Goal: Information Seeking & Learning: Learn about a topic

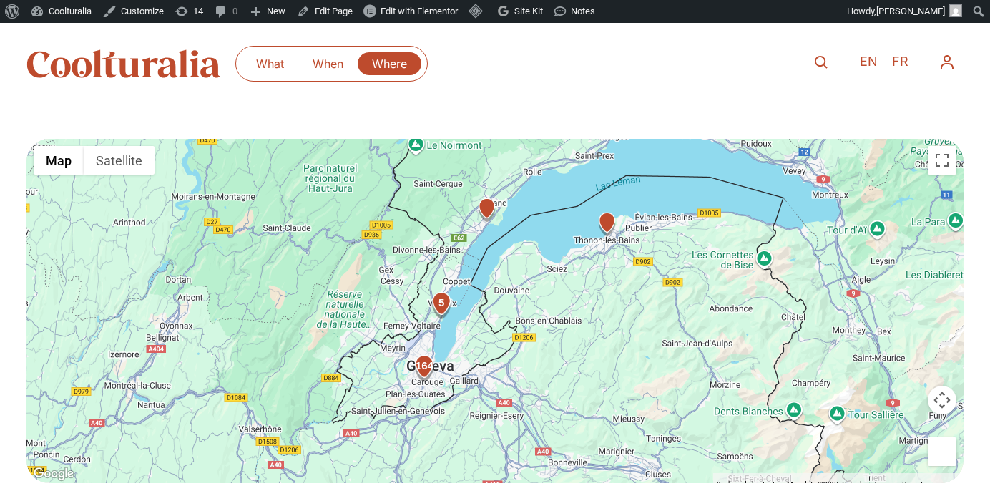
scroll to position [422, 0]
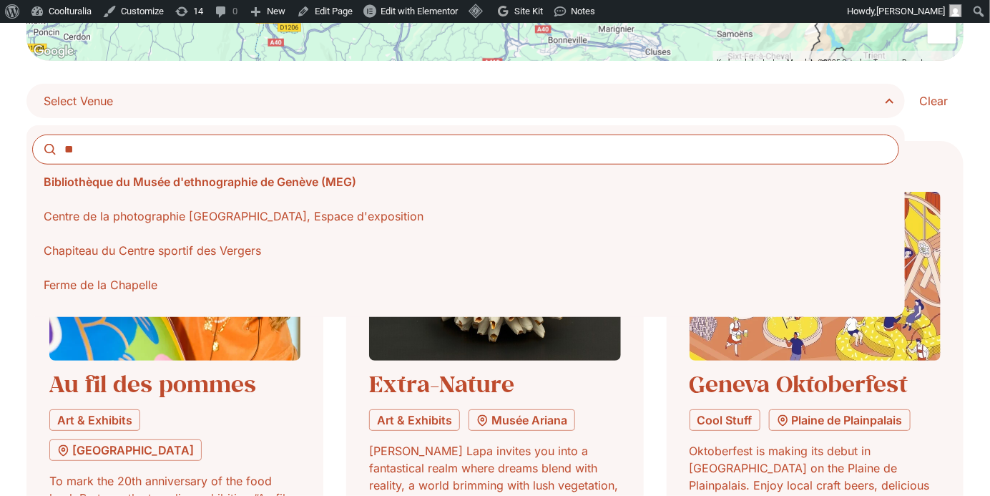
type input "*"
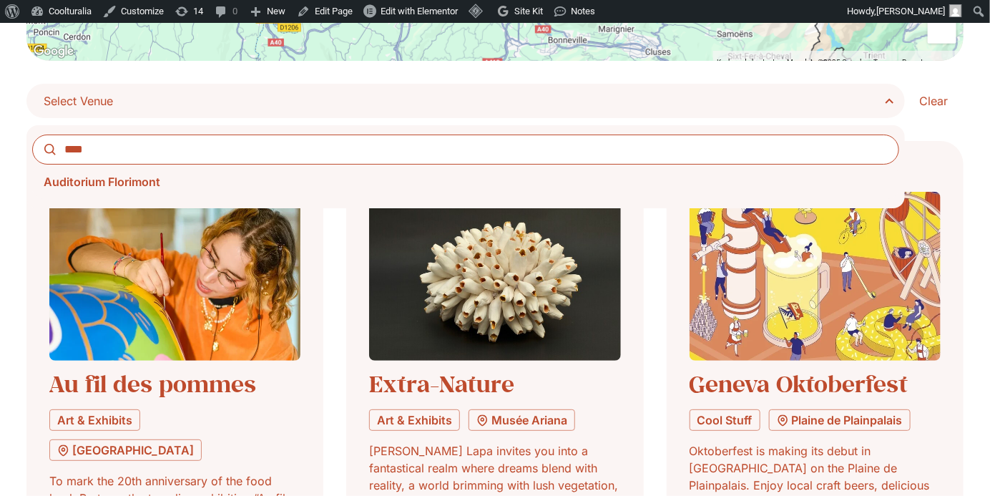
type input "****"
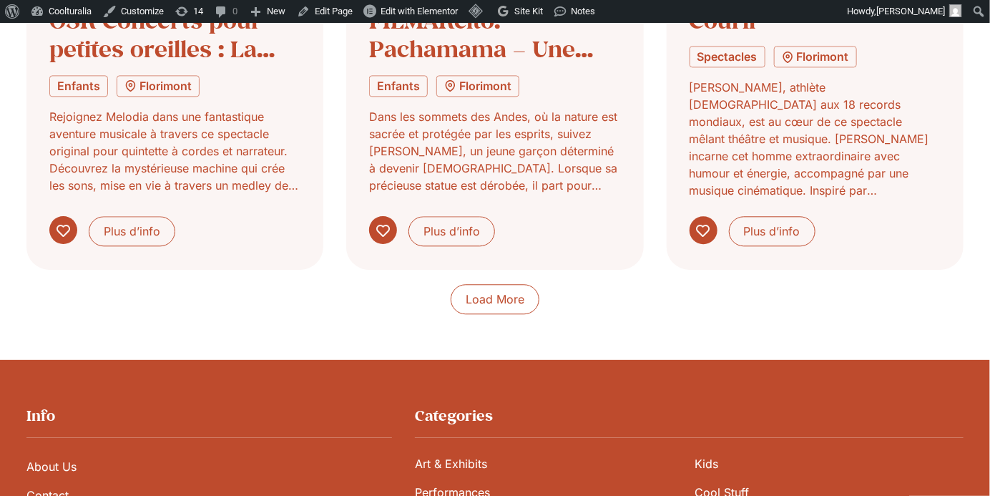
scroll to position [1303, 0]
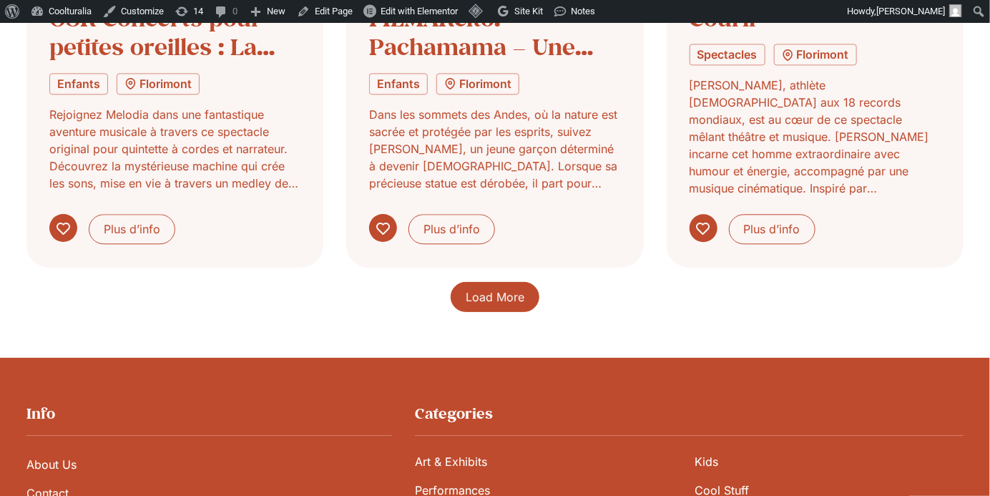
click at [499, 291] on span "Load More" at bounding box center [495, 296] width 59 height 17
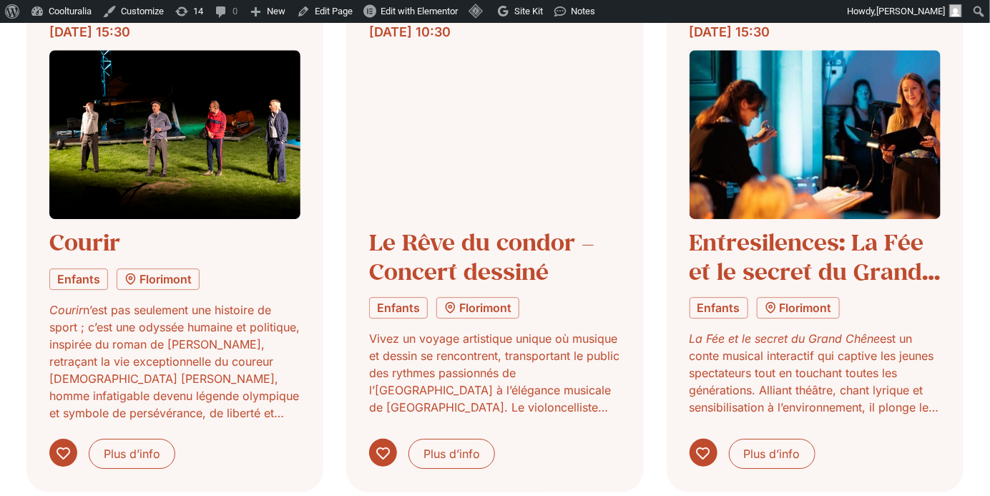
scroll to position [1596, 0]
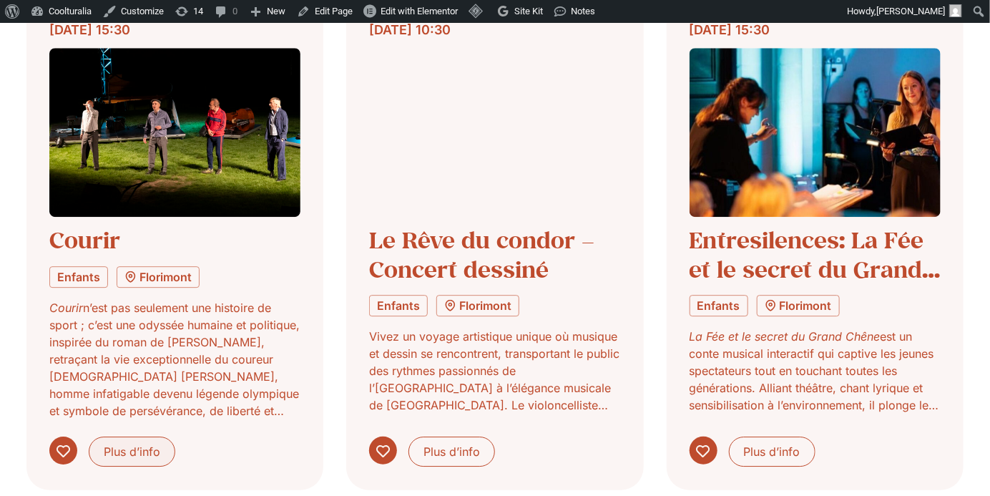
click at [118, 443] on span "Plus d’info" at bounding box center [132, 451] width 57 height 17
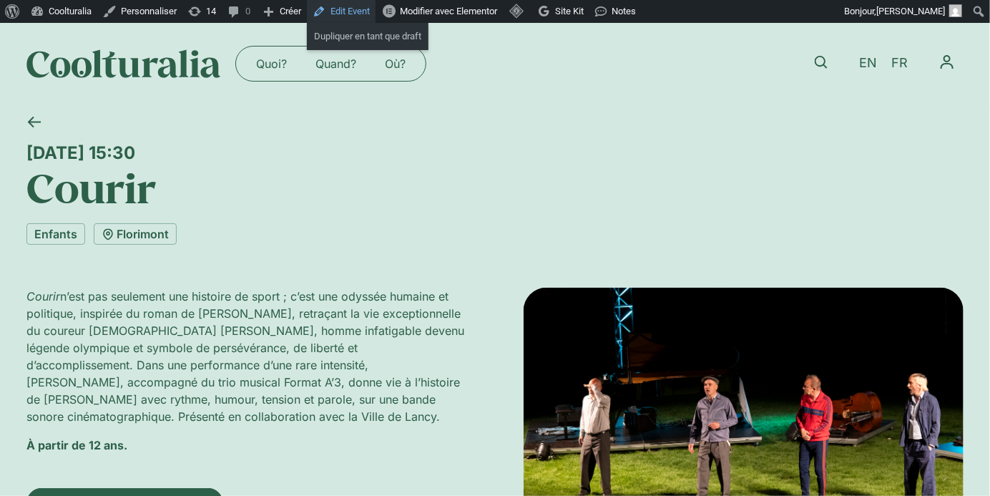
click at [346, 2] on link "Edit Event" at bounding box center [341, 11] width 69 height 23
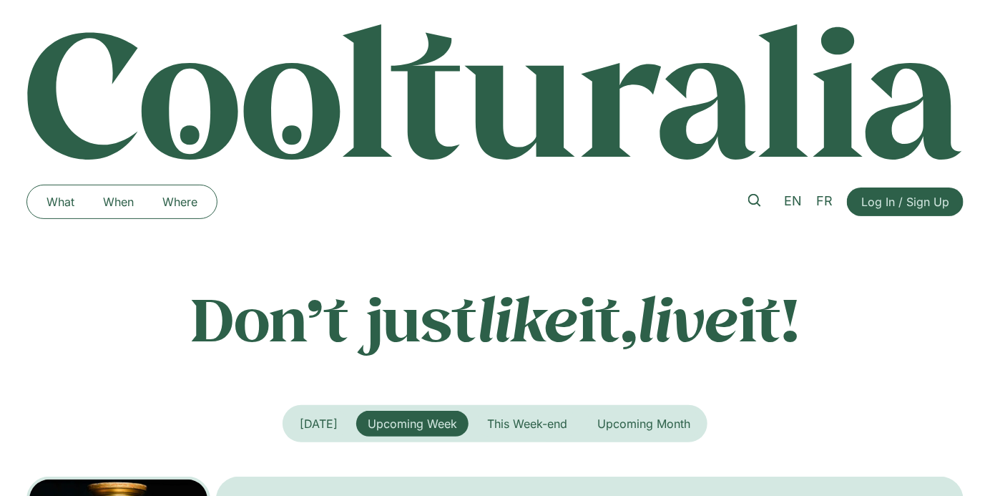
scroll to position [21, 0]
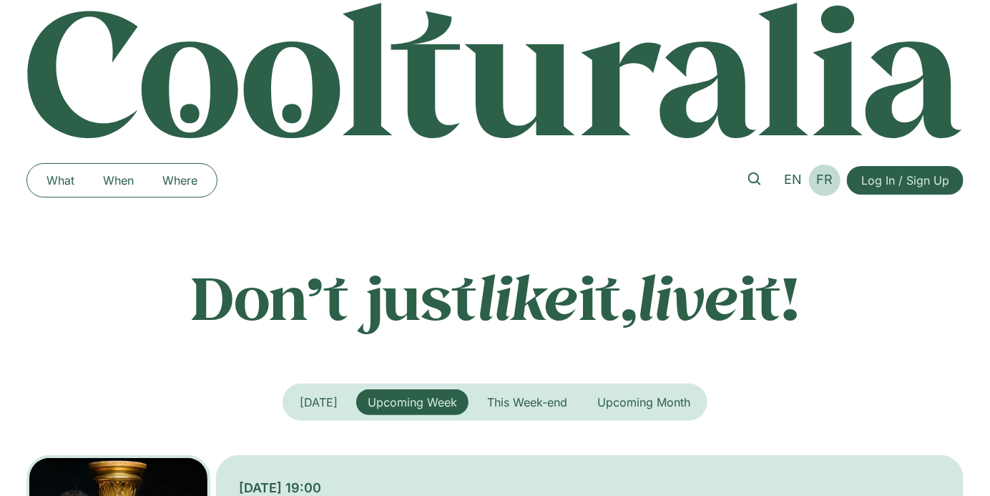
click at [813, 186] on link "FR" at bounding box center [825, 180] width 31 height 21
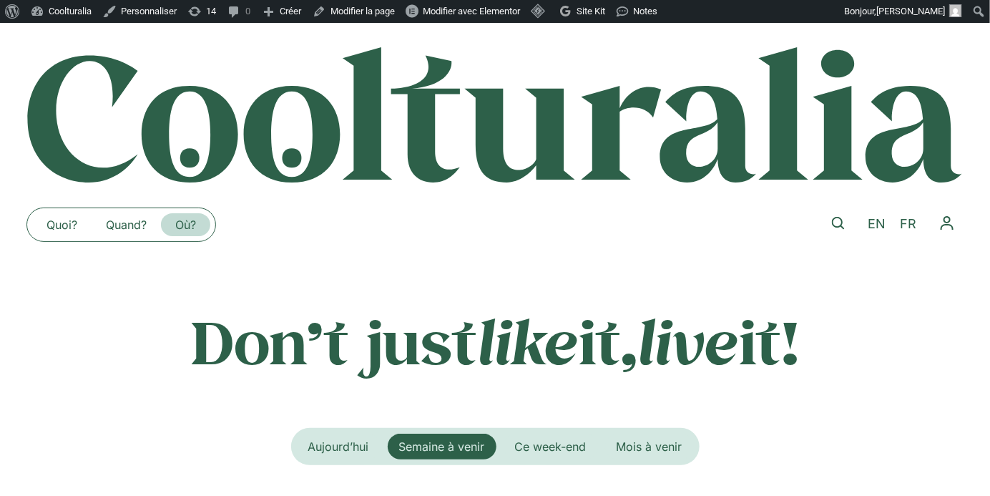
click at [185, 222] on link "Où?" at bounding box center [185, 224] width 49 height 23
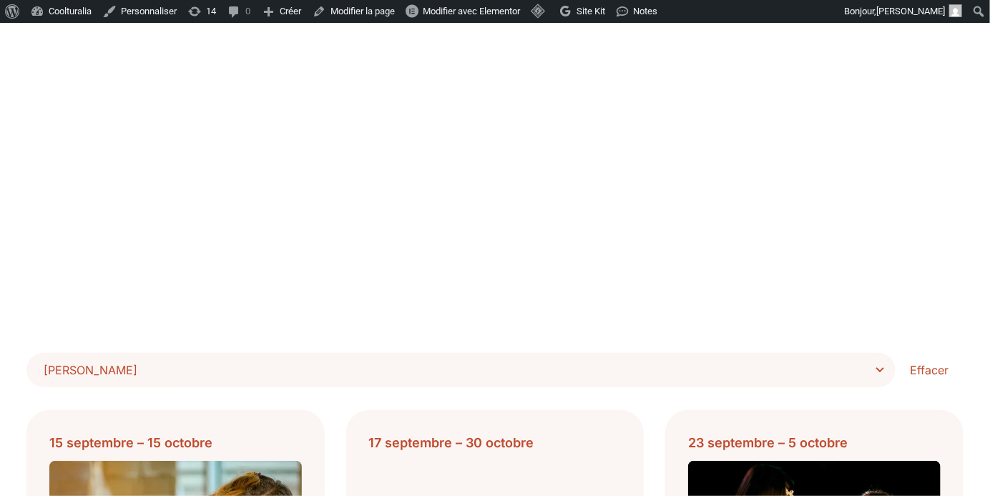
scroll to position [162, 0]
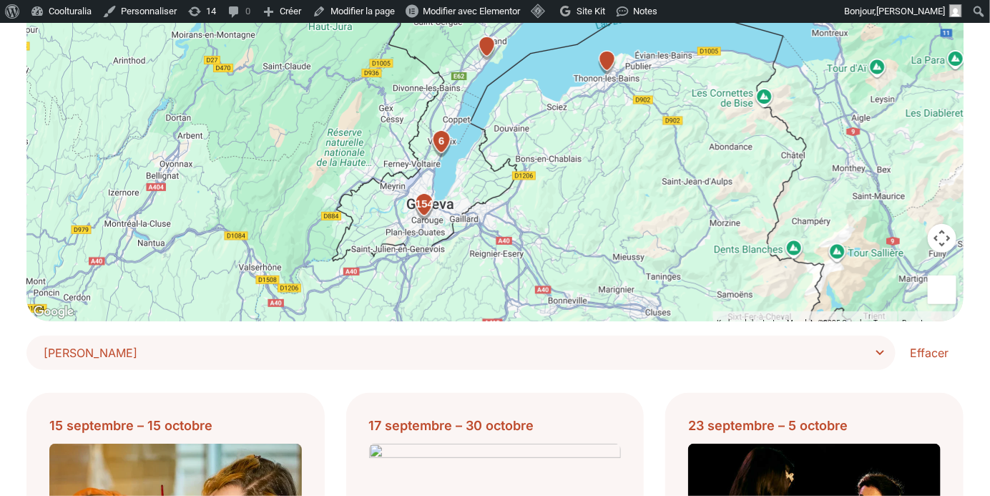
click at [378, 353] on span "Choisir Lieu" at bounding box center [466, 353] width 845 height 20
click at [0, 0] on select "**********" at bounding box center [0, 0] width 0 height 0
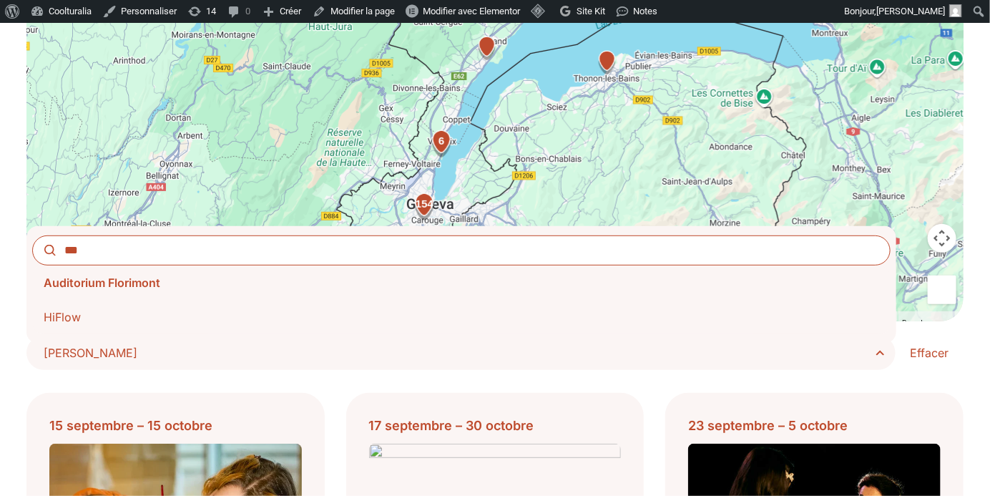
type input "***"
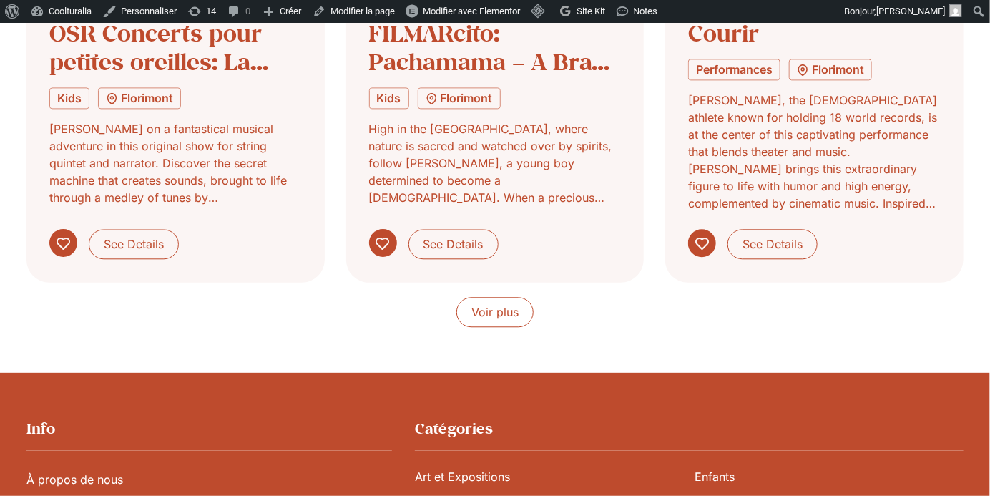
scroll to position [1288, 0]
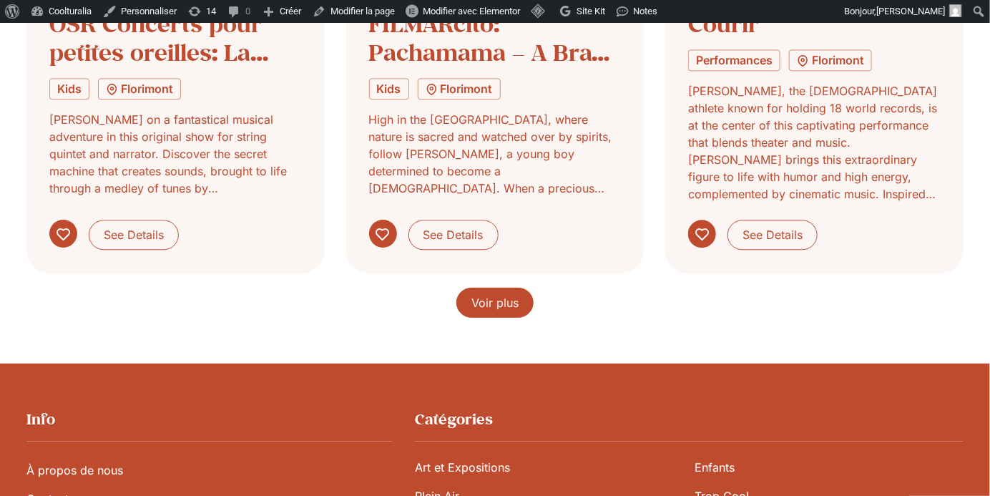
click at [474, 303] on span "Voir plus" at bounding box center [494, 302] width 47 height 17
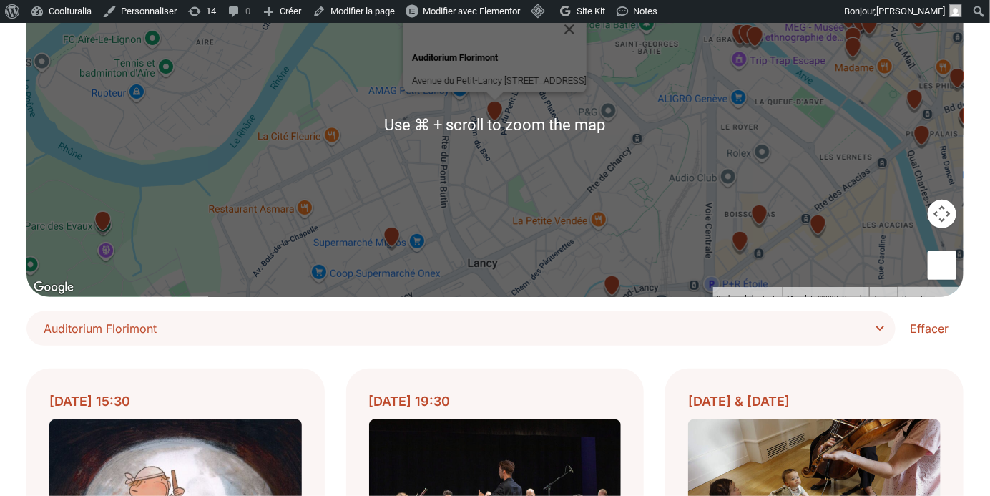
scroll to position [340, 0]
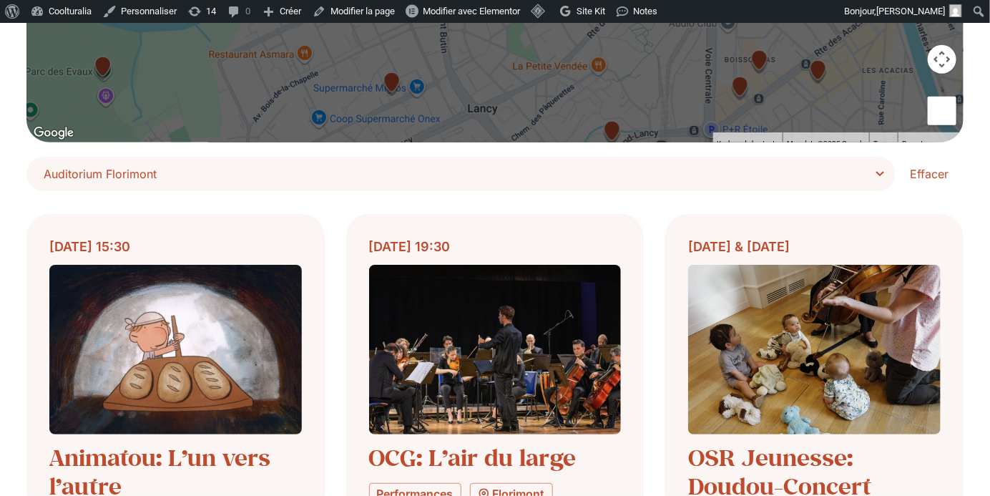
click at [860, 175] on span "Auditorium Florimont" at bounding box center [466, 174] width 845 height 20
click at [0, 0] on select "**********" at bounding box center [0, 0] width 0 height 0
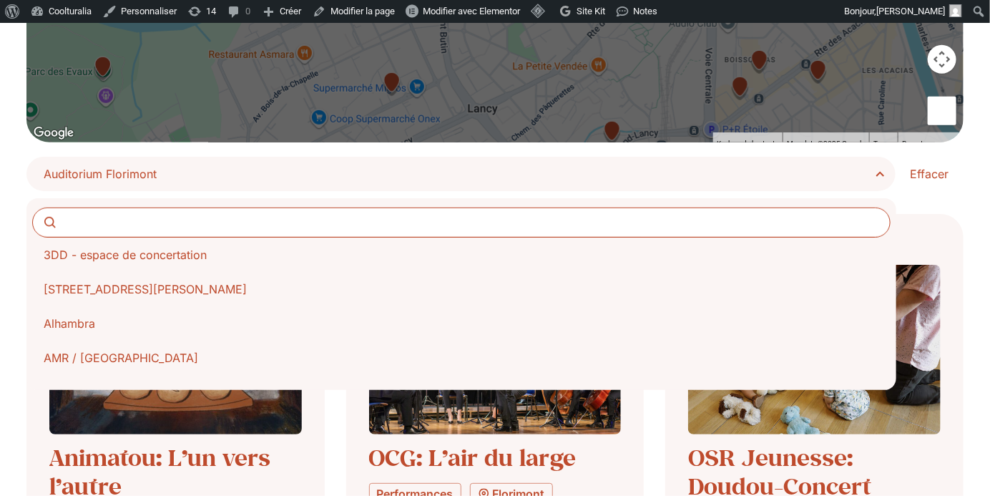
scroll to position [240, 0]
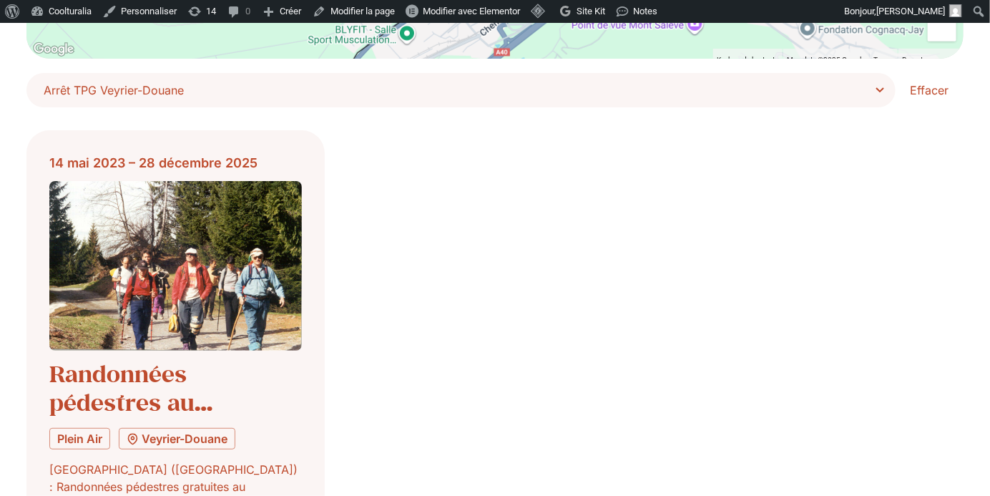
scroll to position [425, 0]
click at [877, 87] on span "Arrêt TPG Veyrier-Douane" at bounding box center [466, 89] width 845 height 20
click at [0, 0] on select "**********" at bounding box center [0, 0] width 0 height 0
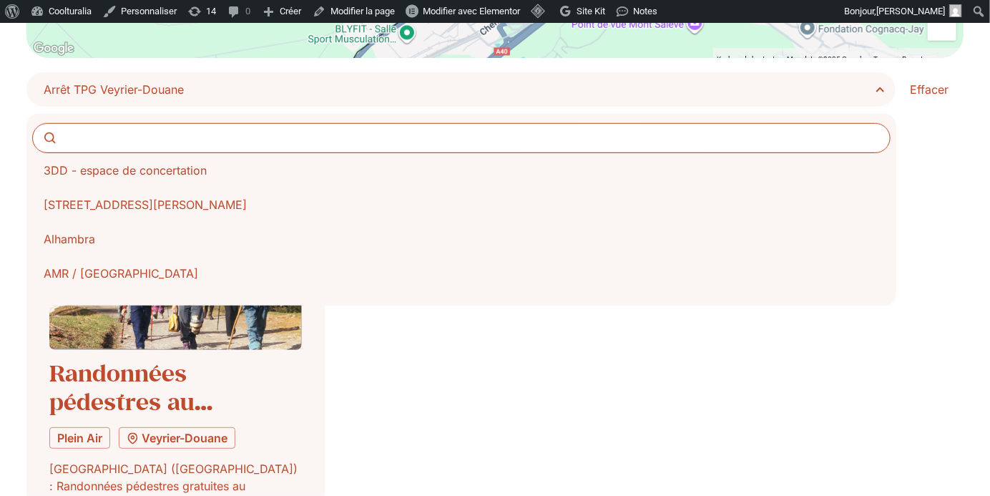
scroll to position [205, 0]
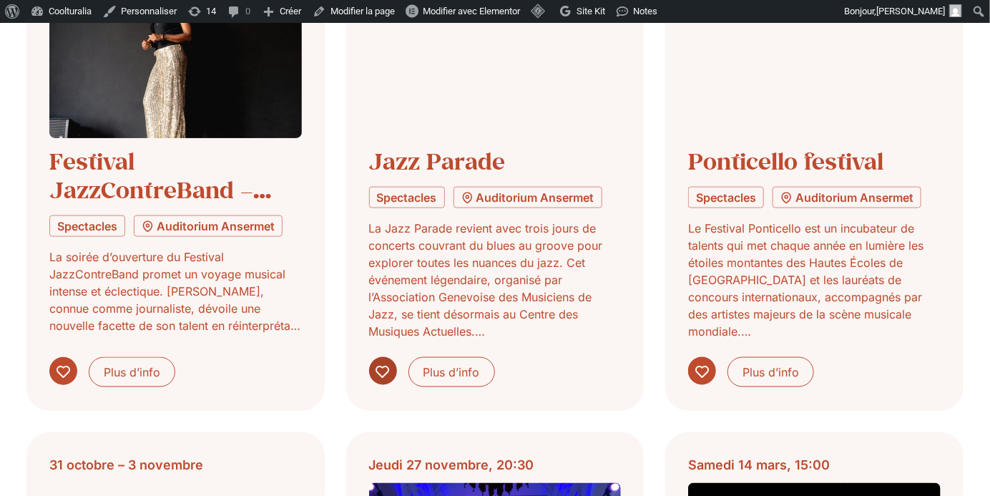
scroll to position [640, 0]
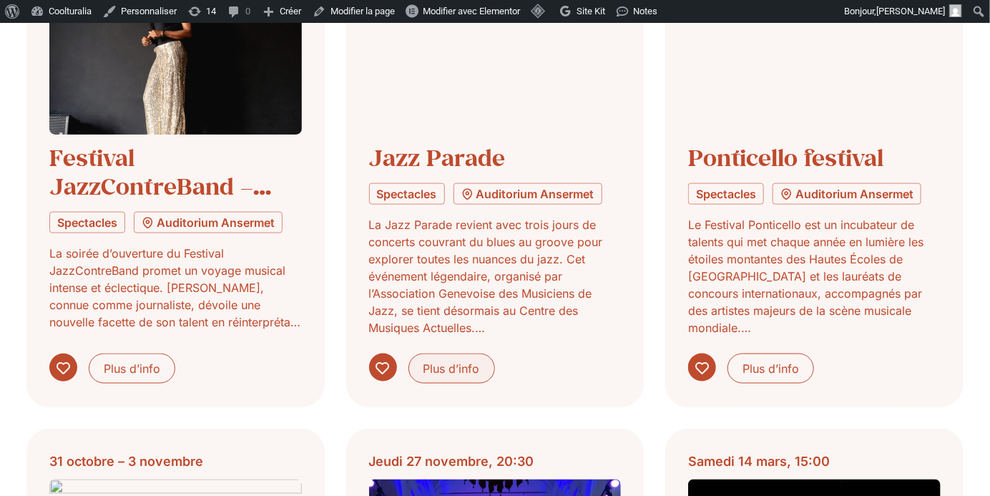
click at [468, 367] on span "Plus d’info" at bounding box center [451, 368] width 57 height 17
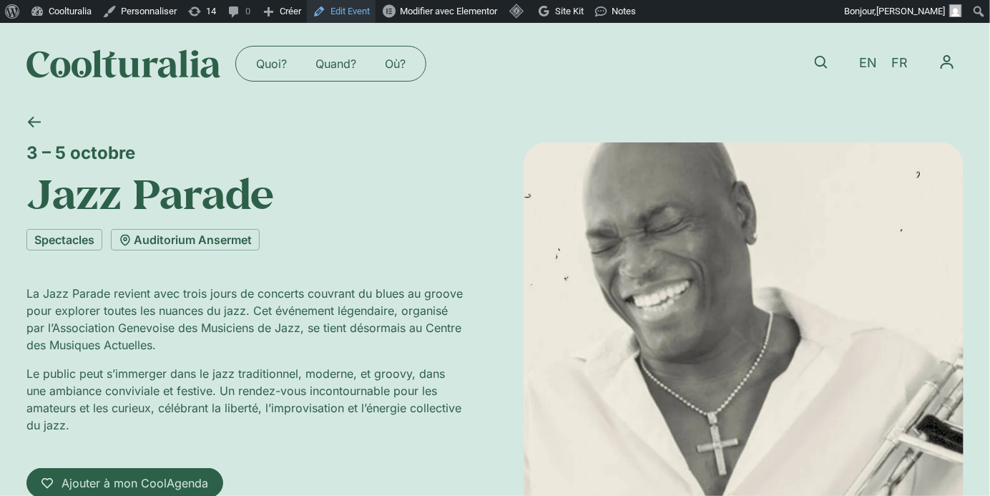
click at [358, 10] on link "Edit Event" at bounding box center [341, 11] width 69 height 23
click at [201, 232] on link "Auditorium Ansermet" at bounding box center [185, 239] width 149 height 21
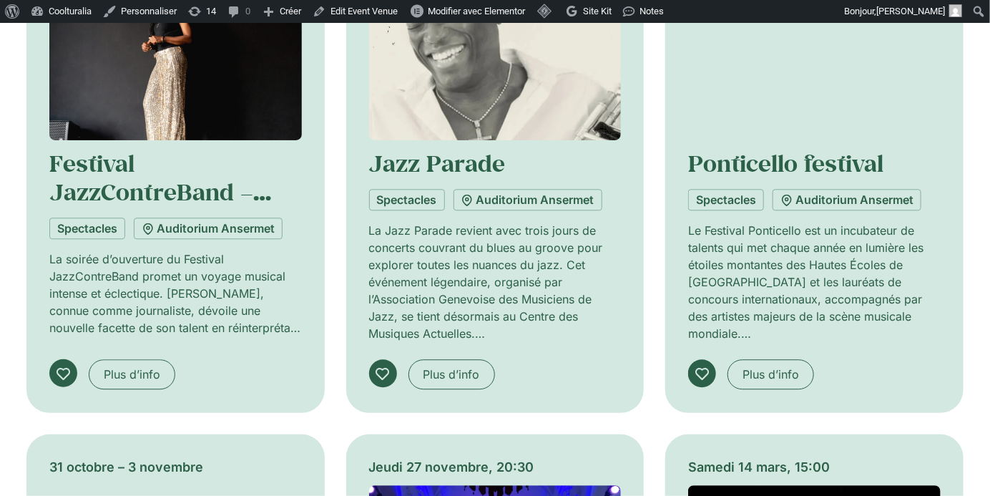
scroll to position [1376, 0]
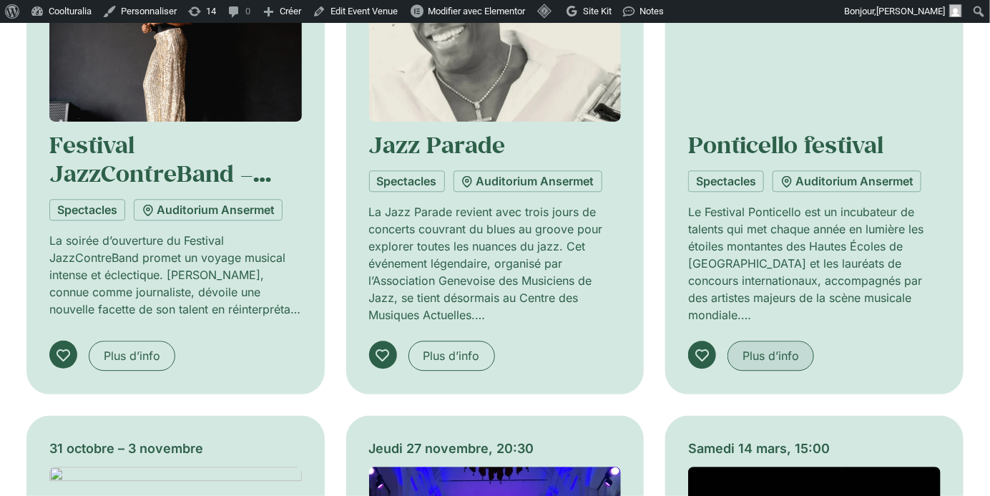
click at [774, 347] on span "Plus d’info" at bounding box center [770, 355] width 57 height 17
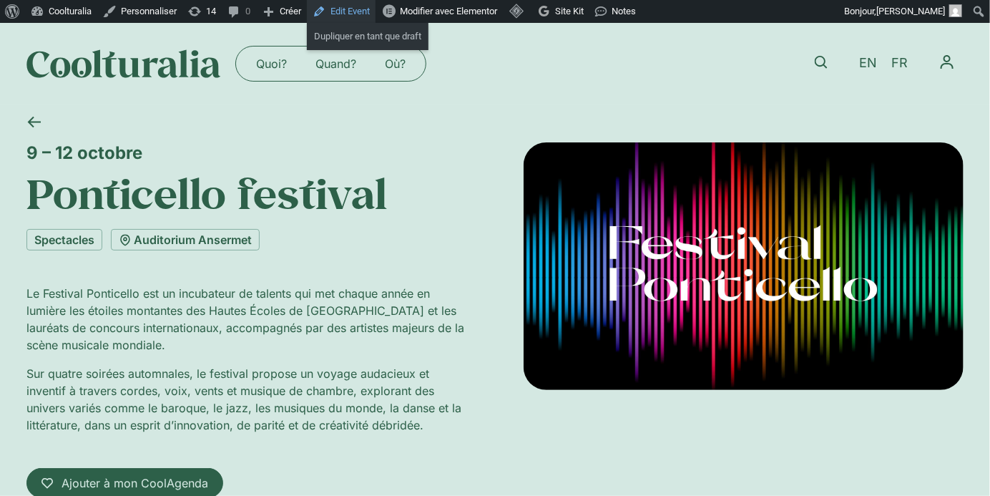
click at [353, 16] on link "Edit Event" at bounding box center [341, 11] width 69 height 23
click at [206, 237] on link "Auditorium Ansermet" at bounding box center [185, 239] width 149 height 21
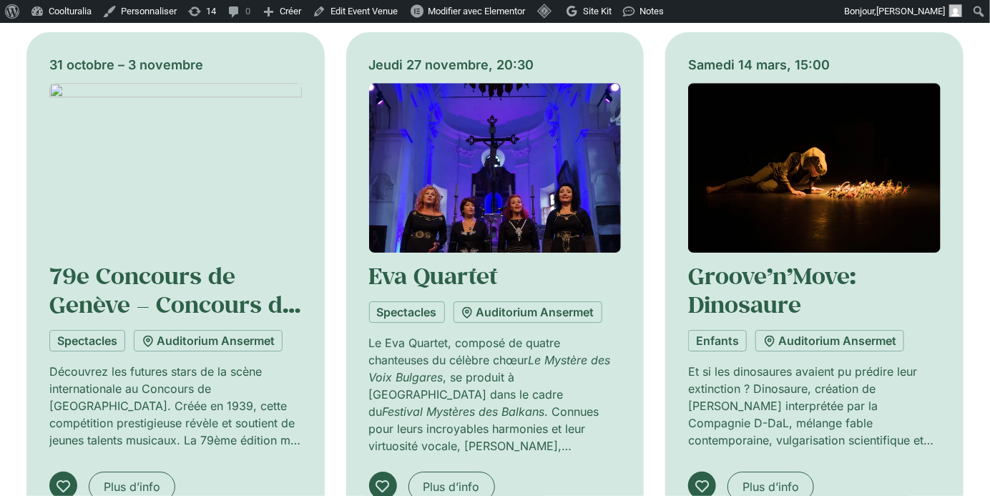
scroll to position [1803, 0]
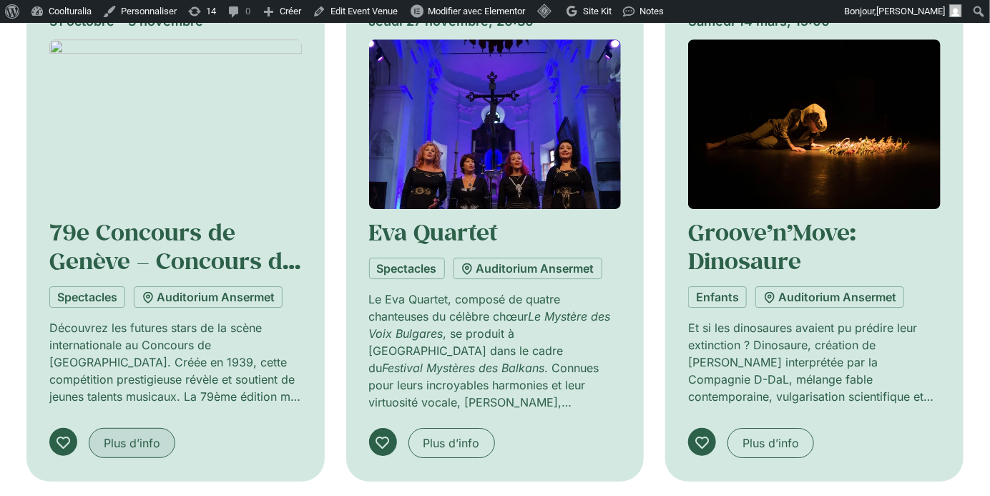
click at [145, 434] on span "Plus d’info" at bounding box center [132, 442] width 57 height 17
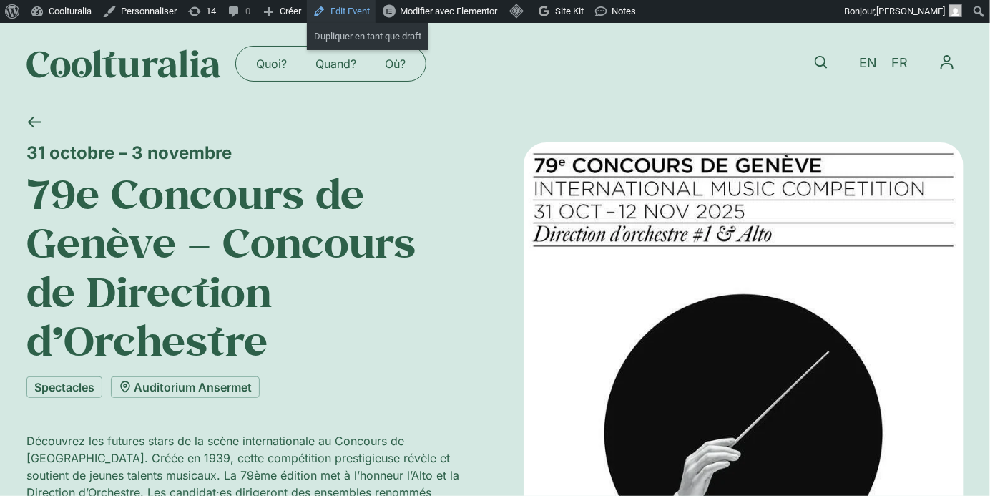
click at [357, 10] on link "Edit Event" at bounding box center [341, 11] width 69 height 23
click at [244, 389] on link "Auditorium Ansermet" at bounding box center [185, 386] width 149 height 21
click at [237, 386] on link "Auditorium Ansermet" at bounding box center [185, 386] width 149 height 21
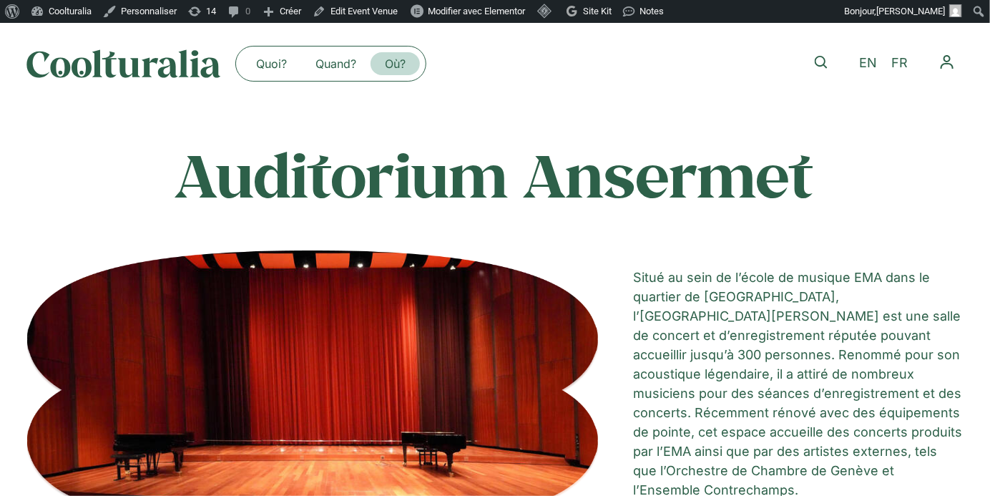
click at [394, 59] on link "Où?" at bounding box center [395, 63] width 49 height 23
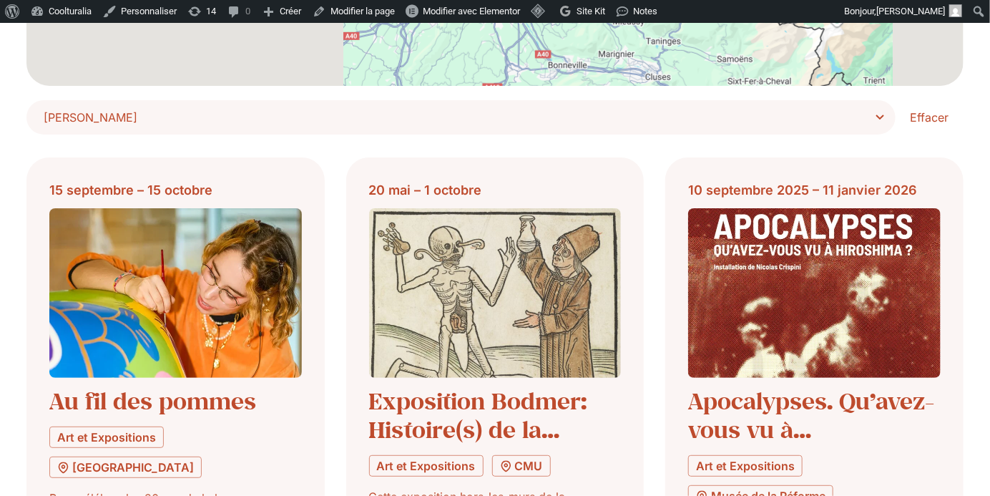
scroll to position [384, 0]
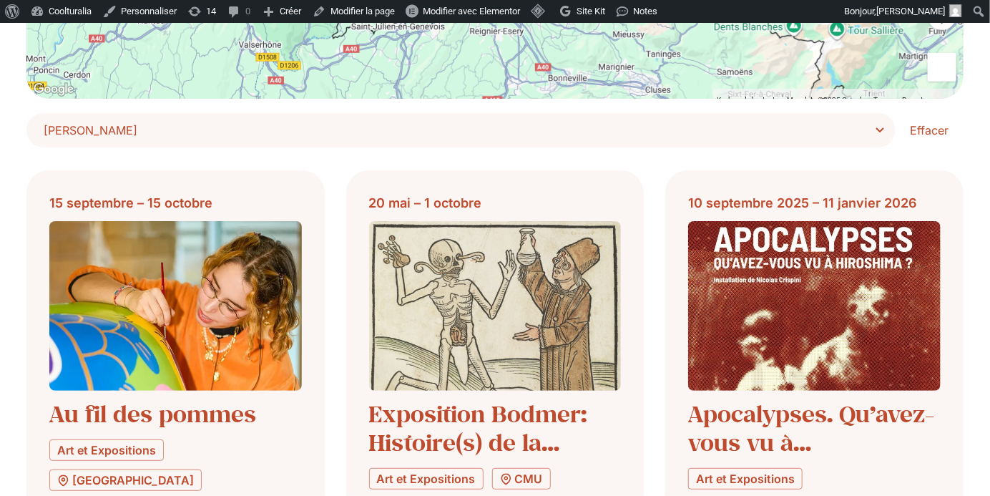
click at [870, 124] on span "Choisir Lieu" at bounding box center [466, 130] width 845 height 20
click at [0, 0] on select "**********" at bounding box center [0, 0] width 0 height 0
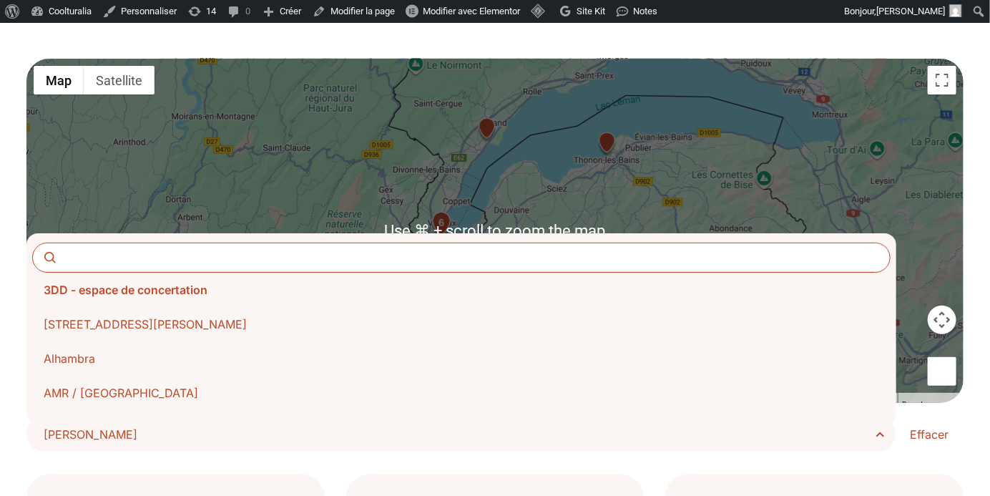
scroll to position [79, 0]
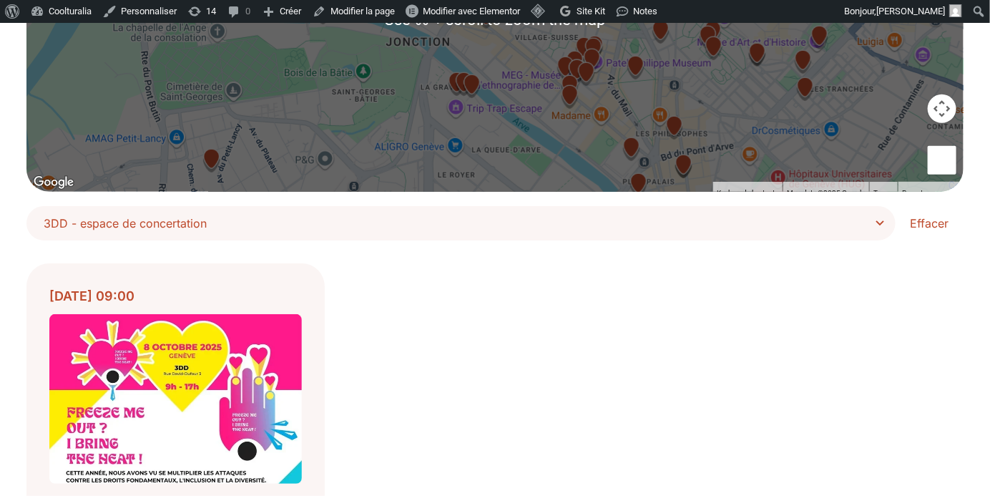
scroll to position [312, 0]
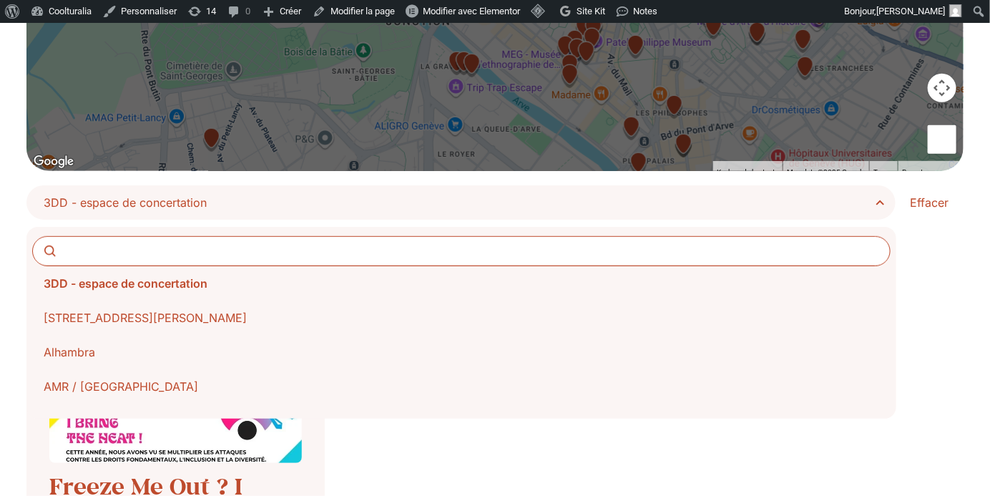
click at [886, 203] on span "3DD - espace de concertation" at bounding box center [466, 202] width 845 height 20
click at [0, 0] on select "**********" at bounding box center [0, 0] width 0 height 0
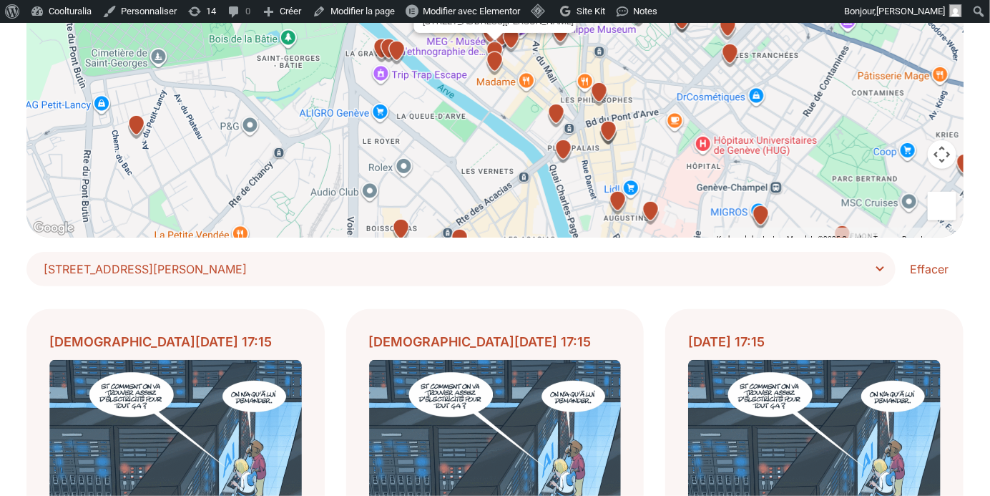
scroll to position [207, 0]
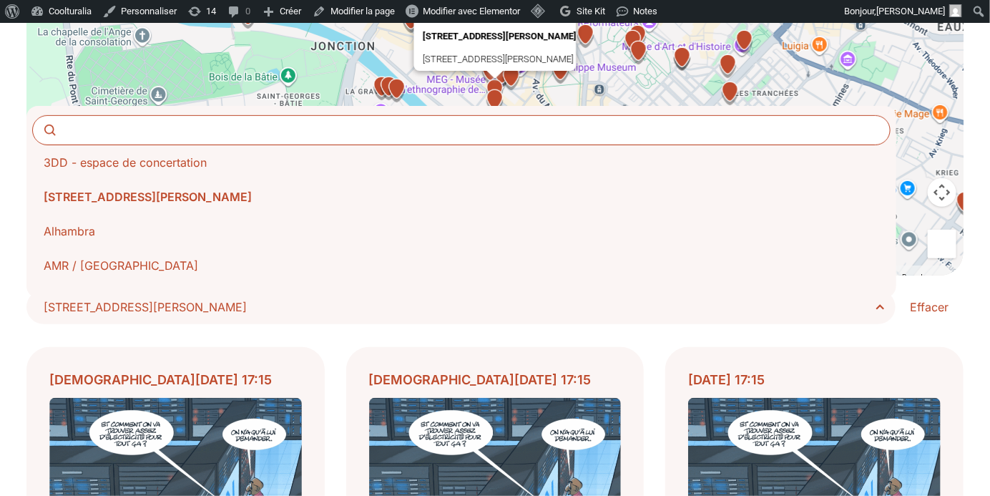
click at [875, 305] on span "66 Boulevard Carl-Vogt - UNIGE" at bounding box center [466, 307] width 845 height 20
click at [0, 0] on select "**********" at bounding box center [0, 0] width 0 height 0
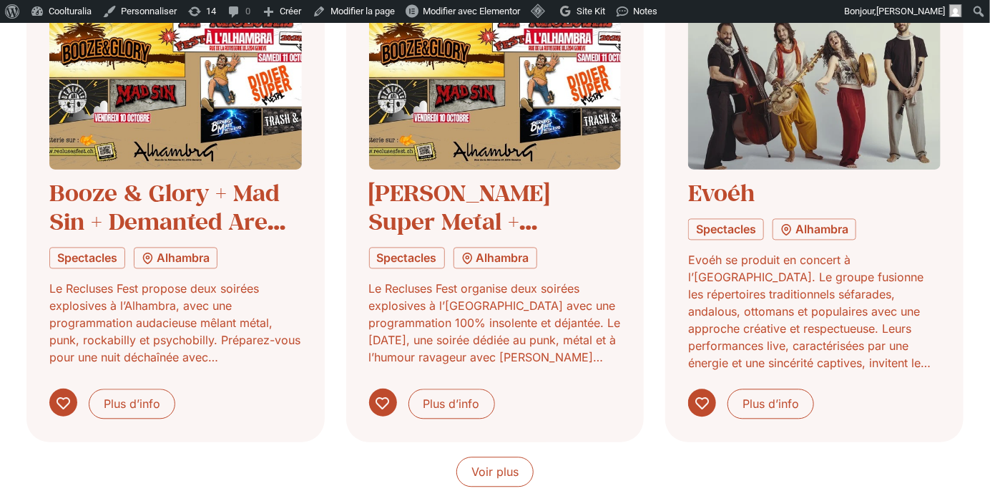
scroll to position [1175, 0]
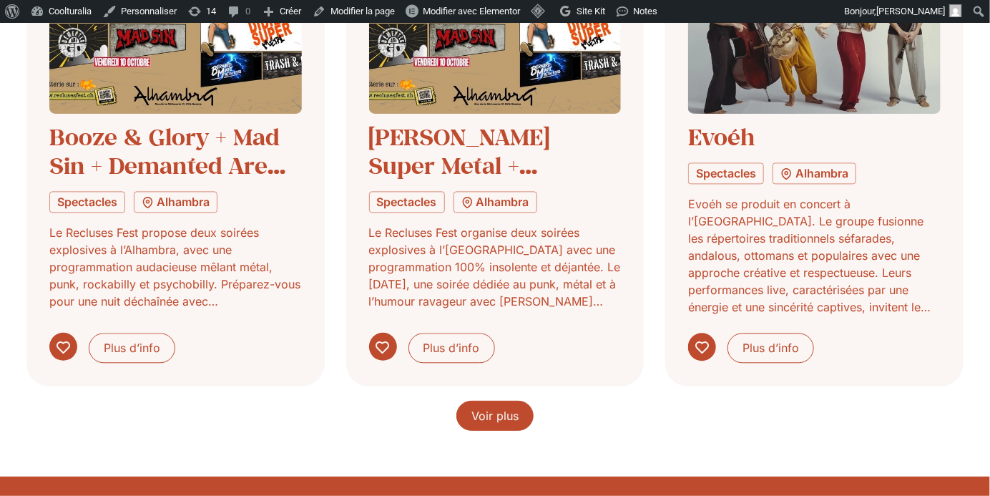
click at [481, 411] on span "Voir plus" at bounding box center [494, 415] width 47 height 17
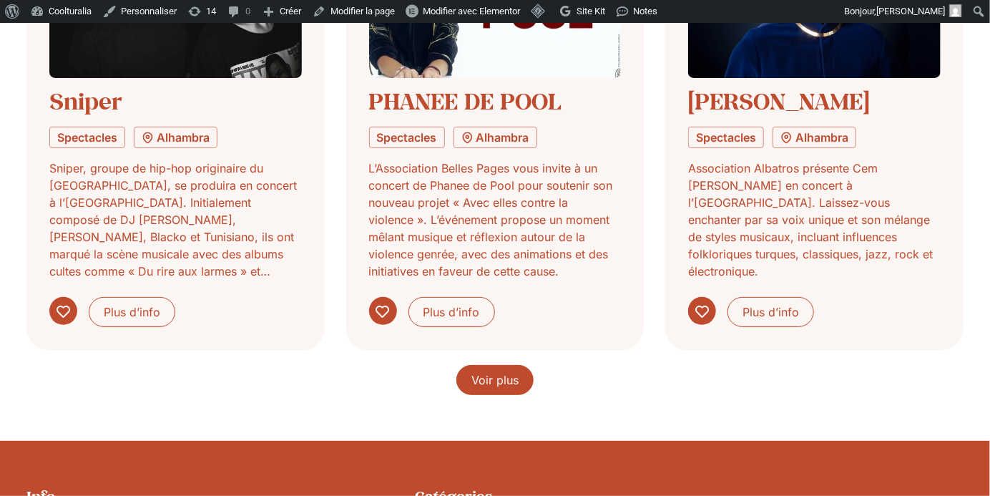
scroll to position [2252, 0]
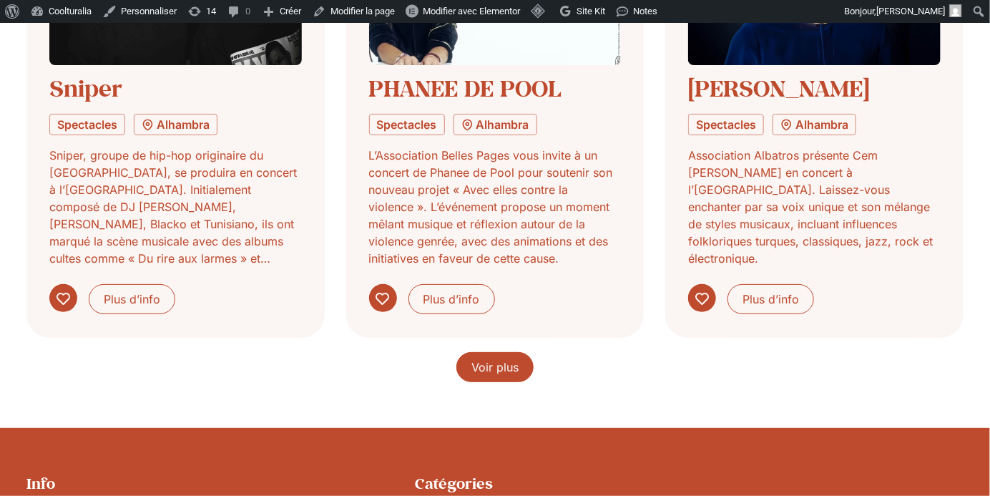
click at [484, 366] on span "Voir plus" at bounding box center [494, 366] width 47 height 17
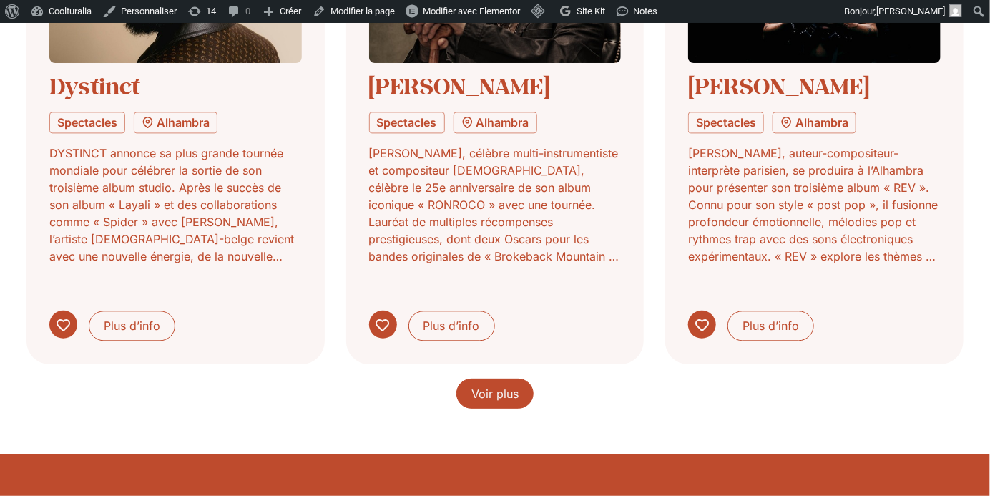
scroll to position [3481, 0]
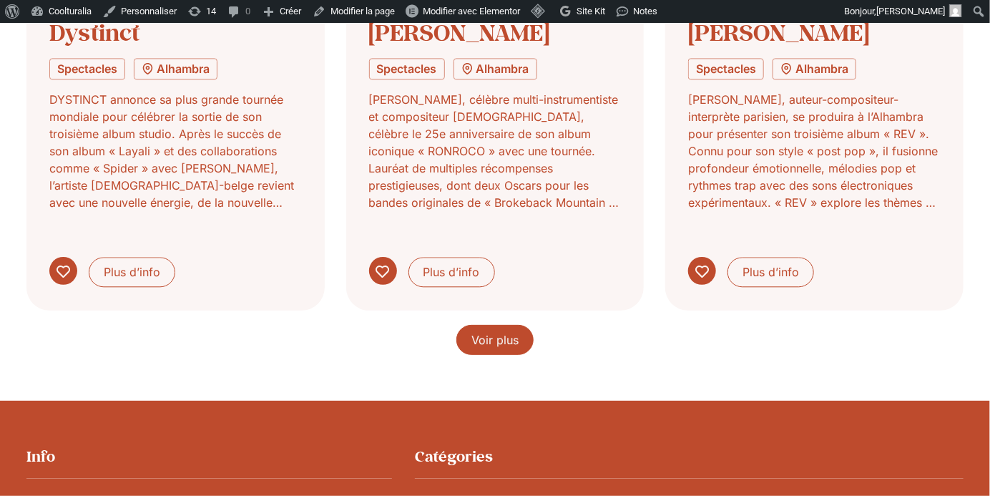
click at [519, 325] on link "Voir plus" at bounding box center [494, 340] width 77 height 30
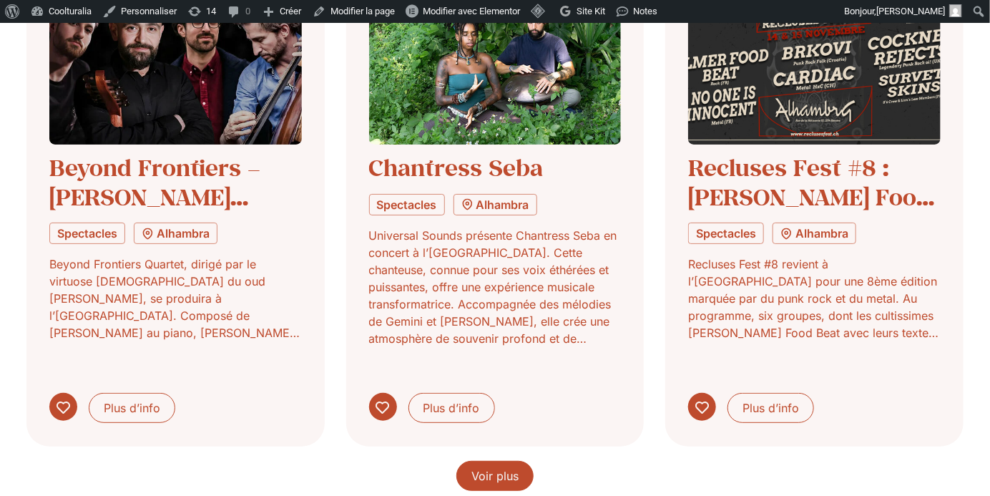
scroll to position [4458, 0]
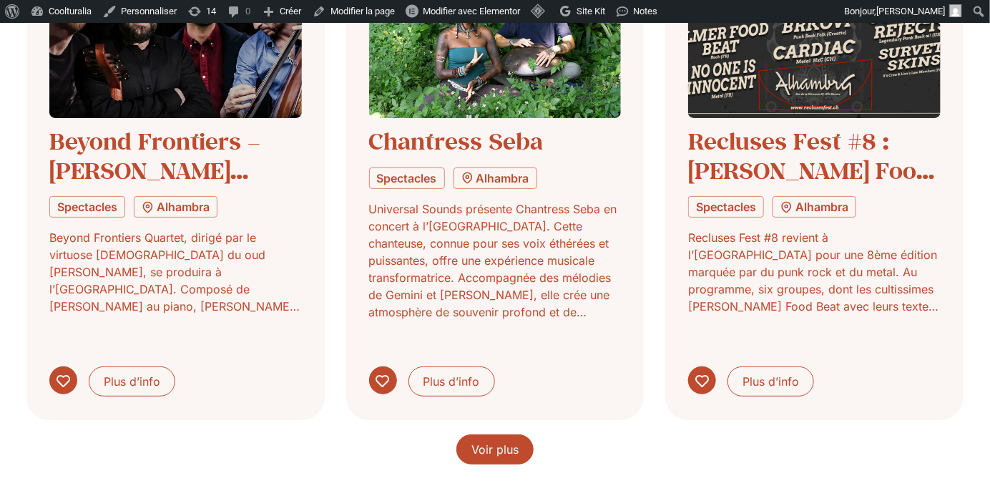
click at [503, 441] on span "Voir plus" at bounding box center [494, 449] width 47 height 17
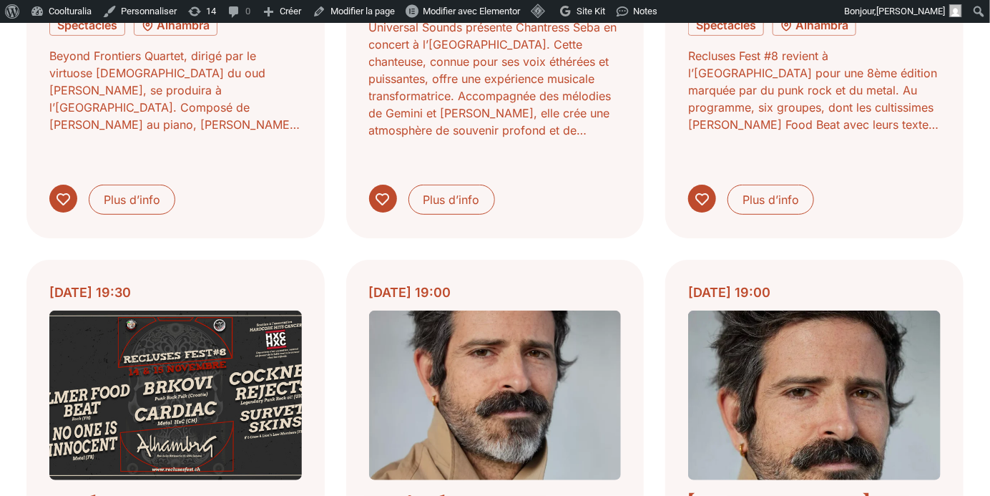
scroll to position [4642, 0]
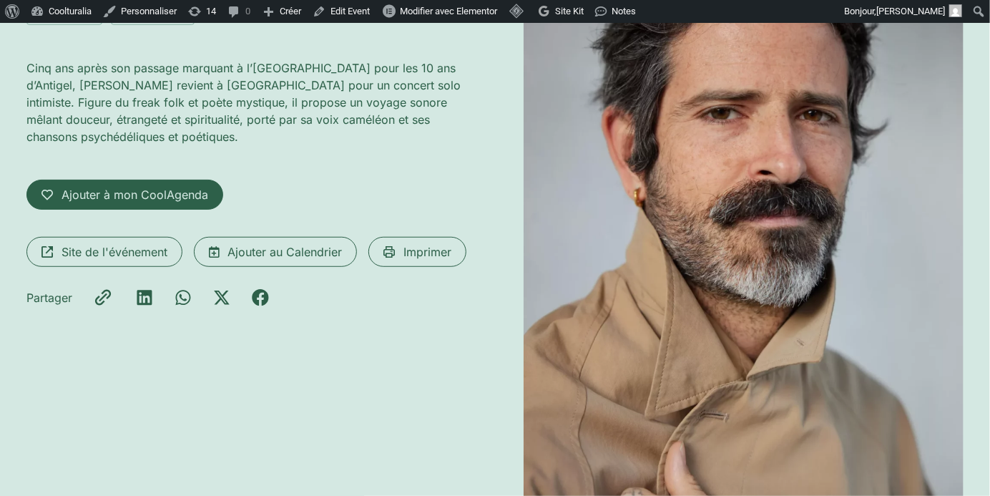
scroll to position [278, 0]
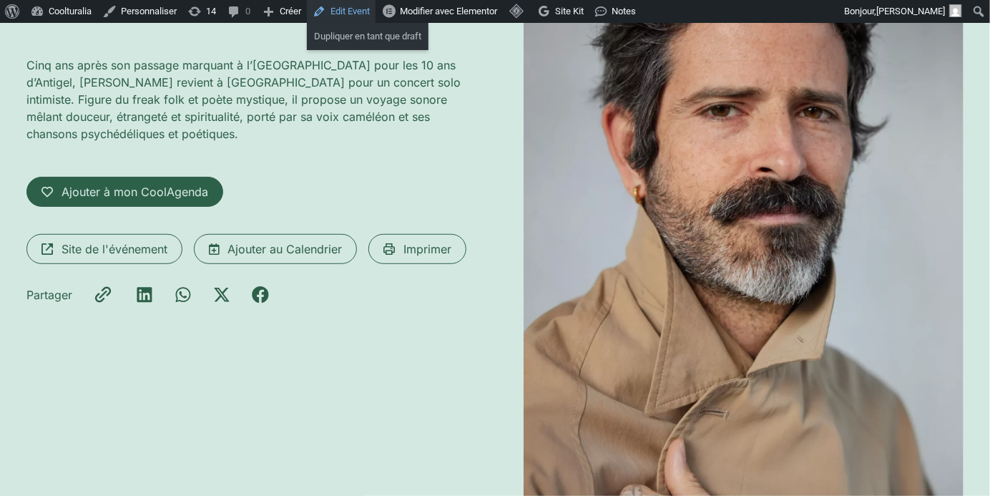
click at [358, 12] on link "Edit Event" at bounding box center [341, 11] width 69 height 23
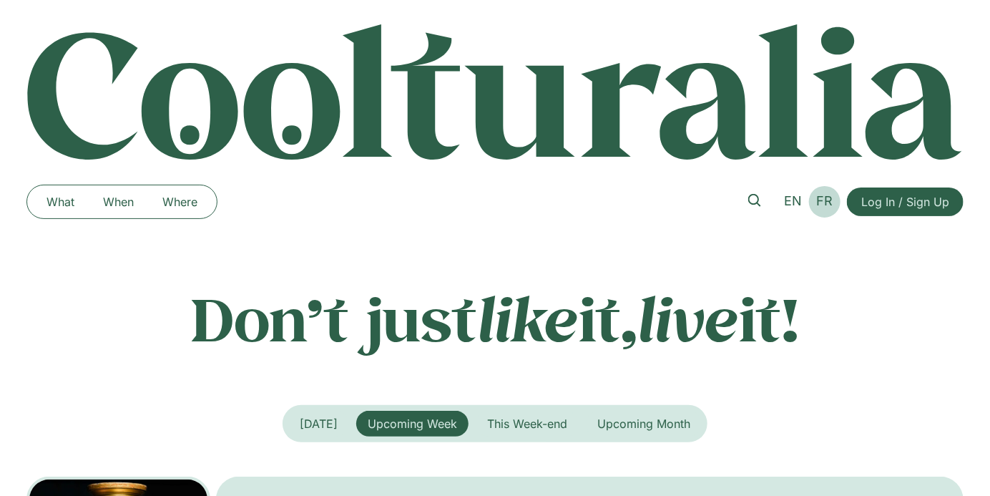
click at [825, 206] on span "FR" at bounding box center [825, 200] width 16 height 15
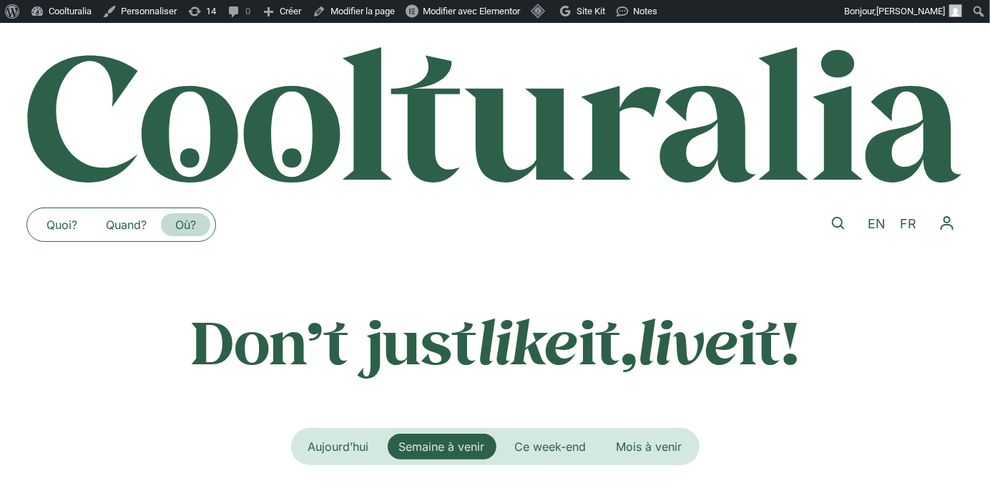
click at [194, 227] on link "Où?" at bounding box center [185, 224] width 49 height 23
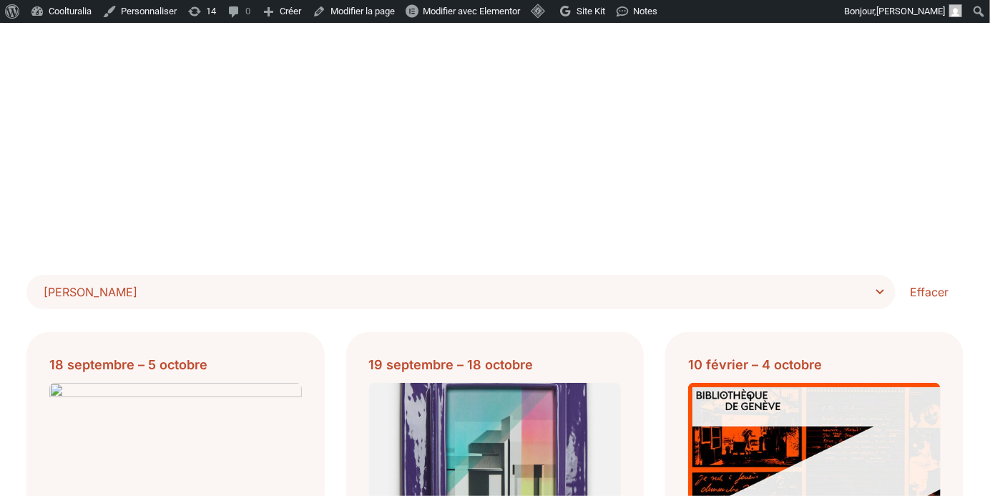
scroll to position [246, 0]
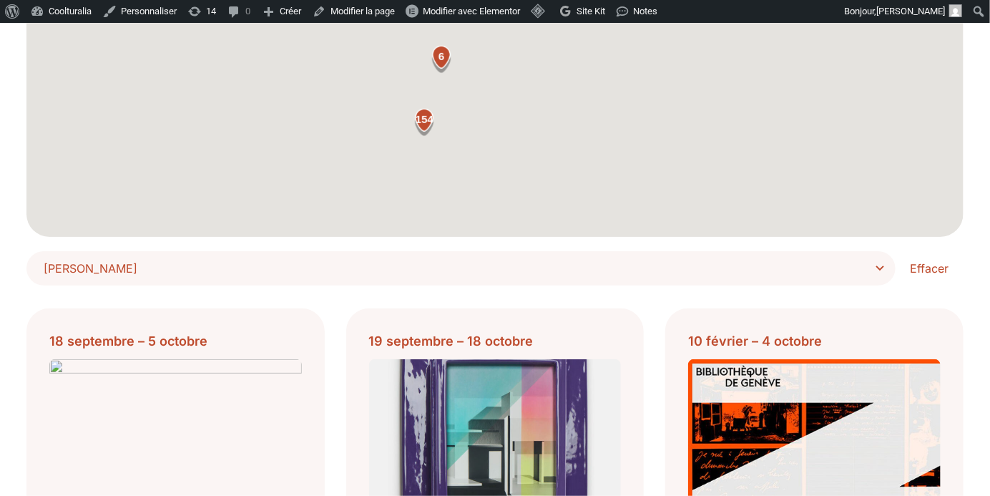
click at [825, 259] on span "[PERSON_NAME]" at bounding box center [466, 268] width 845 height 20
click at [0, 0] on select "**********" at bounding box center [0, 0] width 0 height 0
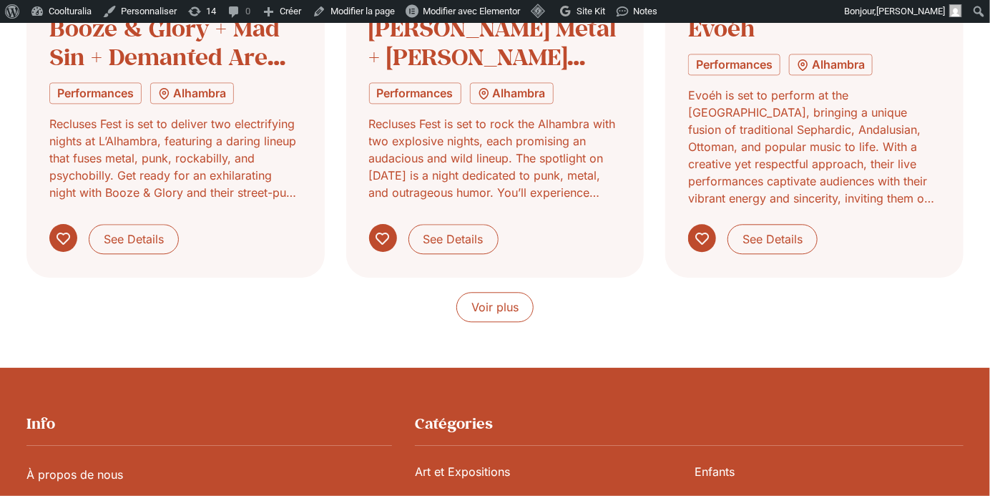
scroll to position [1300, 0]
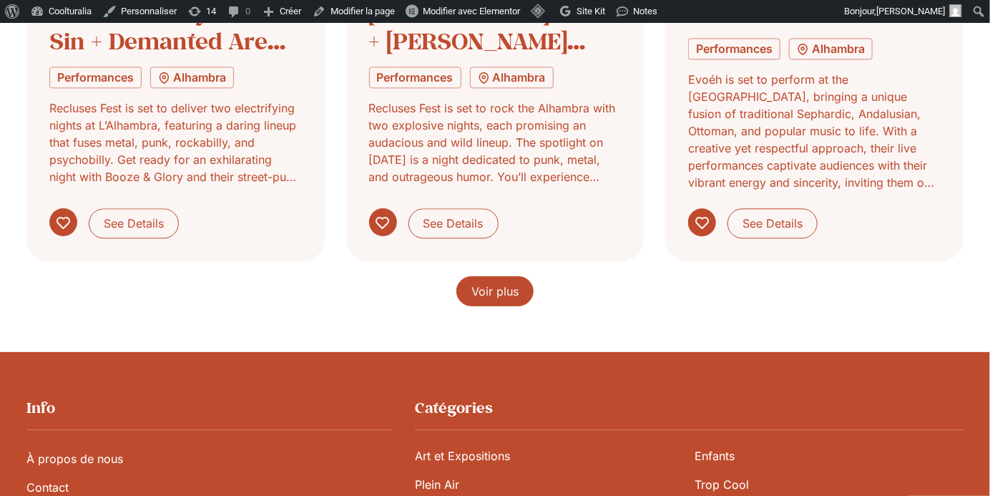
click at [498, 291] on span "Voir plus" at bounding box center [494, 291] width 47 height 17
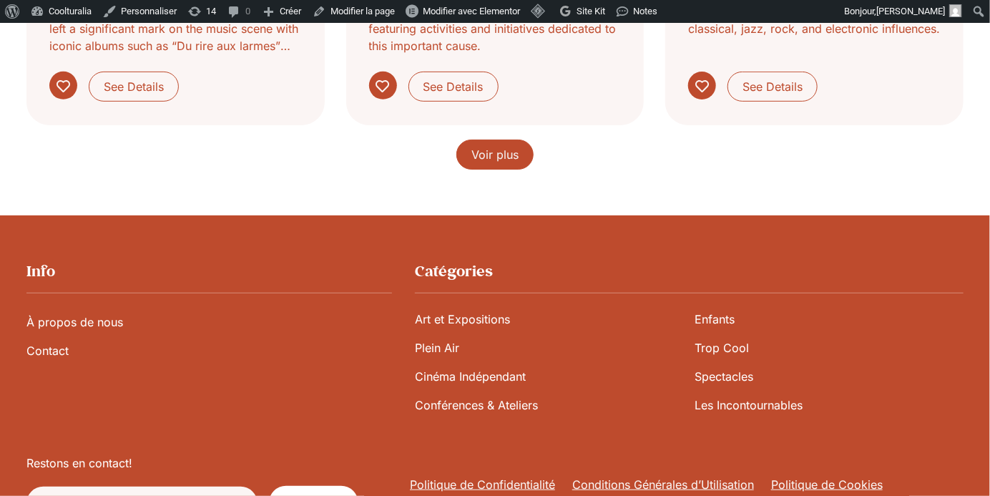
scroll to position [2473, 0]
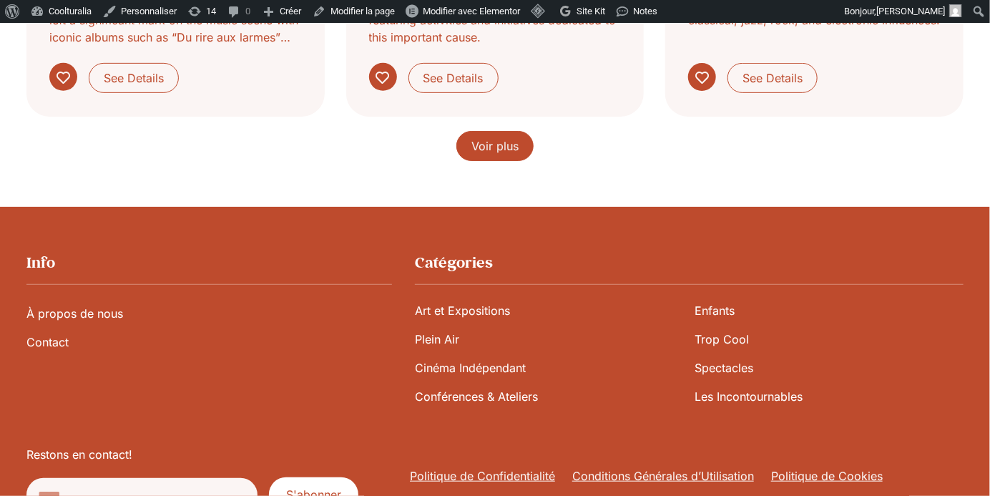
click at [523, 146] on link "Voir plus" at bounding box center [494, 146] width 77 height 30
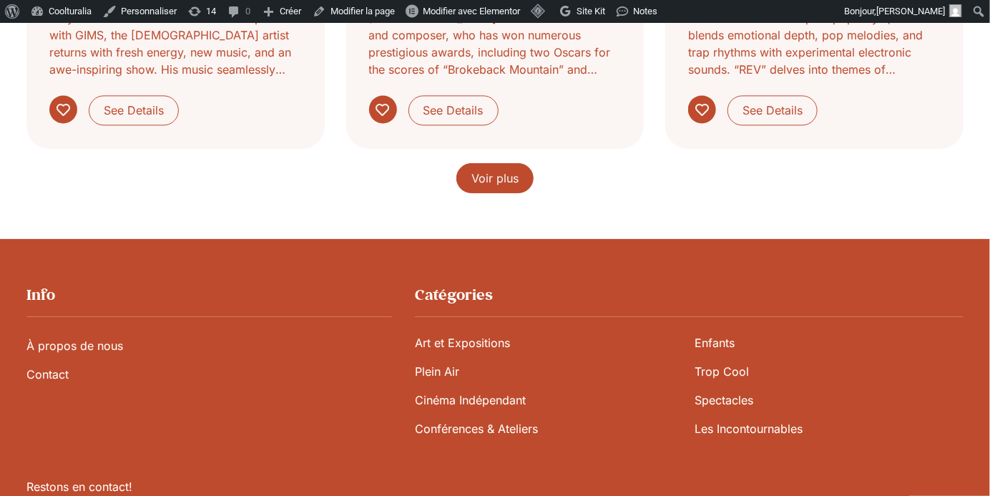
scroll to position [3496, 0]
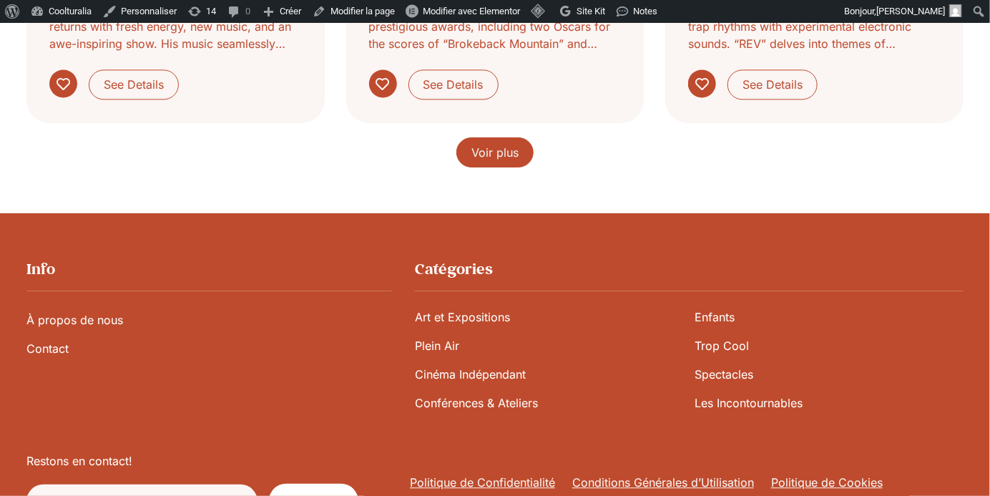
click at [516, 152] on span "Voir plus" at bounding box center [494, 152] width 47 height 17
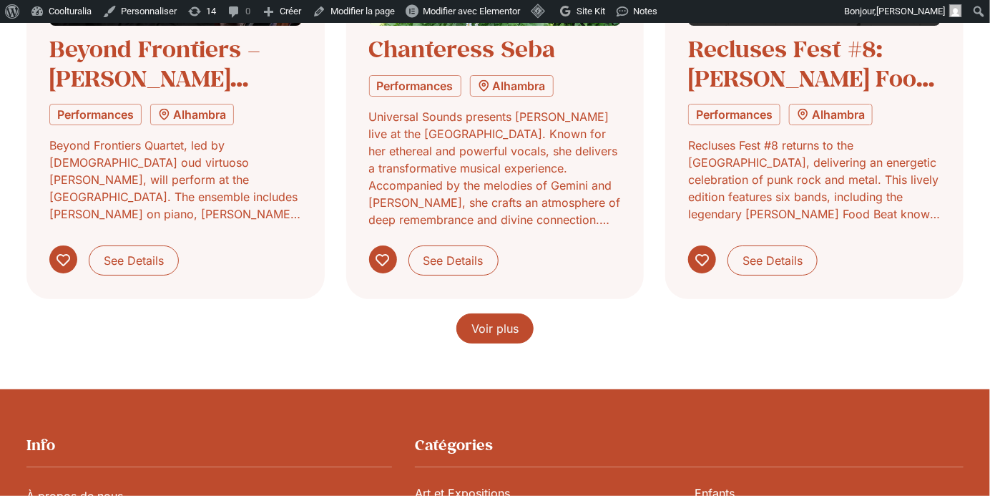
scroll to position [4451, 0]
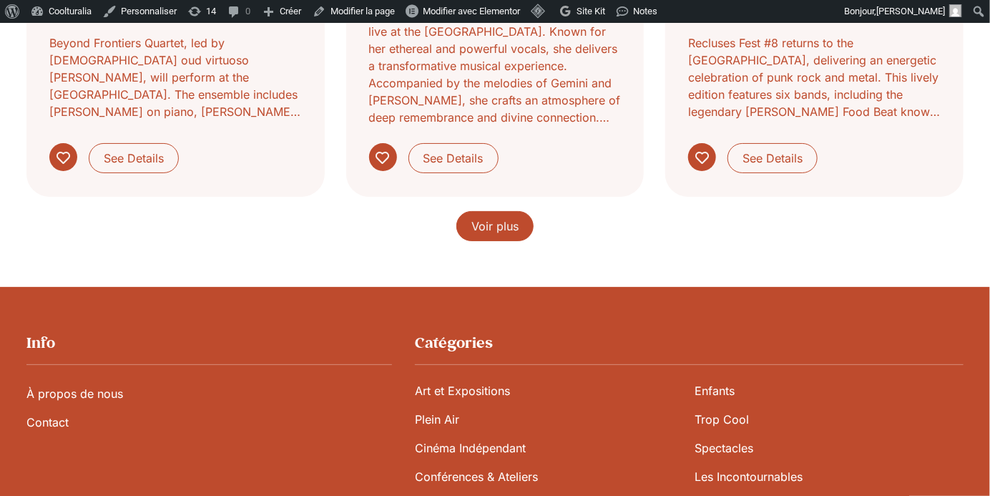
click at [498, 211] on link "Voir plus" at bounding box center [494, 226] width 77 height 30
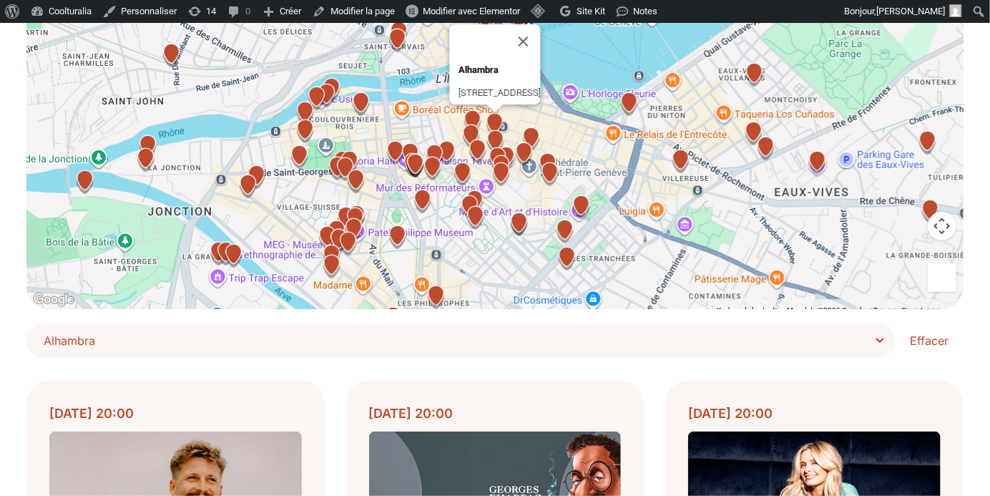
scroll to position [0, 0]
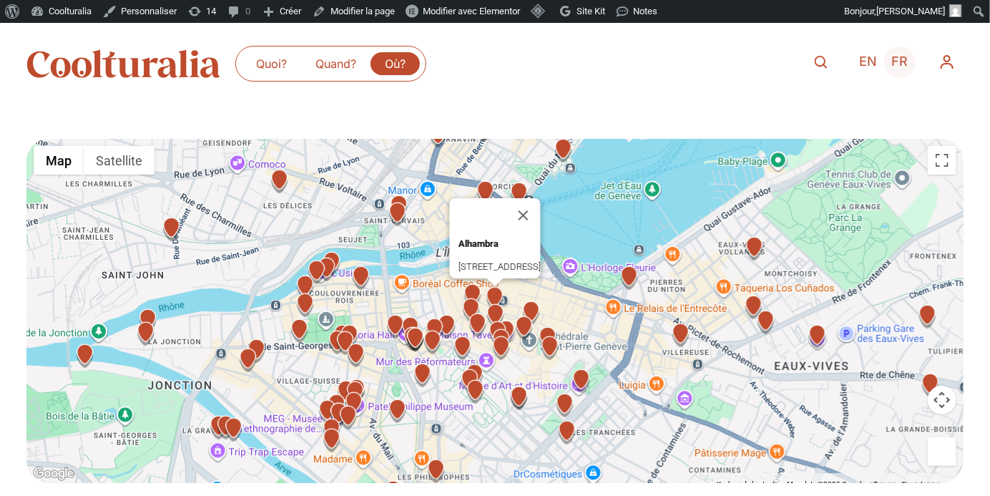
click at [905, 63] on span "FR" at bounding box center [900, 61] width 16 height 15
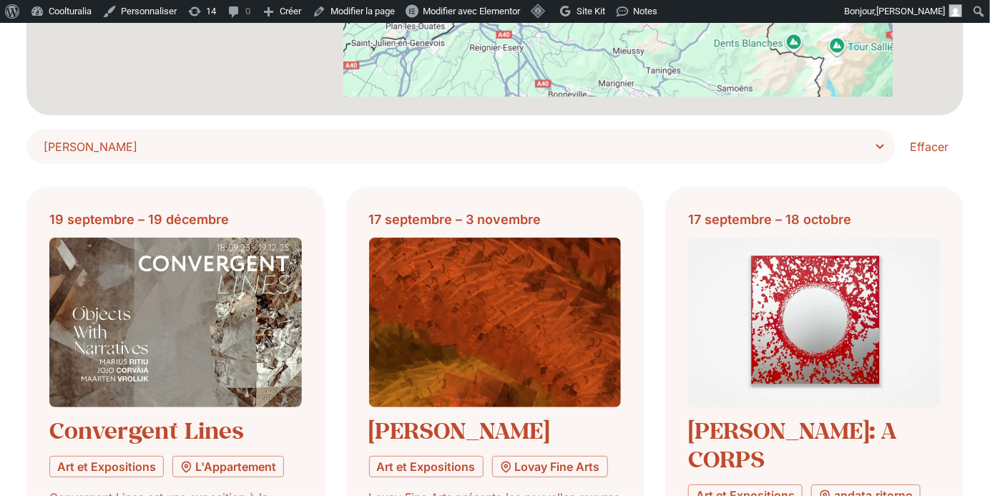
scroll to position [406, 0]
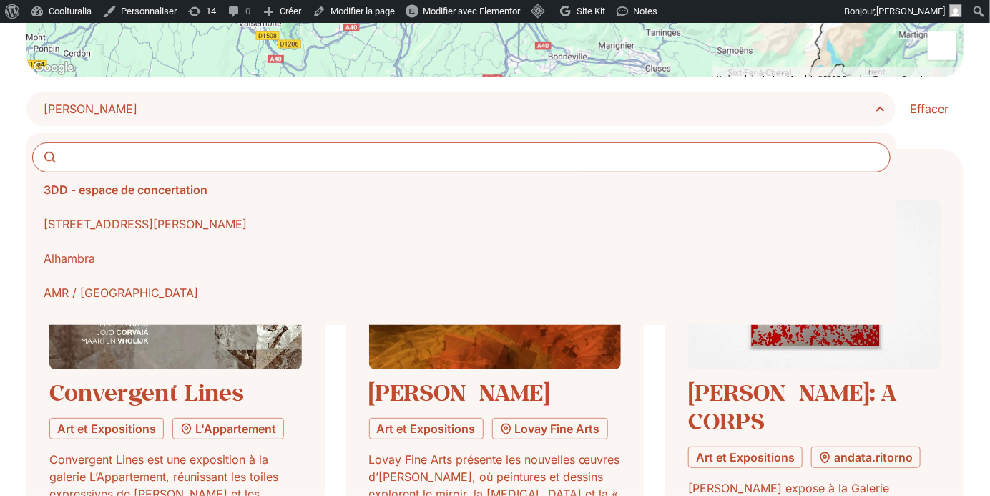
click at [873, 102] on span "Choisir Lieu" at bounding box center [466, 109] width 845 height 20
click at [0, 0] on select "**********" at bounding box center [0, 0] width 0 height 0
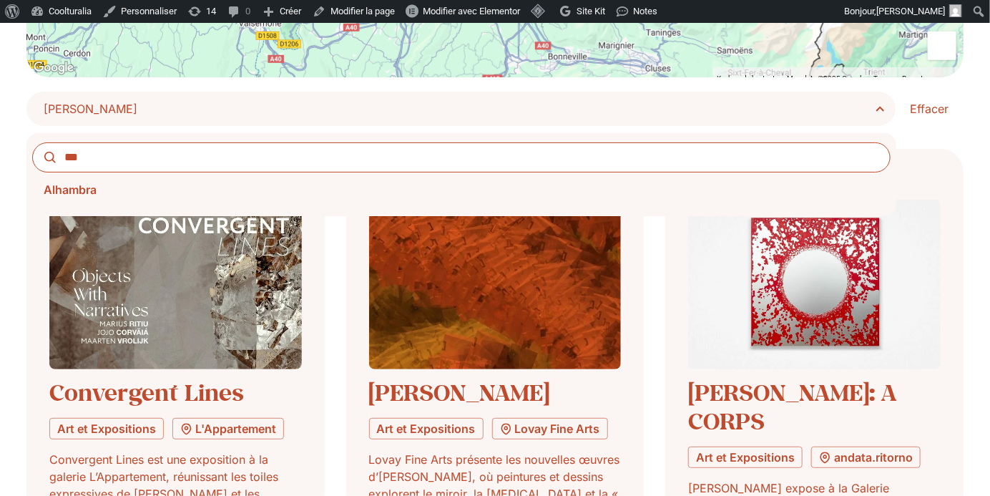
type input "***"
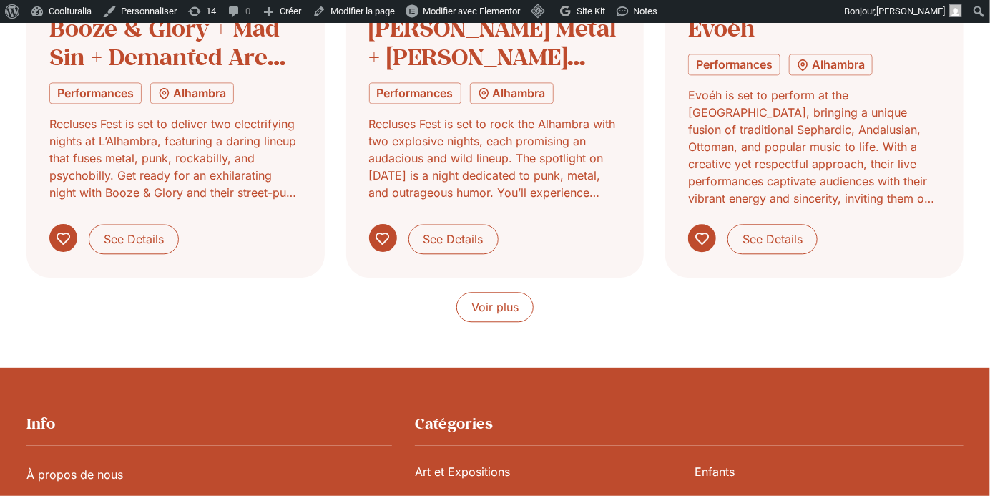
scroll to position [1534, 0]
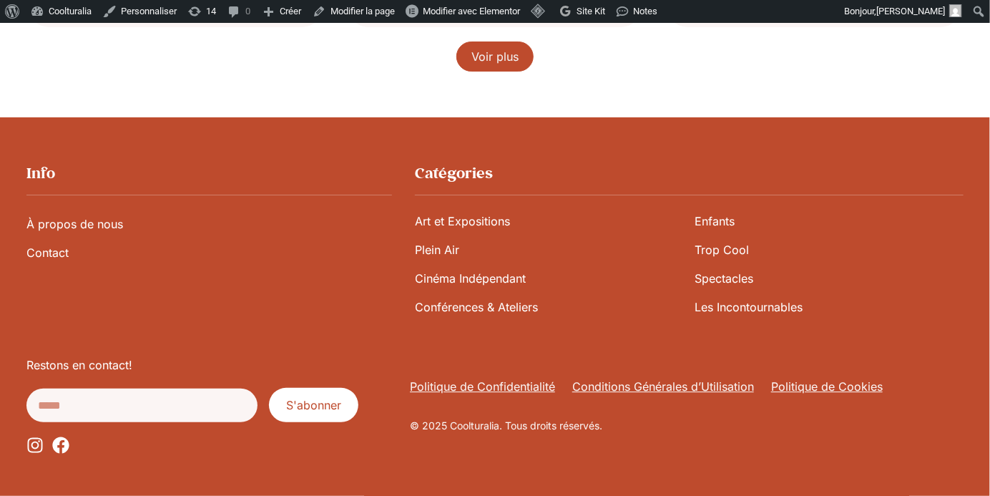
click at [508, 64] on link "Voir plus" at bounding box center [494, 56] width 77 height 30
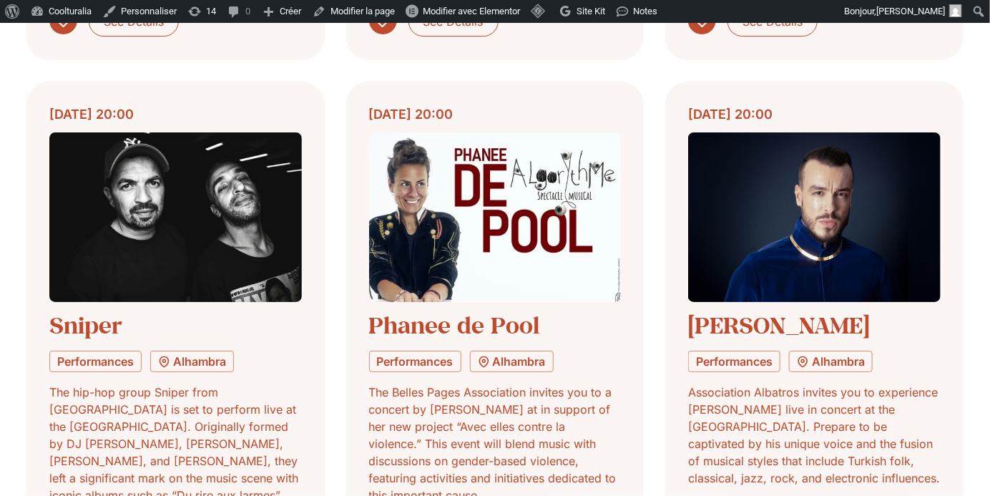
scroll to position [2443, 0]
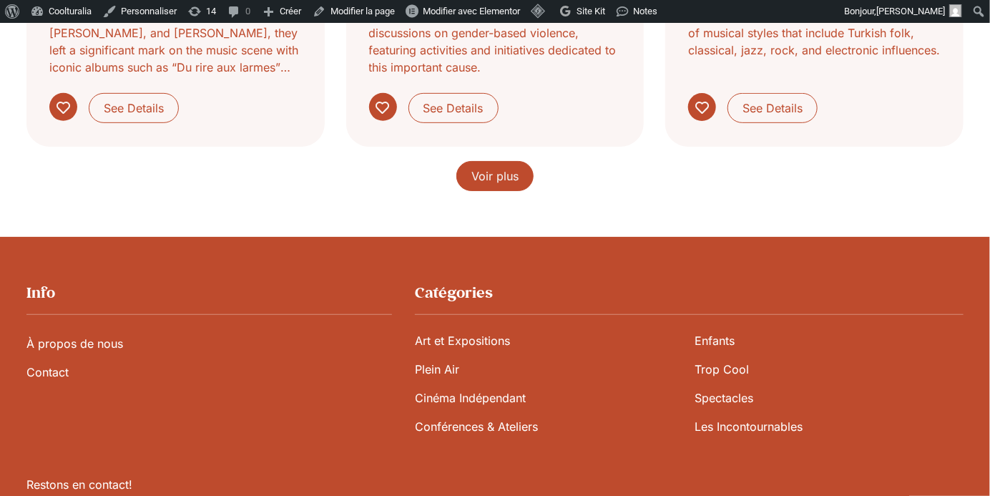
click at [496, 175] on span "Voir plus" at bounding box center [494, 175] width 47 height 17
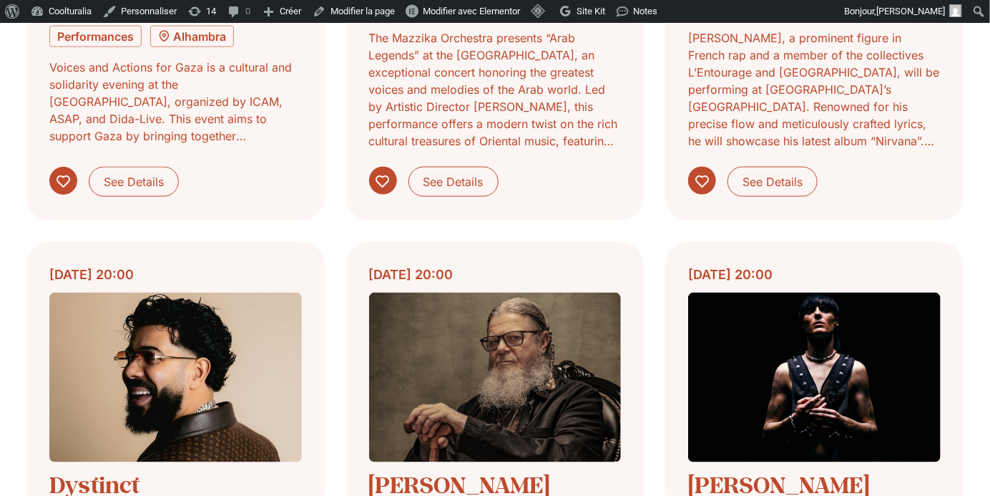
scroll to position [3344, 0]
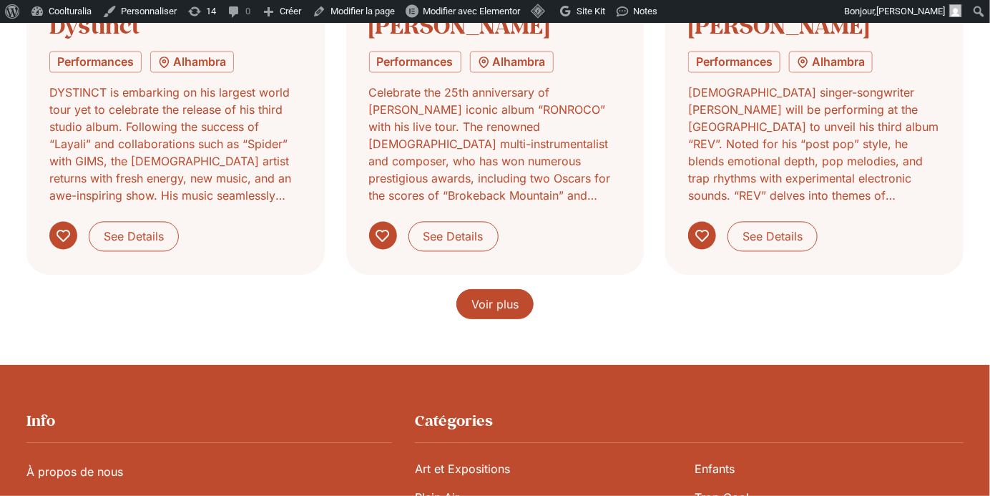
click at [496, 289] on link "Voir plus" at bounding box center [494, 304] width 77 height 30
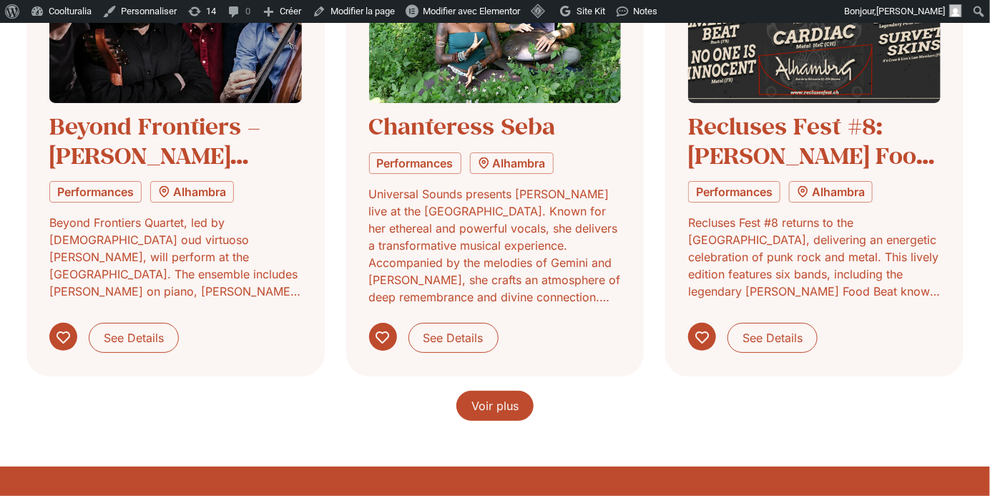
scroll to position [4325, 0]
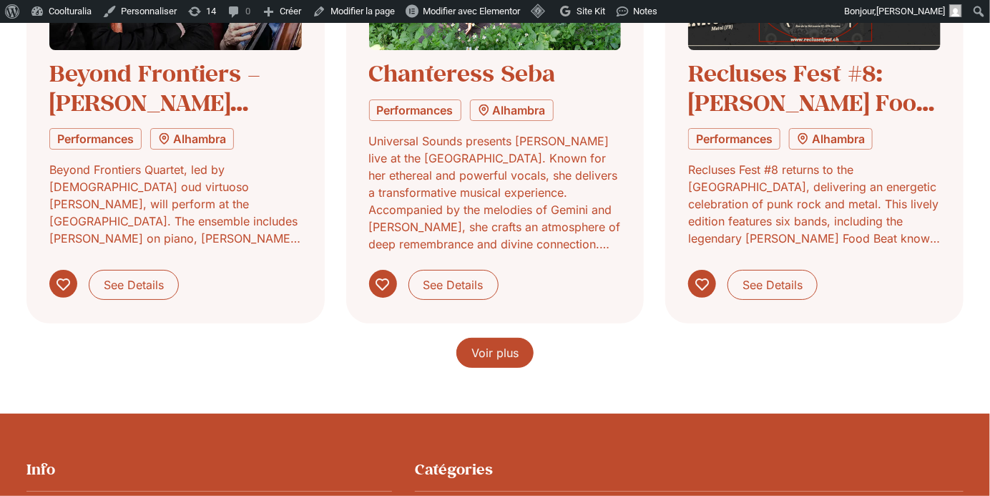
click at [499, 344] on span "Voir plus" at bounding box center [494, 352] width 47 height 17
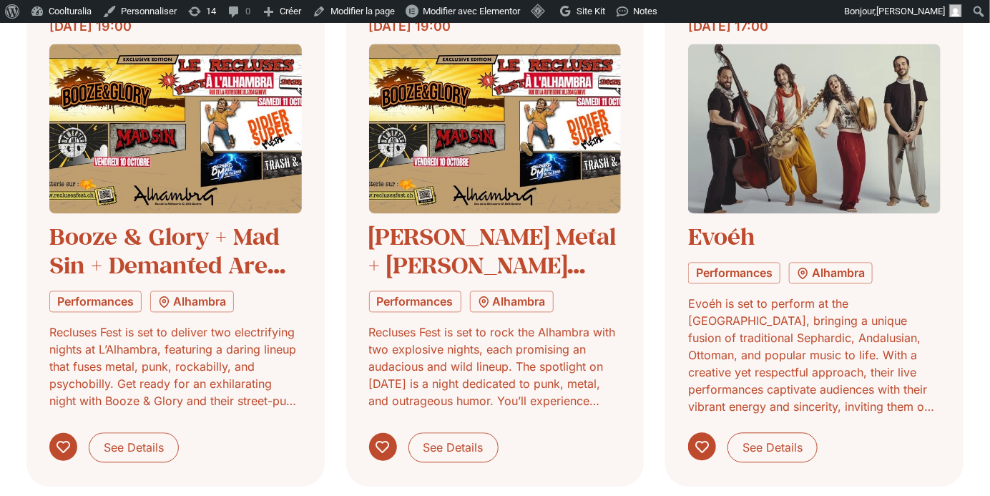
scroll to position [0, 0]
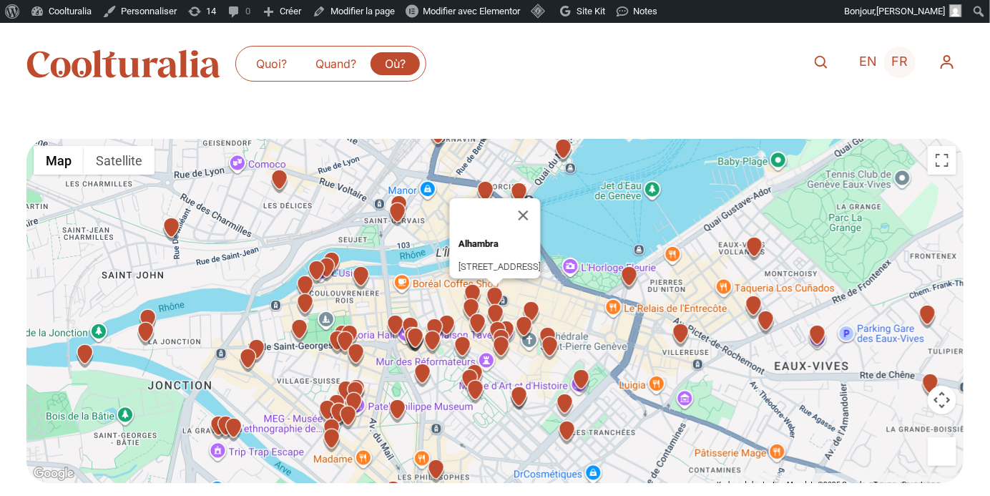
click at [903, 62] on span "FR" at bounding box center [900, 61] width 16 height 15
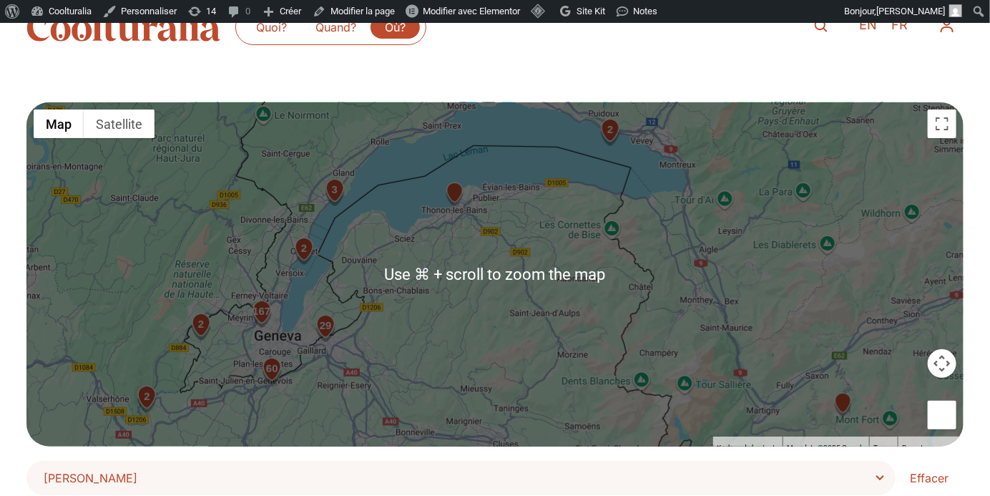
scroll to position [188, 0]
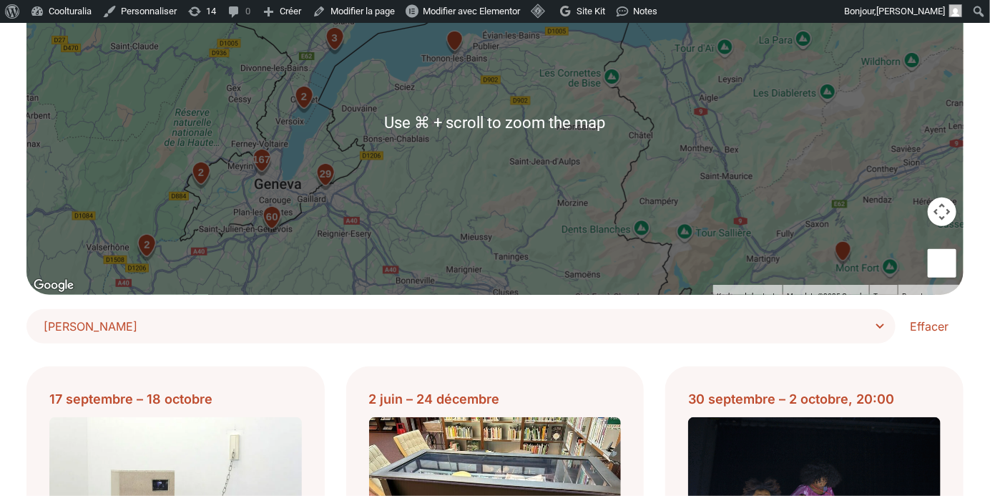
click at [499, 329] on span "[PERSON_NAME]" at bounding box center [466, 326] width 845 height 20
click at [0, 0] on select "**********" at bounding box center [0, 0] width 0 height 0
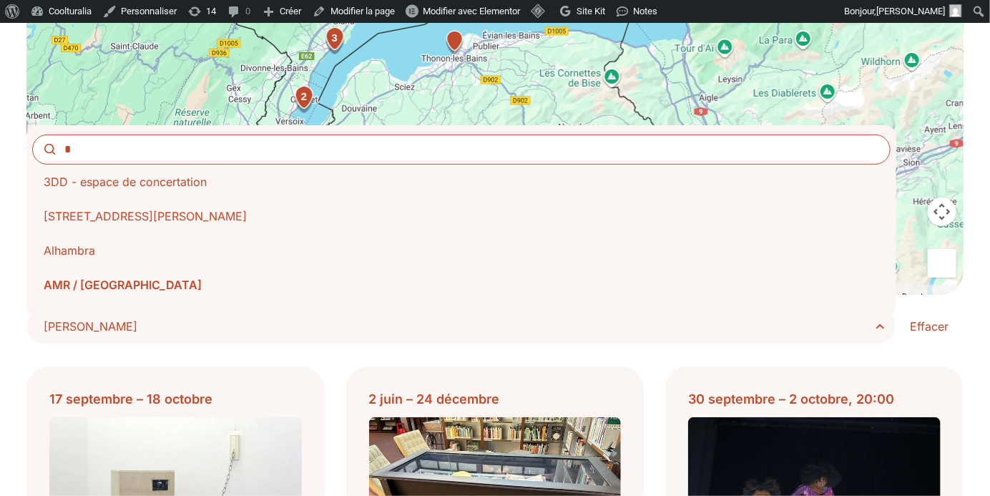
type input "*"
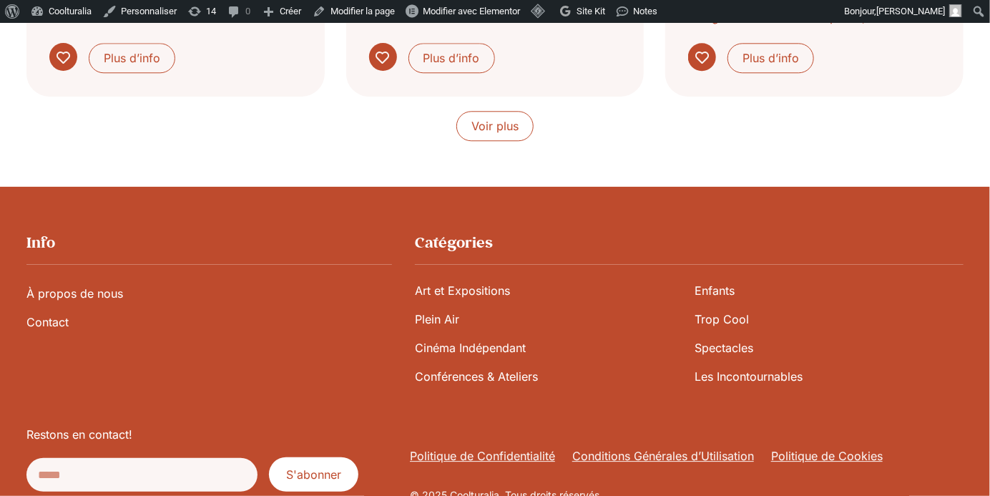
scroll to position [1505, 0]
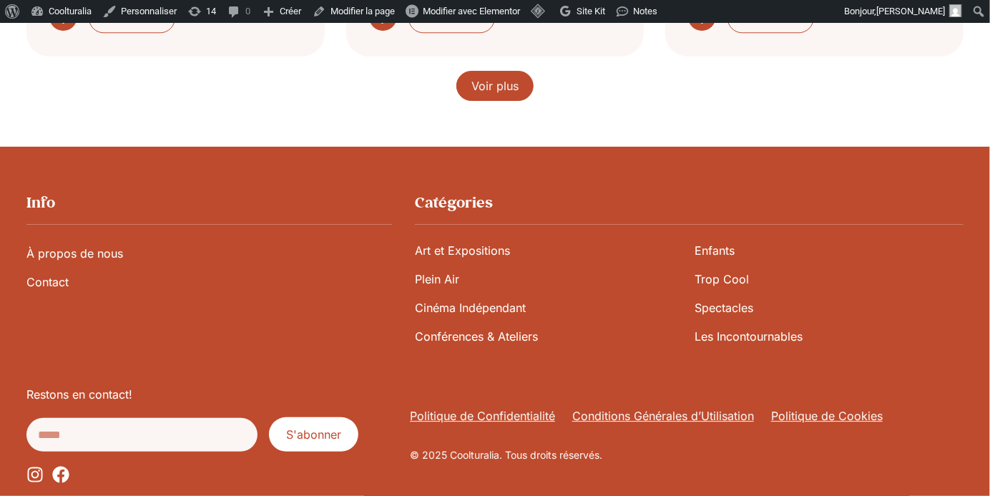
click at [476, 82] on span "Voir plus" at bounding box center [494, 85] width 47 height 17
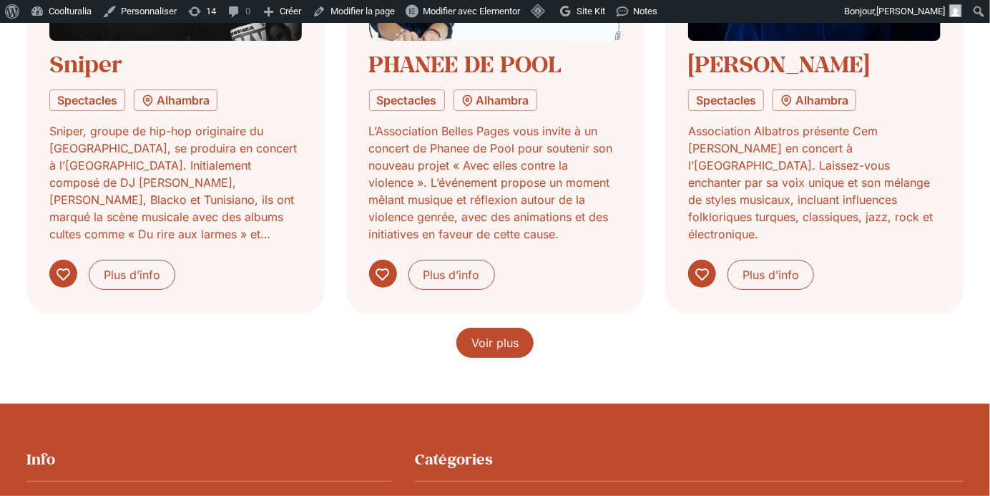
scroll to position [2278, 0]
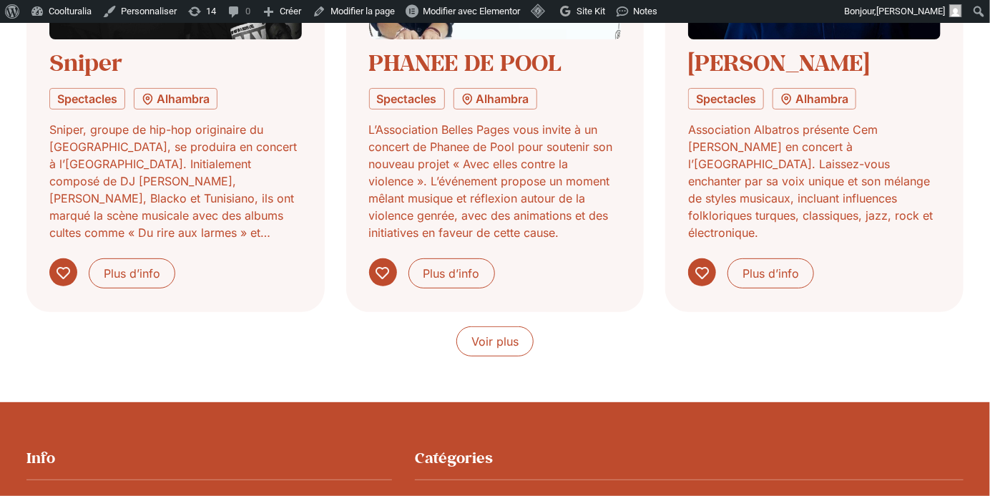
click at [485, 333] on span "Voir plus" at bounding box center [494, 341] width 47 height 17
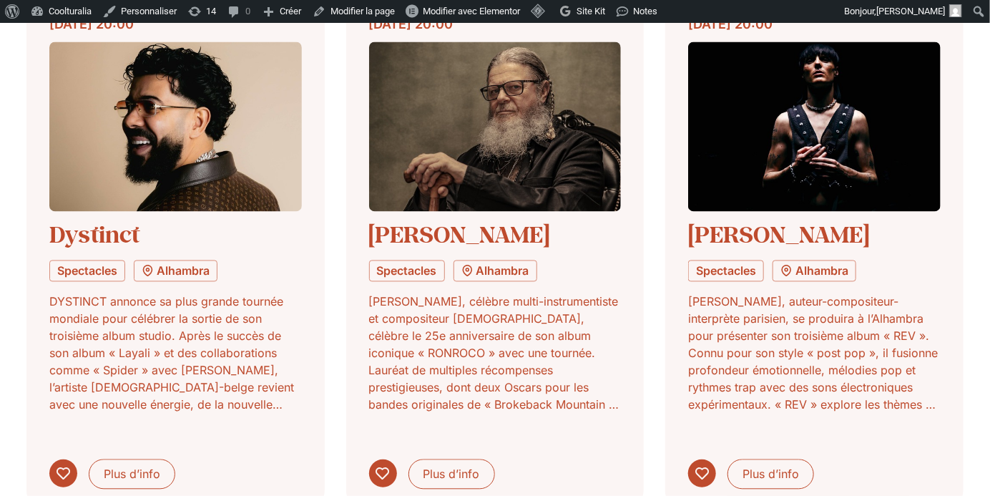
scroll to position [3277, 0]
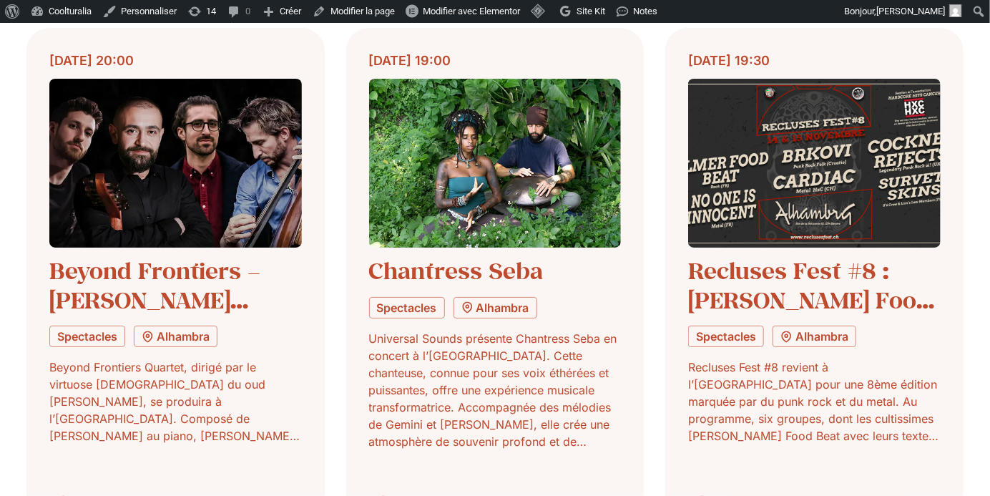
scroll to position [4453, 0]
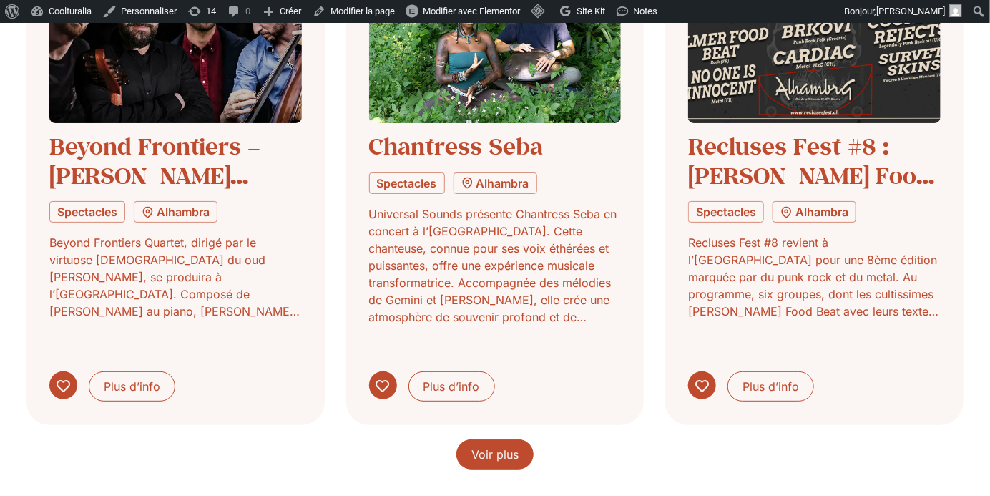
click at [519, 439] on link "Voir plus" at bounding box center [494, 454] width 77 height 30
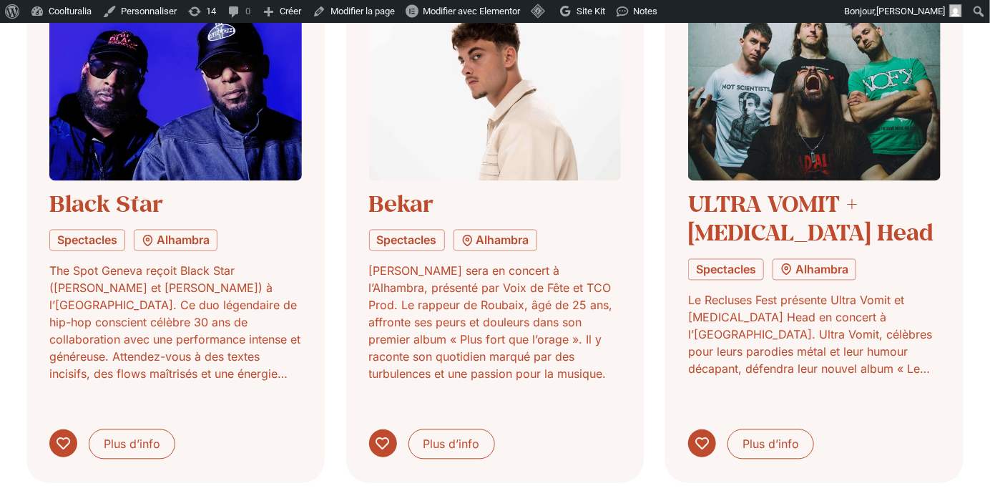
scroll to position [5490, 0]
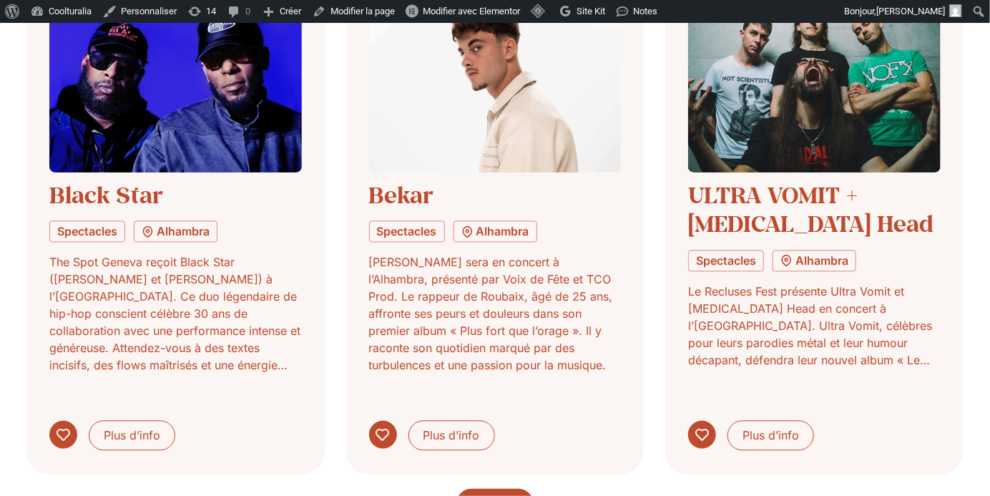
click at [506, 495] on span "Voir plus" at bounding box center [494, 503] width 47 height 17
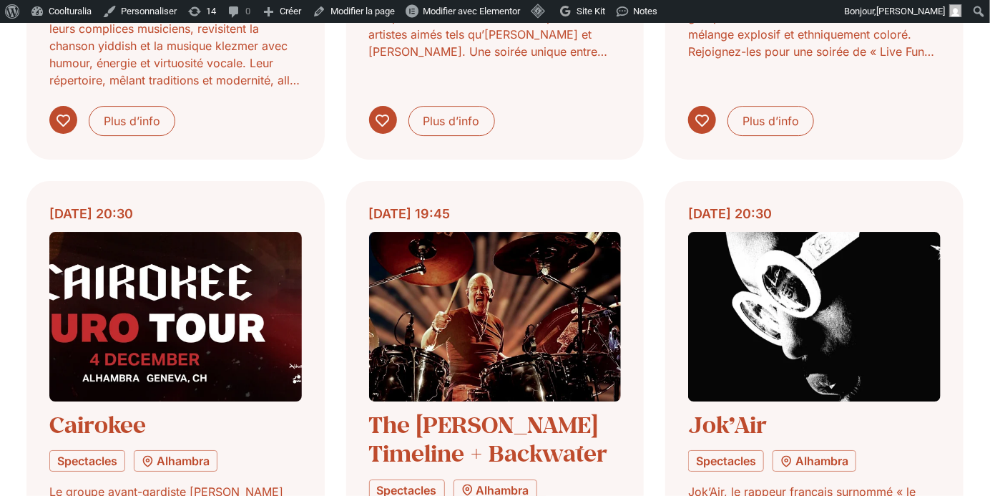
scroll to position [6352, 0]
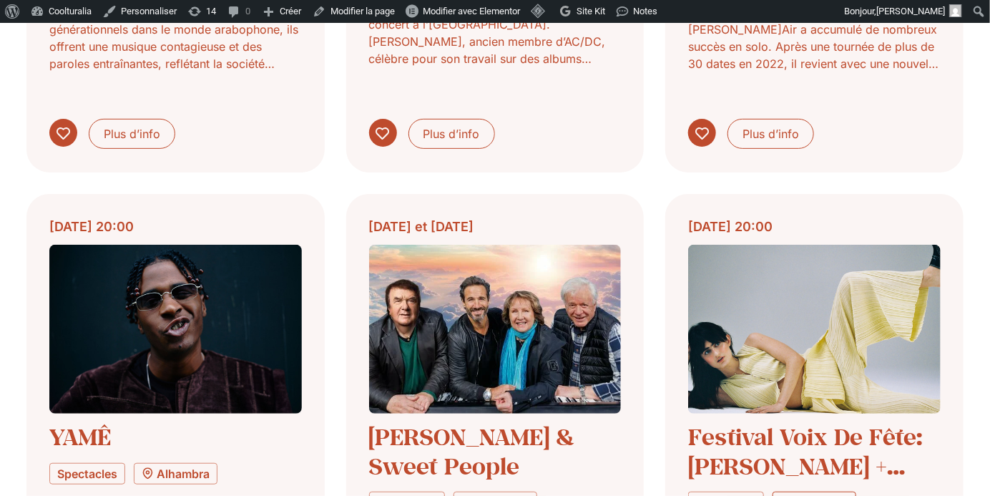
scroll to position [6878, 0]
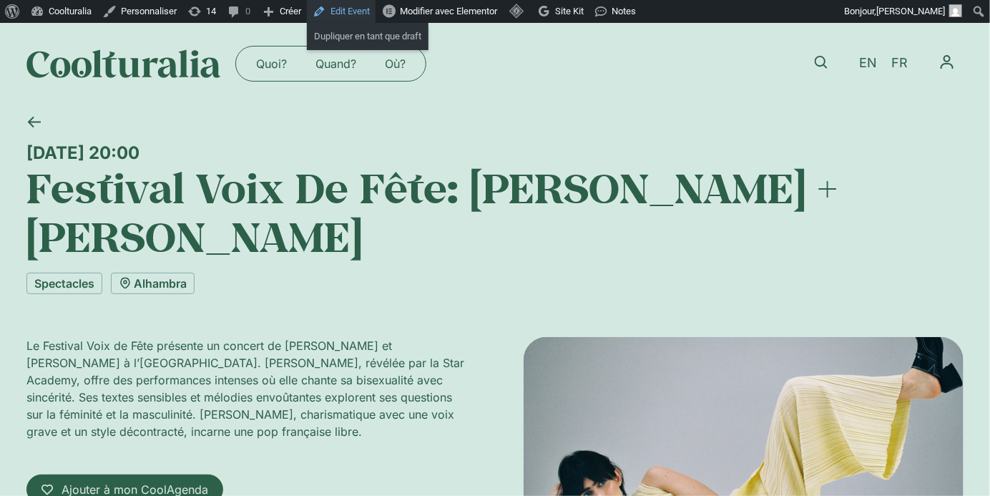
click at [350, 8] on link "Edit Event" at bounding box center [341, 11] width 69 height 23
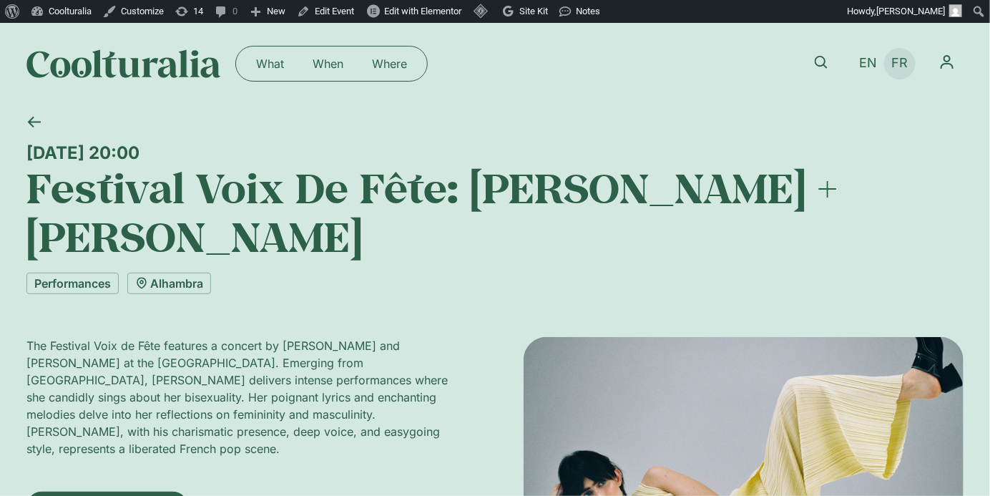
click at [898, 62] on span "FR" at bounding box center [900, 63] width 16 height 15
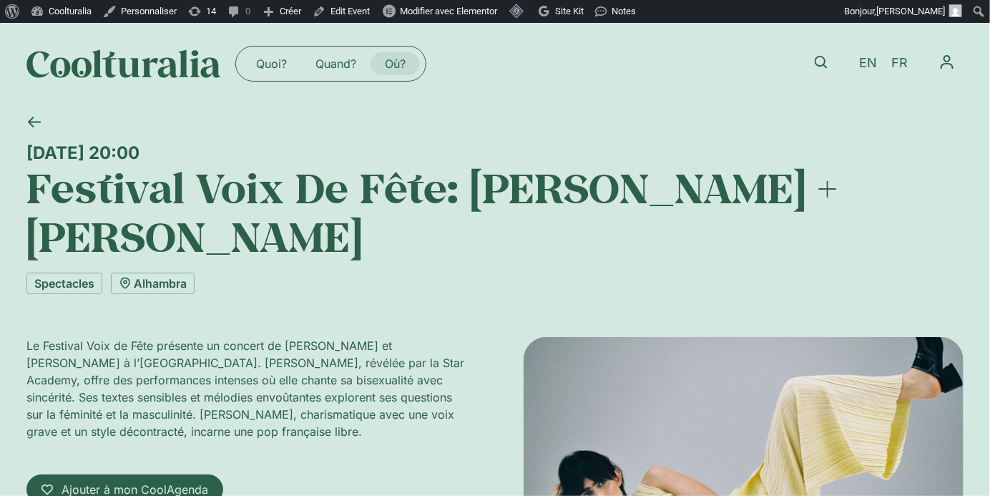
click at [400, 62] on link "Où?" at bounding box center [395, 63] width 49 height 23
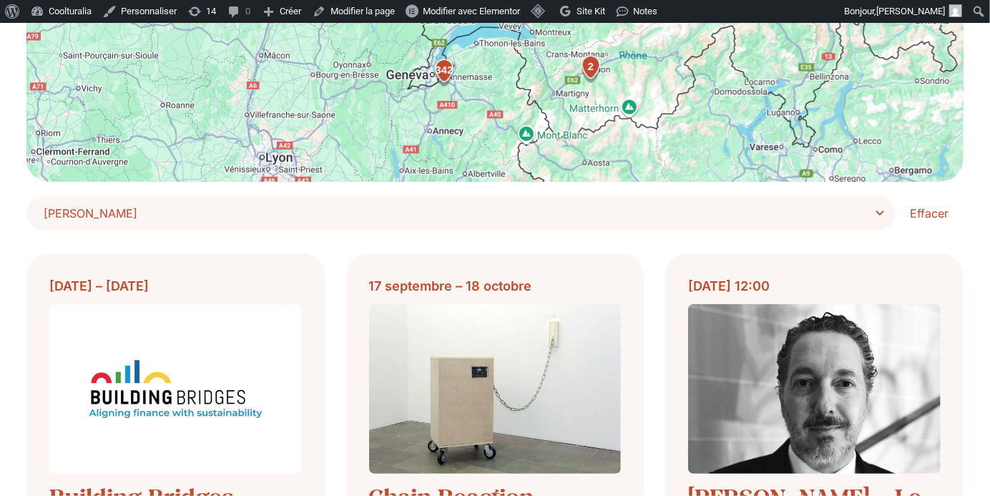
scroll to position [355, 0]
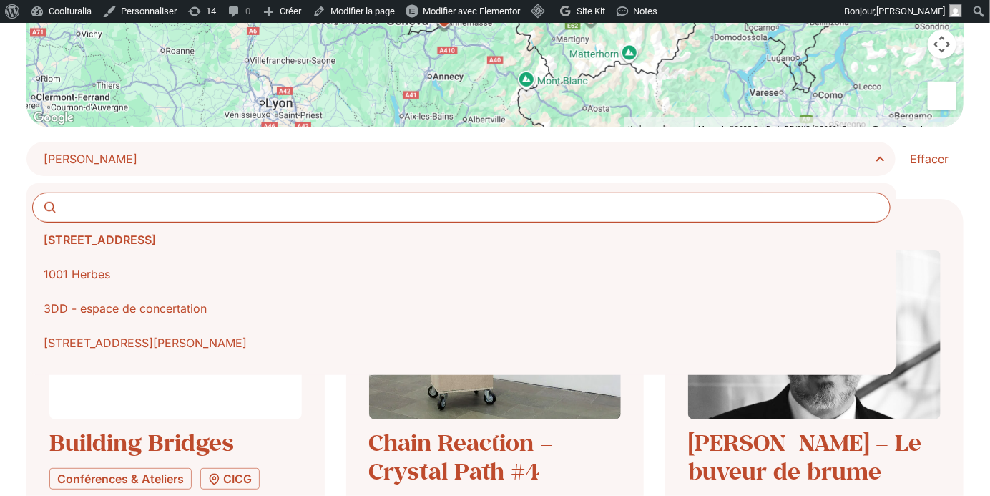
click at [858, 163] on span "Choisir Lieu" at bounding box center [466, 159] width 845 height 20
click at [0, 0] on select "**********" at bounding box center [0, 0] width 0 height 0
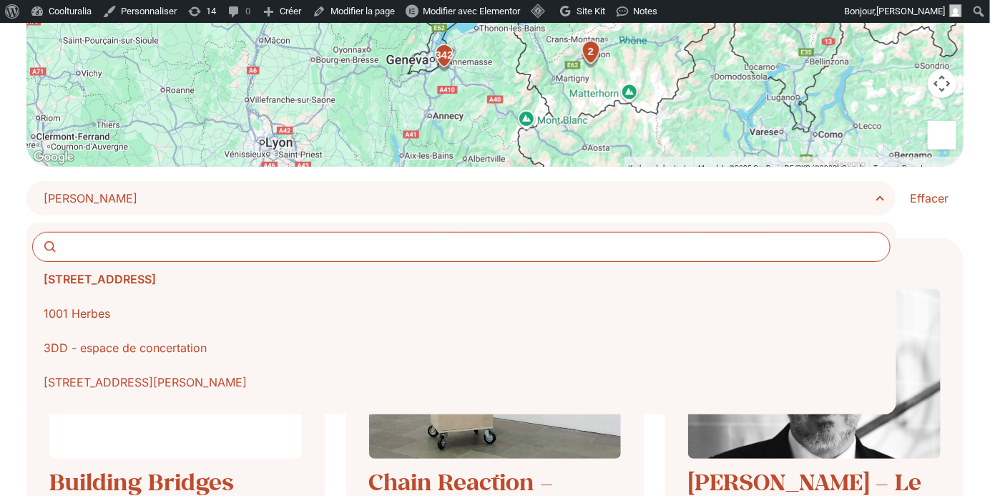
scroll to position [338, 0]
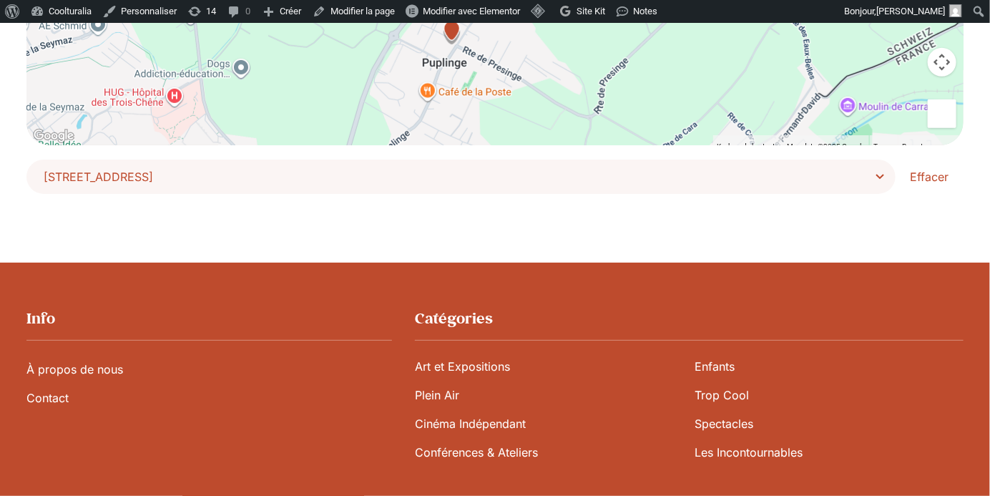
click at [876, 178] on span "10 chemin des Brolliets" at bounding box center [466, 177] width 845 height 20
click at [0, 0] on select "**********" at bounding box center [0, 0] width 0 height 0
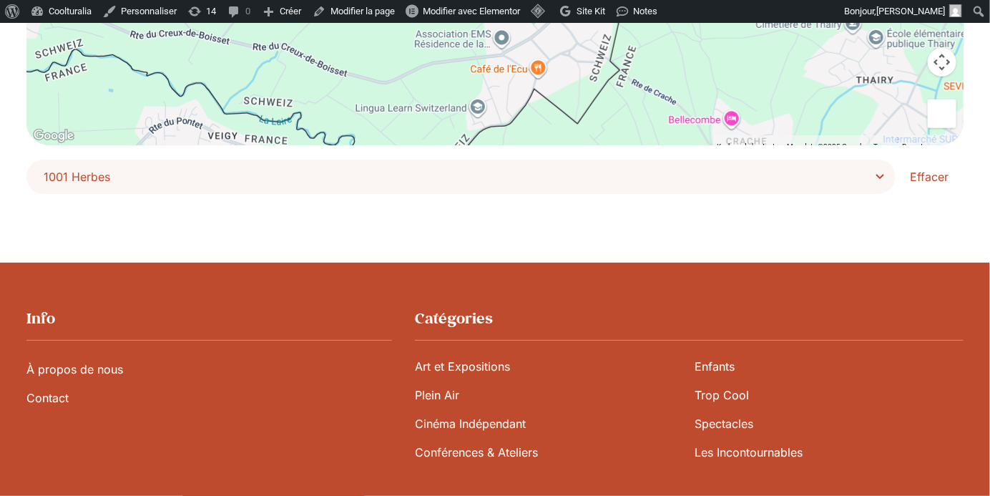
click at [880, 176] on span "1001 Herbes" at bounding box center [466, 177] width 845 height 20
click at [0, 0] on select "**********" at bounding box center [0, 0] width 0 height 0
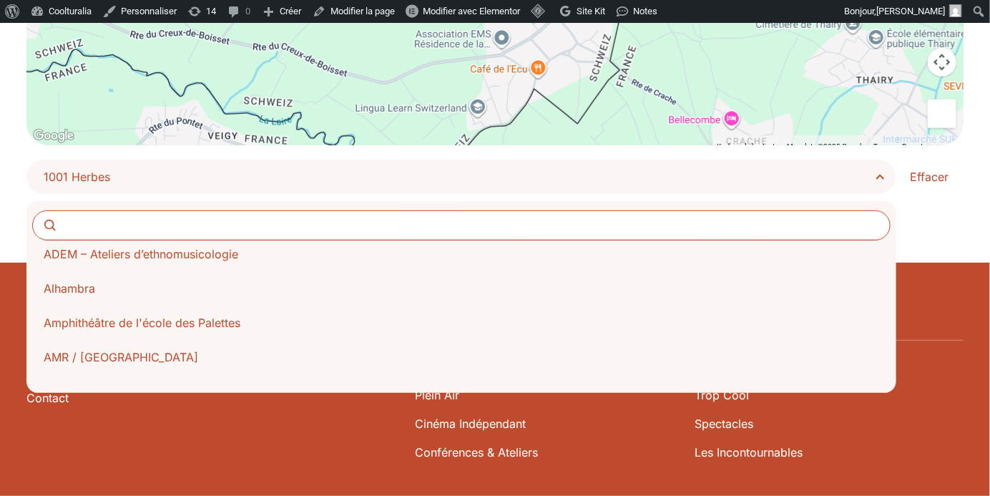
scroll to position [144, 0]
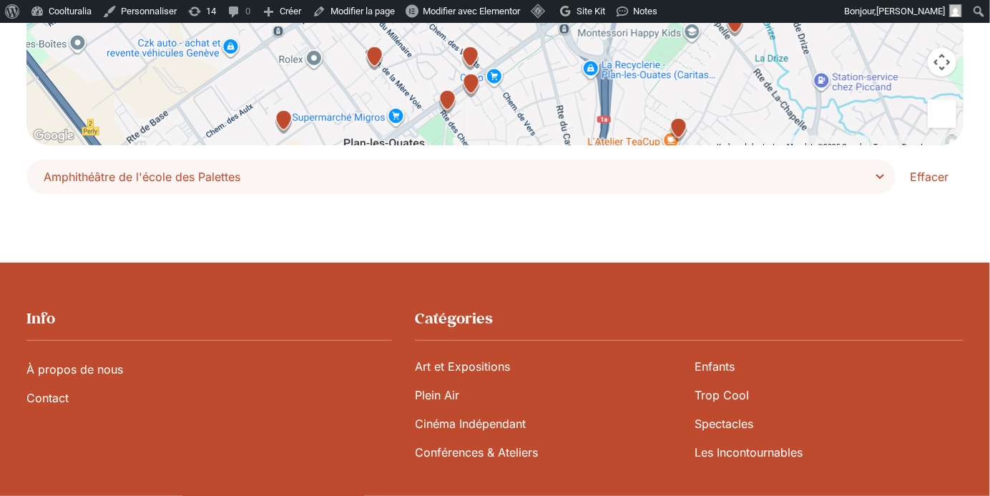
click at [882, 176] on span "Amphithéâtre de l'école des Palettes" at bounding box center [466, 177] width 845 height 20
click at [0, 0] on select "**********" at bounding box center [0, 0] width 0 height 0
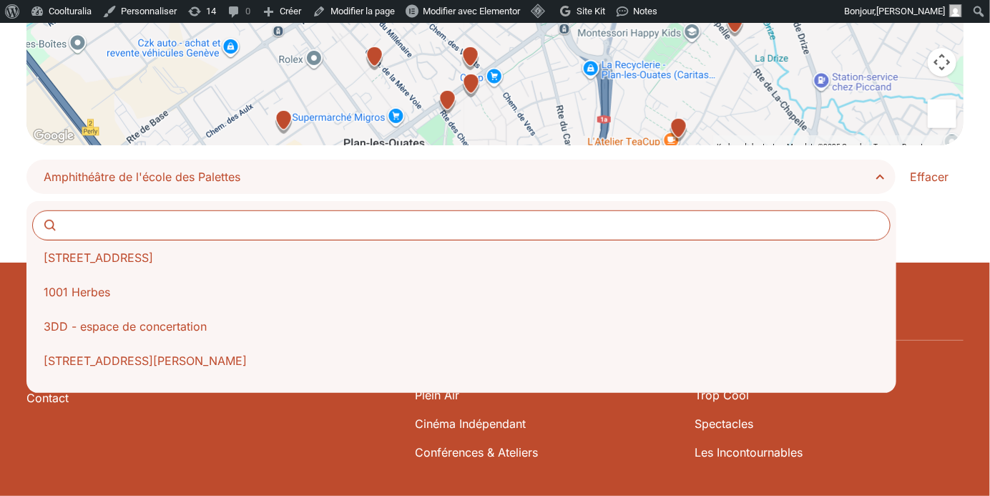
scroll to position [172, 0]
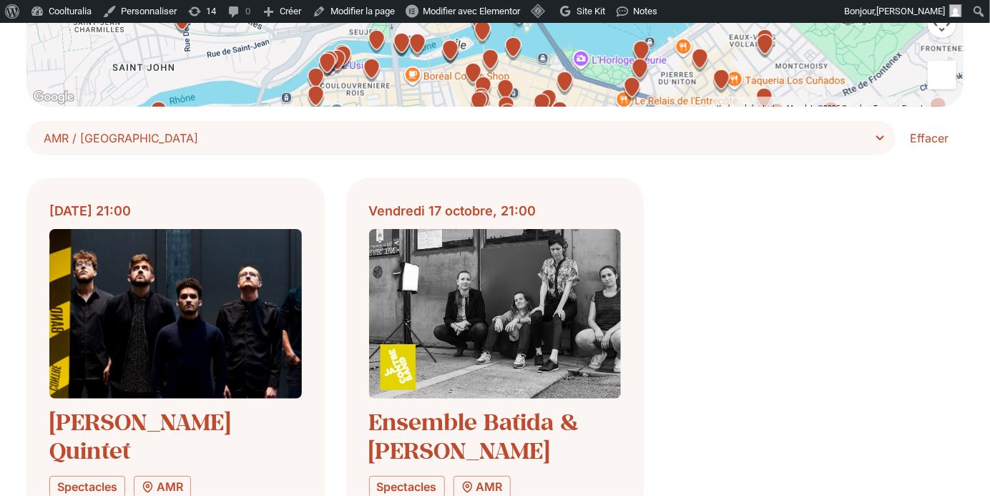
scroll to position [373, 0]
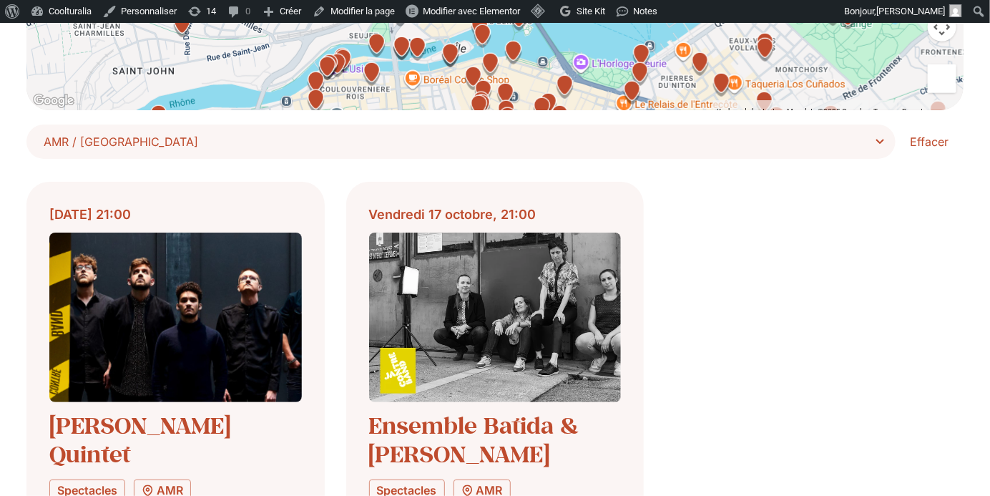
click at [875, 142] on span "AMR / [GEOGRAPHIC_DATA]" at bounding box center [466, 142] width 845 height 20
click at [0, 0] on select "**********" at bounding box center [0, 0] width 0 height 0
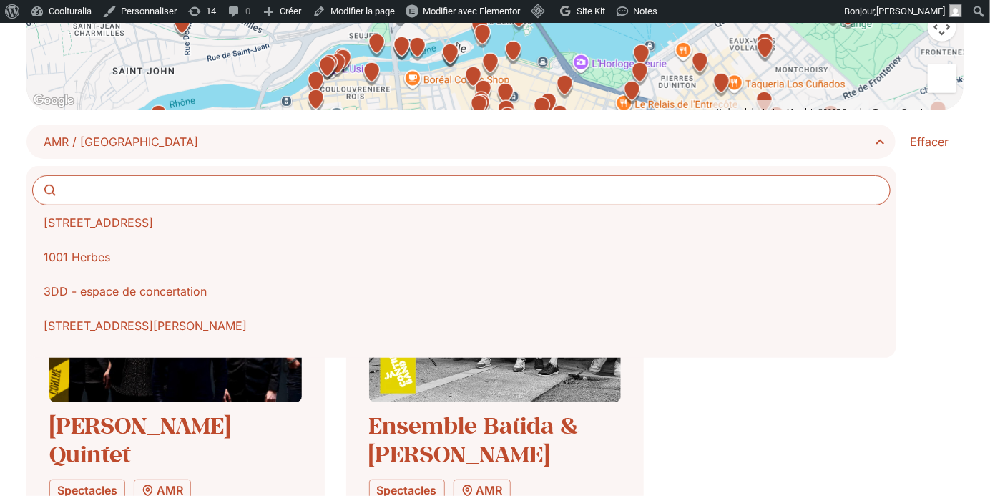
scroll to position [205, 0]
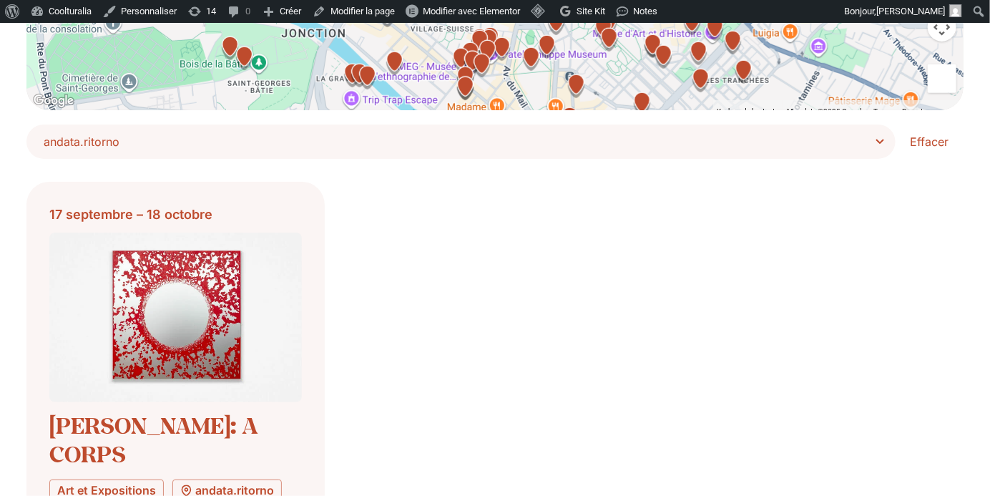
click at [883, 142] on span "andata.ritorno" at bounding box center [466, 142] width 845 height 20
click at [0, 0] on select "**********" at bounding box center [0, 0] width 0 height 0
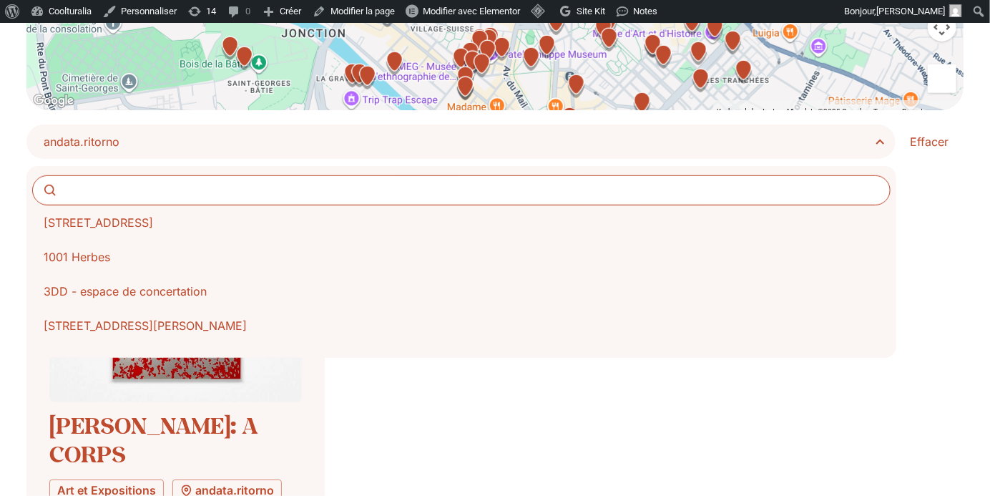
scroll to position [240, 0]
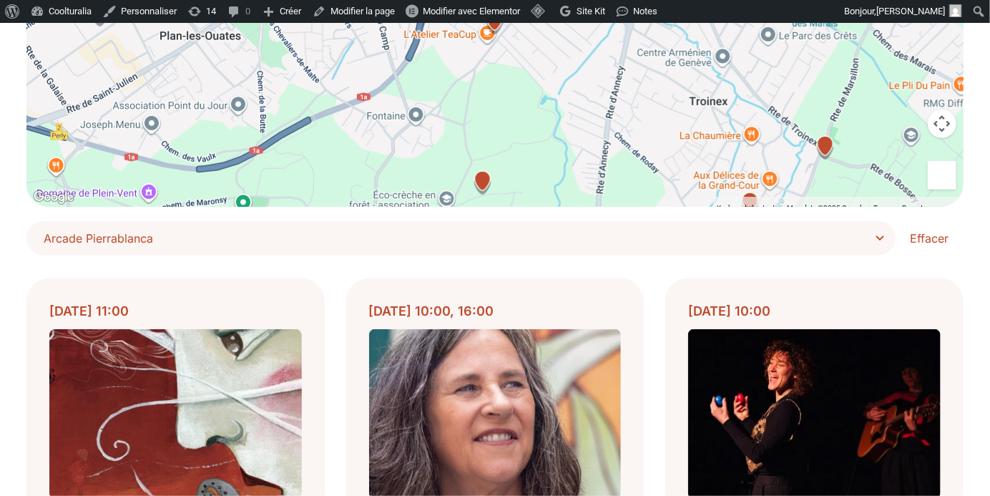
scroll to position [263, 0]
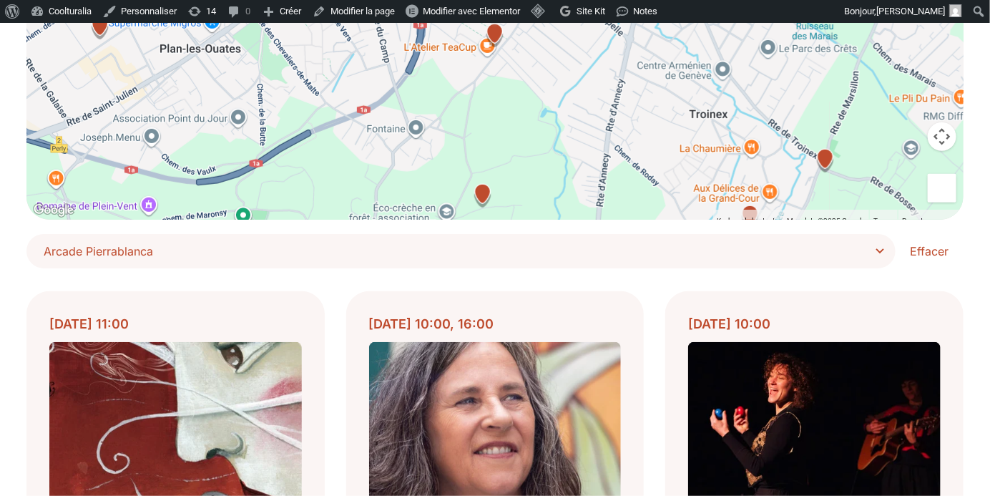
click at [882, 250] on span "Arcade Pierrablanca" at bounding box center [466, 251] width 845 height 20
click at [0, 0] on select "**********" at bounding box center [0, 0] width 0 height 0
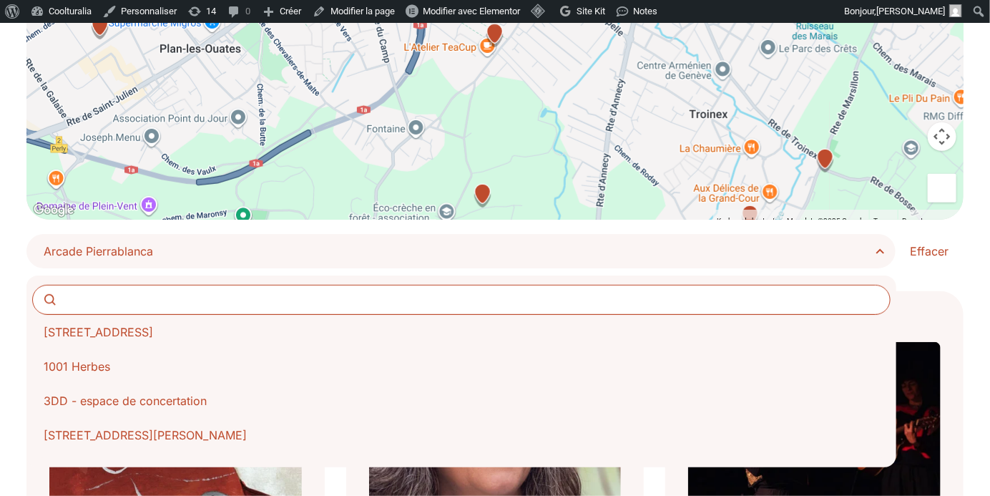
scroll to position [274, 0]
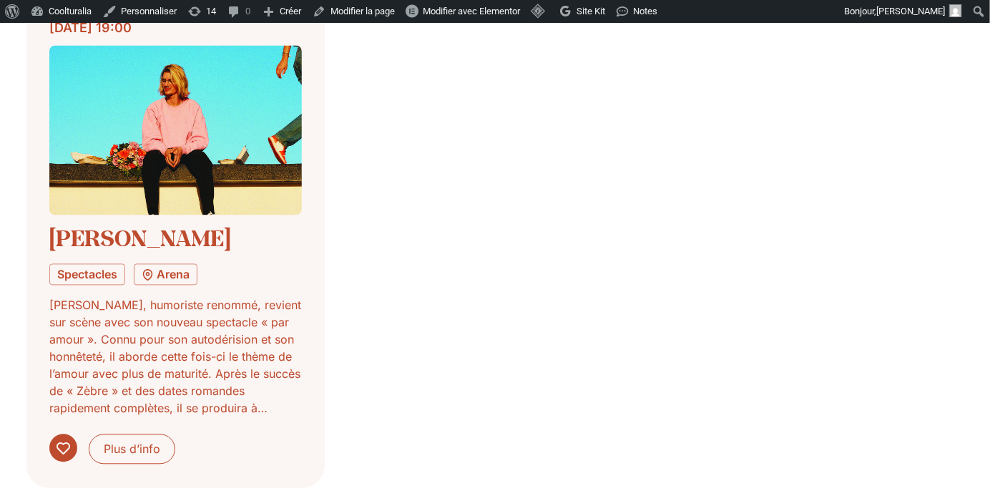
scroll to position [1085, 0]
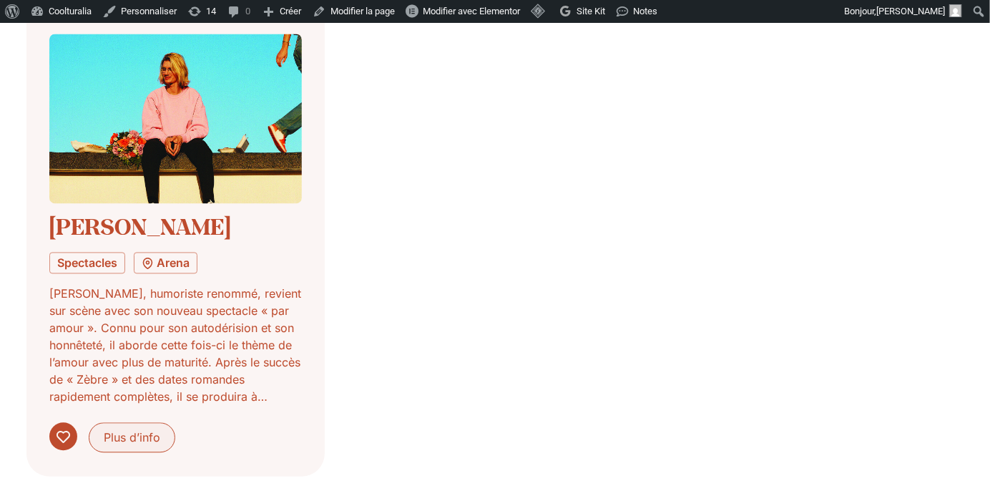
click at [134, 434] on span "Plus d’info" at bounding box center [132, 437] width 57 height 17
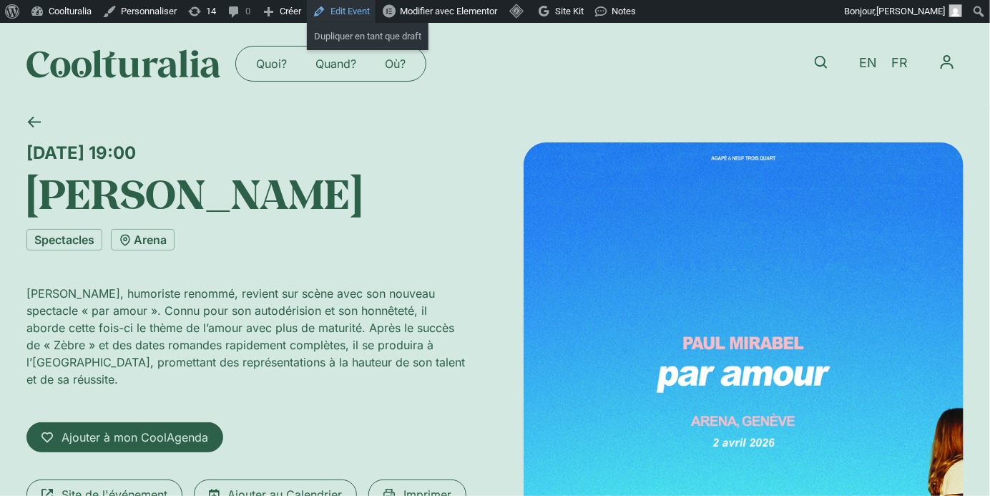
click at [367, 14] on link "Edit Event" at bounding box center [341, 11] width 69 height 23
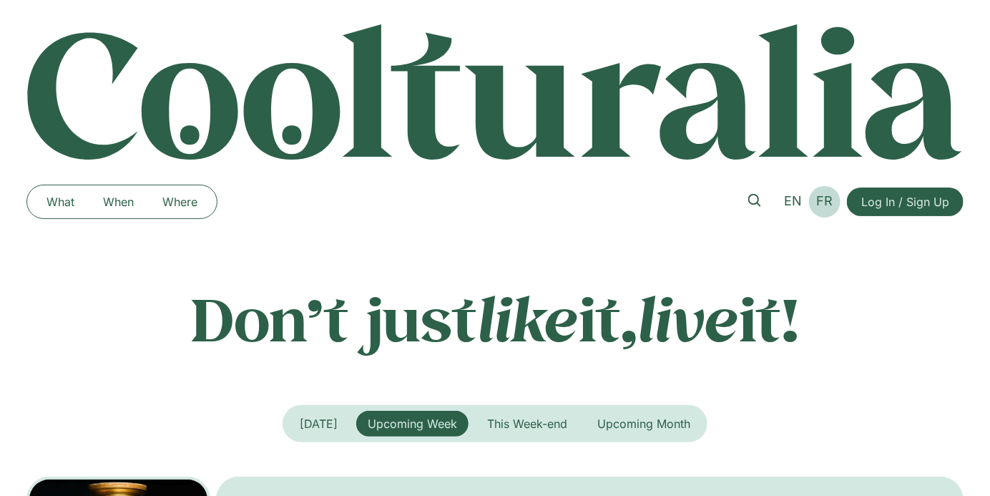
click at [835, 198] on link "FR" at bounding box center [825, 201] width 31 height 21
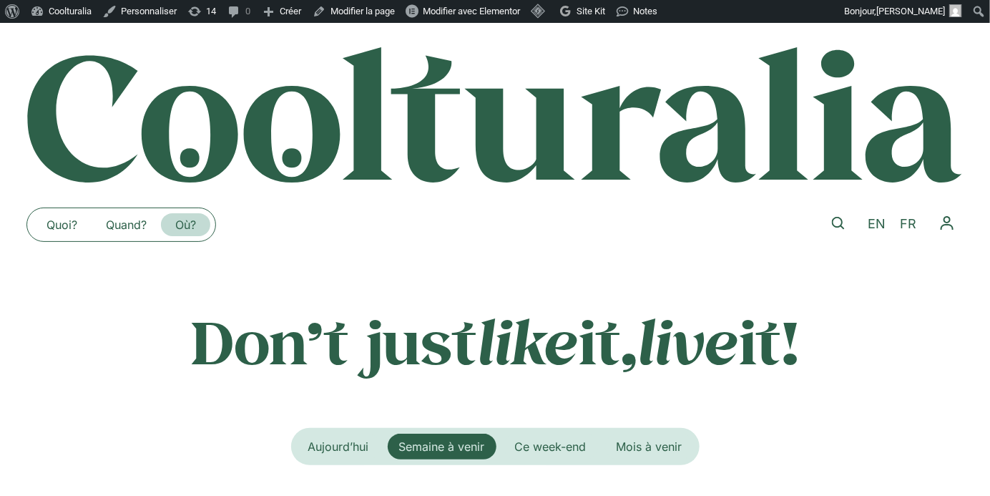
click at [188, 233] on link "Où?" at bounding box center [185, 224] width 49 height 23
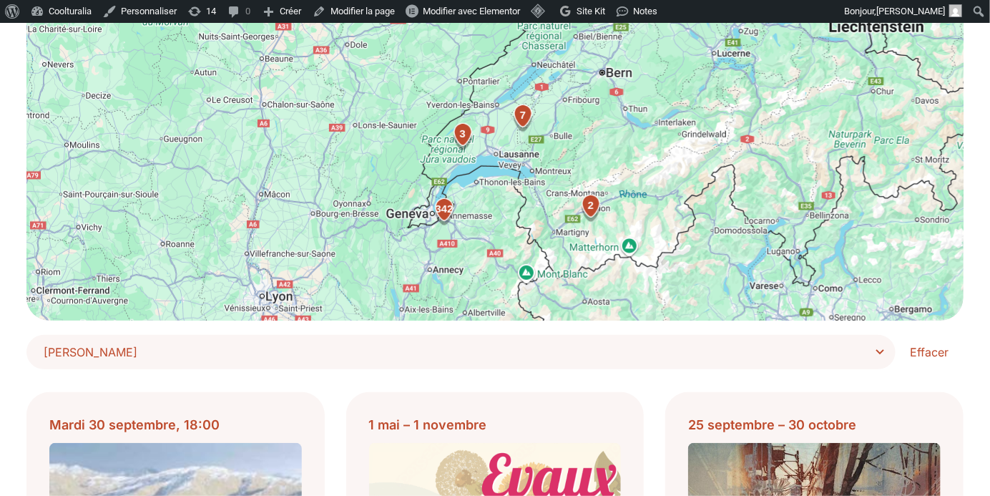
scroll to position [165, 0]
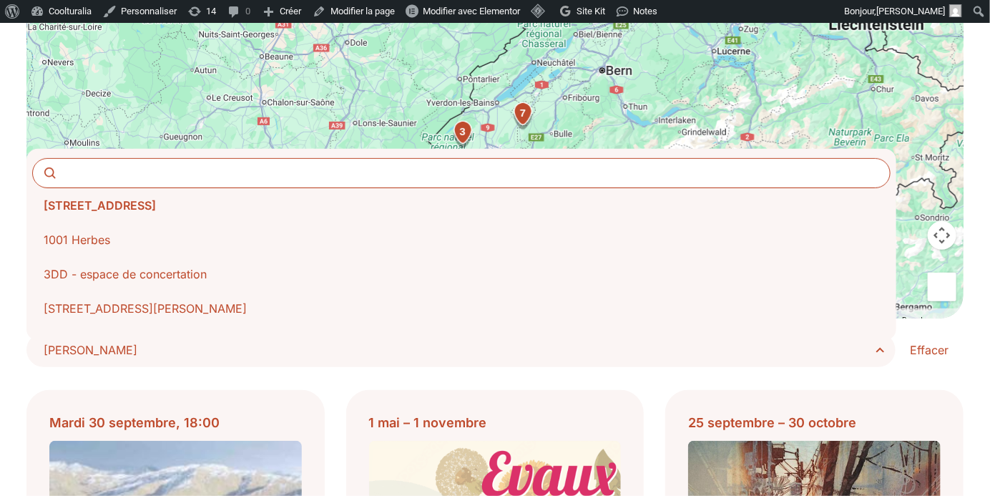
click at [833, 341] on span "[PERSON_NAME]" at bounding box center [466, 350] width 845 height 20
click at [0, 0] on select "**********" at bounding box center [0, 0] width 0 height 0
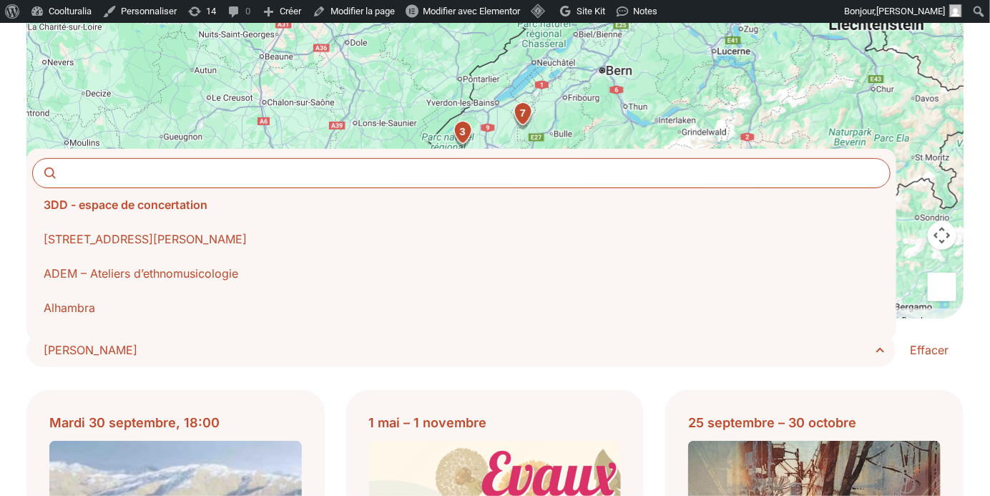
scroll to position [77, 0]
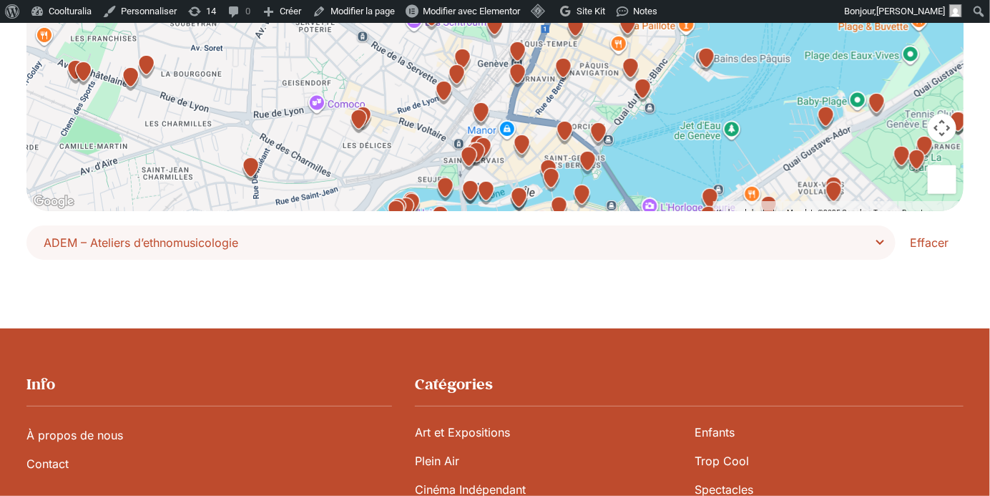
scroll to position [278, 0]
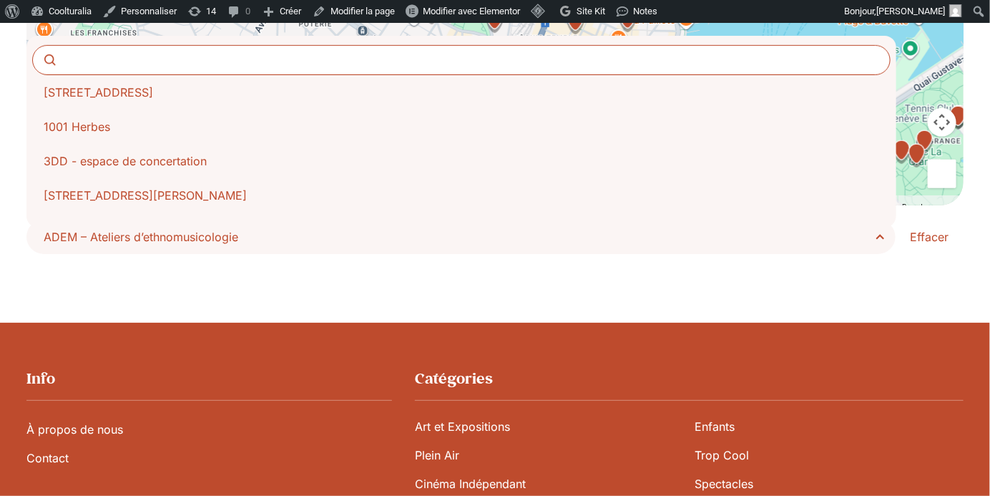
click at [880, 243] on span "ADEM – Ateliers d’ethnomusicologie" at bounding box center [466, 237] width 845 height 20
click at [0, 0] on select "**********" at bounding box center [0, 0] width 0 height 0
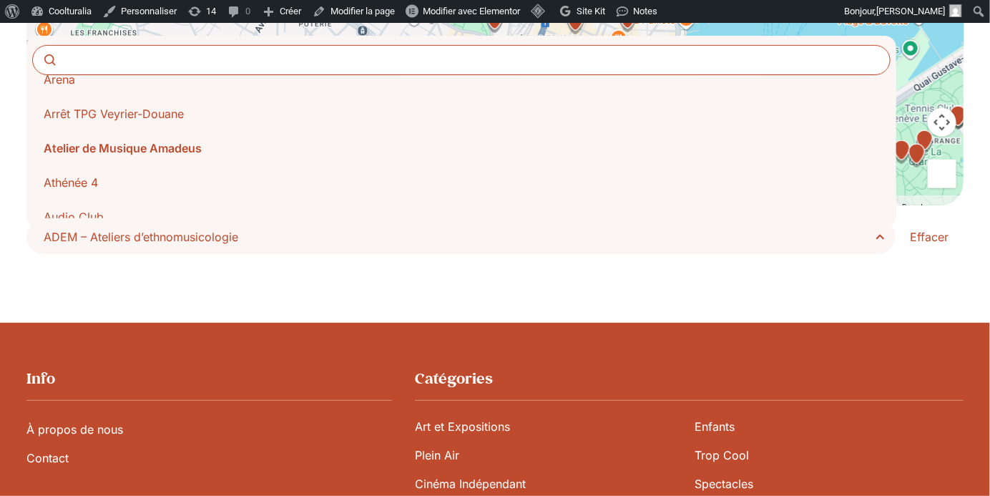
scroll to position [363, 0]
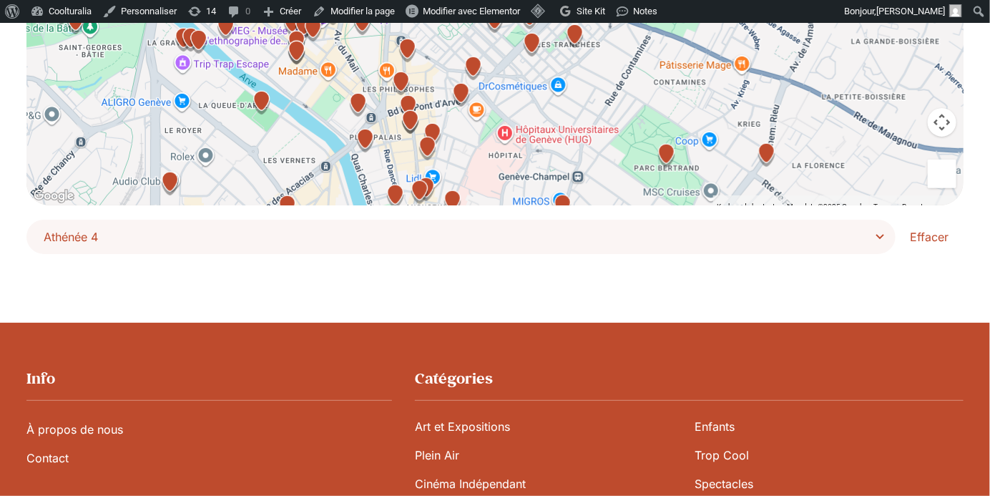
click at [868, 233] on span "Athénée 4" at bounding box center [466, 237] width 845 height 20
click at [0, 0] on select "**********" at bounding box center [0, 0] width 0 height 0
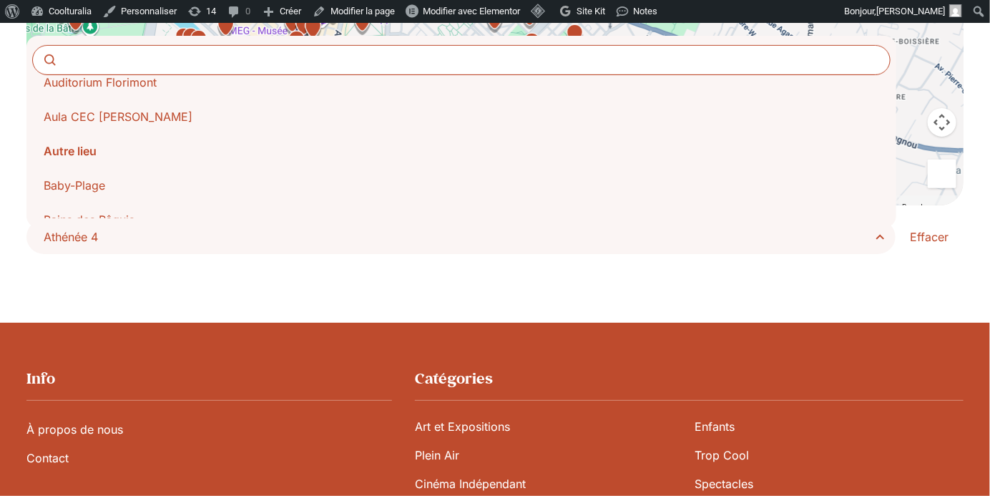
scroll to position [564, 0]
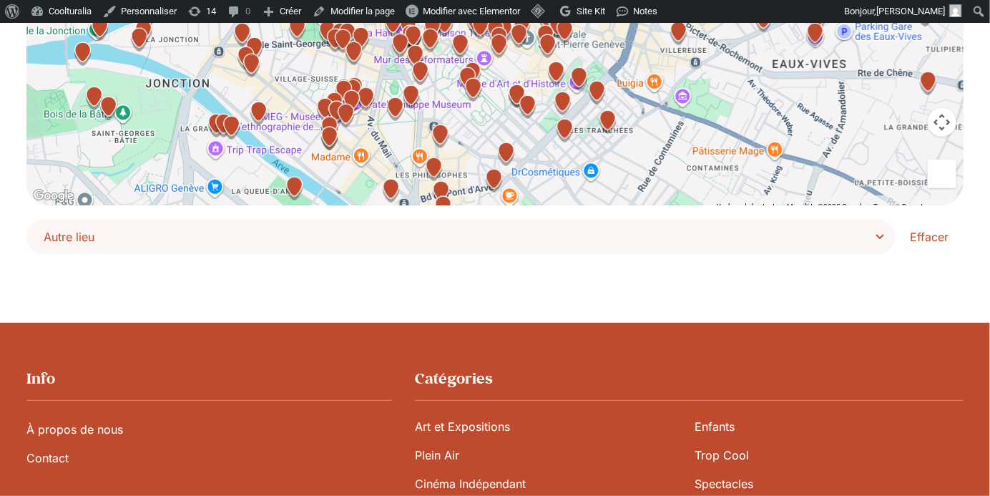
click at [866, 238] on span "Autre lieu" at bounding box center [466, 237] width 845 height 20
click at [0, 0] on select "**********" at bounding box center [0, 0] width 0 height 0
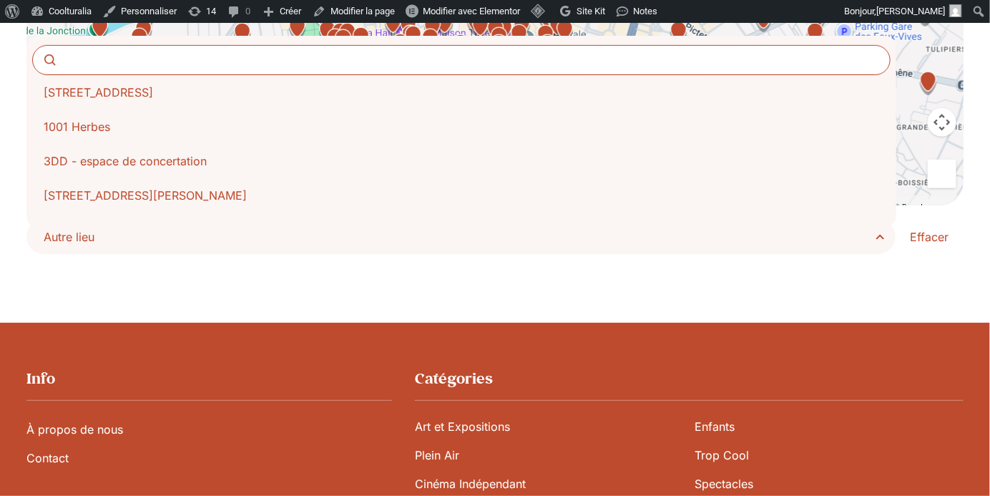
scroll to position [584, 0]
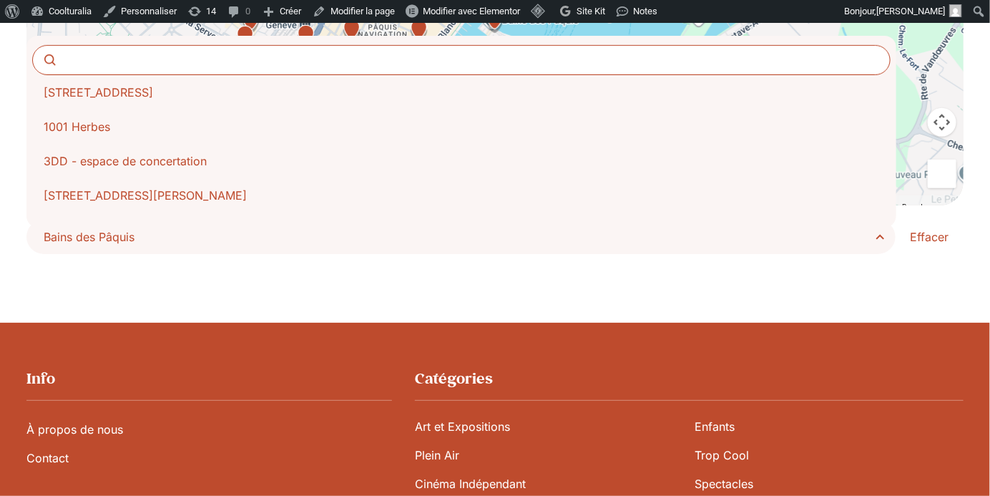
click at [868, 241] on span "Bains des Pâquis" at bounding box center [466, 237] width 845 height 20
click at [0, 0] on select "**********" at bounding box center [0, 0] width 0 height 0
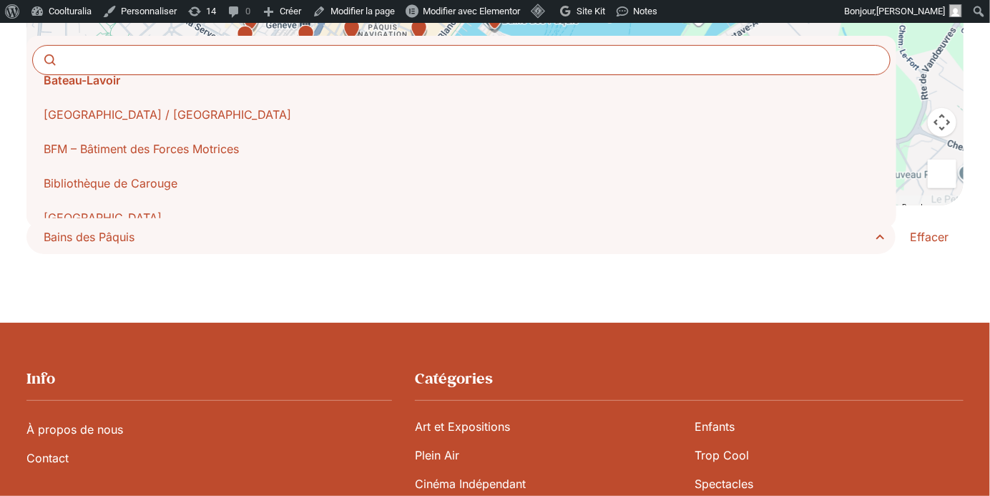
scroll to position [801, 0]
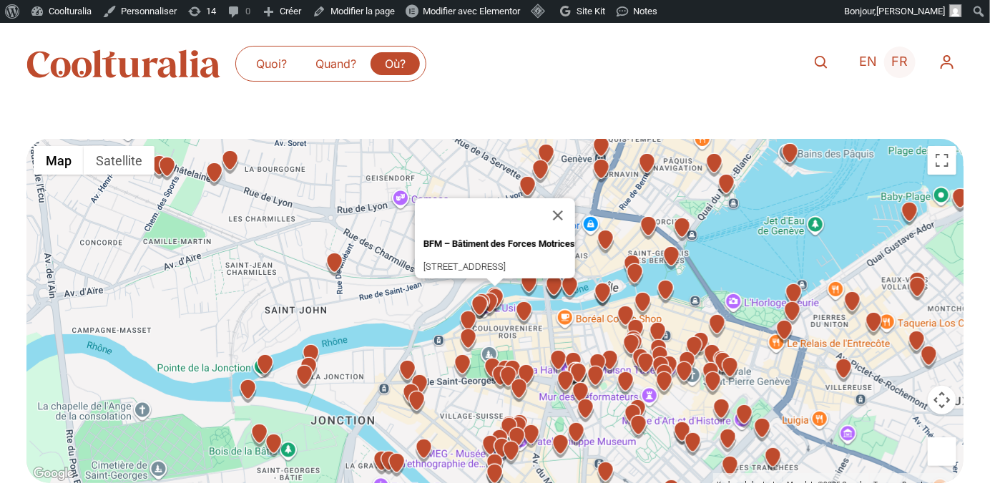
click at [893, 59] on span "FR" at bounding box center [900, 61] width 16 height 15
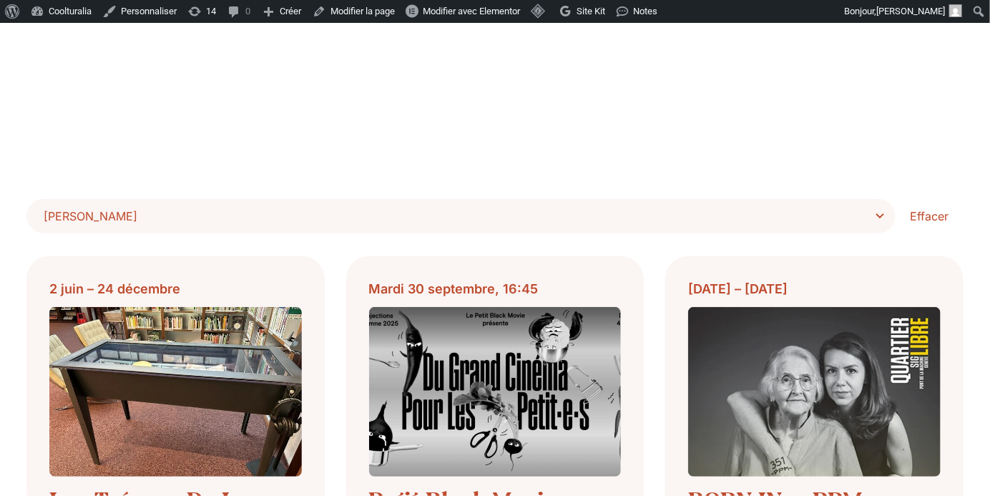
scroll to position [310, 0]
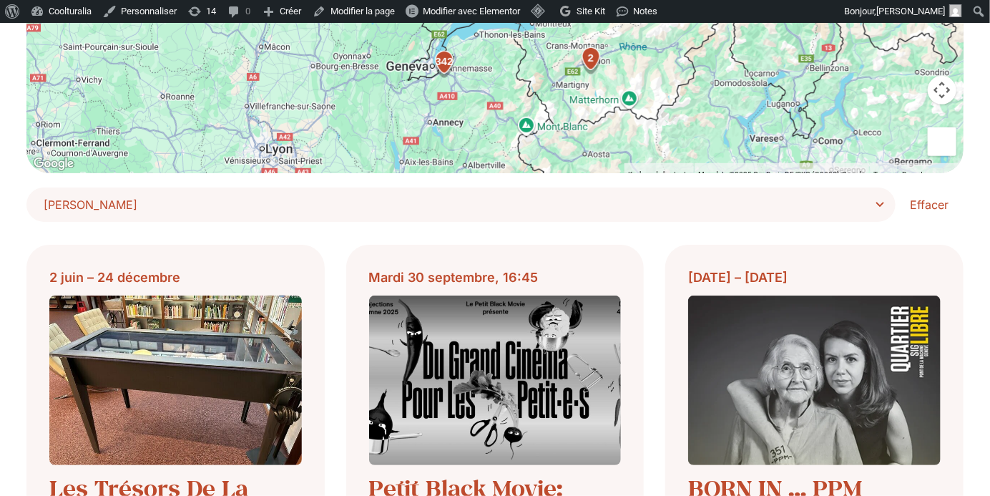
click at [830, 214] on span "[PERSON_NAME]" at bounding box center [466, 205] width 845 height 20
click at [0, 0] on select "**********" at bounding box center [0, 0] width 0 height 0
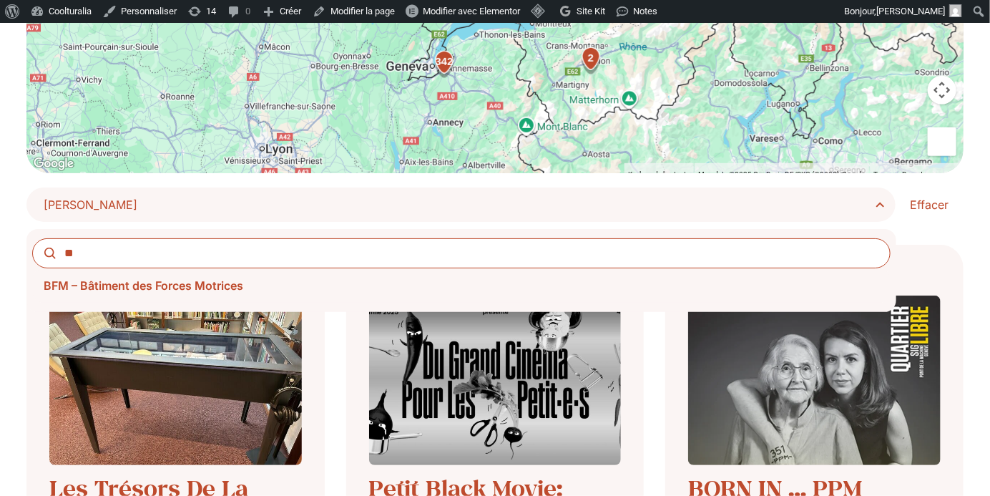
type input "**"
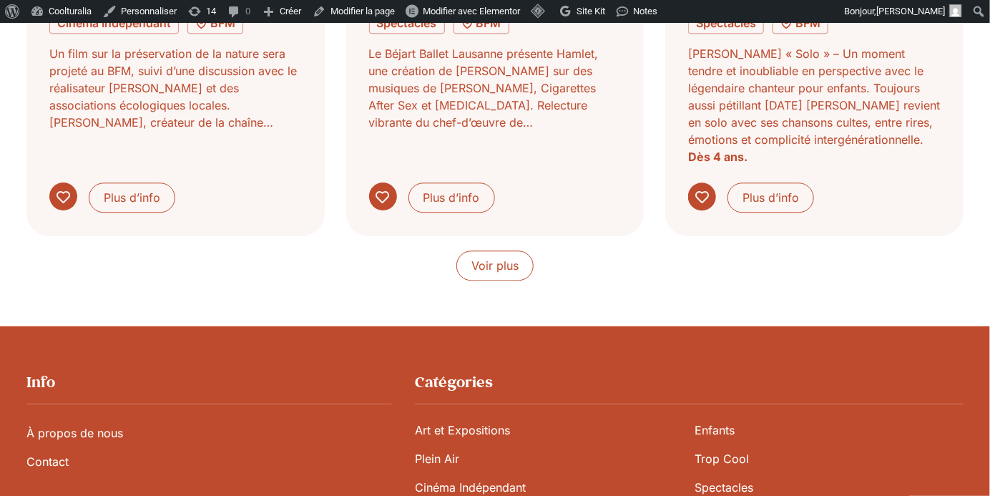
scroll to position [1395, 0]
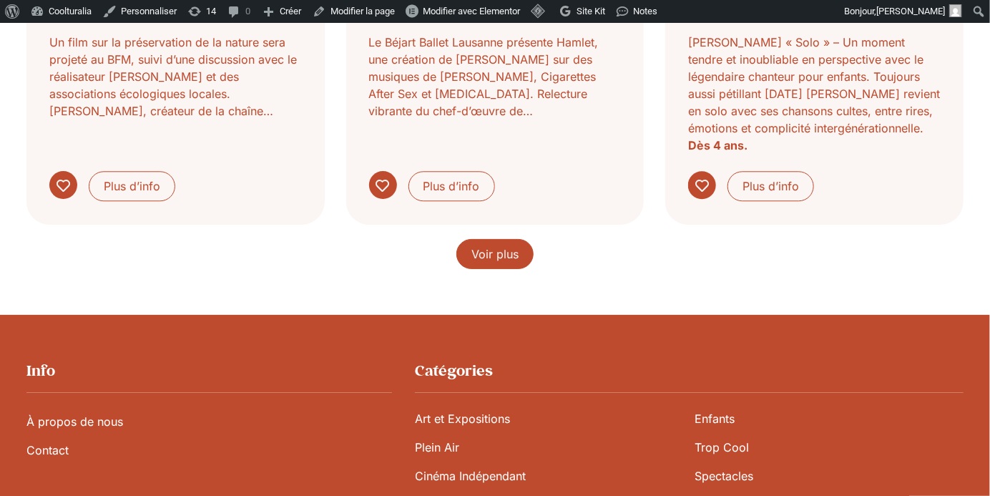
click at [511, 239] on link "Voir plus" at bounding box center [494, 254] width 77 height 30
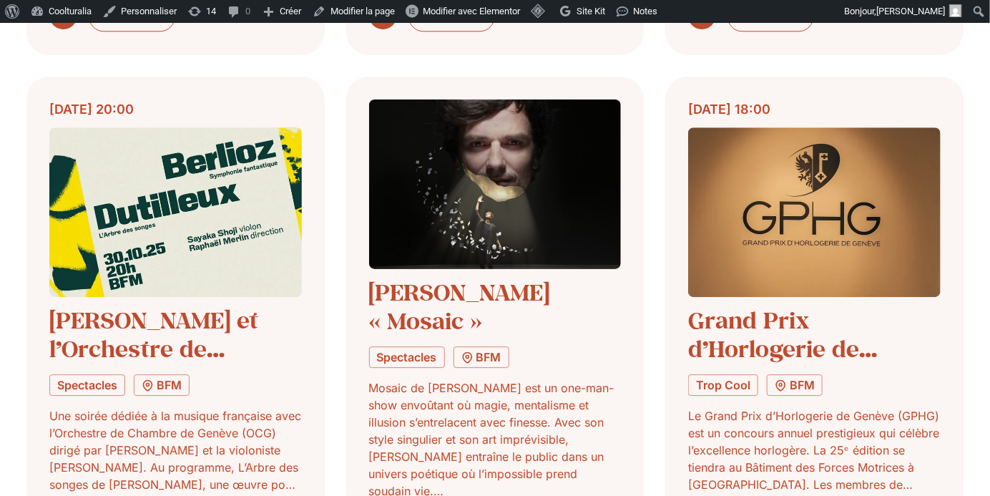
scroll to position [1563, 0]
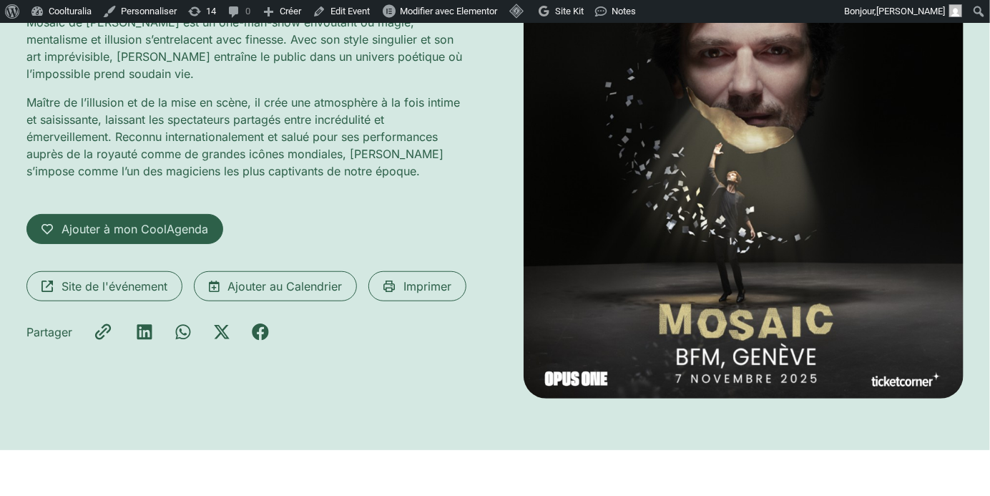
scroll to position [296, 0]
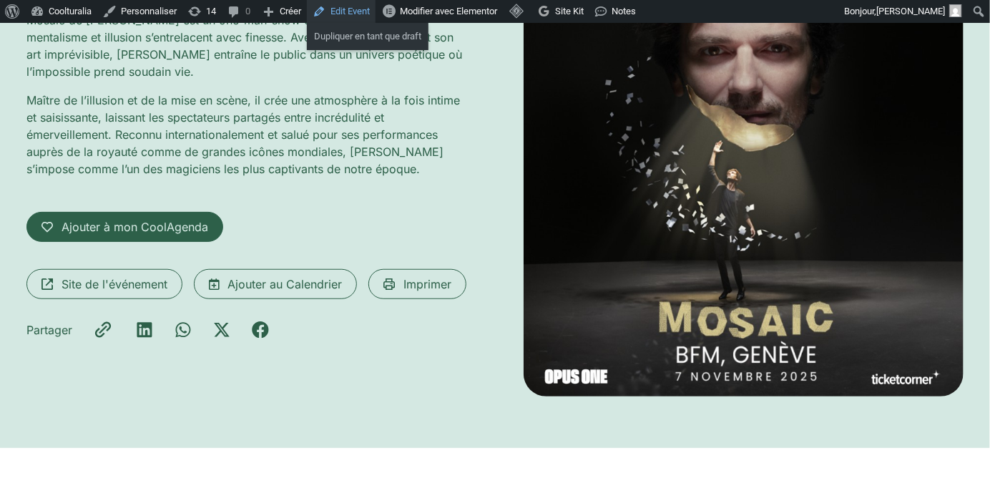
click at [360, 20] on link "Edit Event" at bounding box center [341, 11] width 69 height 23
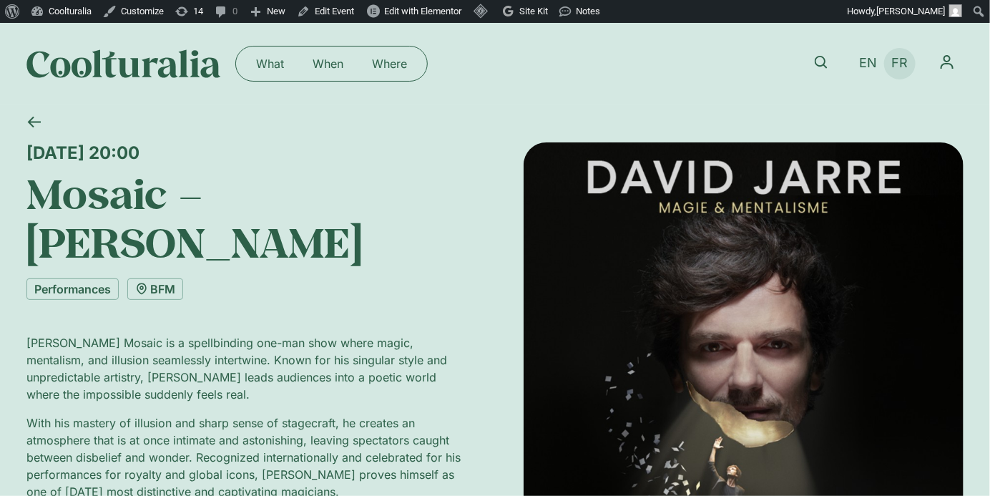
click at [893, 59] on span "FR" at bounding box center [900, 63] width 16 height 15
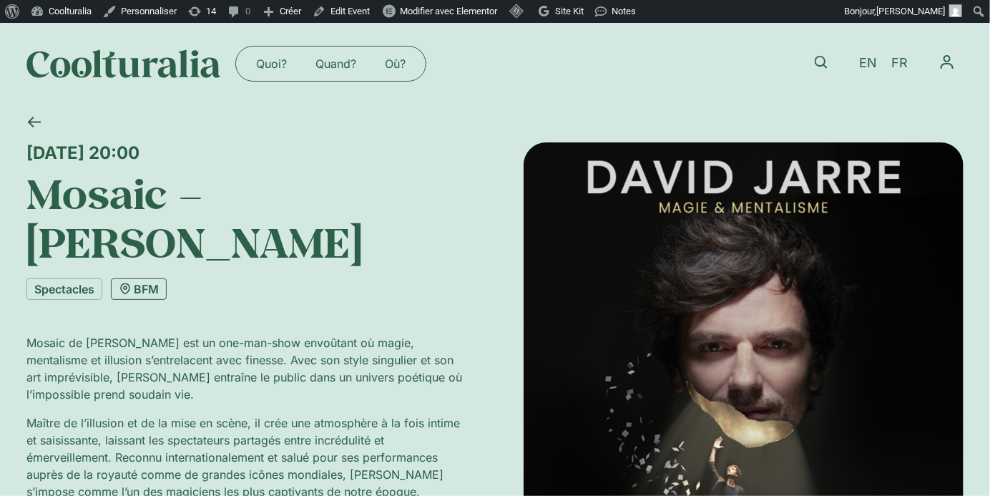
click at [144, 278] on link "BFM" at bounding box center [139, 288] width 56 height 21
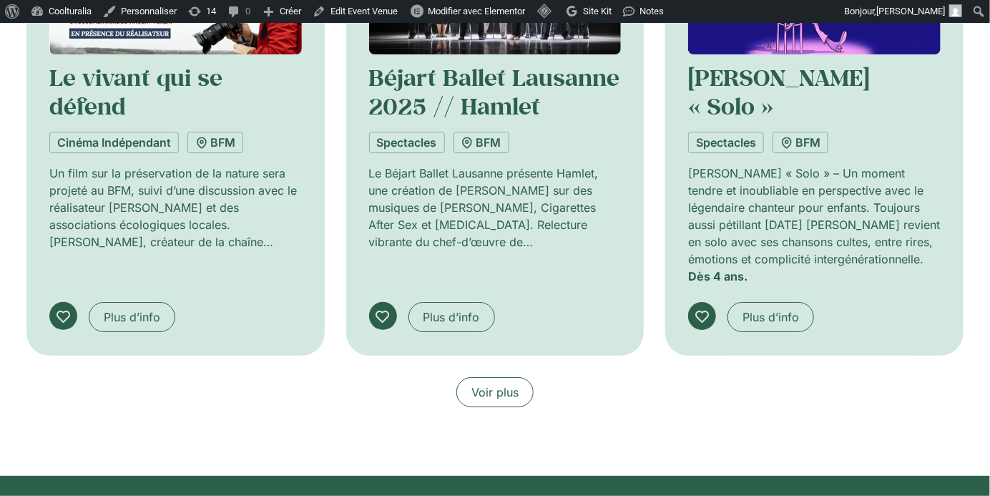
scroll to position [2006, 0]
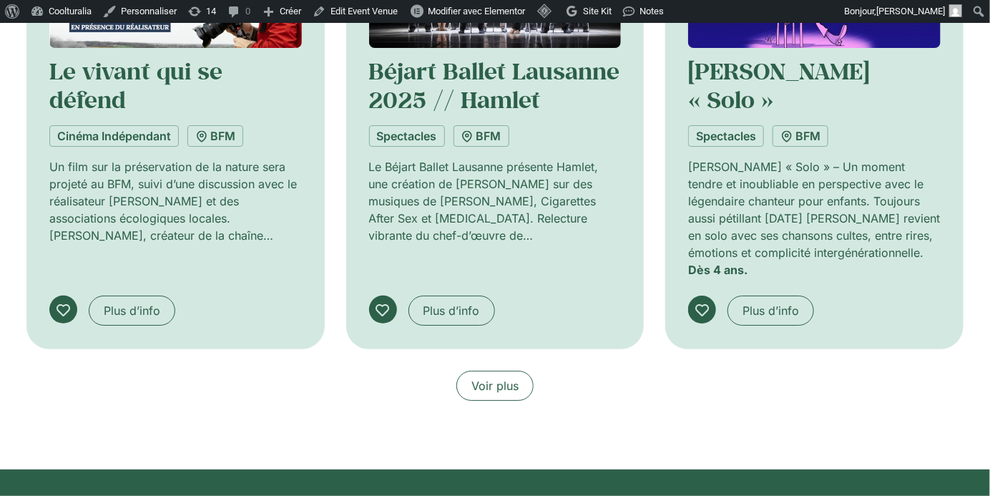
click at [486, 377] on span "Voir plus" at bounding box center [494, 385] width 47 height 17
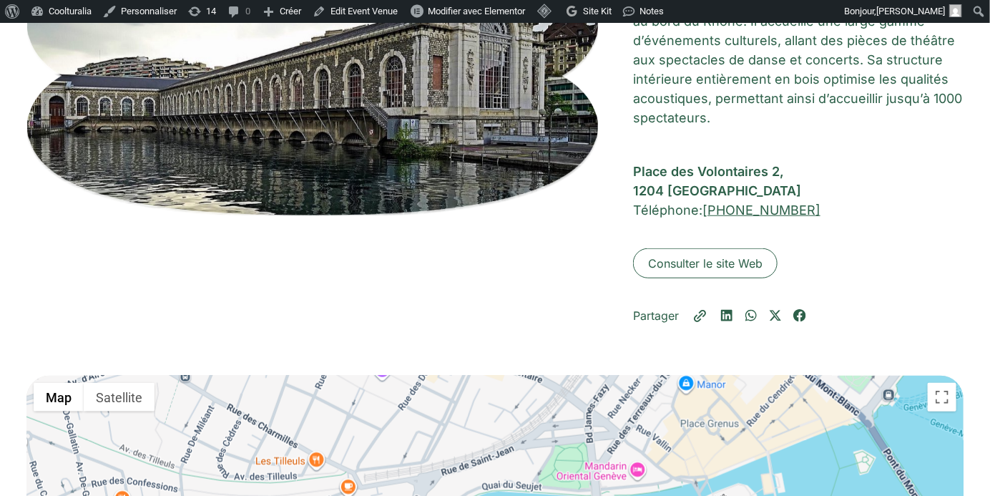
scroll to position [0, 0]
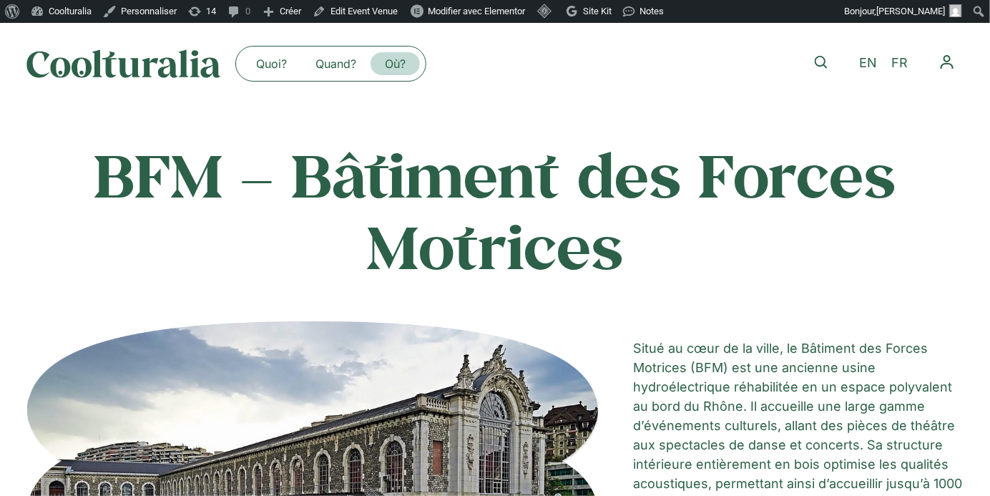
click at [394, 63] on link "Où?" at bounding box center [395, 63] width 49 height 23
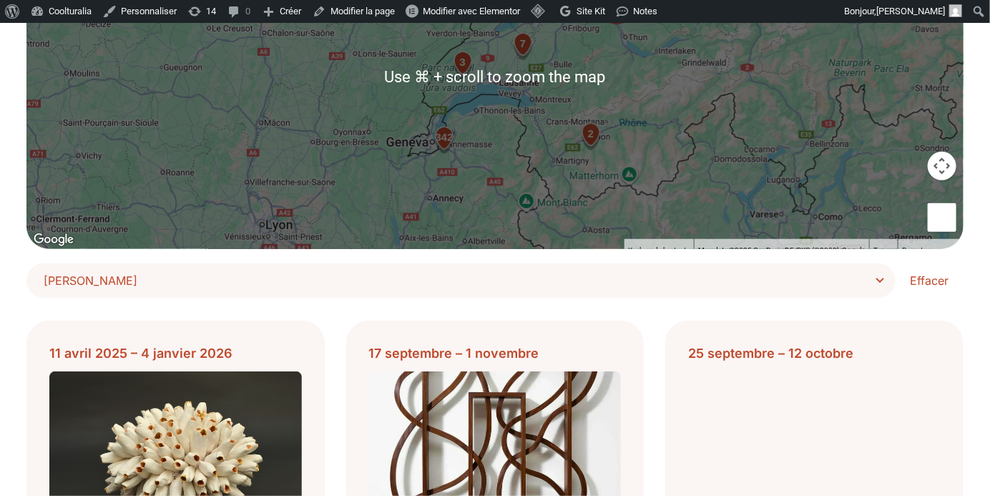
scroll to position [237, 0]
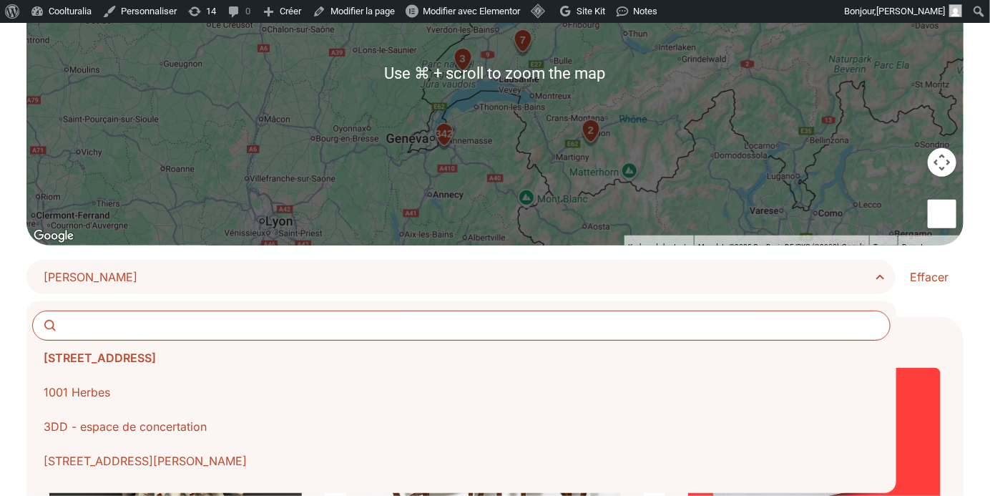
click at [858, 269] on span "[PERSON_NAME]" at bounding box center [466, 277] width 845 height 20
click at [0, 0] on select "**********" at bounding box center [0, 0] width 0 height 0
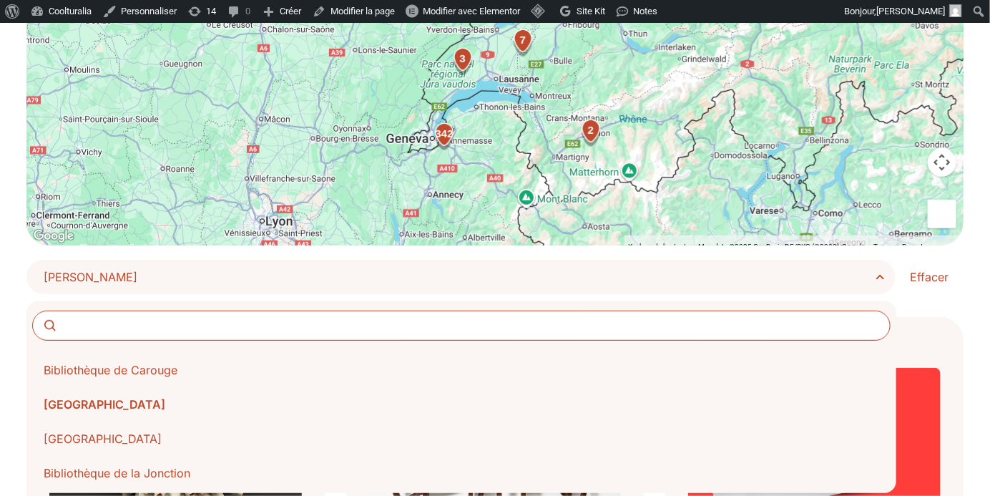
scroll to position [876, 0]
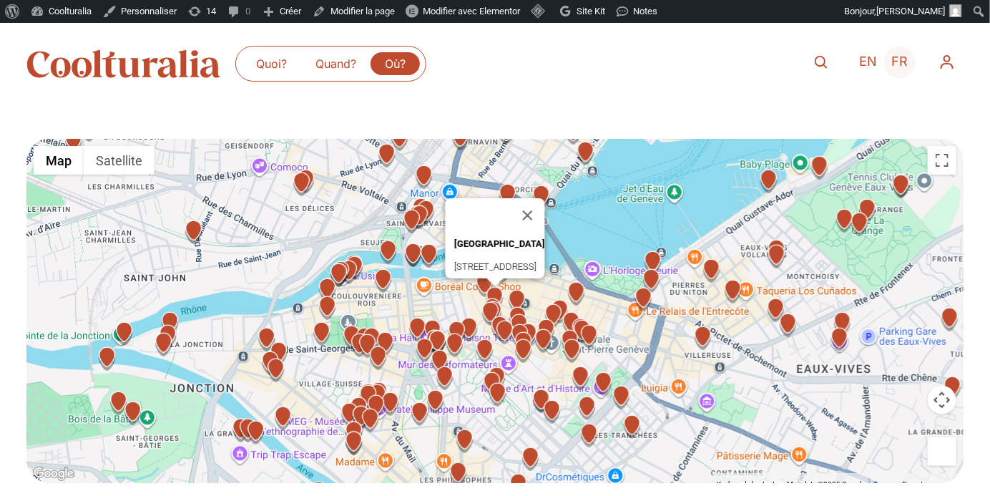
click at [903, 55] on span "FR" at bounding box center [900, 61] width 16 height 15
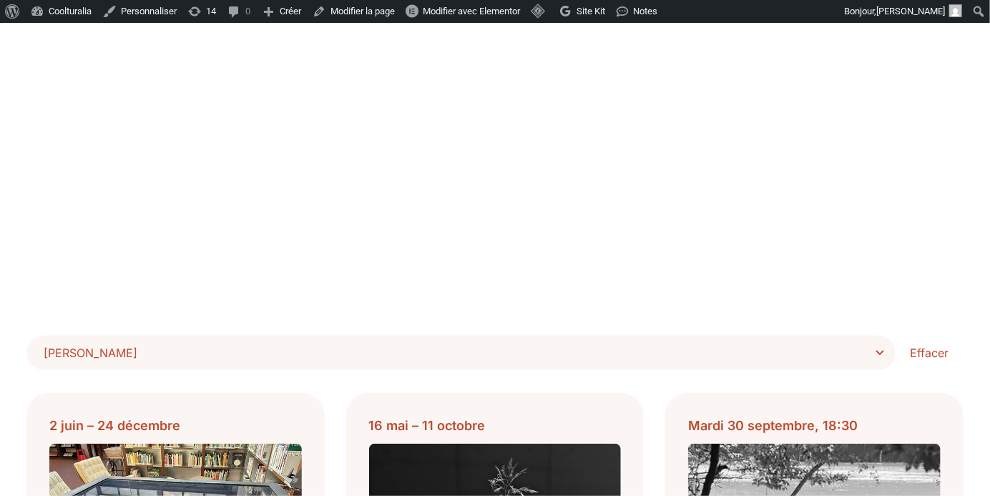
scroll to position [160, 0]
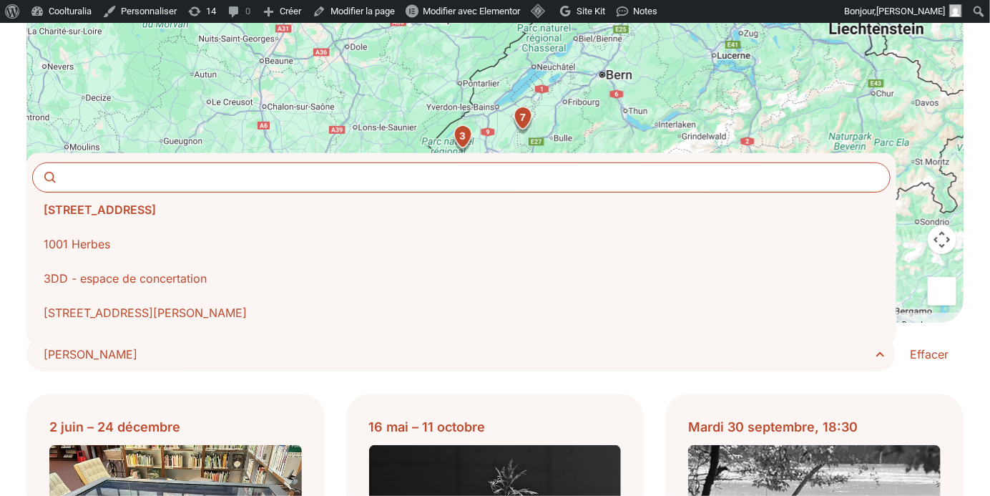
click at [835, 349] on span "[PERSON_NAME]" at bounding box center [466, 354] width 845 height 20
click at [0, 0] on select "**********" at bounding box center [0, 0] width 0 height 0
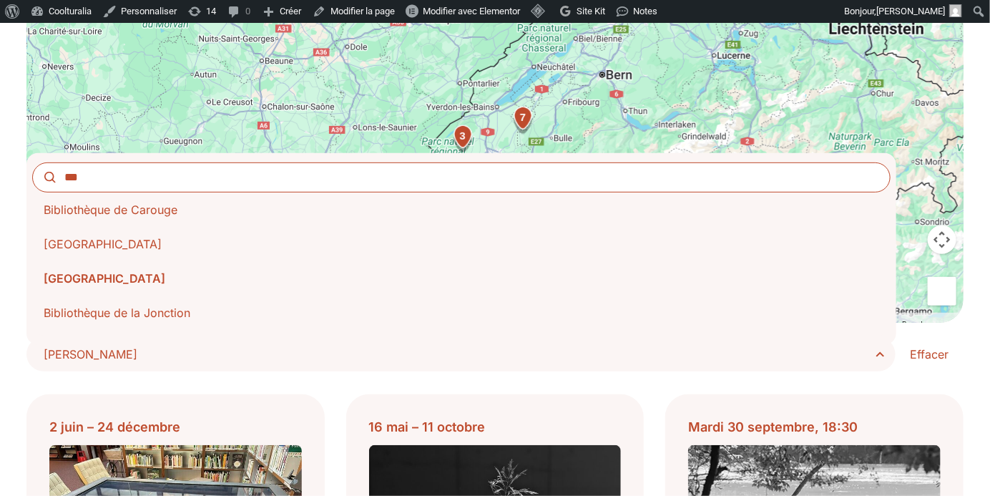
type input "***"
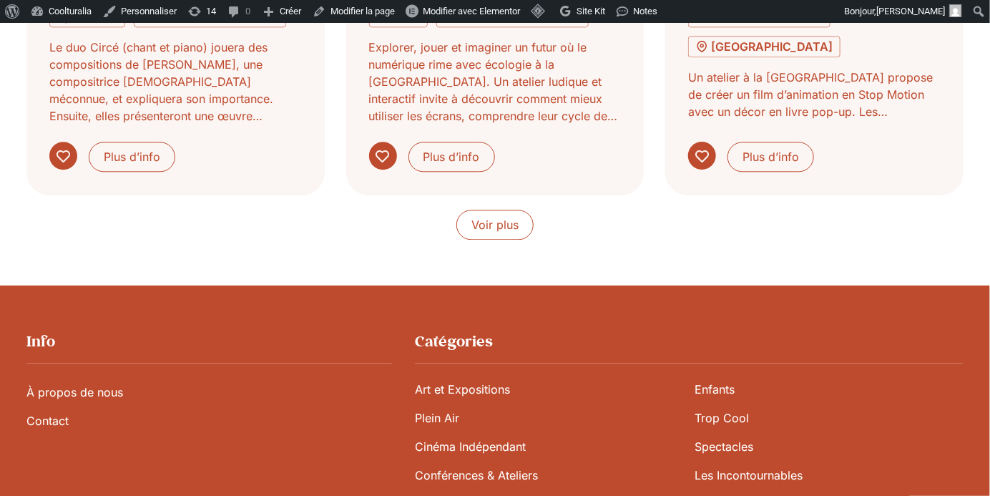
scroll to position [1370, 0]
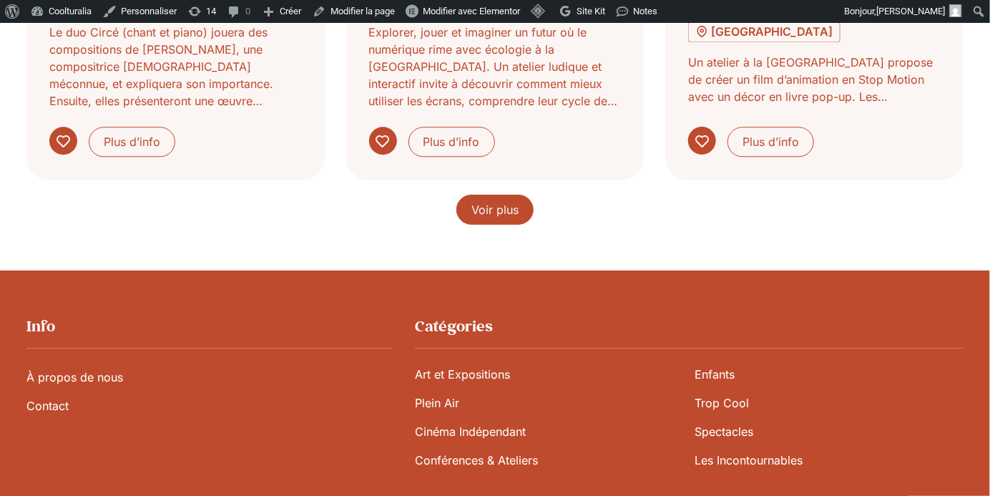
click at [506, 207] on span "Voir plus" at bounding box center [494, 209] width 47 height 17
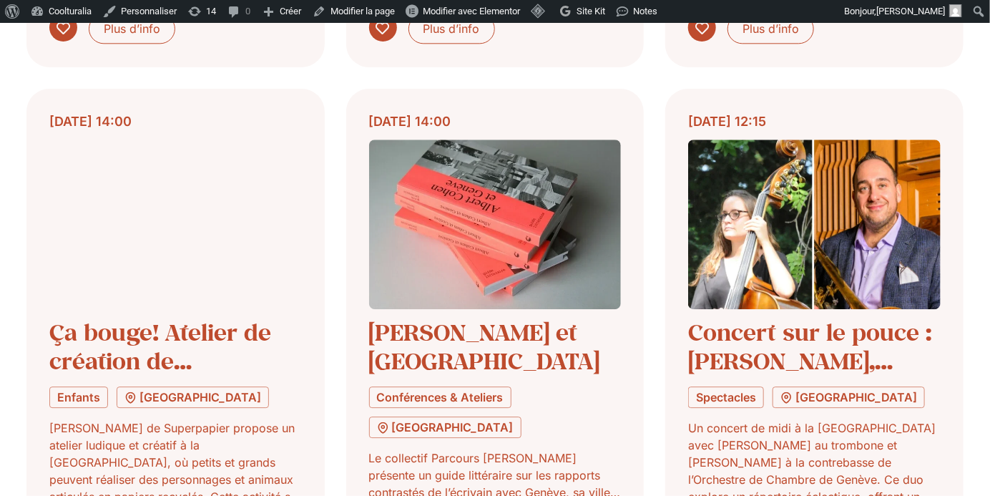
scroll to position [1492, 0]
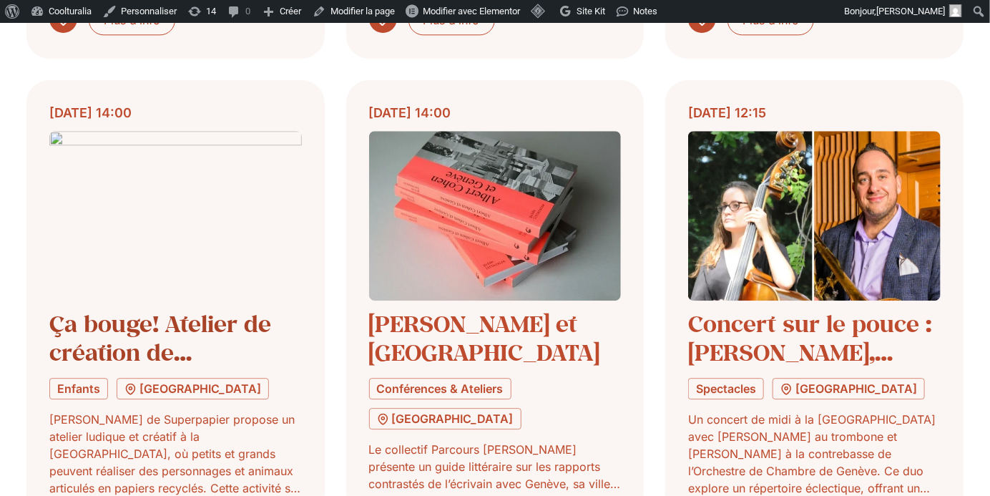
click at [121, 332] on link "Ça bouge! Atelier de création de personnages et animaux articulés" at bounding box center [160, 366] width 222 height 117
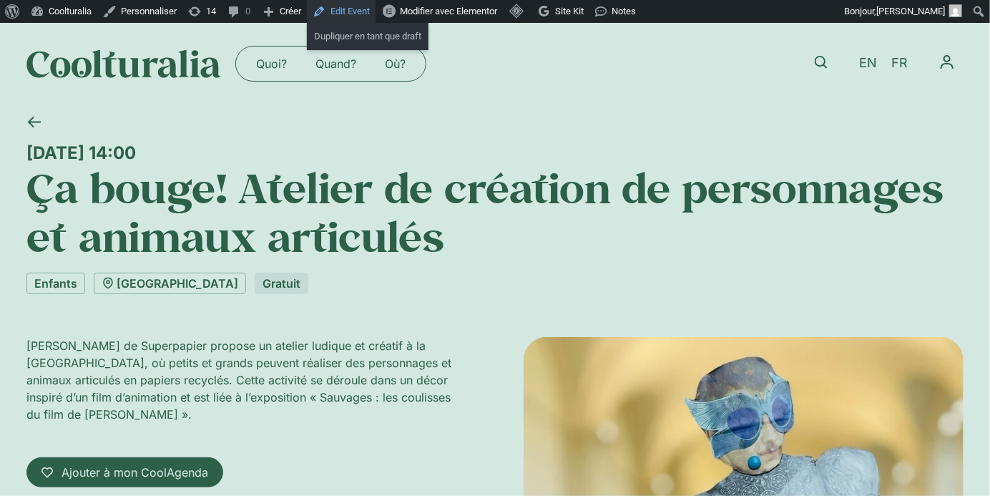
click at [373, 14] on link "Edit Event" at bounding box center [341, 11] width 69 height 23
click at [182, 283] on link "[GEOGRAPHIC_DATA]" at bounding box center [170, 283] width 152 height 21
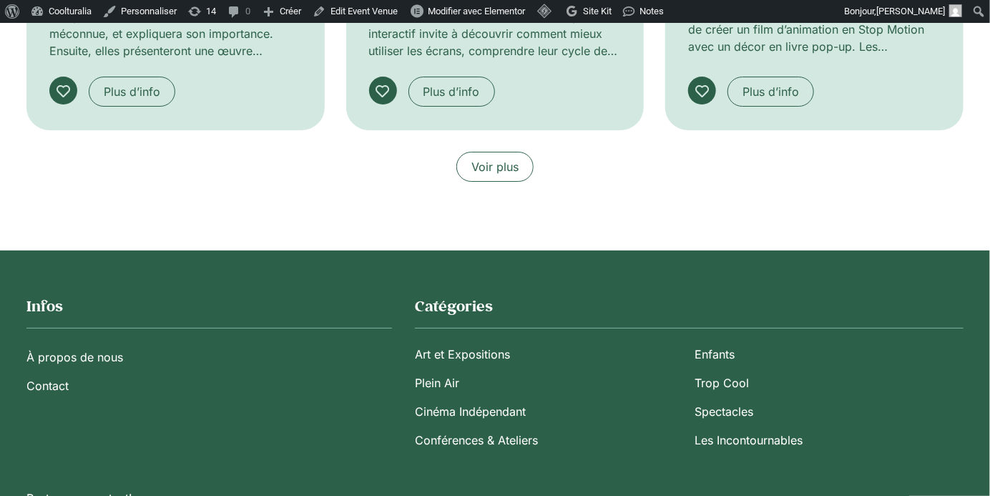
scroll to position [2112, 0]
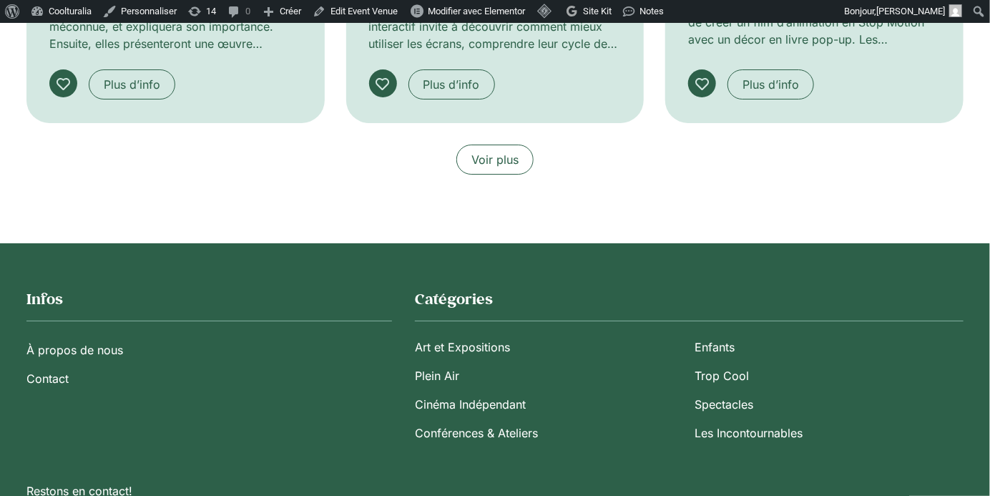
click at [508, 147] on link "Voir plus" at bounding box center [494, 159] width 77 height 30
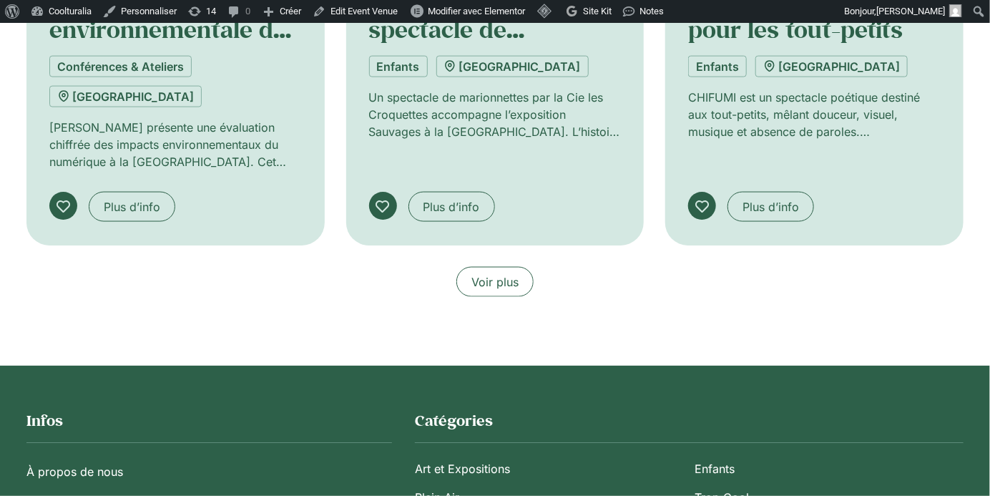
scroll to position [3016, 0]
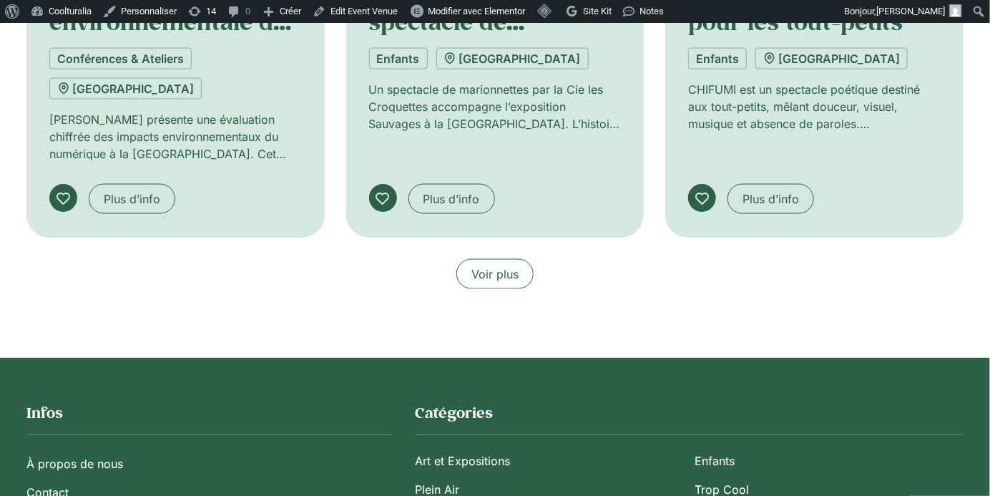
click at [503, 265] on span "Voir plus" at bounding box center [494, 273] width 47 height 17
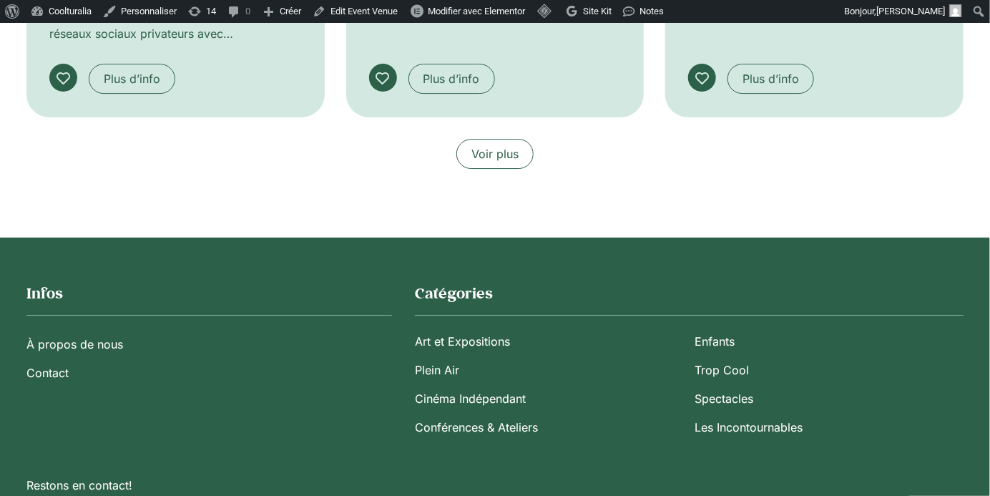
scroll to position [4171, 0]
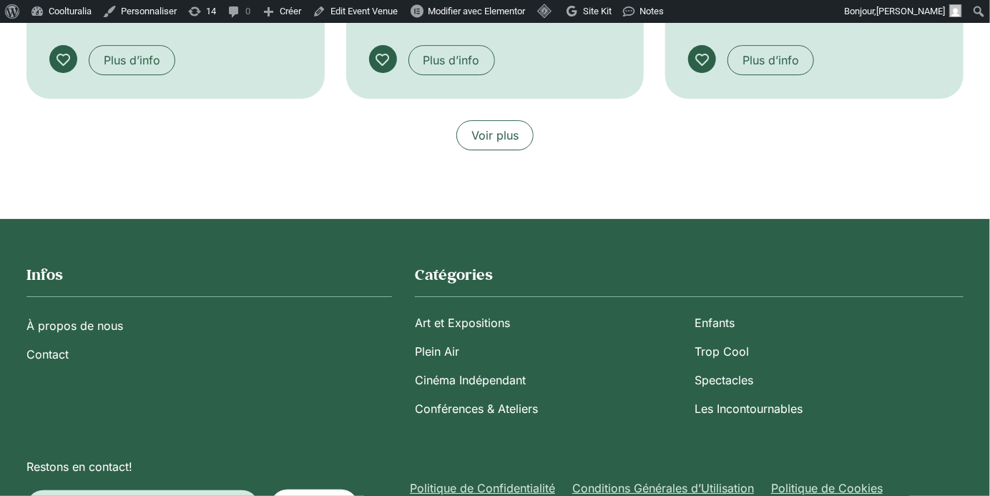
click at [502, 127] on span "Voir plus" at bounding box center [494, 135] width 47 height 17
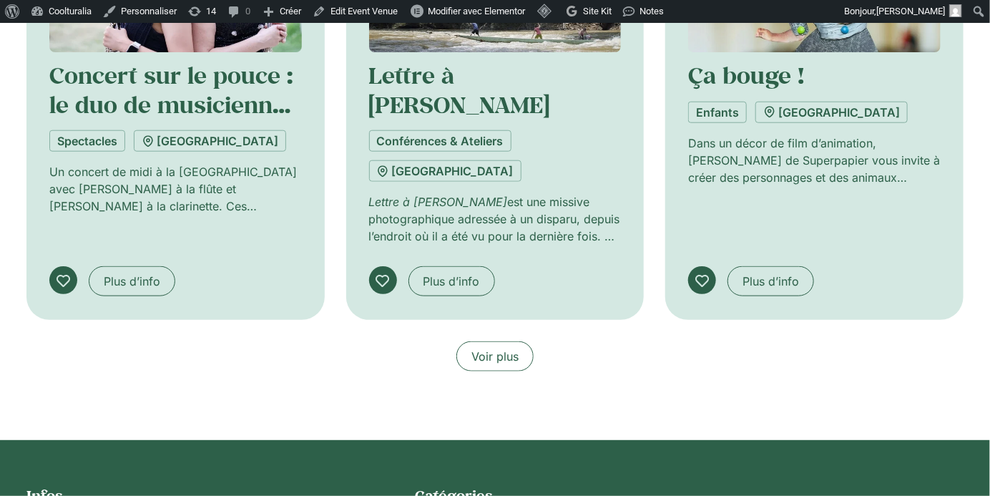
scroll to position [4971, 0]
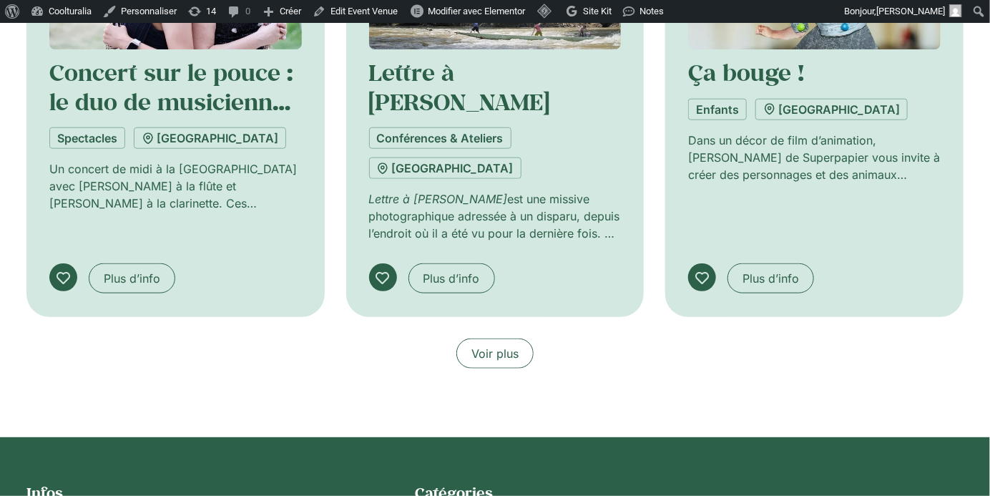
click at [491, 338] on link "Voir plus" at bounding box center [494, 353] width 77 height 30
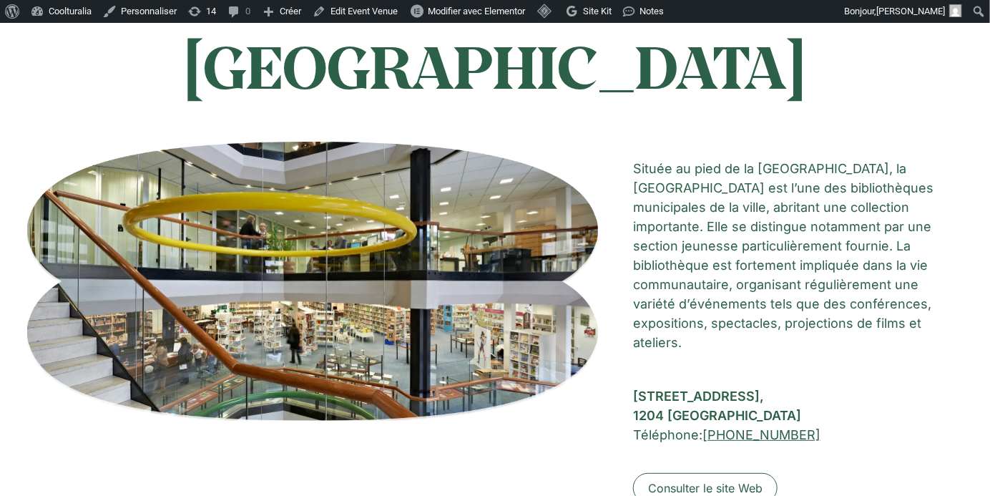
scroll to position [0, 0]
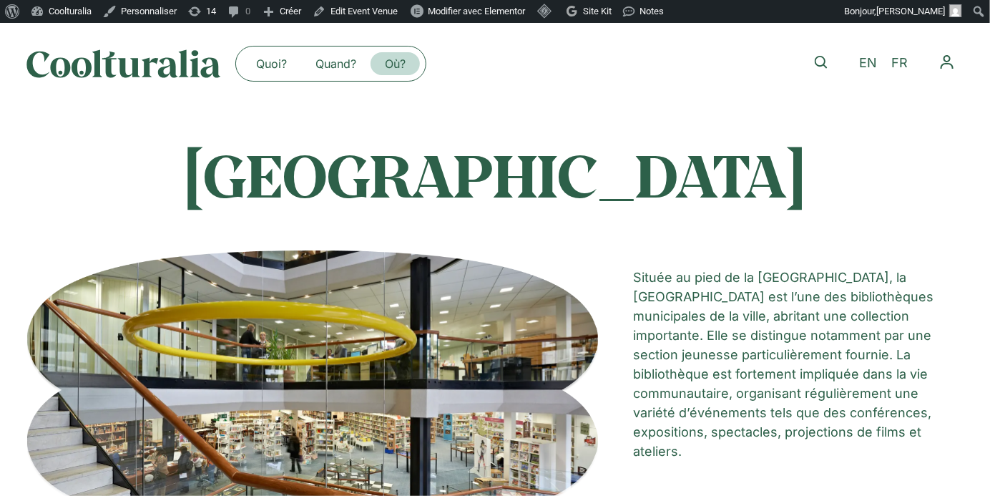
click at [396, 57] on link "Où?" at bounding box center [395, 63] width 49 height 23
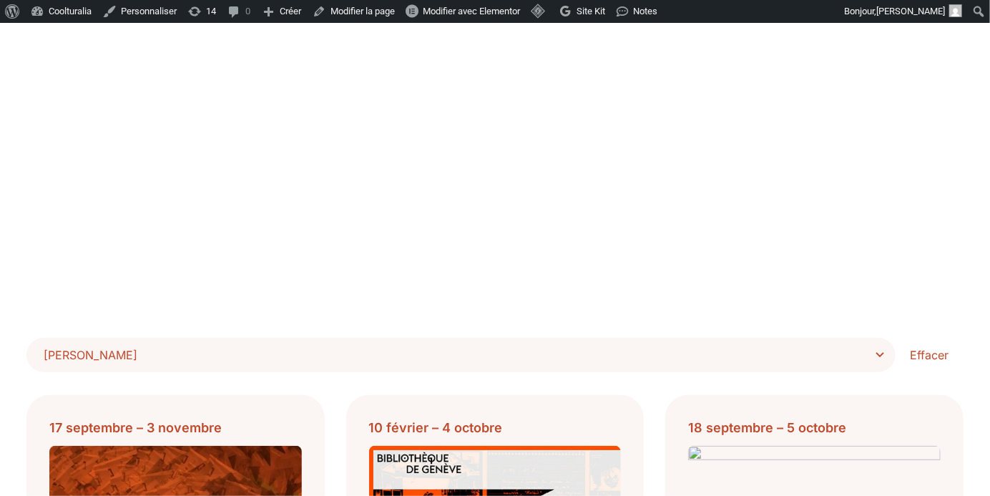
scroll to position [168, 0]
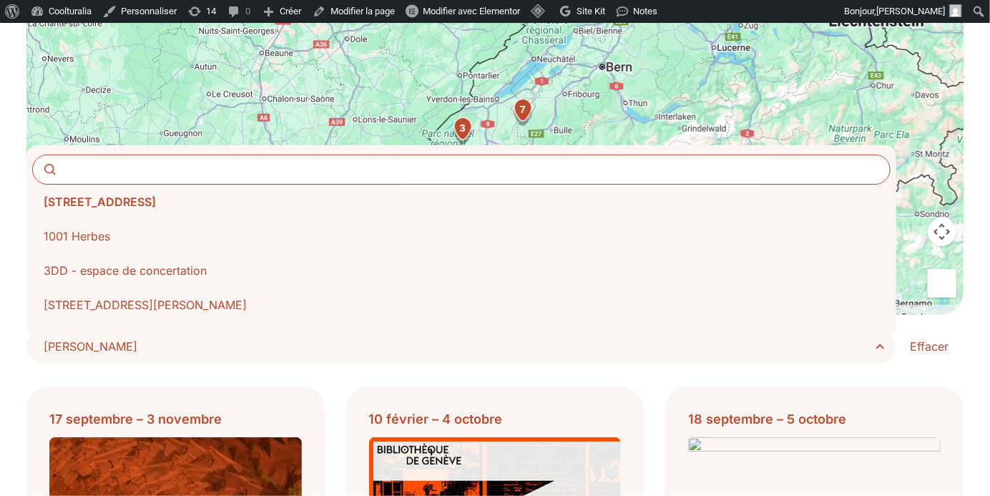
click at [788, 340] on span "[PERSON_NAME]" at bounding box center [466, 346] width 845 height 20
click at [0, 0] on select "**********" at bounding box center [0, 0] width 0 height 0
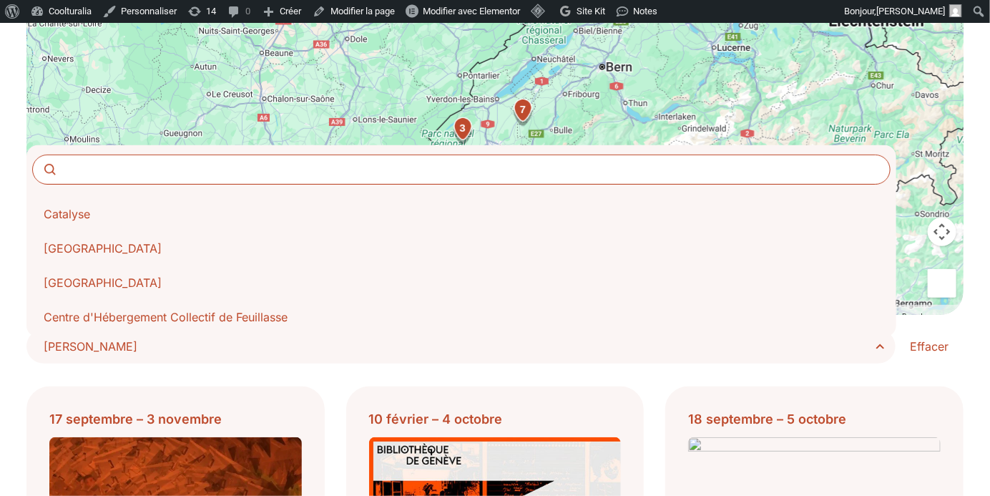
scroll to position [1564, 0]
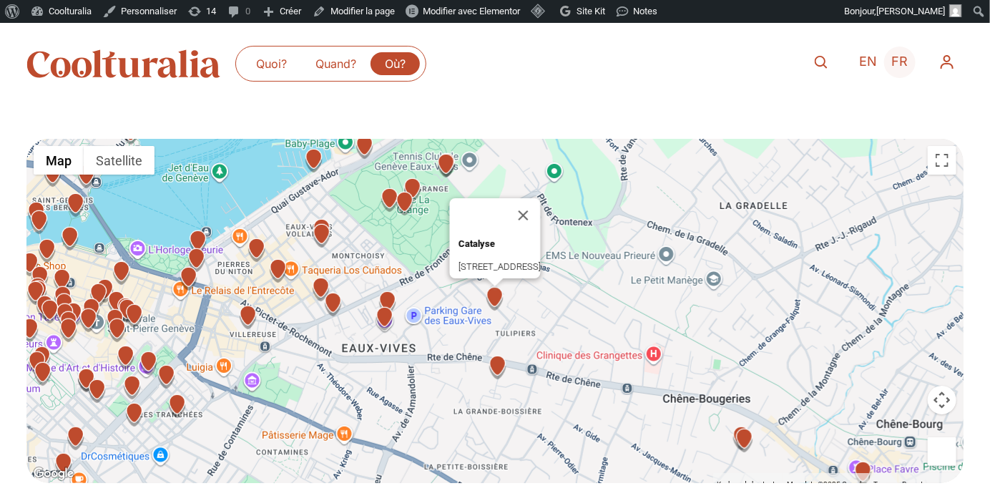
click at [899, 67] on span "FR" at bounding box center [900, 61] width 16 height 15
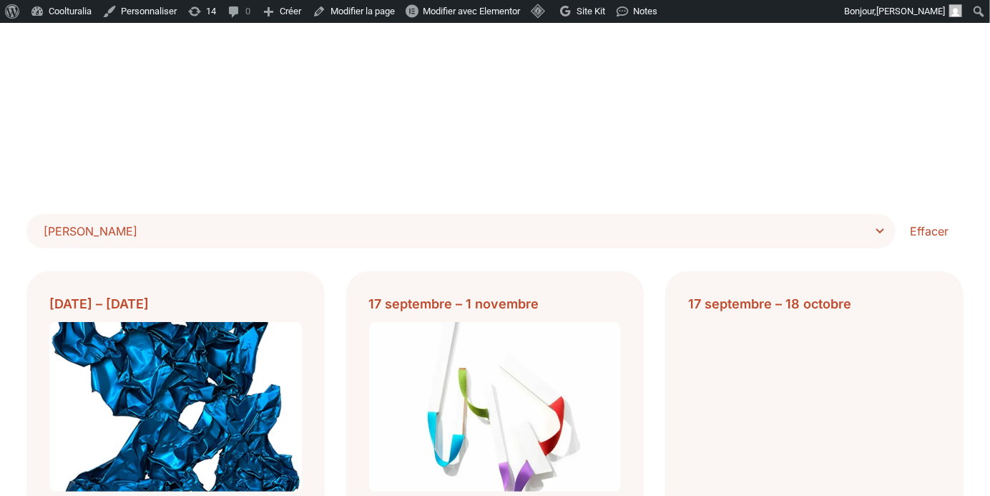
scroll to position [333, 0]
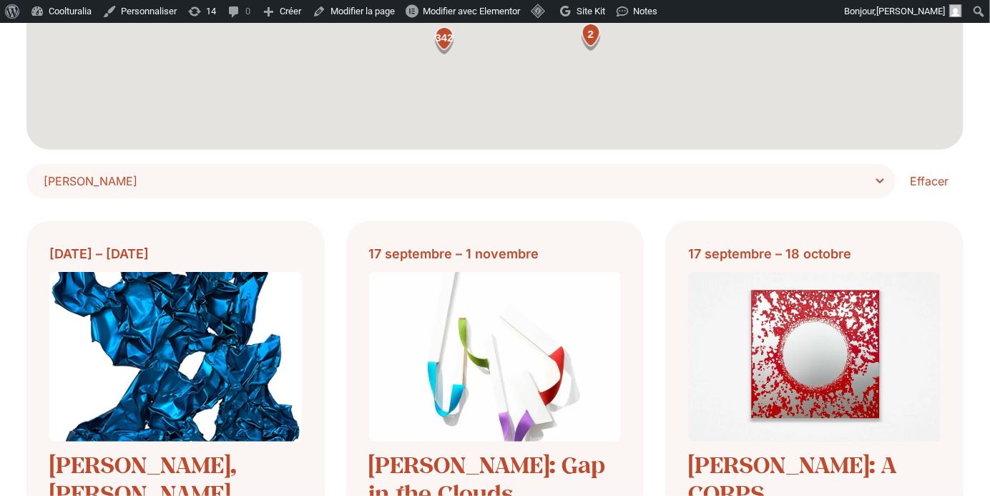
click at [838, 180] on span "Choisir Lieu" at bounding box center [466, 181] width 845 height 20
click at [0, 0] on select "**********" at bounding box center [0, 0] width 0 height 0
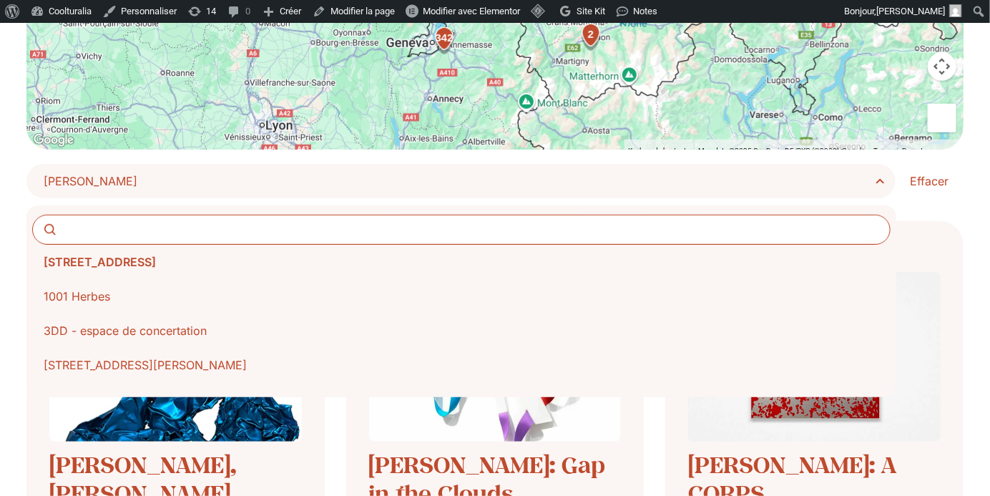
click at [463, 218] on input "Search" at bounding box center [461, 230] width 858 height 30
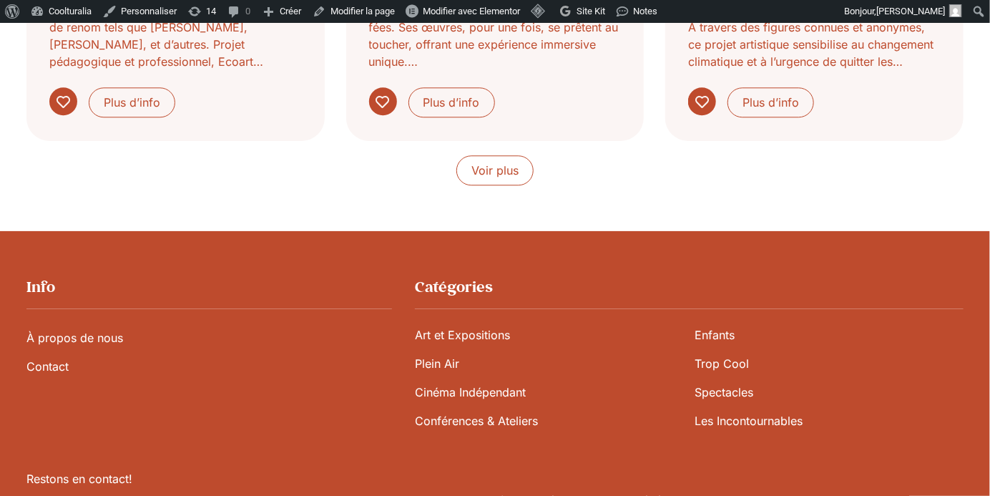
scroll to position [1419, 0]
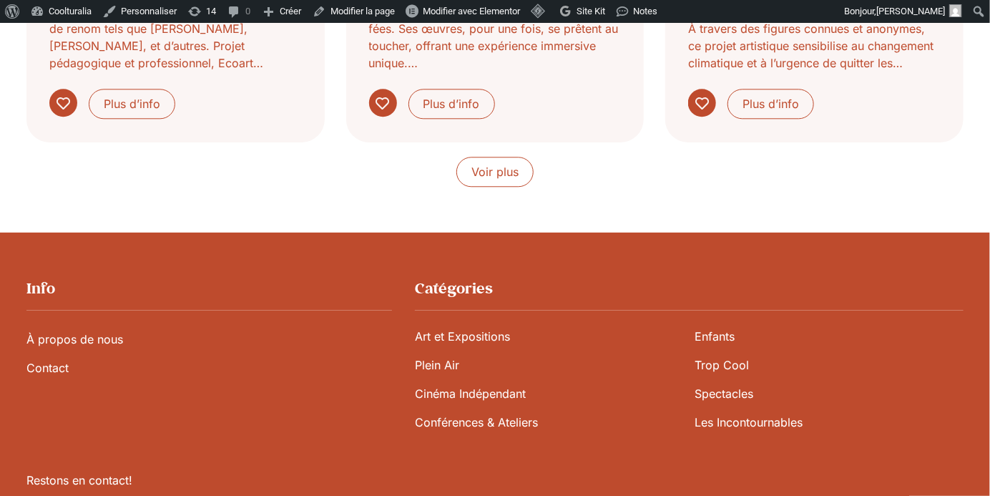
click at [535, 175] on div "Voir plus" at bounding box center [494, 172] width 937 height 30
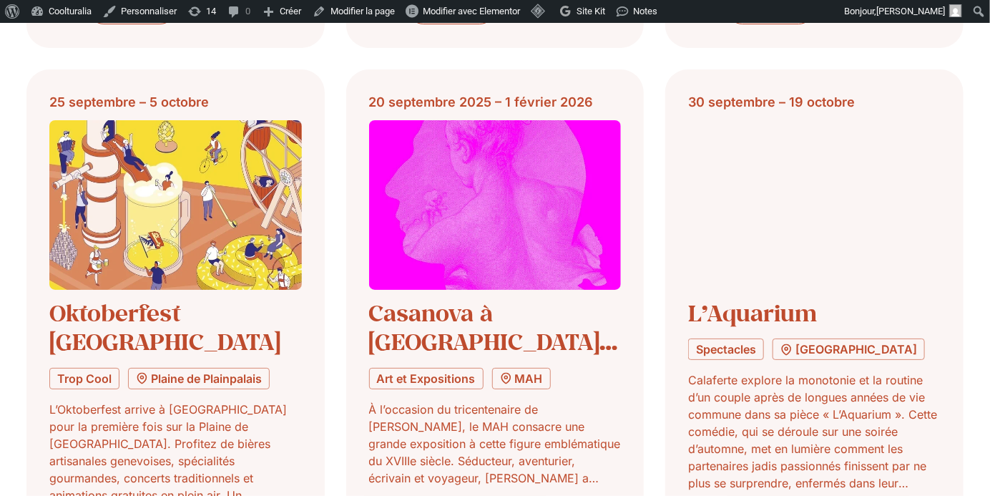
scroll to position [2139, 0]
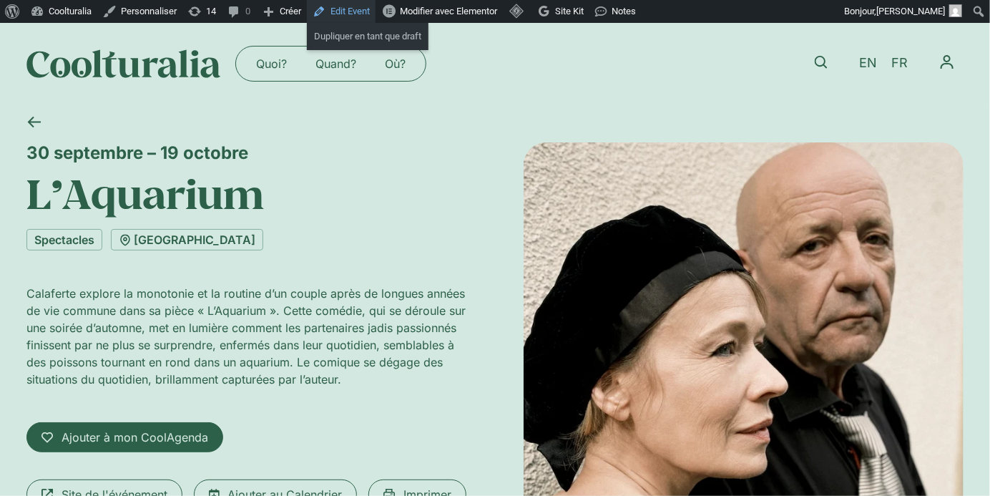
click at [340, 9] on link "Edit Event" at bounding box center [341, 11] width 69 height 23
click at [162, 240] on link "Théâtre des Amis" at bounding box center [187, 239] width 152 height 21
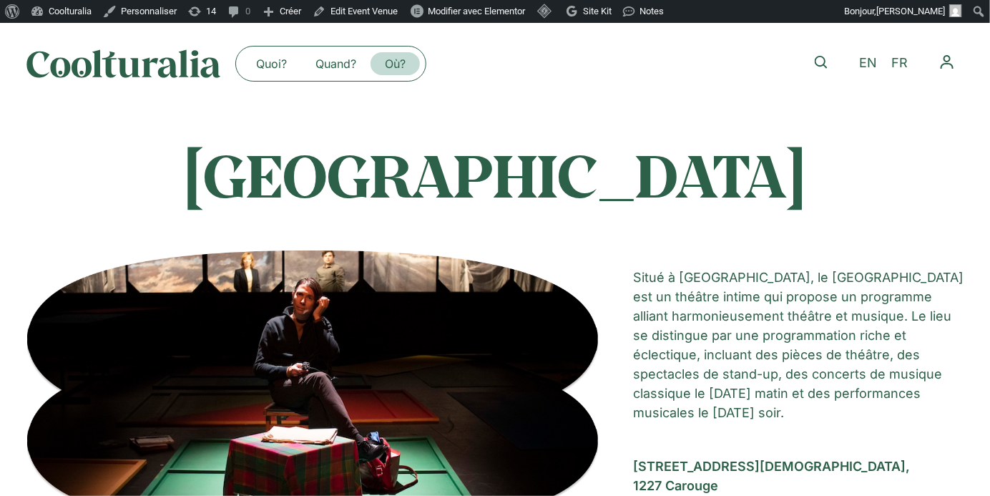
click at [402, 62] on link "Où?" at bounding box center [395, 63] width 49 height 23
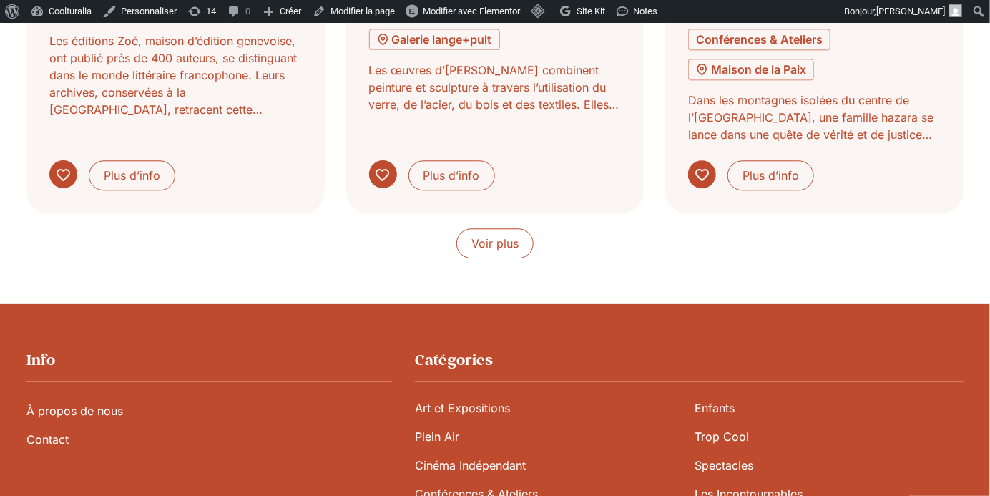
scroll to position [1439, 0]
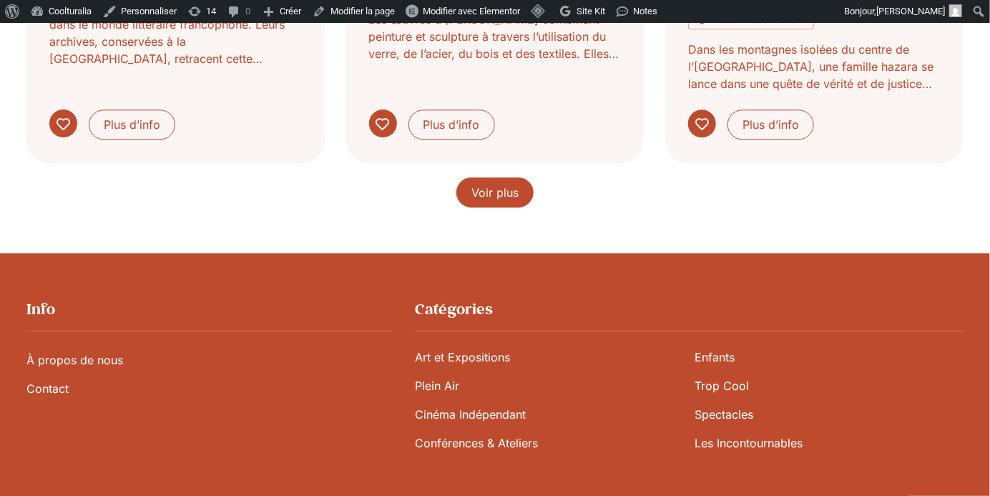
click at [506, 185] on span "Voir plus" at bounding box center [494, 192] width 47 height 17
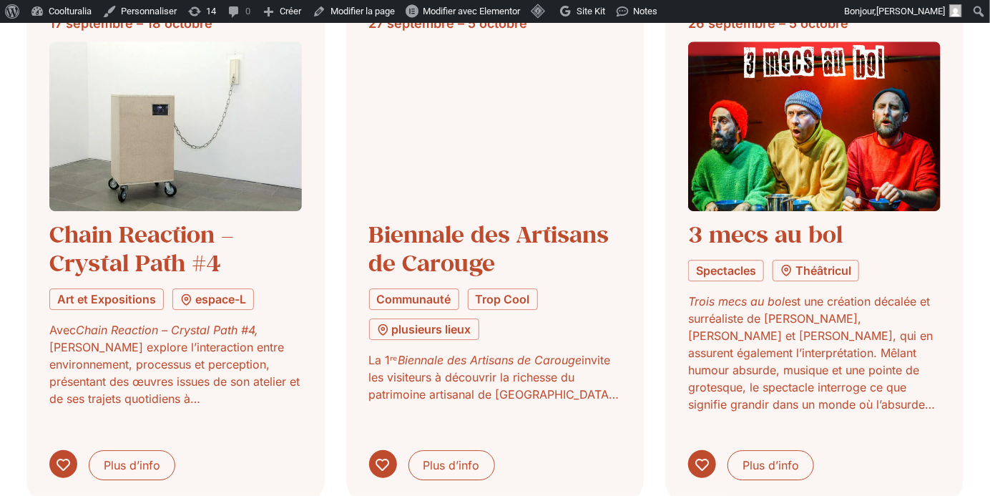
scroll to position [1638, 0]
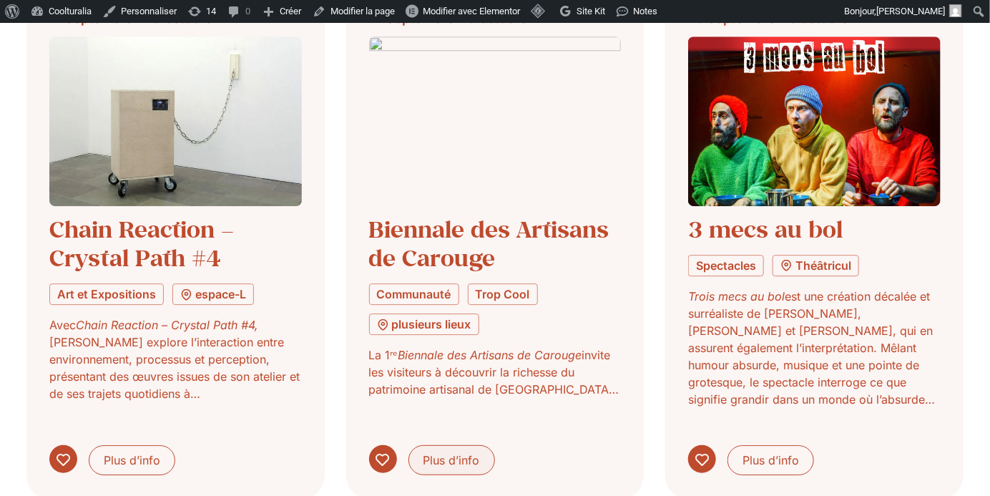
click at [462, 451] on span "Plus d’info" at bounding box center [451, 459] width 57 height 17
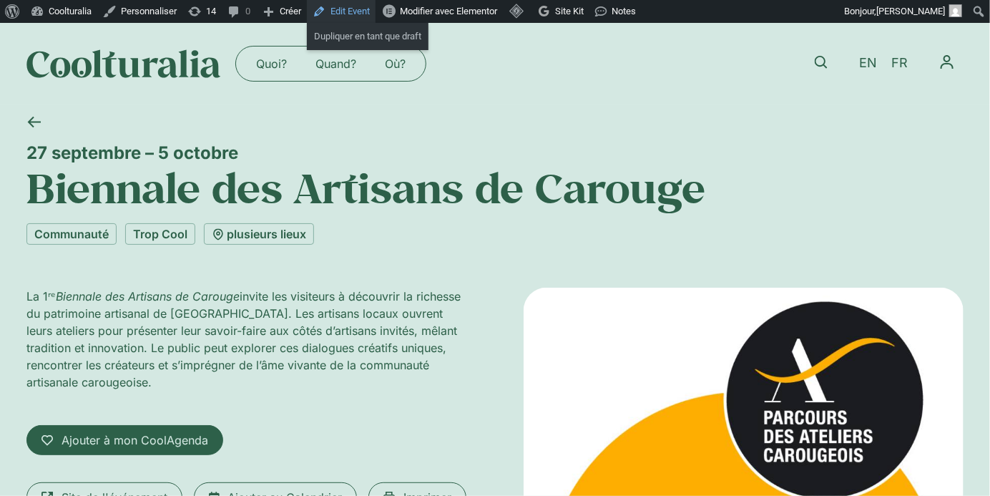
click at [364, 10] on link "Edit Event" at bounding box center [341, 11] width 69 height 23
click at [283, 234] on div "plusieurs lieux" at bounding box center [259, 233] width 110 height 21
click at [244, 228] on div "plusieurs lieux" at bounding box center [259, 233] width 110 height 21
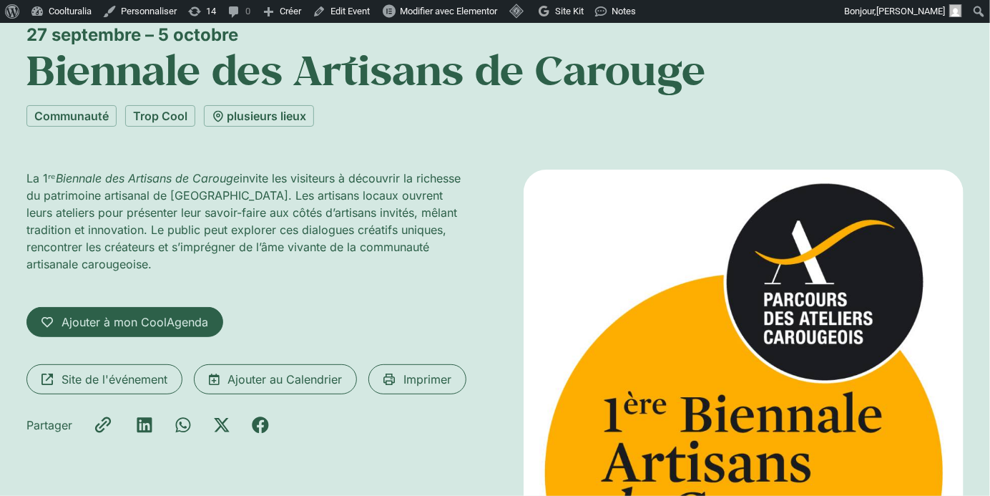
scroll to position [120, 0]
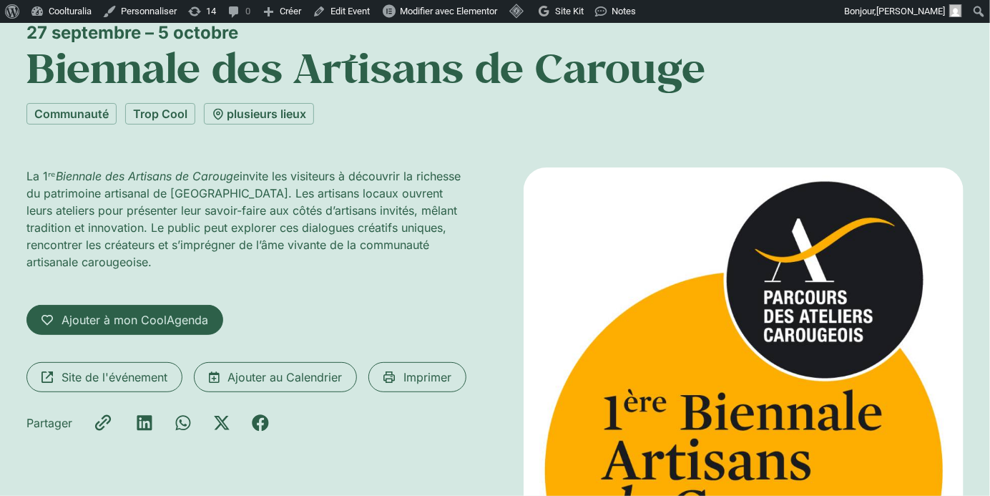
click at [267, 110] on div "plusieurs lieux" at bounding box center [259, 113] width 110 height 21
click at [155, 115] on link "Trop Cool" at bounding box center [160, 113] width 70 height 21
click at [246, 112] on div "plusieurs lieux" at bounding box center [259, 113] width 110 height 21
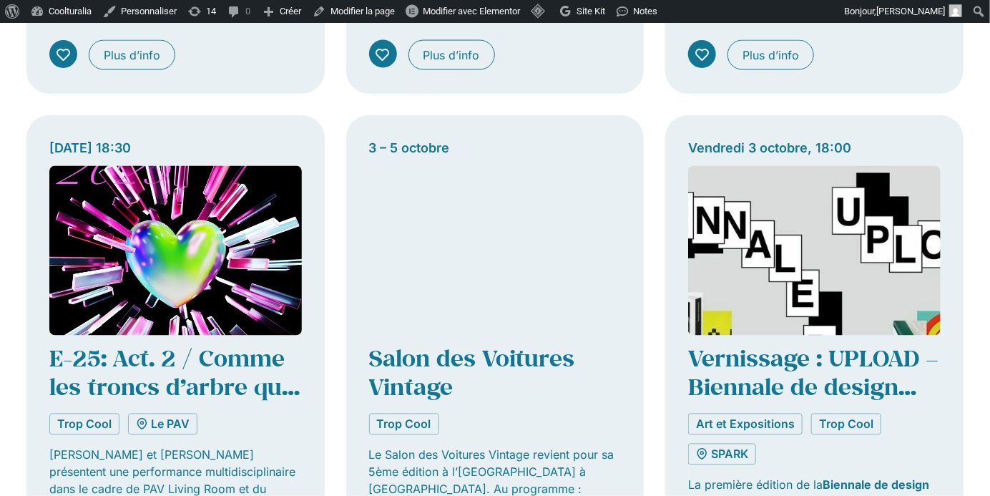
scroll to position [1027, 0]
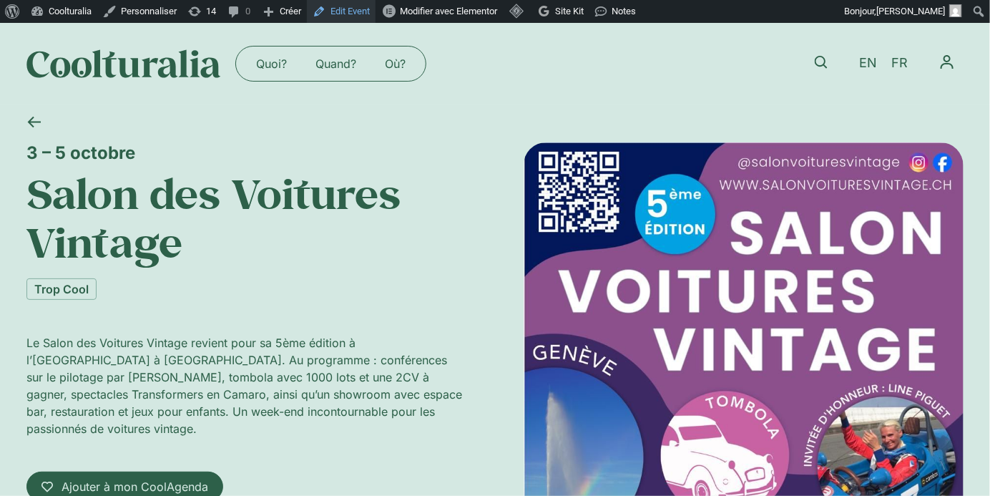
click at [361, 8] on link "Edit Event" at bounding box center [341, 11] width 69 height 23
click at [393, 61] on link "Où?" at bounding box center [395, 63] width 49 height 23
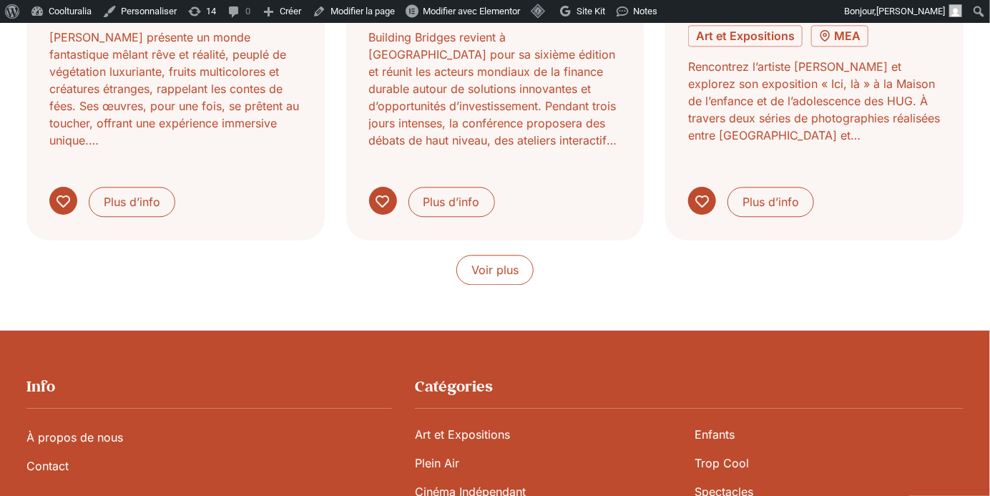
scroll to position [1369, 0]
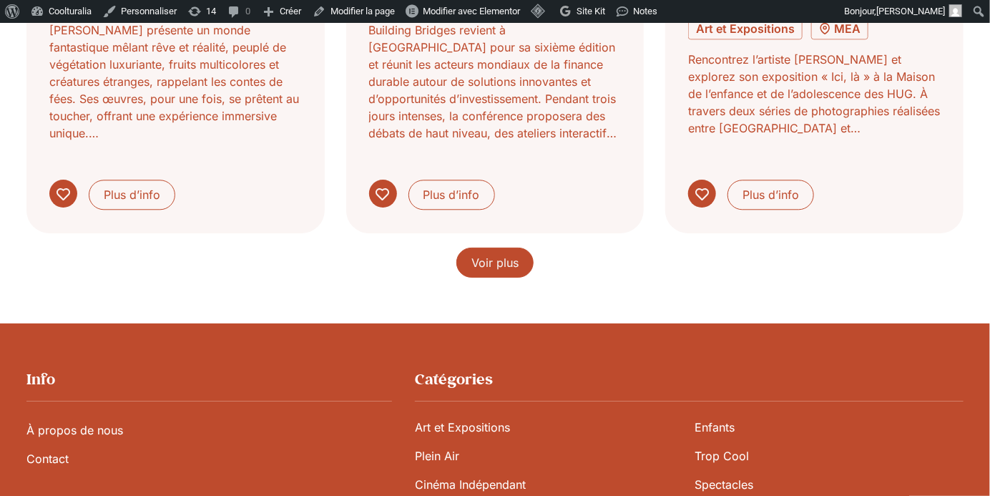
click at [509, 254] on span "Voir plus" at bounding box center [494, 262] width 47 height 17
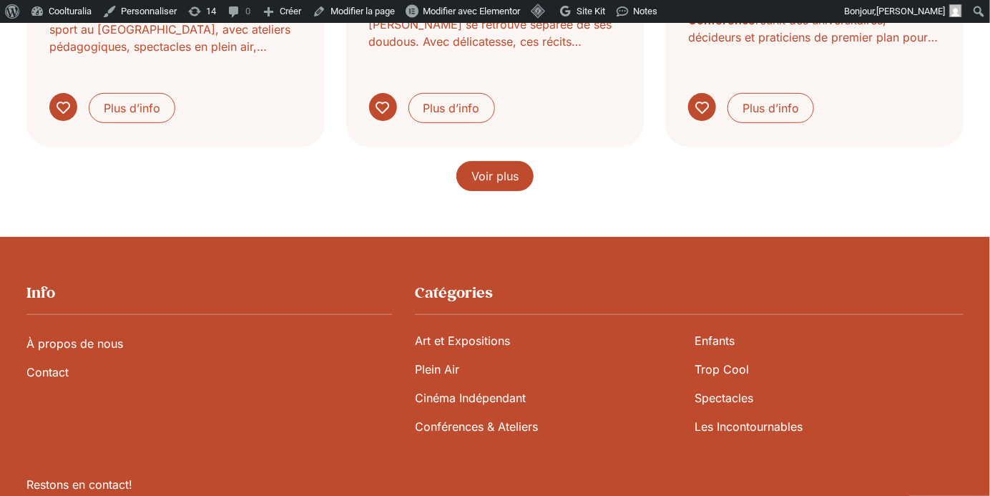
scroll to position [2544, 0]
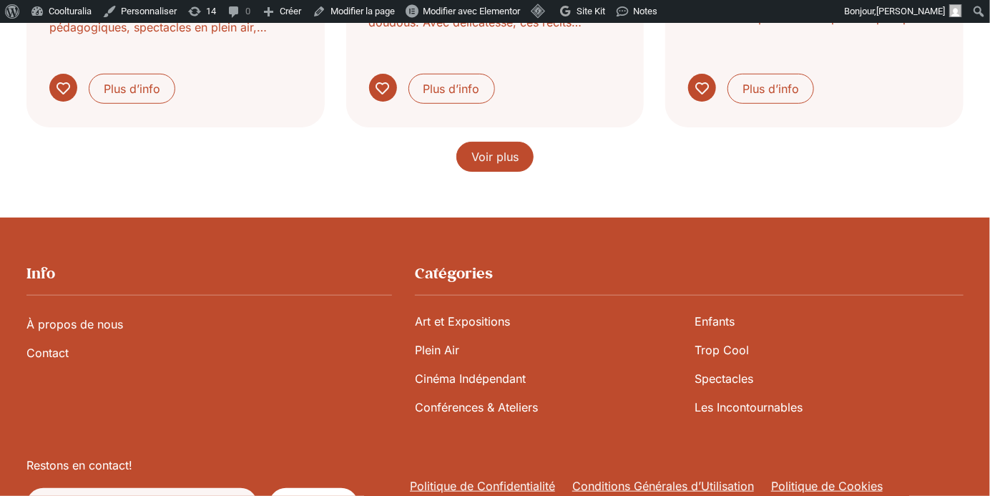
click at [511, 148] on span "Voir plus" at bounding box center [494, 156] width 47 height 17
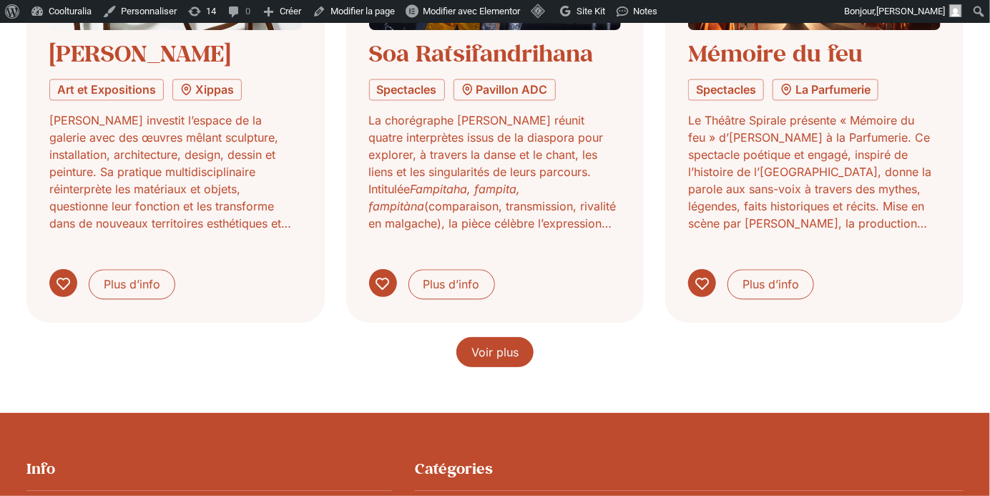
scroll to position [3423, 0]
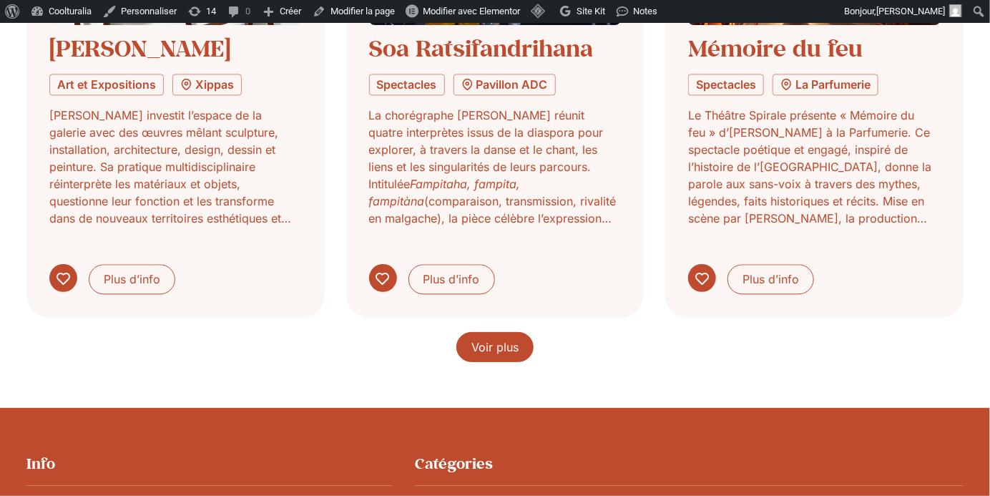
click at [511, 335] on link "Voir plus" at bounding box center [494, 347] width 77 height 30
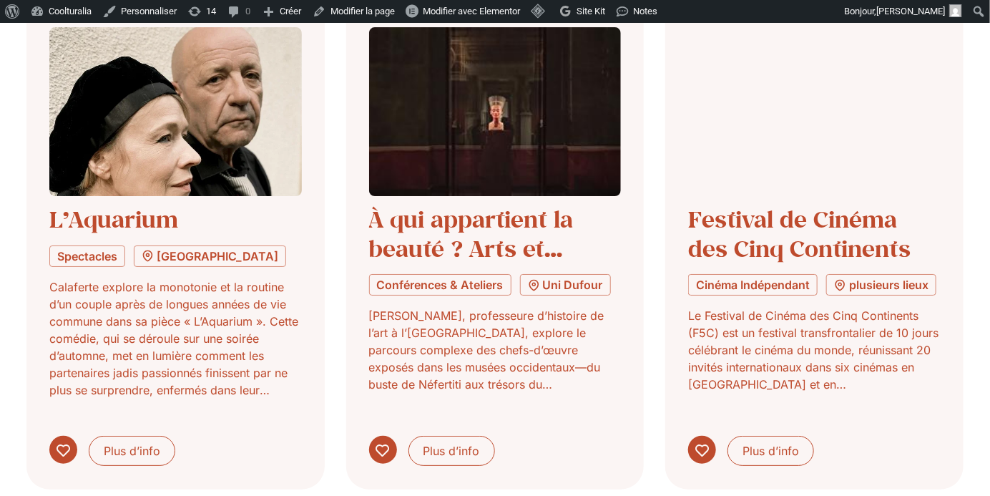
scroll to position [4323, 0]
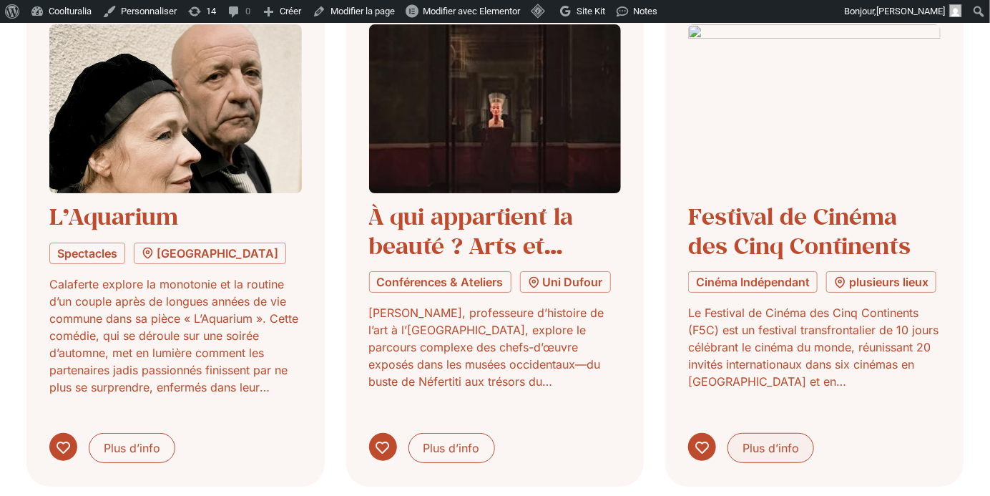
click at [743, 439] on span "Plus d’info" at bounding box center [770, 447] width 57 height 17
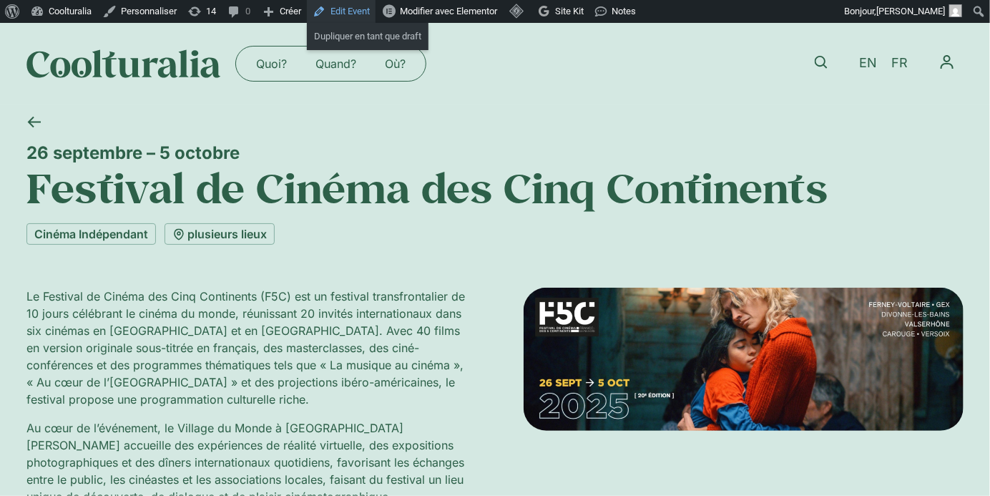
click at [360, 14] on link "Edit Event" at bounding box center [341, 11] width 69 height 23
click at [228, 227] on div "plusieurs lieux" at bounding box center [220, 233] width 110 height 21
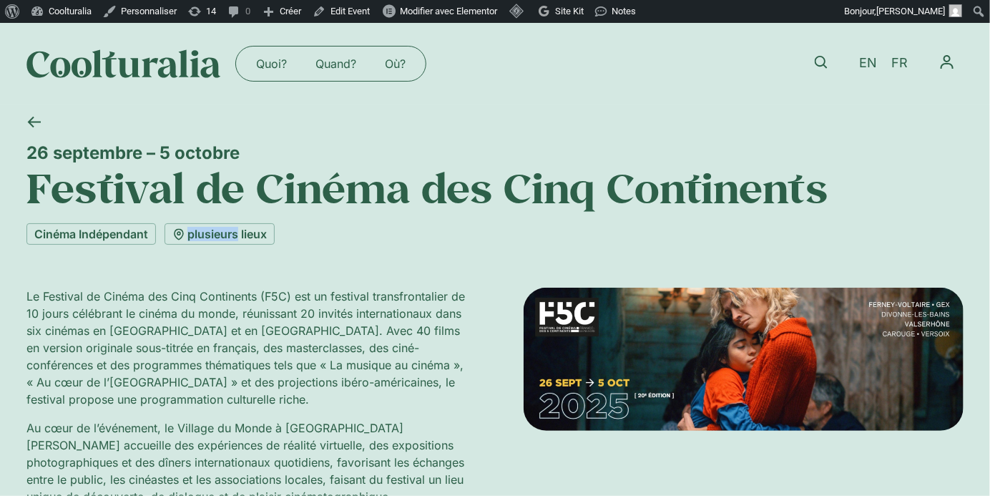
click at [228, 227] on div "plusieurs lieux" at bounding box center [220, 233] width 110 height 21
click at [198, 247] on div "26 septembre – 5 octobre Festival de Cinéma des Cinq Continents Cinéma Indépend…" at bounding box center [494, 416] width 937 height 624
click at [200, 230] on div "plusieurs lieux" at bounding box center [220, 233] width 110 height 21
click at [102, 227] on link "Cinéma Indépendant" at bounding box center [90, 233] width 129 height 21
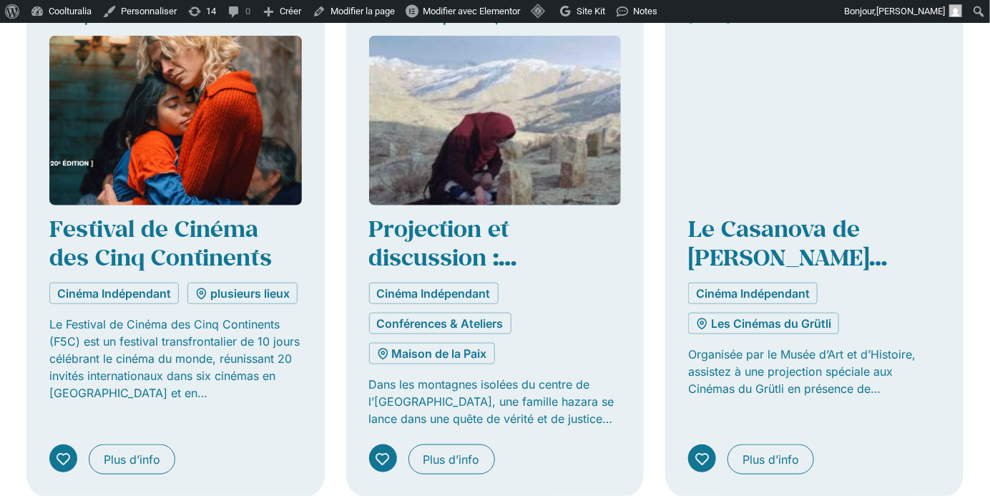
scroll to position [544, 0]
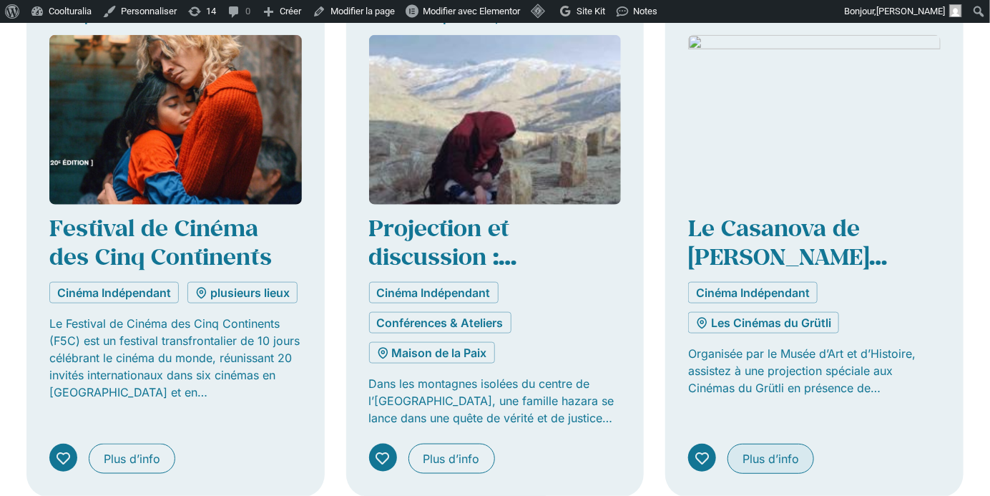
click at [753, 443] on link "Plus d’info" at bounding box center [770, 458] width 87 height 30
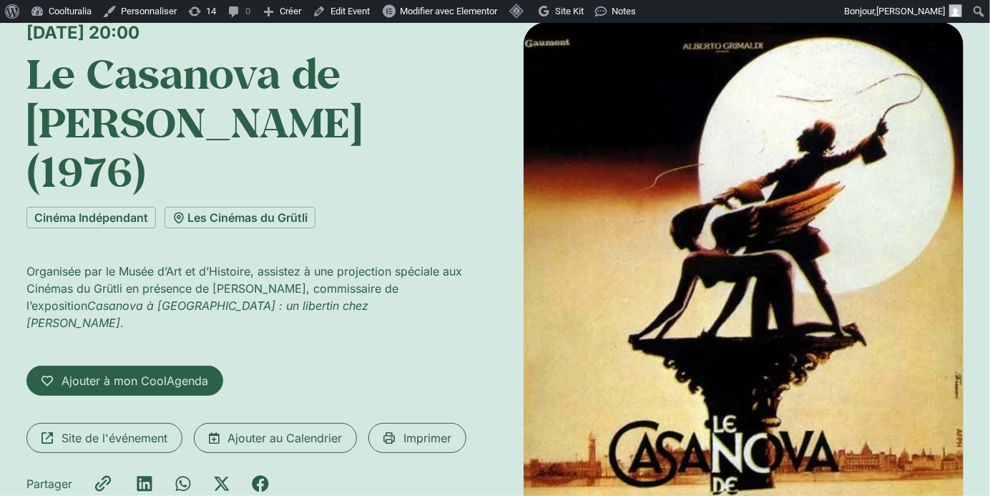
scroll to position [94, 0]
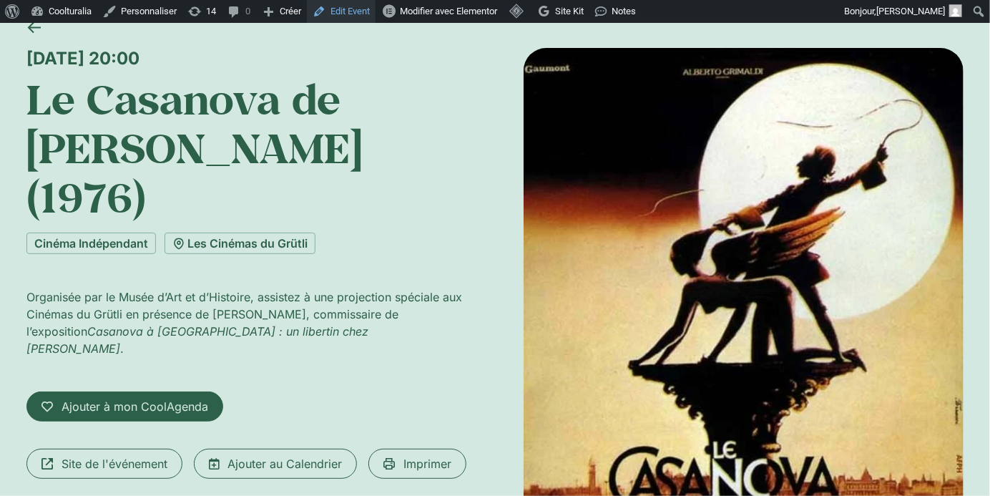
click at [349, 11] on link "Edit Event" at bounding box center [341, 11] width 69 height 23
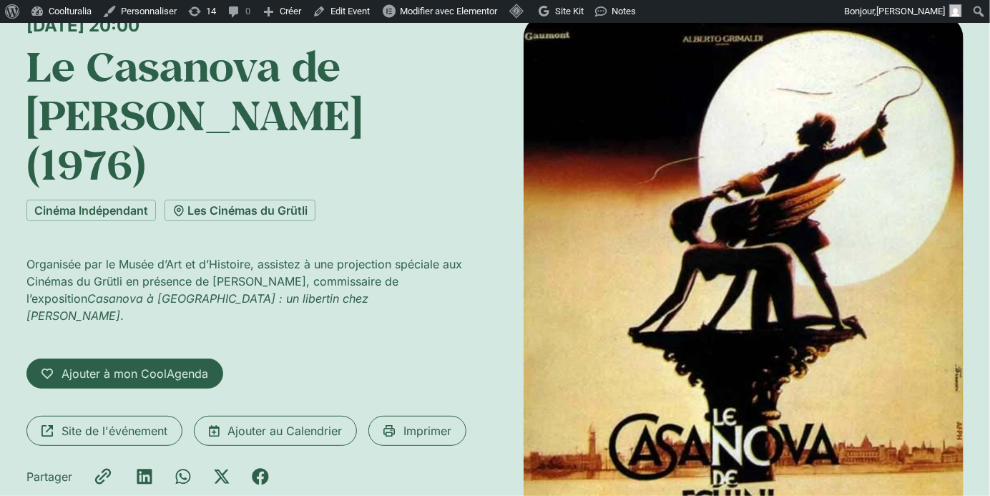
scroll to position [166, 0]
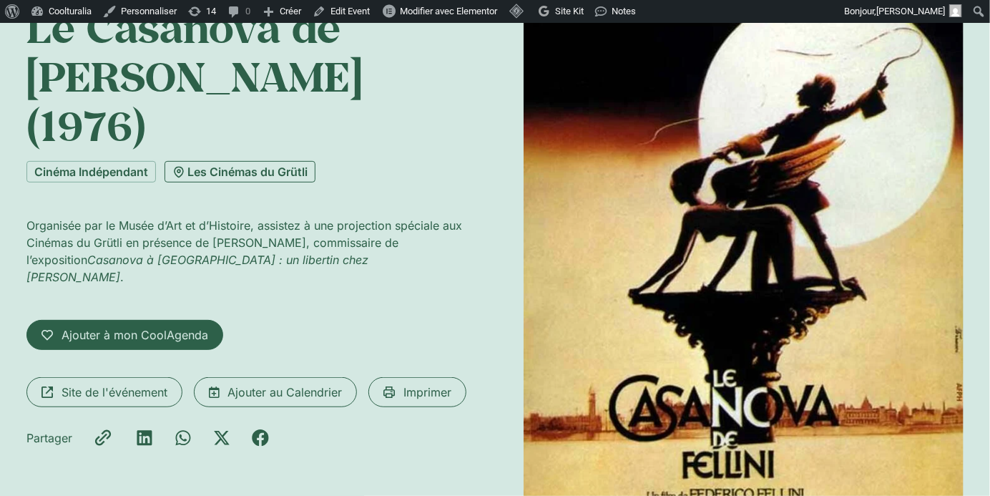
click at [247, 161] on link "Les Cinémas du Grütli" at bounding box center [240, 171] width 151 height 21
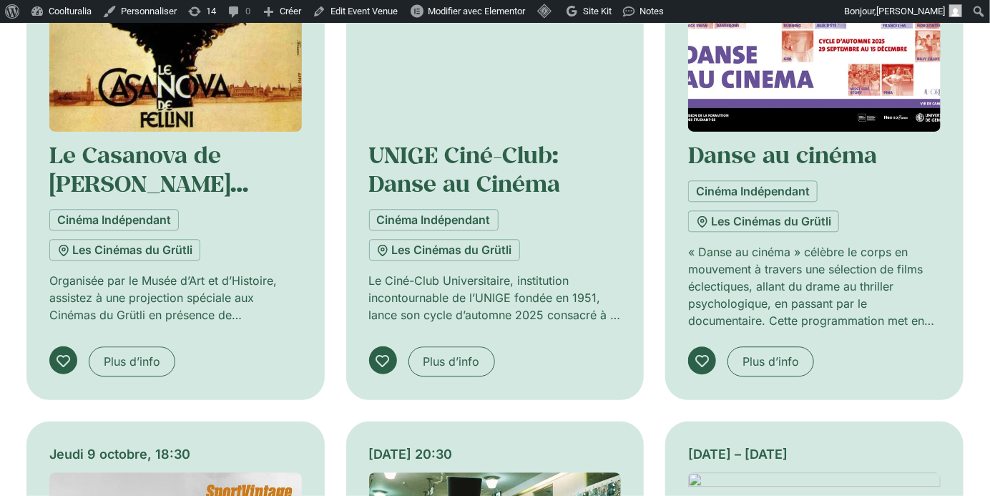
scroll to position [1395, 0]
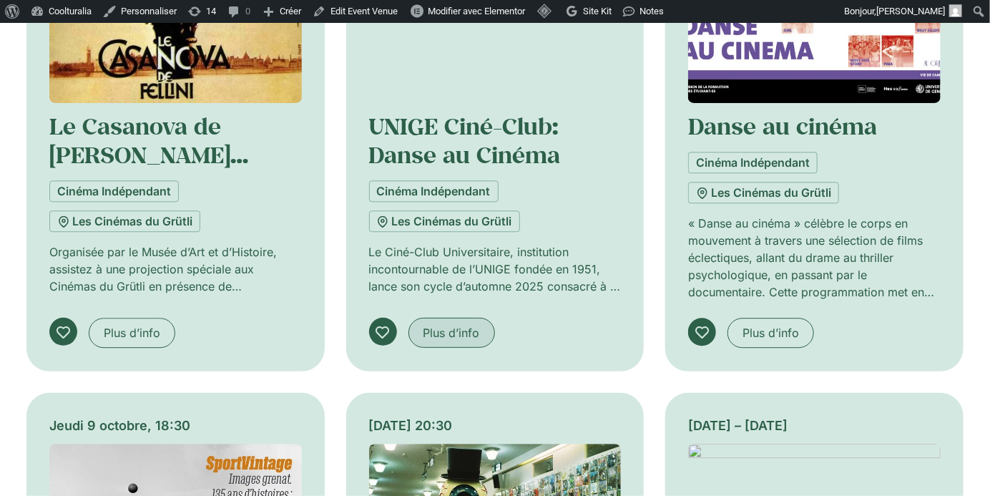
click at [428, 328] on span "Plus d’info" at bounding box center [451, 332] width 57 height 17
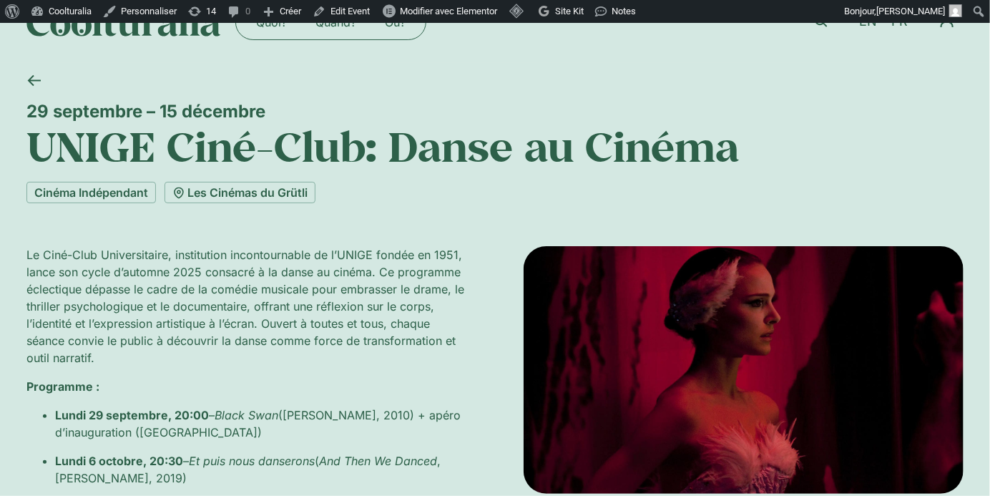
scroll to position [11, 0]
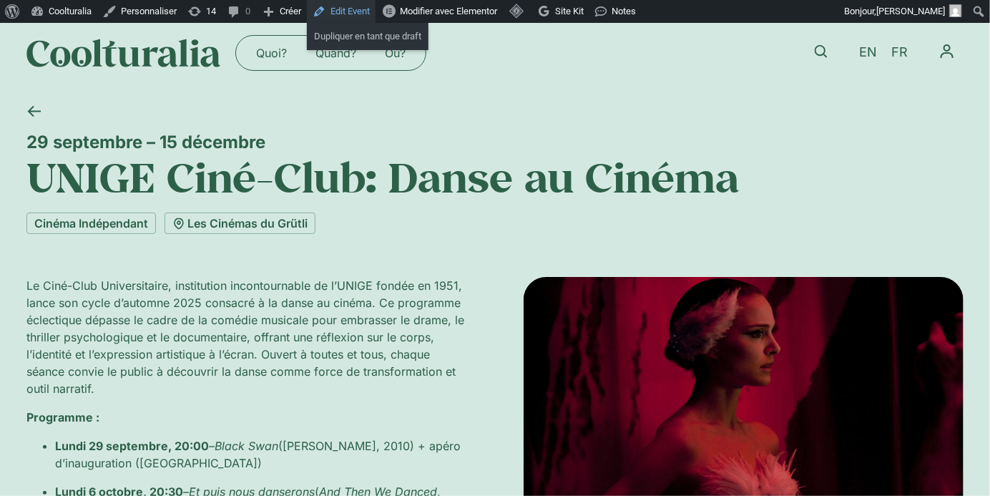
click at [353, 10] on link "Edit Event" at bounding box center [341, 11] width 69 height 23
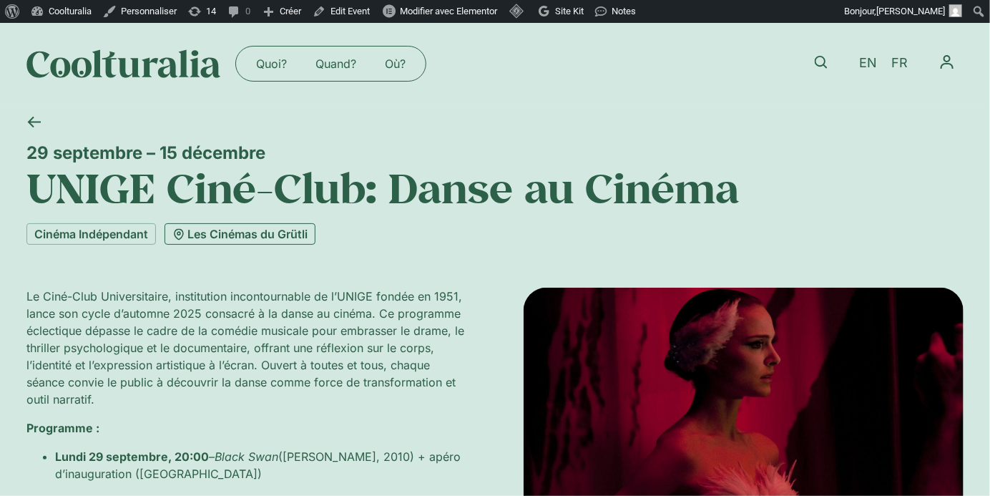
click at [235, 235] on link "Les Cinémas du Grütli" at bounding box center [240, 233] width 151 height 21
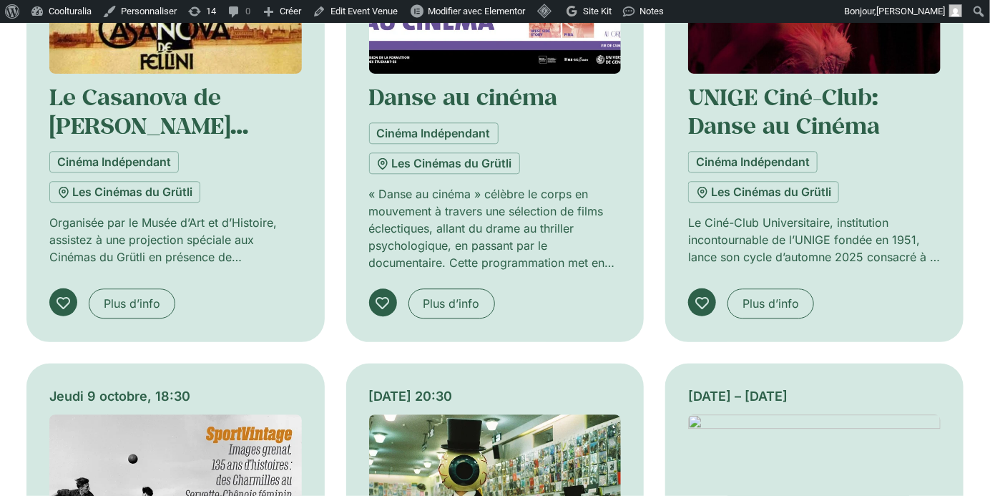
scroll to position [1429, 0]
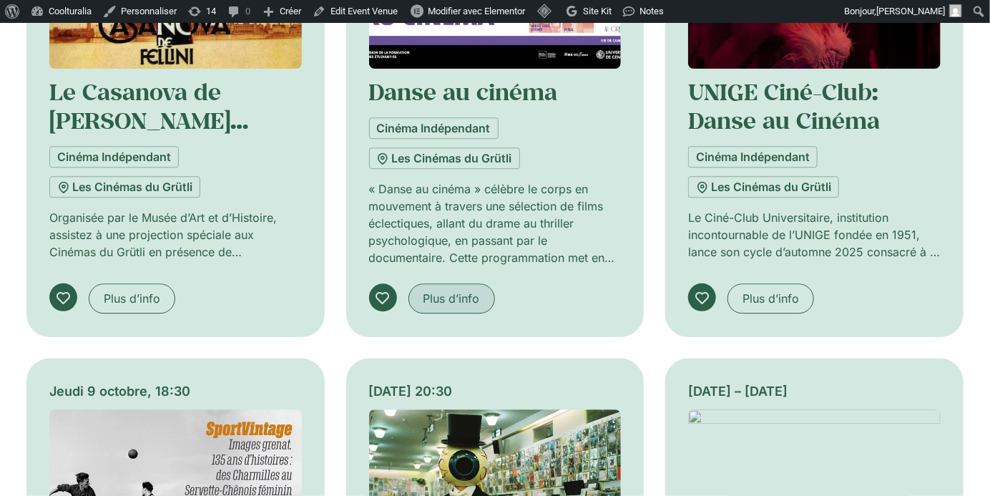
click at [425, 292] on span "Plus d’info" at bounding box center [451, 298] width 57 height 17
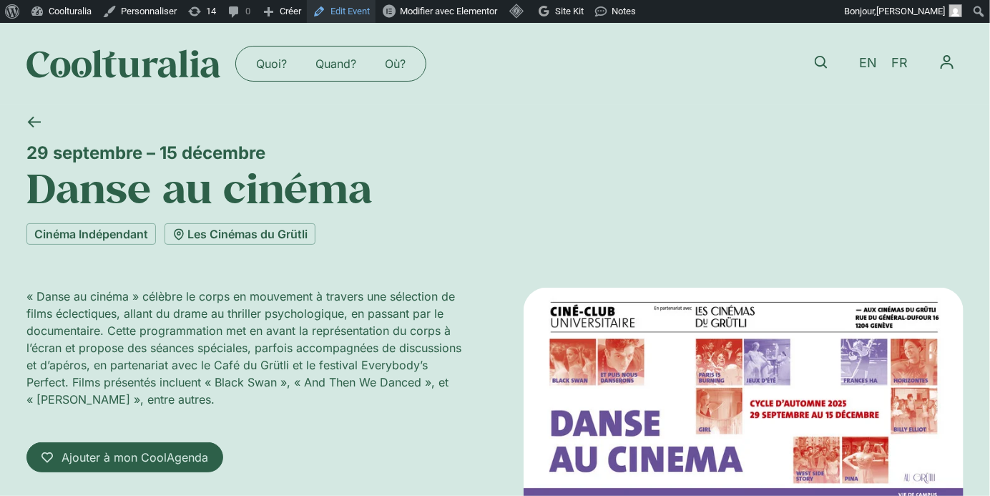
click at [358, 11] on link "Edit Event" at bounding box center [341, 11] width 69 height 23
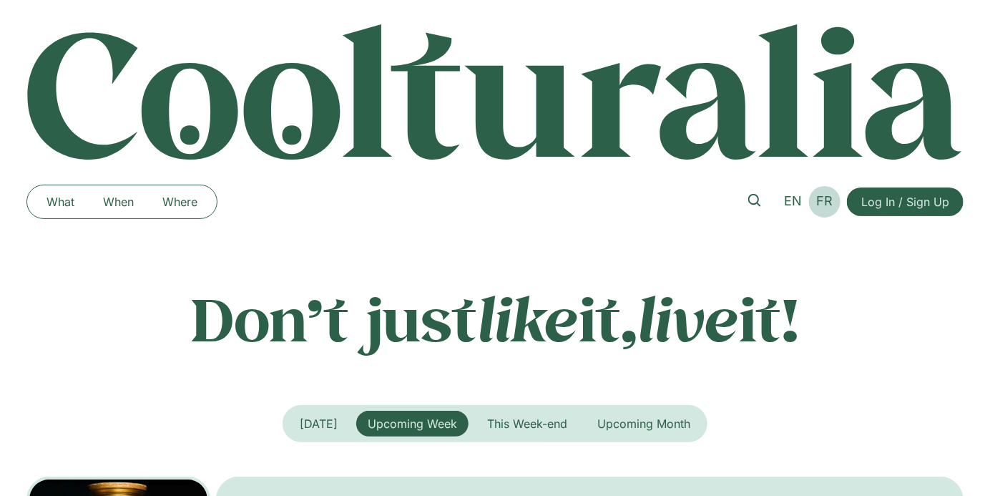
click at [825, 202] on span "FR" at bounding box center [825, 200] width 16 height 15
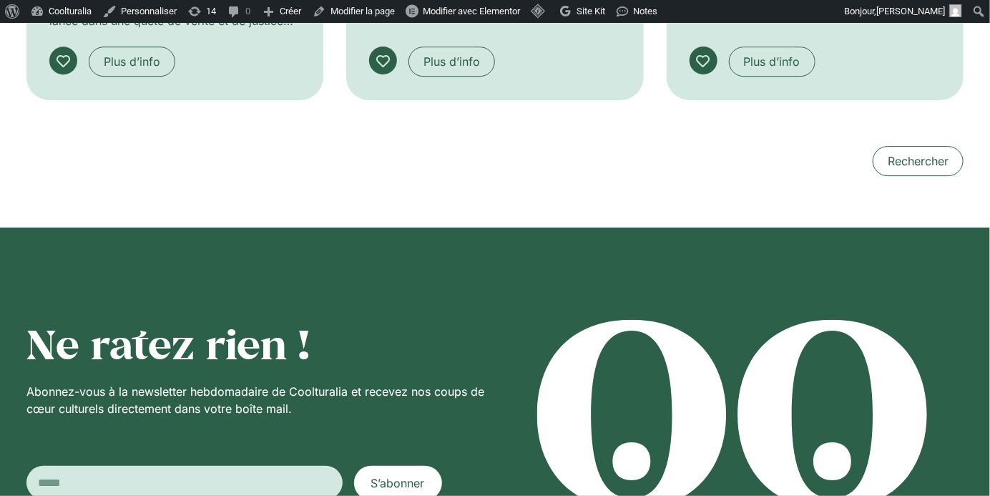
scroll to position [1762, 0]
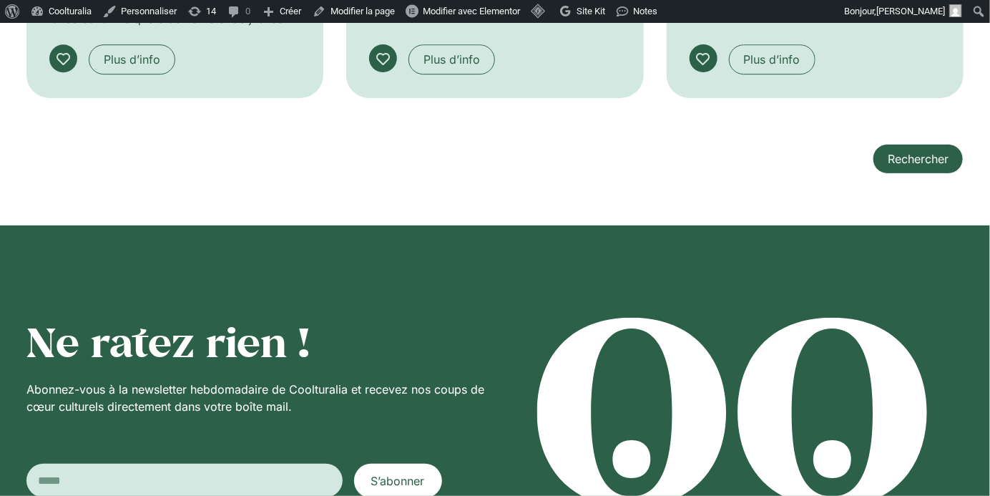
click at [880, 148] on link "Rechercher" at bounding box center [918, 159] width 91 height 30
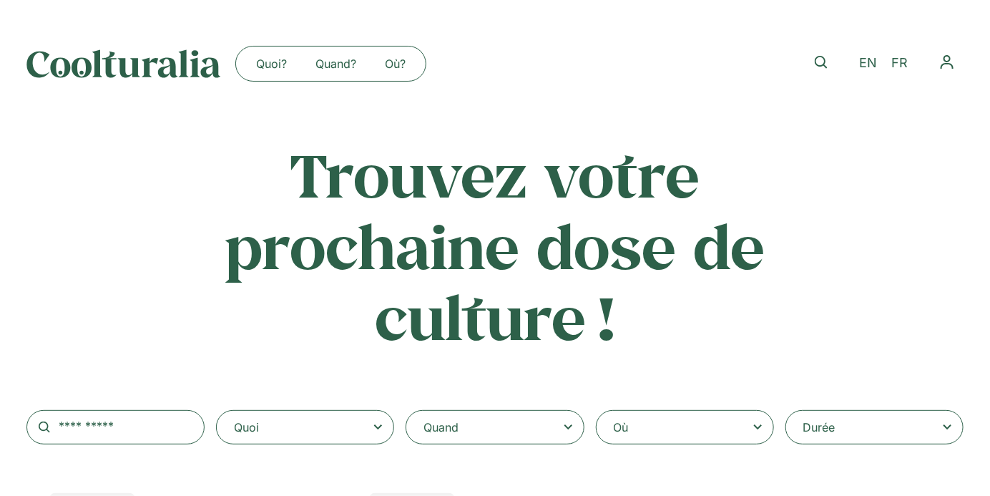
select select
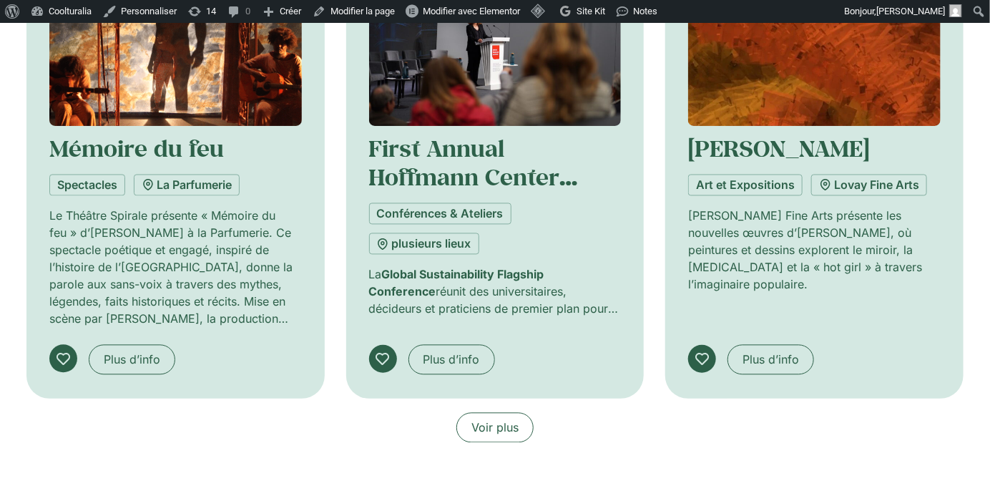
scroll to position [1075, 0]
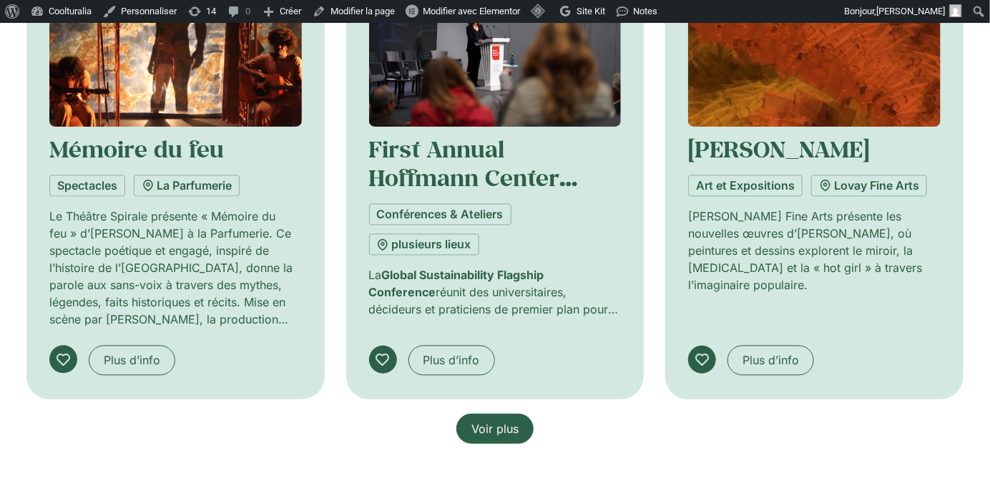
click at [509, 421] on span "Voir plus" at bounding box center [494, 428] width 47 height 17
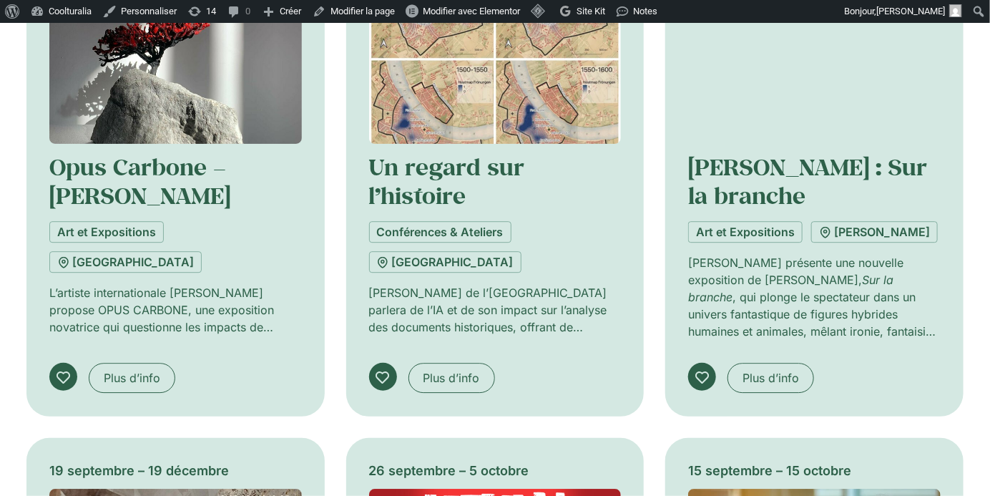
scroll to position [1579, 0]
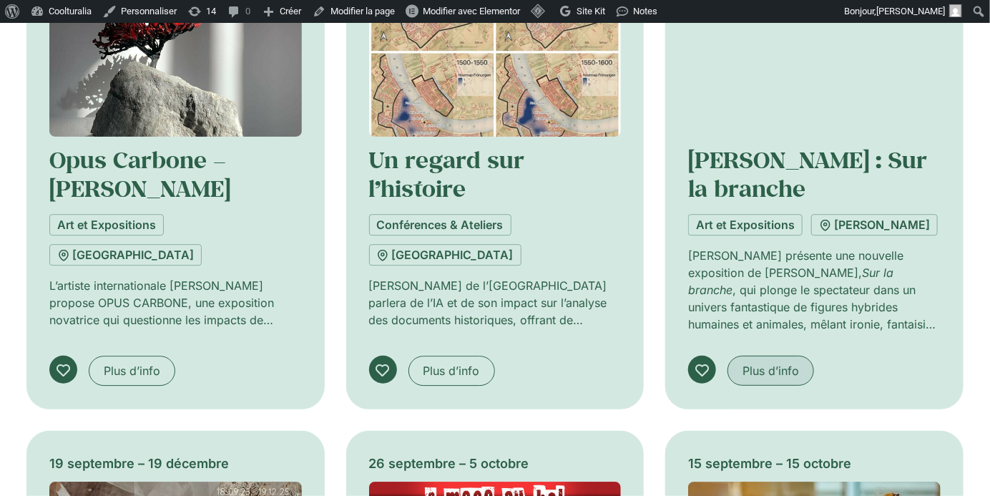
click at [754, 375] on link "Plus d’info" at bounding box center [770, 370] width 87 height 30
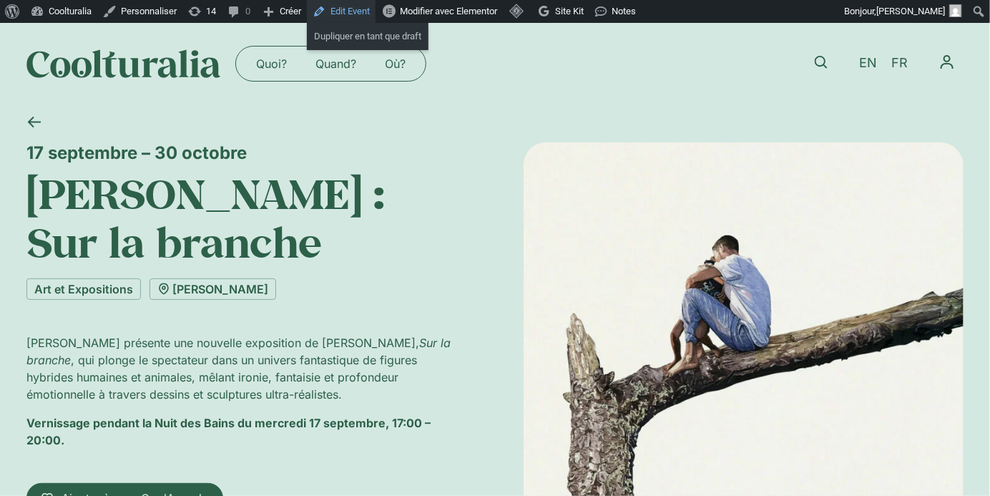
click at [336, 8] on link "Edit Event" at bounding box center [341, 11] width 69 height 23
click at [96, 285] on link "Art et Expositions" at bounding box center [83, 288] width 114 height 21
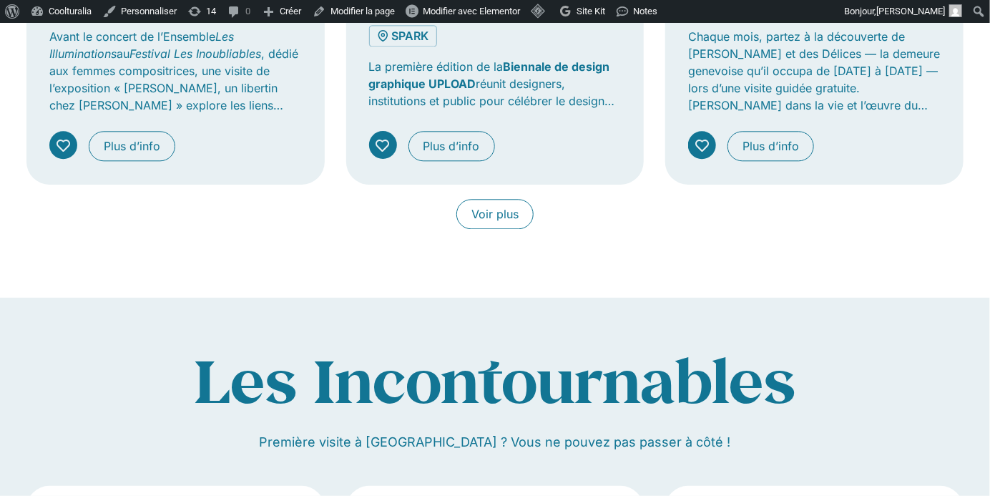
scroll to position [1340, 0]
click at [512, 212] on span "Voir plus" at bounding box center [494, 214] width 47 height 17
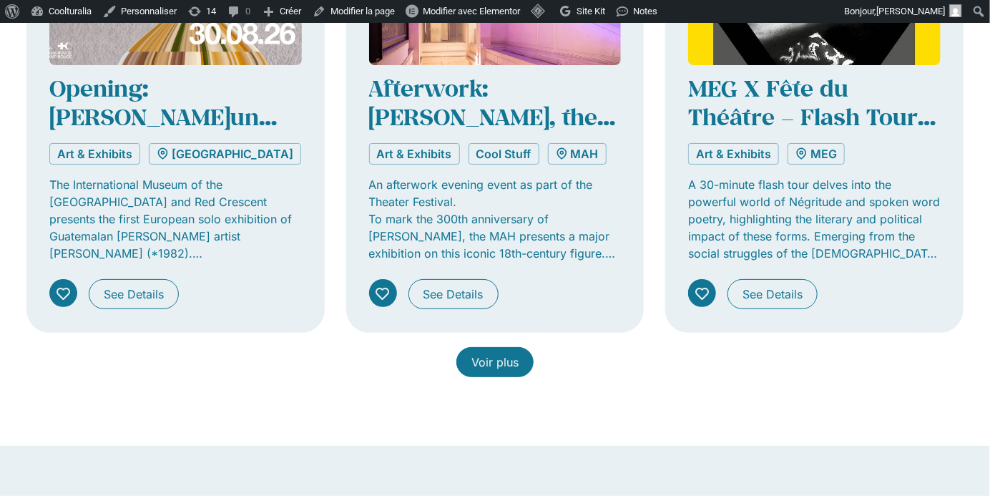
scroll to position [2220, 0]
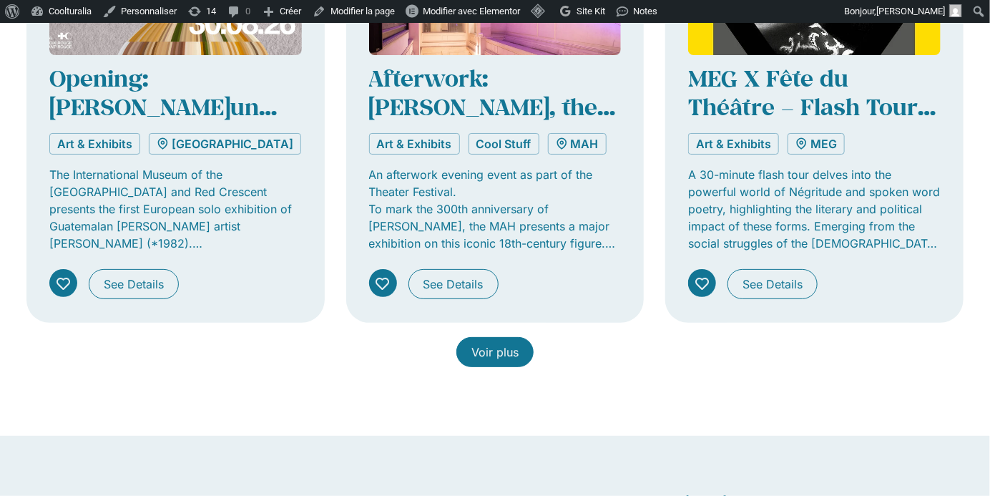
click at [514, 346] on span "Voir plus" at bounding box center [494, 351] width 47 height 17
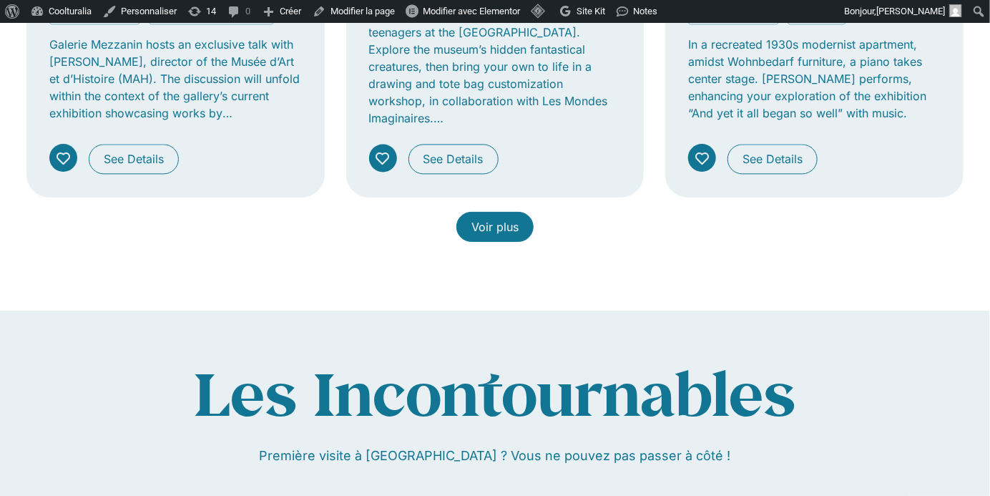
scroll to position [3457, 0]
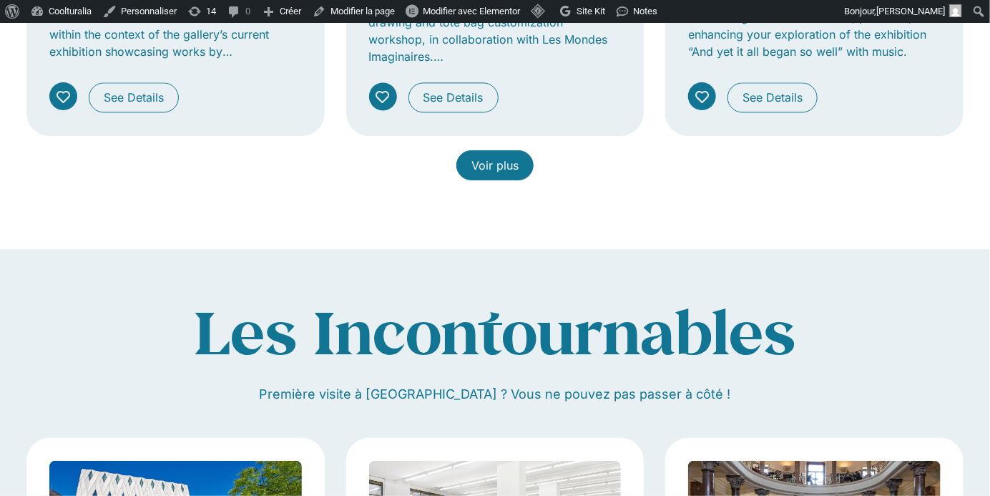
click at [487, 160] on span "Voir plus" at bounding box center [494, 165] width 47 height 17
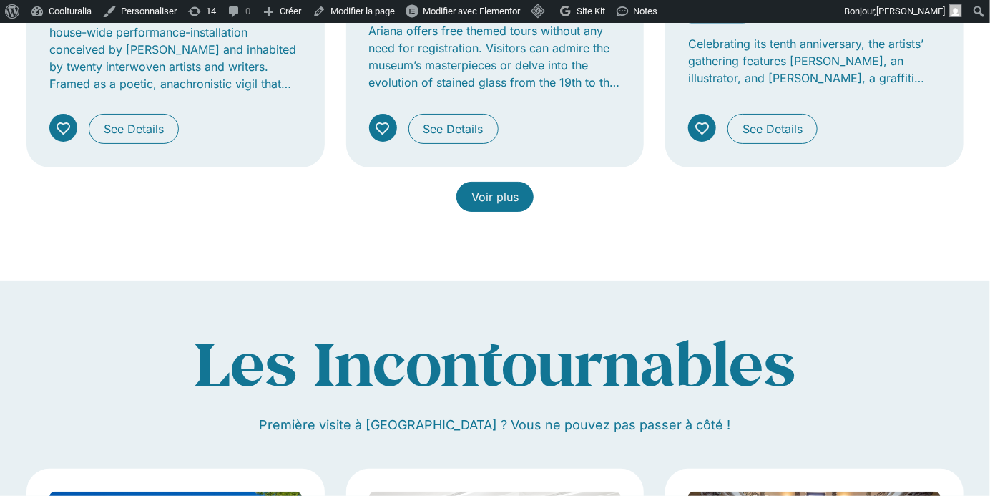
scroll to position [4468, 0]
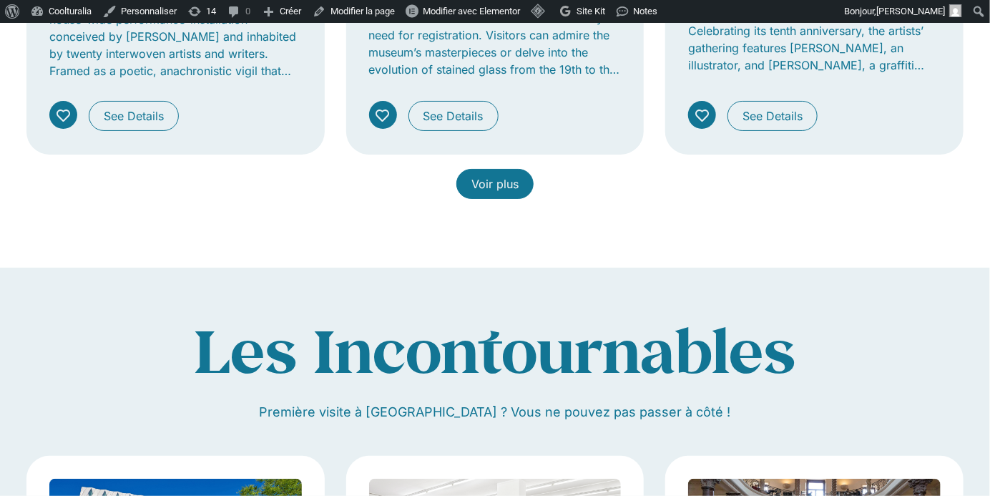
click at [487, 169] on link "Voir plus" at bounding box center [494, 184] width 77 height 30
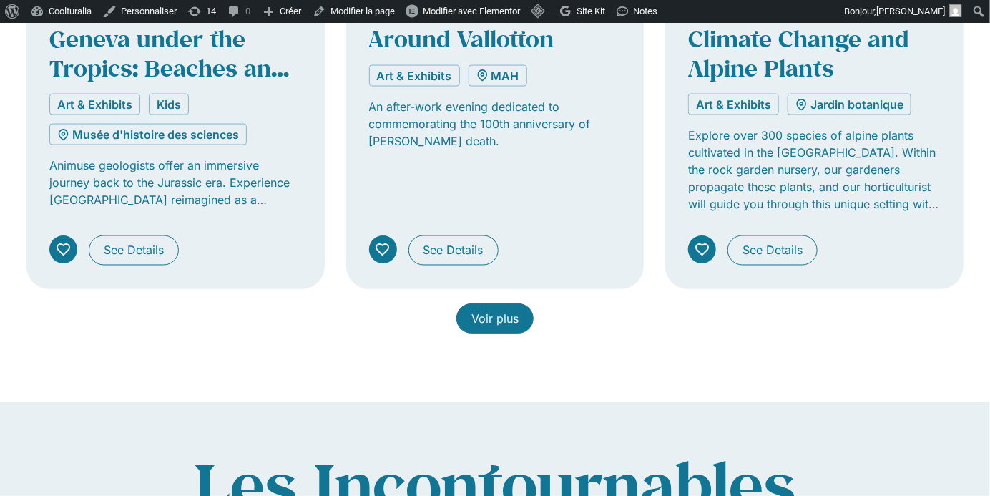
scroll to position [5427, 0]
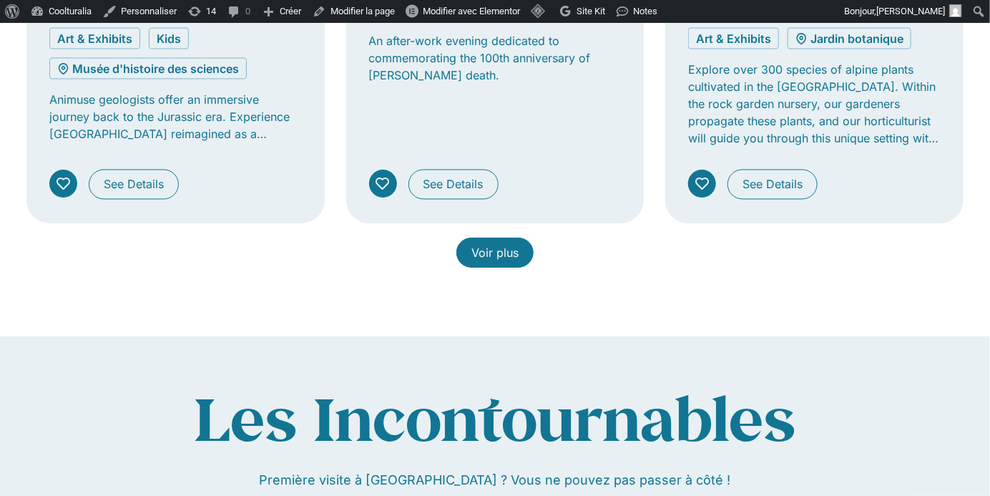
click at [506, 251] on link "Voir plus" at bounding box center [494, 252] width 77 height 30
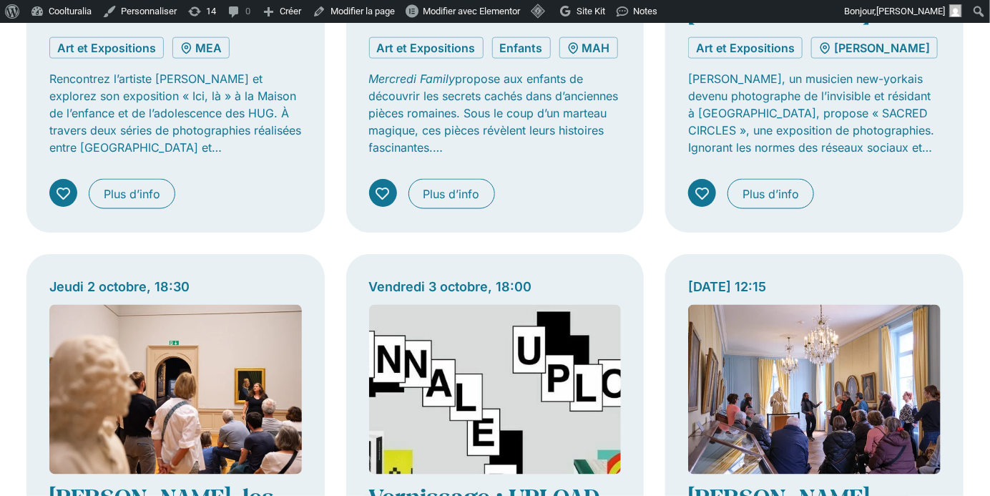
scroll to position [0, 0]
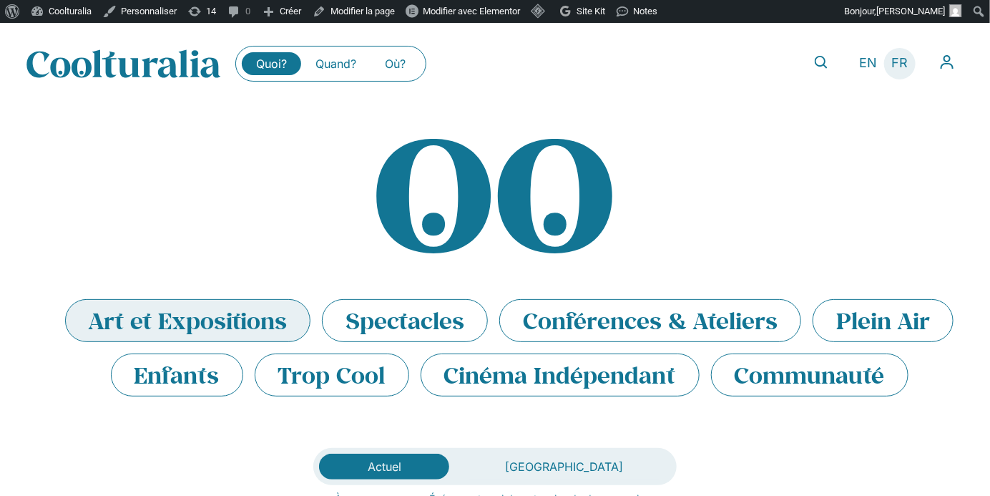
click at [896, 70] on span "FR" at bounding box center [900, 63] width 16 height 15
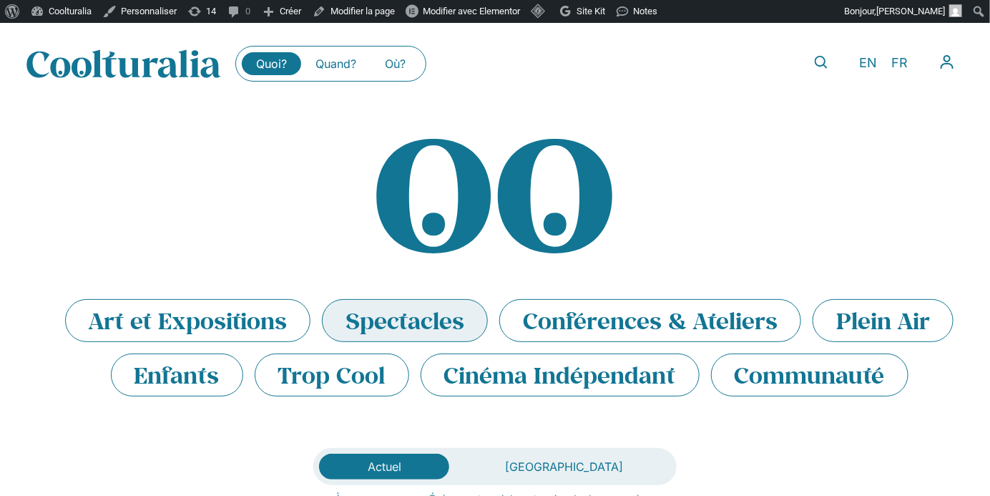
click at [385, 320] on li "Spectacles" at bounding box center [405, 320] width 166 height 43
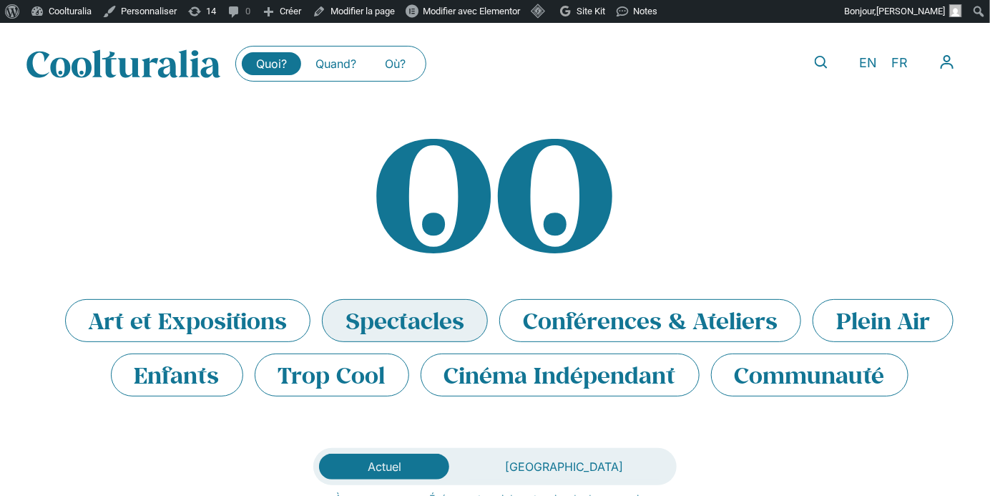
click at [346, 330] on li "Spectacles" at bounding box center [405, 320] width 166 height 43
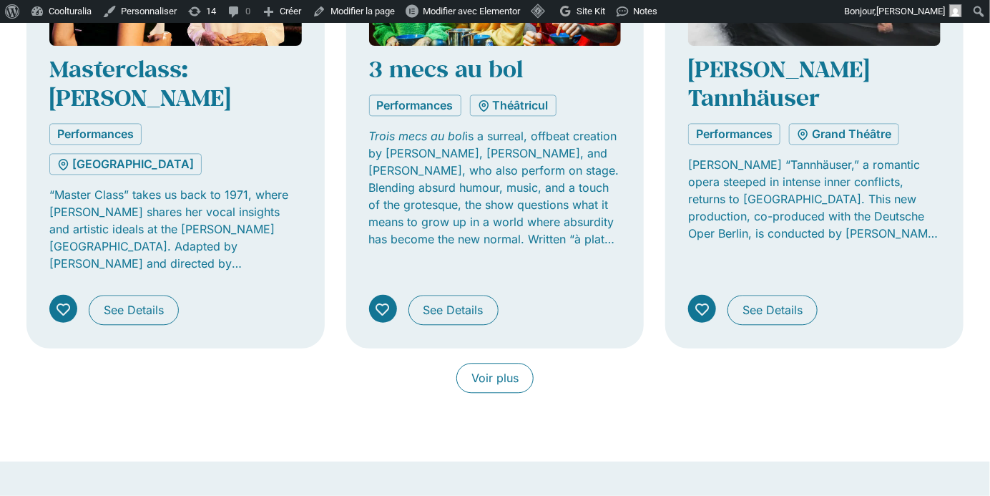
scroll to position [1250, 0]
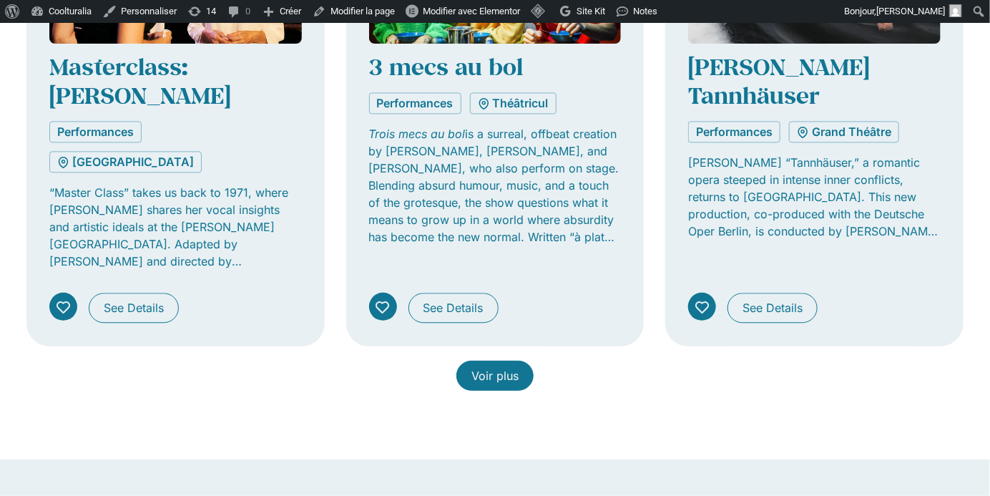
click at [474, 360] on link "Voir plus" at bounding box center [494, 375] width 77 height 30
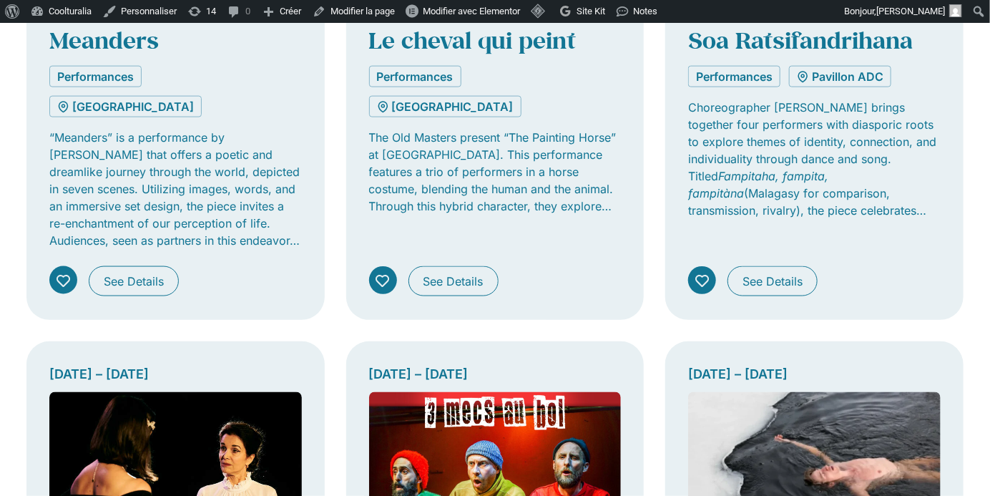
scroll to position [0, 0]
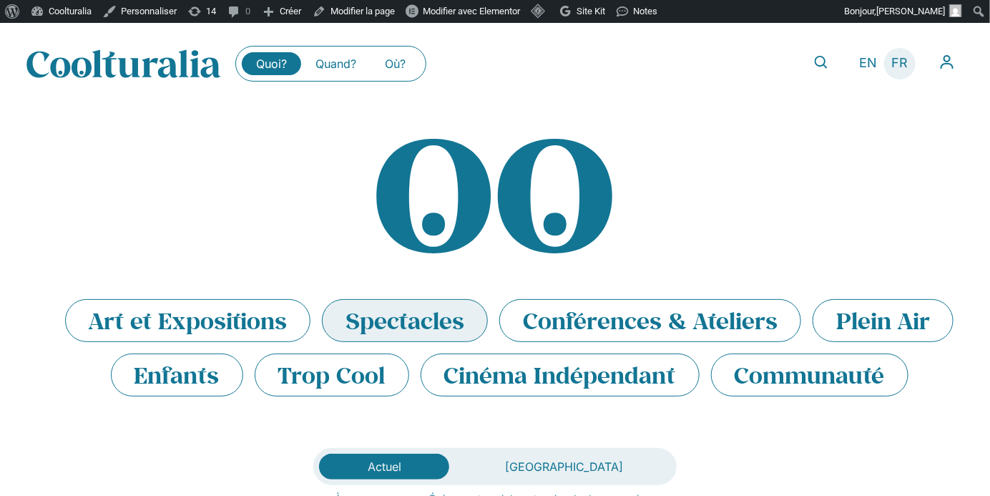
click at [906, 65] on span "FR" at bounding box center [900, 63] width 16 height 15
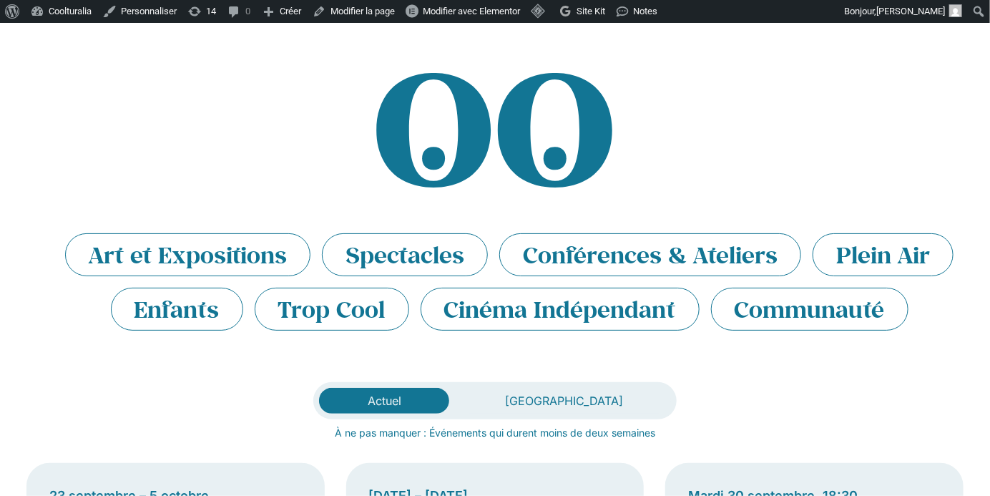
scroll to position [67, 0]
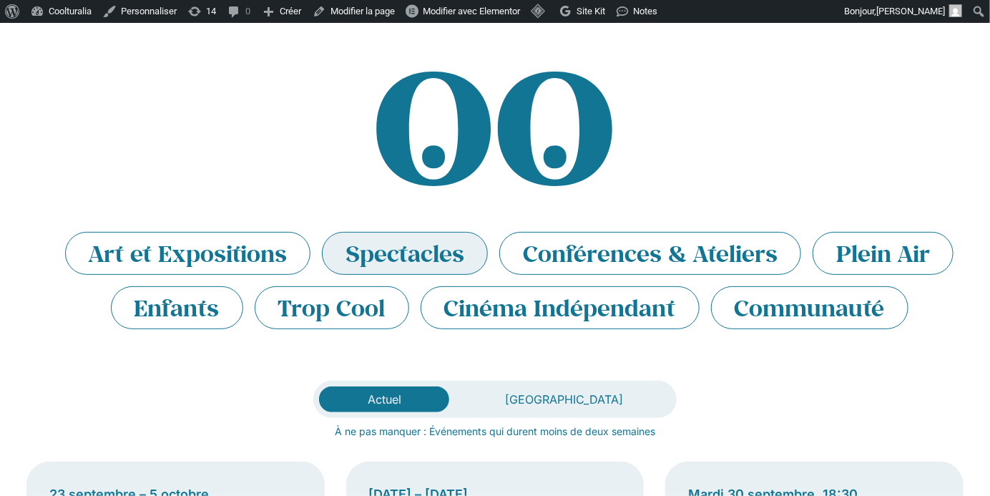
click at [428, 261] on li "Spectacles" at bounding box center [405, 253] width 166 height 43
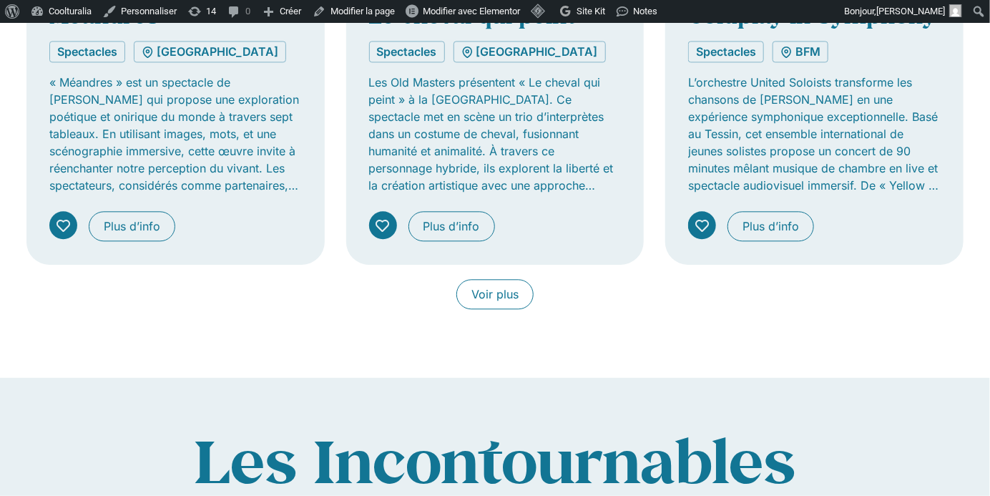
scroll to position [1295, 0]
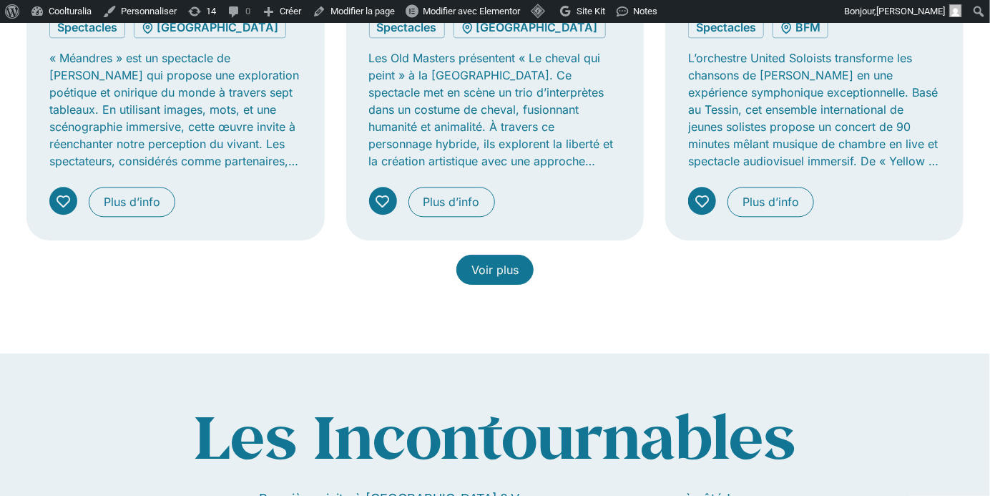
click at [527, 273] on link "Voir plus" at bounding box center [494, 270] width 77 height 30
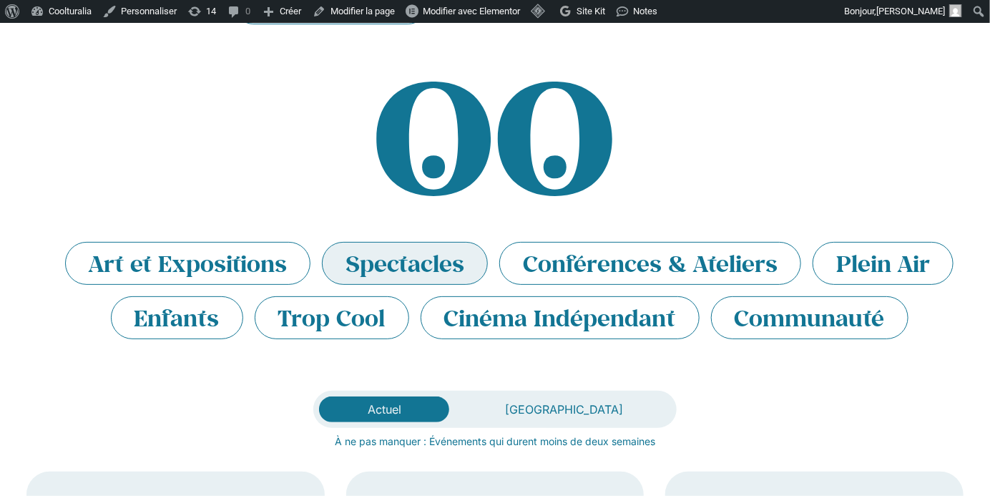
scroll to position [0, 0]
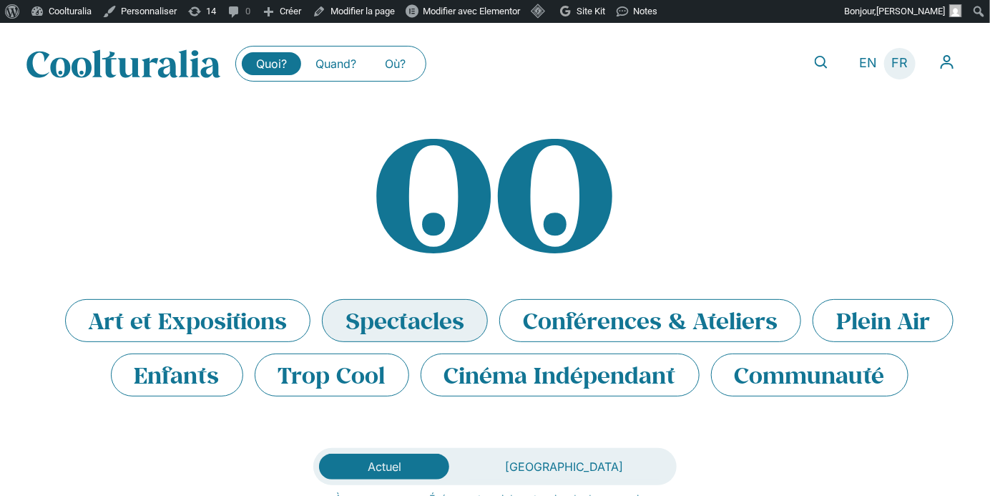
click at [901, 59] on span "FR" at bounding box center [900, 63] width 16 height 15
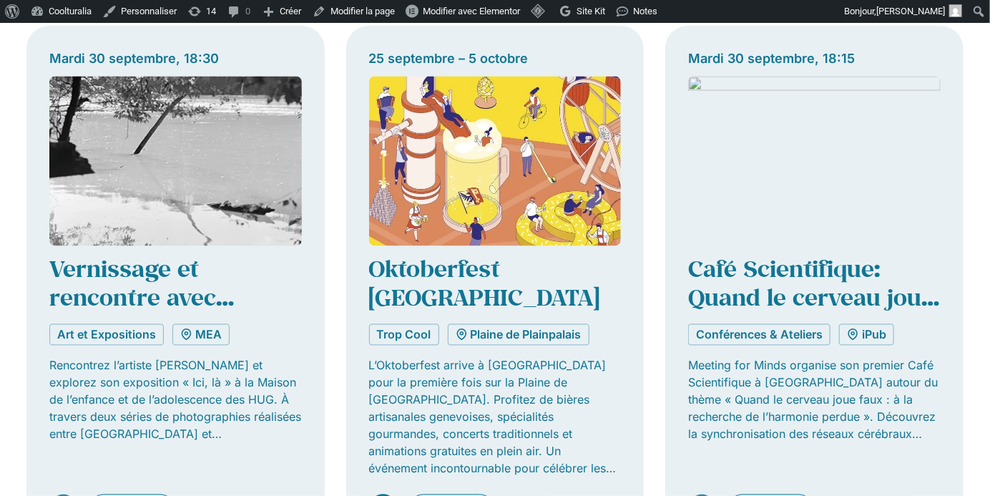
scroll to position [1071, 0]
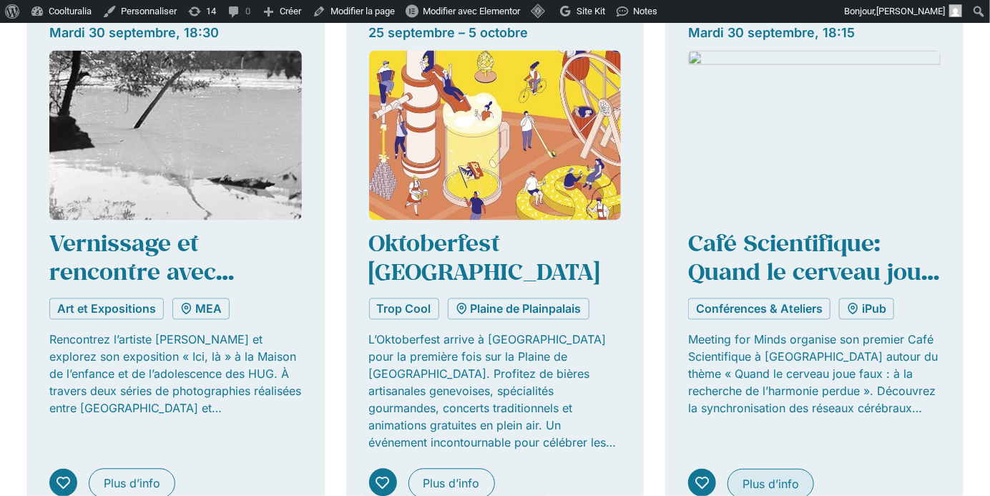
click at [766, 475] on span "Plus d’info" at bounding box center [770, 483] width 57 height 17
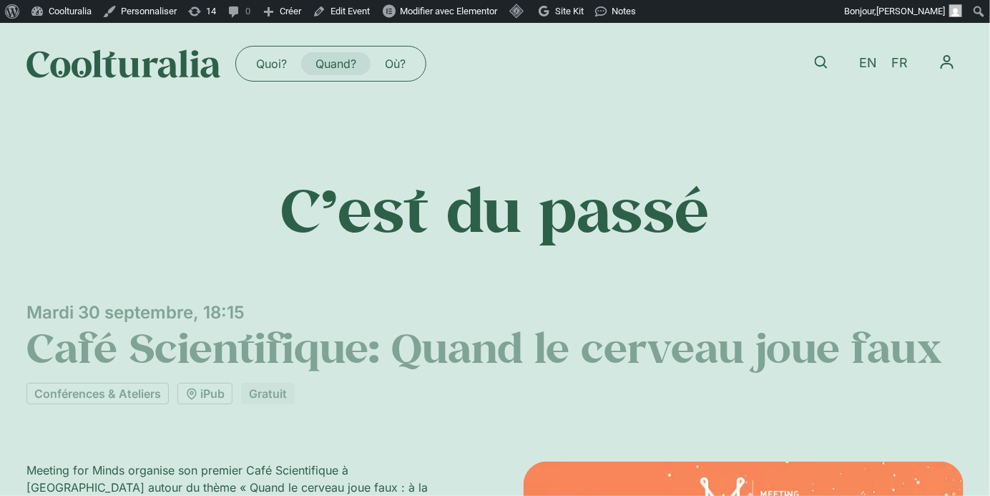
click at [324, 60] on link "Quand?" at bounding box center [335, 63] width 69 height 23
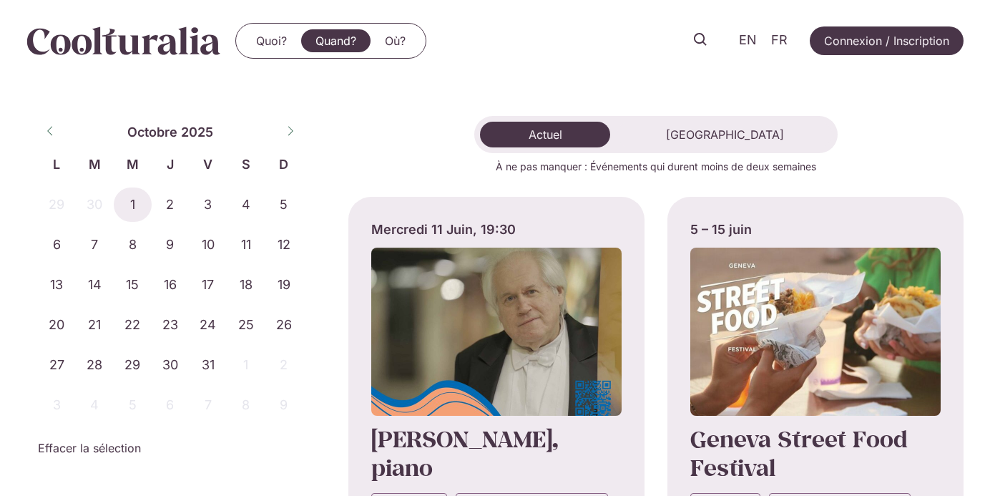
select select "*"
click at [147, 205] on span "1" at bounding box center [133, 204] width 38 height 34
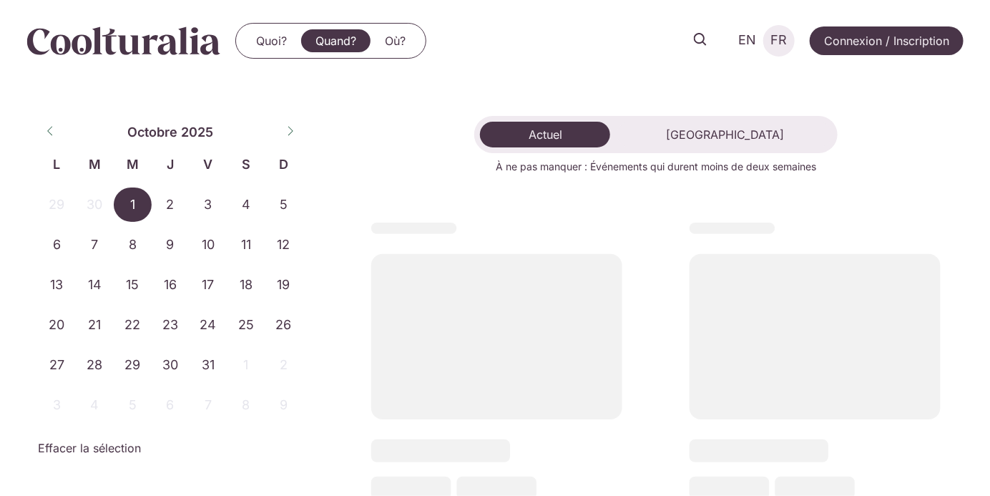
click at [779, 39] on span "FR" at bounding box center [779, 40] width 16 height 15
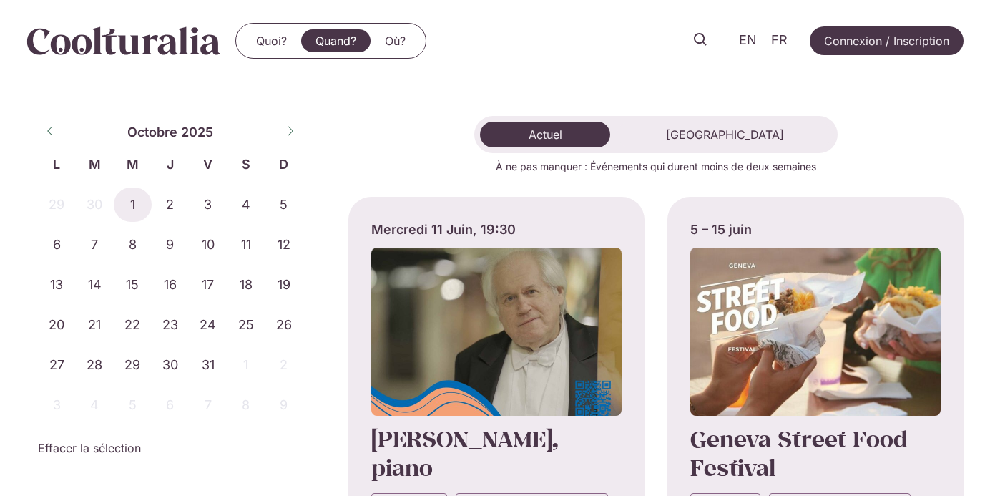
select select "*"
click at [777, 44] on span "FR" at bounding box center [779, 40] width 16 height 15
select select "*"
click at [124, 202] on span "1" at bounding box center [133, 204] width 38 height 34
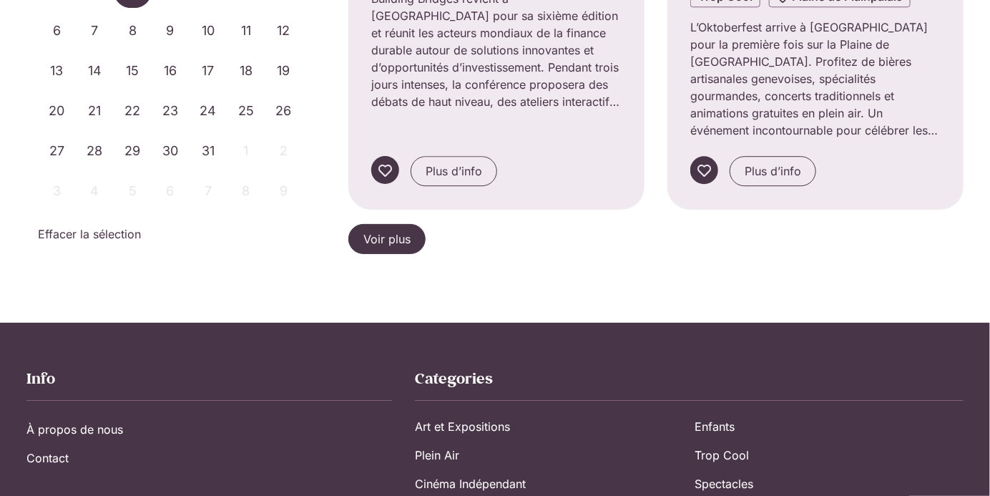
click at [412, 224] on link "Voir plus" at bounding box center [386, 239] width 77 height 30
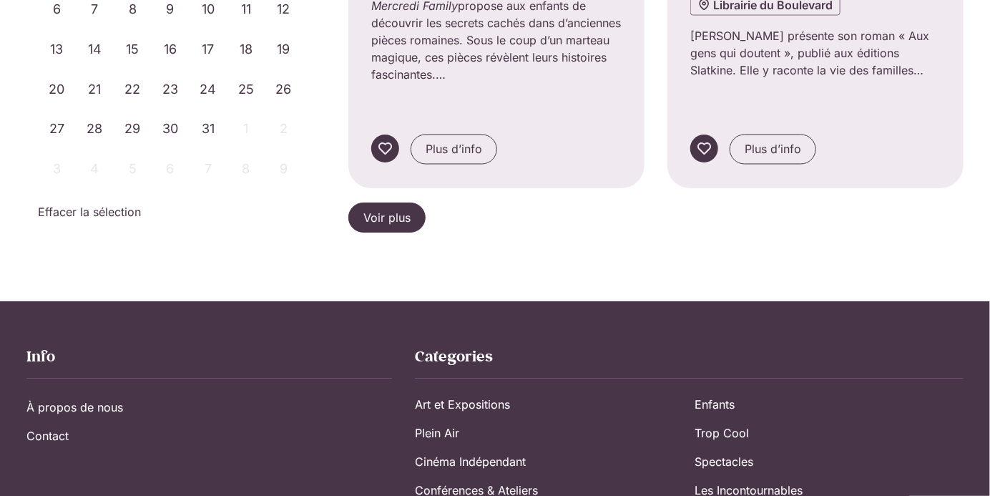
scroll to position [3235, 0]
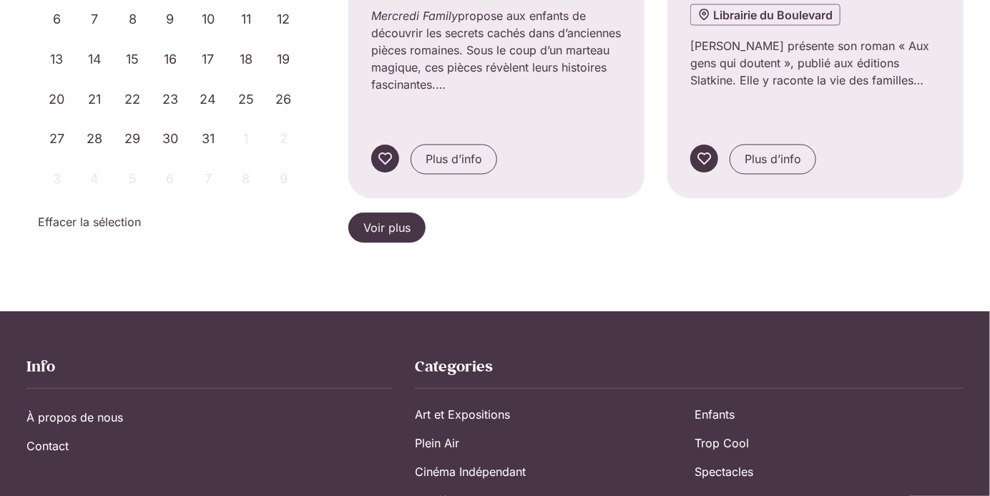
click at [370, 219] on span "Voir plus" at bounding box center [386, 227] width 47 height 17
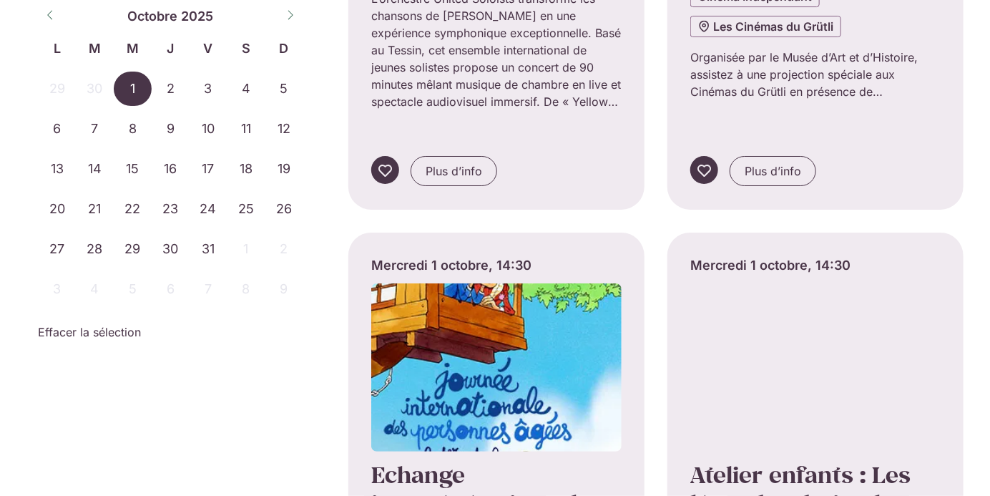
scroll to position [4318, 0]
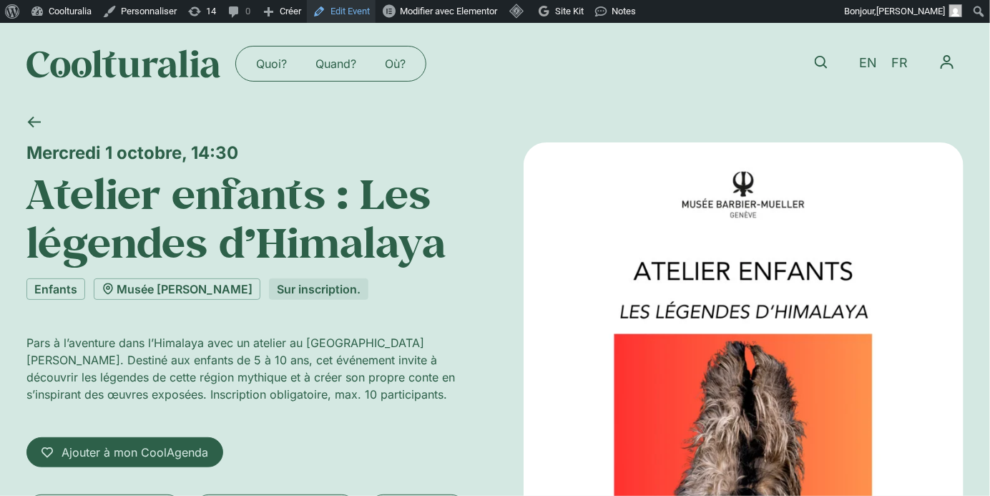
click at [376, 14] on link "Edit Event" at bounding box center [341, 11] width 69 height 23
click at [55, 284] on link "Enfants" at bounding box center [55, 288] width 59 height 21
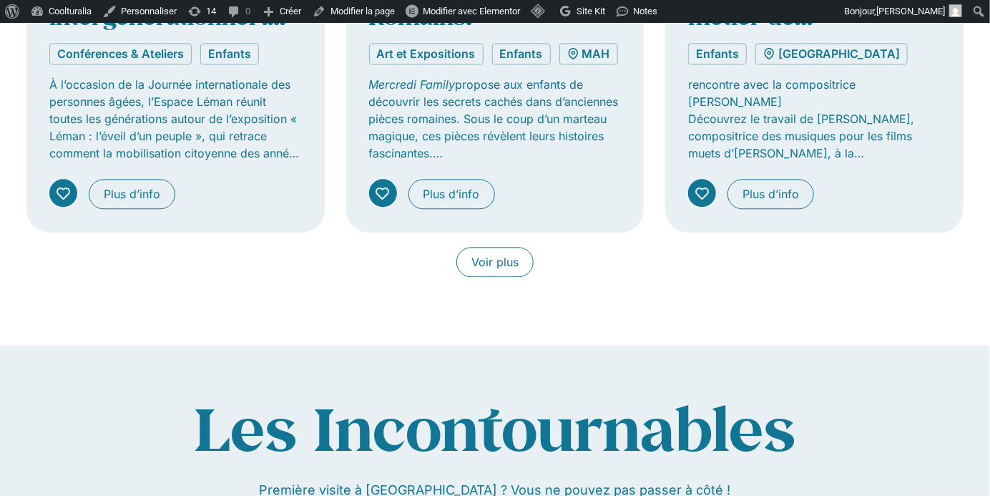
scroll to position [1302, 0]
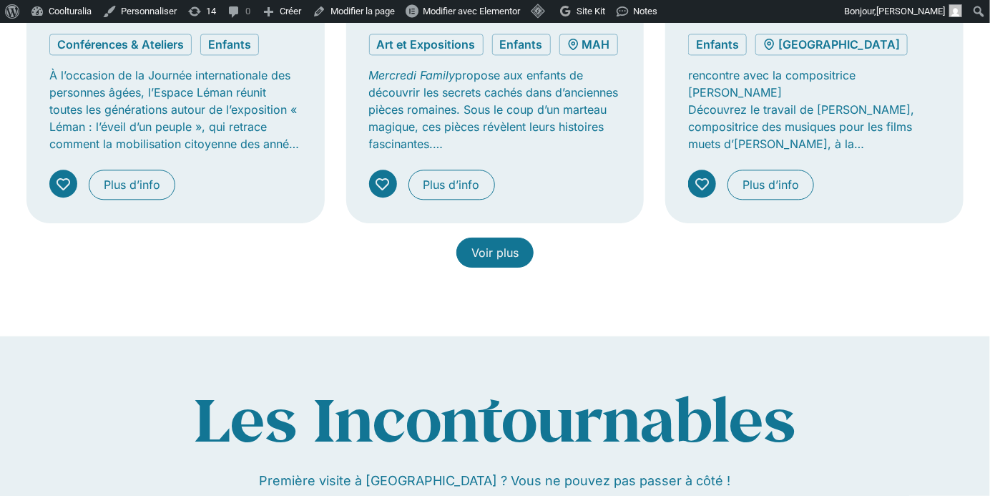
click at [501, 244] on span "Voir plus" at bounding box center [494, 252] width 47 height 17
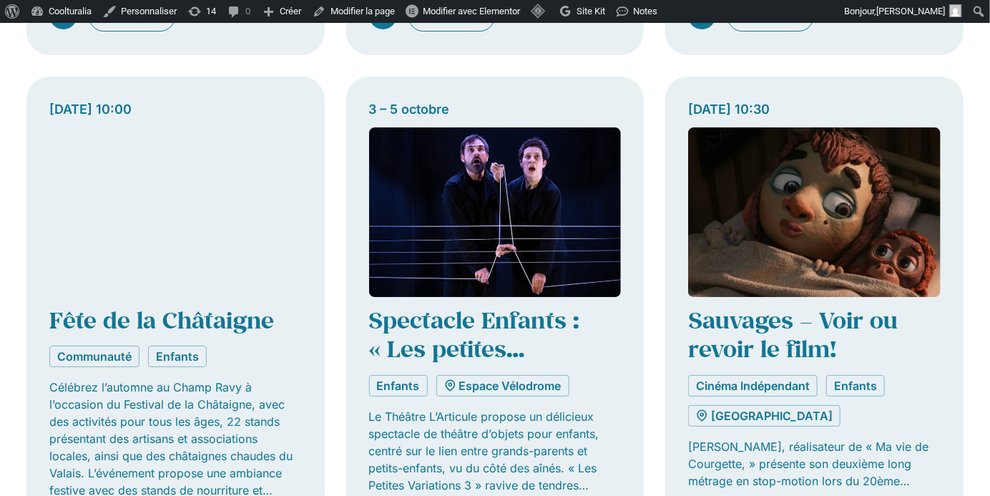
scroll to position [2064, 0]
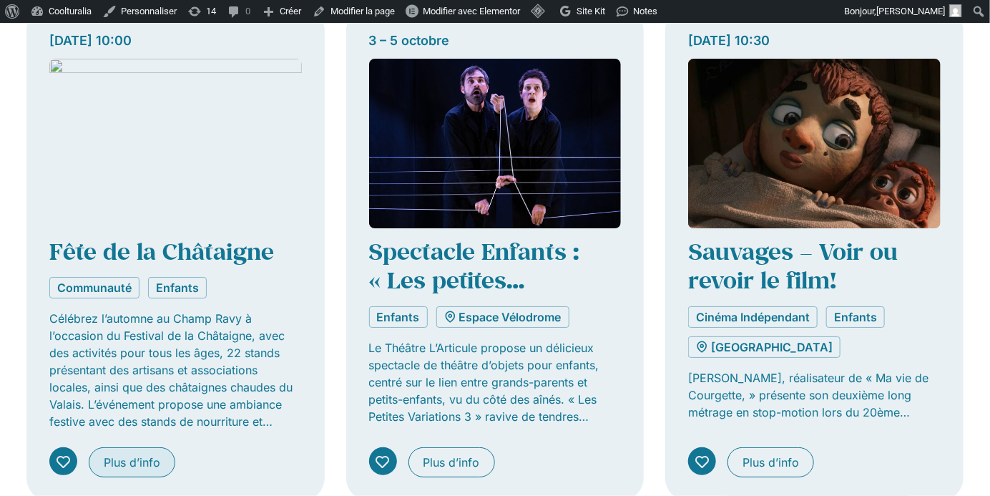
click at [156, 456] on span "Plus d’info" at bounding box center [132, 461] width 57 height 17
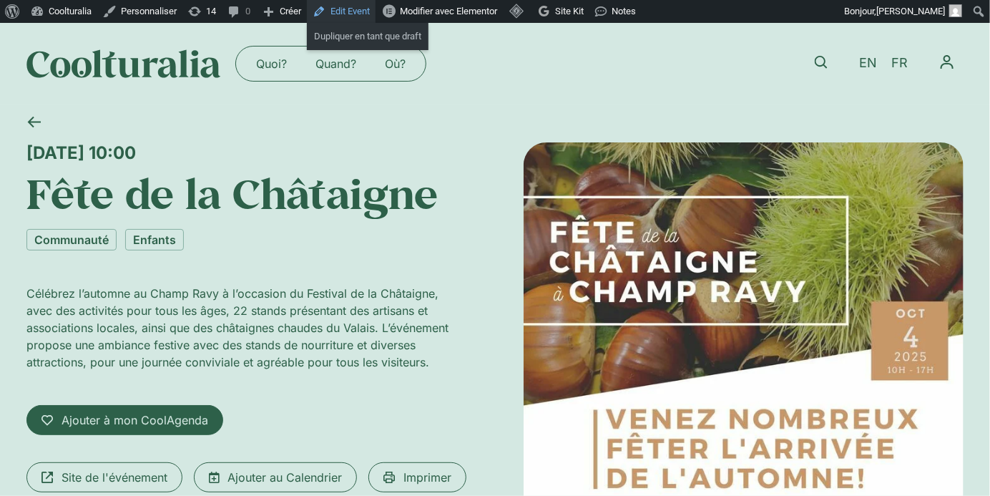
click at [341, 15] on link "Edit Event" at bounding box center [341, 11] width 69 height 23
click at [79, 238] on link "Communauté" at bounding box center [71, 239] width 90 height 21
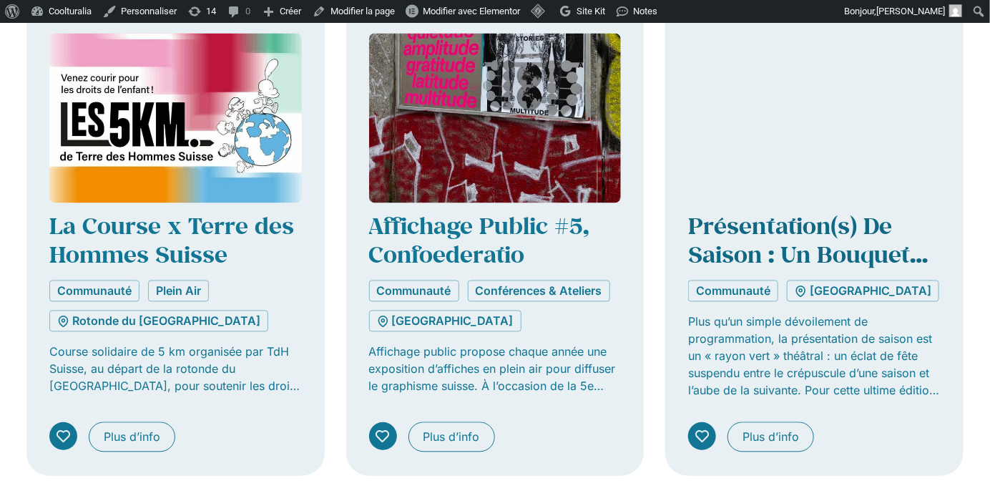
scroll to position [1062, 0]
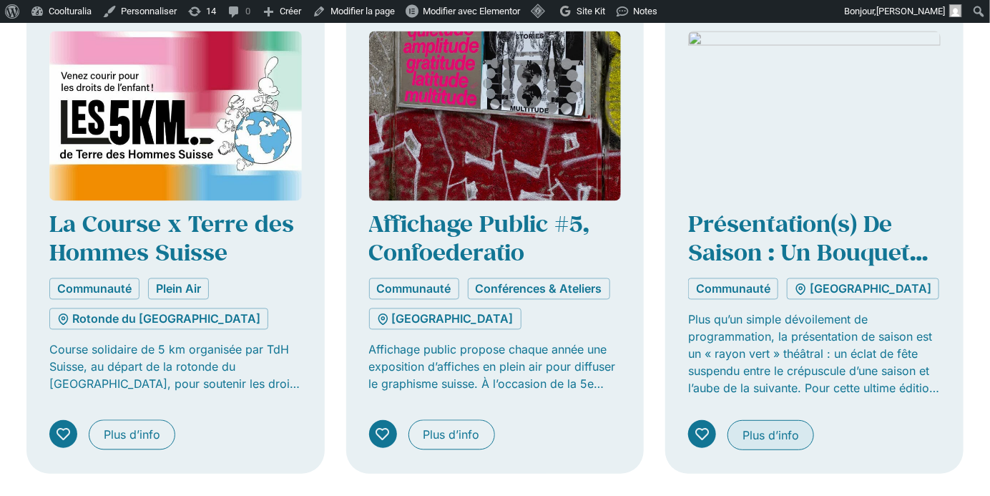
click at [745, 433] on span "Plus d’info" at bounding box center [770, 434] width 57 height 17
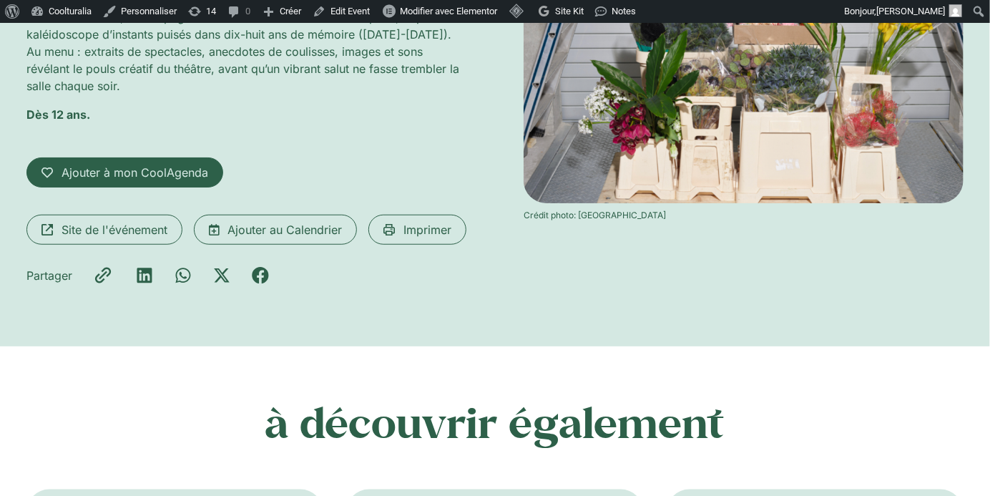
scroll to position [265, 0]
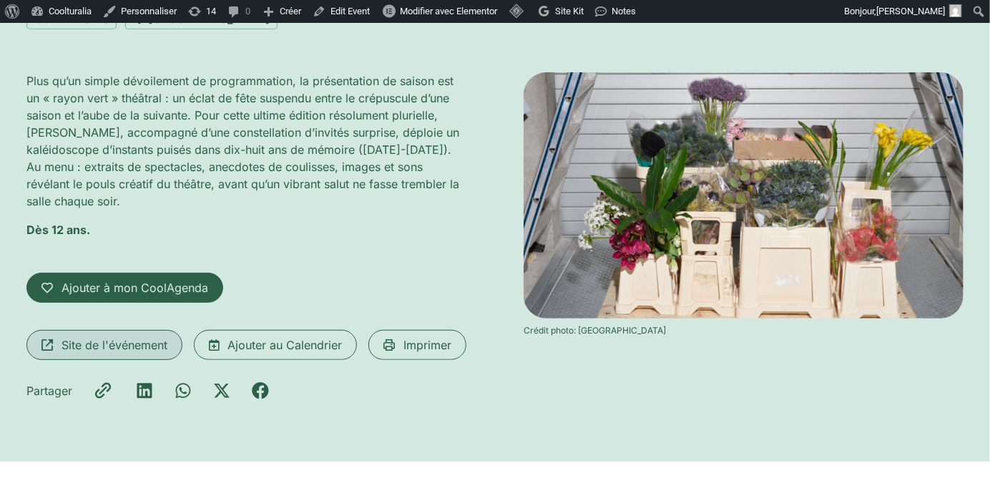
click at [132, 341] on span "Site de l'événement" at bounding box center [115, 344] width 106 height 17
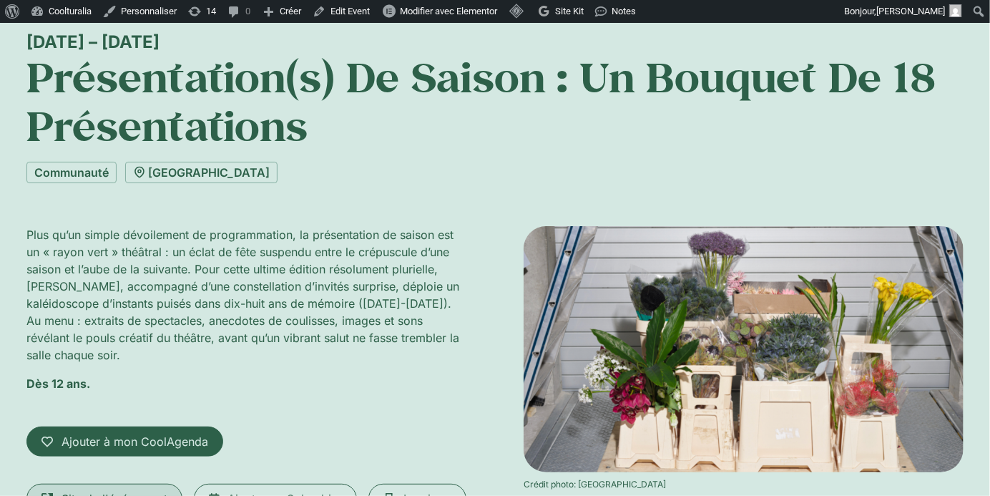
scroll to position [0, 0]
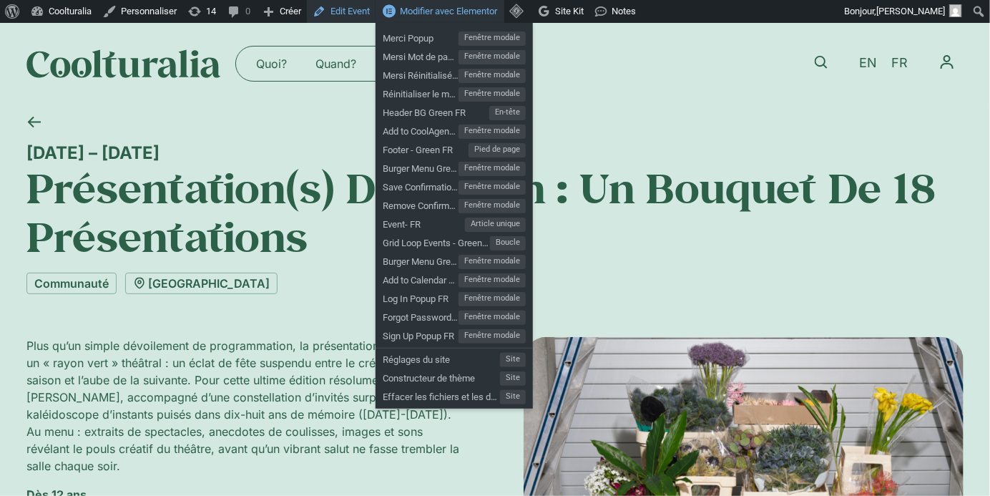
click at [368, 11] on link "Edit Event" at bounding box center [341, 11] width 69 height 23
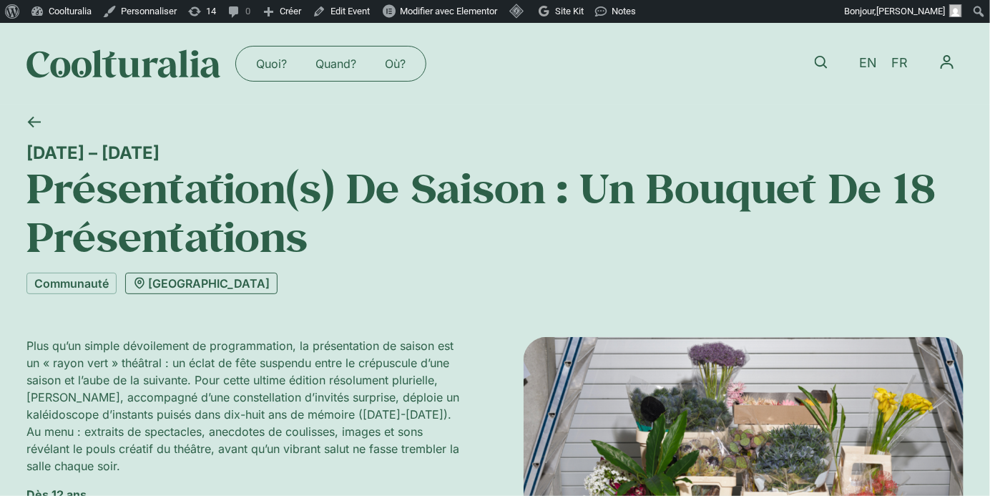
click at [203, 288] on link "[GEOGRAPHIC_DATA]" at bounding box center [201, 283] width 152 height 21
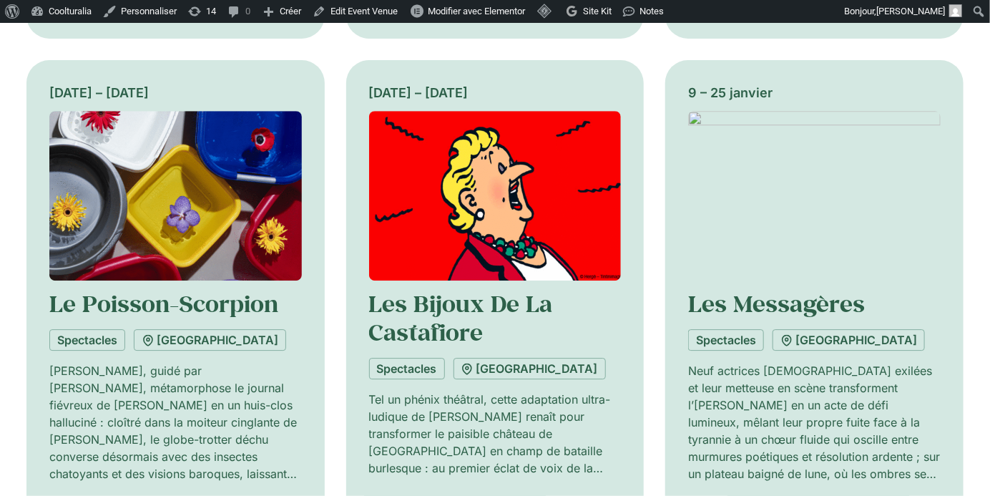
scroll to position [1714, 0]
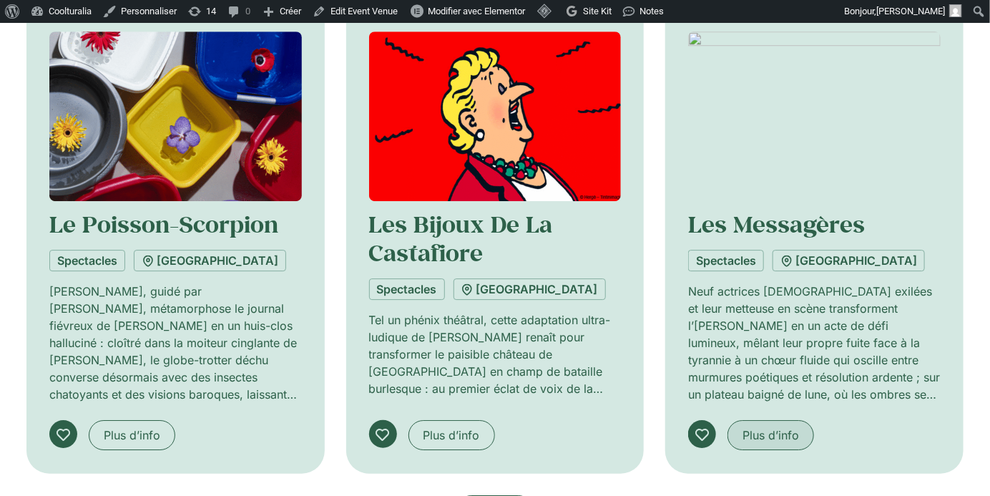
click at [776, 426] on span "Plus d’info" at bounding box center [770, 434] width 57 height 17
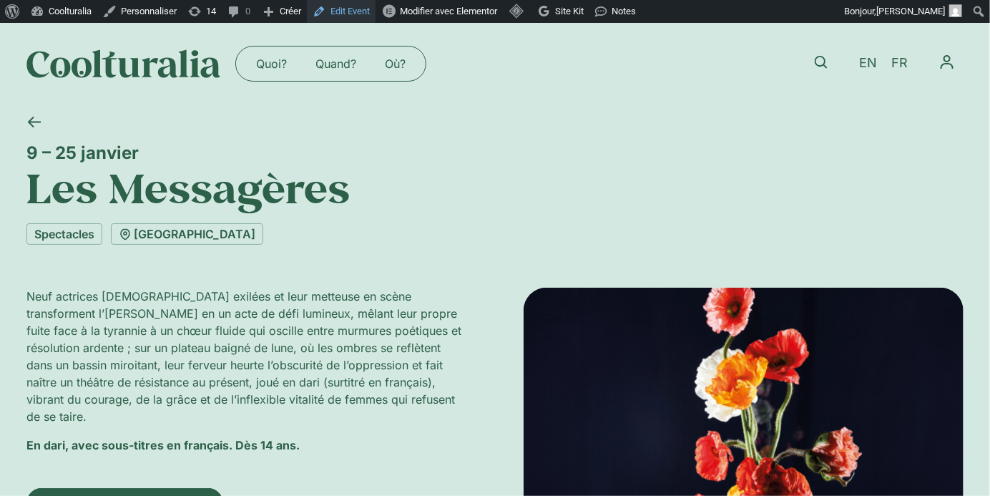
click at [366, 14] on link "Edit Event" at bounding box center [341, 11] width 69 height 23
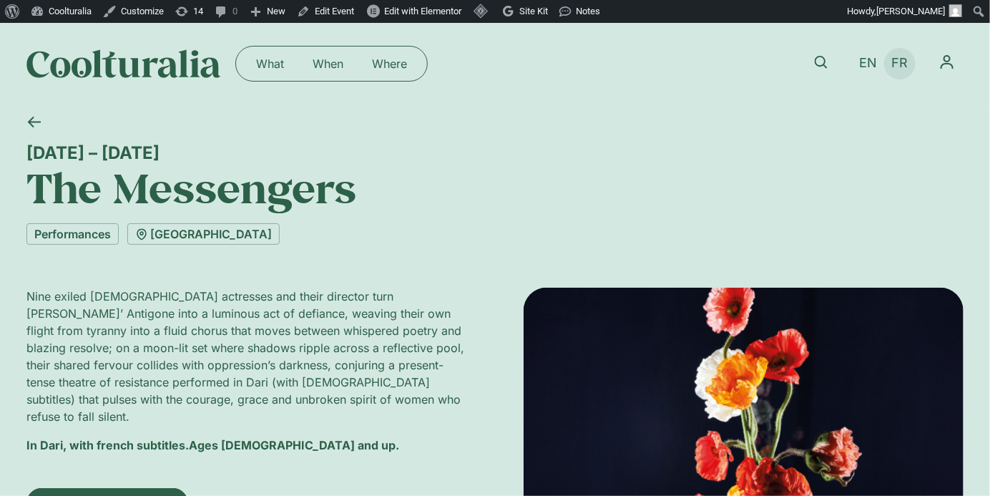
click at [902, 66] on span "FR" at bounding box center [900, 63] width 16 height 15
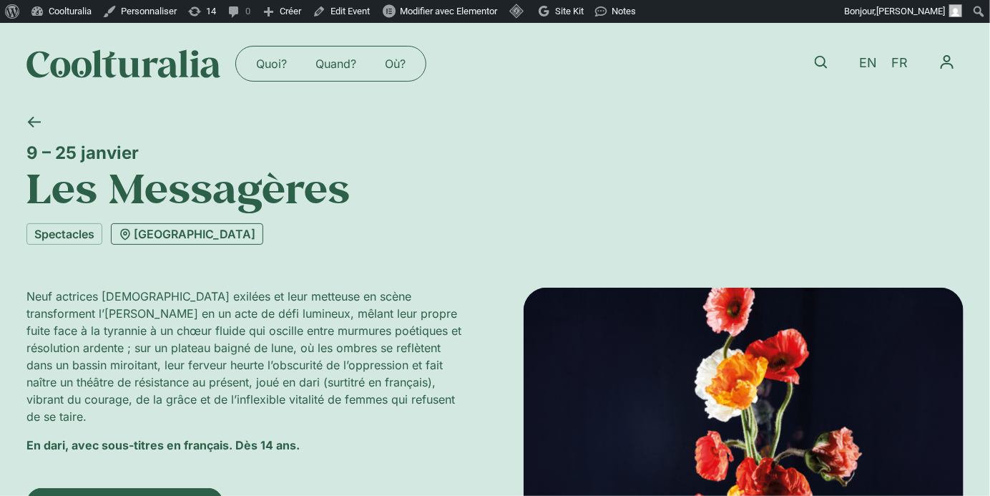
click at [177, 229] on link "[GEOGRAPHIC_DATA]" at bounding box center [187, 233] width 152 height 21
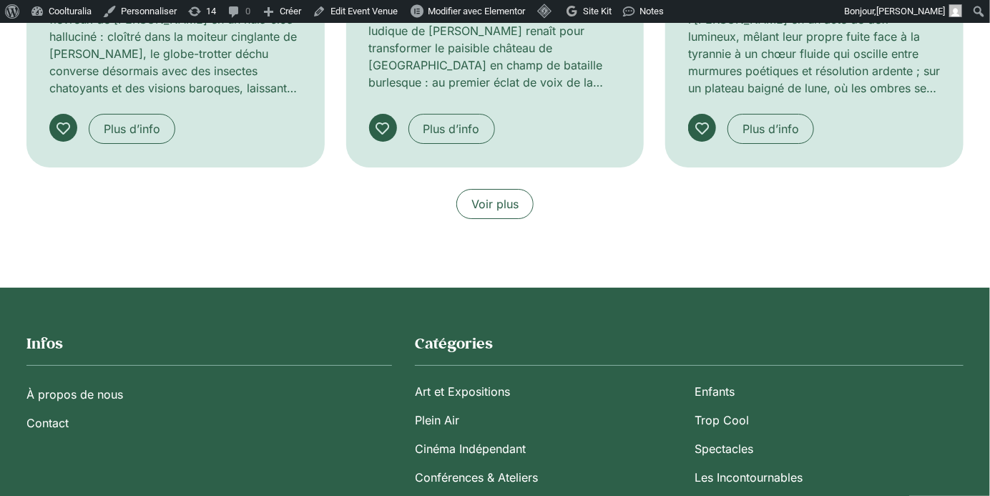
scroll to position [2025, 0]
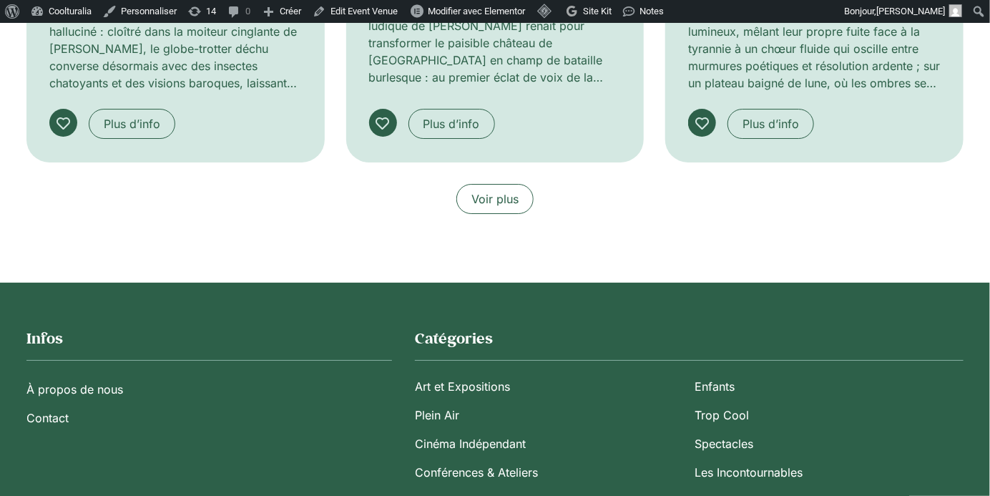
click at [496, 184] on link "Voir plus" at bounding box center [494, 199] width 77 height 30
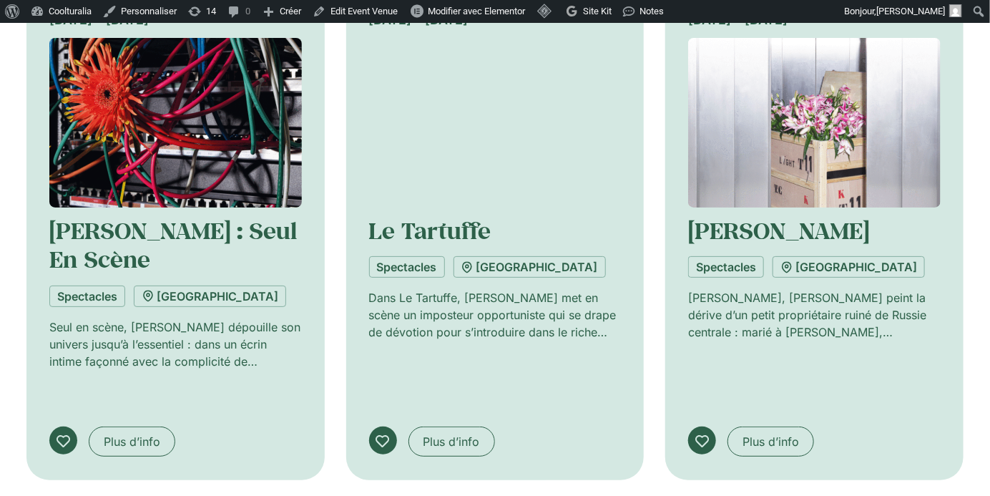
scroll to position [2223, 0]
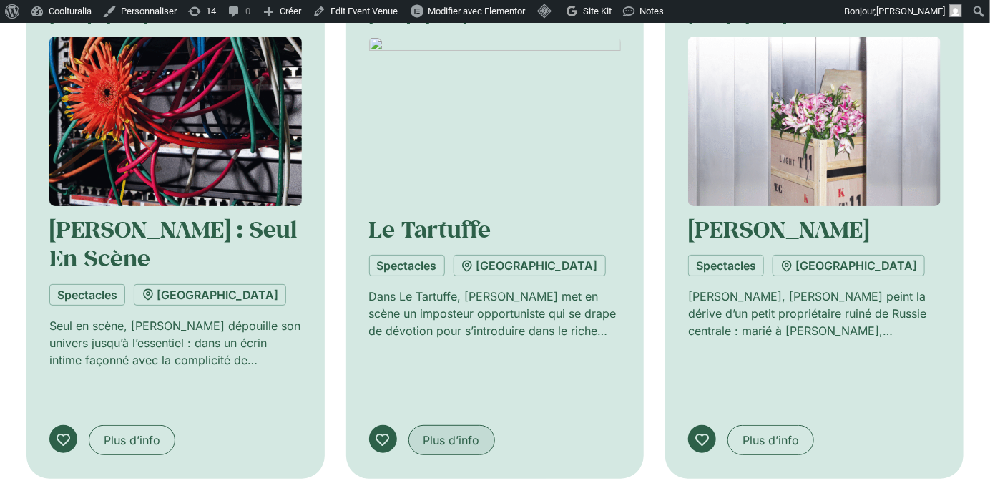
click at [443, 431] on span "Plus d’info" at bounding box center [451, 439] width 57 height 17
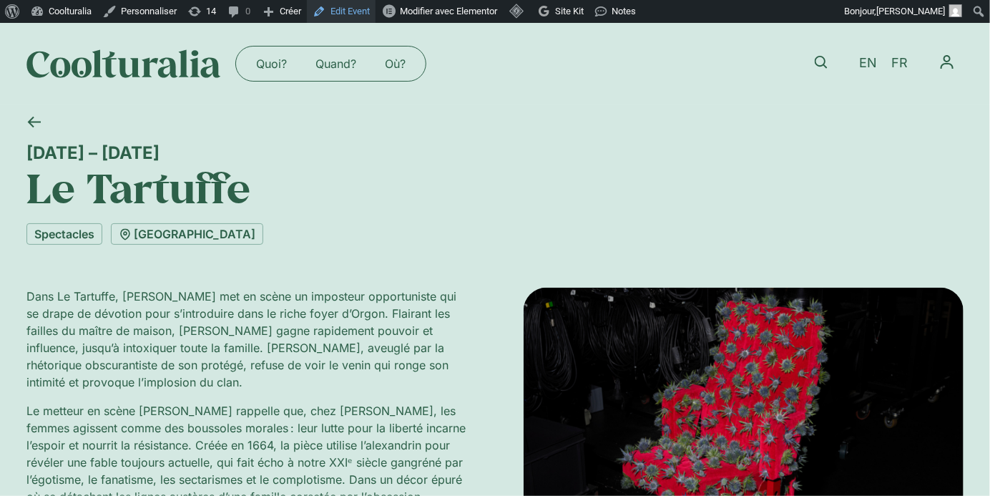
click at [357, 9] on link "Edit Event" at bounding box center [341, 11] width 69 height 23
click at [225, 235] on link "[GEOGRAPHIC_DATA]" at bounding box center [187, 233] width 152 height 21
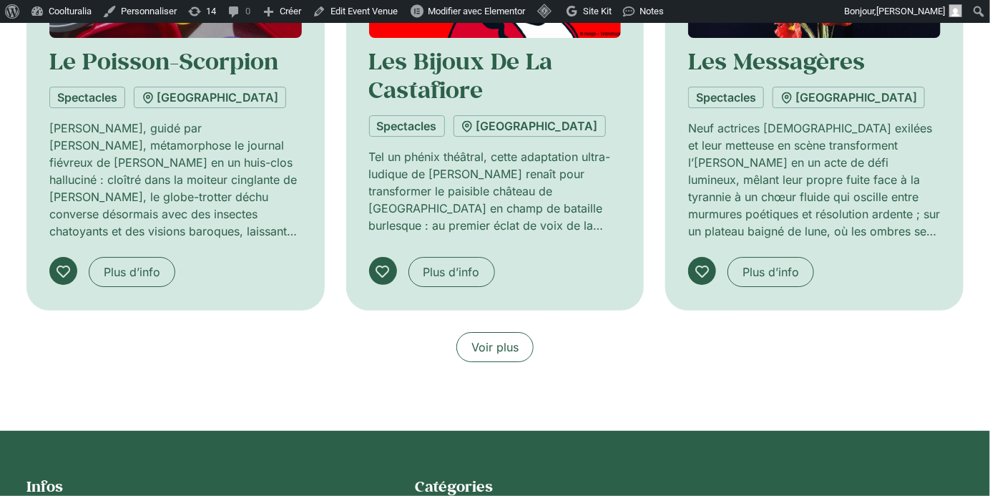
scroll to position [2098, 0]
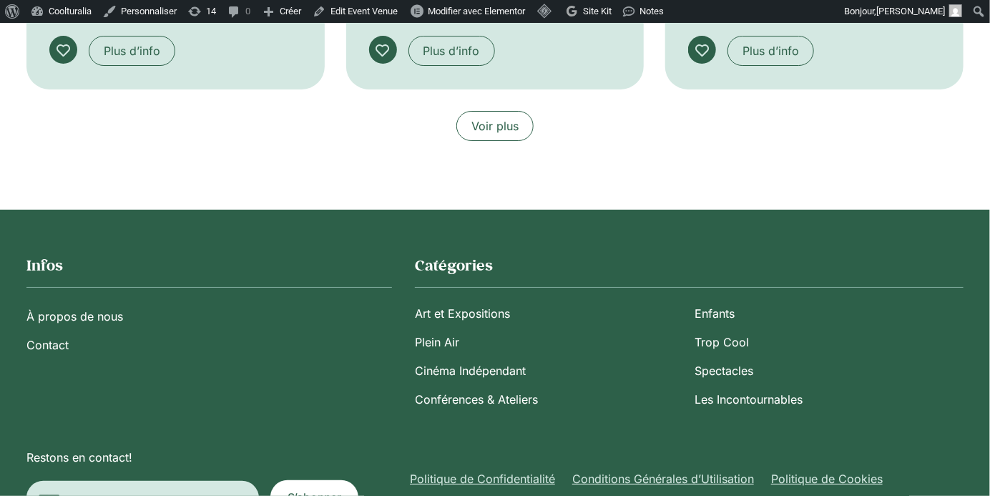
click at [504, 117] on span "Voir plus" at bounding box center [494, 125] width 47 height 17
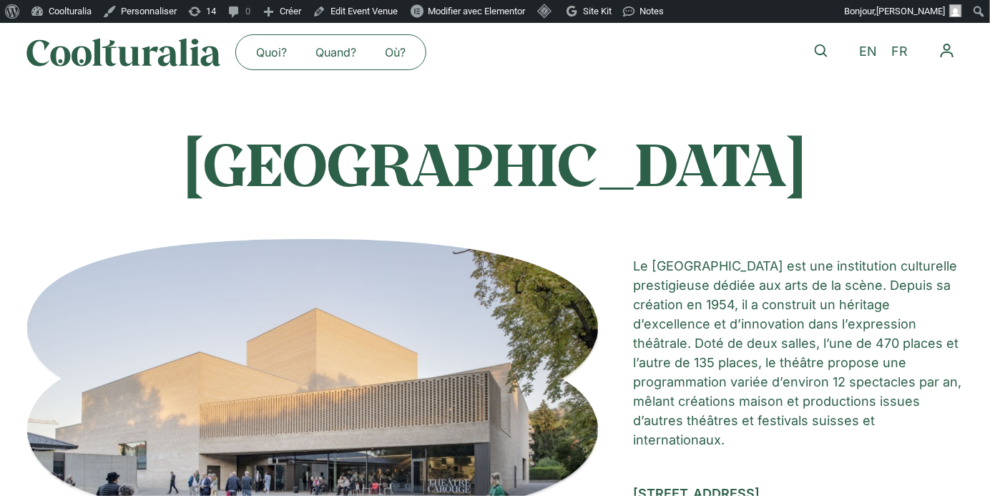
scroll to position [0, 0]
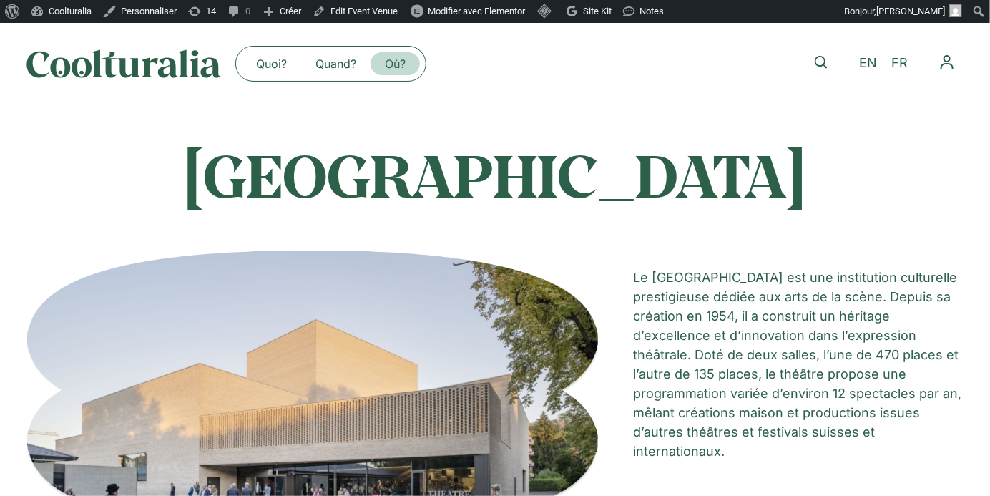
click at [388, 62] on link "Où?" at bounding box center [395, 63] width 49 height 23
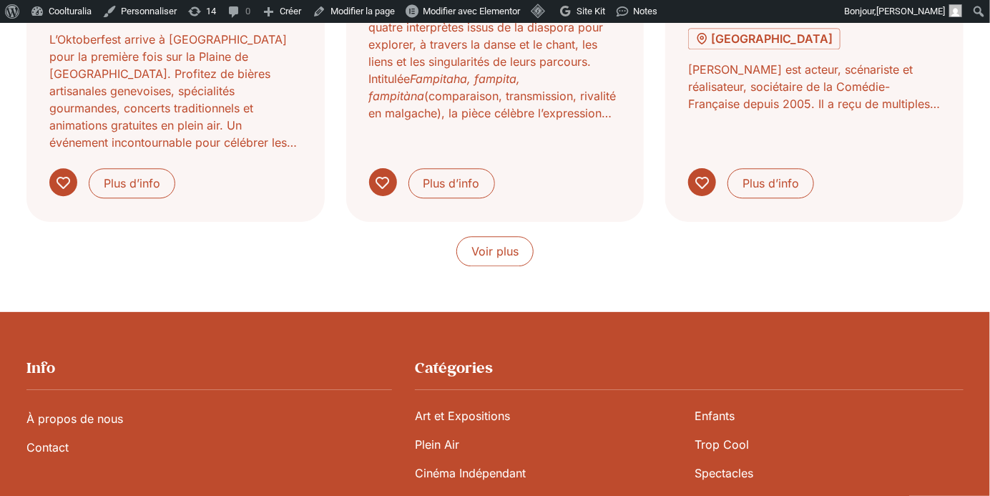
scroll to position [1414, 0]
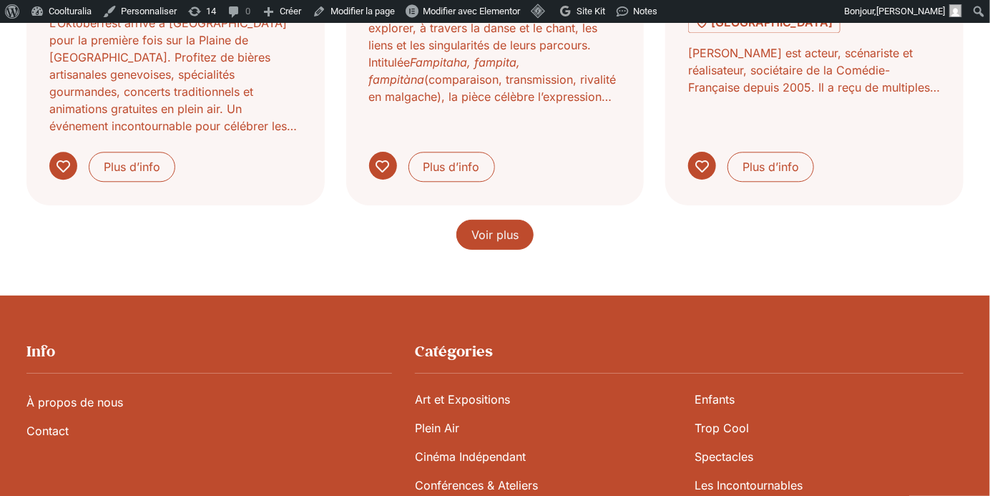
click at [489, 226] on span "Voir plus" at bounding box center [494, 234] width 47 height 17
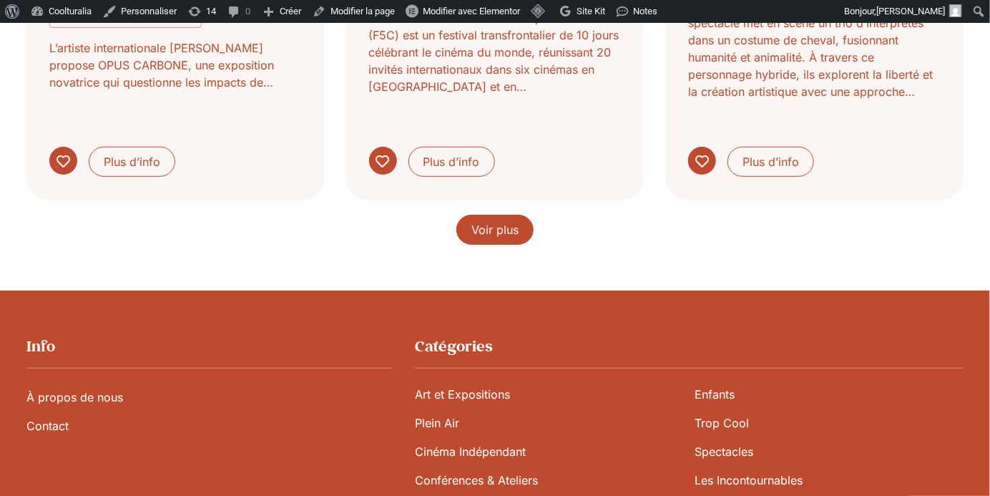
scroll to position [2561, 0]
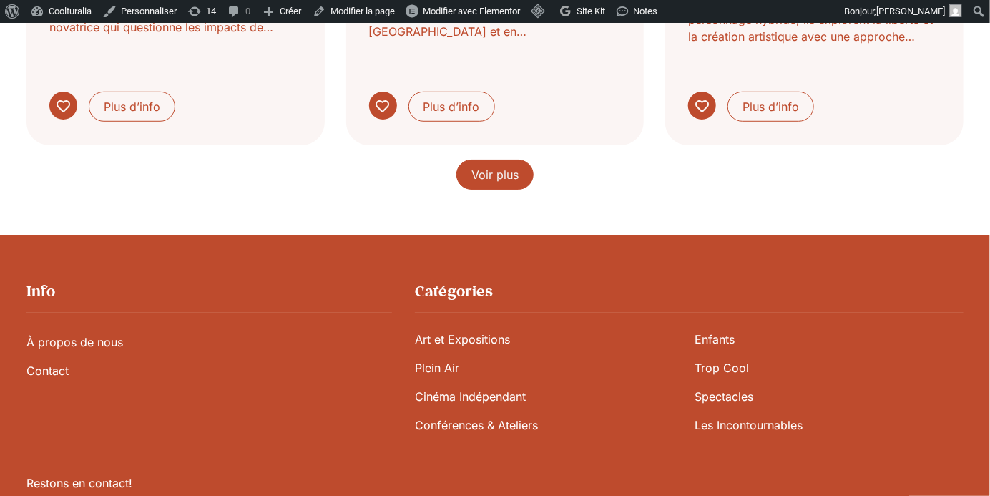
click at [506, 166] on span "Voir plus" at bounding box center [494, 174] width 47 height 17
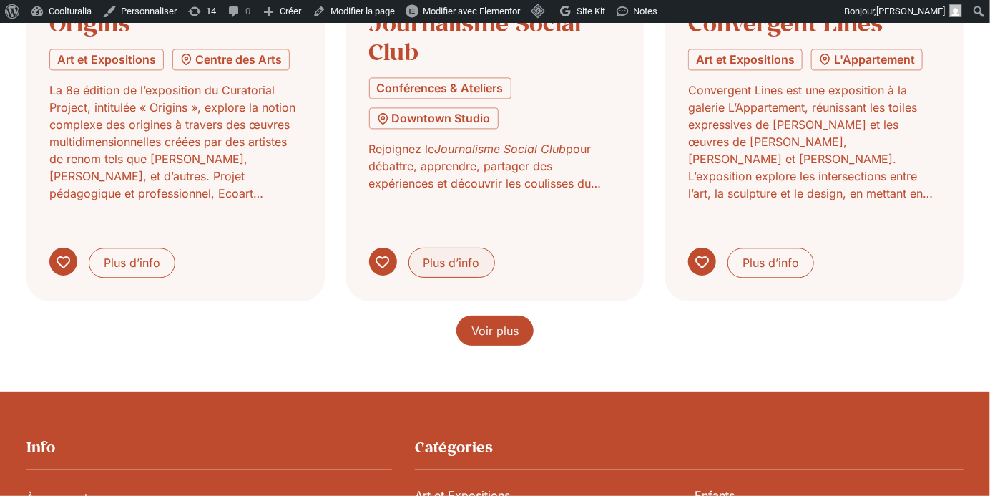
scroll to position [3495, 0]
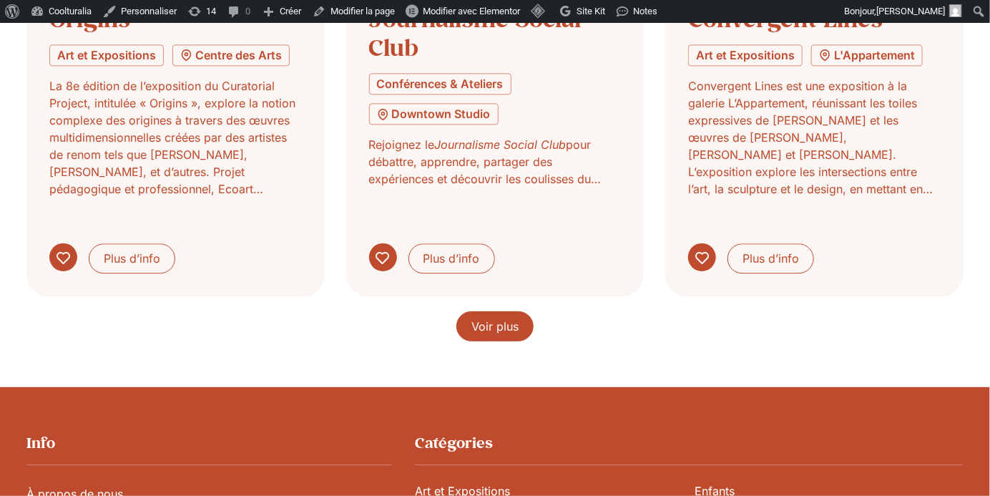
click at [486, 311] on link "Voir plus" at bounding box center [494, 326] width 77 height 30
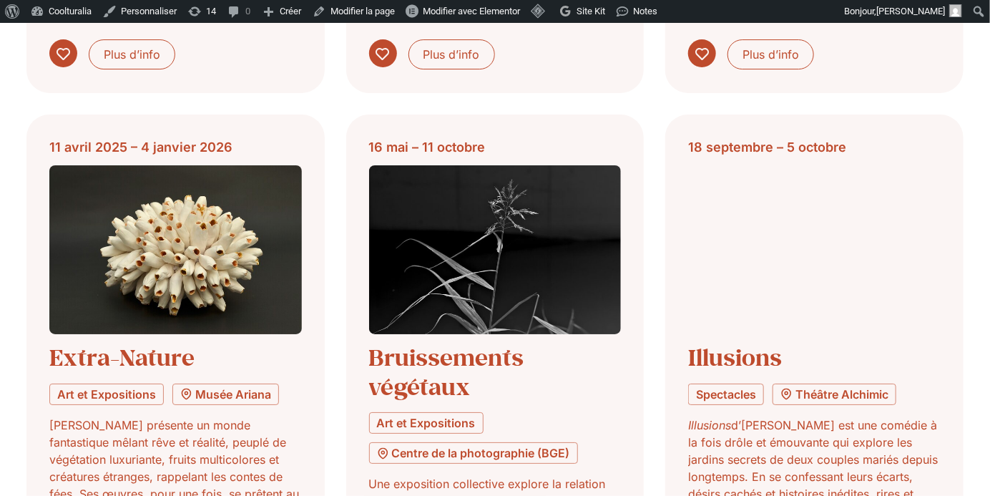
scroll to position [4252, 0]
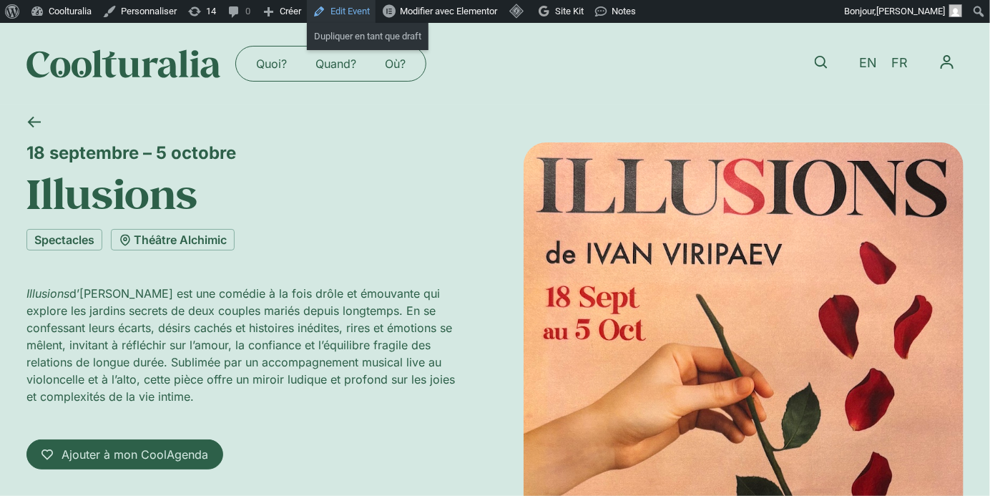
click at [366, 9] on link "Edit Event" at bounding box center [341, 11] width 69 height 23
click at [72, 242] on link "Spectacles" at bounding box center [64, 239] width 76 height 21
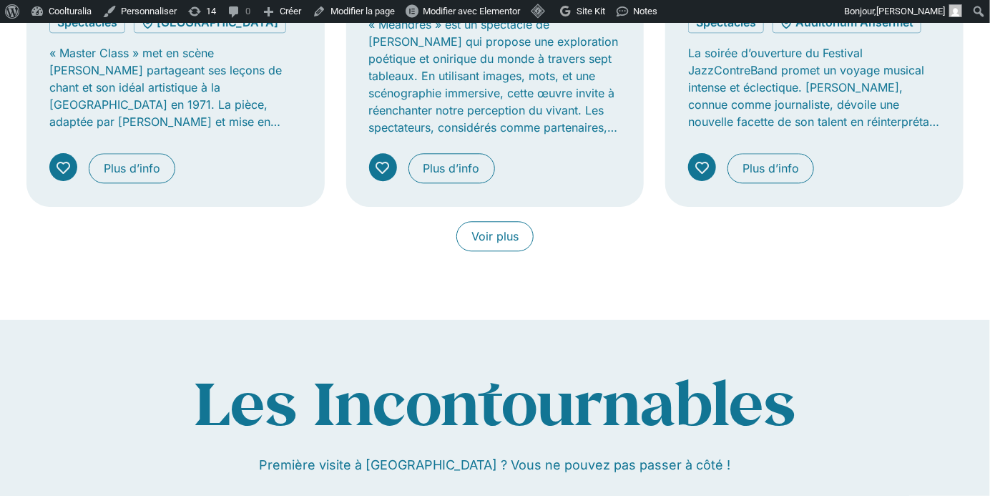
scroll to position [1334, 0]
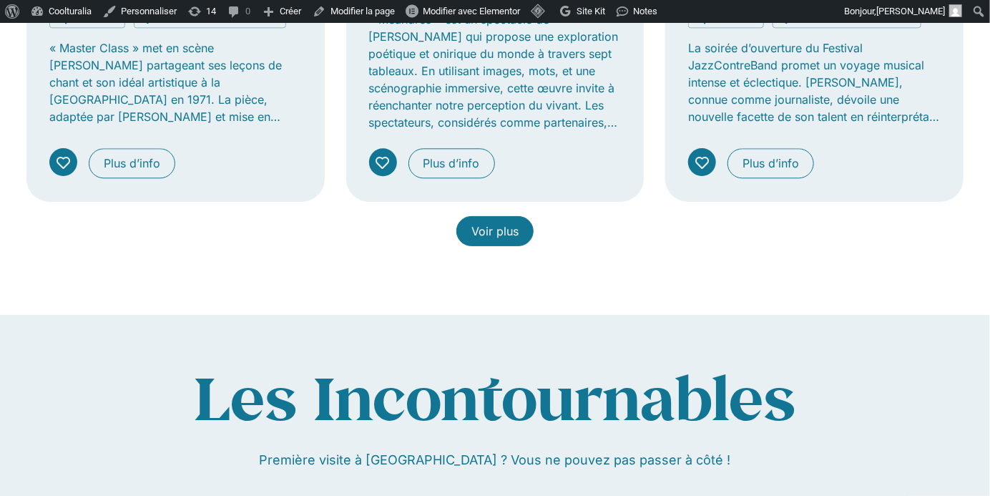
click at [504, 237] on link "Voir plus" at bounding box center [494, 231] width 77 height 30
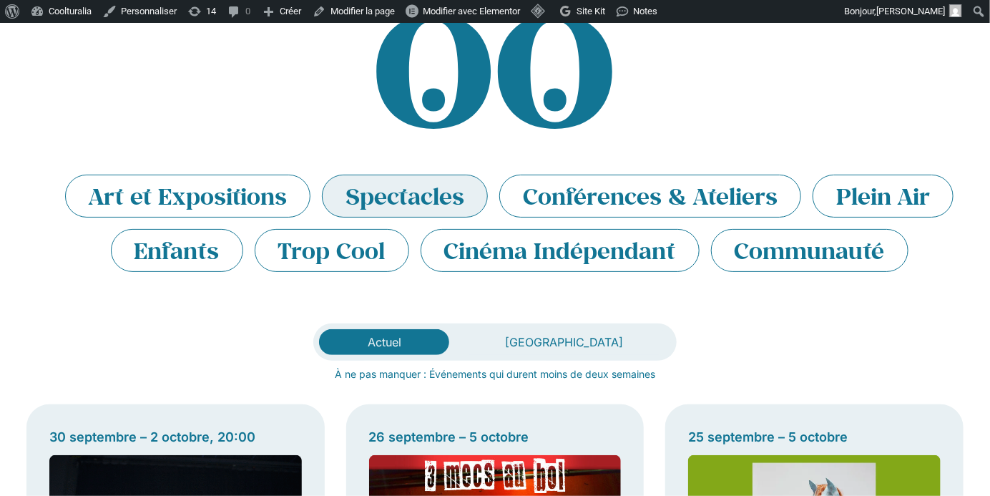
scroll to position [0, 0]
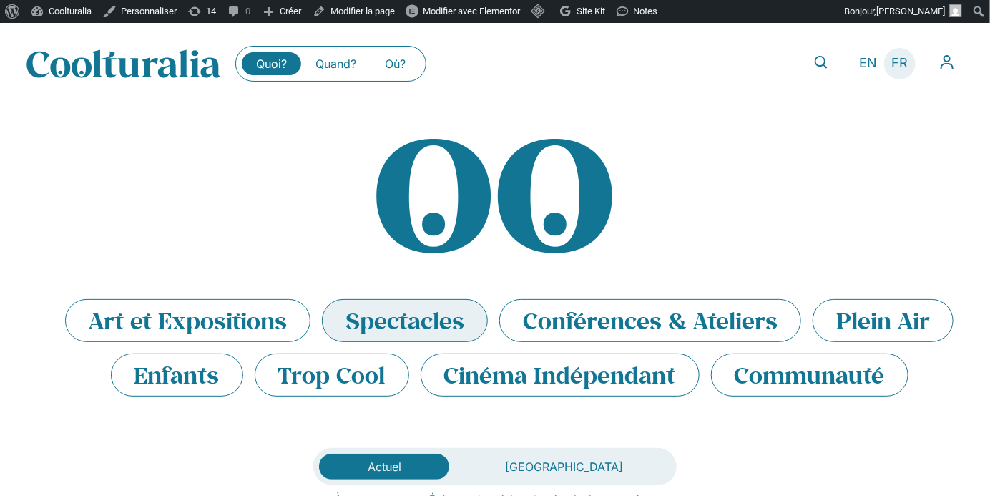
click at [897, 67] on span "FR" at bounding box center [900, 63] width 16 height 15
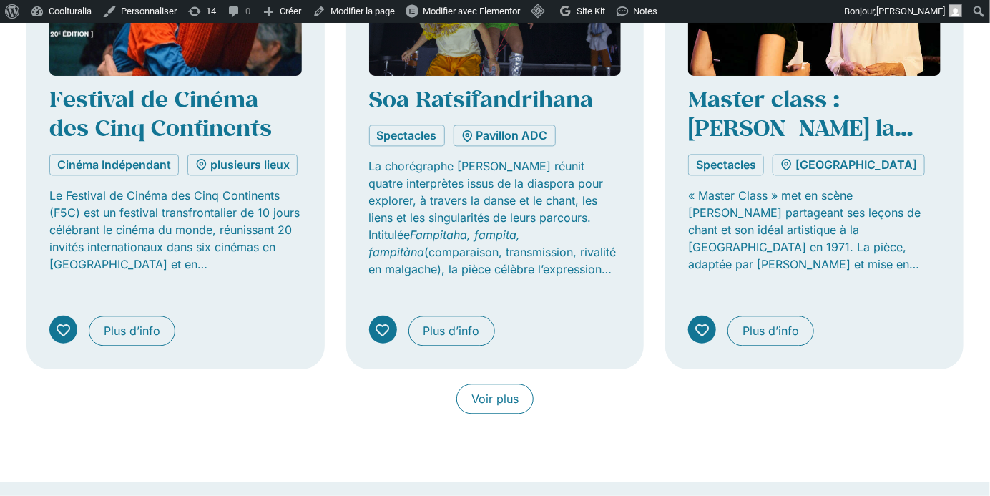
scroll to position [1210, 0]
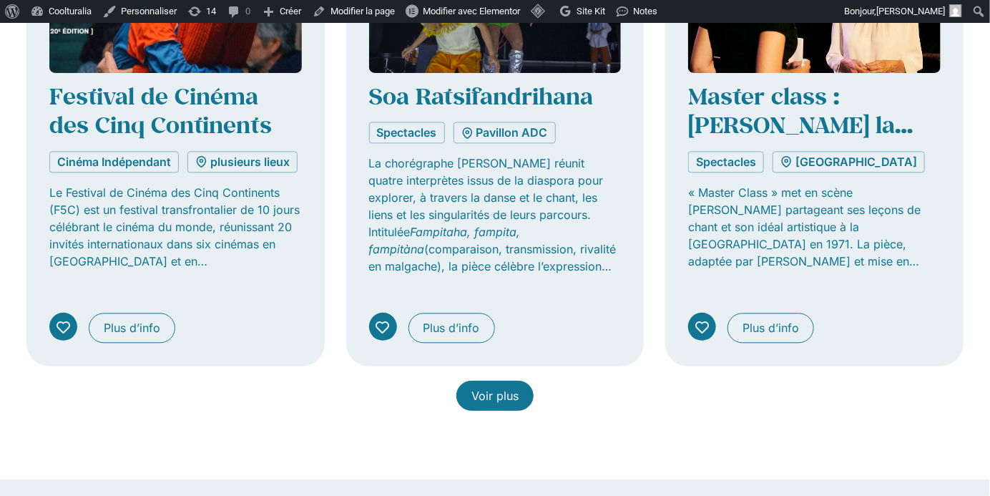
click at [487, 393] on span "Voir plus" at bounding box center [494, 395] width 47 height 17
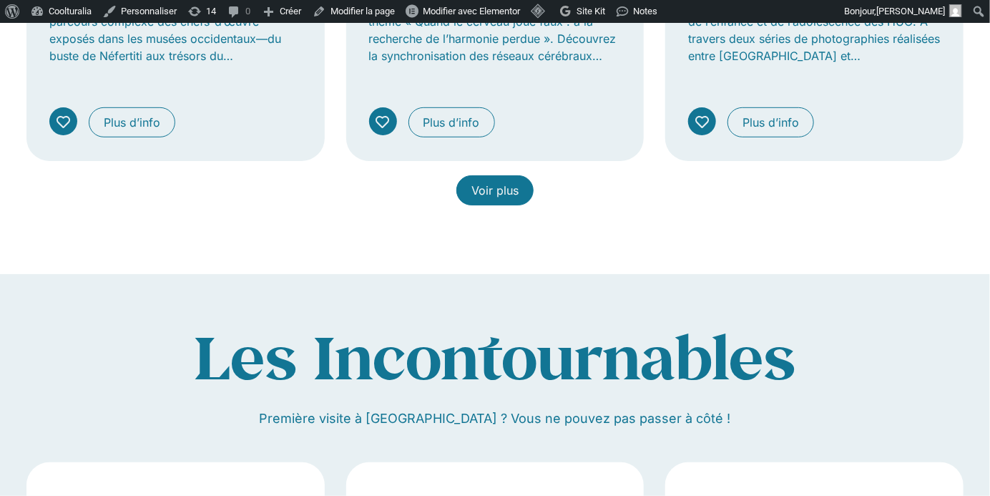
scroll to position [2486, 0]
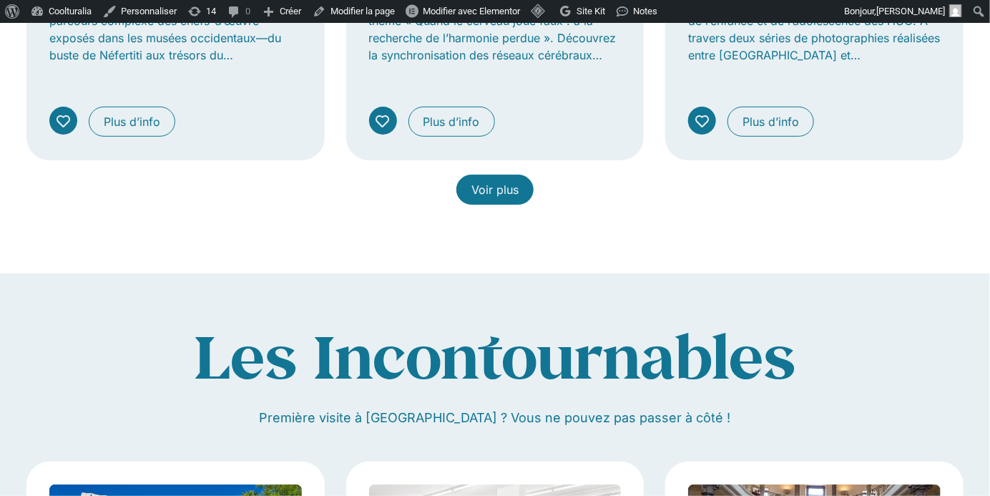
click at [506, 181] on span "Voir plus" at bounding box center [494, 189] width 47 height 17
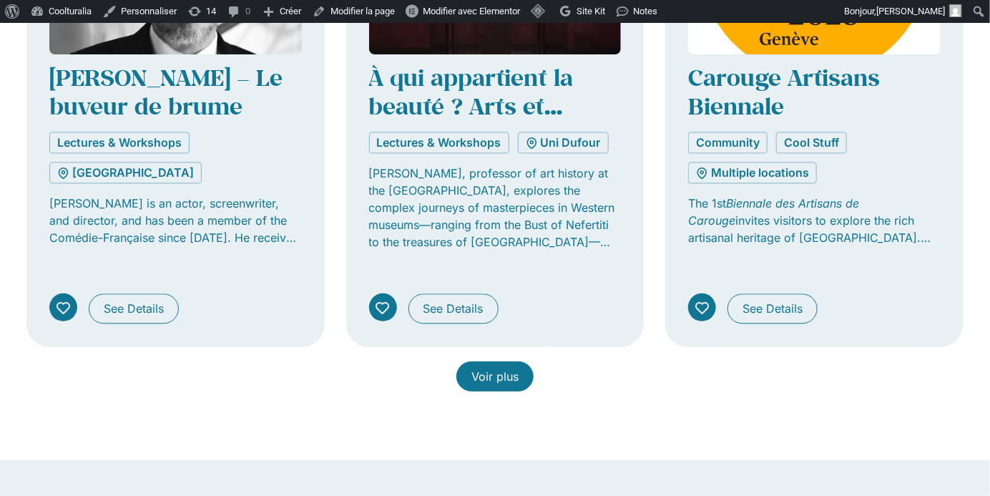
scroll to position [3379, 0]
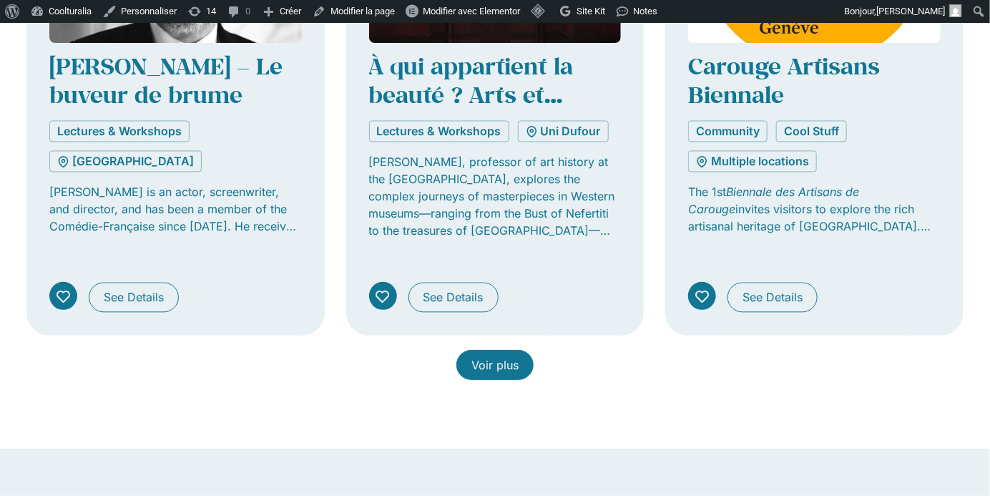
click at [499, 356] on span "Voir plus" at bounding box center [494, 364] width 47 height 17
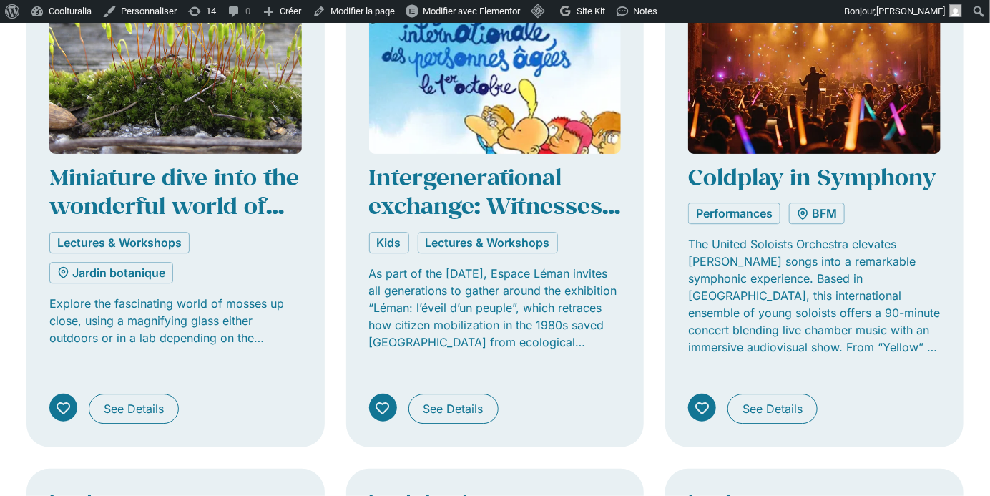
scroll to position [3722, 0]
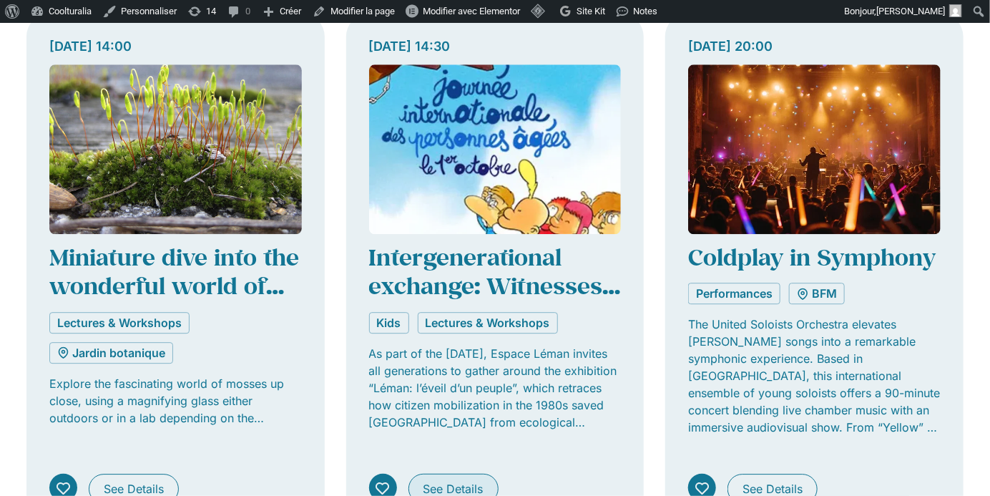
click at [465, 480] on span "See Details" at bounding box center [453, 488] width 60 height 17
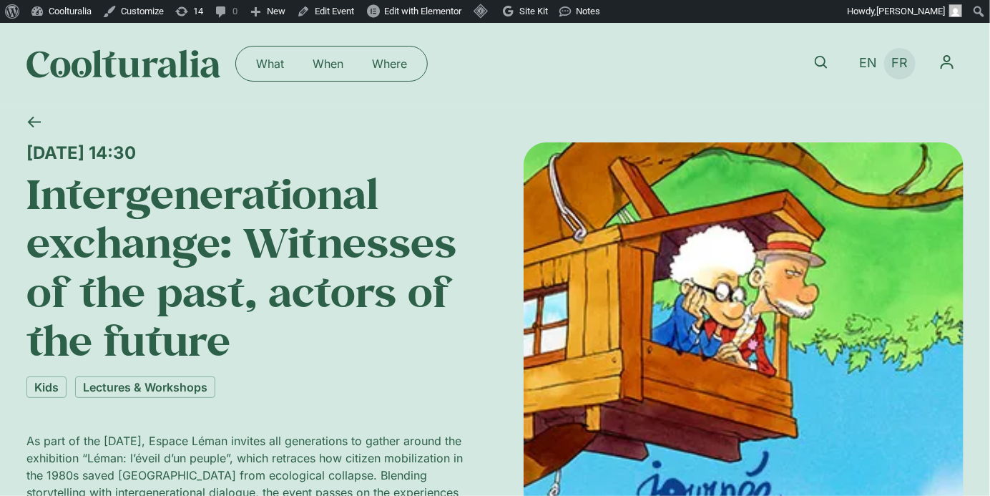
click at [899, 62] on span "FR" at bounding box center [900, 63] width 16 height 15
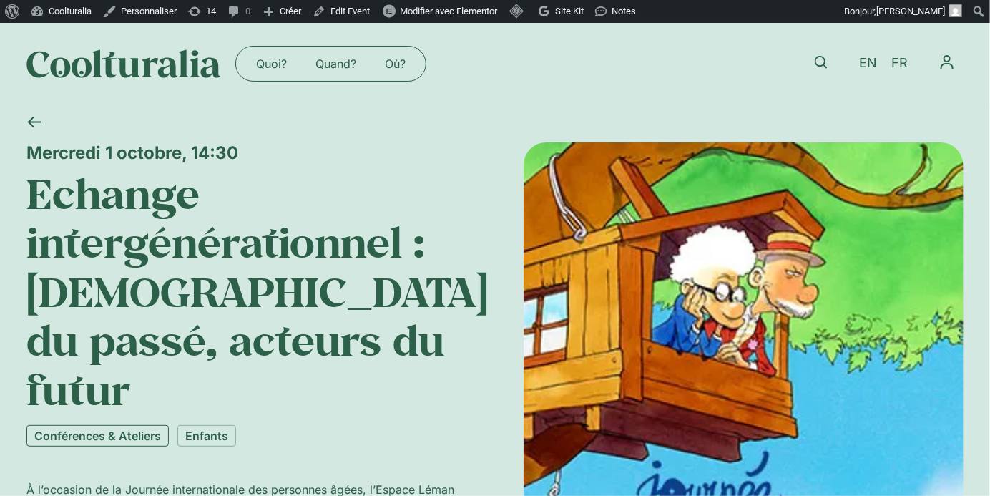
click at [90, 425] on link "Conférences & Ateliers" at bounding box center [97, 435] width 142 height 21
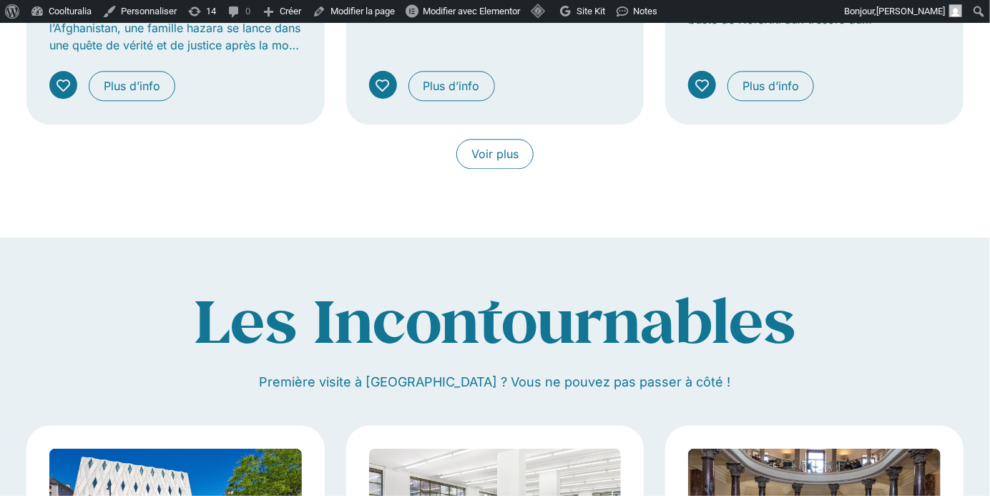
scroll to position [1363, 0]
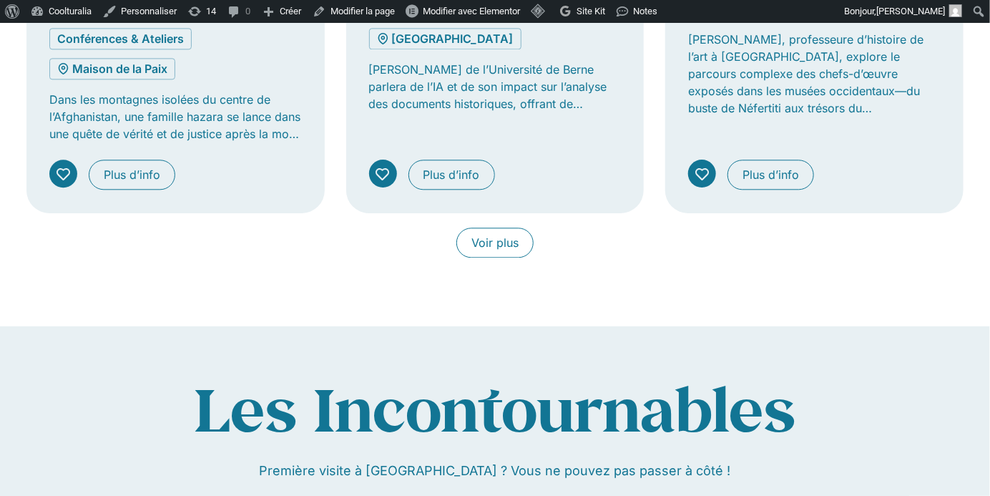
click at [522, 247] on div "Voir plus" at bounding box center [494, 242] width 937 height 30
click at [519, 232] on link "Voir plus" at bounding box center [494, 242] width 77 height 30
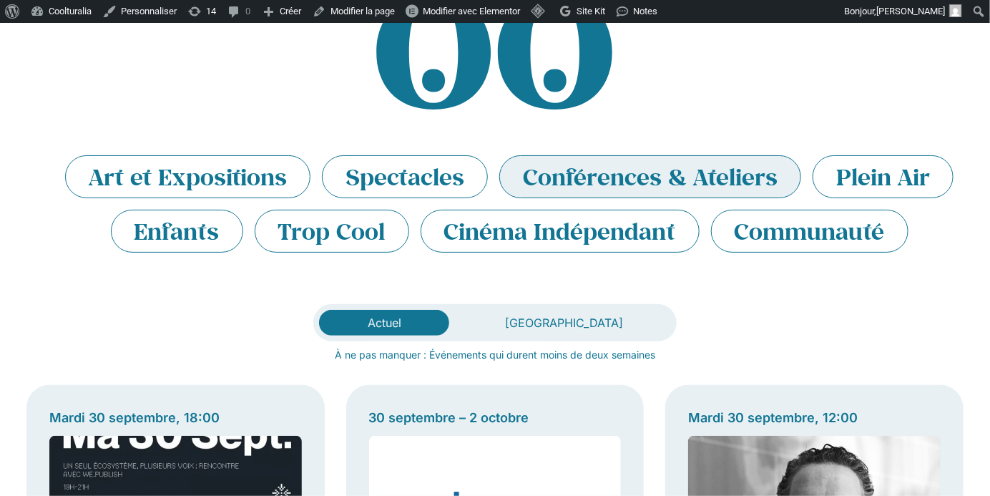
scroll to position [0, 0]
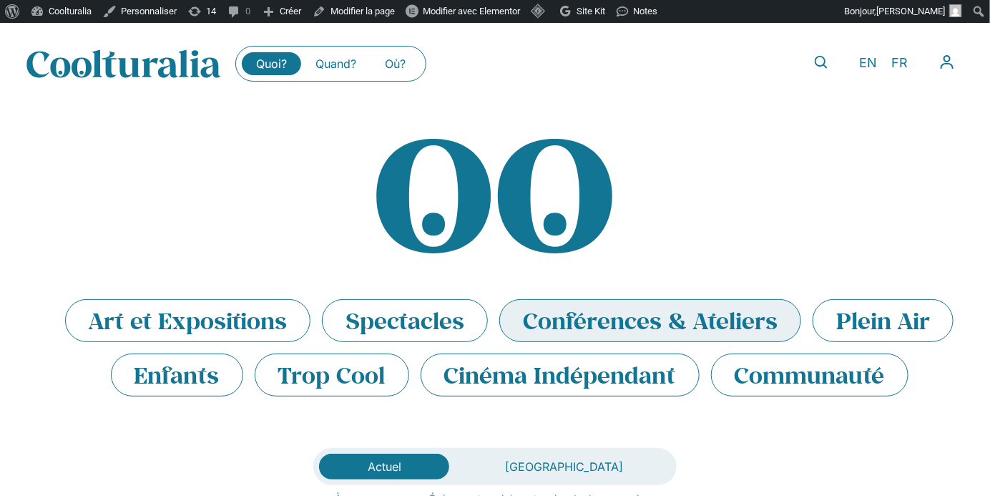
click at [591, 313] on li "Conférences & Ateliers" at bounding box center [650, 320] width 302 height 43
click at [634, 308] on li "Conférences & Ateliers" at bounding box center [650, 320] width 302 height 43
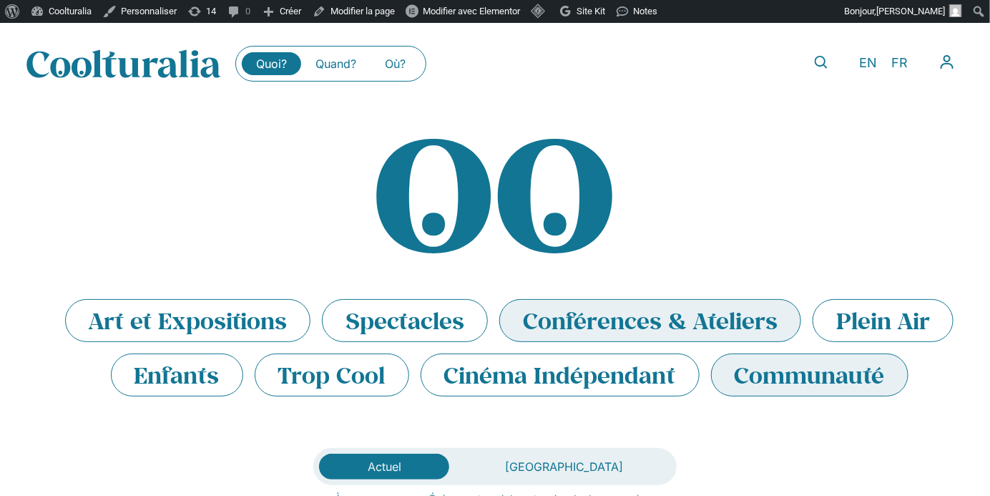
click at [820, 383] on li "Communauté" at bounding box center [809, 374] width 197 height 43
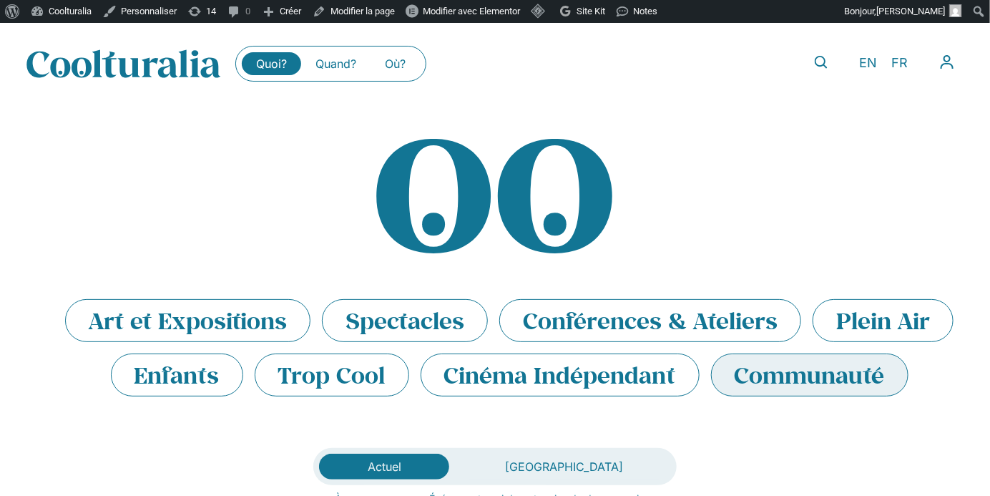
click at [820, 383] on li "Communauté" at bounding box center [809, 374] width 197 height 43
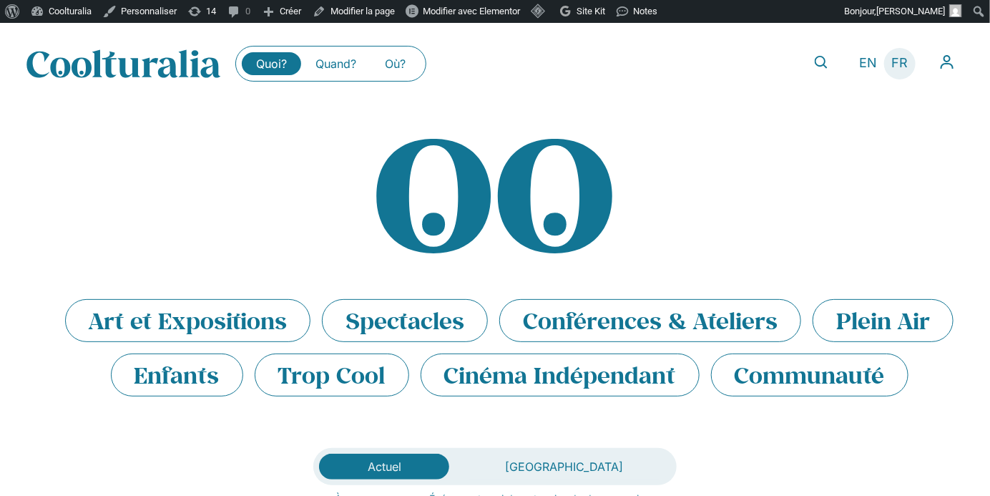
click at [901, 62] on span "FR" at bounding box center [900, 63] width 16 height 15
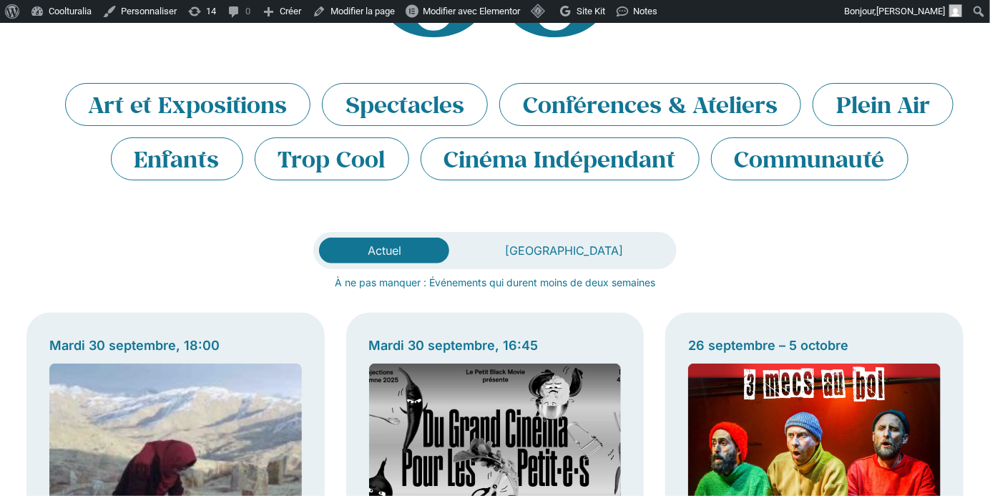
scroll to position [198, 0]
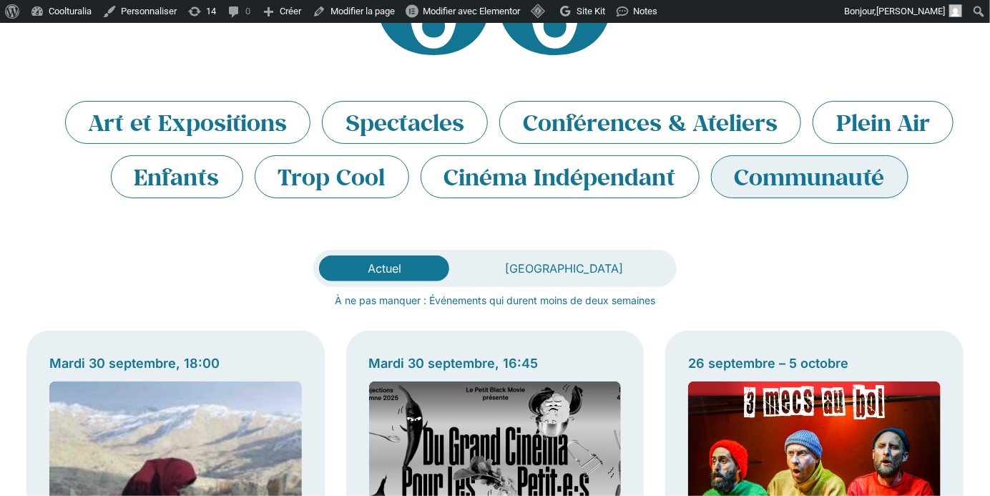
click at [829, 167] on li "Communauté" at bounding box center [809, 176] width 197 height 43
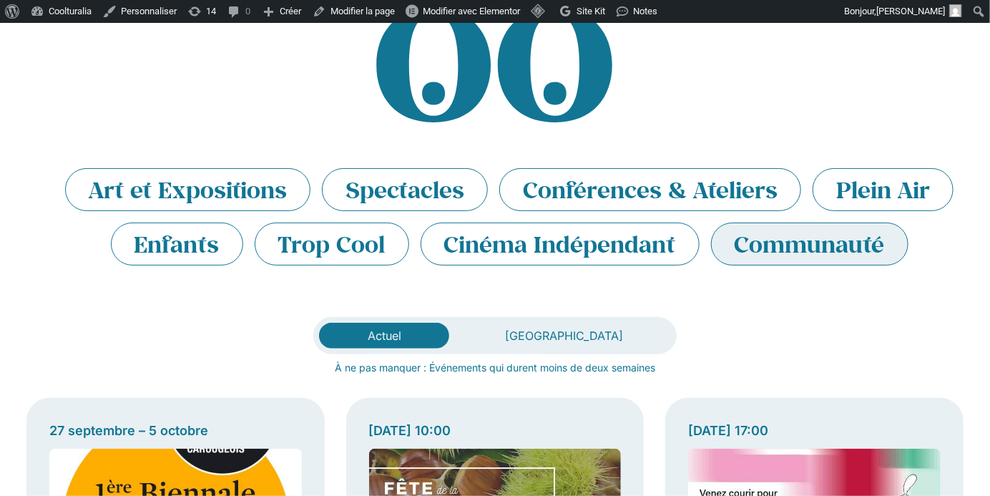
scroll to position [43, 0]
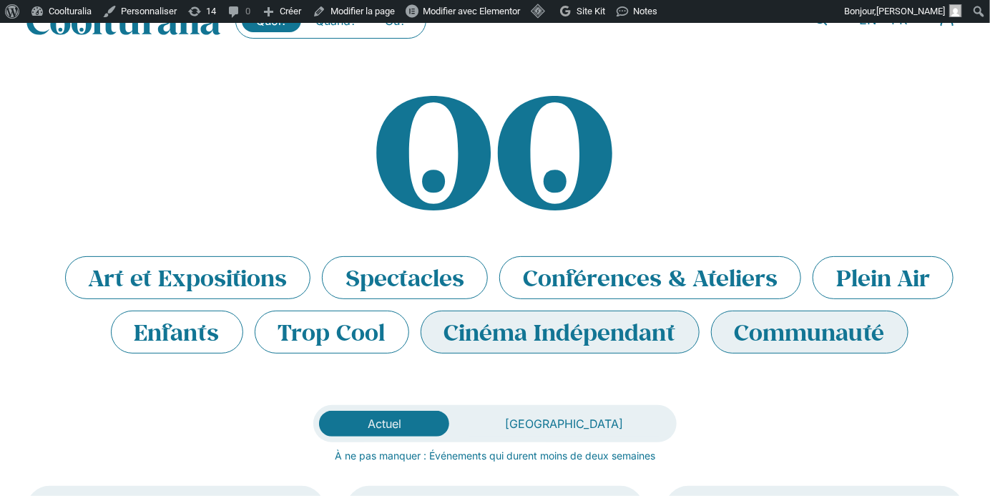
click at [659, 325] on li "Cinéma Indépendant" at bounding box center [560, 331] width 279 height 43
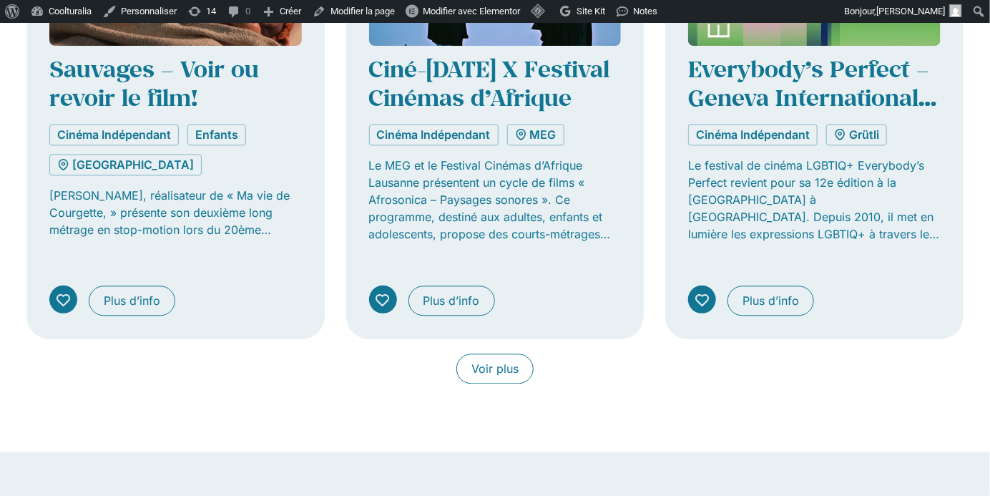
scroll to position [1242, 0]
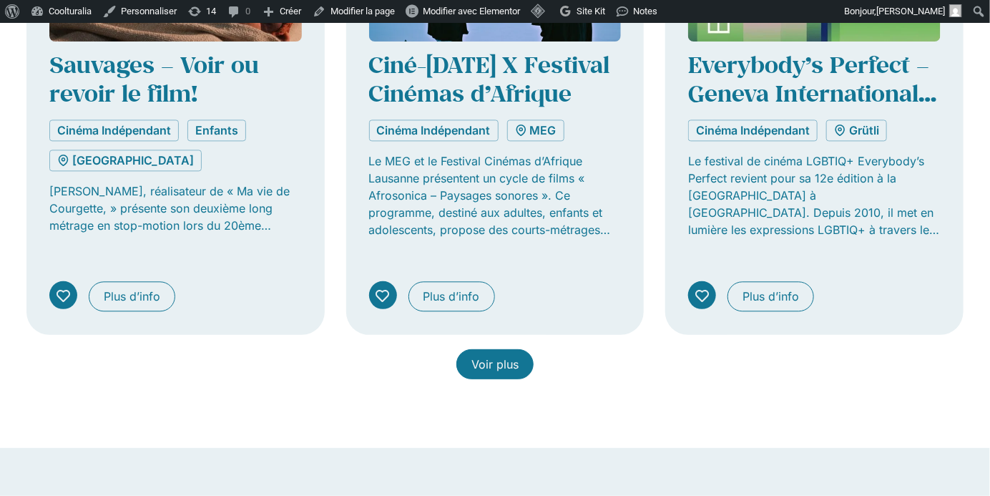
click at [480, 360] on span "Voir plus" at bounding box center [494, 363] width 47 height 17
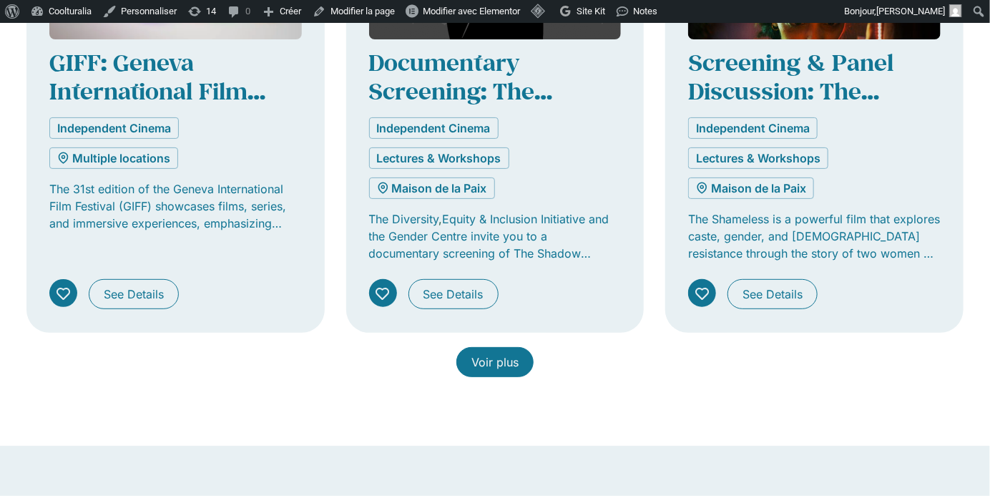
scroll to position [2318, 0]
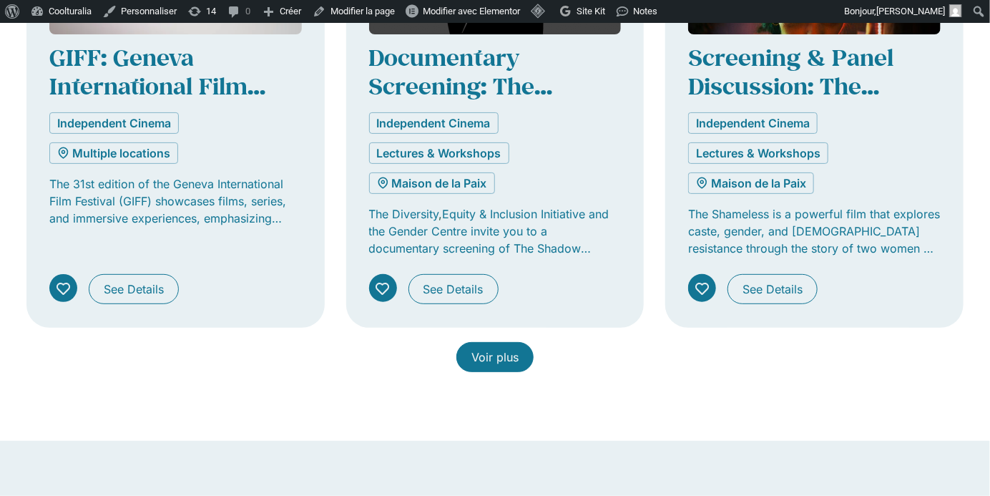
click at [483, 350] on link "Voir plus" at bounding box center [494, 357] width 77 height 30
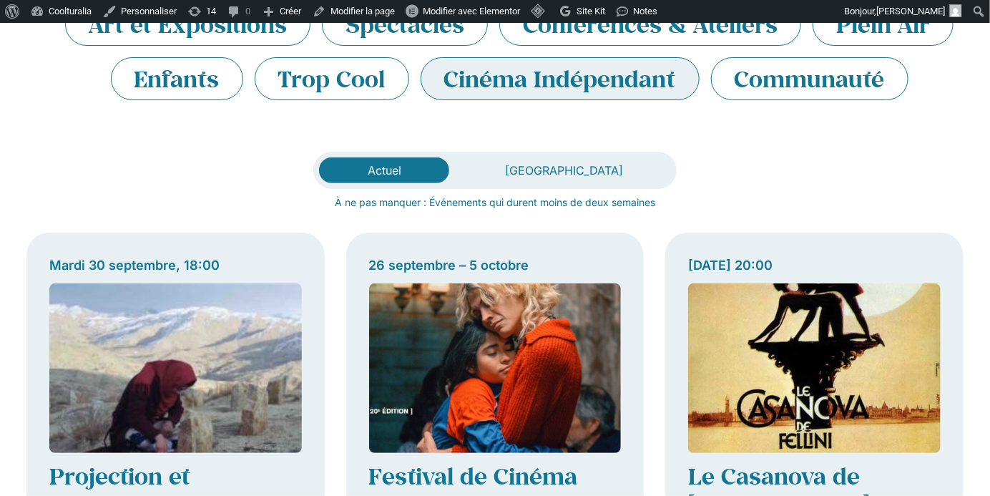
scroll to position [0, 0]
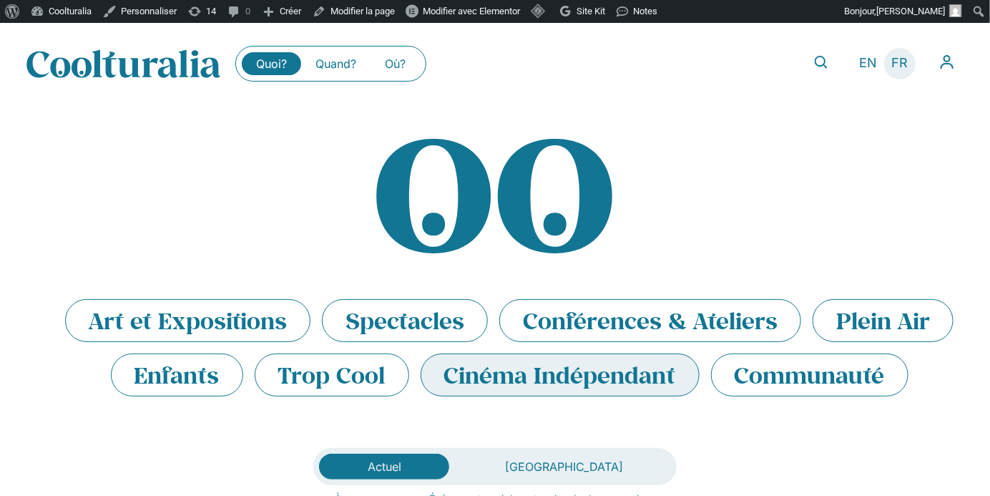
click at [893, 72] on link "FR" at bounding box center [900, 63] width 31 height 21
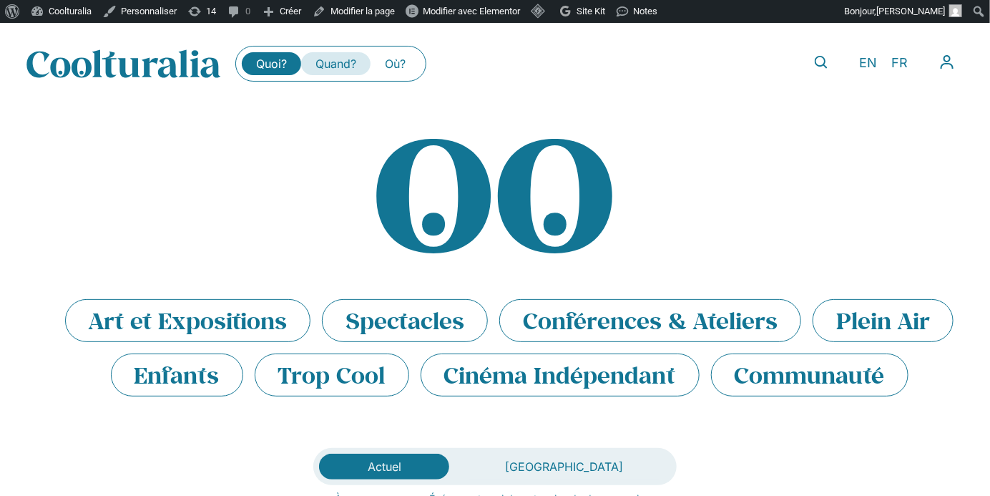
click at [323, 58] on link "Quand?" at bounding box center [335, 63] width 69 height 23
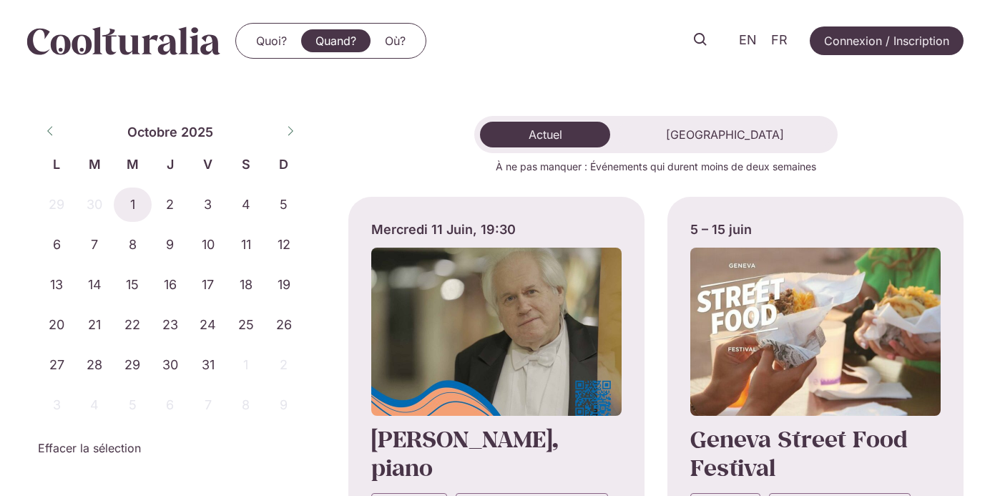
select select "*"
click at [136, 207] on span "1" at bounding box center [133, 204] width 38 height 34
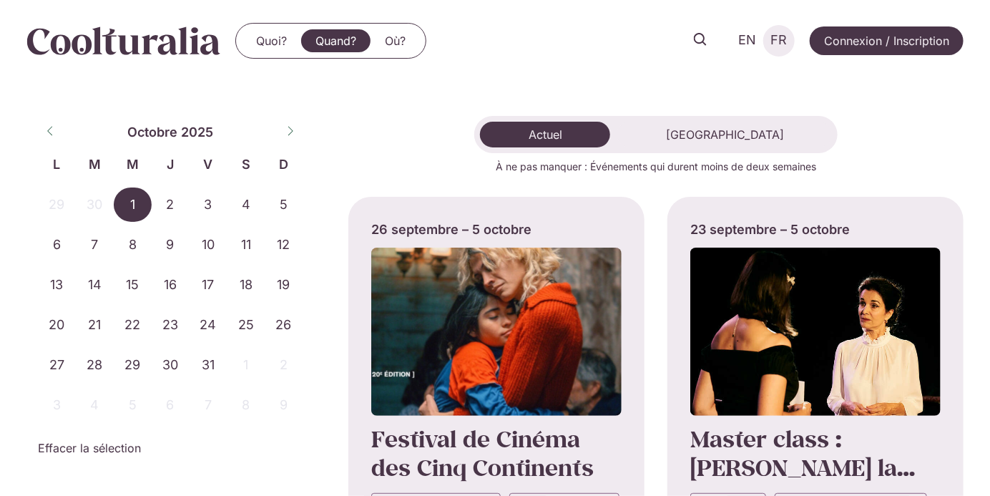
click at [781, 42] on span "FR" at bounding box center [779, 40] width 16 height 15
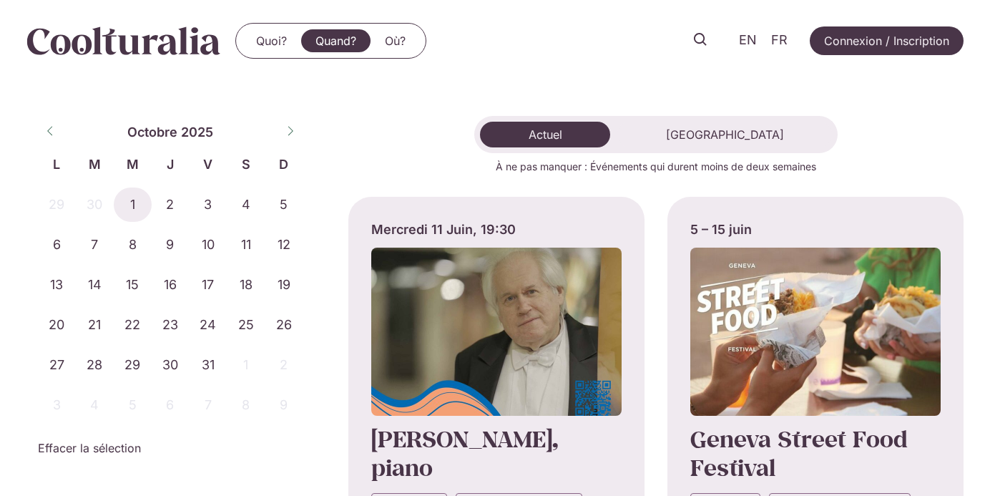
select select "*"
click at [133, 194] on span "1" at bounding box center [133, 204] width 38 height 34
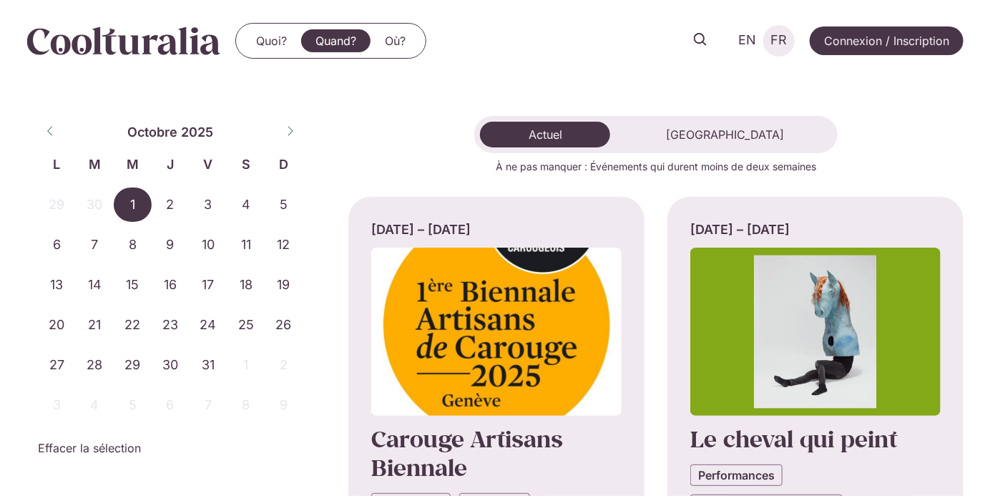
click at [780, 48] on link "FR" at bounding box center [779, 40] width 31 height 21
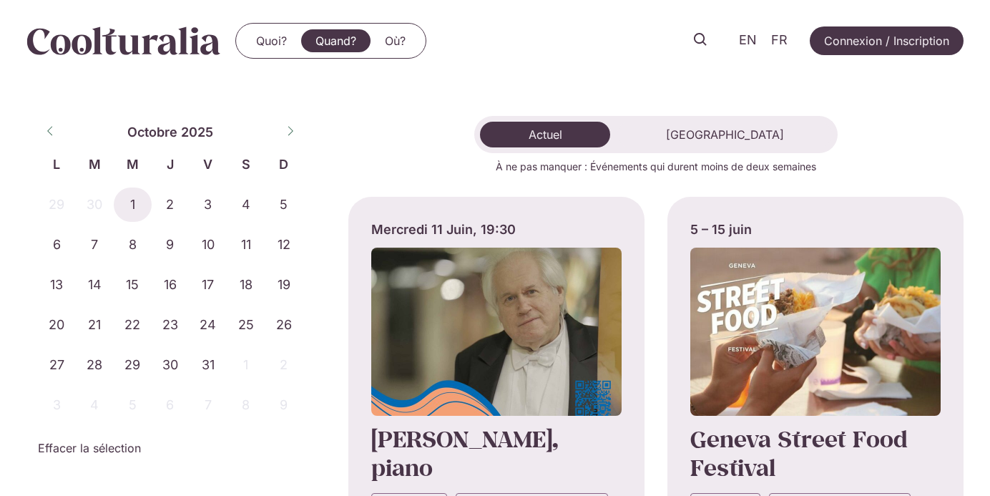
select select "*"
click at [132, 200] on span "1" at bounding box center [133, 204] width 38 height 34
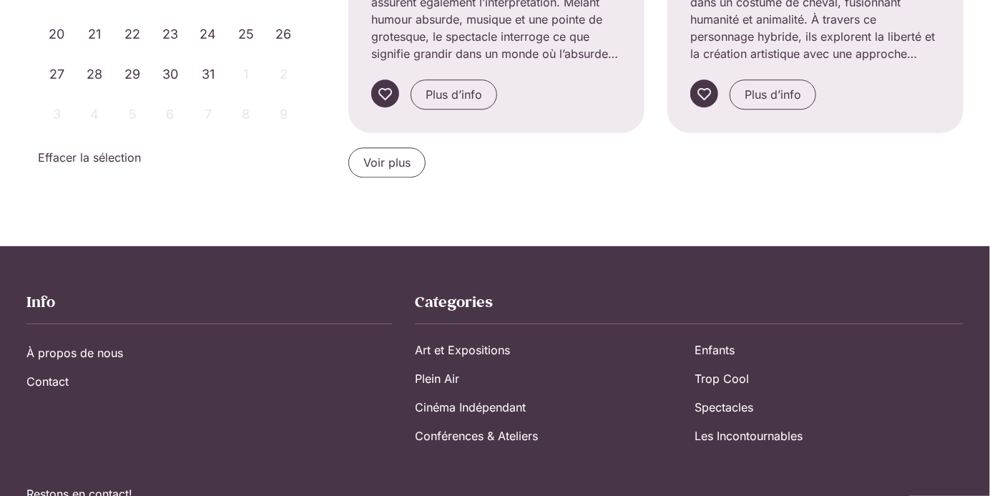
scroll to position [1599, 0]
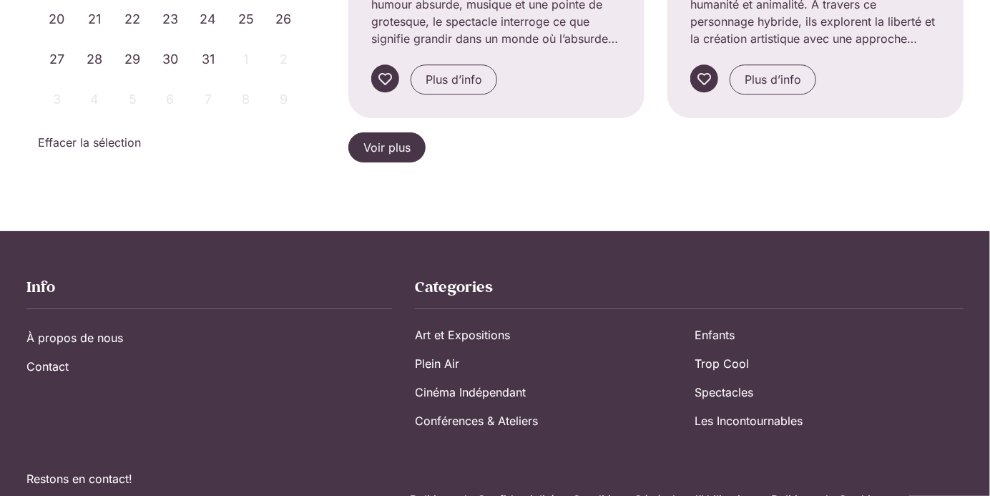
click at [408, 155] on link "Voir plus" at bounding box center [386, 147] width 77 height 30
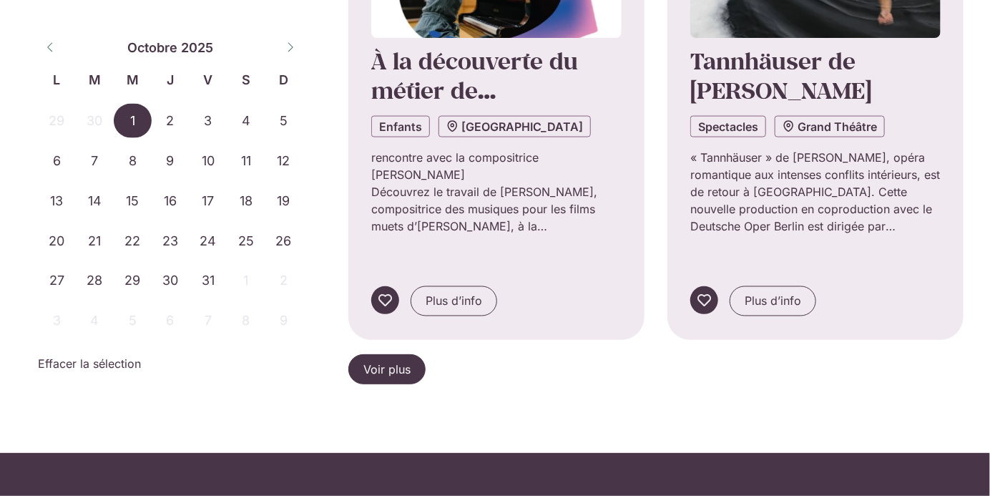
scroll to position [3145, 0]
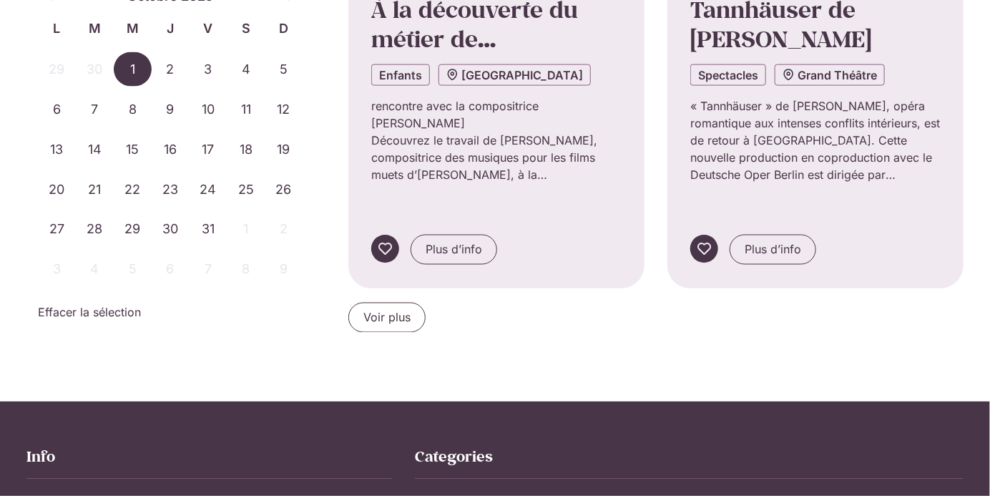
click at [422, 303] on div "Voir plus" at bounding box center [655, 318] width 615 height 30
click at [403, 309] on span "Voir plus" at bounding box center [386, 317] width 47 height 17
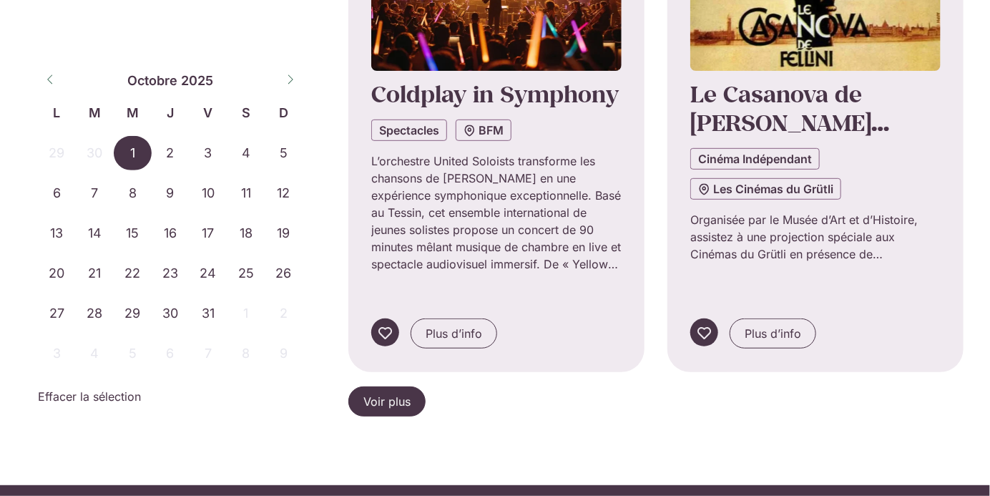
scroll to position [4741, 0]
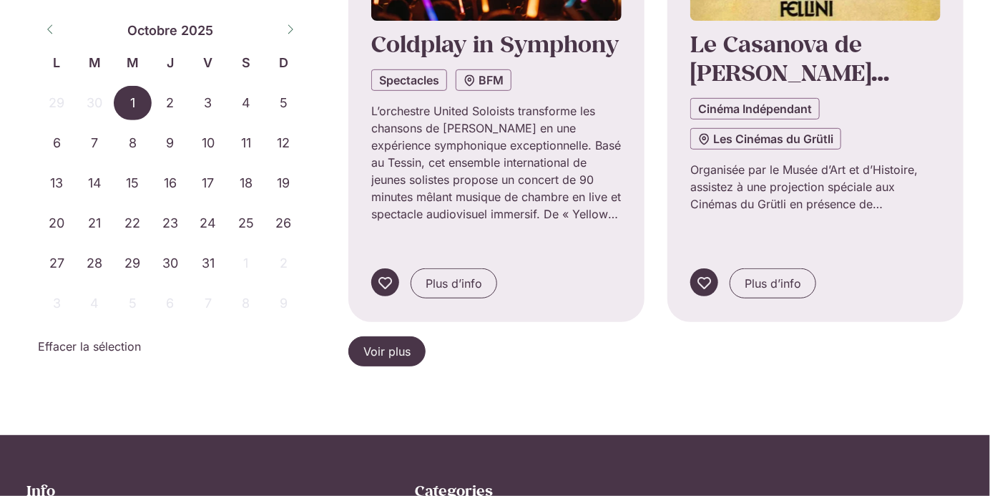
click at [416, 336] on link "Voir plus" at bounding box center [386, 351] width 77 height 30
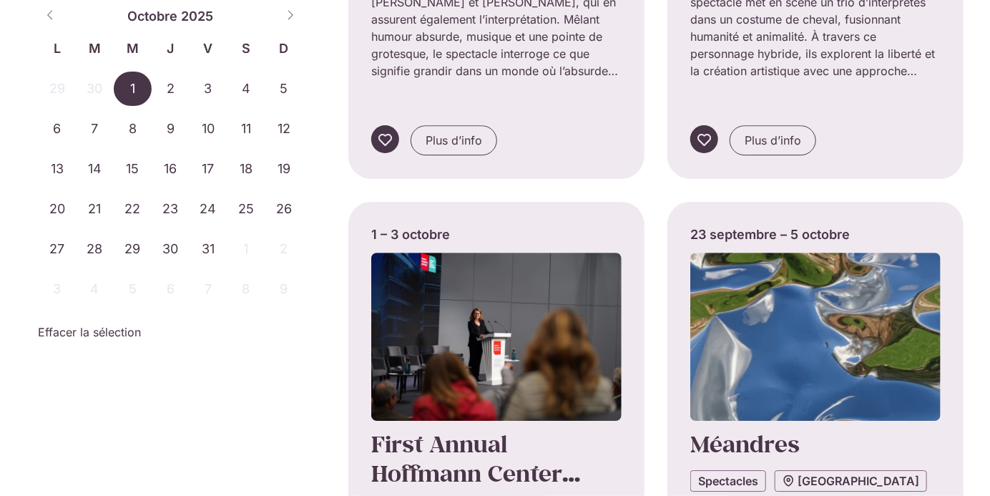
scroll to position [1582, 0]
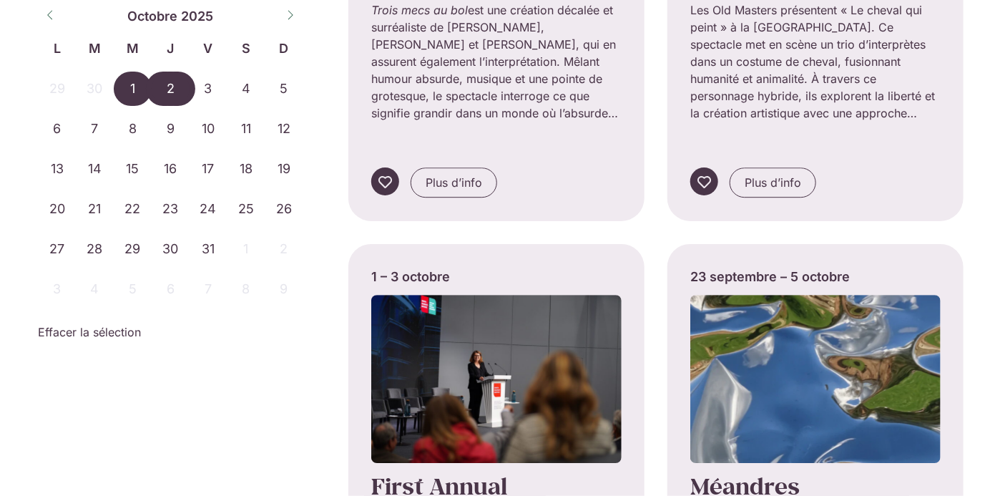
click at [164, 87] on span "2" at bounding box center [171, 89] width 38 height 34
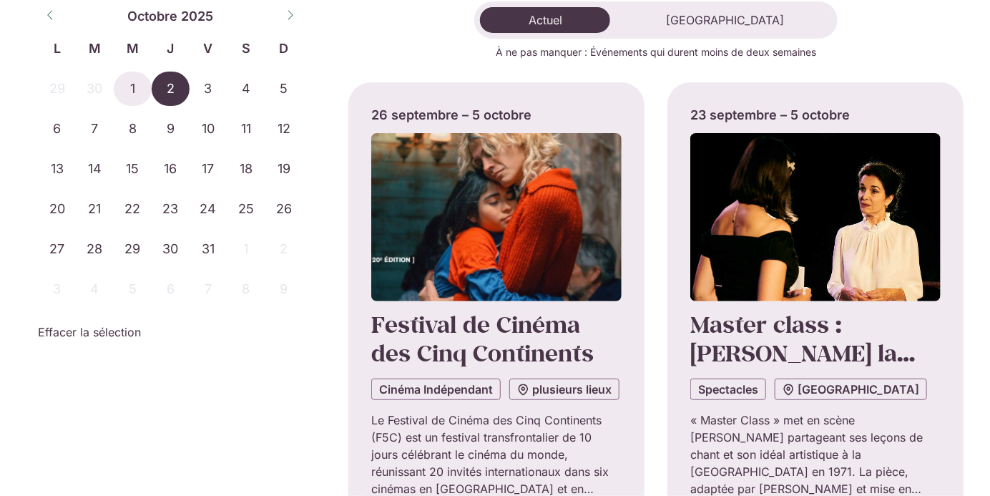
scroll to position [117, 0]
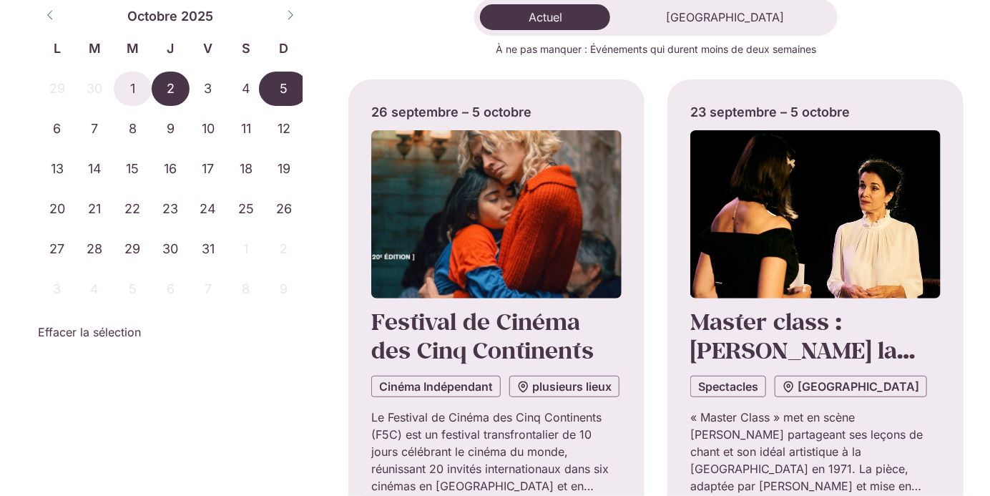
click at [280, 92] on span "5" at bounding box center [284, 89] width 38 height 34
click at [180, 92] on span "2" at bounding box center [171, 89] width 38 height 34
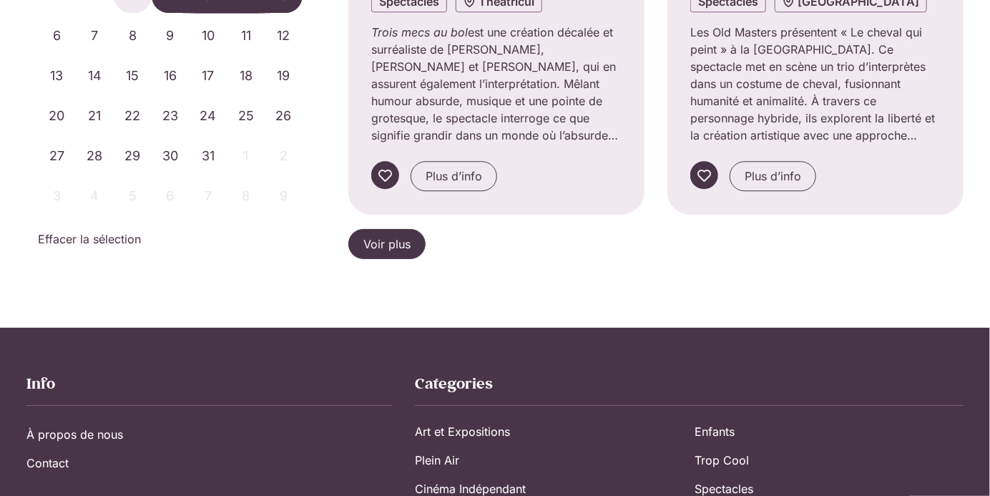
click at [400, 252] on link "Voir plus" at bounding box center [386, 244] width 77 height 30
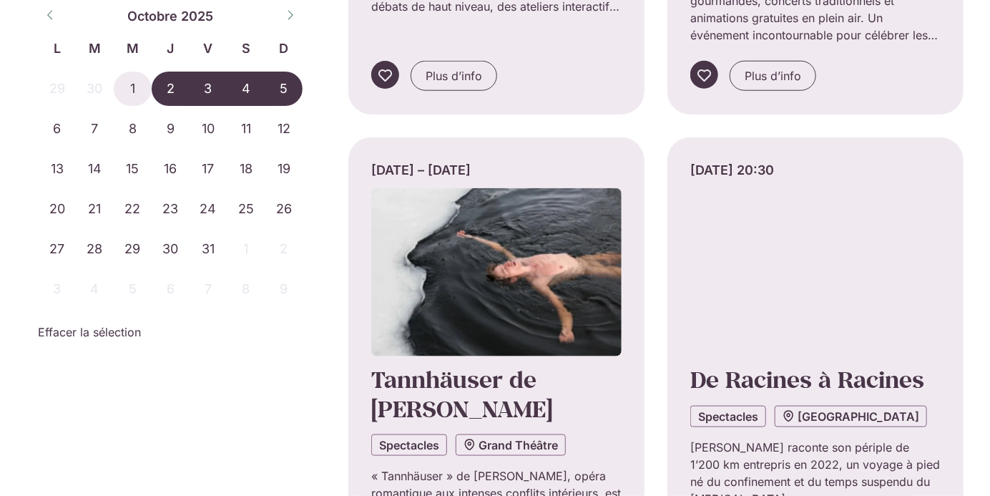
scroll to position [2780, 0]
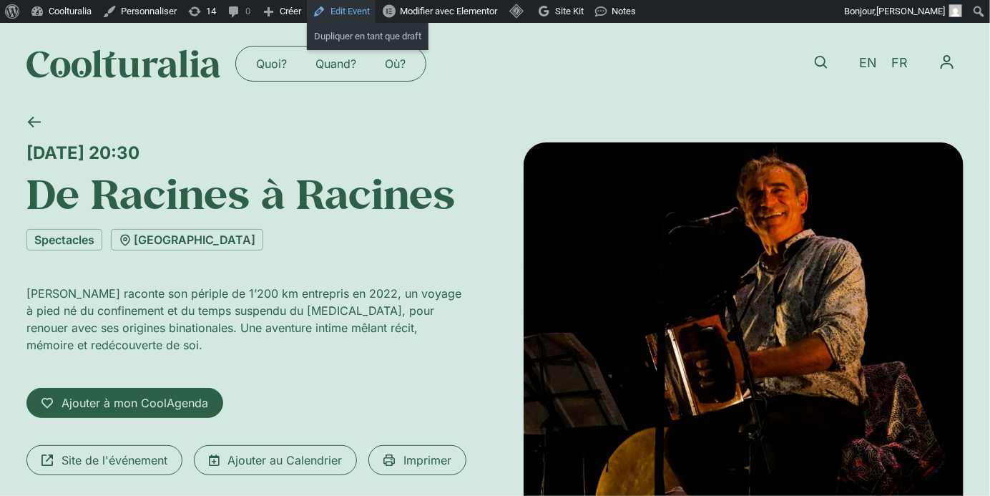
click at [353, 15] on link "Edit Event" at bounding box center [341, 11] width 69 height 23
click at [263, 245] on link "[GEOGRAPHIC_DATA]" at bounding box center [187, 239] width 152 height 21
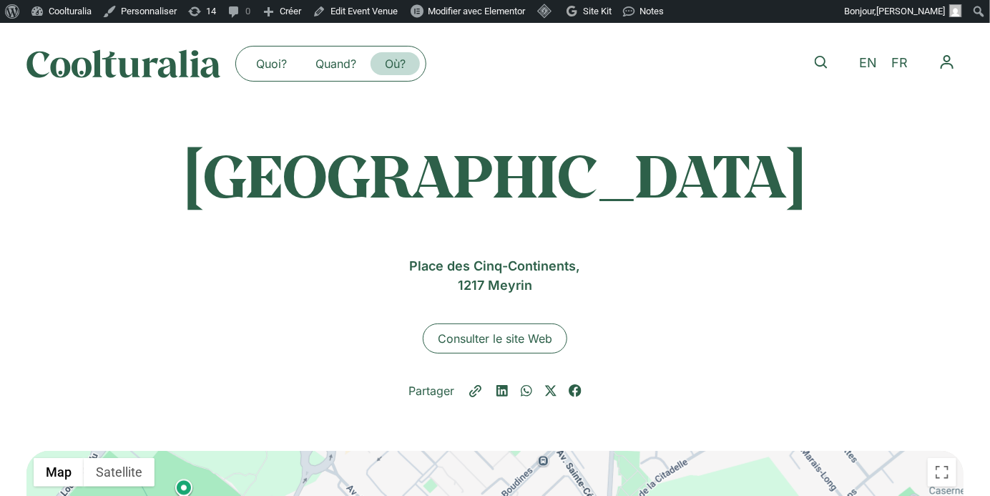
click at [391, 61] on link "Où?" at bounding box center [395, 63] width 49 height 23
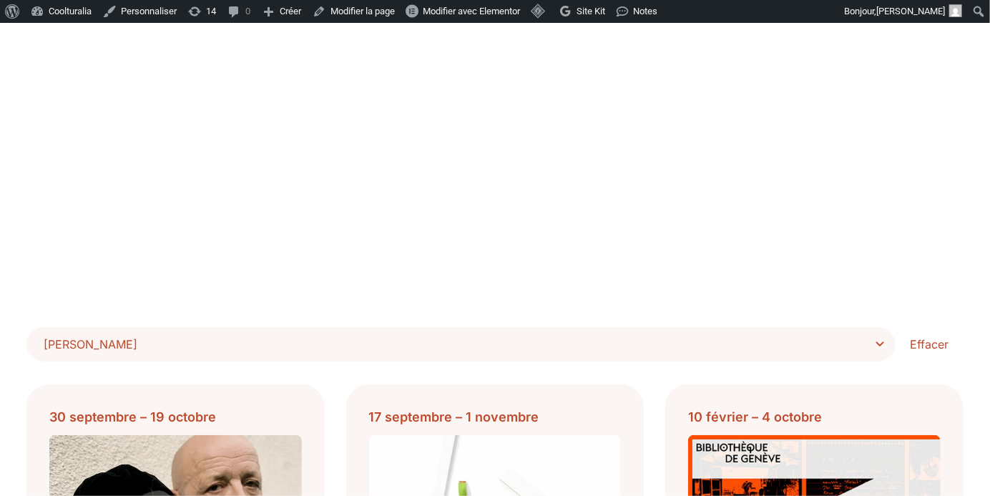
scroll to position [179, 0]
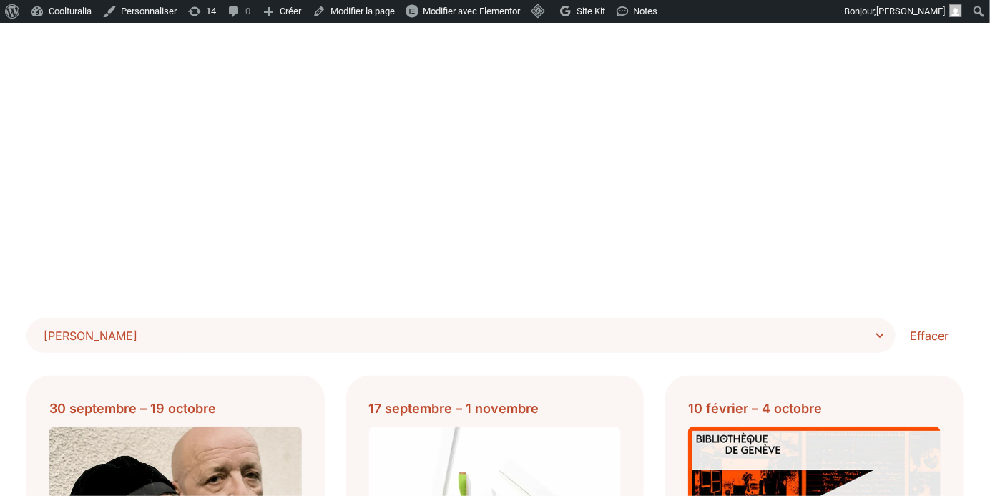
click at [419, 315] on div "**********" at bounding box center [494, 156] width 937 height 393
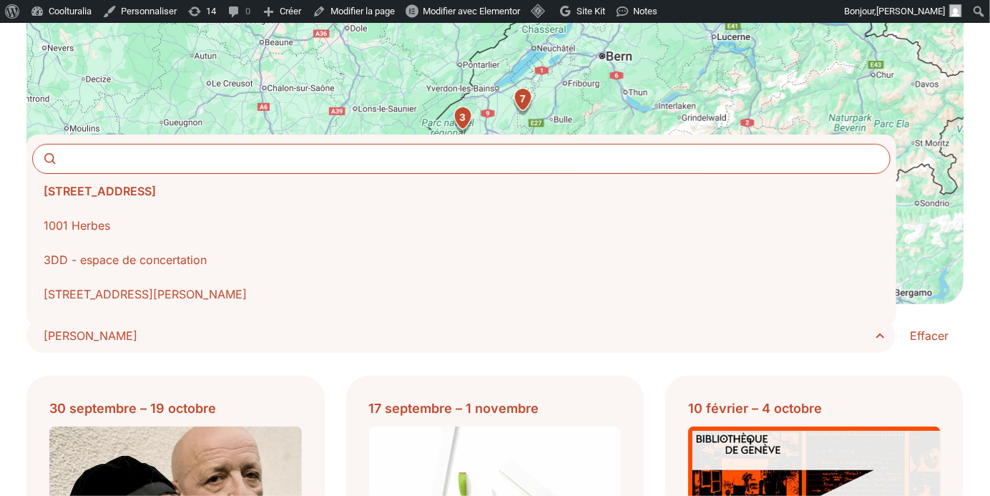
click at [419, 331] on span "Choisir Lieu" at bounding box center [466, 335] width 845 height 20
click at [0, 0] on select "**********" at bounding box center [0, 0] width 0 height 0
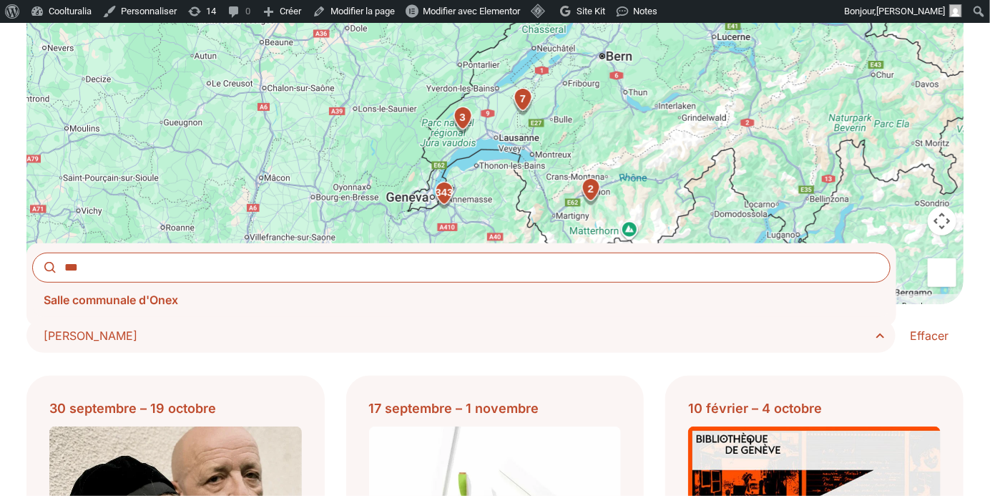
type input "***"
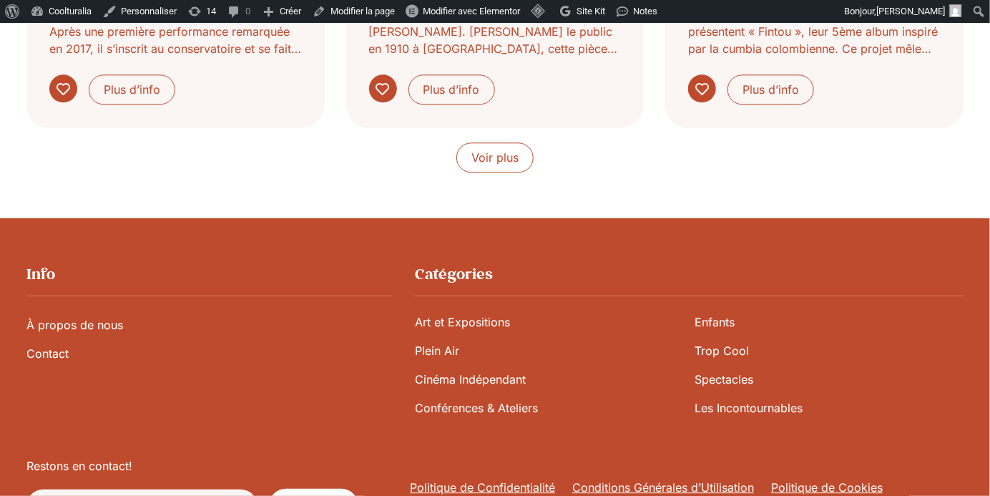
scroll to position [1368, 0]
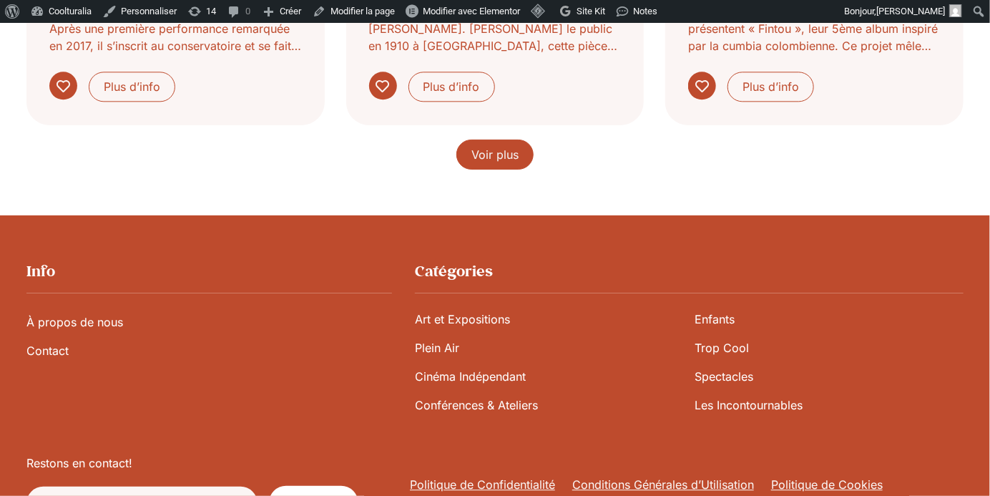
click at [481, 163] on span "Voir plus" at bounding box center [494, 154] width 47 height 17
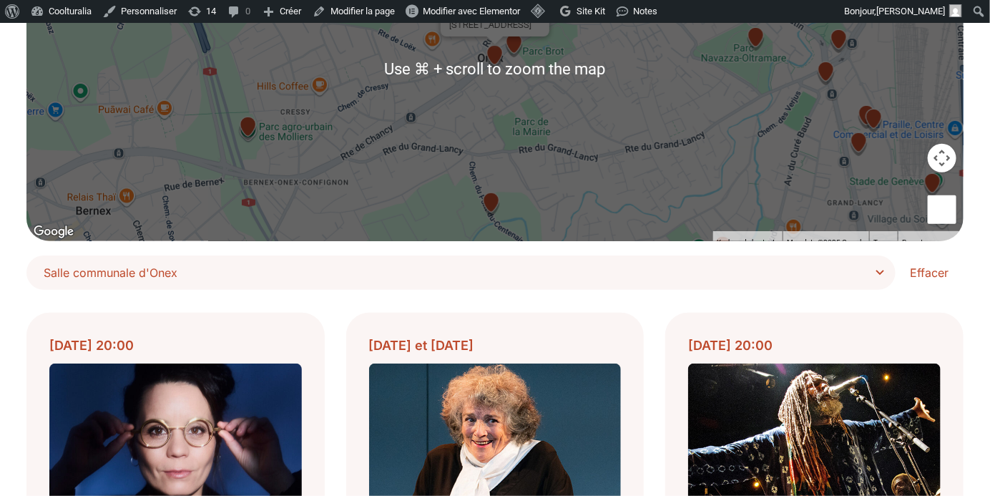
scroll to position [366, 0]
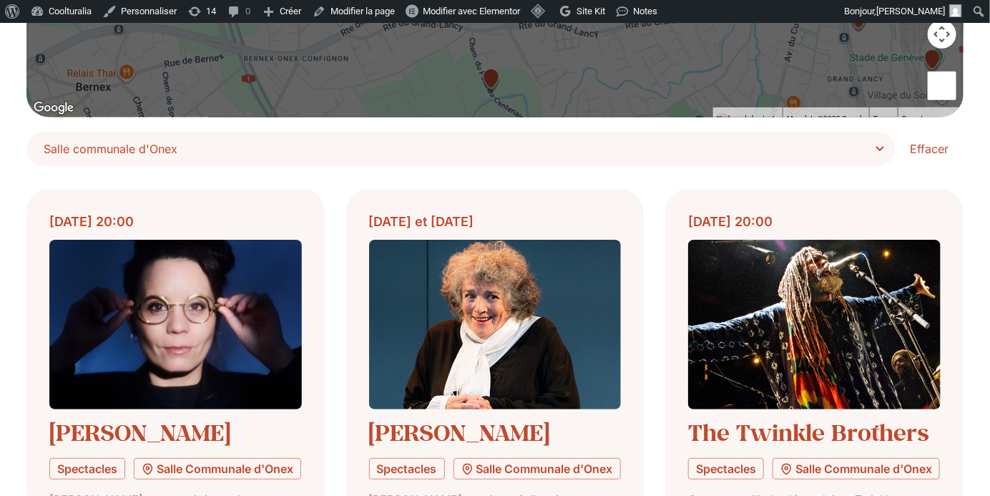
click at [384, 154] on span "Salle communale d'Onex" at bounding box center [466, 149] width 845 height 20
click at [0, 0] on select "**********" at bounding box center [0, 0] width 0 height 0
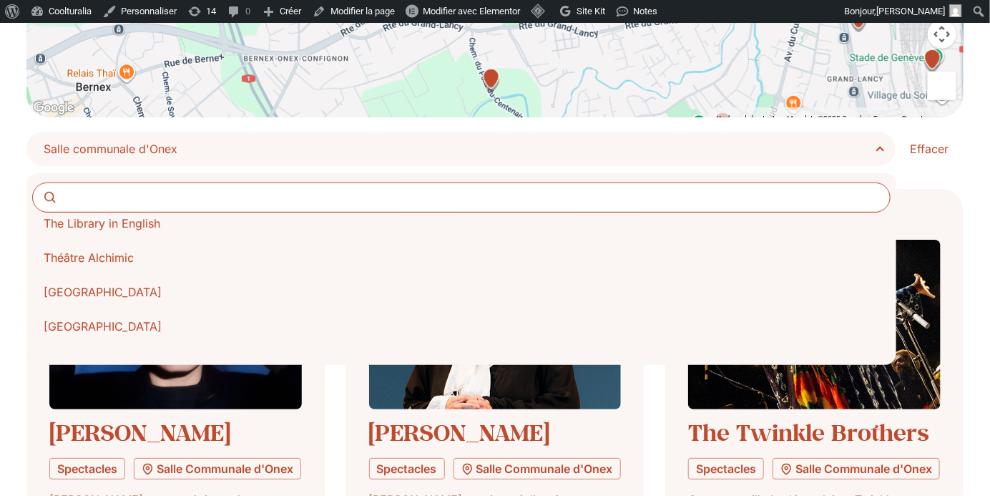
scroll to position [11280, 0]
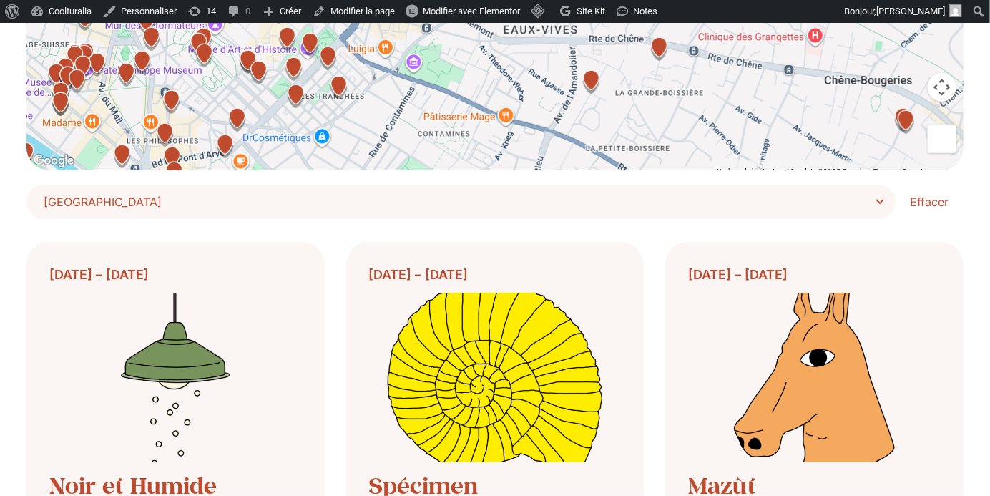
scroll to position [175, 0]
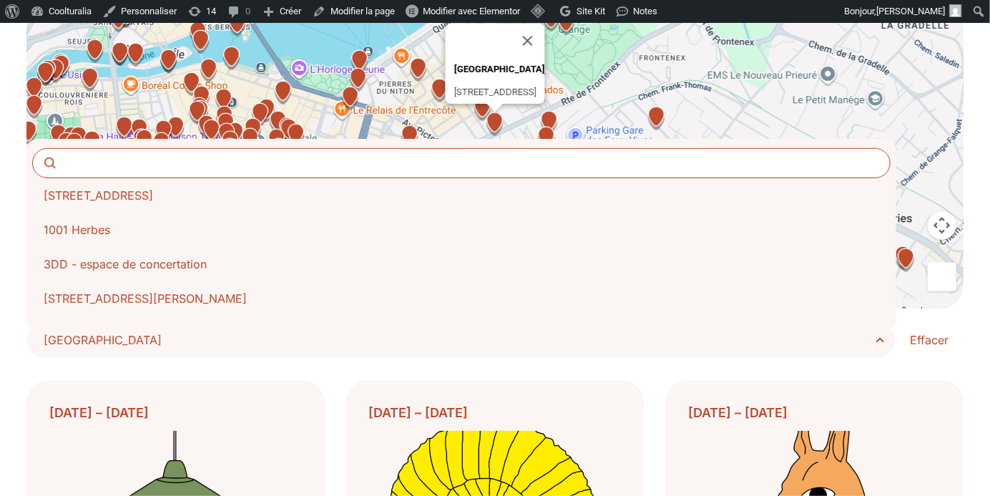
click at [245, 340] on span "Théâtre Am Stram Gram" at bounding box center [466, 340] width 845 height 20
click at [0, 0] on select "**********" at bounding box center [0, 0] width 0 height 0
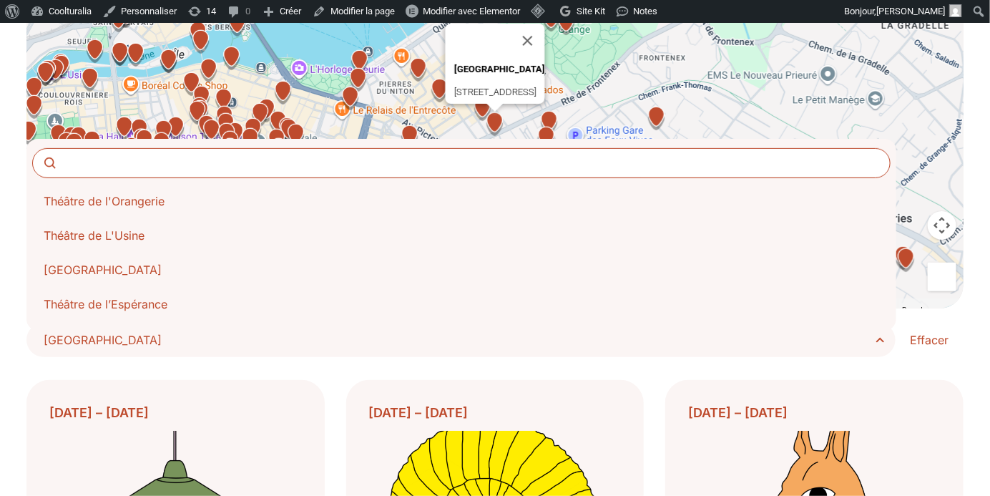
scroll to position [11397, 0]
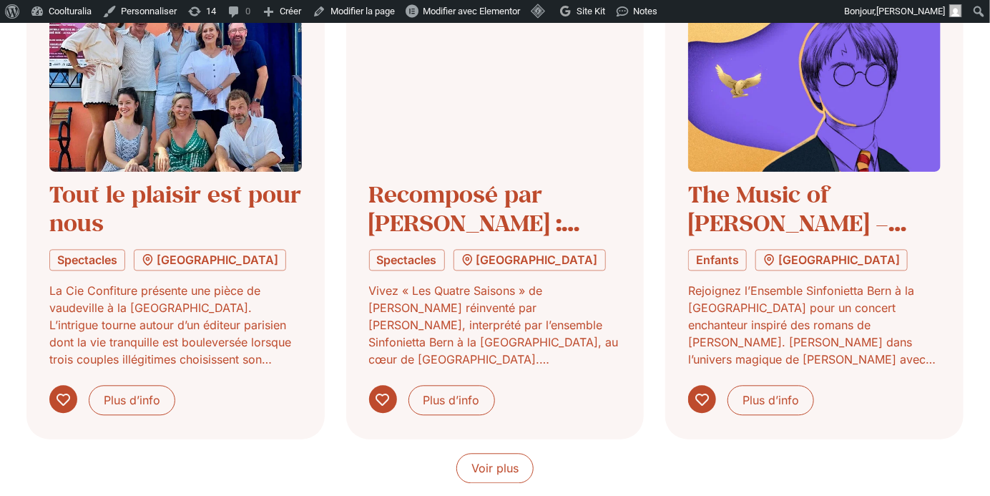
scroll to position [1116, 0]
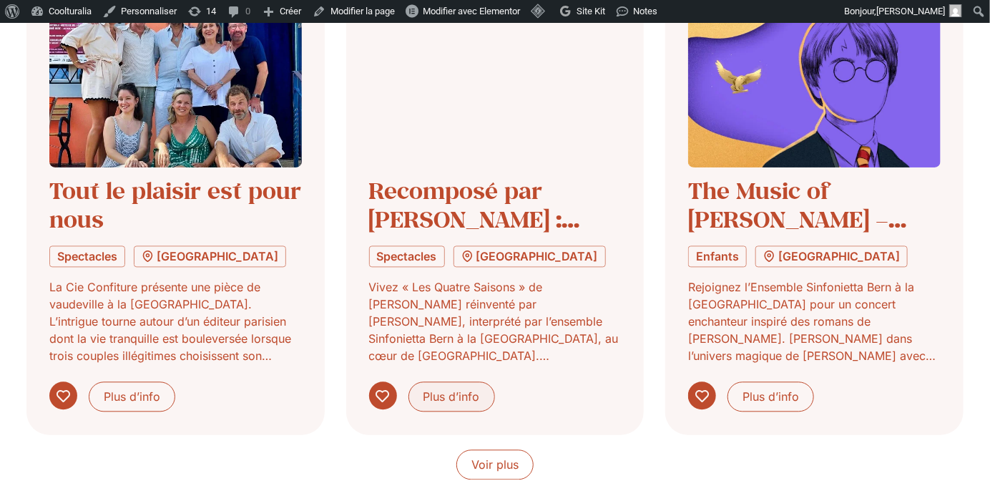
click at [443, 395] on span "Plus d’info" at bounding box center [451, 396] width 57 height 17
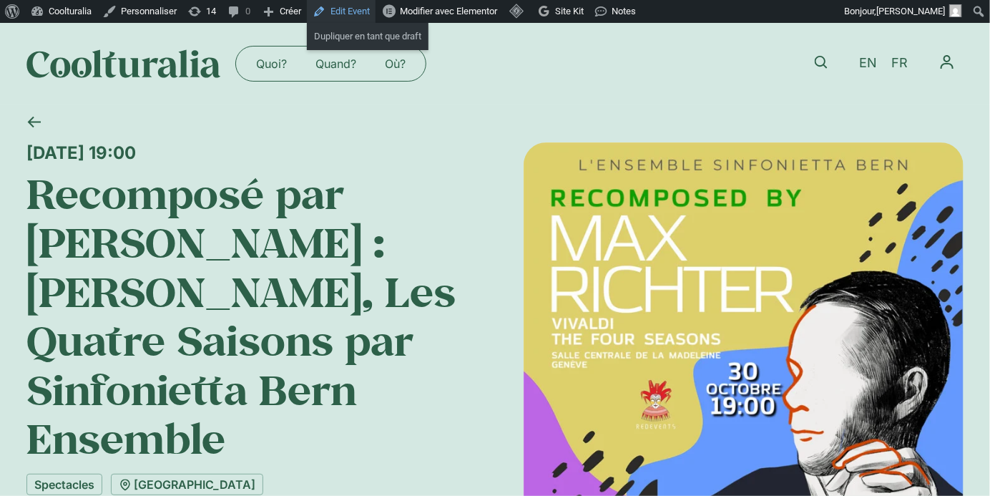
click at [355, 13] on link "Edit Event" at bounding box center [341, 11] width 69 height 23
click at [223, 474] on link "[GEOGRAPHIC_DATA]" at bounding box center [187, 484] width 152 height 21
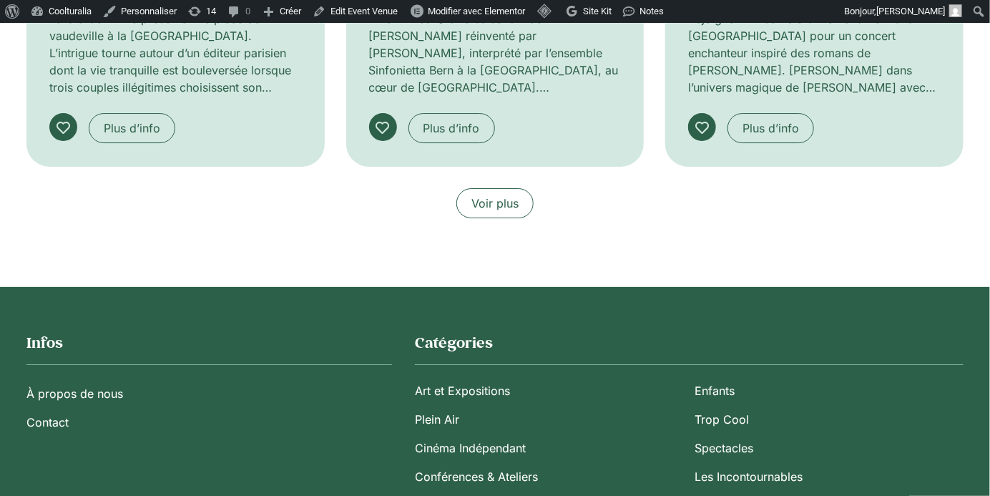
scroll to position [1998, 0]
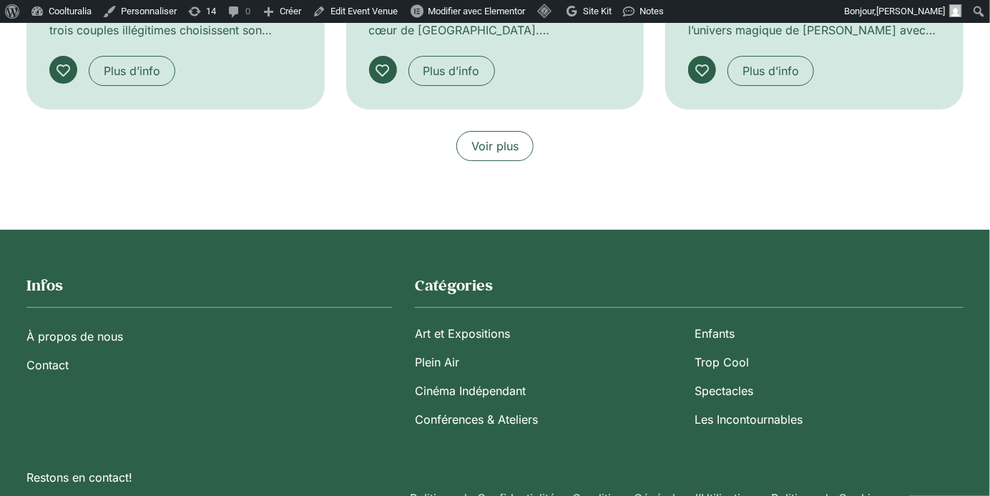
click at [479, 152] on link "Voir plus" at bounding box center [494, 146] width 77 height 30
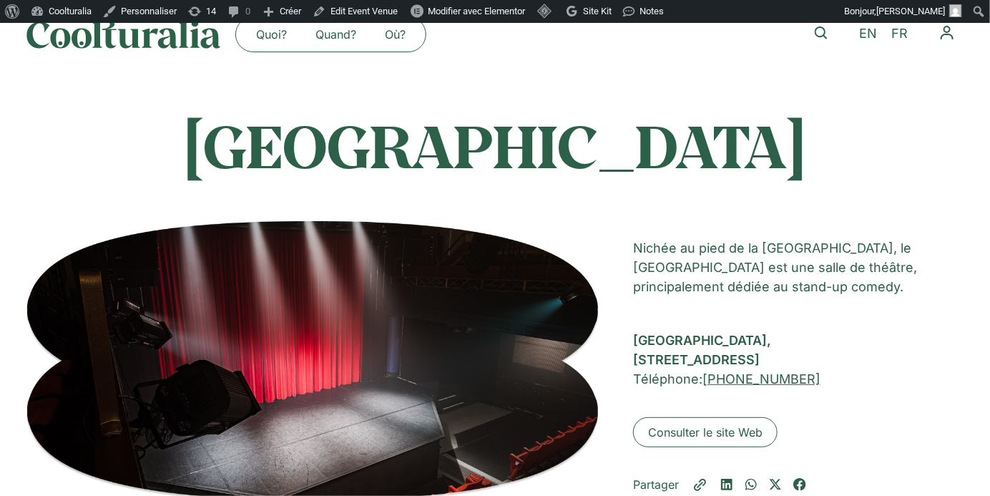
scroll to position [0, 0]
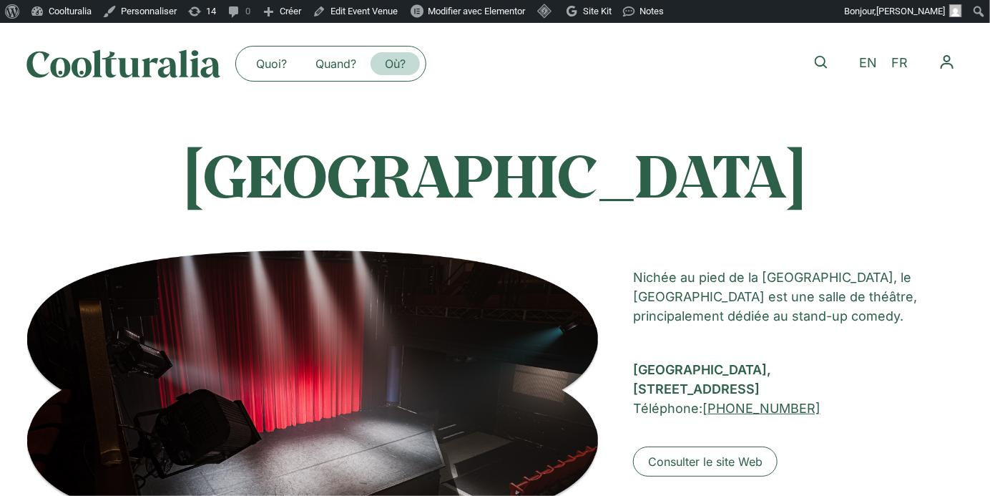
click at [379, 58] on link "Où?" at bounding box center [395, 63] width 49 height 23
click at [392, 57] on link "Où?" at bounding box center [395, 63] width 49 height 23
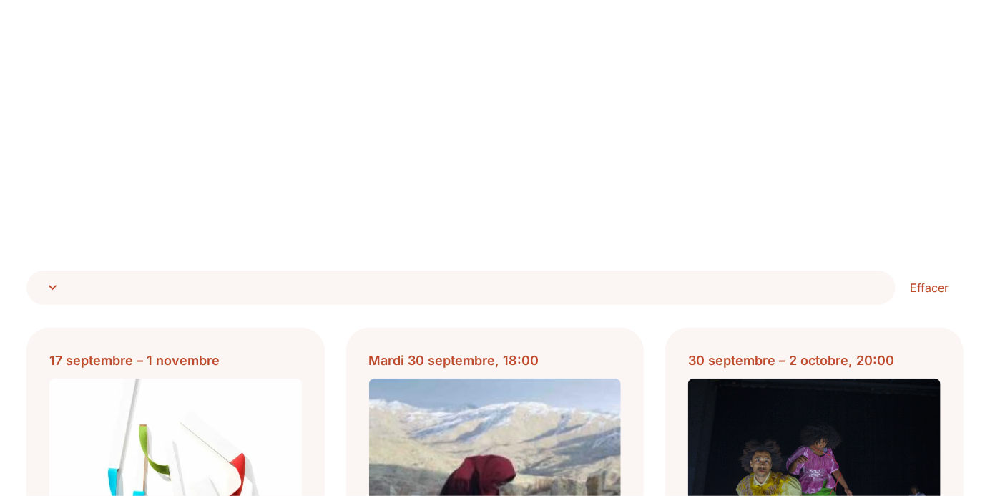
scroll to position [494, 0]
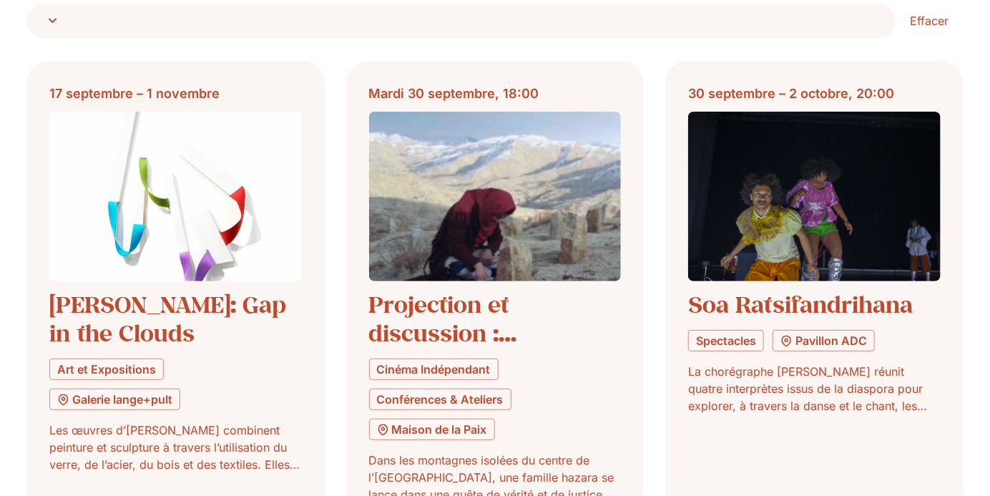
click at [863, 21] on div at bounding box center [460, 21] width 869 height 34
click at [0, 0] on select "**********" at bounding box center [0, 0] width 0 height 0
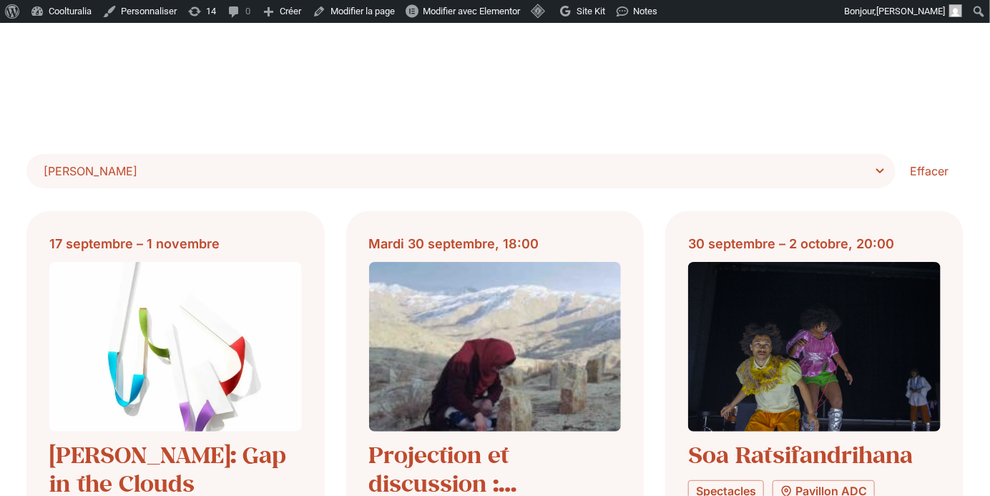
scroll to position [212, 0]
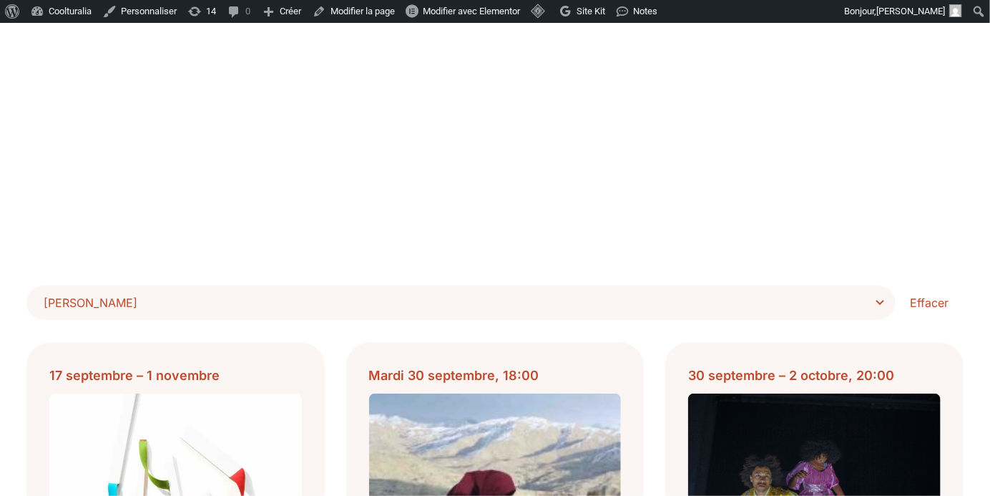
click at [653, 294] on span "Choisir Lieu" at bounding box center [466, 303] width 845 height 20
click at [0, 0] on select "**********" at bounding box center [0, 0] width 0 height 0
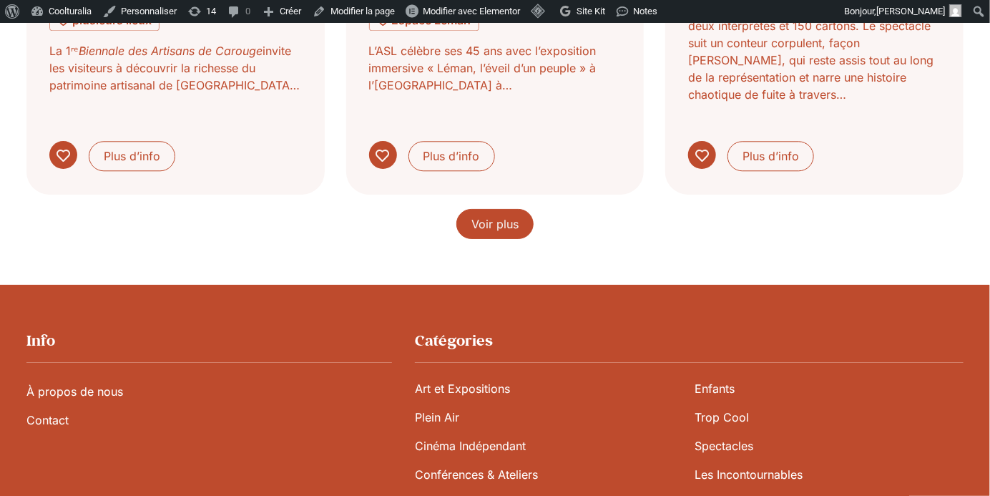
scroll to position [1411, 0]
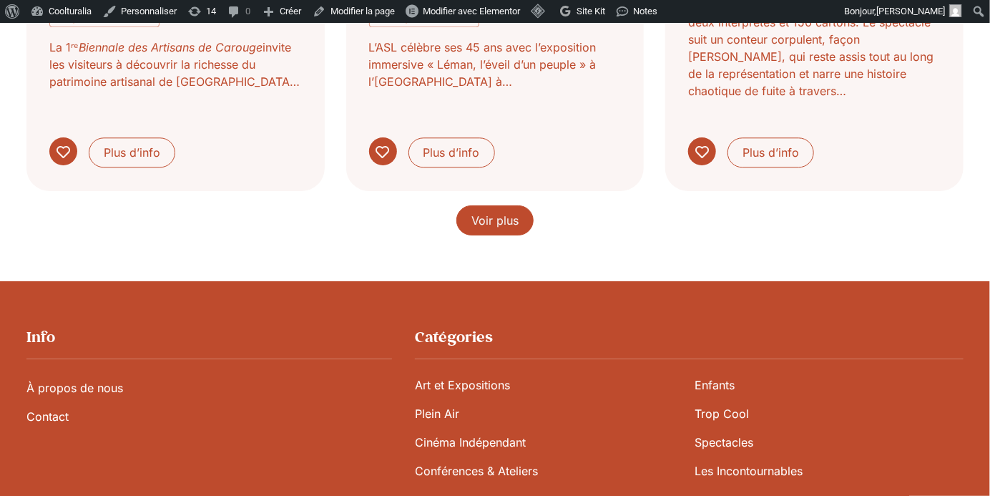
click at [496, 212] on span "Voir plus" at bounding box center [494, 220] width 47 height 17
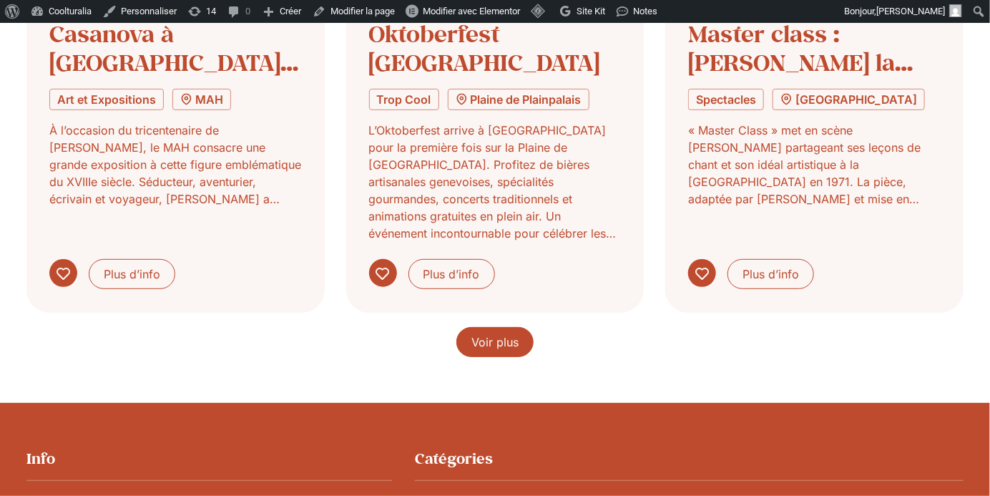
scroll to position [2398, 0]
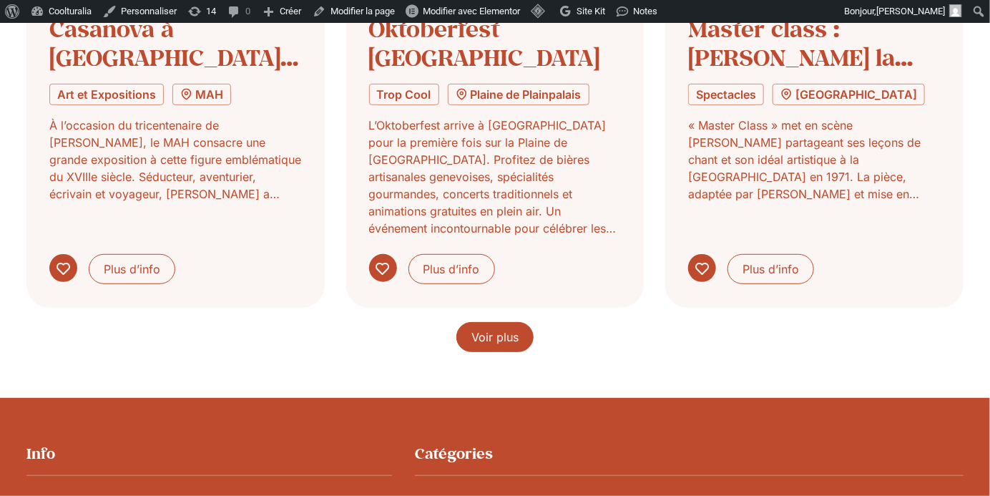
click at [499, 328] on span "Voir plus" at bounding box center [494, 336] width 47 height 17
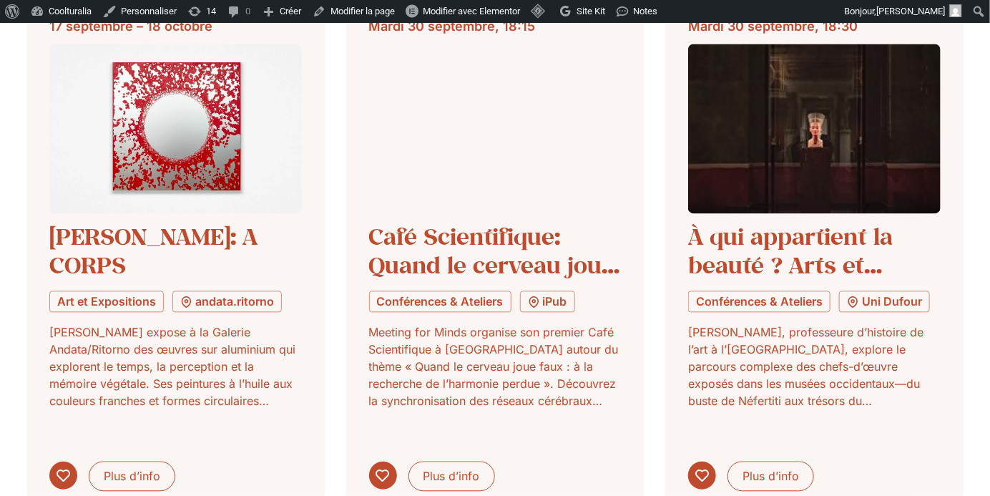
scroll to position [3270, 0]
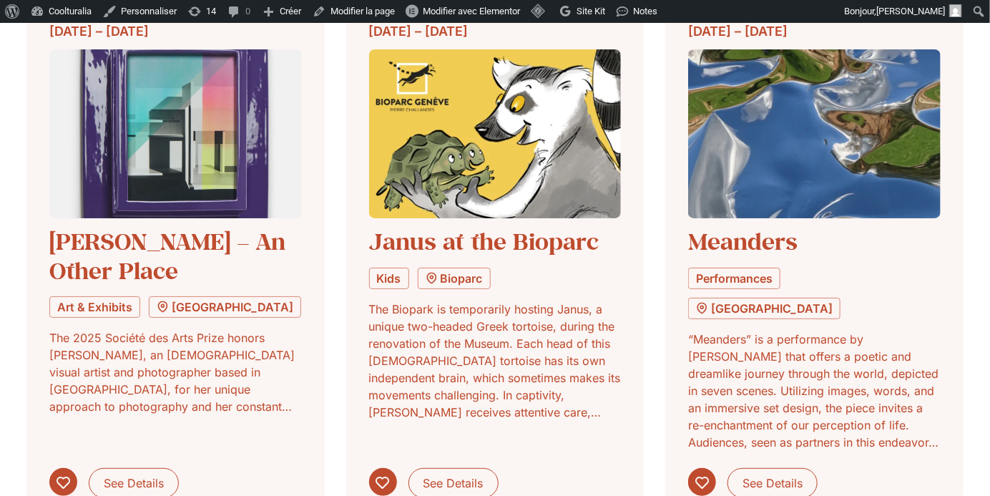
scroll to position [4419, 0]
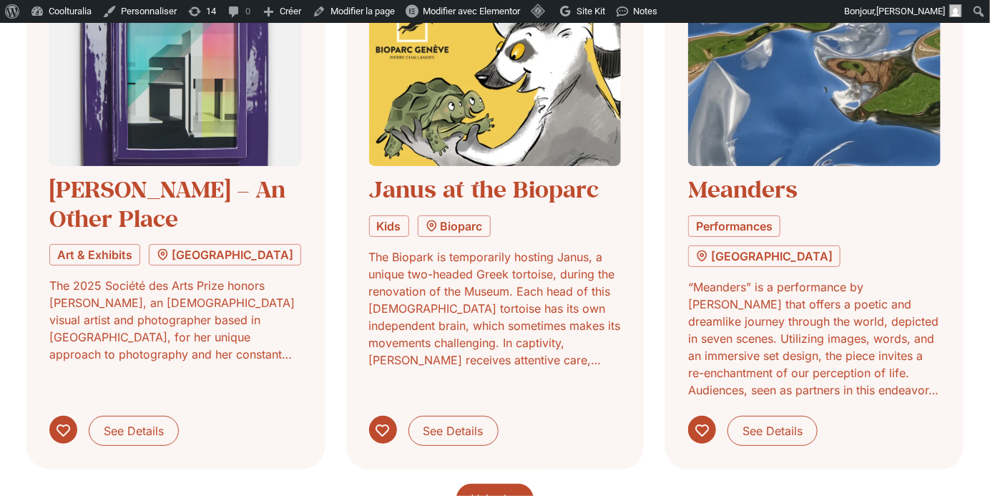
click at [502, 490] on span "Voir plus" at bounding box center [494, 498] width 47 height 17
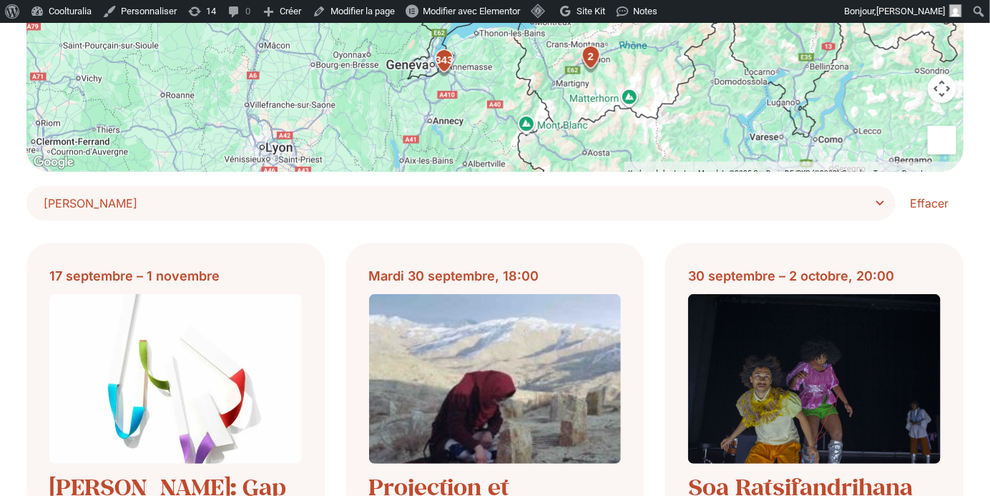
scroll to position [0, 0]
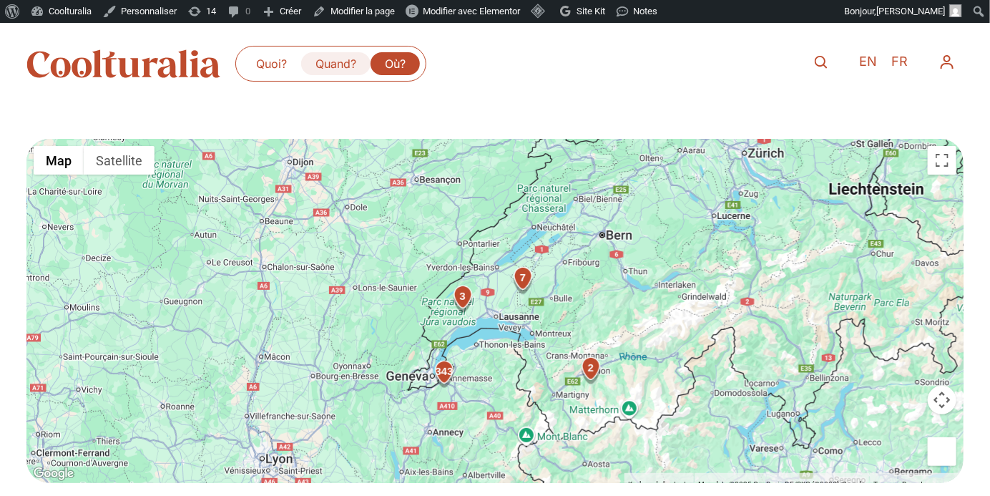
click at [323, 61] on link "Quand?" at bounding box center [335, 63] width 69 height 23
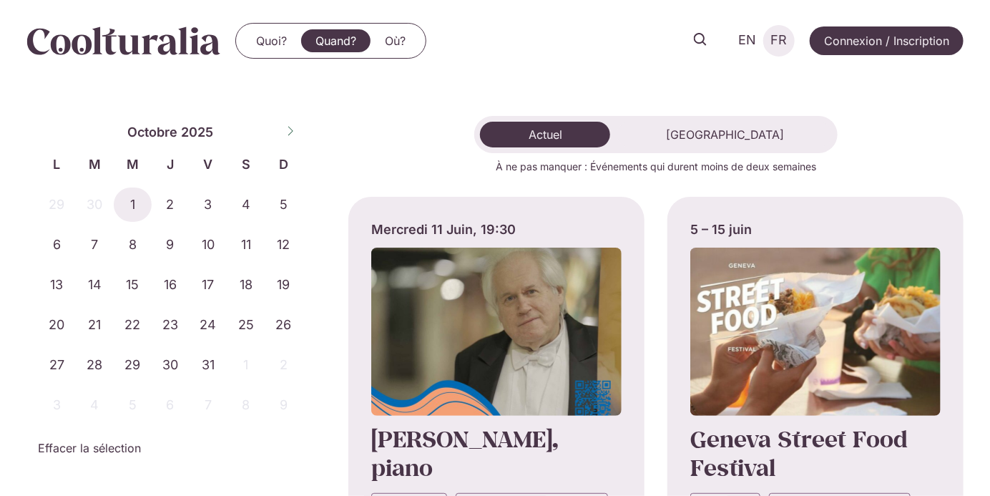
click at [781, 37] on span "FR" at bounding box center [779, 40] width 16 height 15
click at [138, 217] on span "1" at bounding box center [133, 204] width 38 height 34
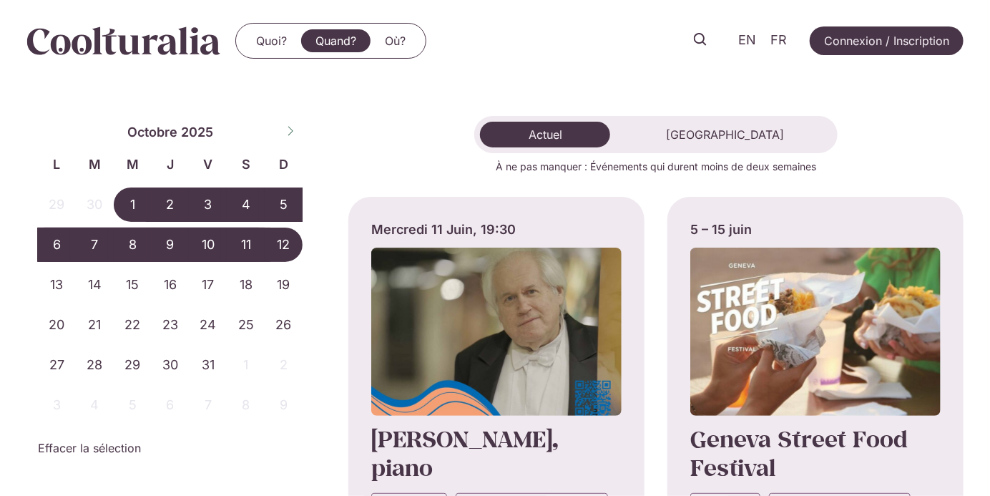
click at [284, 248] on span "12" at bounding box center [284, 244] width 38 height 34
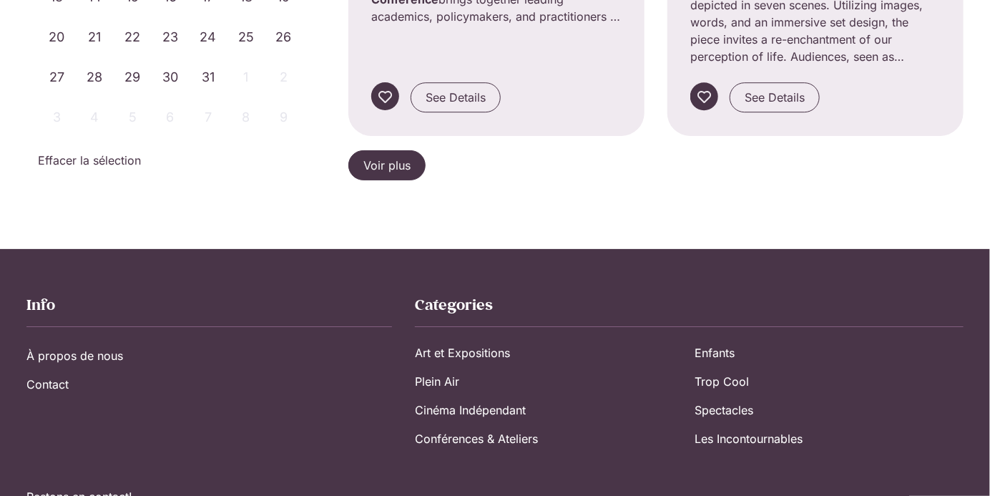
click at [402, 157] on span "Voir plus" at bounding box center [386, 165] width 47 height 17
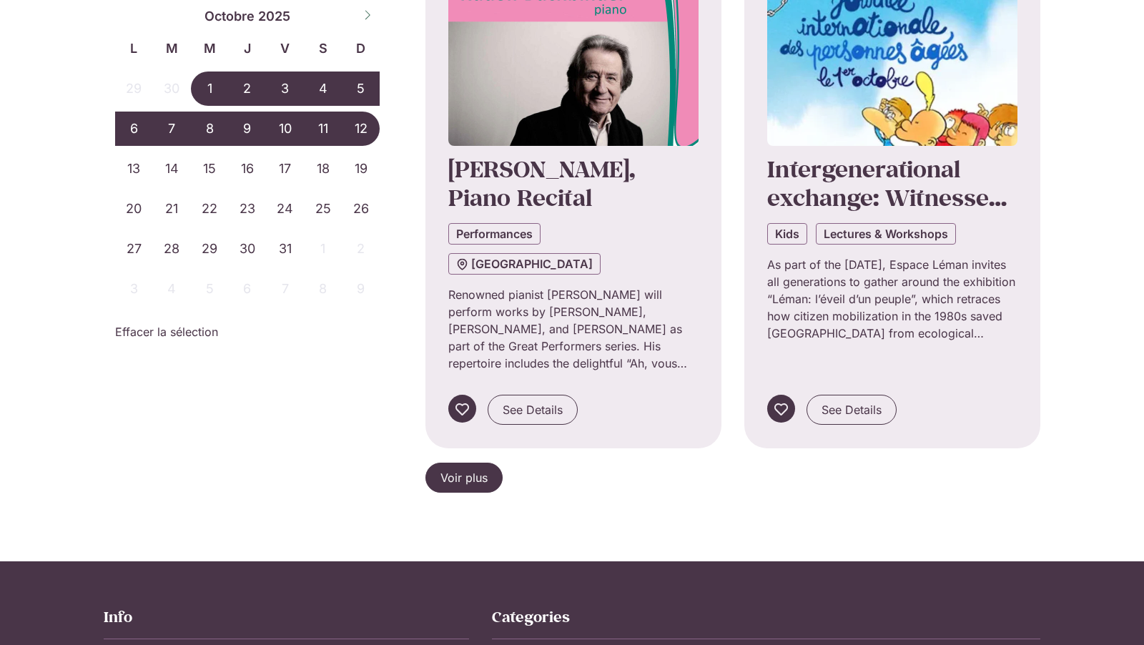
scroll to position [3101, 0]
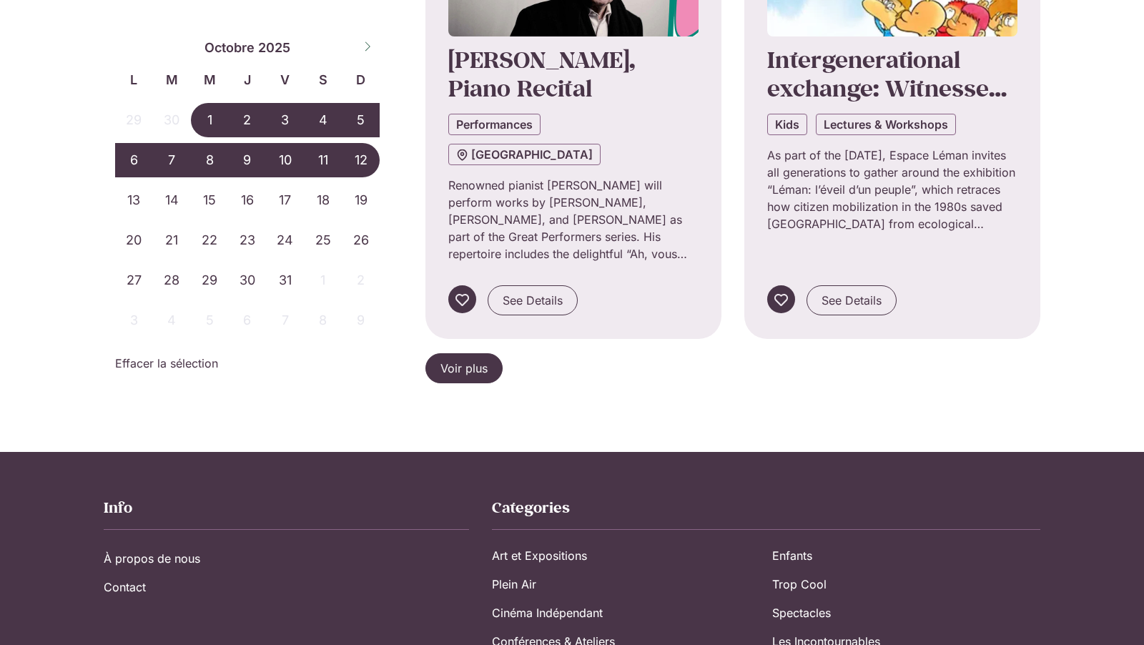
click at [456, 353] on link "Voir plus" at bounding box center [464, 368] width 77 height 30
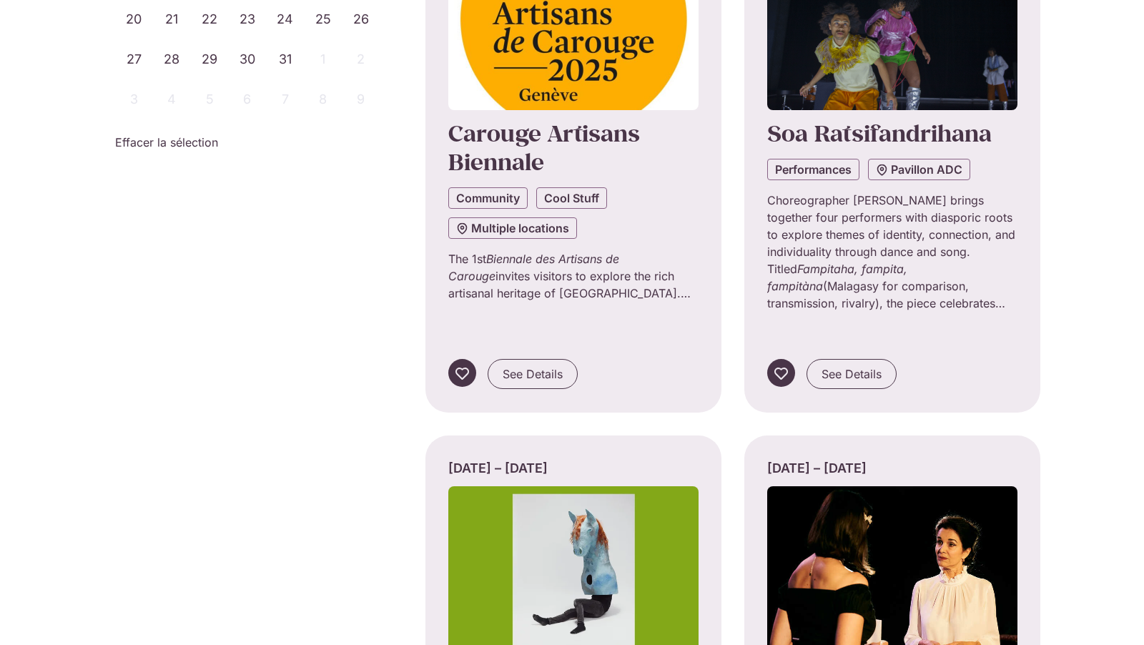
scroll to position [0, 0]
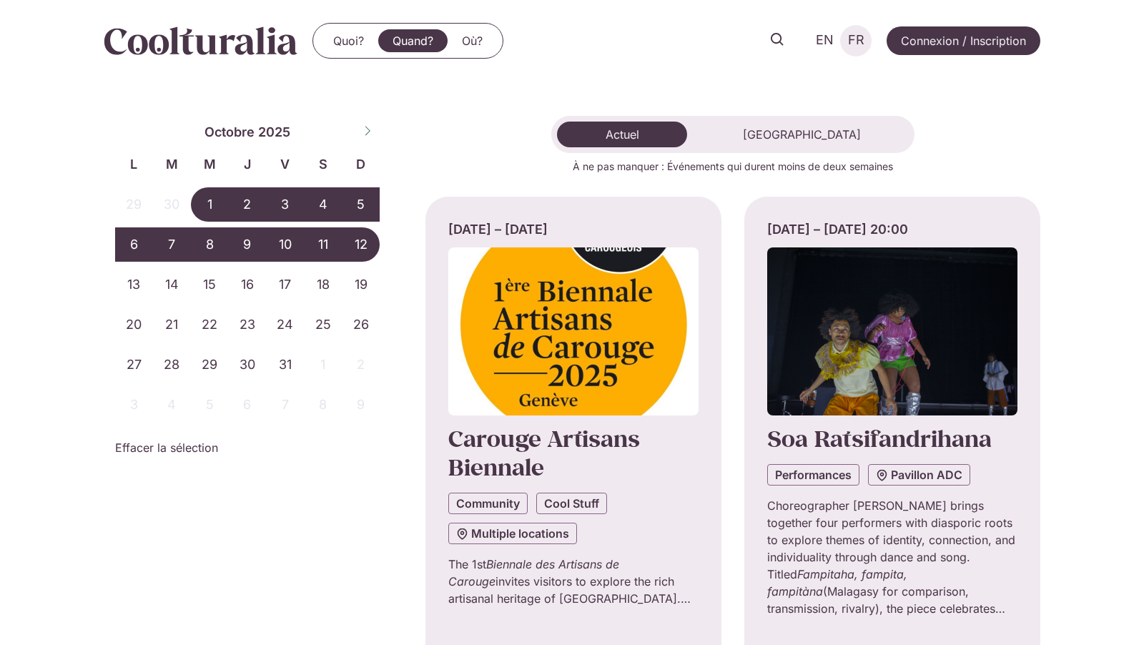
click at [856, 41] on span "FR" at bounding box center [856, 40] width 16 height 15
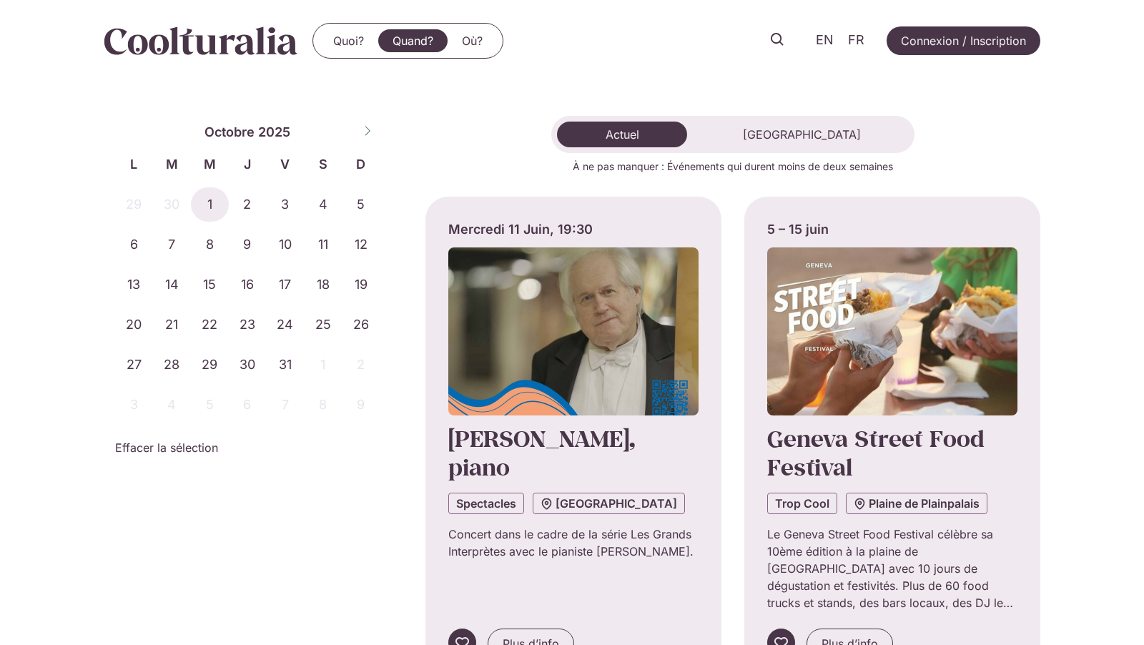
click at [856, 41] on span "FR" at bounding box center [856, 40] width 16 height 15
click at [269, 254] on span "10" at bounding box center [285, 244] width 38 height 34
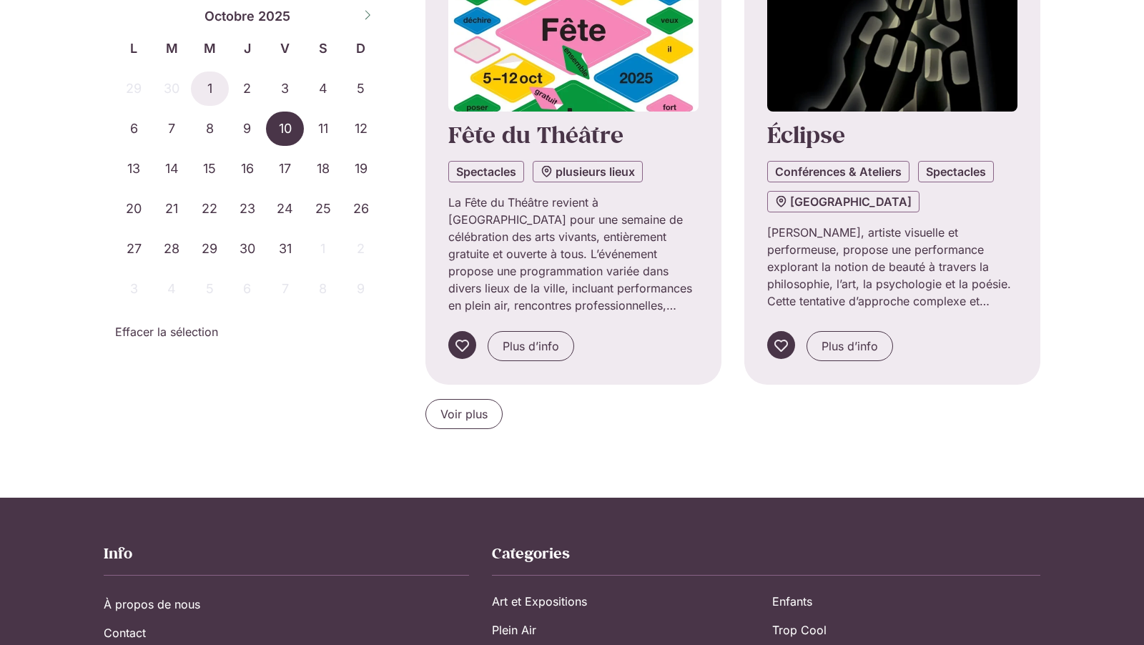
scroll to position [1334, 0]
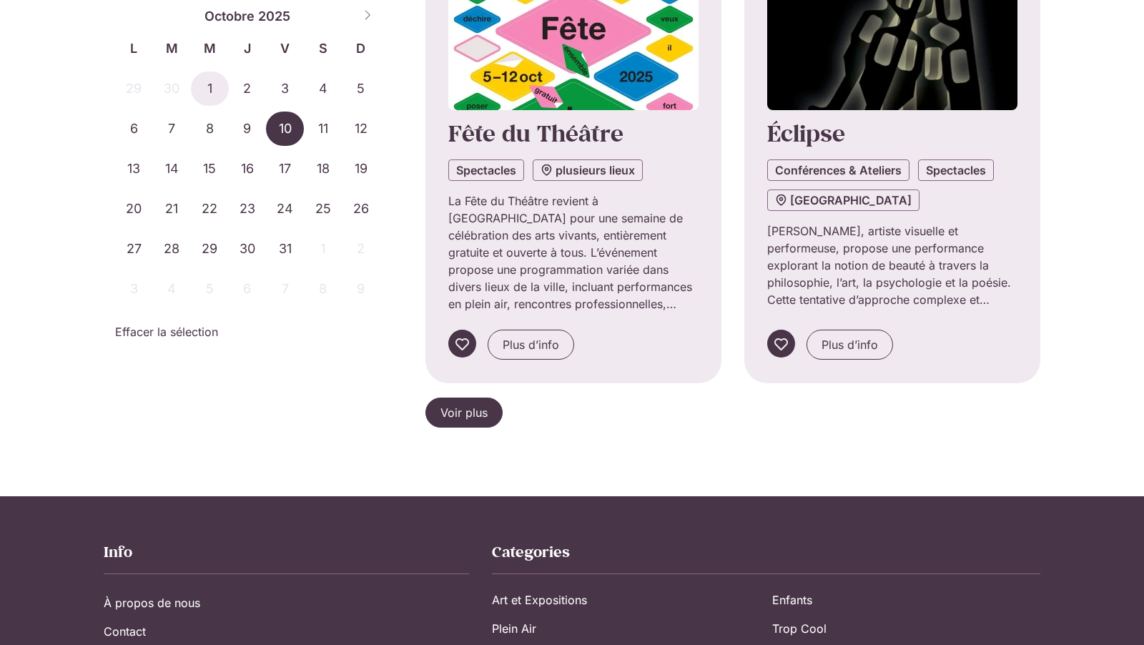
click at [471, 409] on span "Voir plus" at bounding box center [464, 412] width 47 height 17
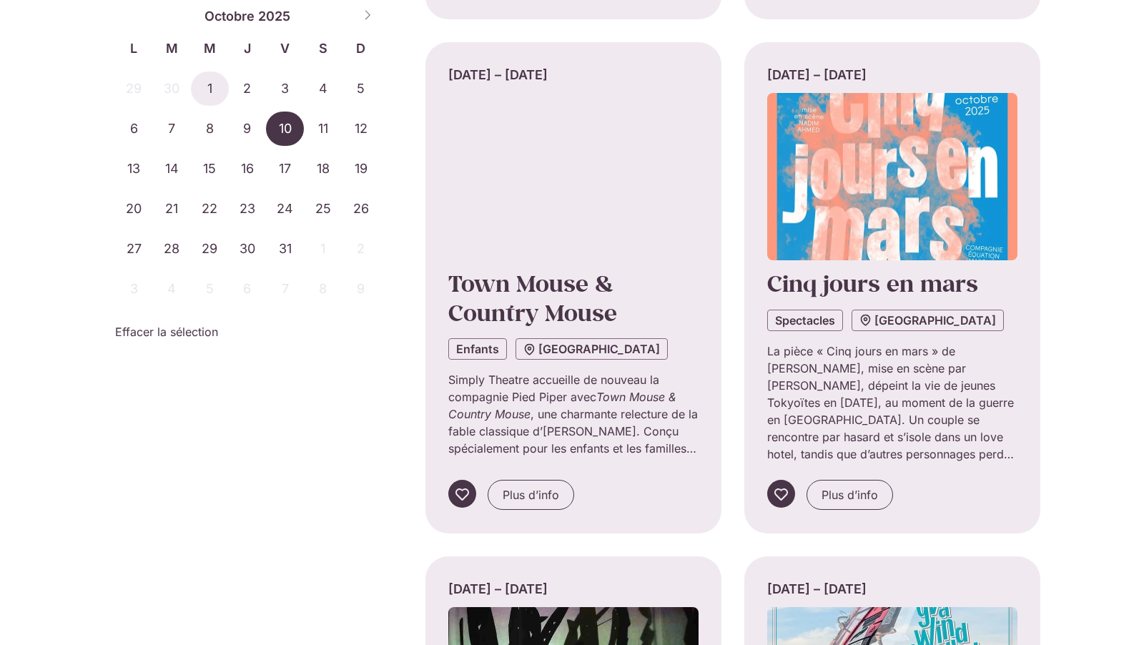
scroll to position [1700, 0]
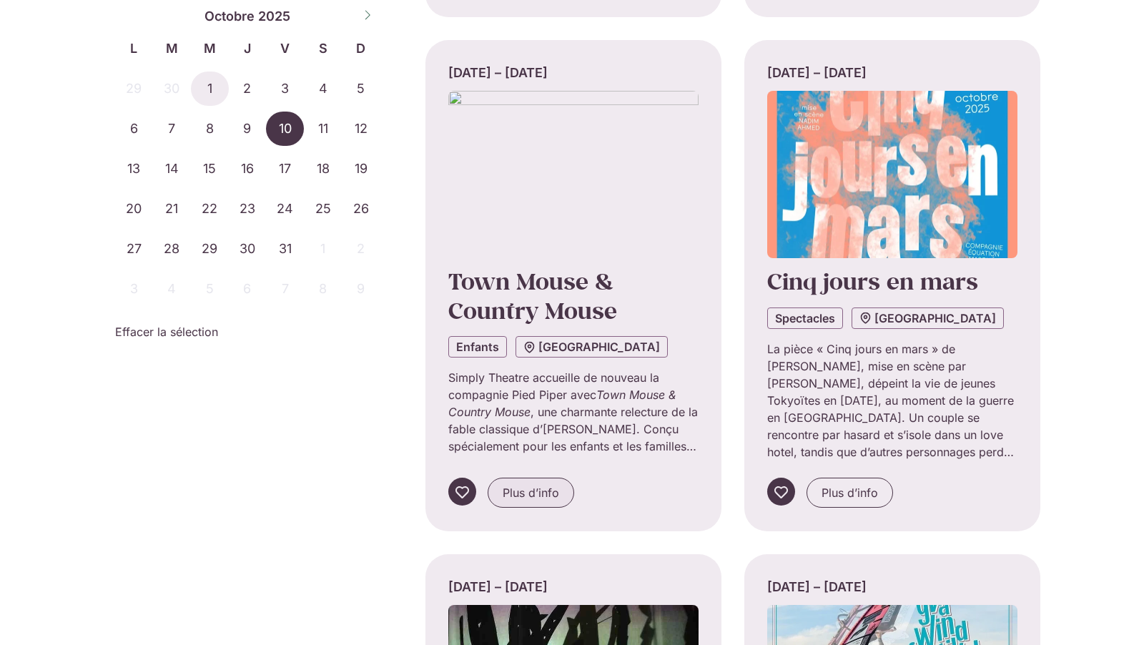
click at [514, 486] on span "Plus d’info" at bounding box center [531, 492] width 57 height 17
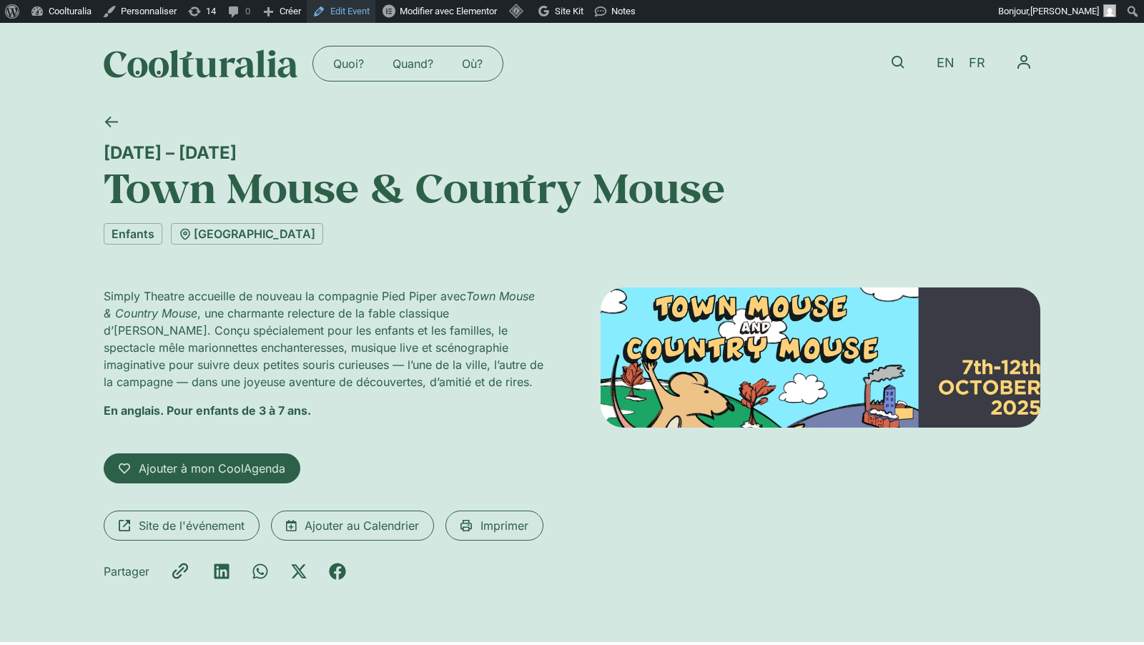
click at [362, 11] on link "Edit Event" at bounding box center [341, 11] width 69 height 23
click at [135, 232] on link "Enfants" at bounding box center [133, 233] width 59 height 21
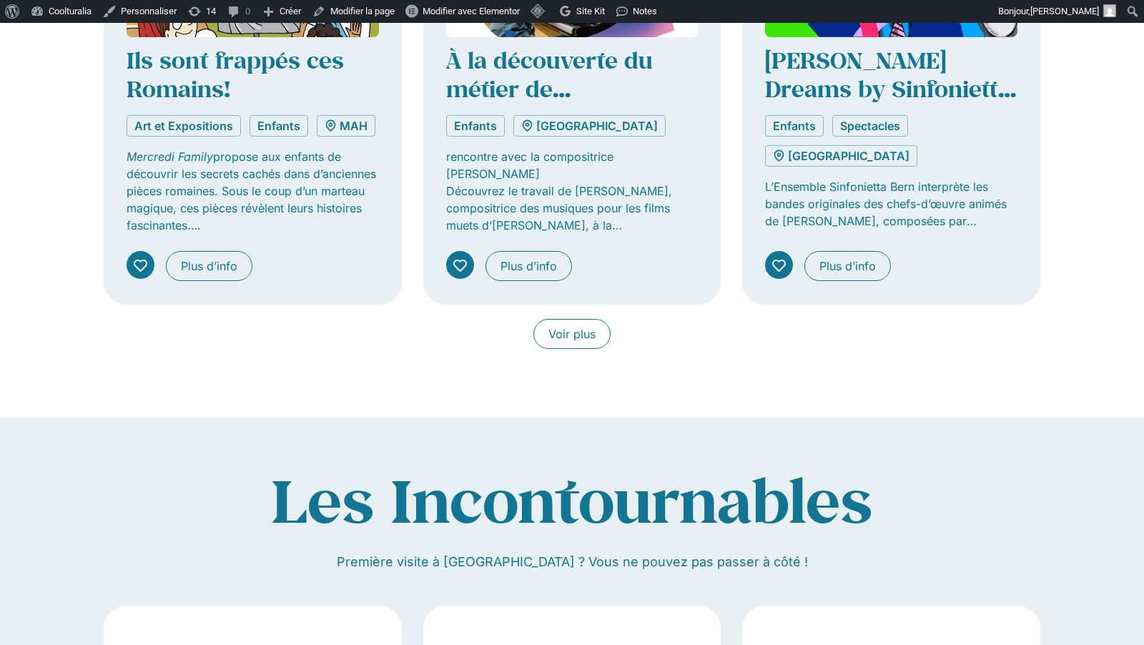
scroll to position [1224, 0]
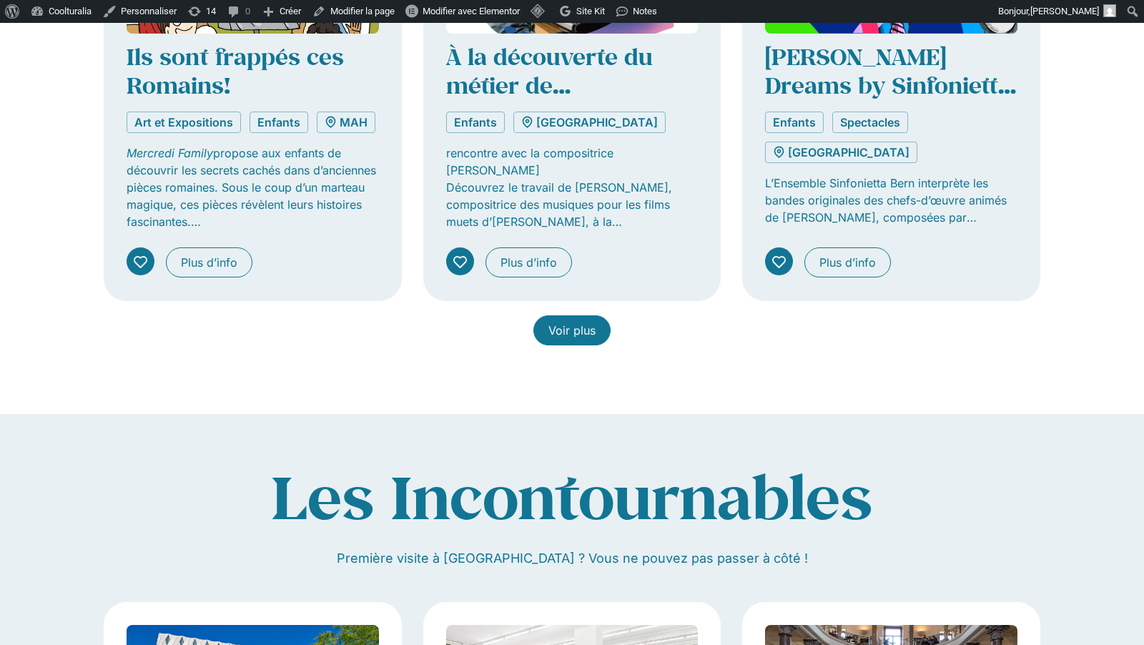
click at [604, 322] on link "Voir plus" at bounding box center [572, 330] width 77 height 30
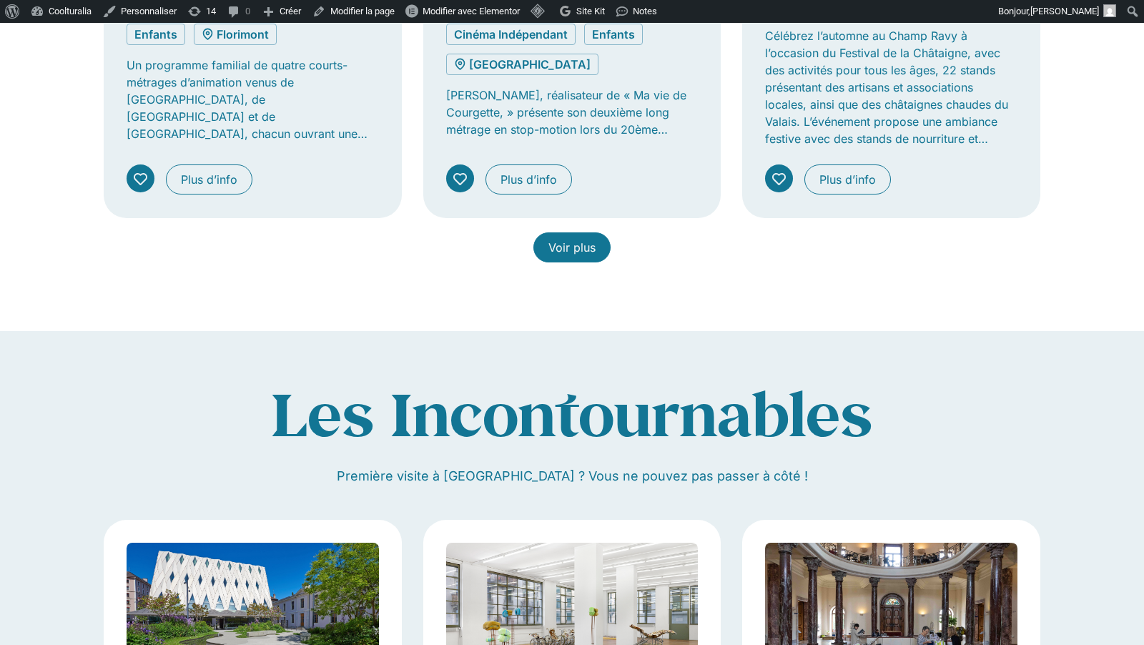
scroll to position [2445, 0]
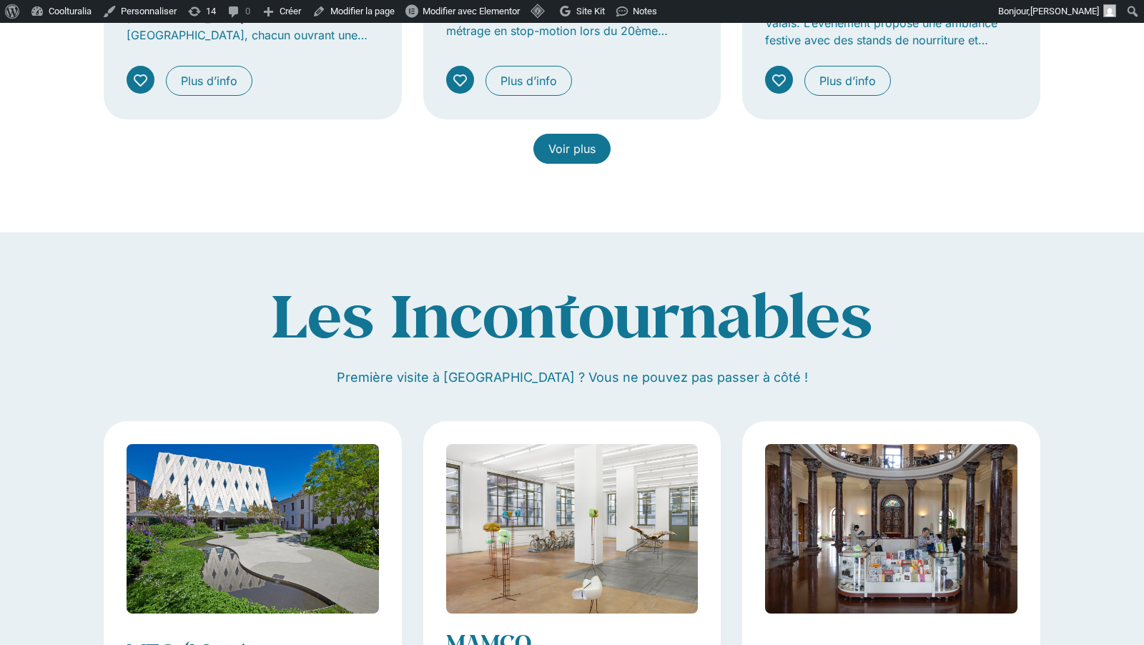
click at [587, 140] on span "Voir plus" at bounding box center [572, 148] width 47 height 17
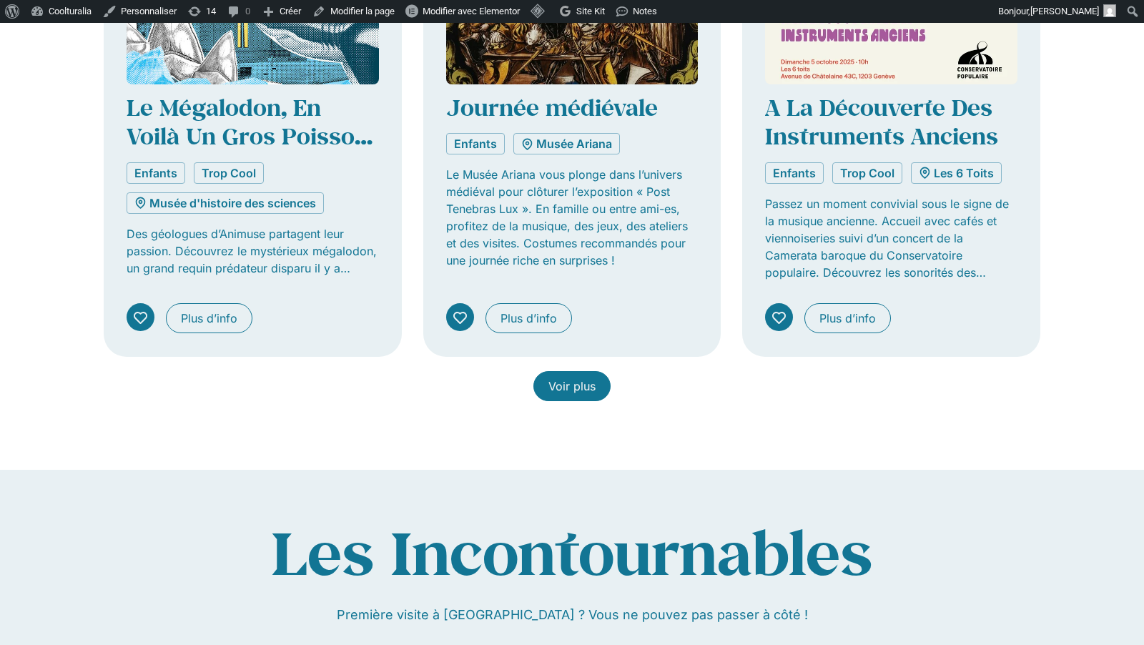
scroll to position [3246, 0]
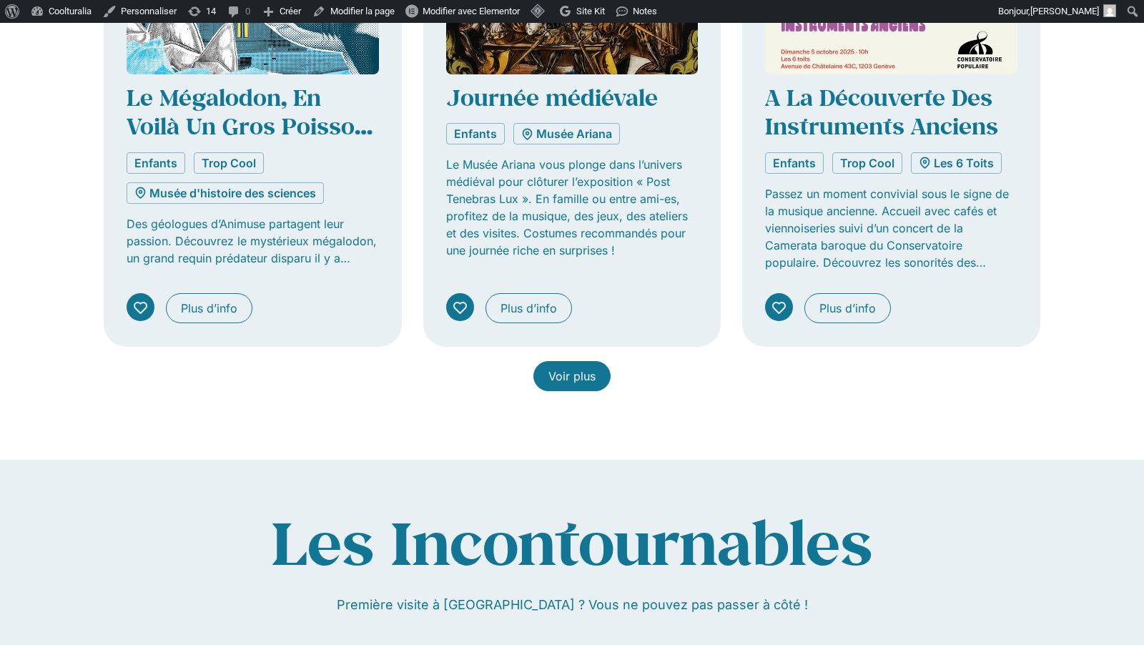
click at [584, 370] on span "Voir plus" at bounding box center [572, 376] width 47 height 17
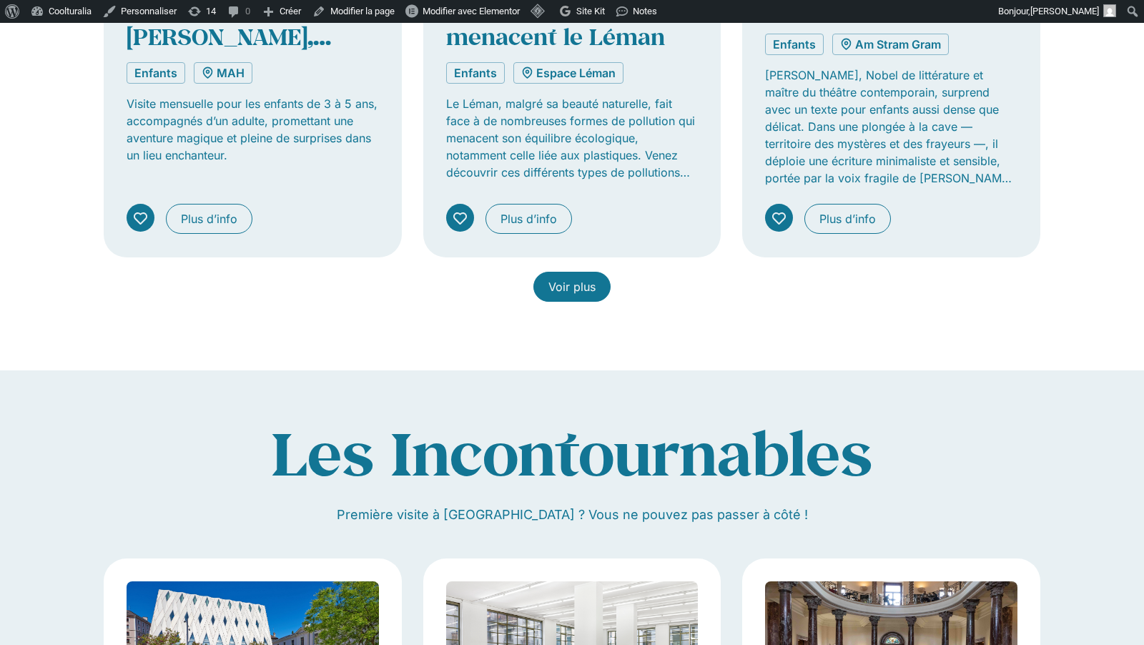
scroll to position [4375, 0]
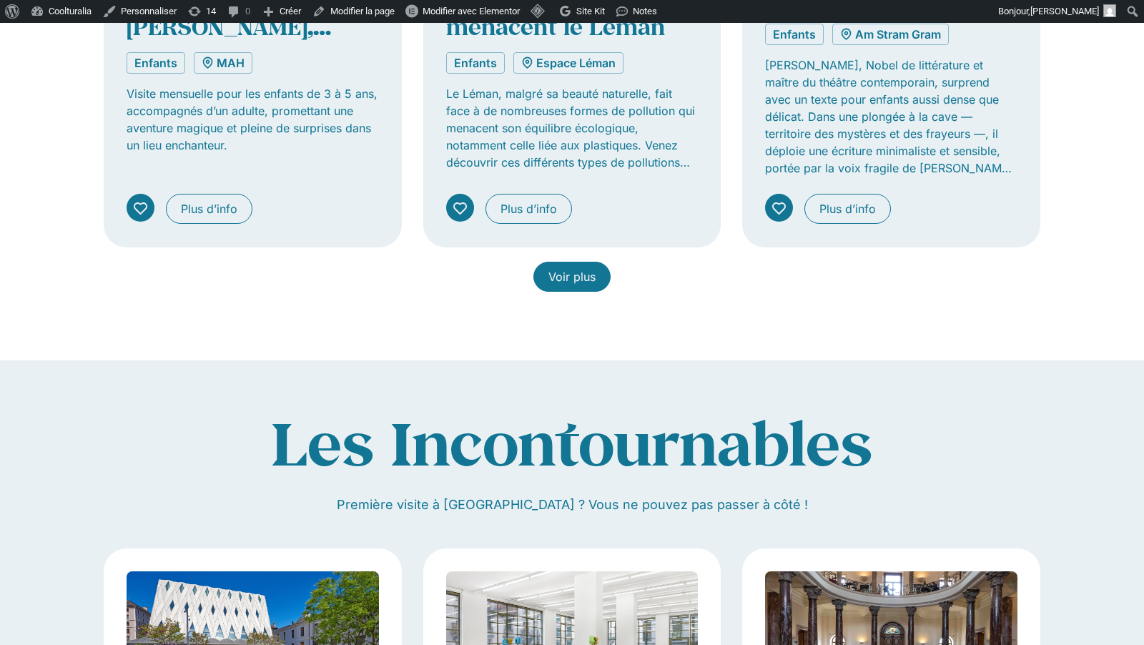
click at [573, 268] on span "Voir plus" at bounding box center [572, 276] width 47 height 17
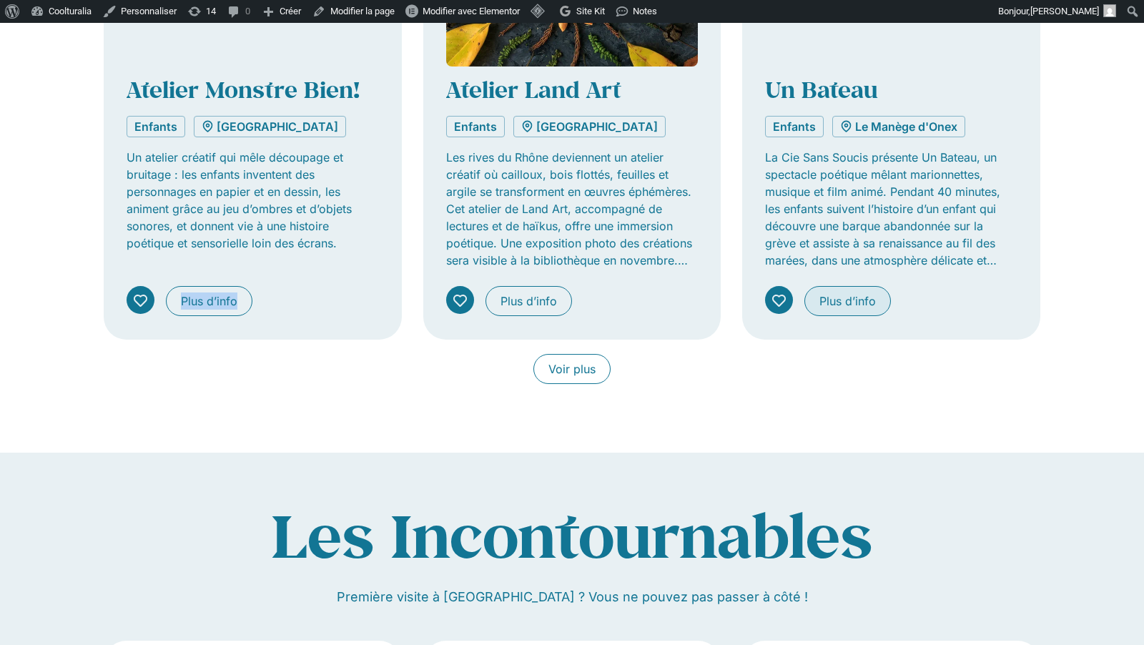
scroll to position [5312, 0]
click at [564, 360] on span "Voir plus" at bounding box center [572, 368] width 47 height 17
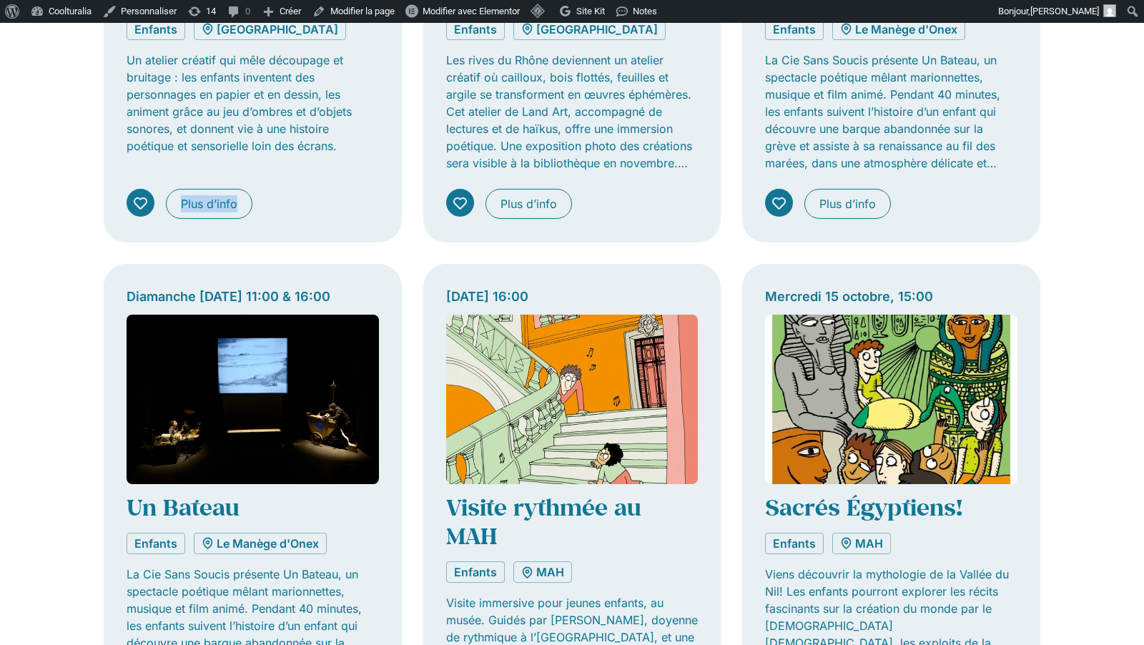
scroll to position [5409, 0]
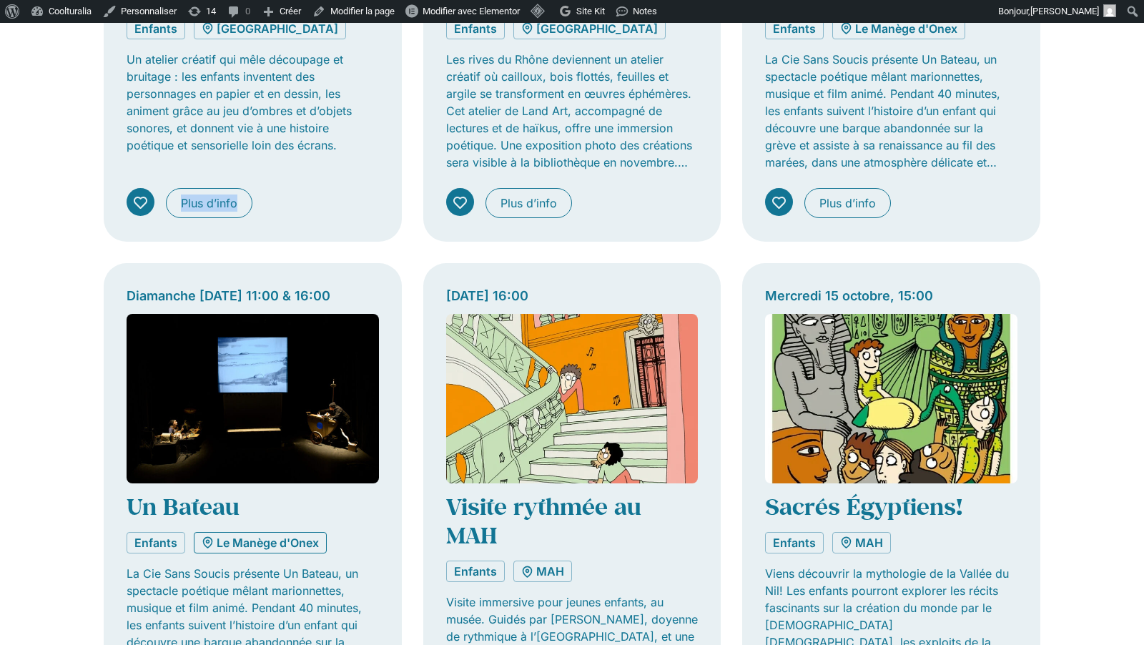
click at [258, 532] on link "Le Manège d'Onex" at bounding box center [260, 542] width 133 height 21
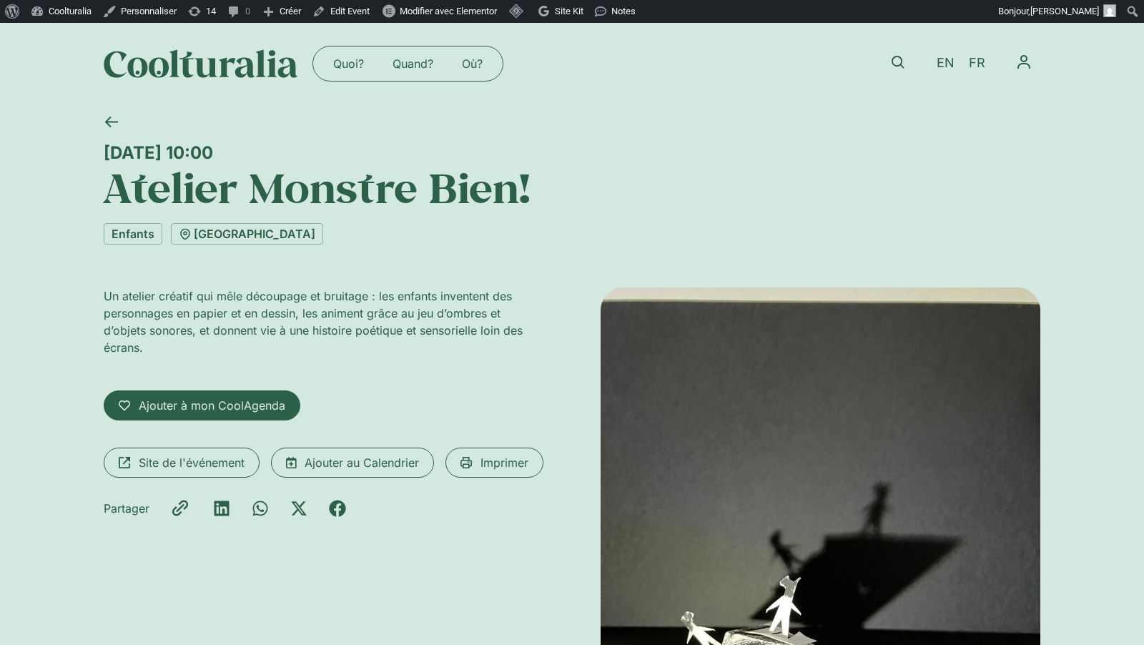
scroll to position [24, 0]
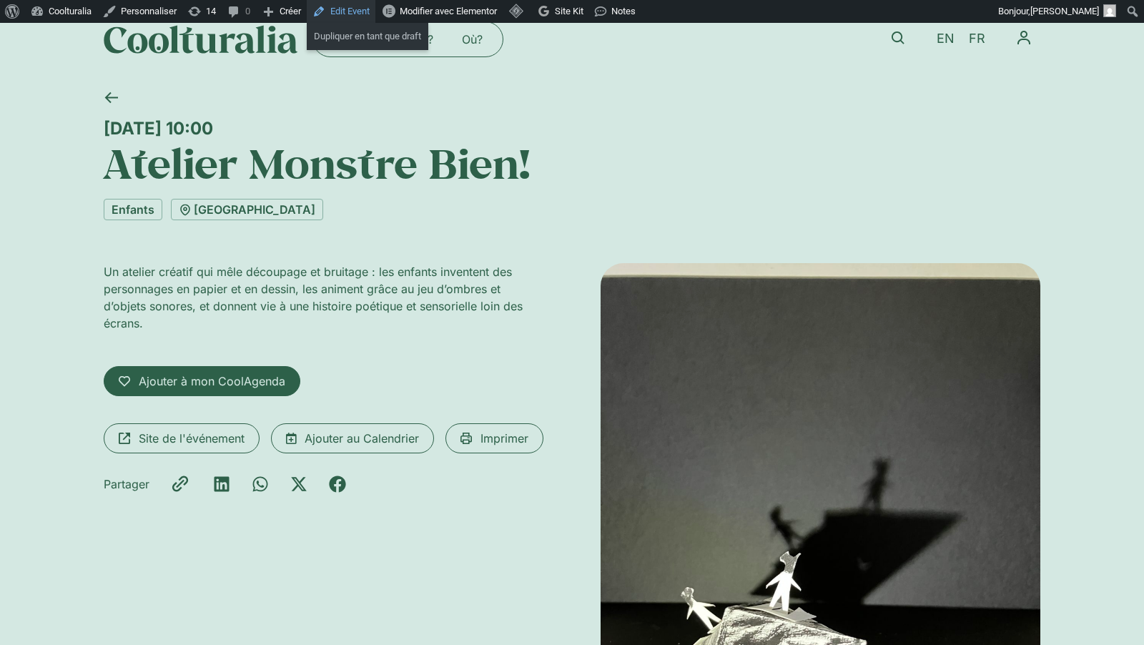
click at [358, 6] on link "Edit Event" at bounding box center [341, 11] width 69 height 23
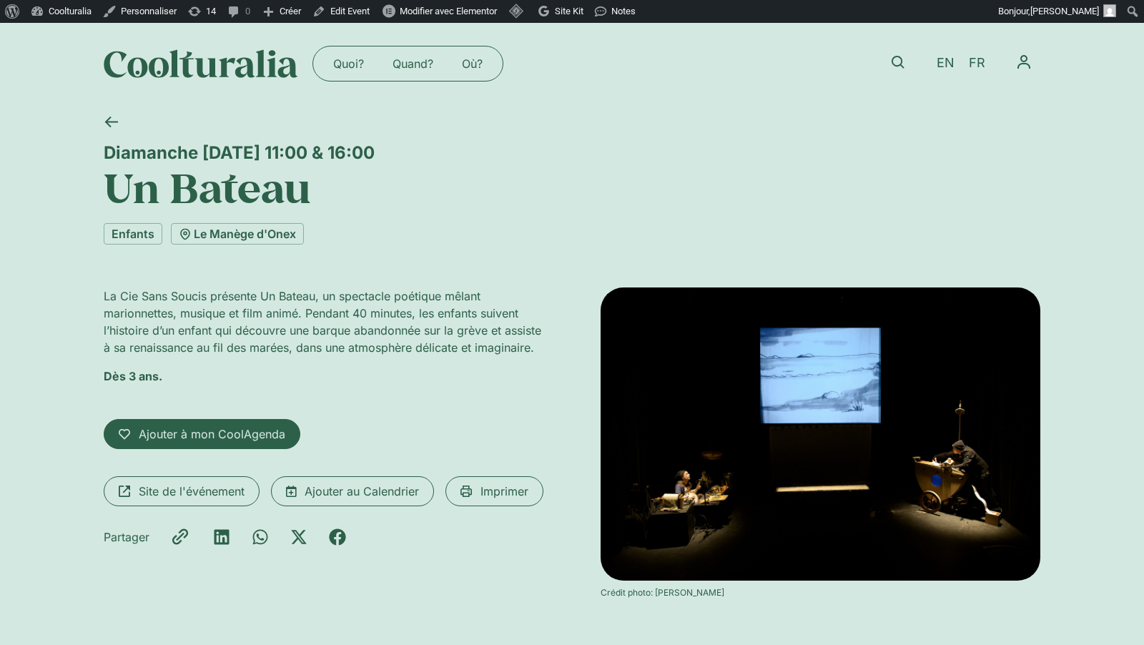
click at [528, 143] on div "Diamanche 12 octobre, 11:00 & 16:00" at bounding box center [572, 152] width 937 height 21
click at [366, 13] on link "Edit Event" at bounding box center [341, 11] width 69 height 23
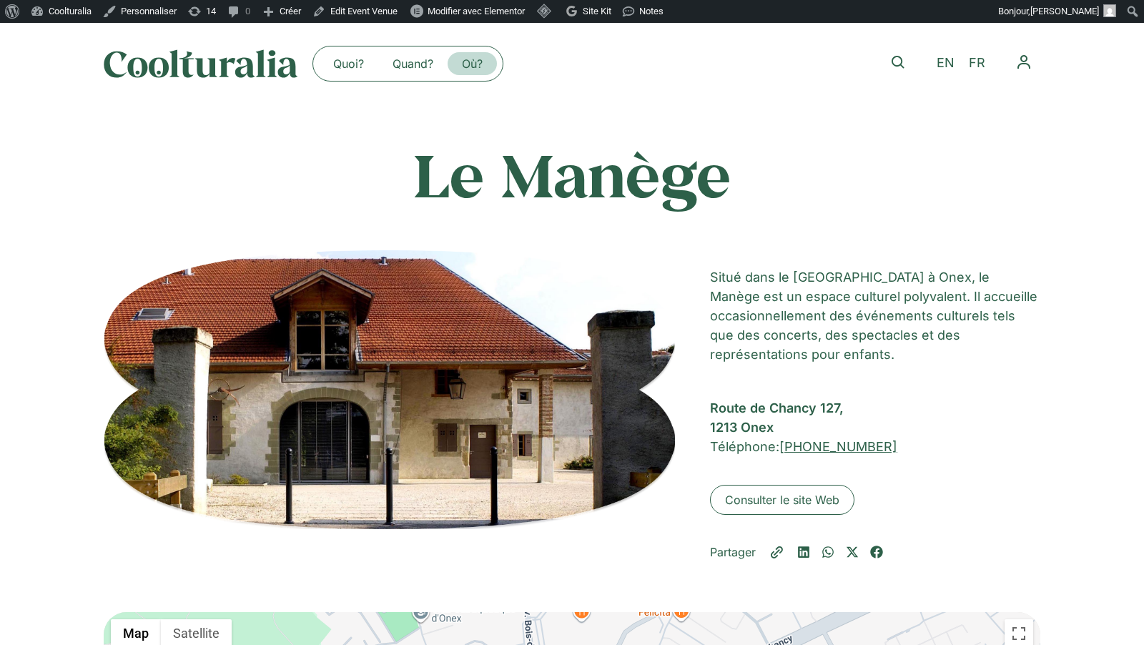
click at [471, 57] on link "Où?" at bounding box center [472, 63] width 49 height 23
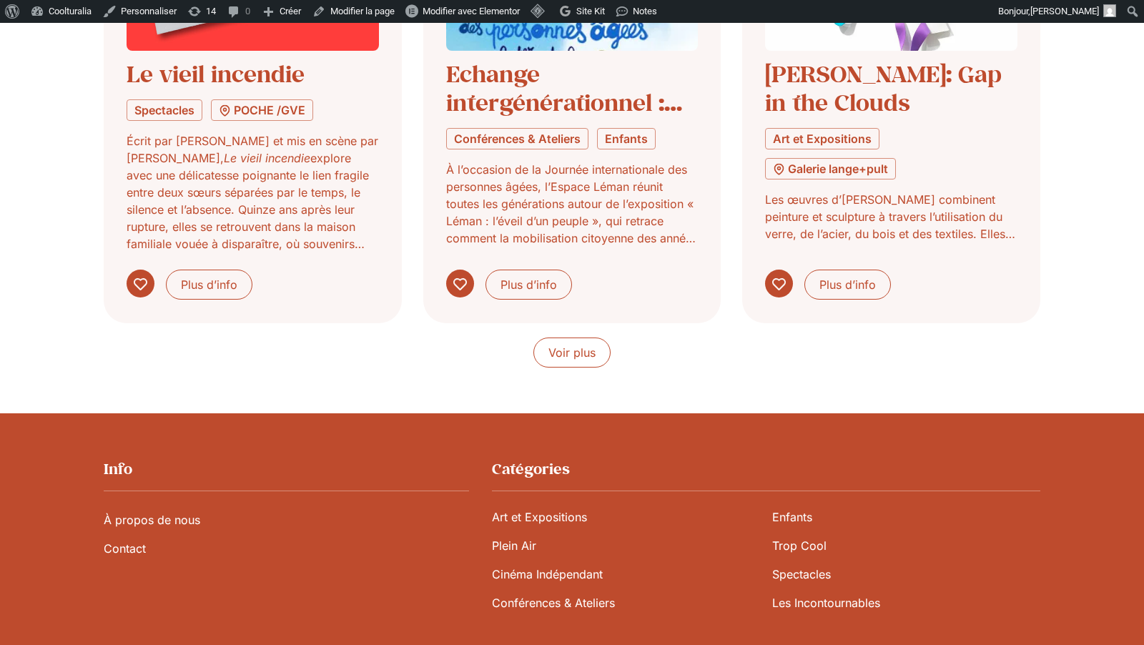
scroll to position [1315, 0]
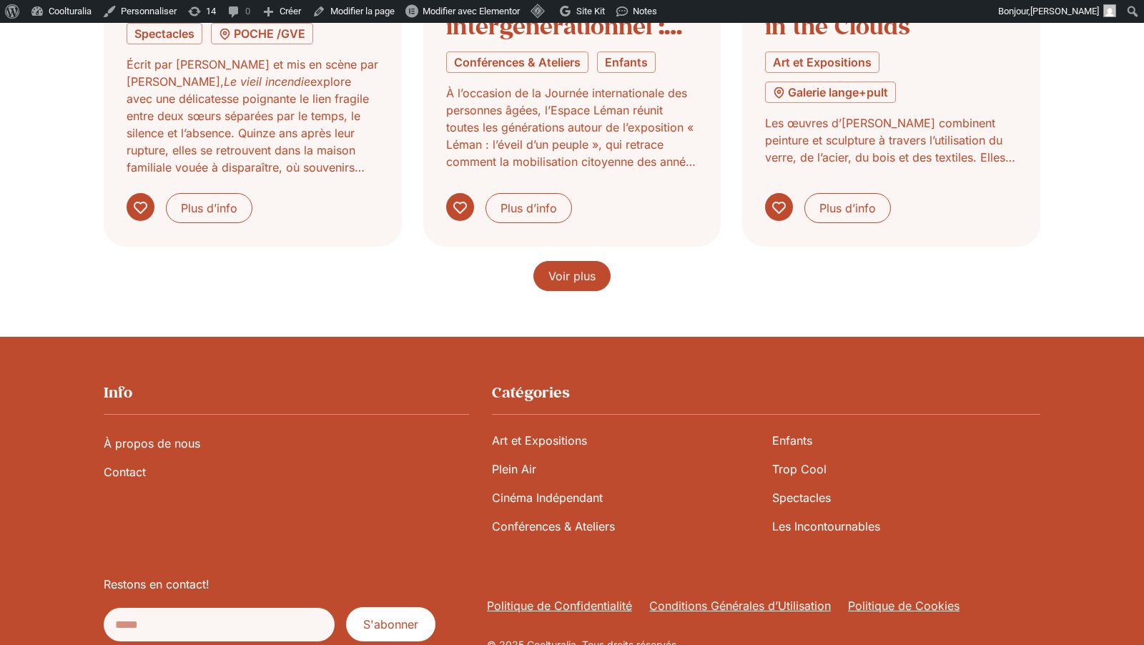
click at [573, 268] on span "Voir plus" at bounding box center [572, 276] width 47 height 17
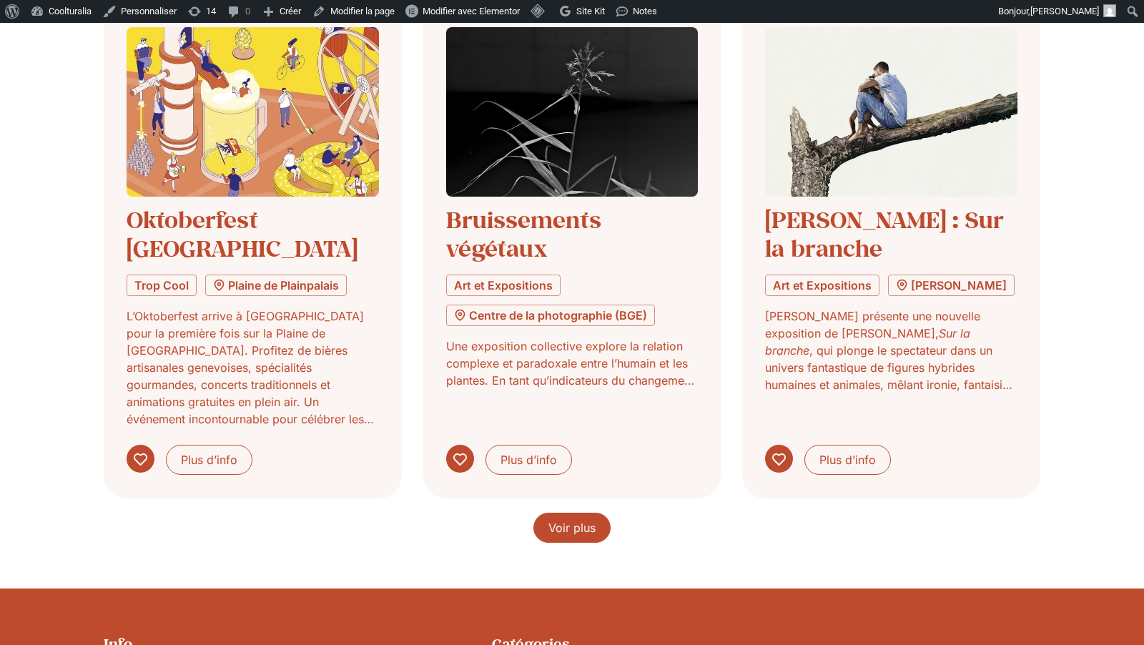
scroll to position [2237, 0]
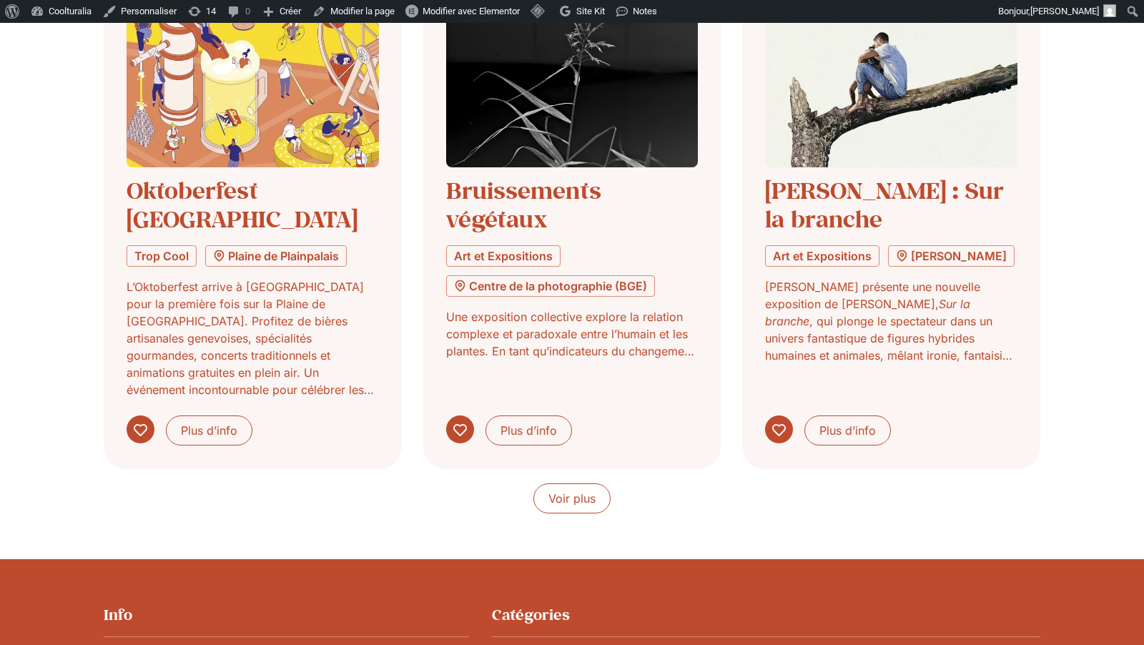
click at [574, 490] on span "Voir plus" at bounding box center [572, 498] width 47 height 17
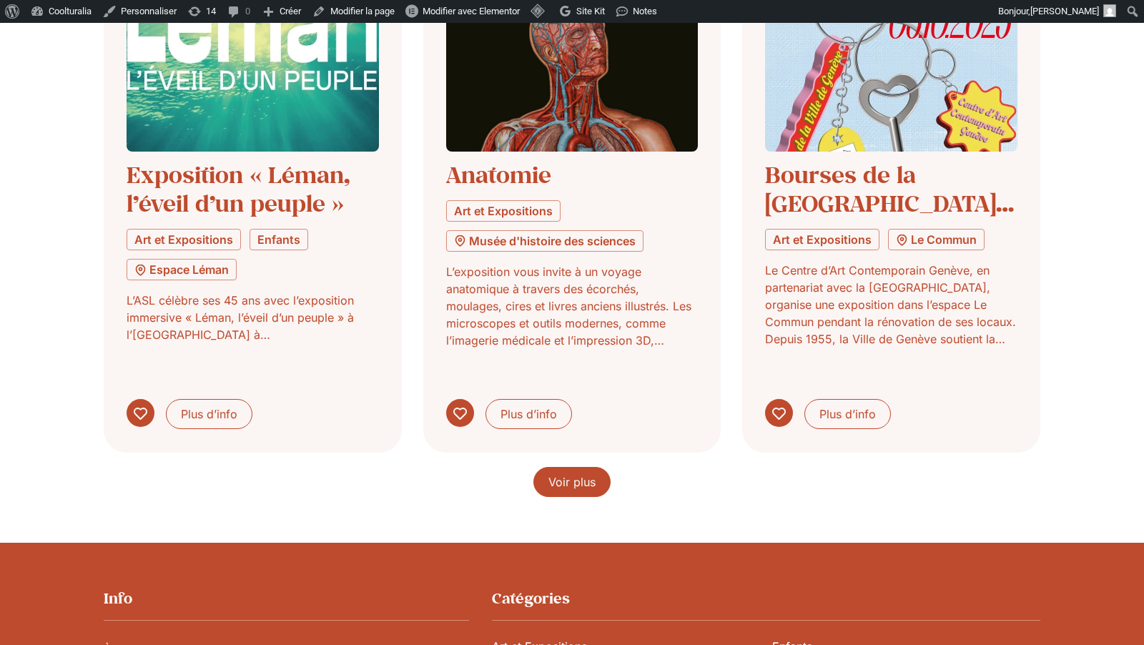
scroll to position [3350, 0]
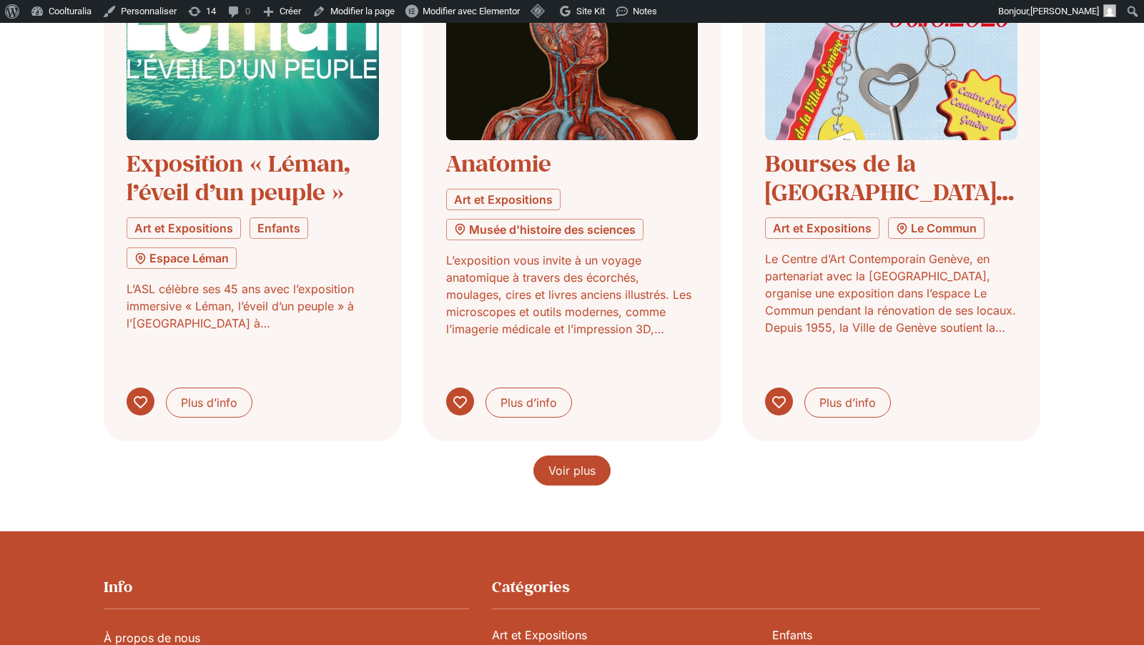
click at [572, 456] on link "Voir plus" at bounding box center [572, 471] width 77 height 30
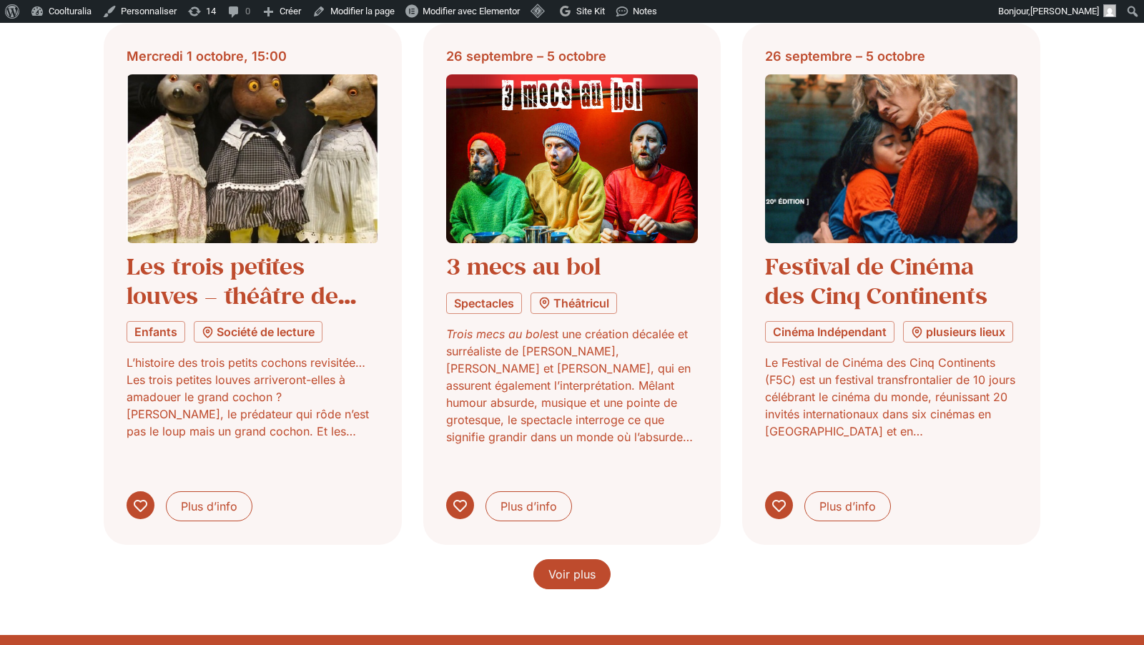
scroll to position [4337, 0]
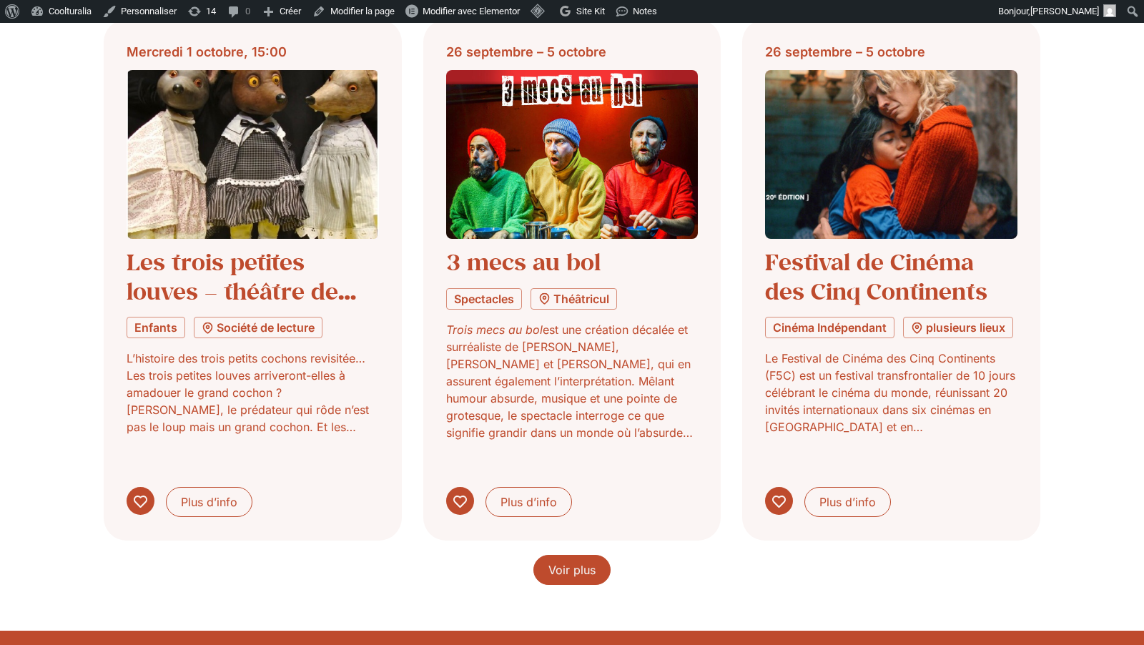
click at [566, 561] on span "Voir plus" at bounding box center [572, 569] width 47 height 17
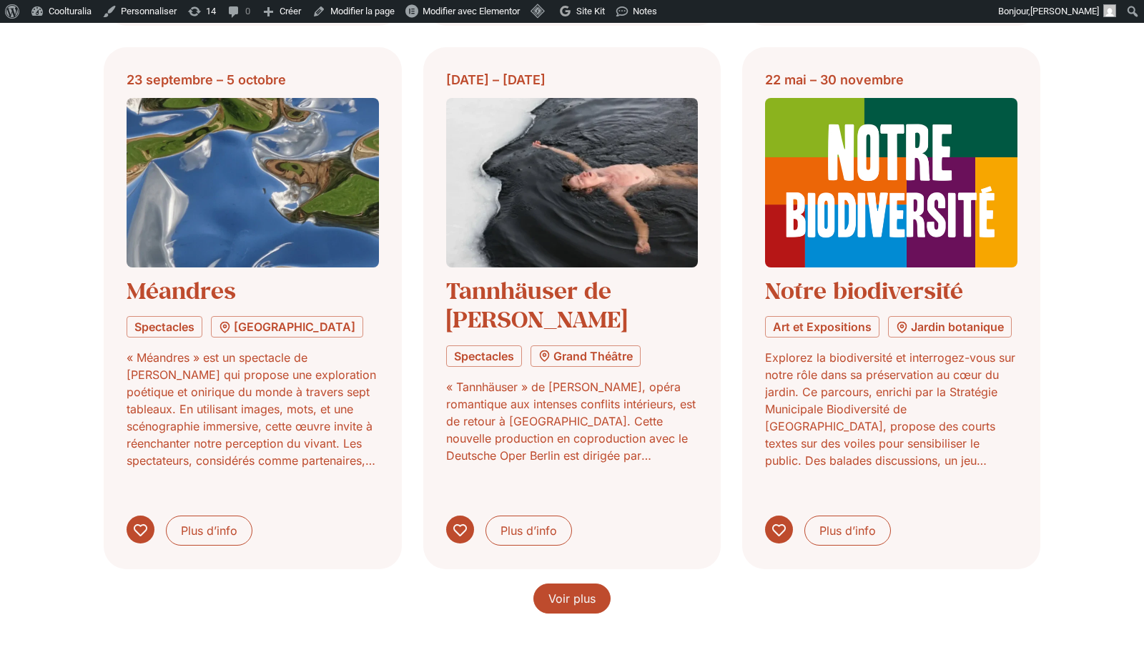
scroll to position [5432, 0]
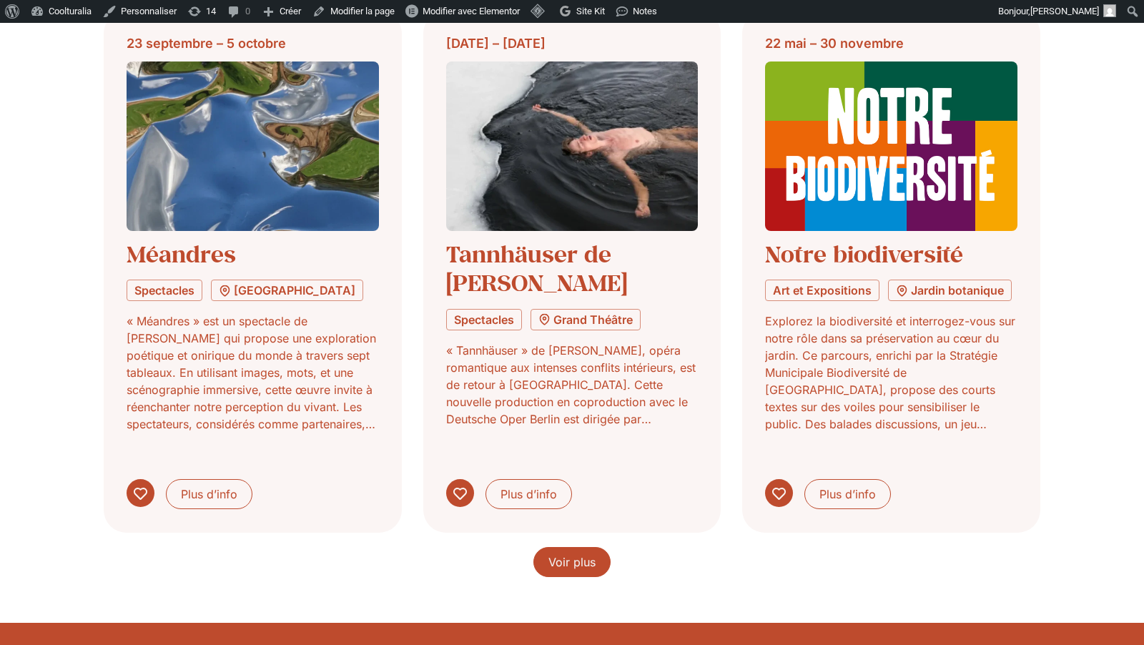
click at [569, 547] on link "Voir plus" at bounding box center [572, 562] width 77 height 30
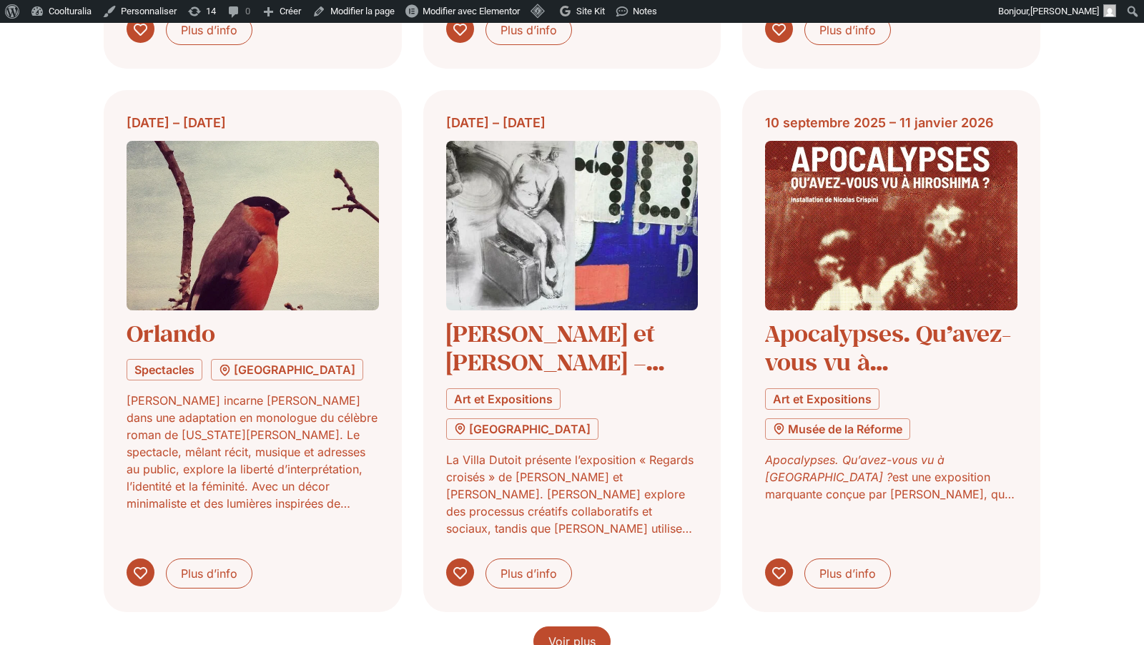
scroll to position [6487, 0]
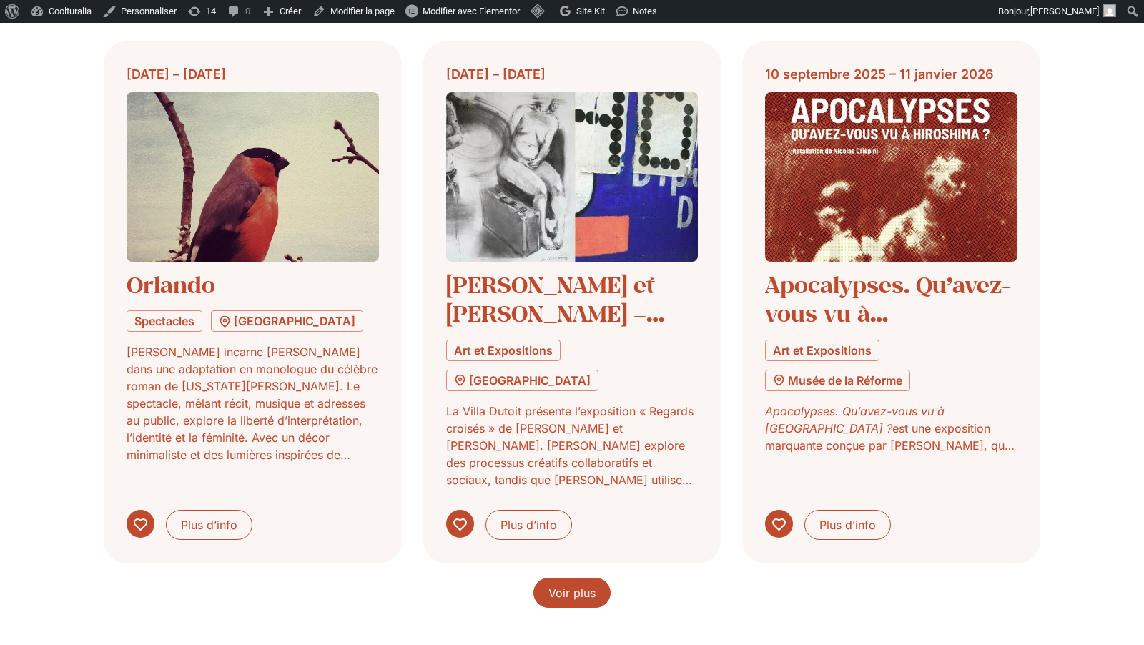
click at [577, 584] on span "Voir plus" at bounding box center [572, 592] width 47 height 17
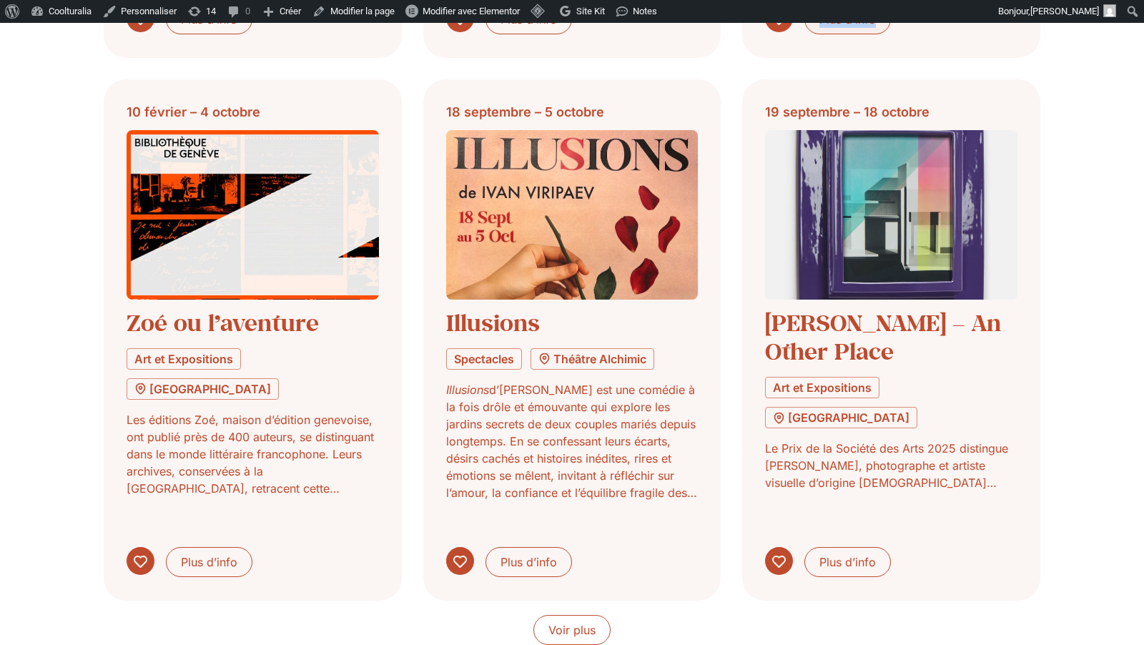
scroll to position [7543, 0]
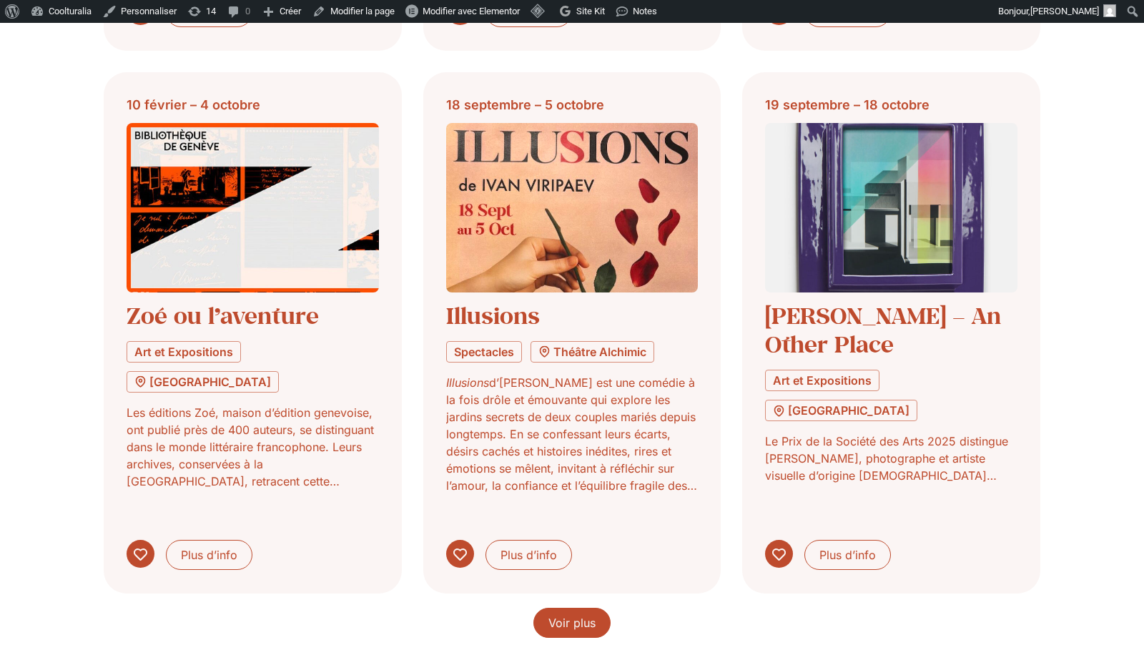
click at [576, 614] on span "Voir plus" at bounding box center [572, 622] width 47 height 17
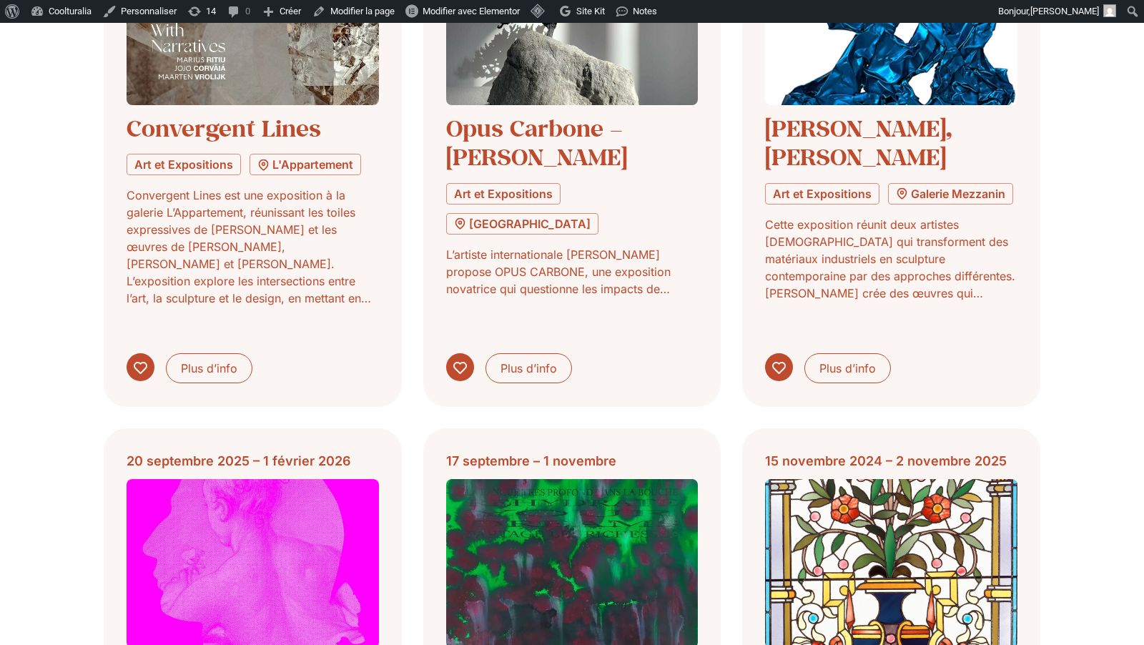
scroll to position [8287, 0]
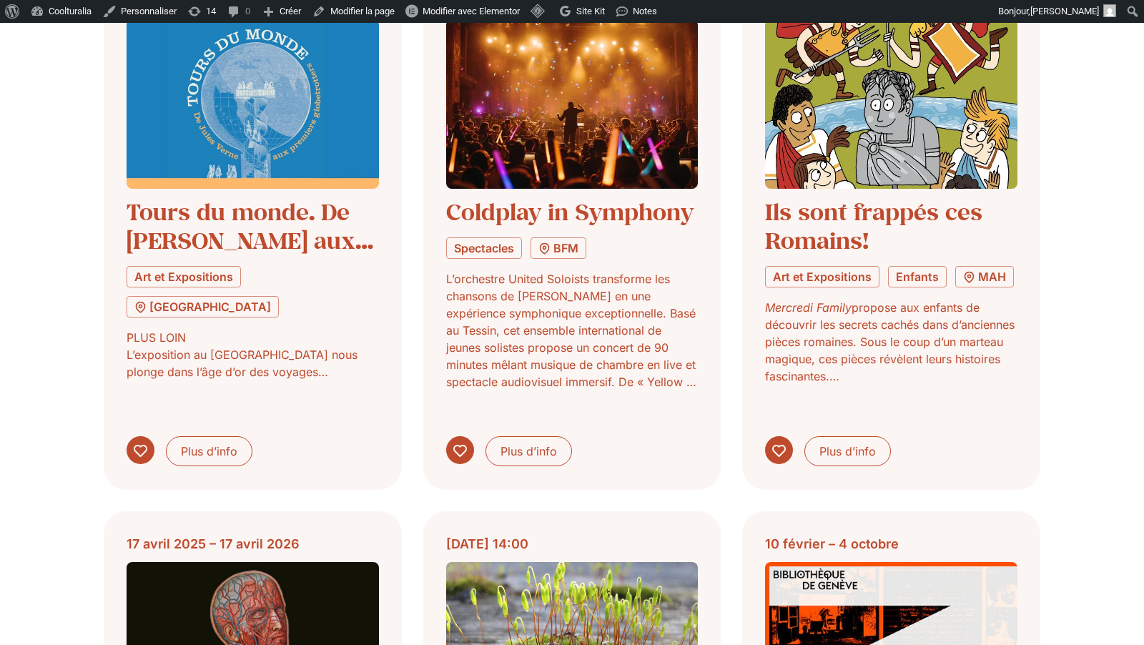
scroll to position [9526, 0]
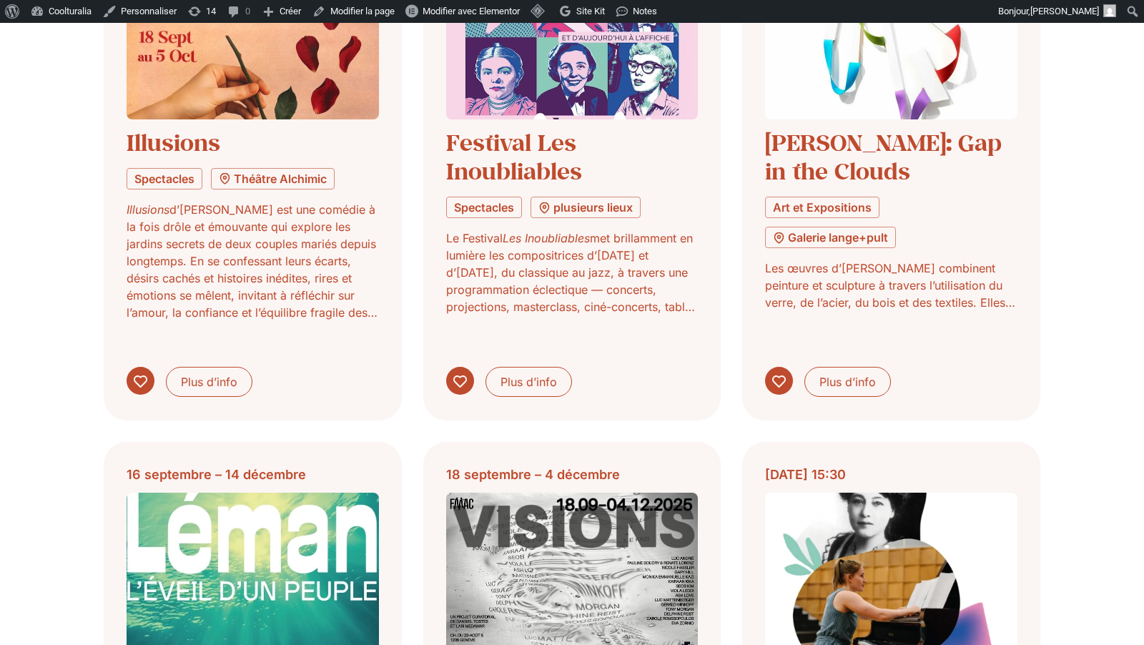
scroll to position [10435, 0]
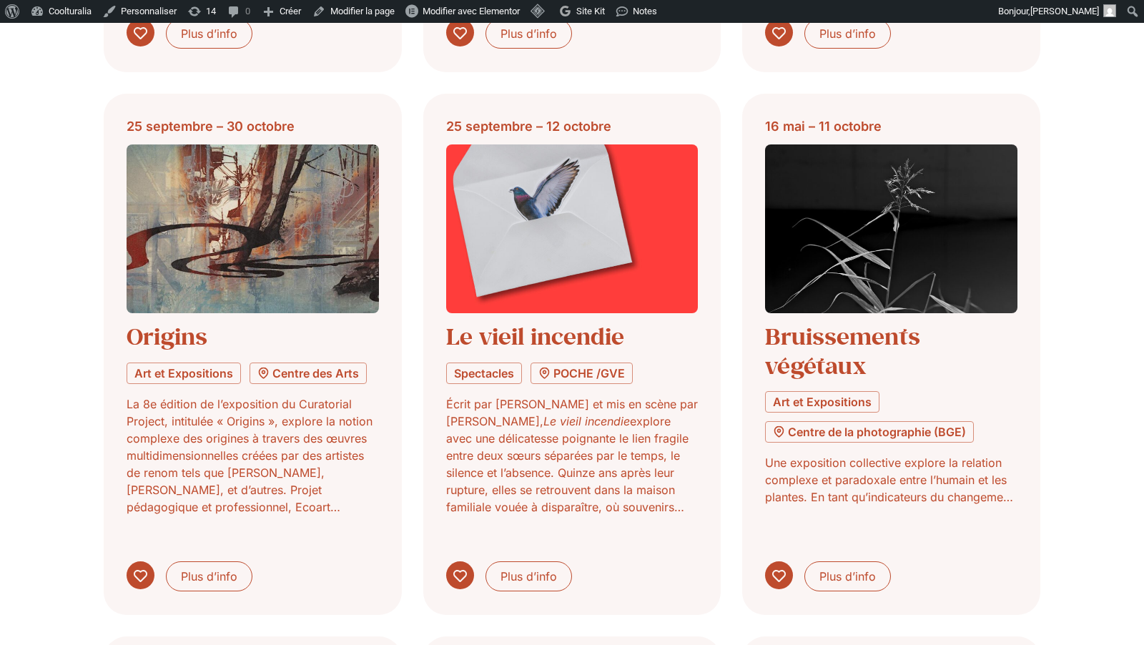
scroll to position [11394, 0]
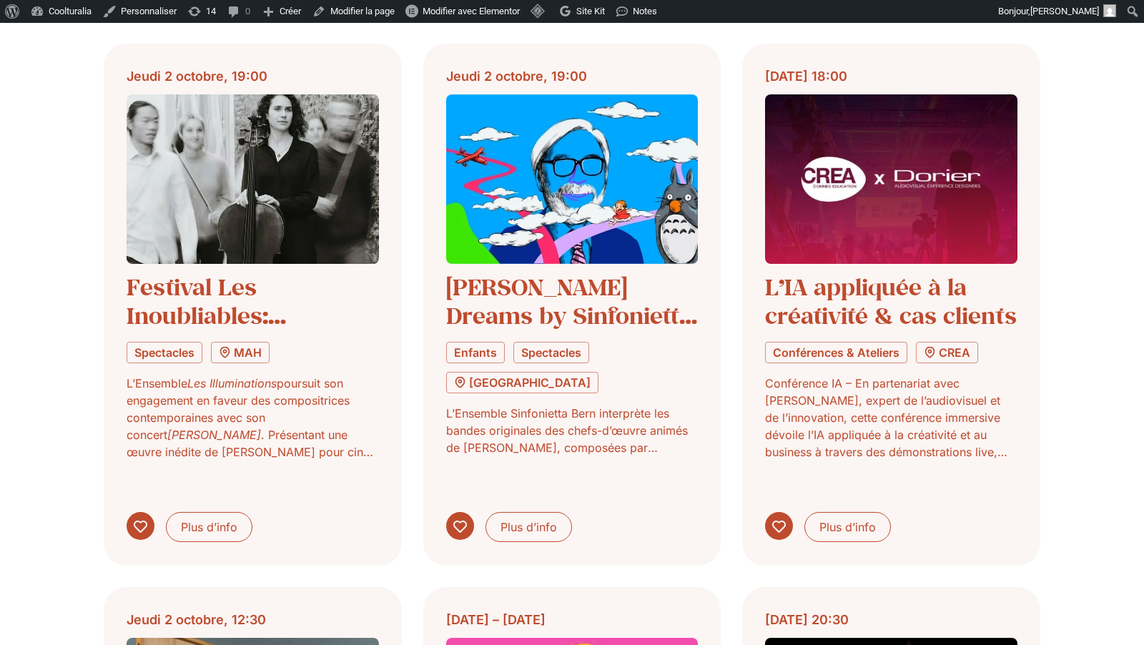
scroll to position [12481, 0]
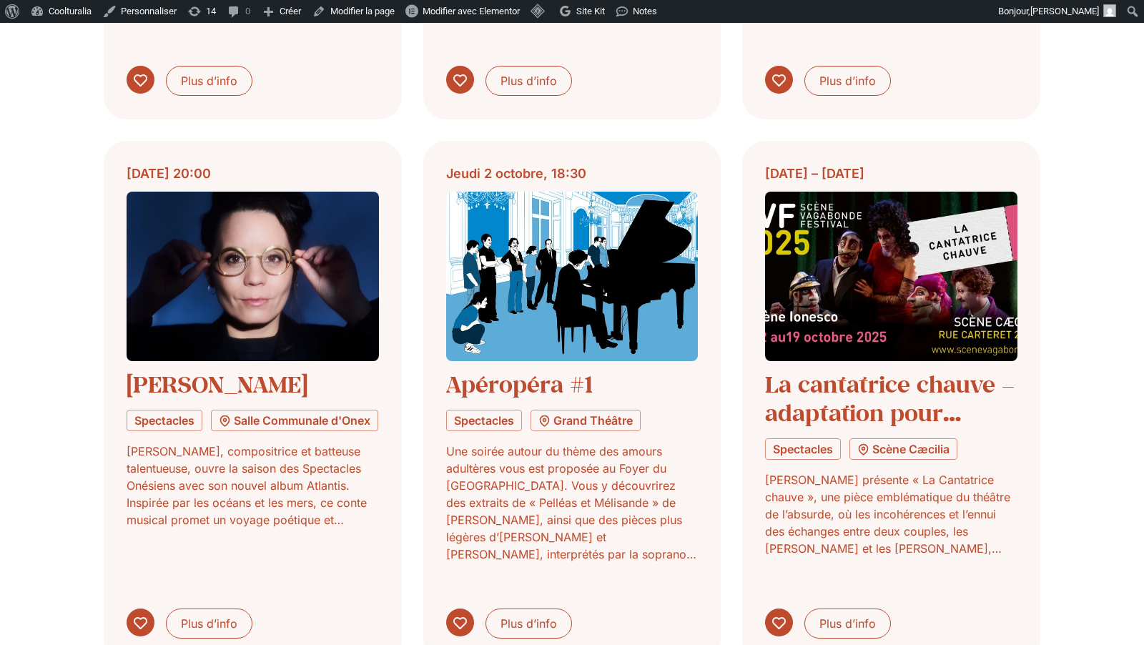
scroll to position [13456, 0]
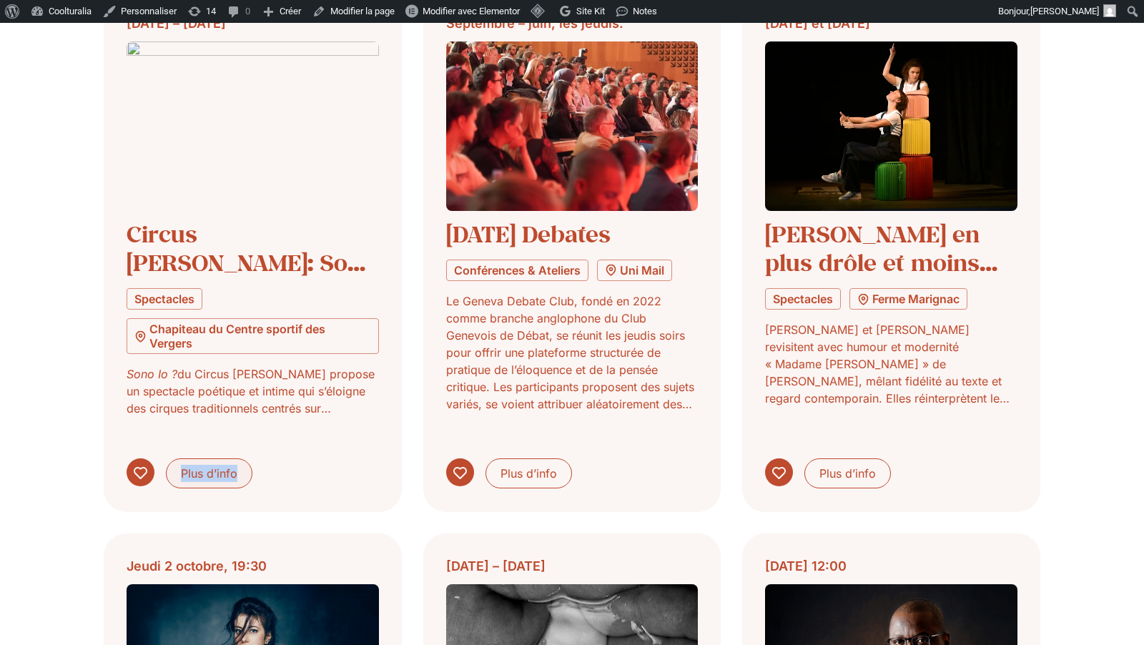
scroll to position [14722, 0]
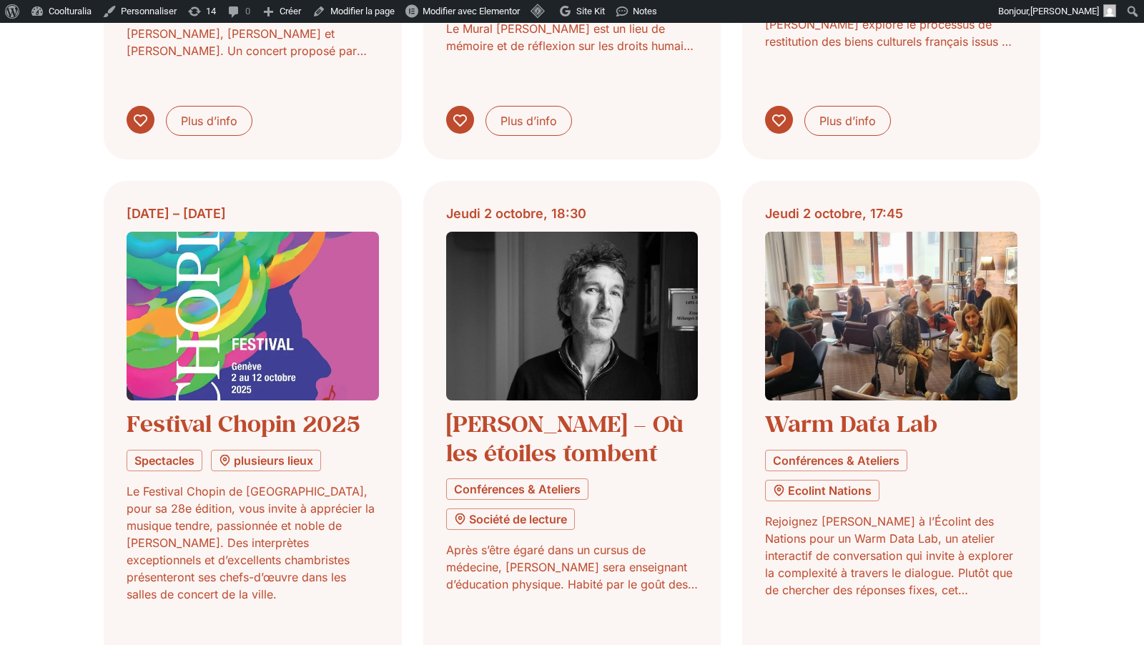
scroll to position [15692, 0]
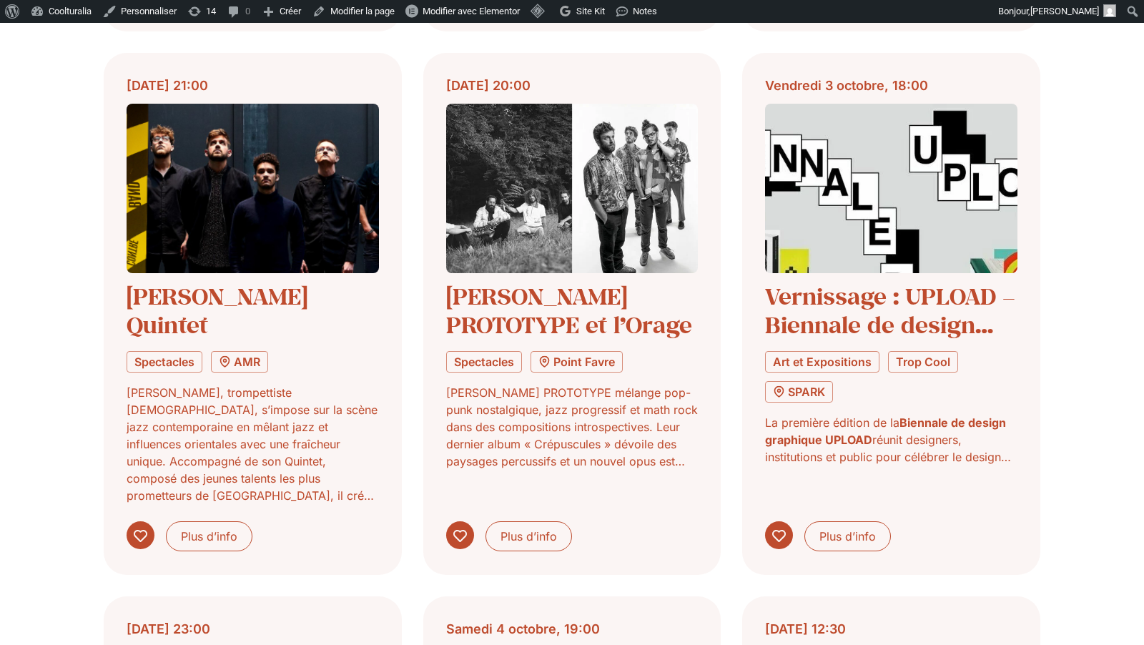
scroll to position [16811, 0]
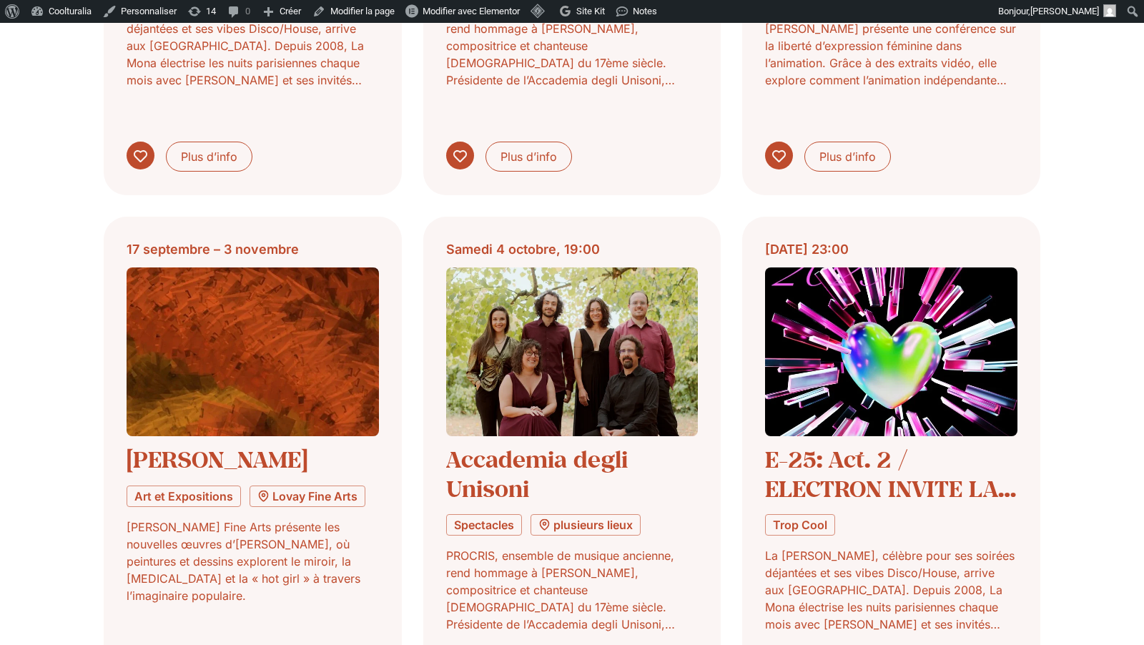
scroll to position [17764, 0]
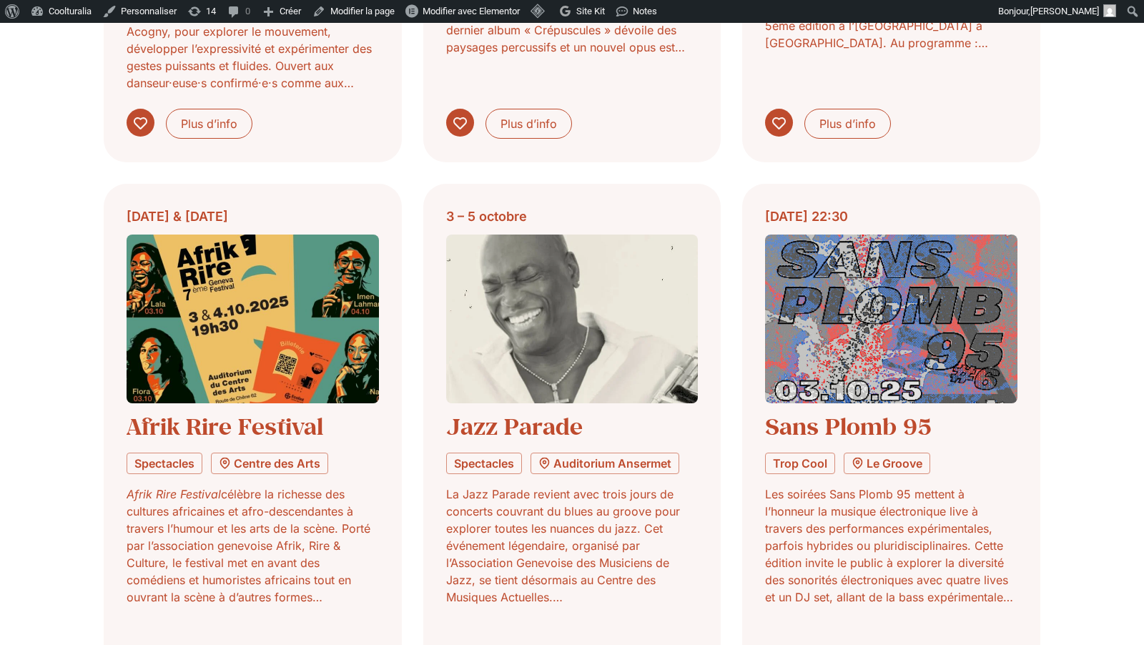
scroll to position [18944, 0]
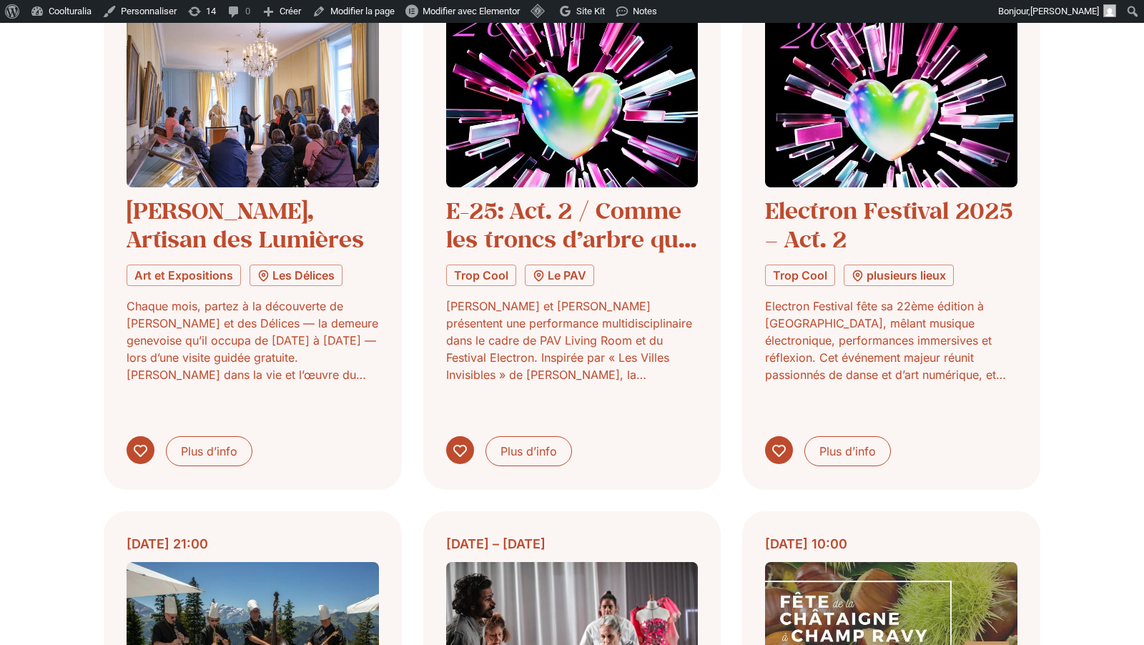
scroll to position [19642, 0]
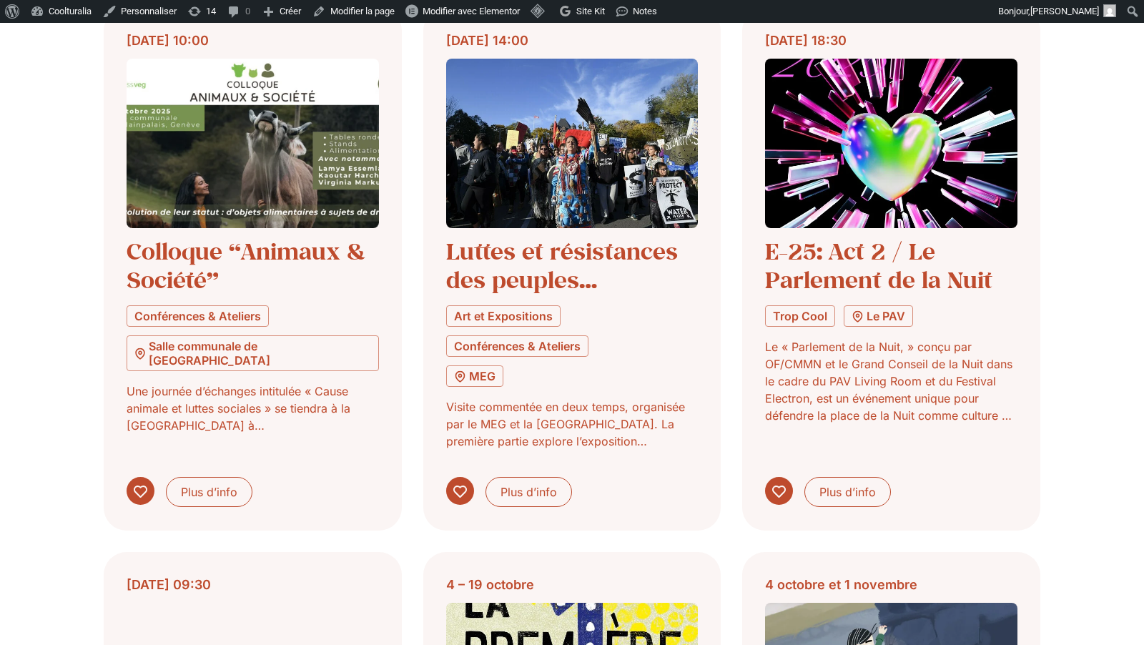
scroll to position [21239, 0]
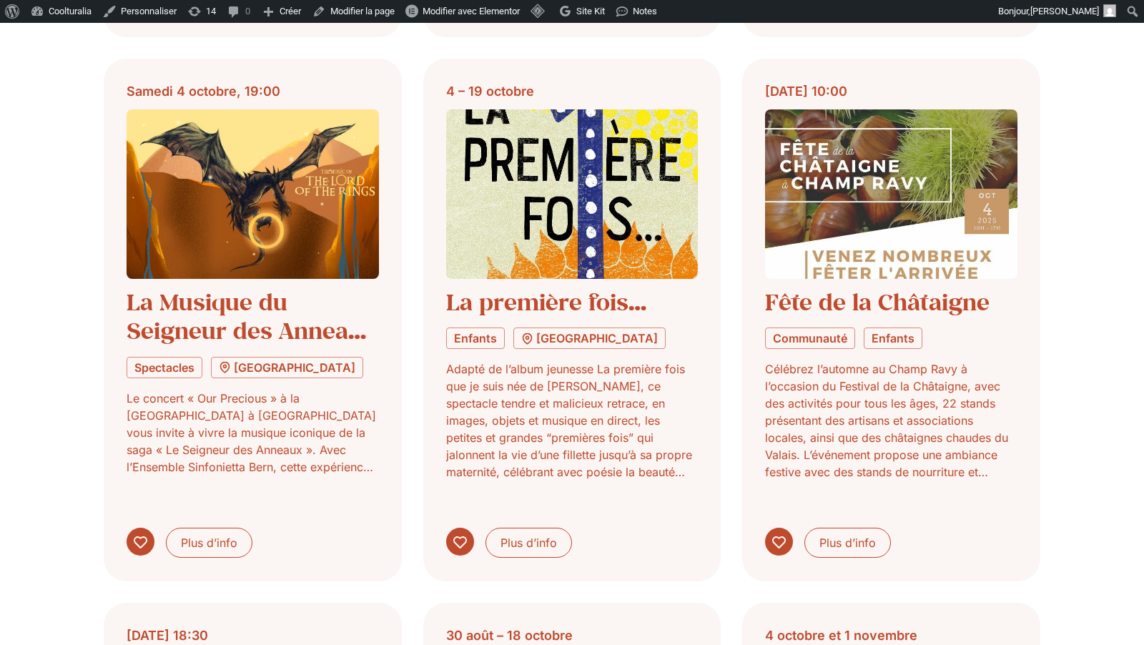
scroll to position [22272, 0]
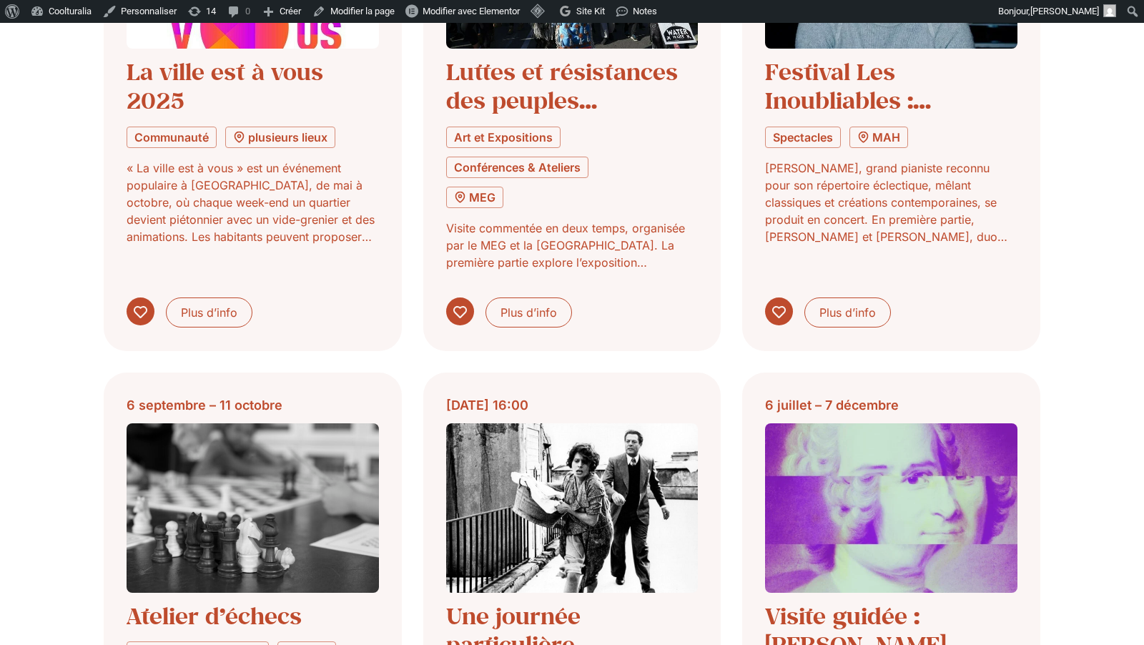
scroll to position [23609, 0]
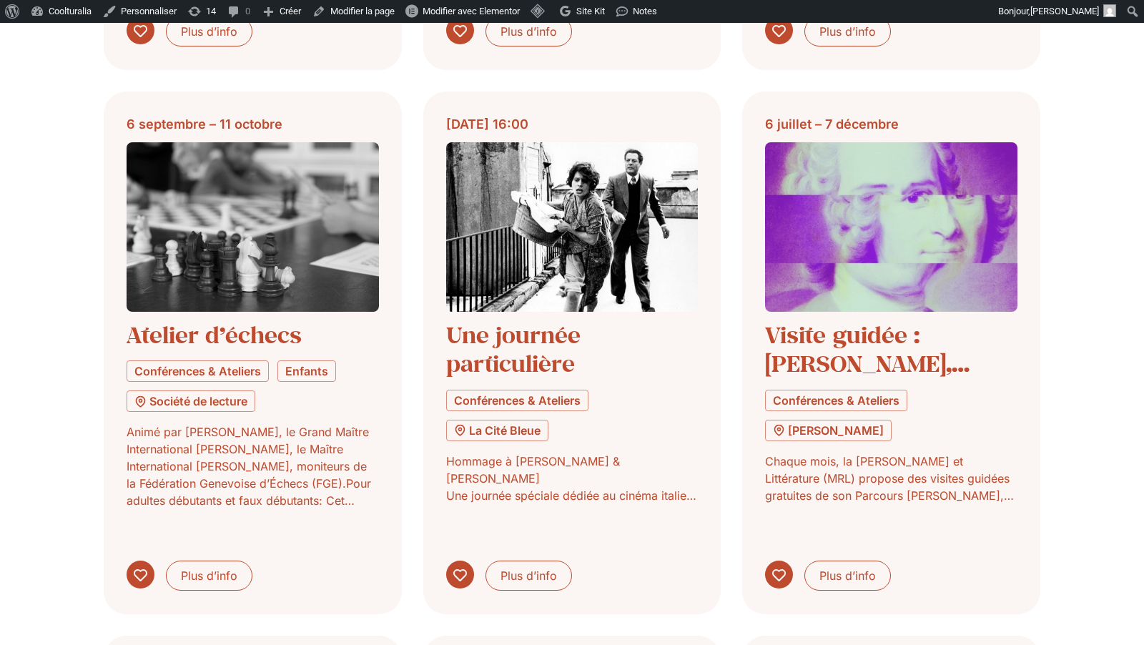
scroll to position [24632, 0]
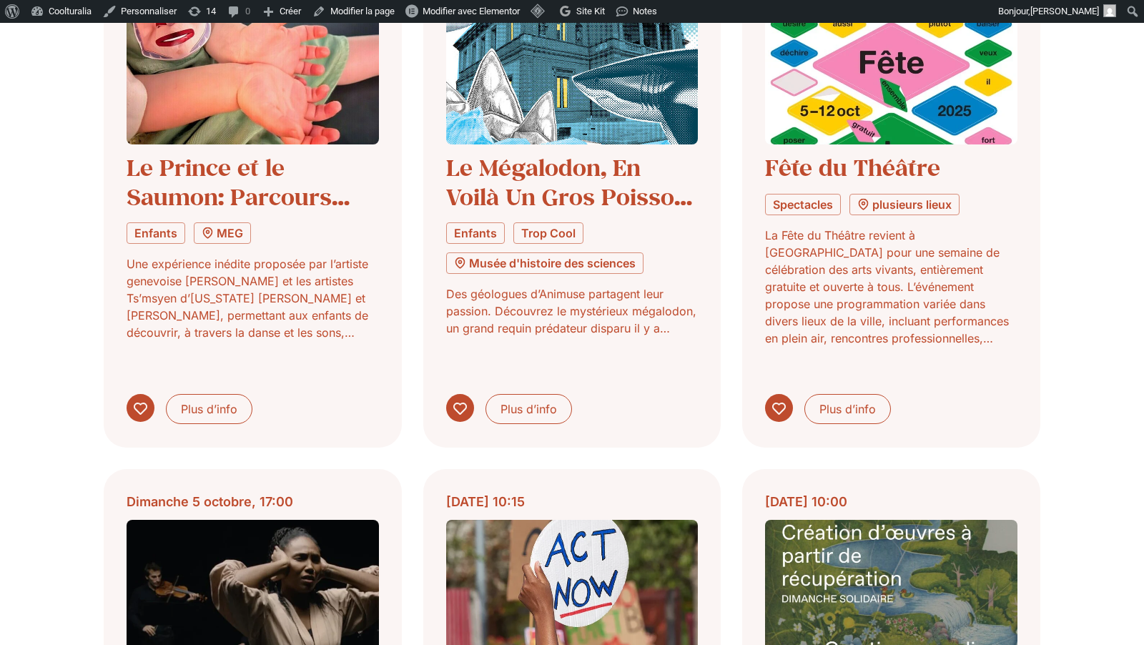
scroll to position [25733, 0]
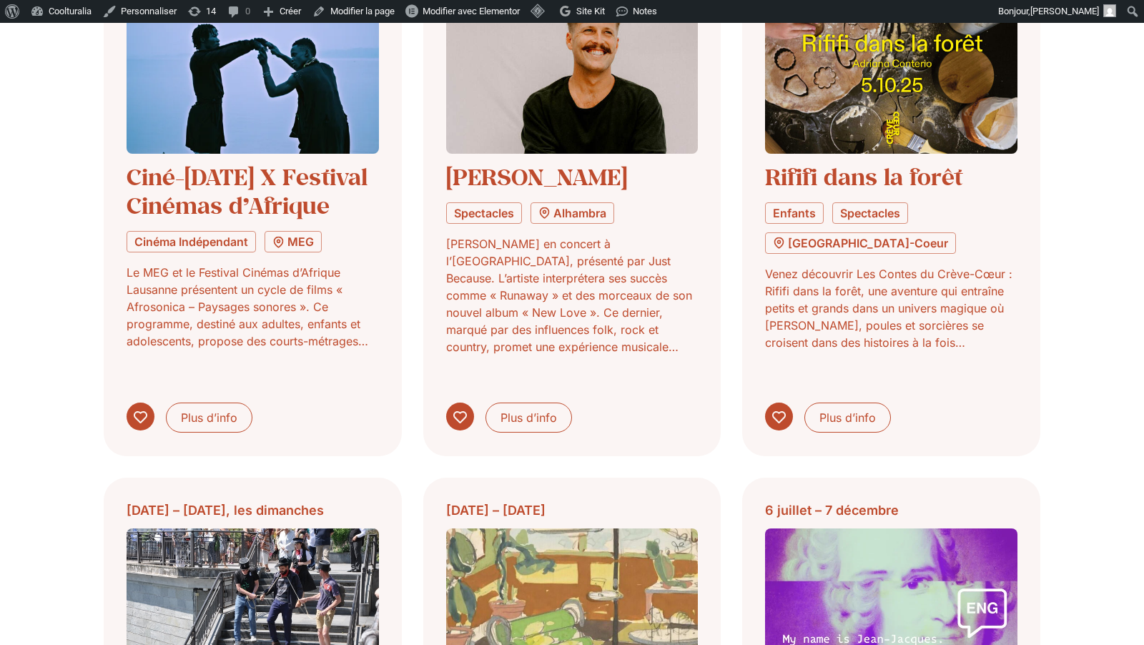
scroll to position [26903, 0]
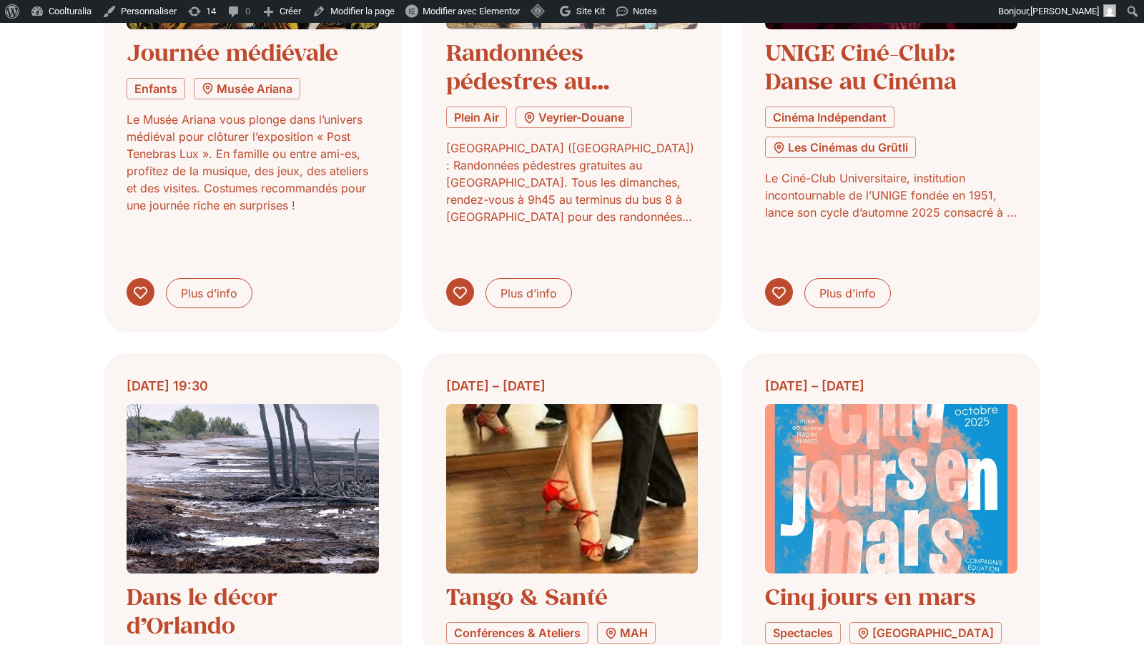
scroll to position [27988, 0]
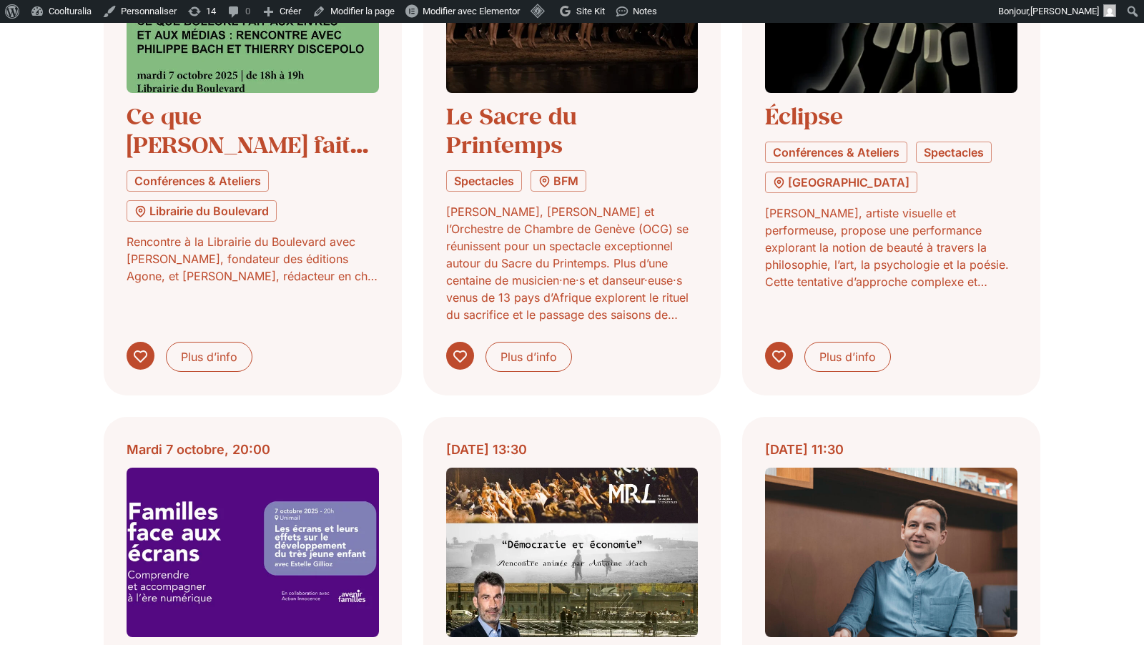
scroll to position [28999, 0]
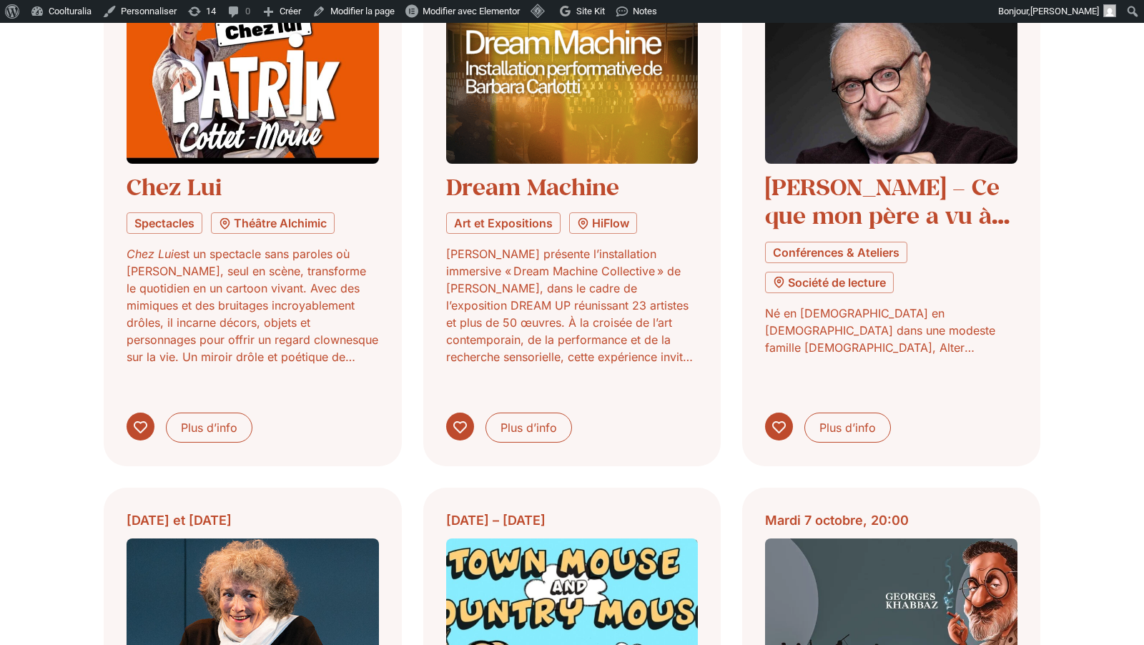
scroll to position [30028, 0]
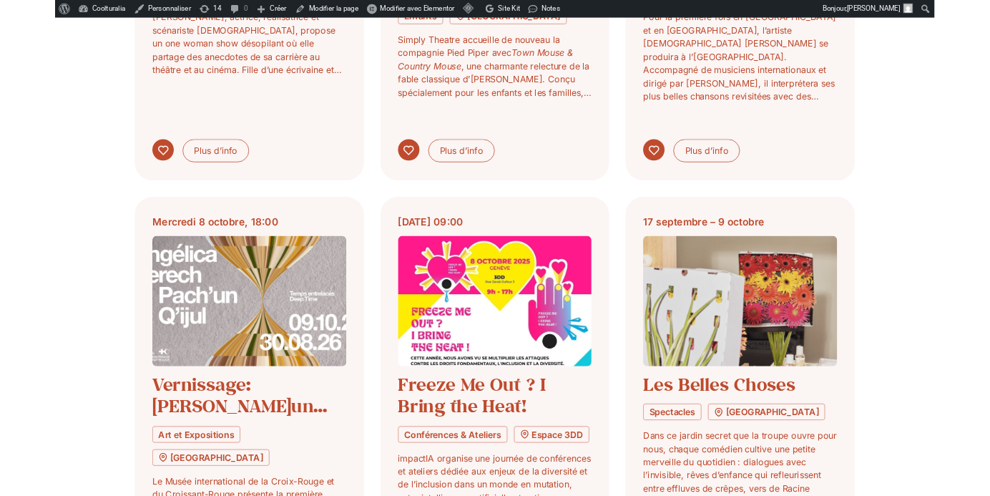
scroll to position [30784, 0]
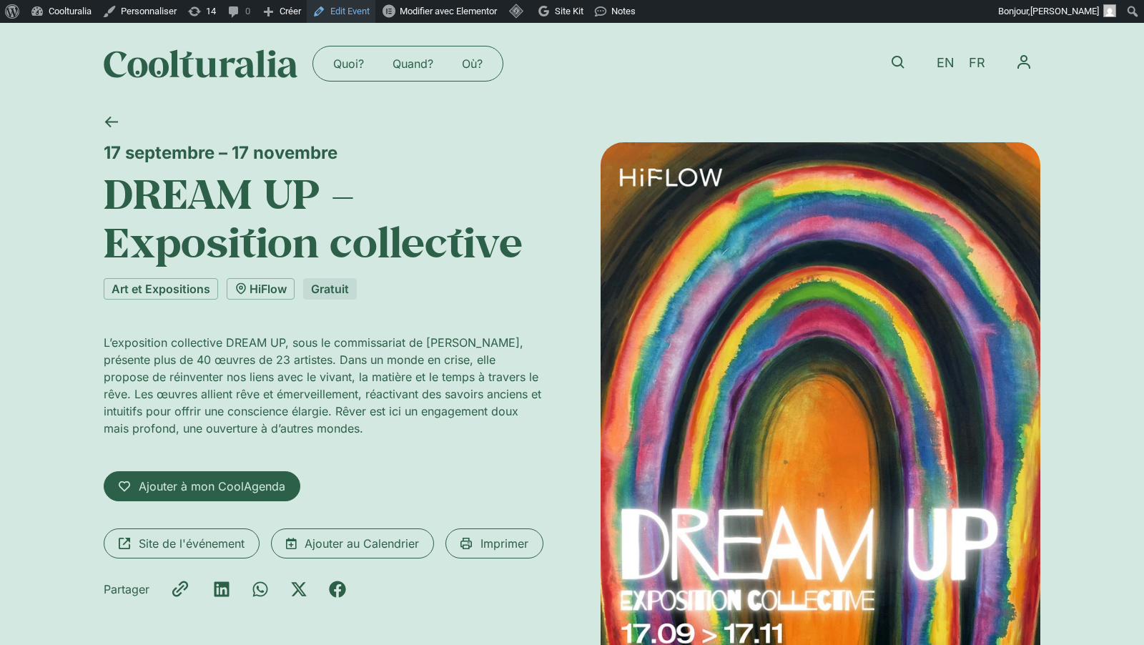
click at [367, 15] on link "Edit Event" at bounding box center [341, 11] width 69 height 23
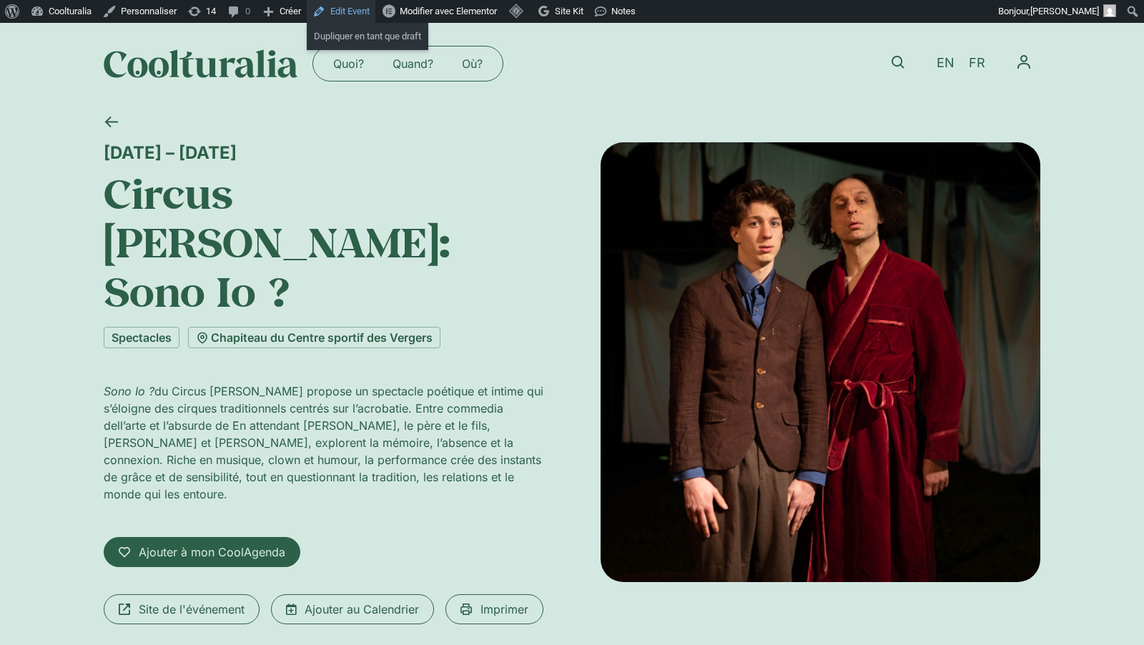
click at [345, 12] on link "Edit Event" at bounding box center [341, 11] width 69 height 23
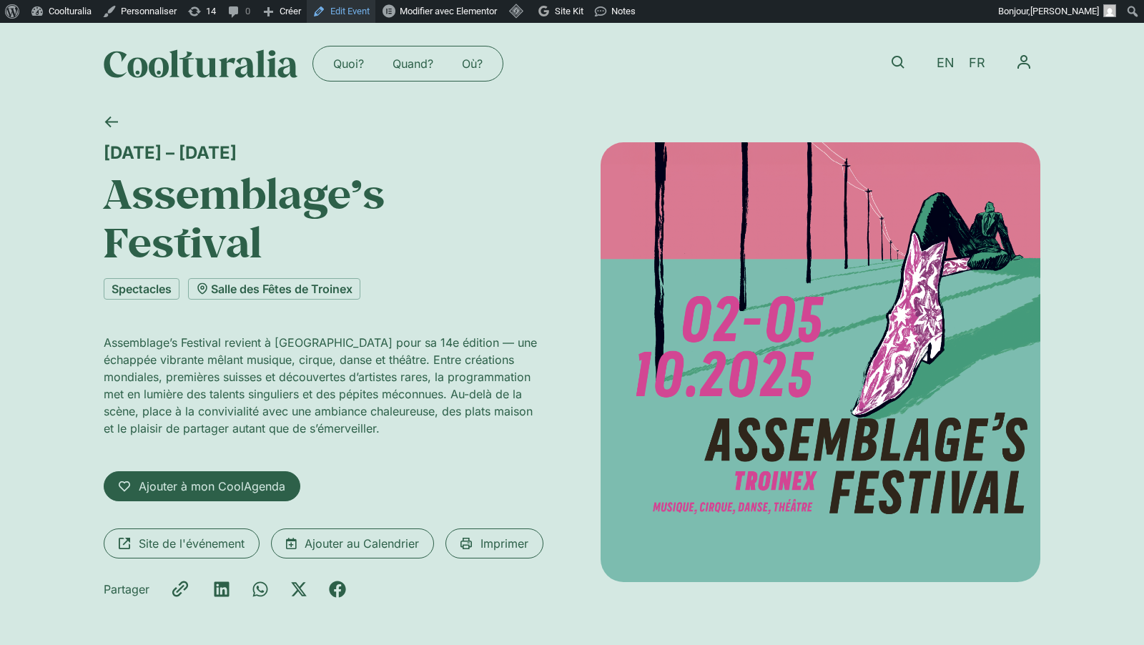
click at [371, 11] on link "Edit Event" at bounding box center [341, 11] width 69 height 23
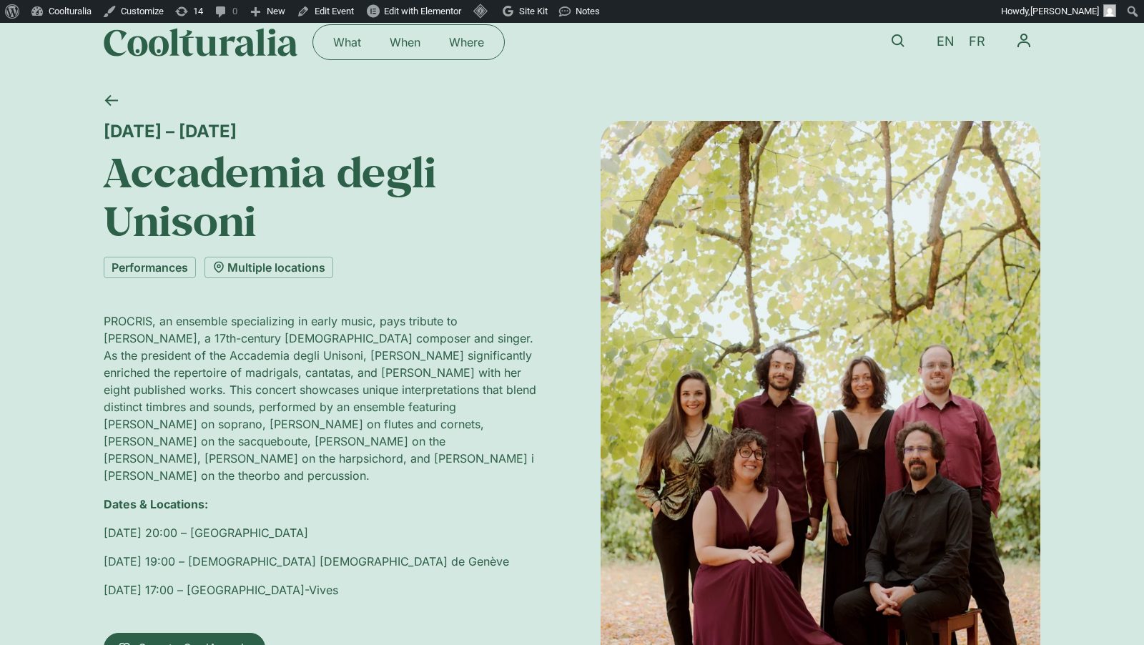
scroll to position [17, 0]
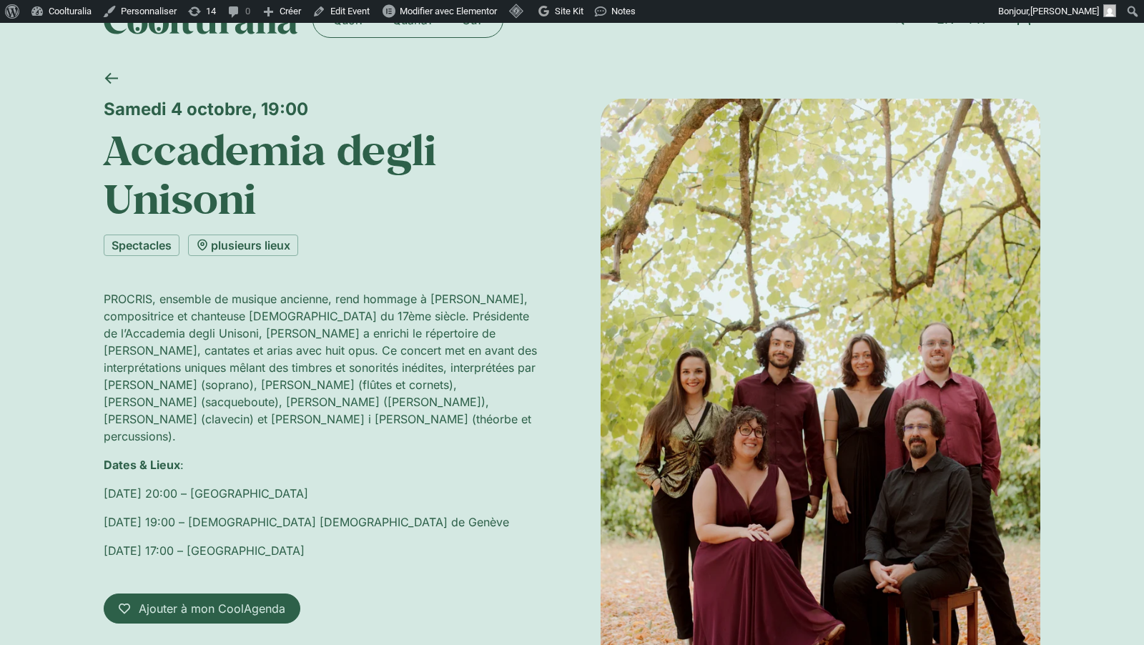
scroll to position [46, 0]
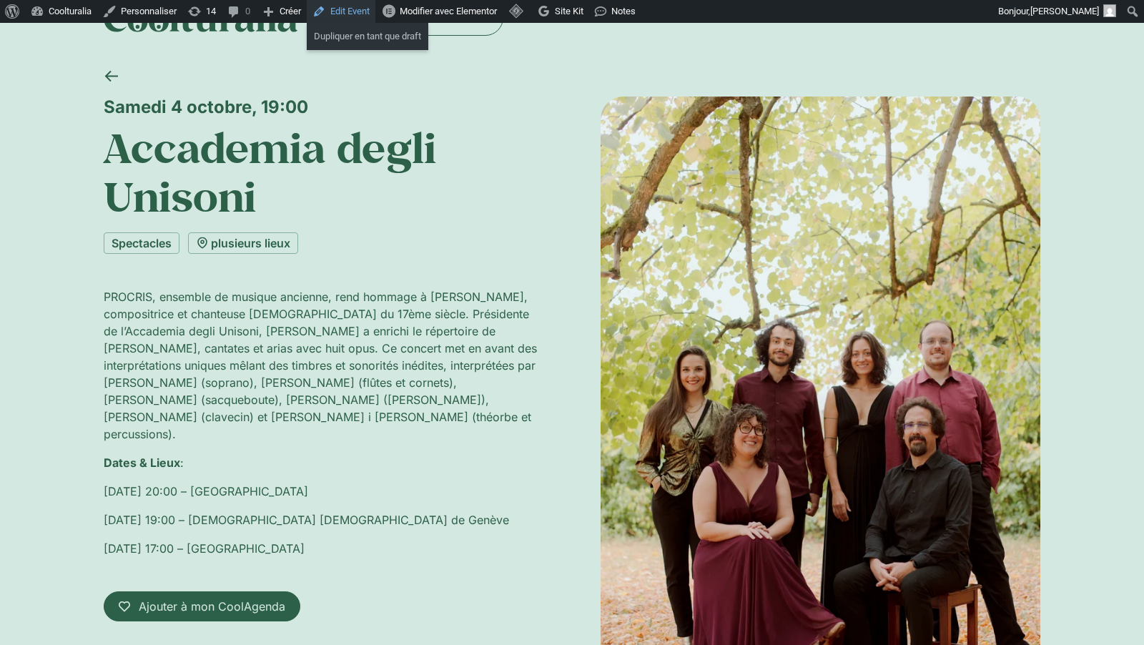
click at [371, 11] on link "Edit Event" at bounding box center [341, 11] width 69 height 23
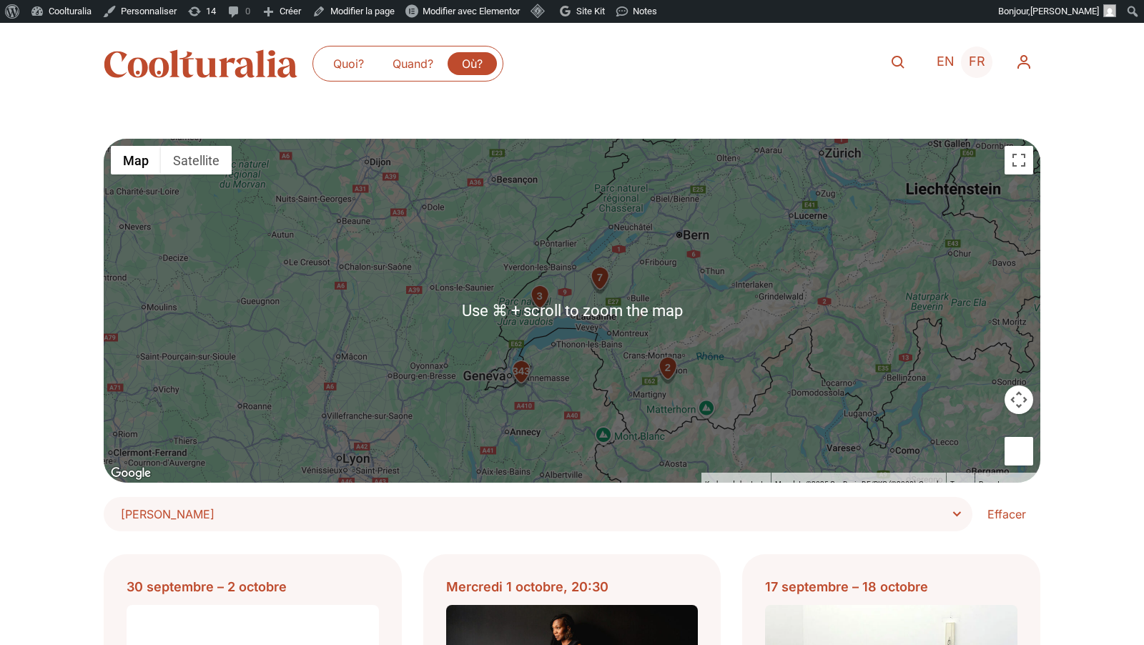
click at [981, 61] on span "FR" at bounding box center [977, 61] width 16 height 15
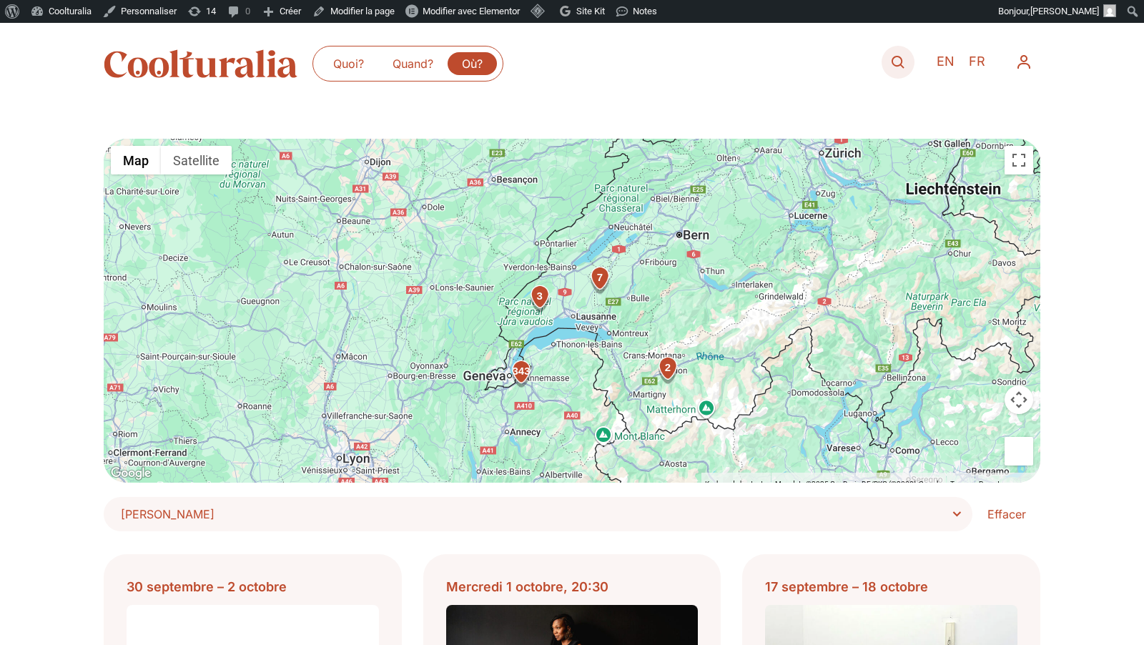
click at [892, 62] on link at bounding box center [898, 62] width 33 height 33
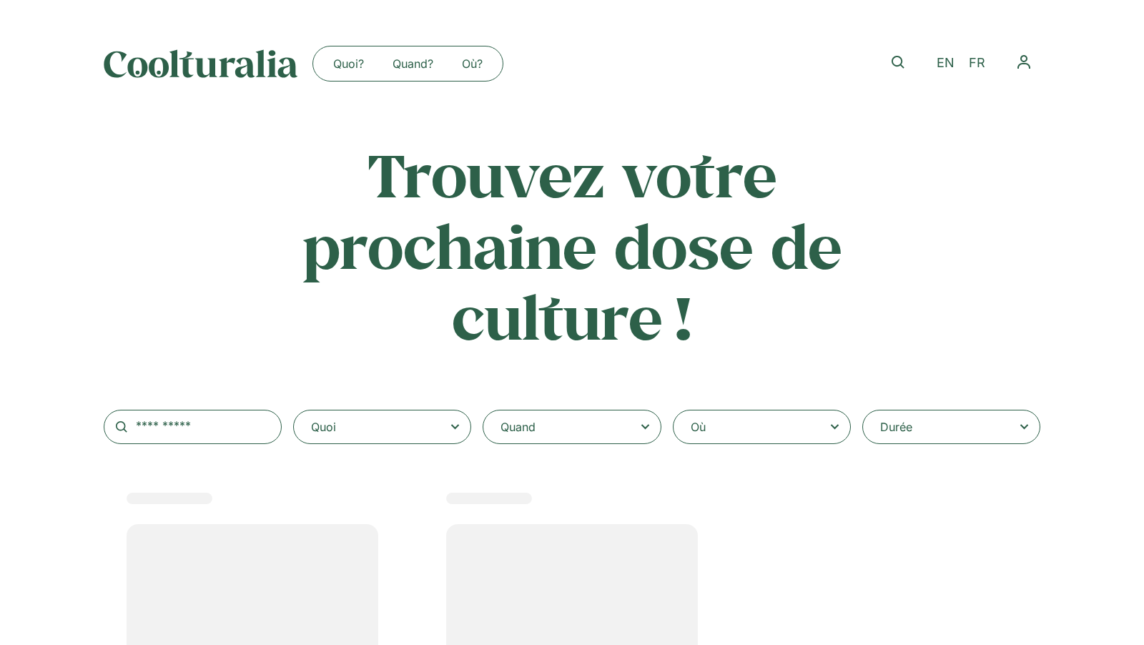
select select
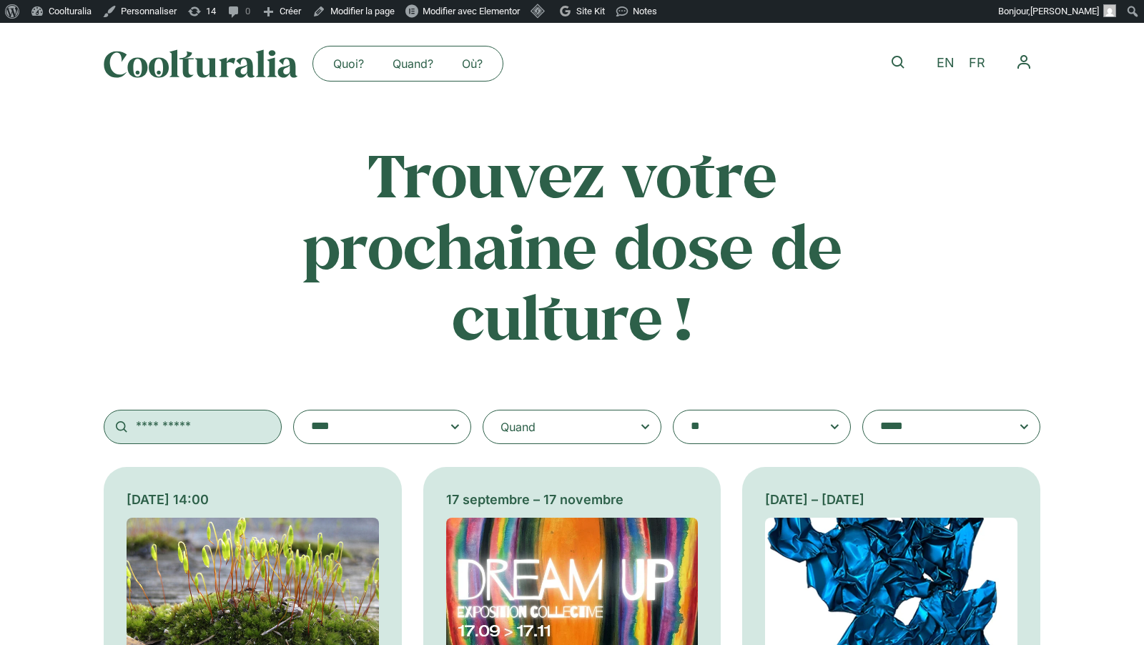
click at [192, 418] on input "text" at bounding box center [193, 427] width 178 height 34
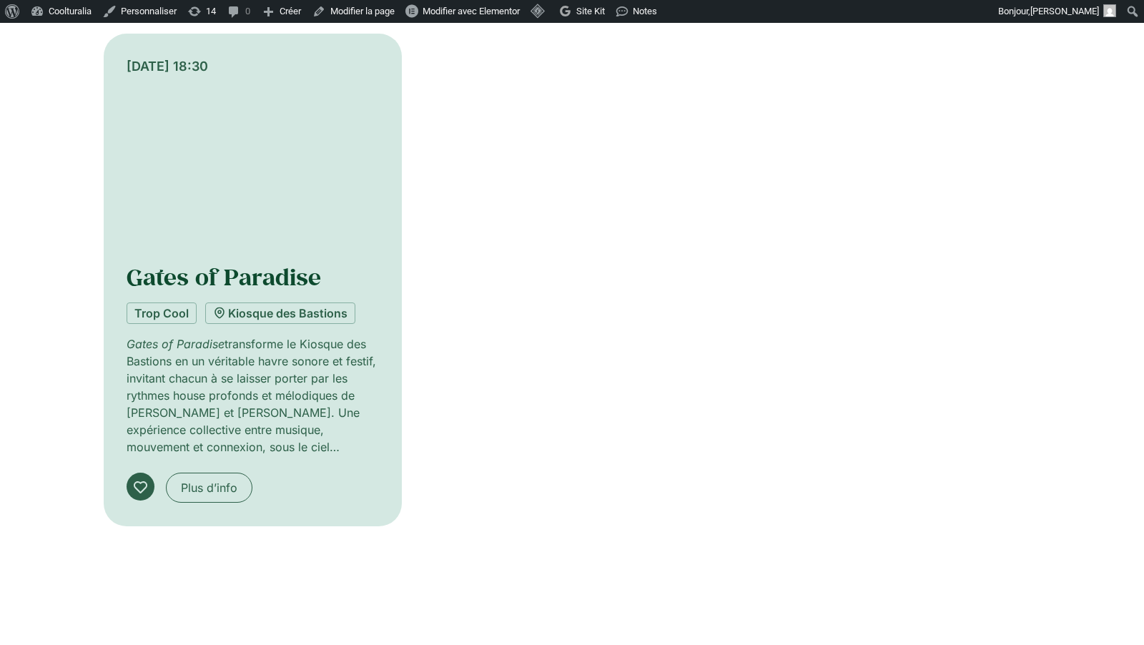
scroll to position [435, 0]
type input "********"
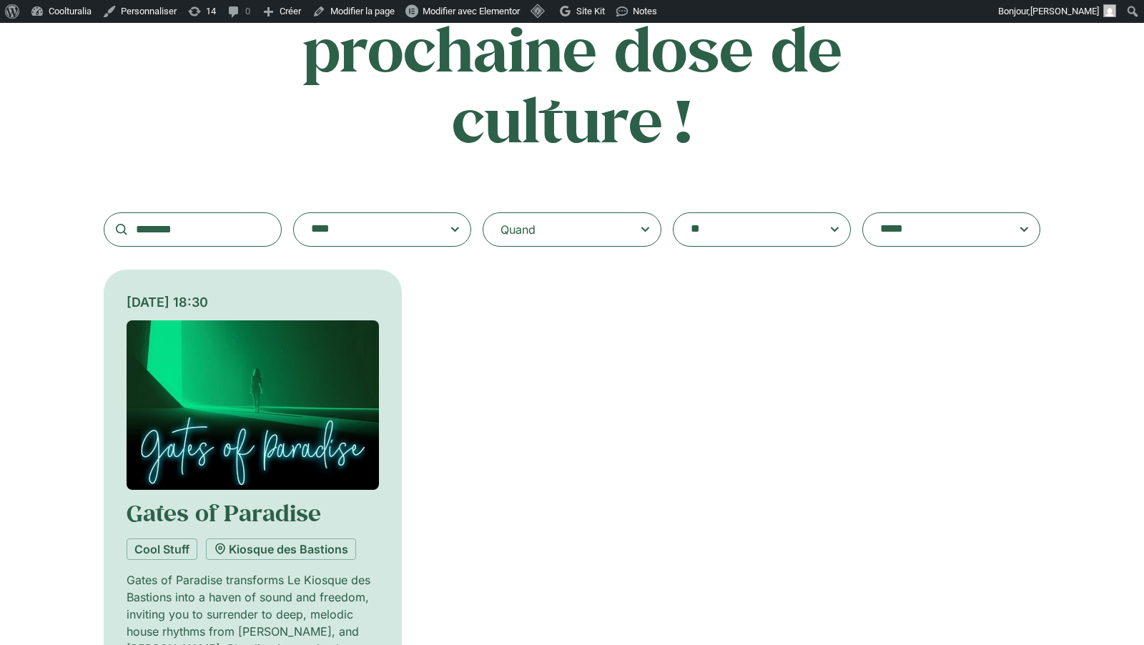
scroll to position [215, 0]
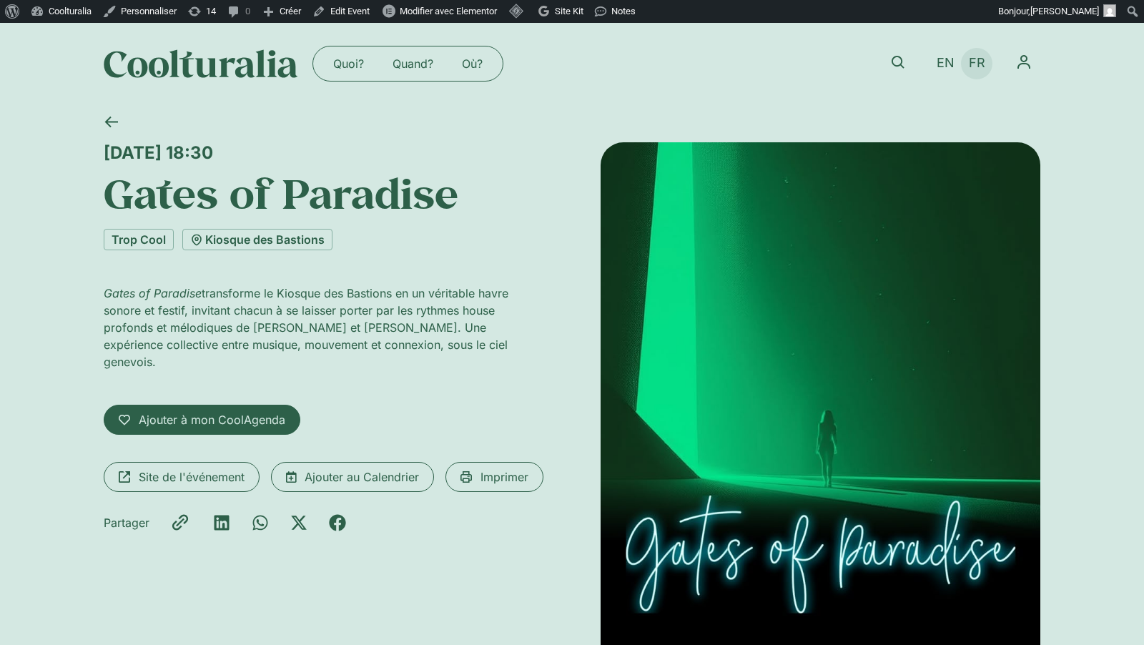
click at [980, 64] on span "FR" at bounding box center [977, 63] width 16 height 15
click at [360, 16] on link "Edit Event" at bounding box center [341, 11] width 69 height 23
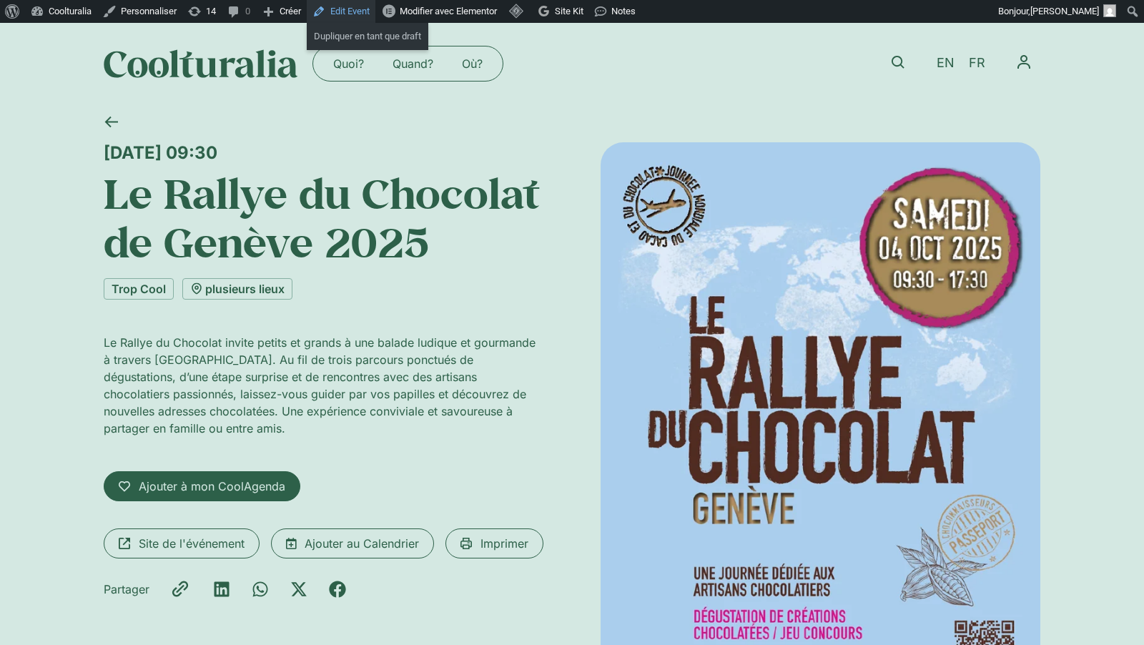
click at [371, 14] on link "Edit Event" at bounding box center [341, 11] width 69 height 23
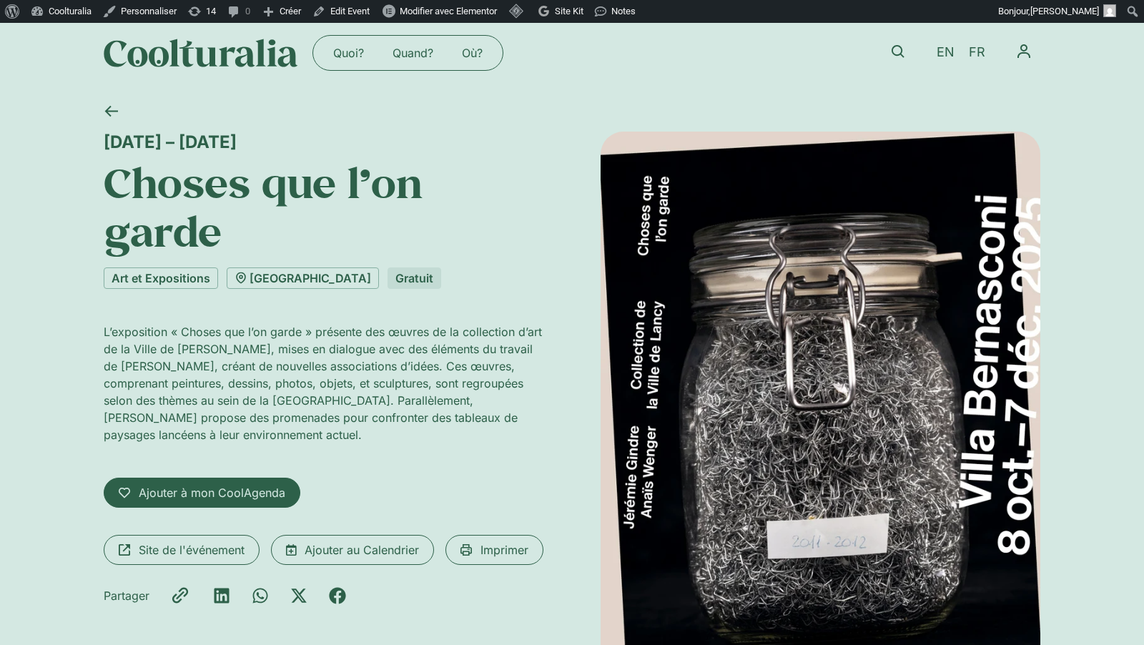
scroll to position [11, 0]
click at [376, 14] on link "Edit Event" at bounding box center [341, 11] width 69 height 23
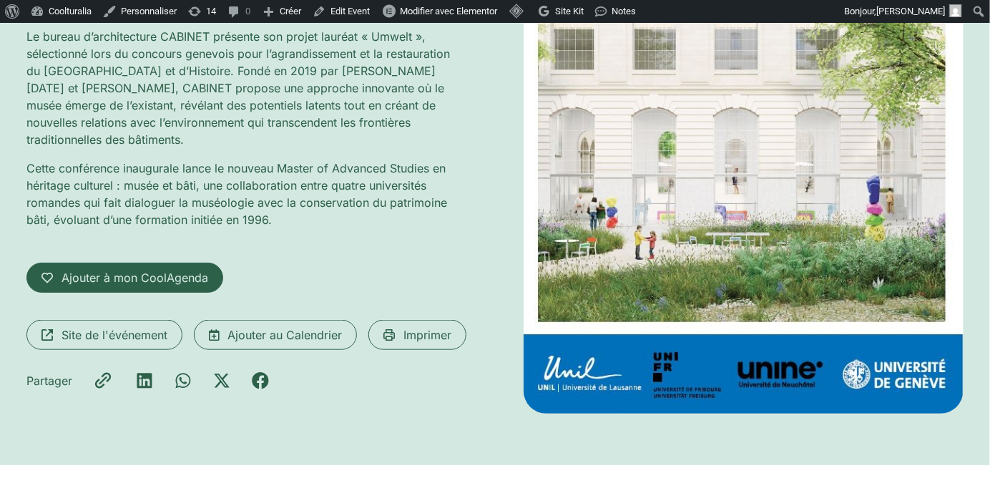
scroll to position [355, 0]
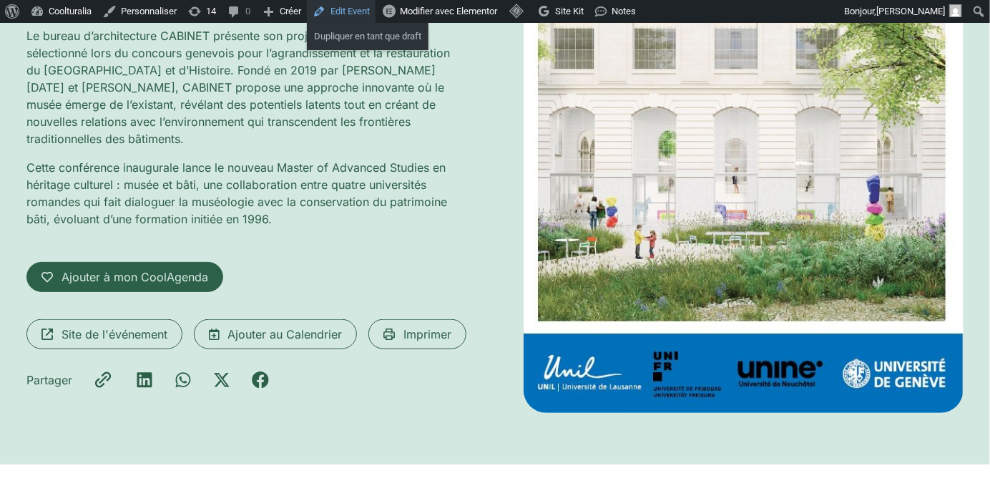
click at [373, 9] on link "Edit Event" at bounding box center [341, 11] width 69 height 23
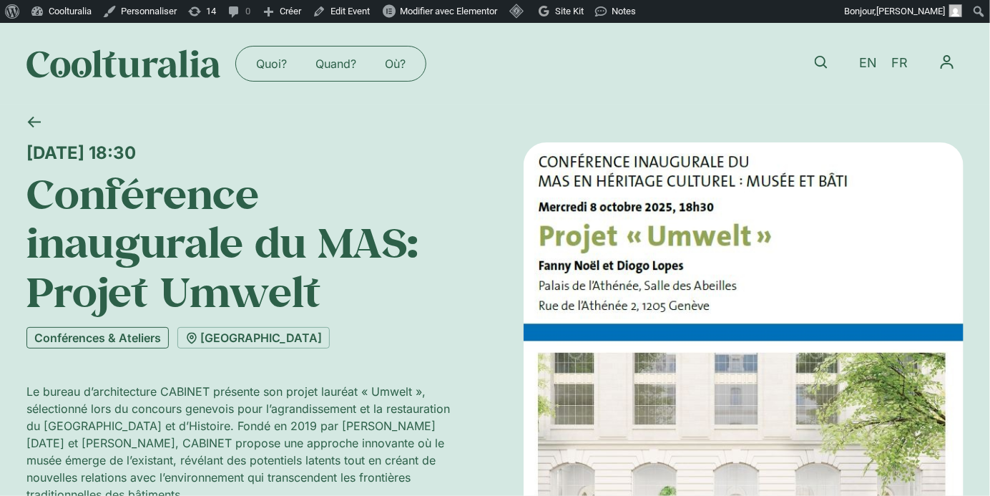
click at [109, 336] on link "Conférences & Ateliers" at bounding box center [97, 337] width 142 height 21
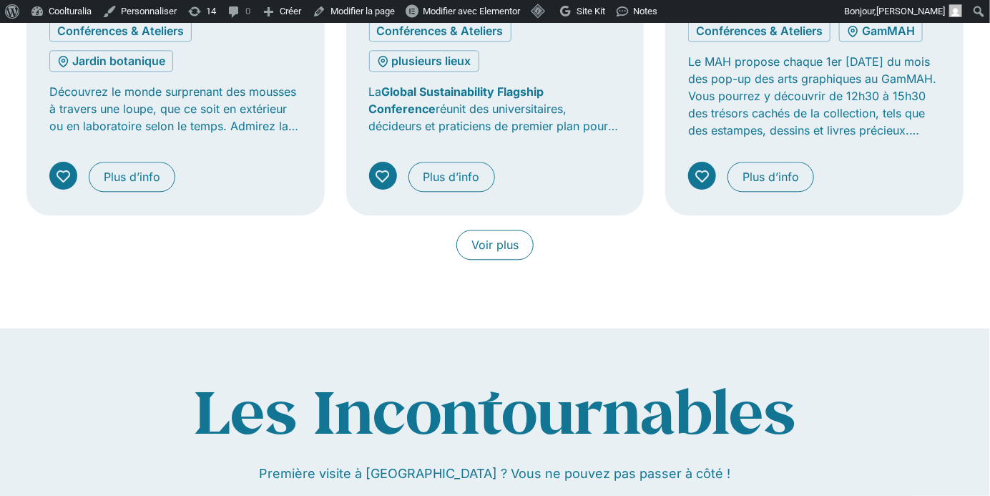
scroll to position [1317, 0]
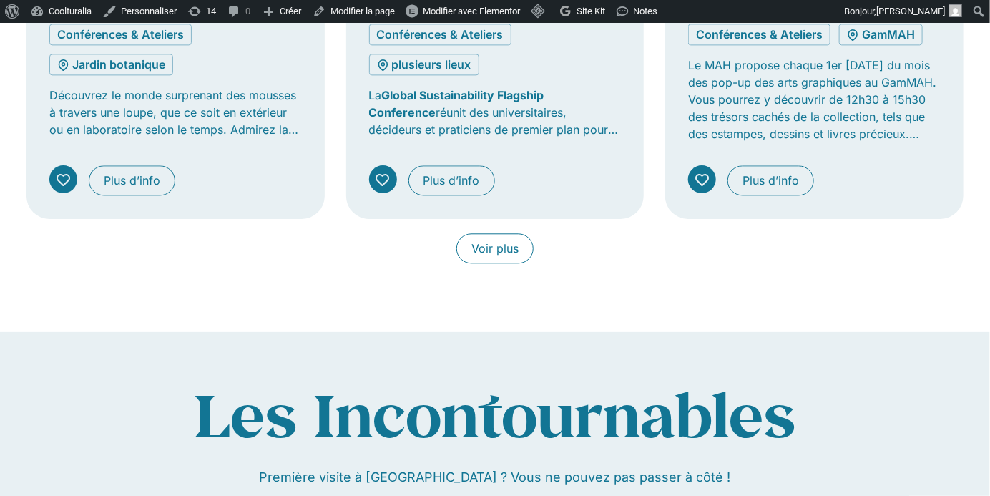
click at [489, 252] on link "Voir plus" at bounding box center [494, 248] width 77 height 30
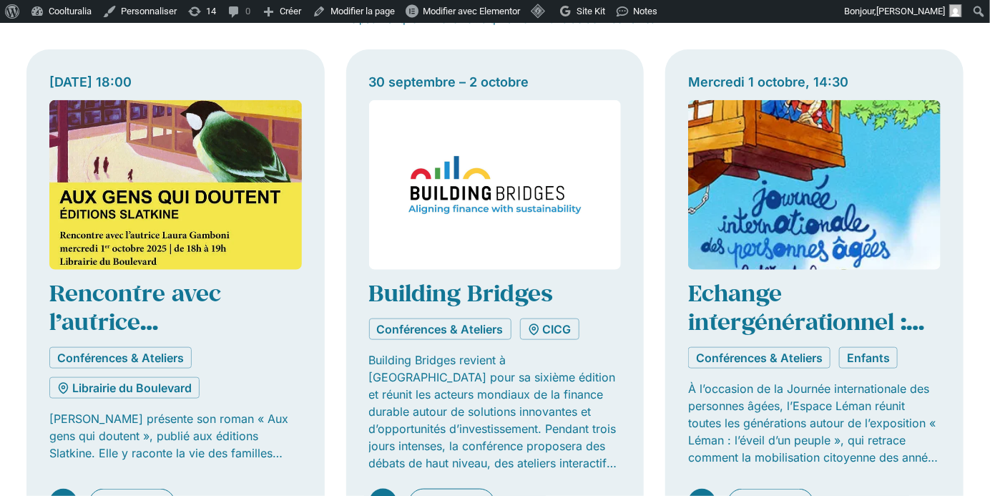
scroll to position [0, 0]
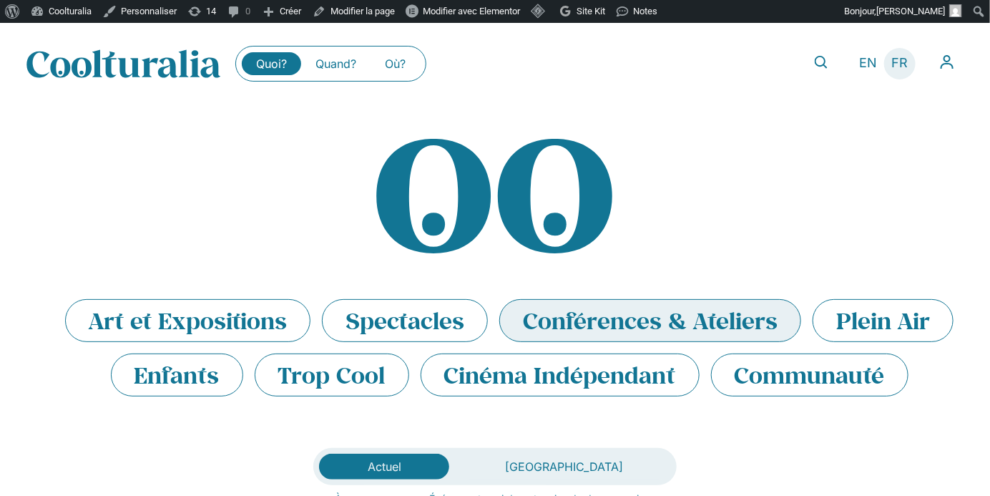
click at [893, 66] on span "FR" at bounding box center [900, 63] width 16 height 15
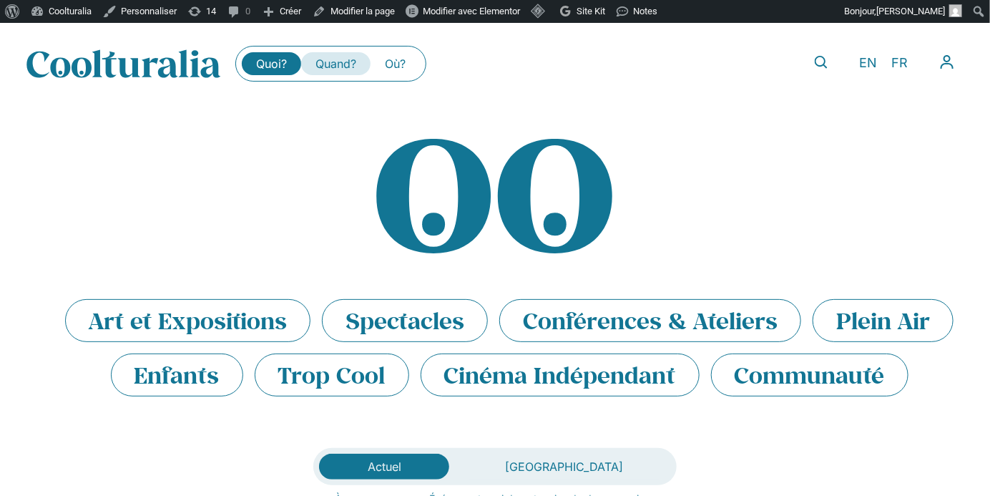
click at [320, 64] on link "Quand?" at bounding box center [335, 63] width 69 height 23
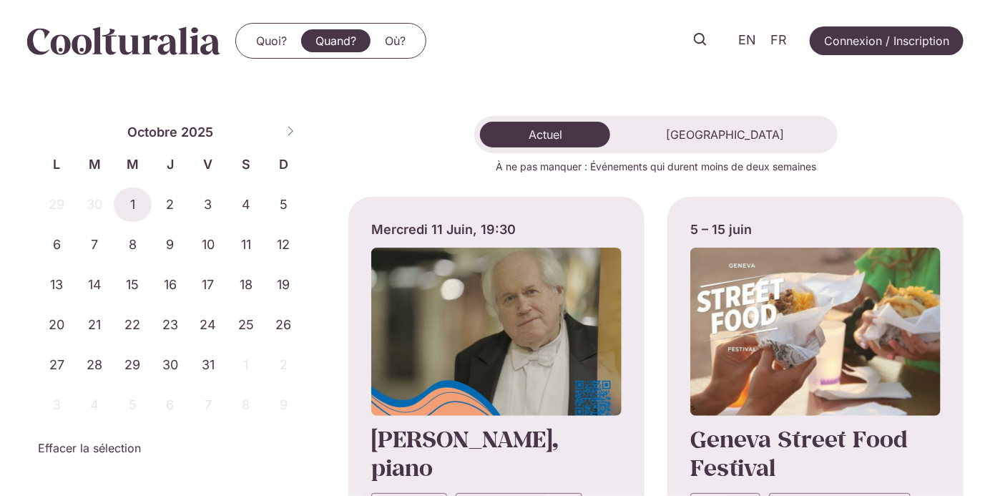
click at [158, 300] on div "29 30 1 2 3 4 5 6 7 8 9 10 11 12 13 14 15 16 17 18 19 20 21 22 23 24 25 26 27 2…" at bounding box center [170, 302] width 265 height 240
click at [177, 285] on span "16" at bounding box center [171, 285] width 38 height 34
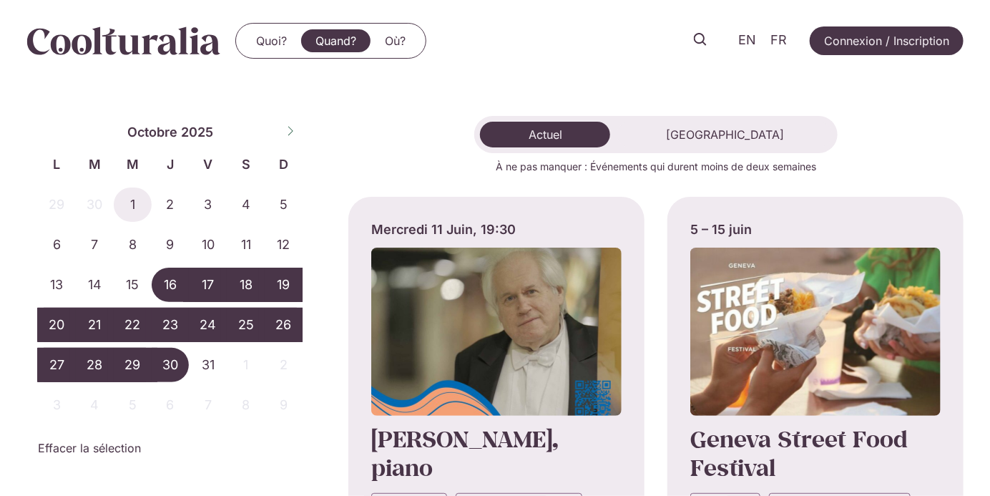
click at [171, 365] on span "30" at bounding box center [171, 365] width 38 height 34
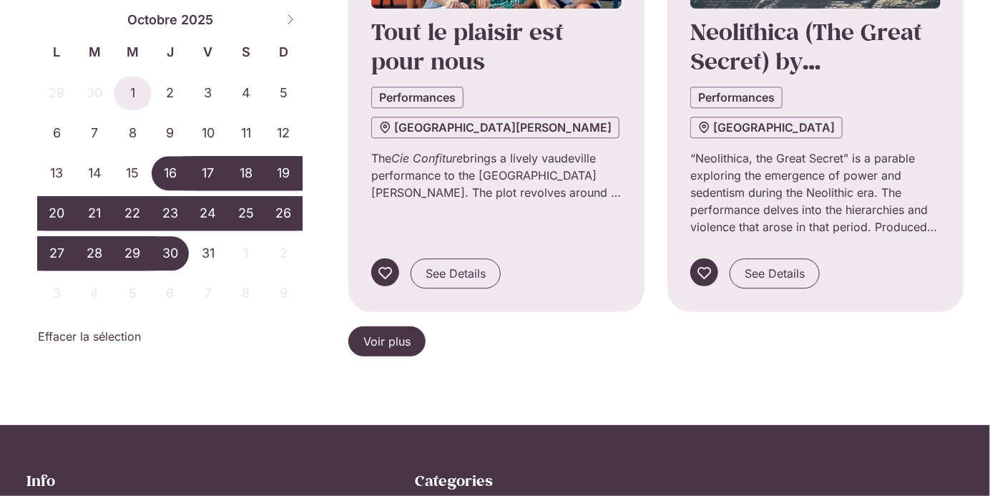
click at [397, 333] on span "Voir plus" at bounding box center [386, 341] width 47 height 17
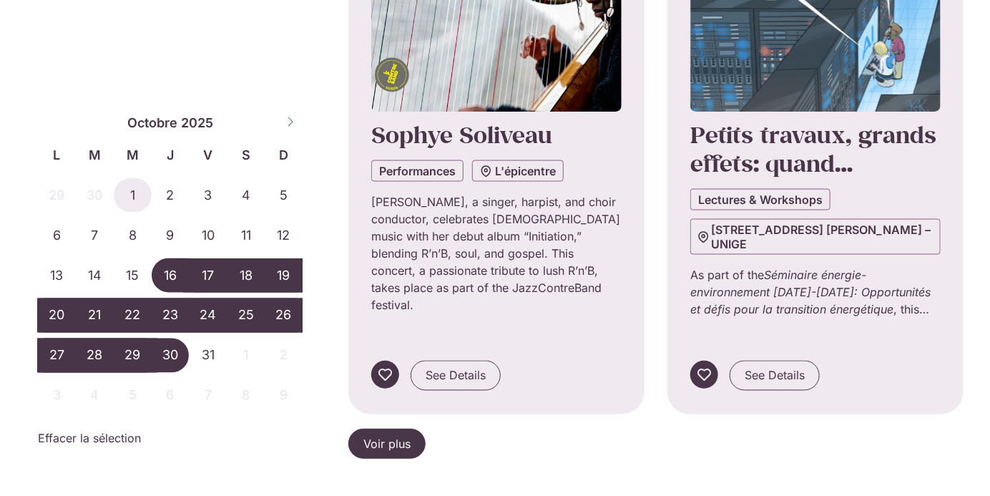
click at [391, 435] on span "Voir plus" at bounding box center [386, 443] width 47 height 17
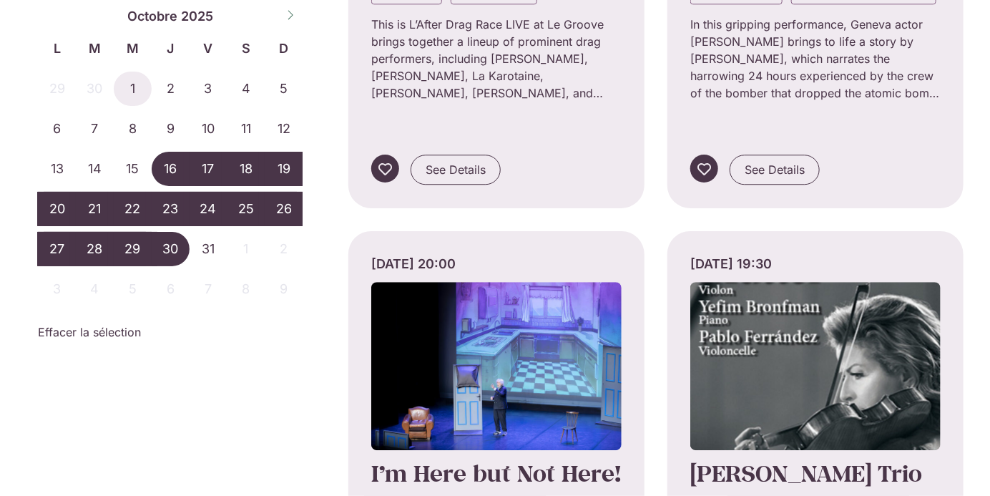
scroll to position [5960, 0]
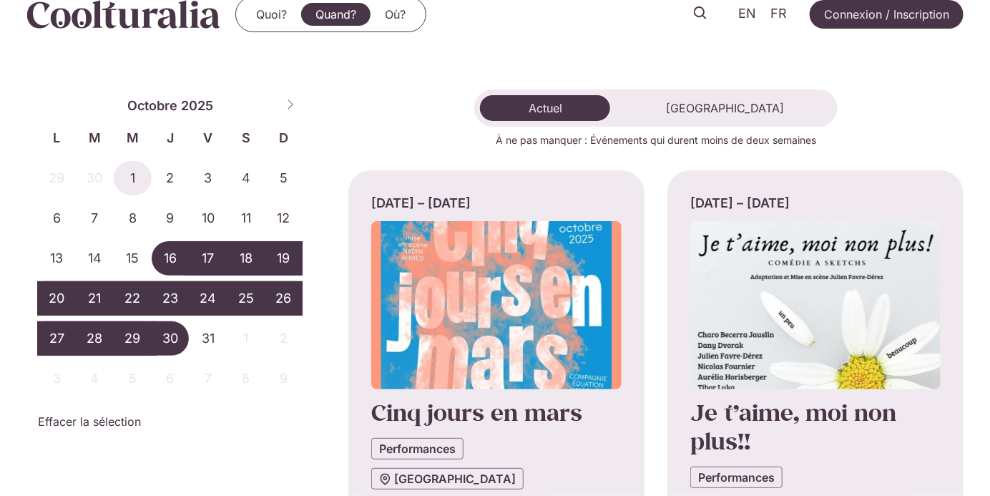
scroll to position [0, 0]
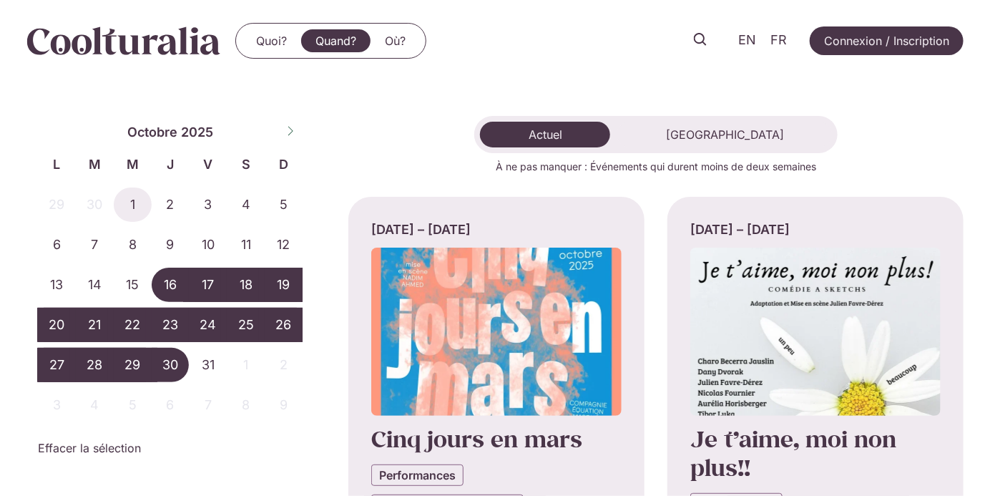
click at [195, 62] on div "Quoi? Quand? Où? Quoi? Quand? Où? EN FR Connexion / Inscription" at bounding box center [494, 41] width 937 height 82
click at [192, 36] on img at bounding box center [123, 40] width 195 height 29
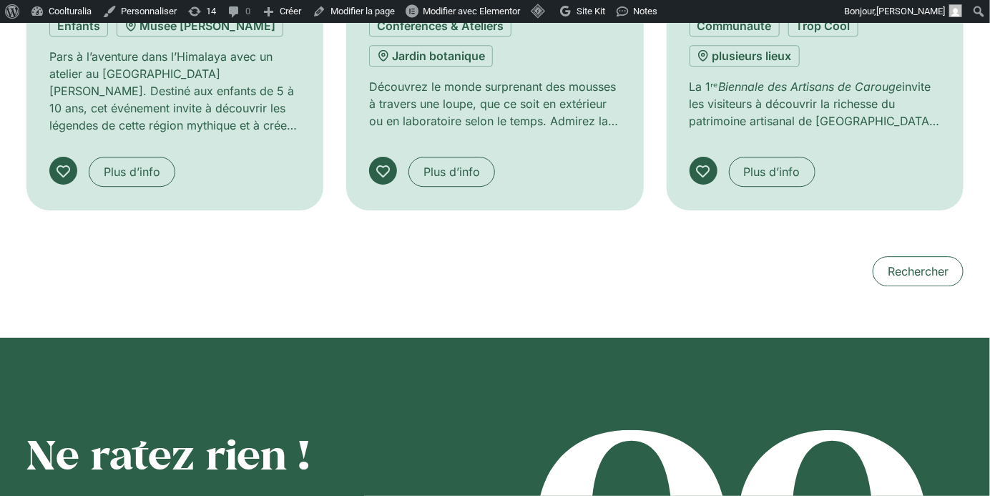
scroll to position [1601, 0]
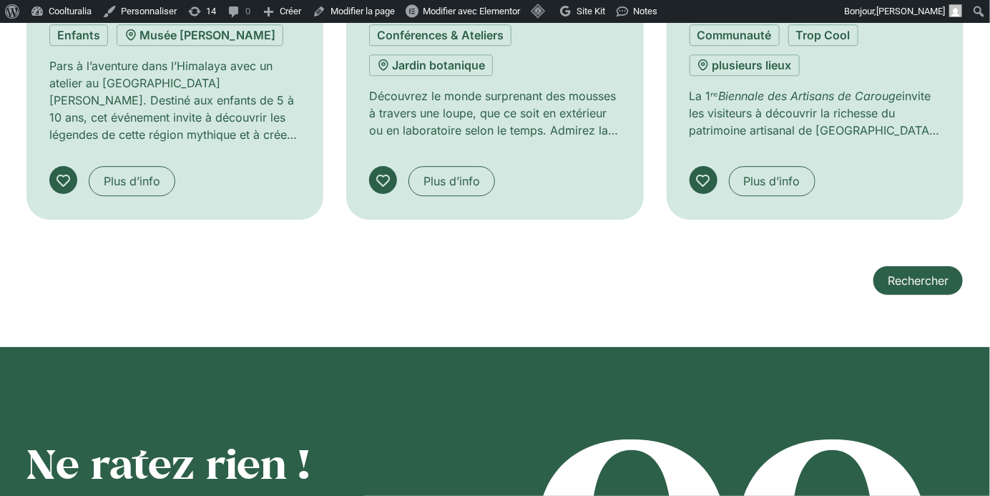
click at [893, 272] on span "Rechercher" at bounding box center [918, 280] width 61 height 17
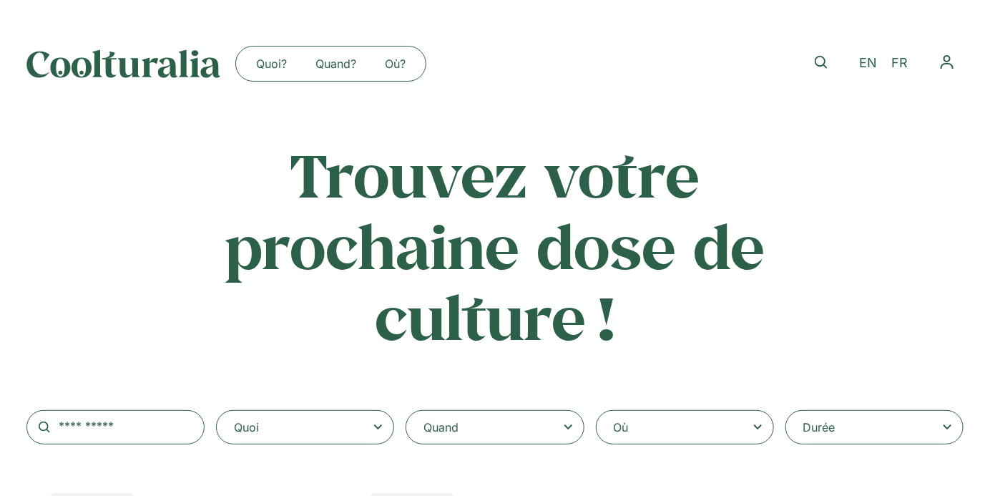
select select
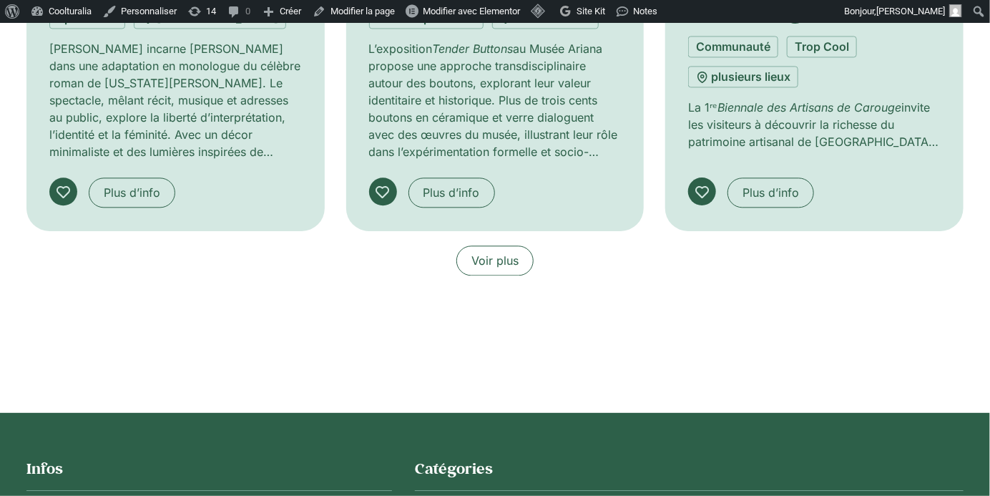
scroll to position [1238, 0]
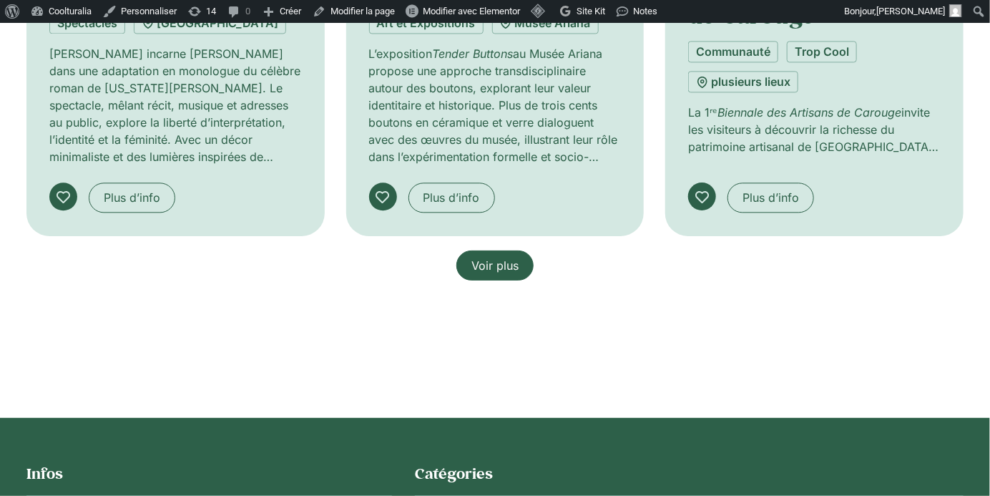
click at [499, 269] on span "Voir plus" at bounding box center [494, 265] width 47 height 17
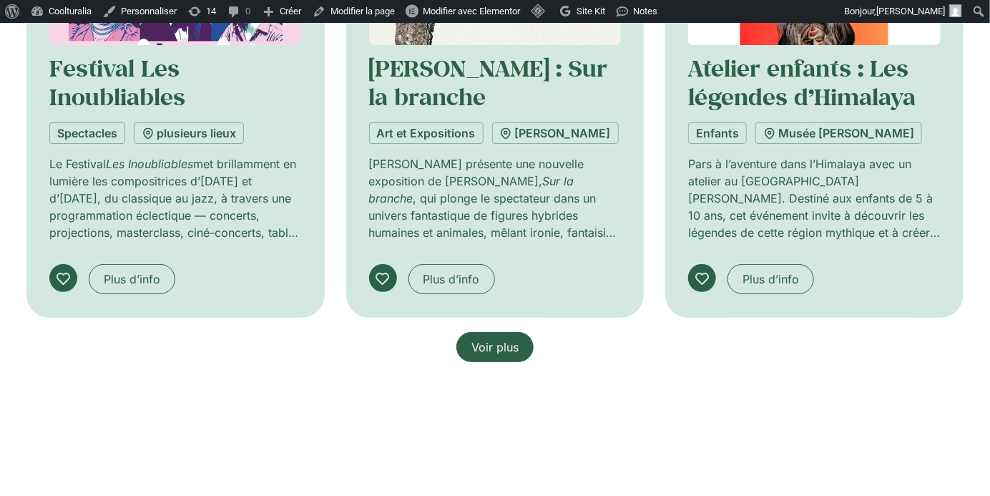
scroll to position [2245, 0]
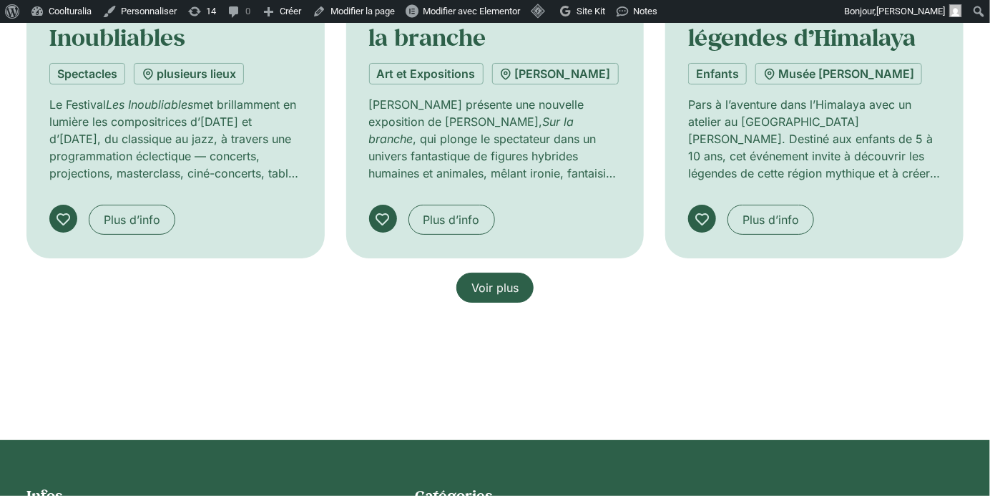
click at [503, 284] on span "Voir plus" at bounding box center [494, 287] width 47 height 17
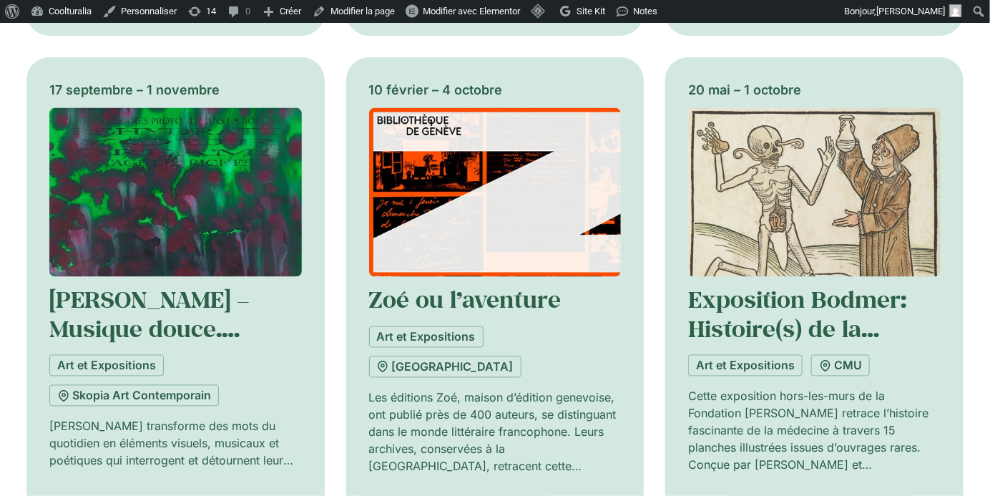
scroll to position [3177, 0]
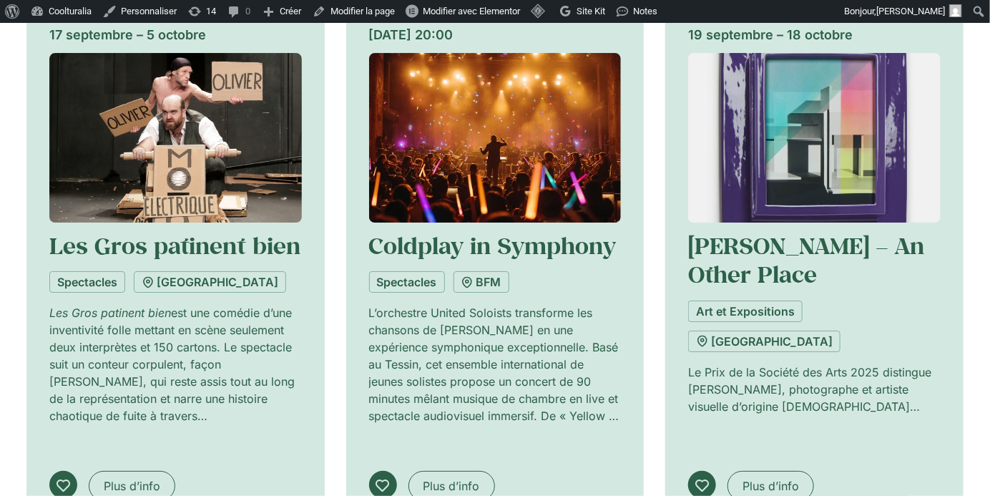
scroll to position [4368, 0]
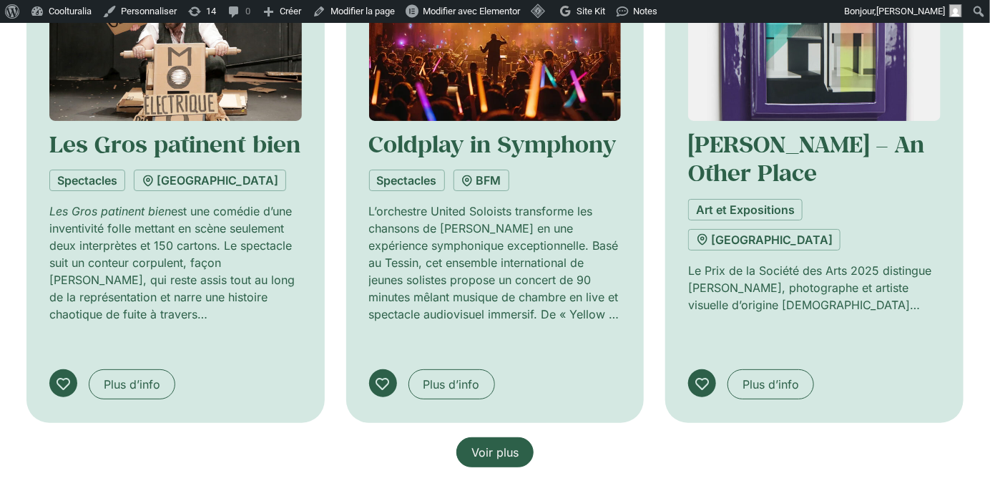
click at [501, 443] on span "Voir plus" at bounding box center [494, 451] width 47 height 17
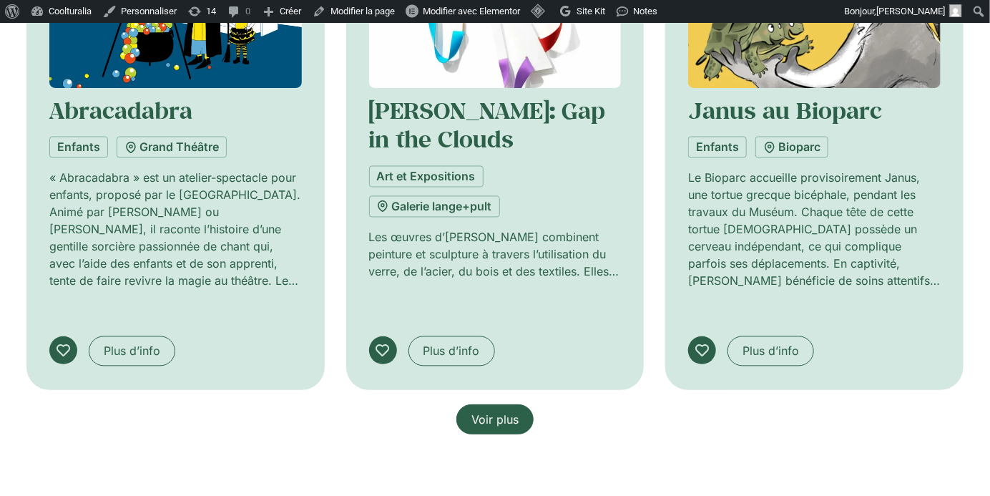
scroll to position [5495, 0]
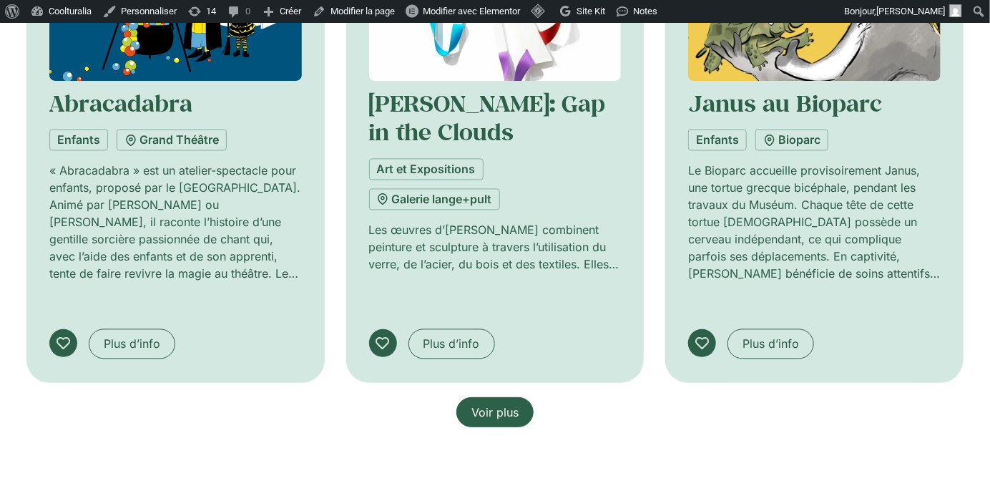
click at [493, 403] on span "Voir plus" at bounding box center [494, 411] width 47 height 17
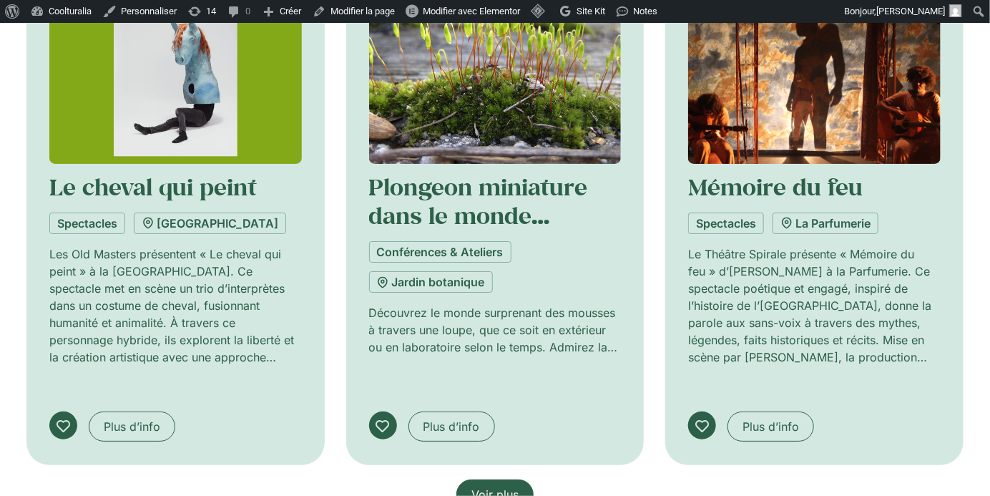
scroll to position [6493, 0]
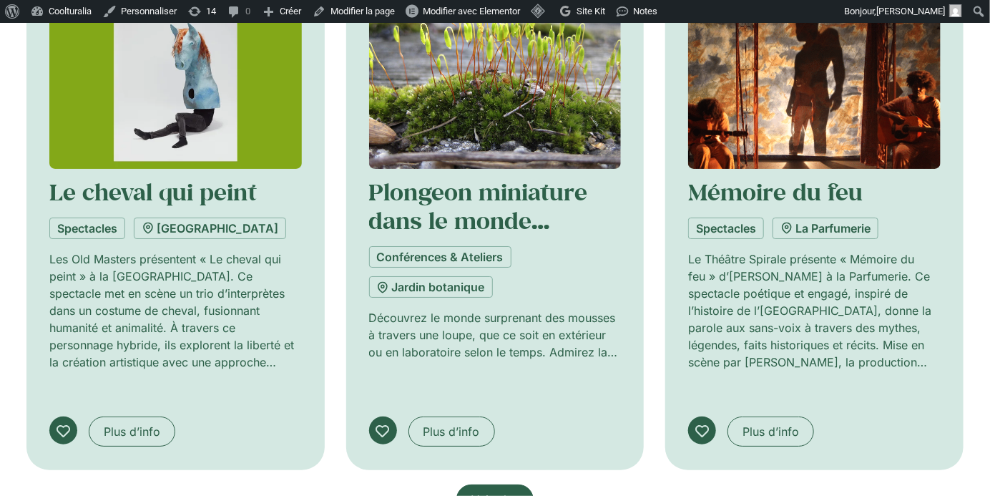
click at [495, 484] on link "Voir plus" at bounding box center [494, 499] width 77 height 30
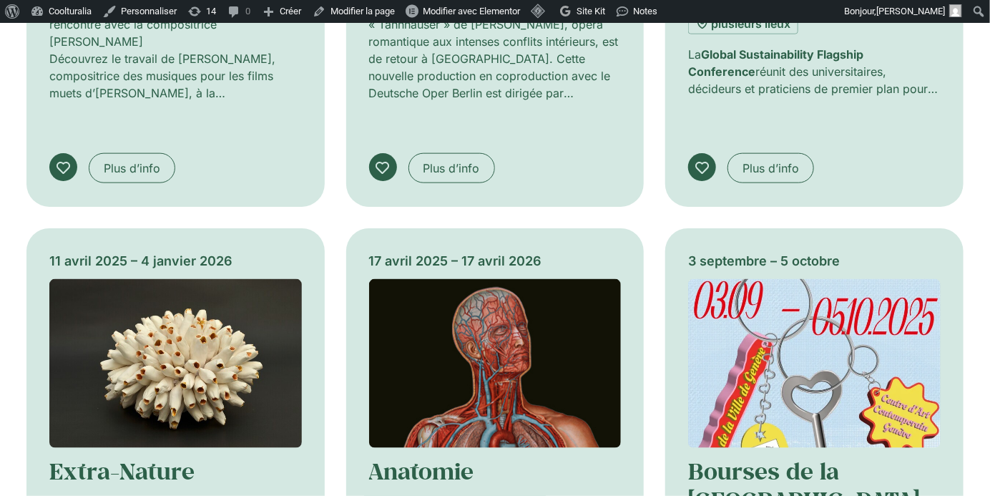
scroll to position [7350, 0]
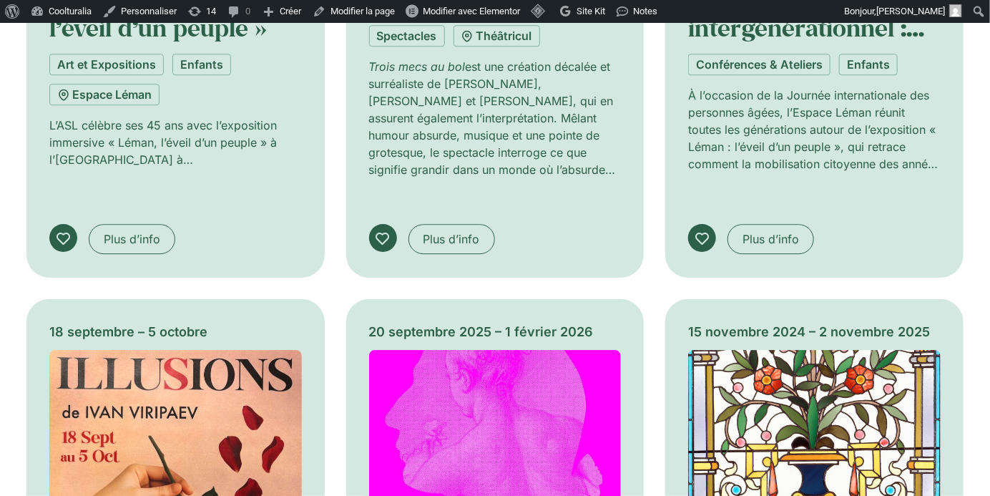
scroll to position [8322, 0]
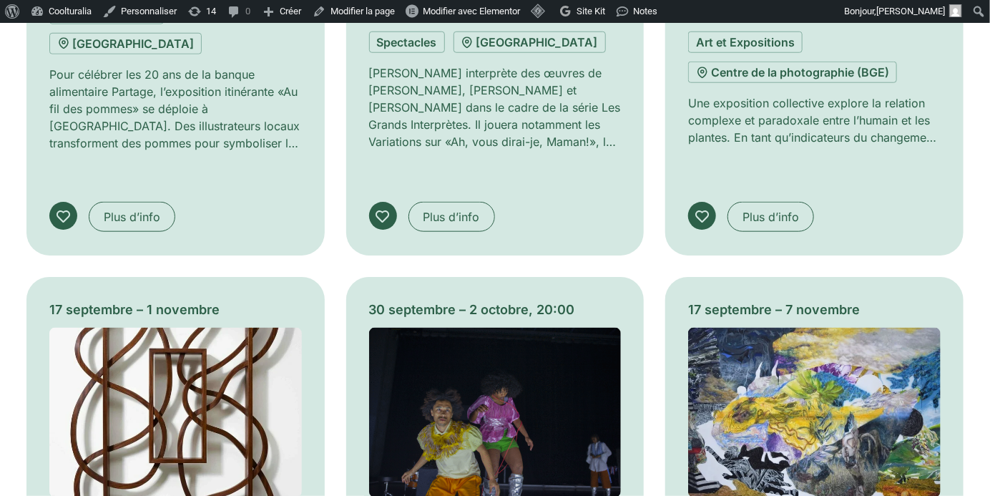
scroll to position [9426, 0]
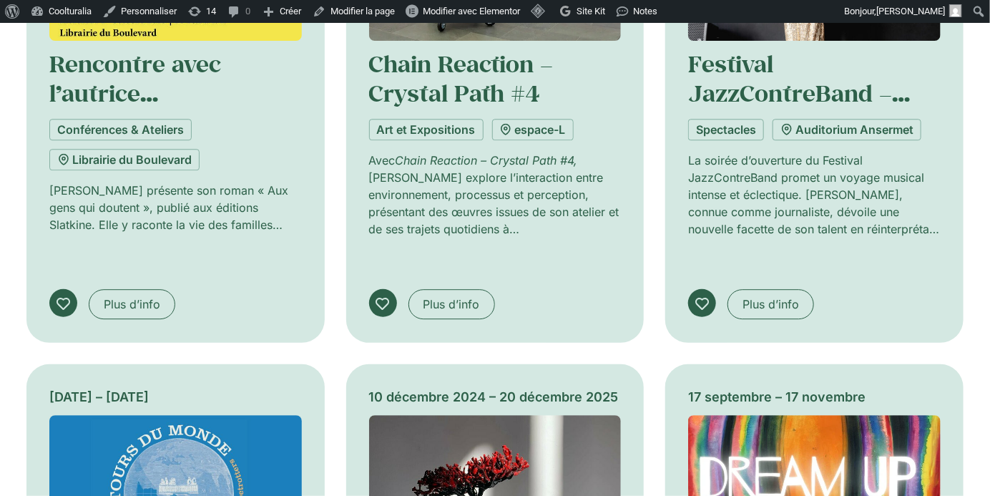
scroll to position [10443, 0]
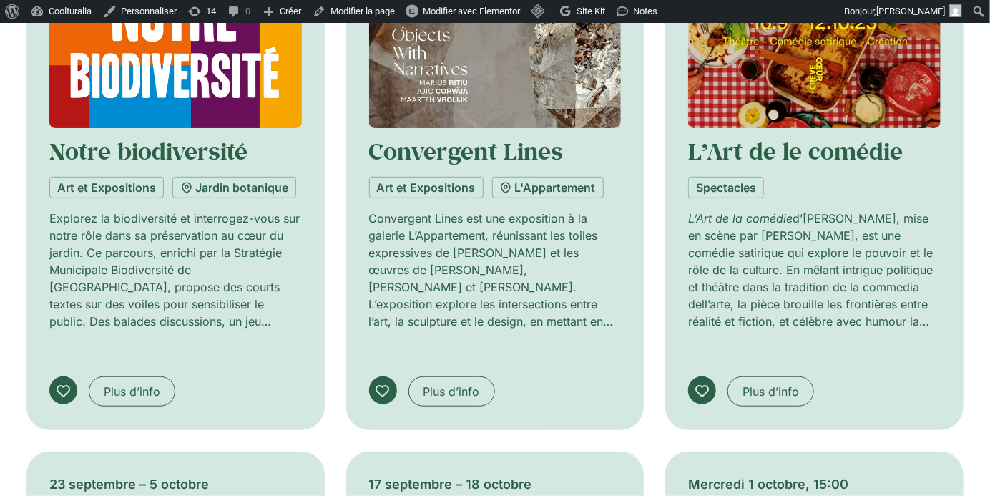
scroll to position [11428, 0]
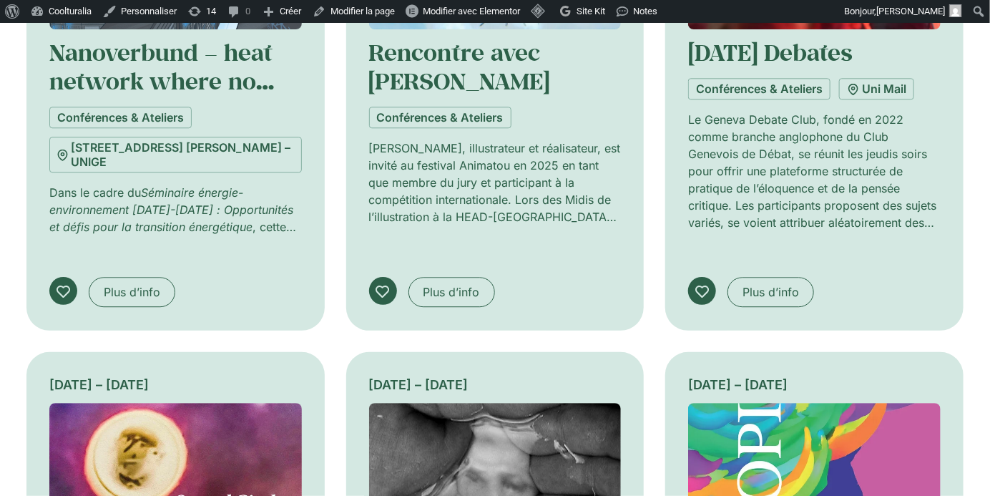
scroll to position [12632, 0]
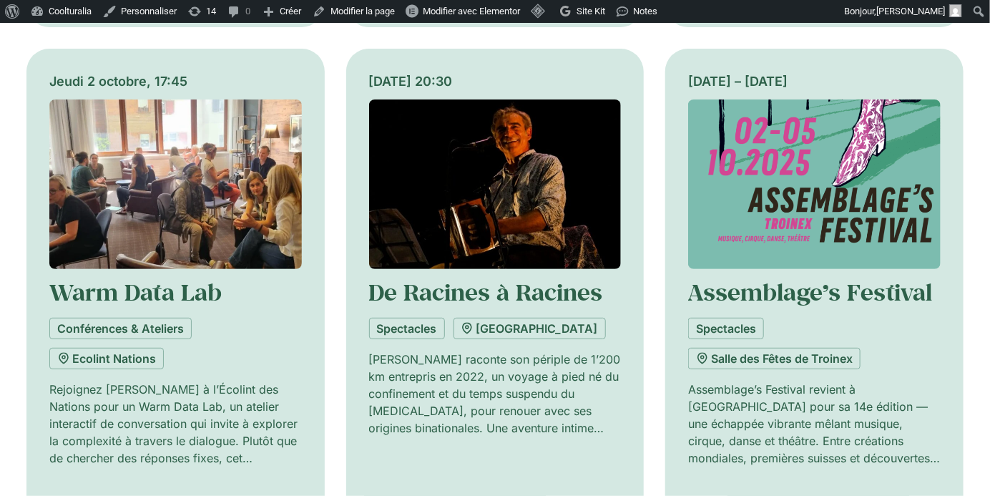
scroll to position [13456, 0]
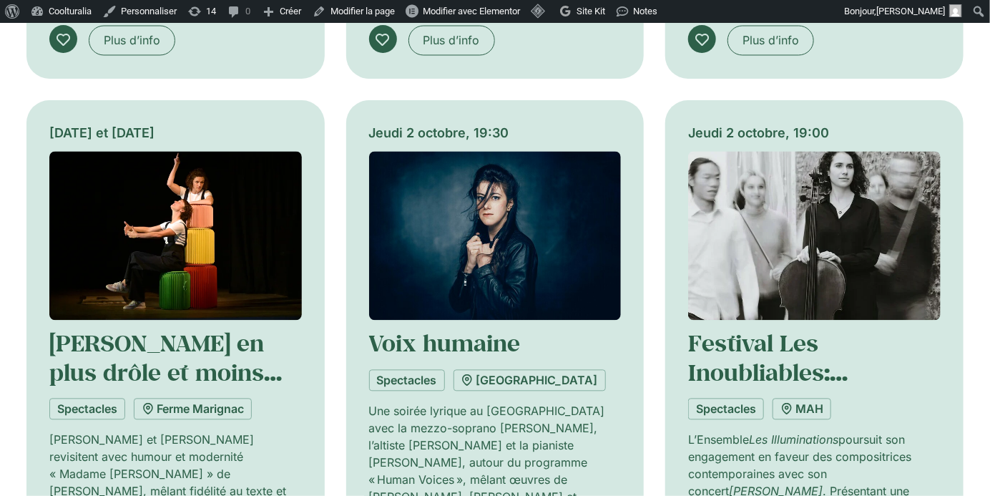
scroll to position [14577, 0]
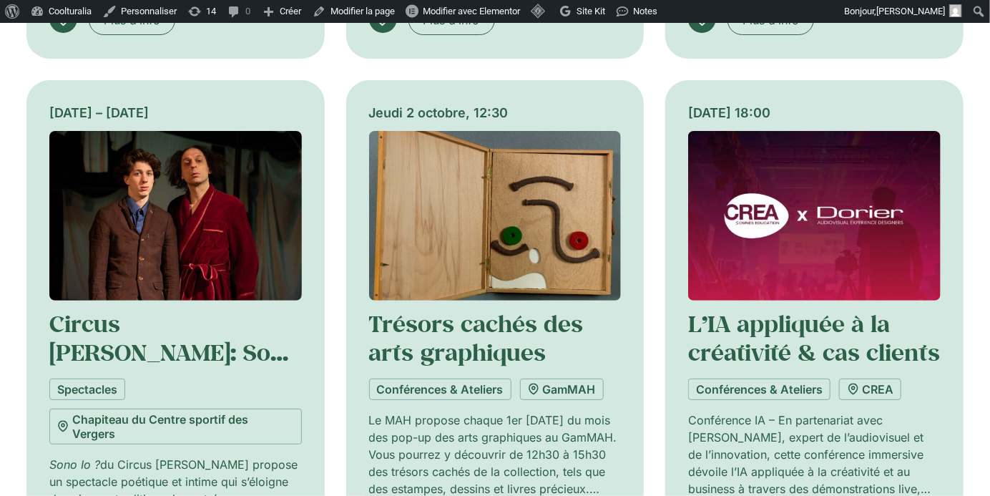
scroll to position [15606, 0]
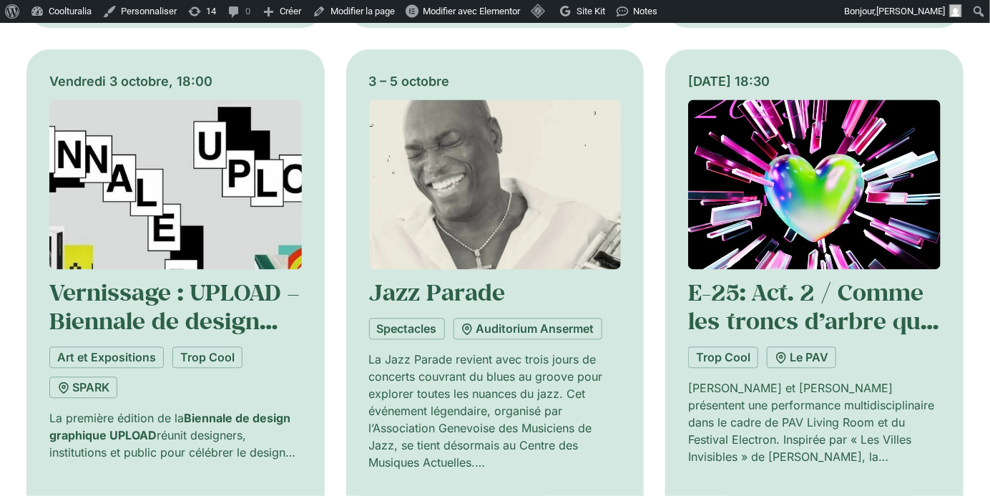
scroll to position [16723, 0]
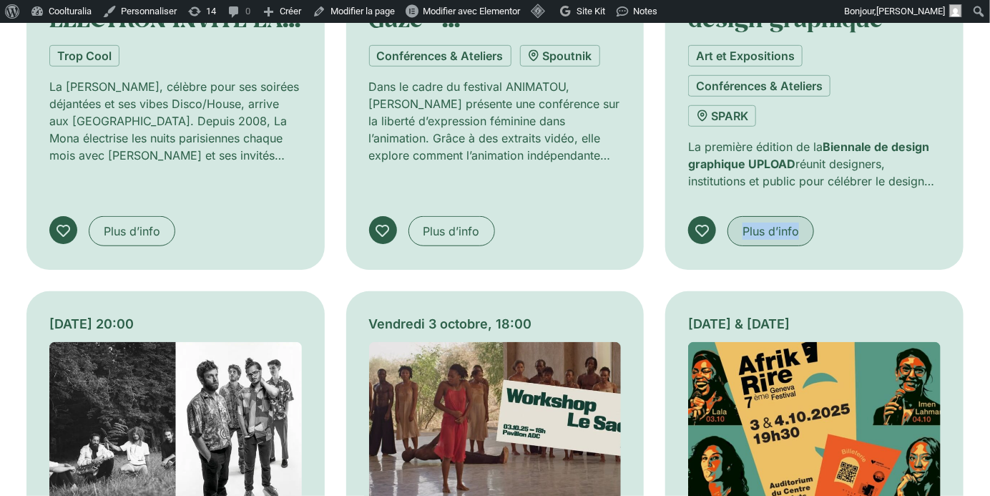
scroll to position [18159, 0]
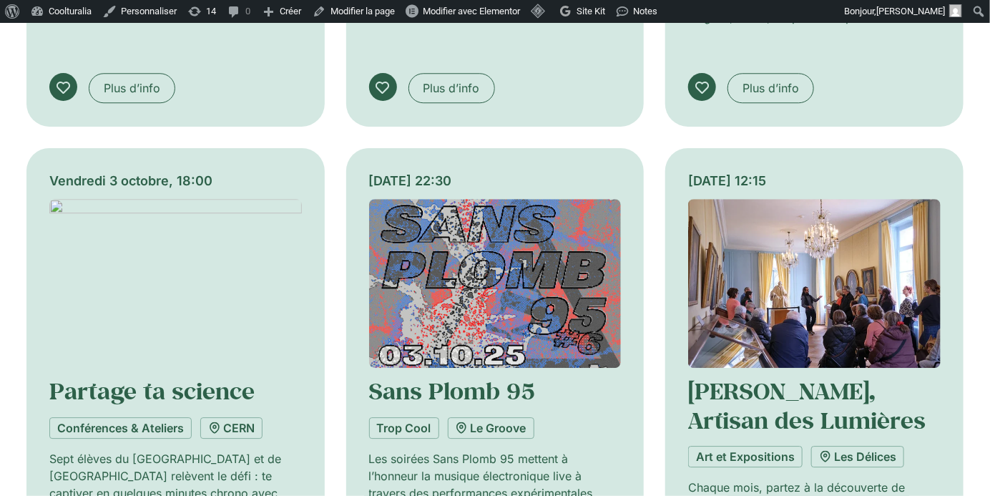
scroll to position [19380, 0]
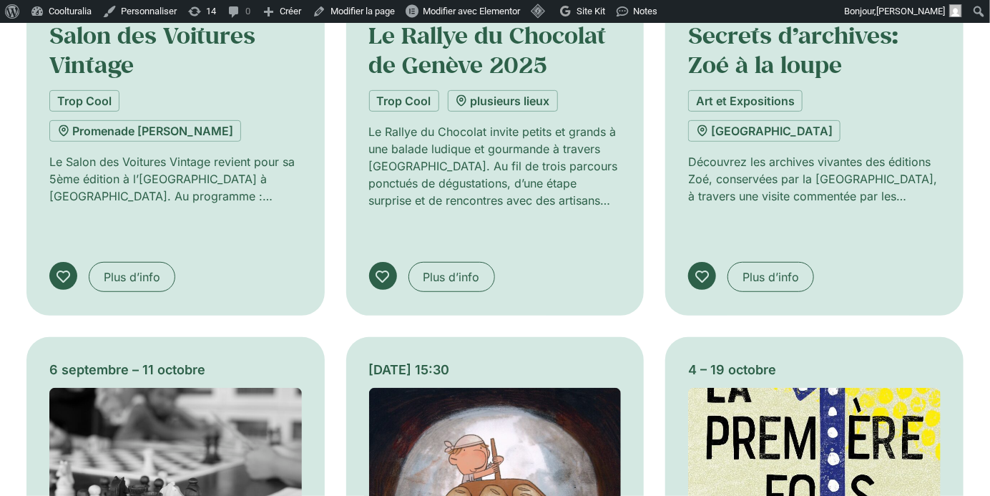
scroll to position [20283, 0]
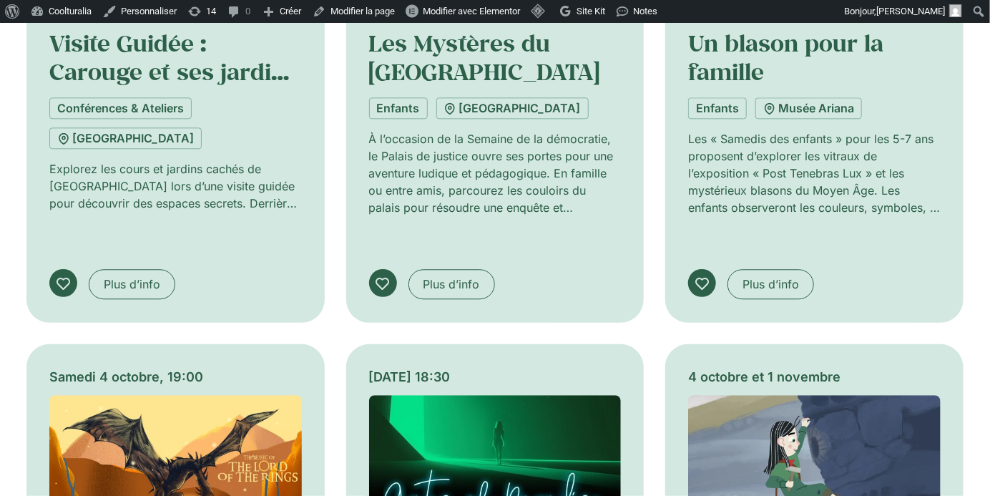
scroll to position [21370, 0]
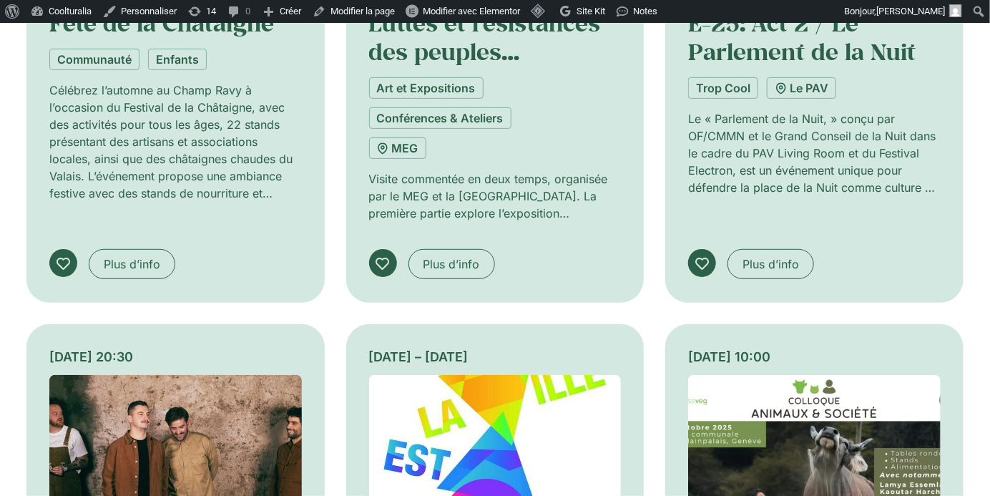
scroll to position [22478, 0]
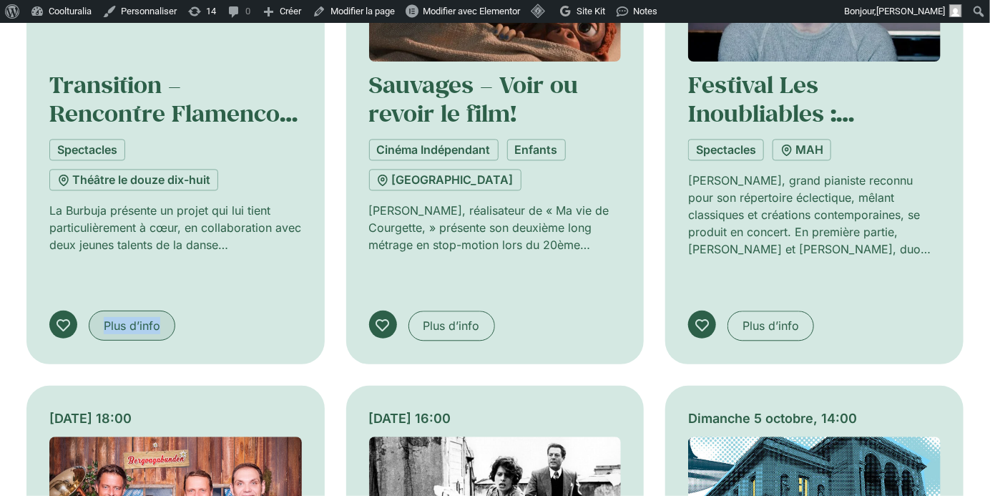
scroll to position [23537, 0]
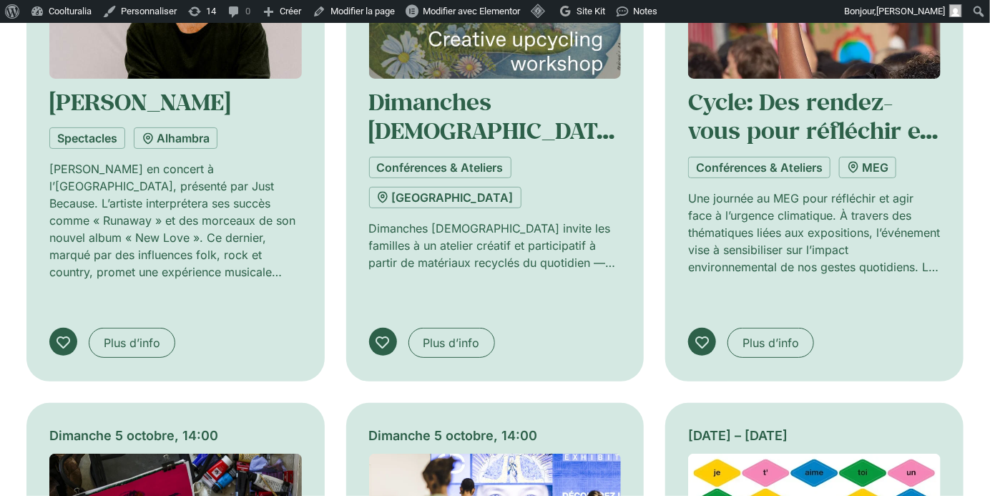
scroll to position [24579, 0]
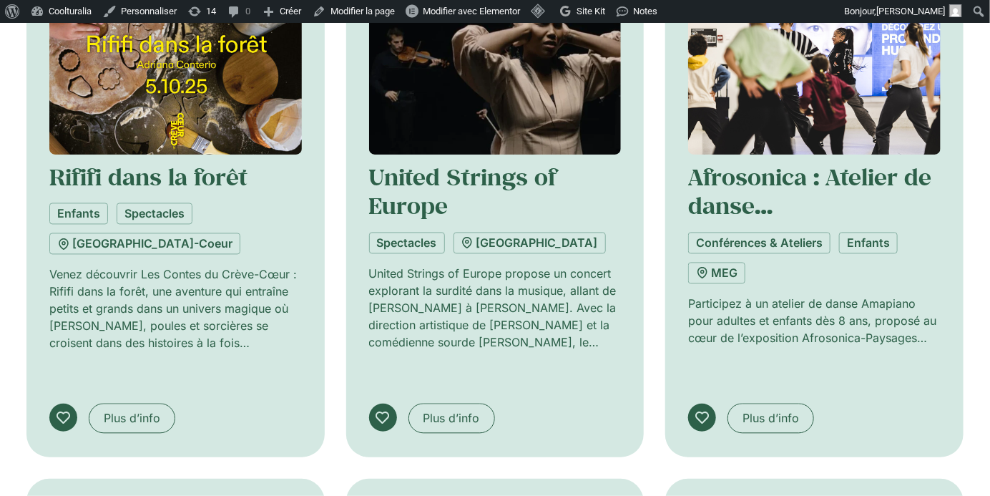
scroll to position [25602, 0]
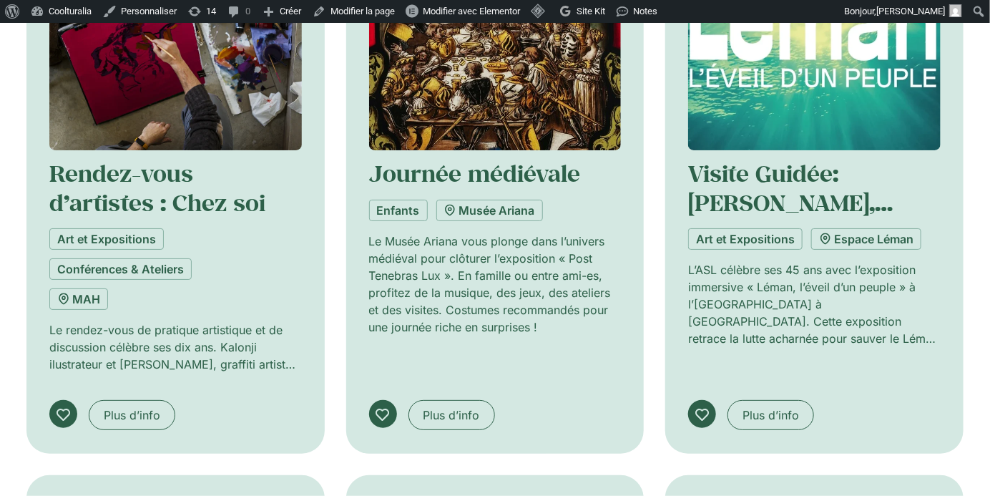
scroll to position [26675, 0]
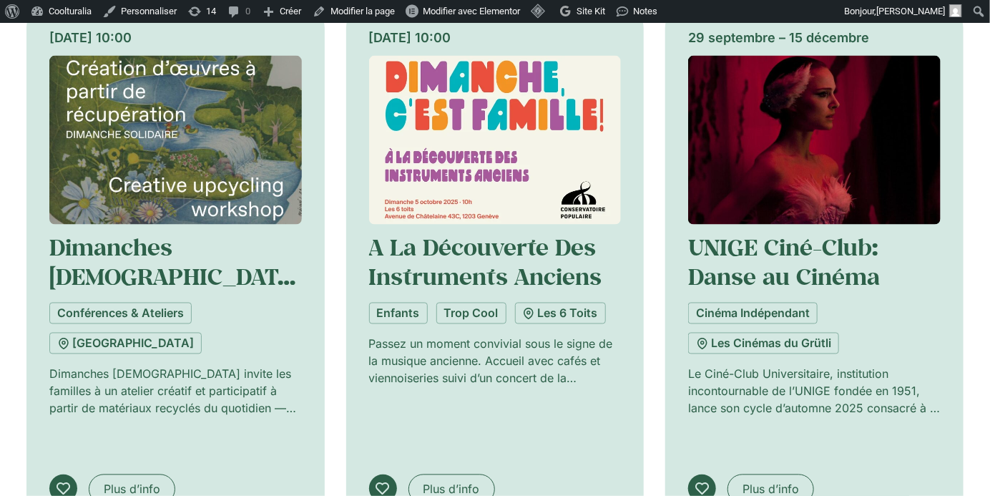
scroll to position [27682, 0]
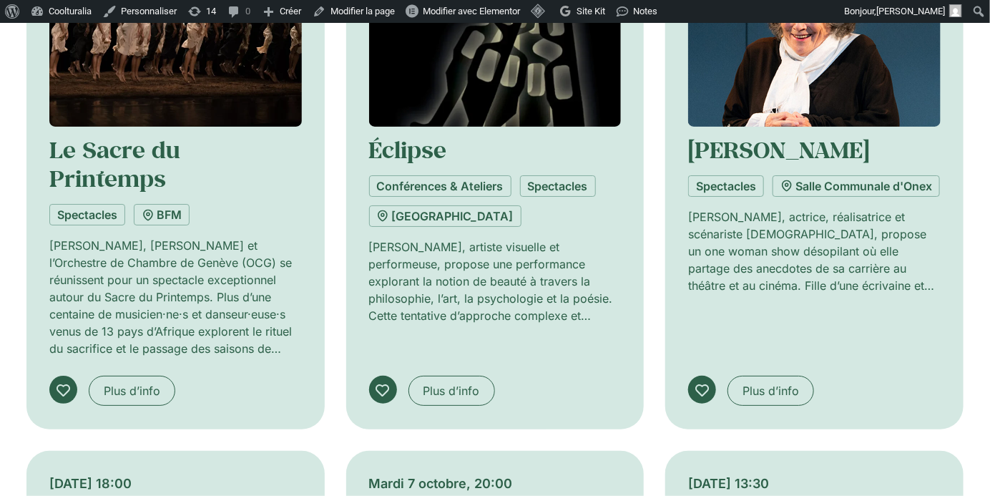
scroll to position [28988, 0]
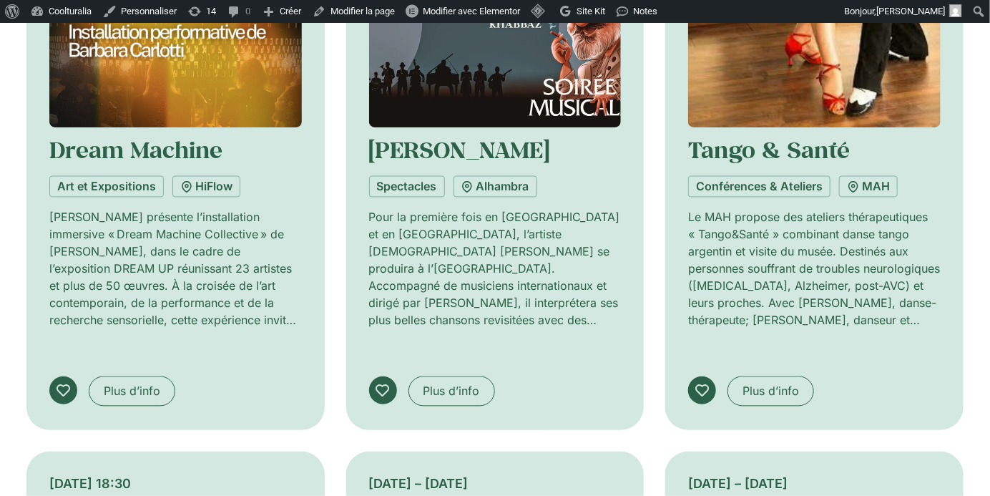
scroll to position [29963, 0]
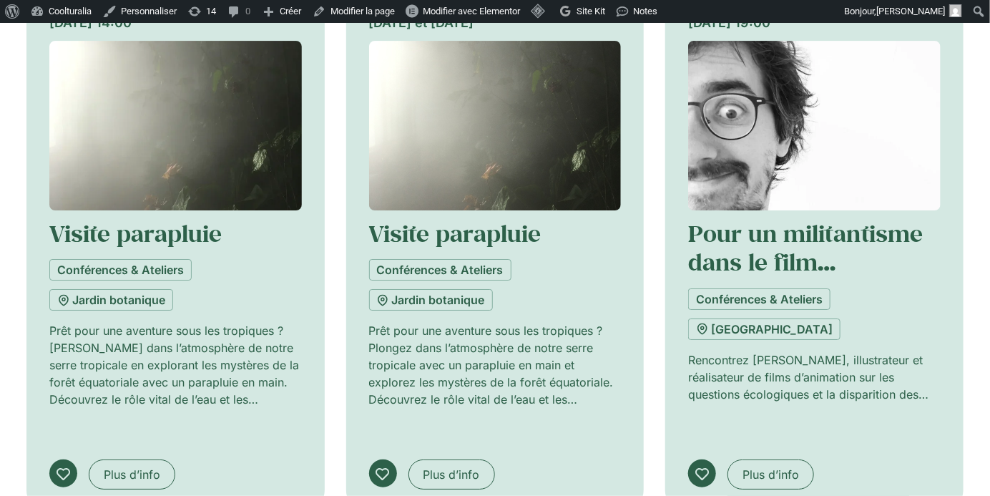
scroll to position [30970, 0]
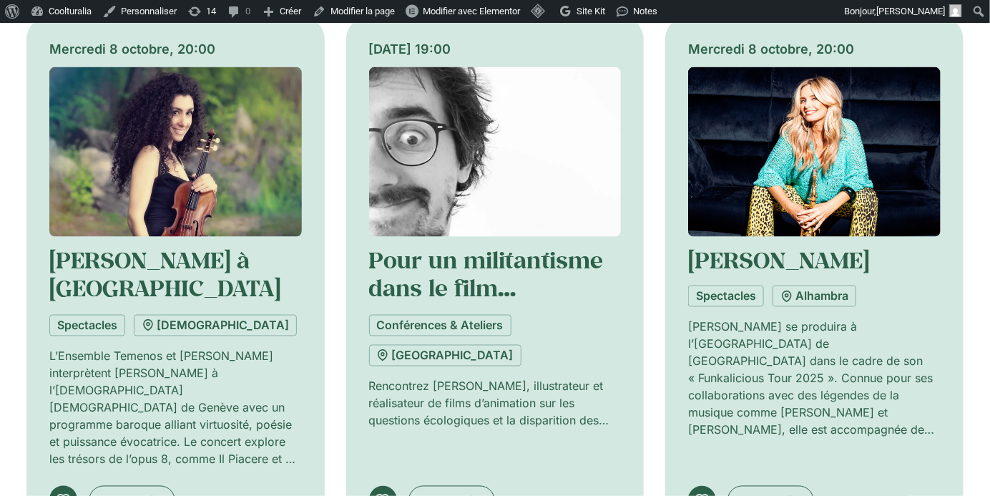
scroll to position [32026, 0]
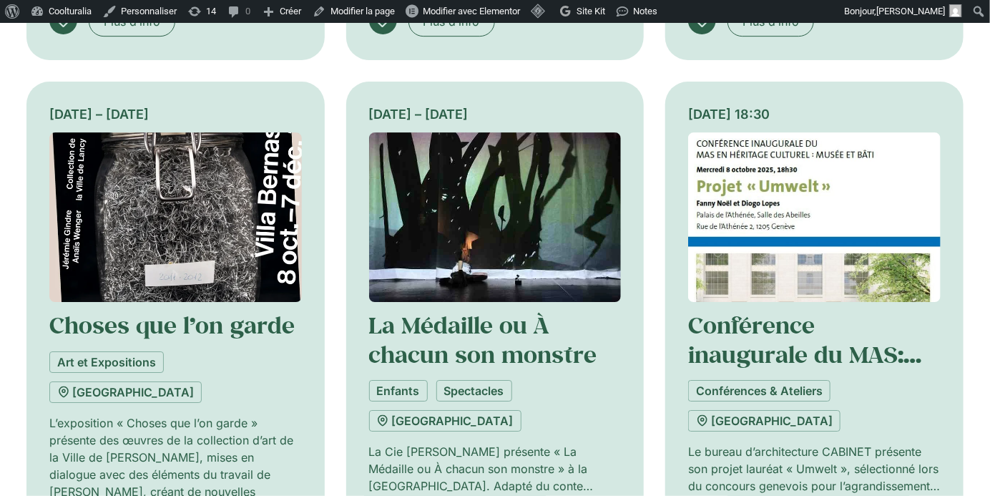
scroll to position [33052, 0]
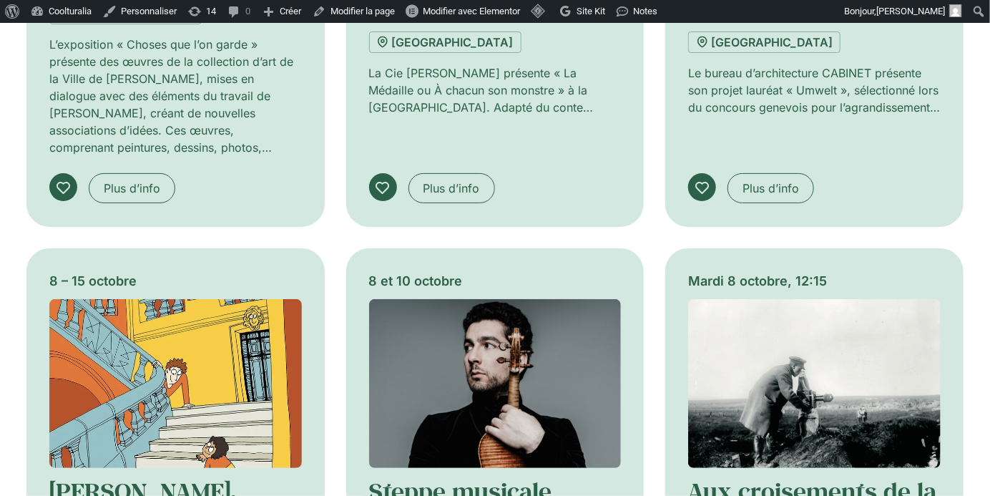
scroll to position [34007, 0]
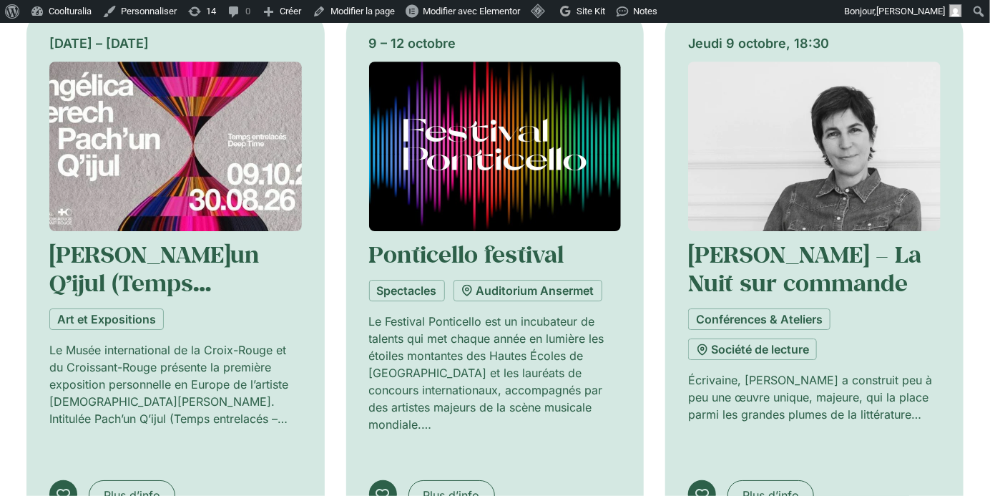
scroll to position [35321, 0]
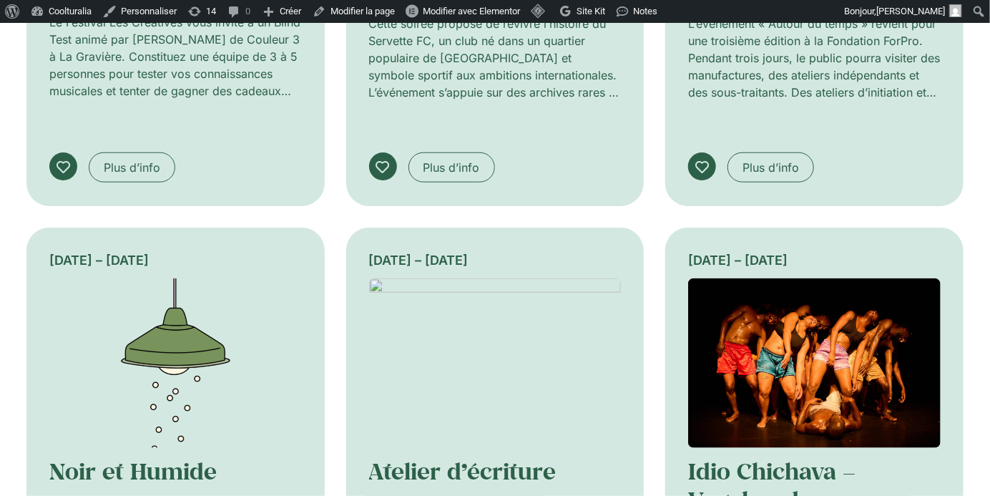
scroll to position [36170, 0]
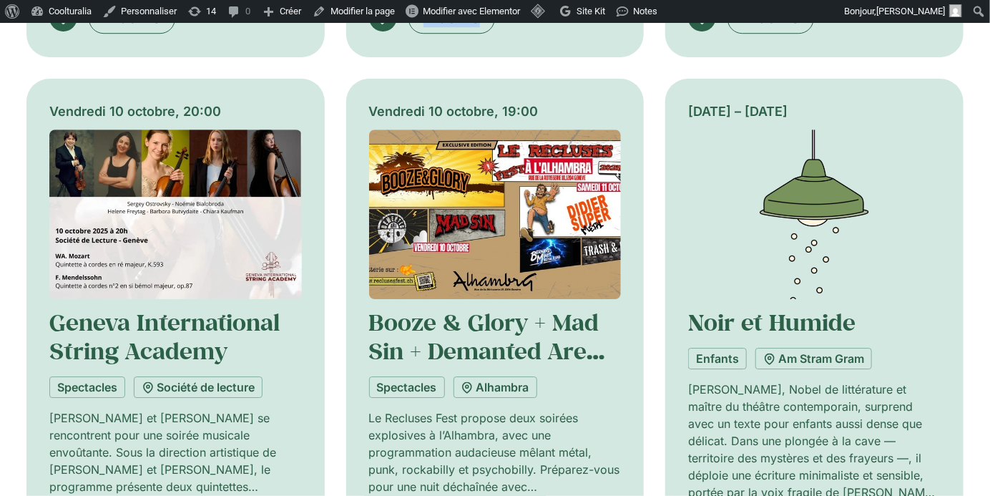
scroll to position [37407, 0]
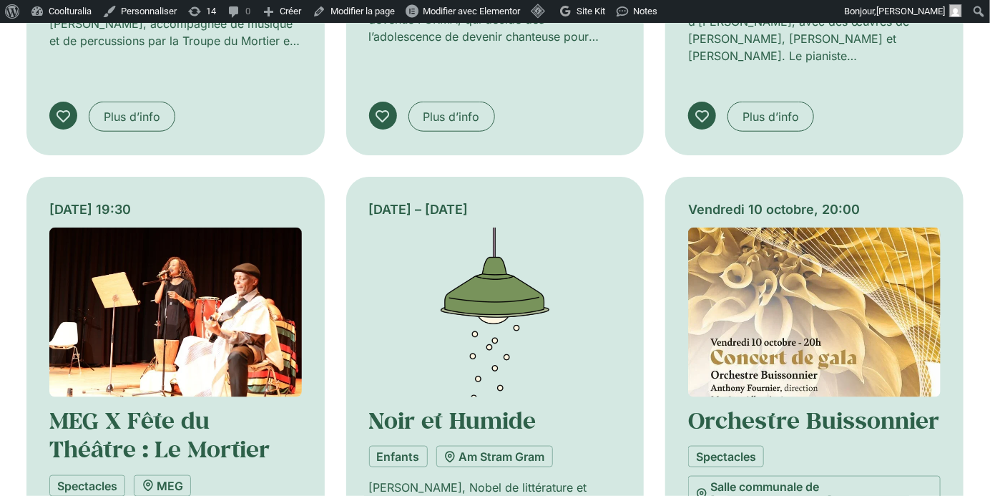
scroll to position [38419, 0]
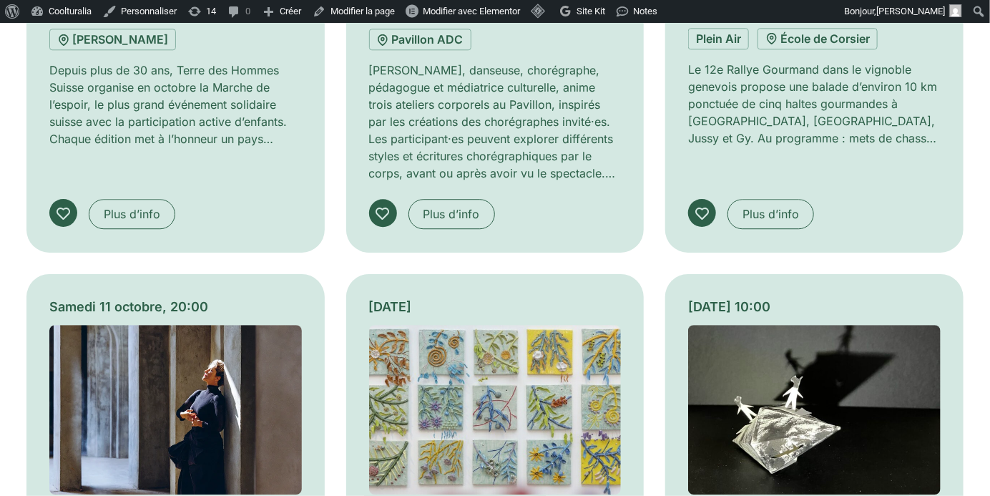
scroll to position [39406, 0]
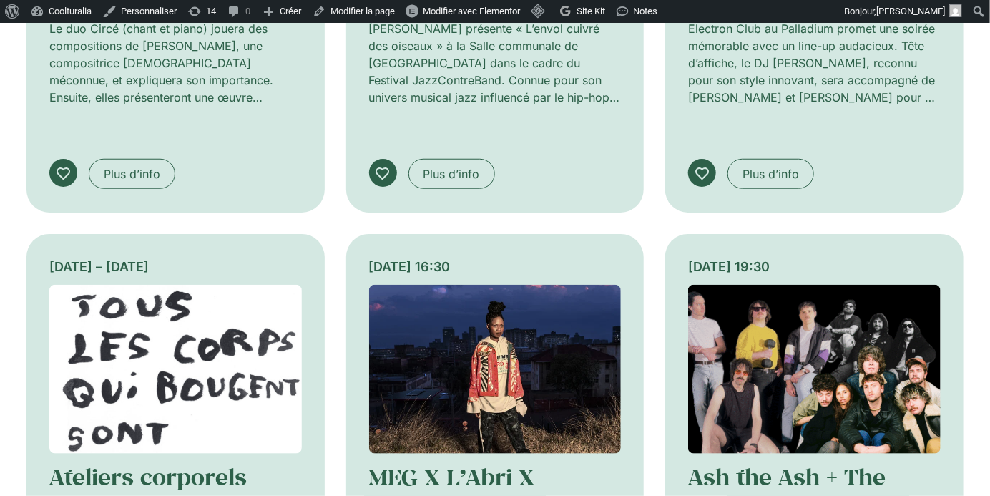
scroll to position [40520, 0]
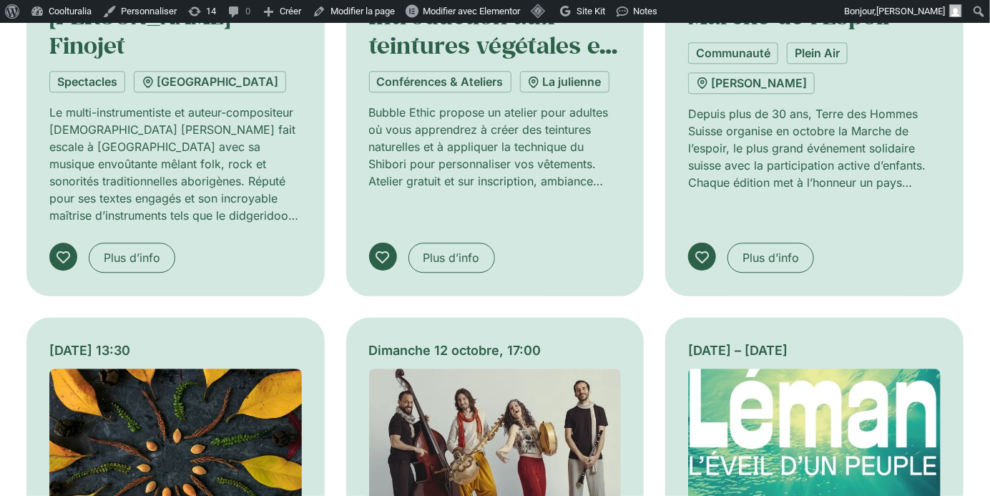
scroll to position [41526, 0]
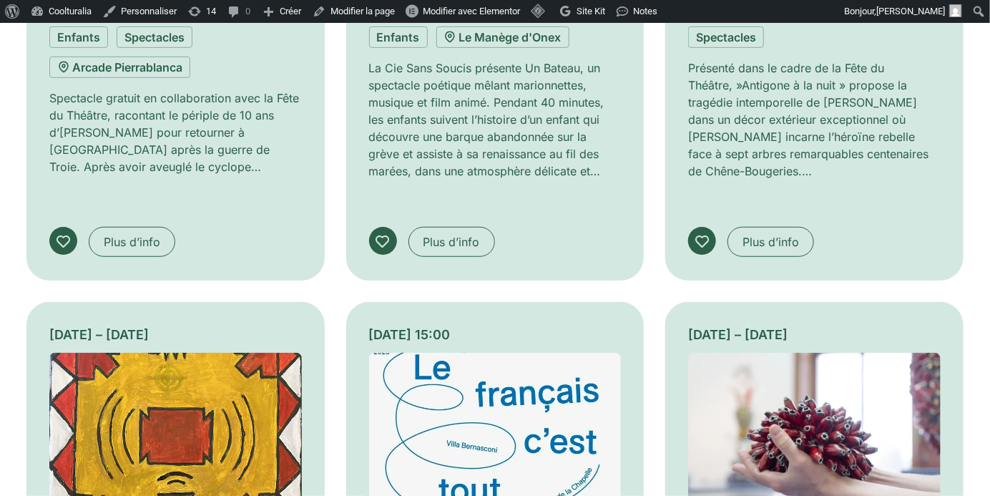
scroll to position [42634, 0]
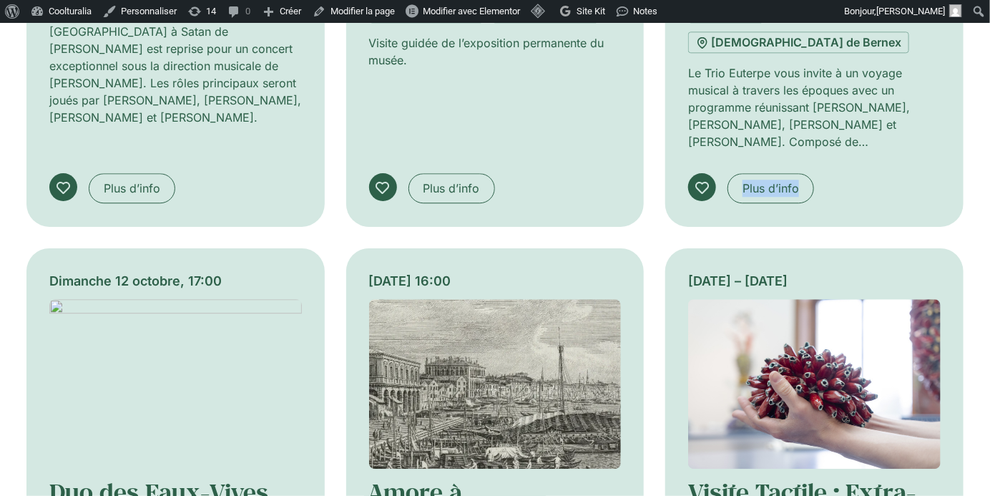
scroll to position [43769, 0]
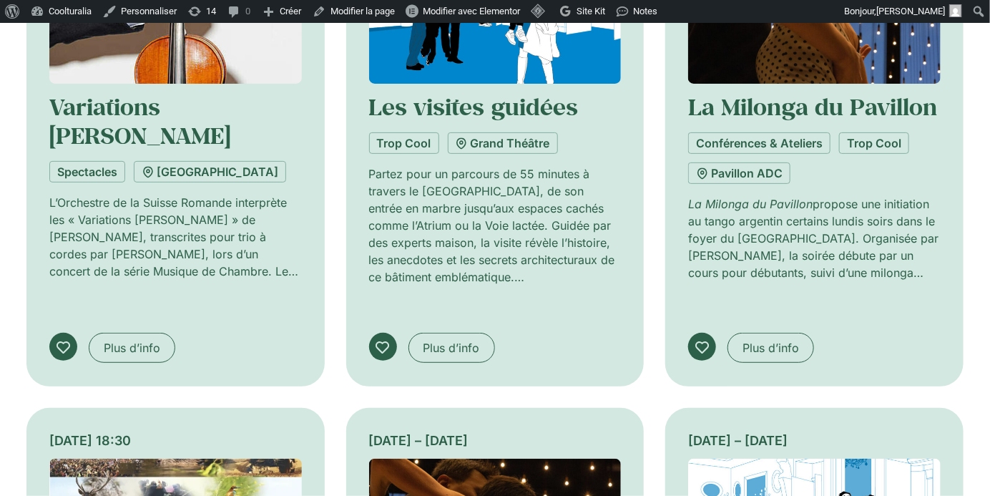
scroll to position [44700, 0]
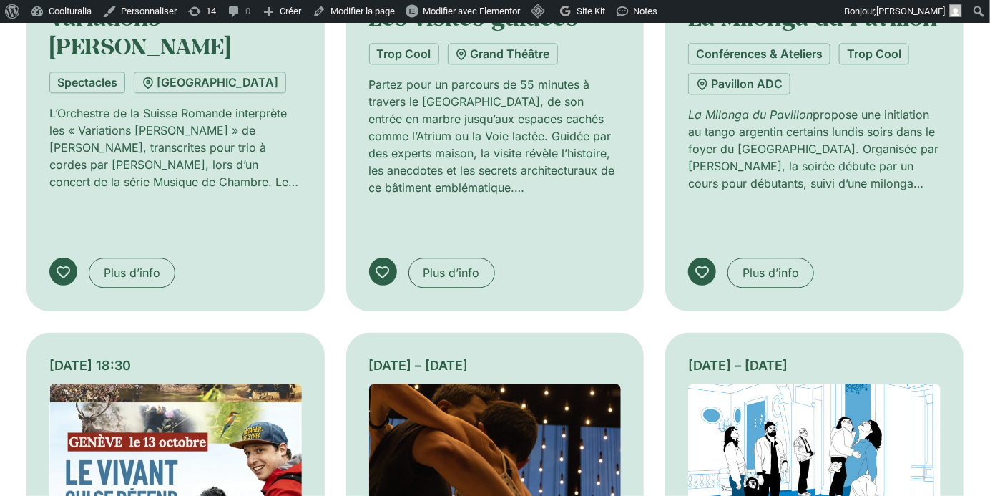
scroll to position [45954, 0]
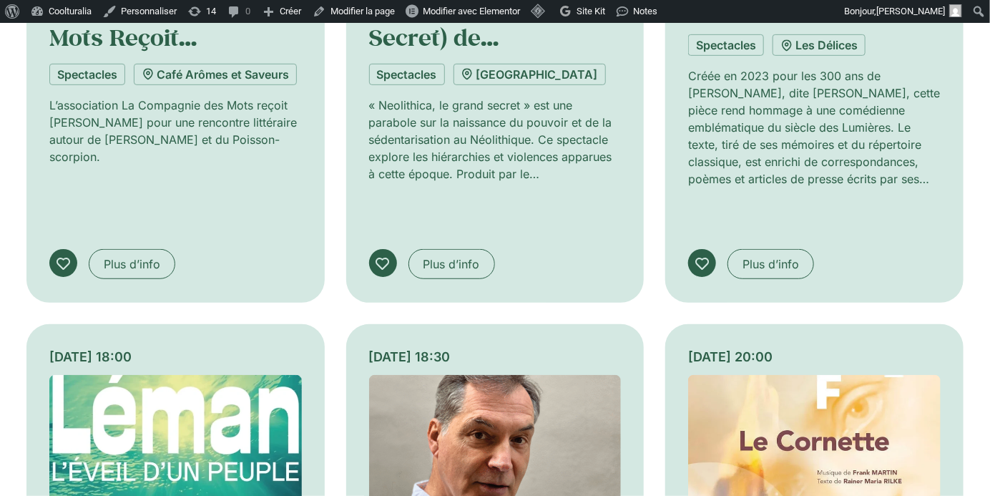
scroll to position [47128, 0]
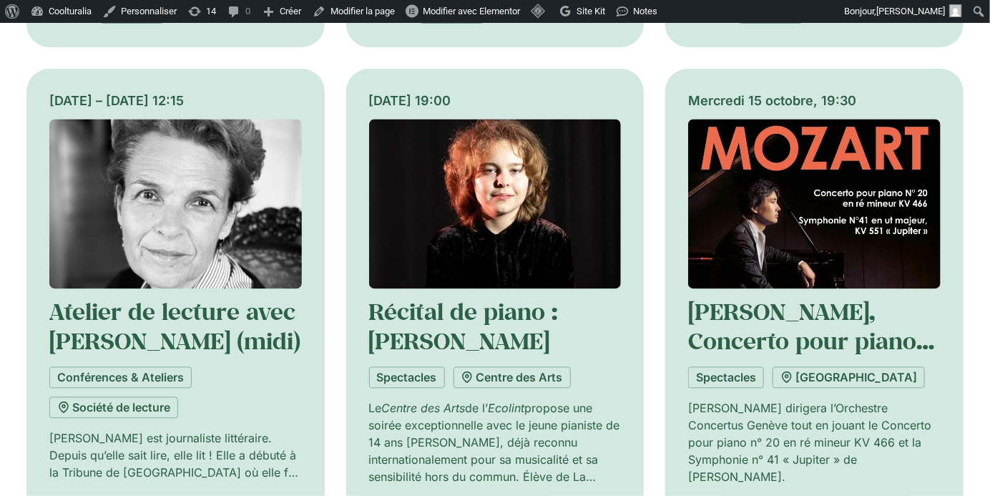
scroll to position [47914, 0]
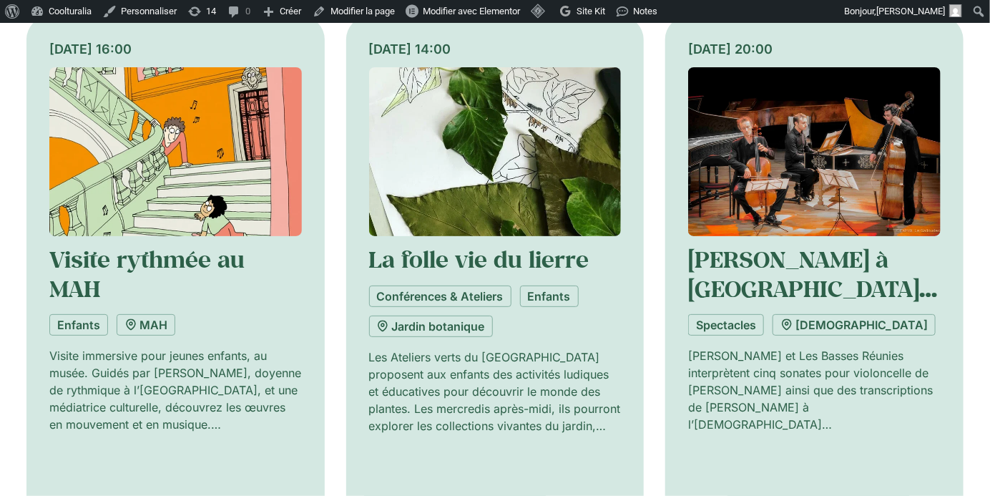
scroll to position [49063, 0]
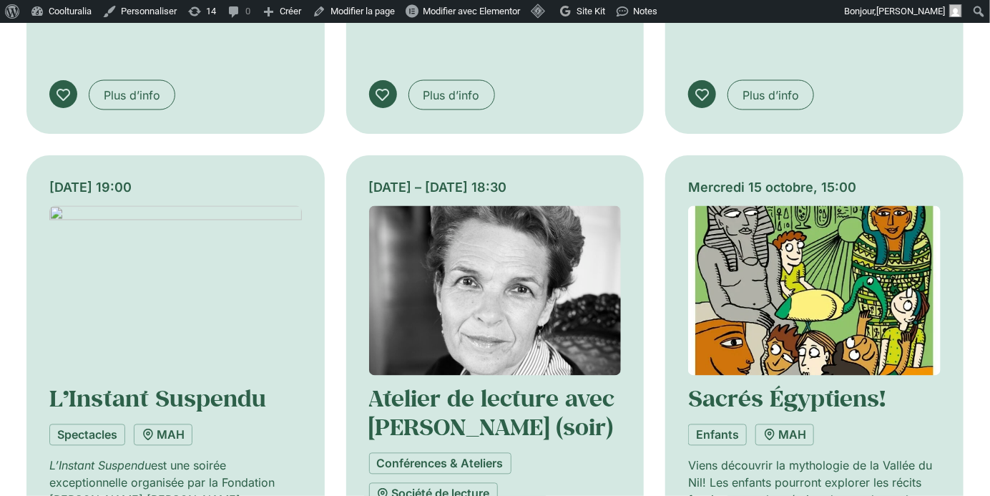
scroll to position [50092, 0]
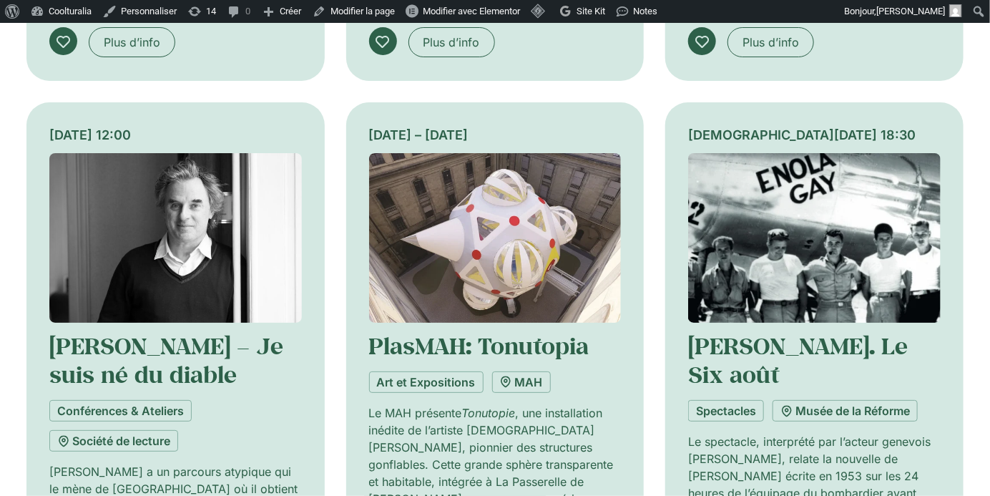
scroll to position [51225, 0]
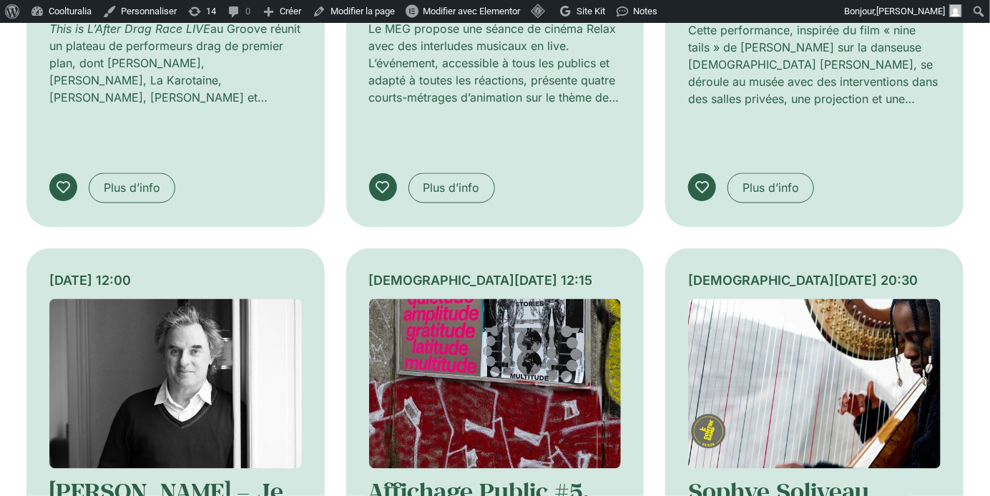
scroll to position [52179, 0]
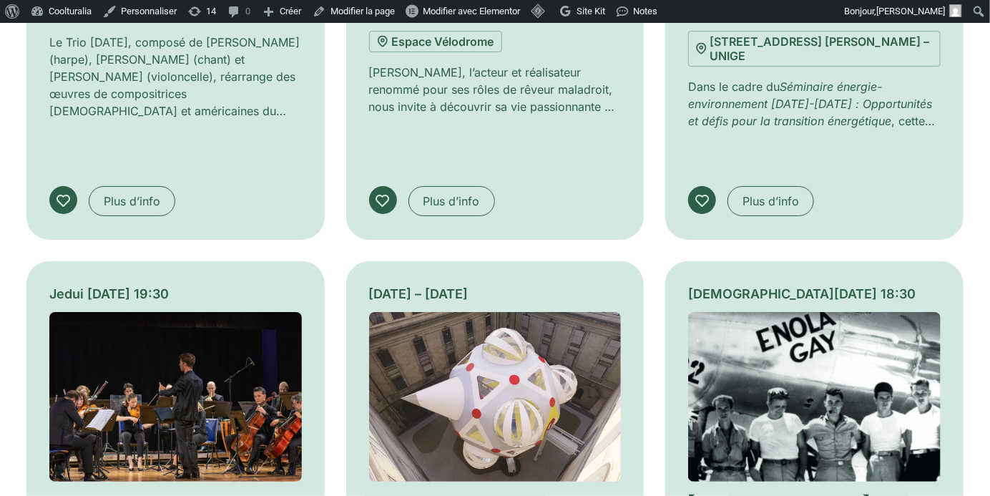
scroll to position [53293, 0]
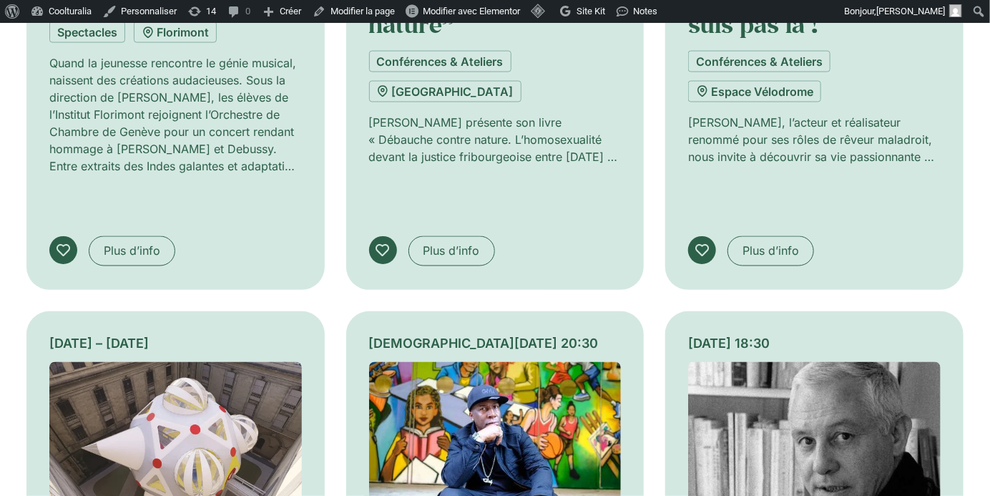
scroll to position [54476, 0]
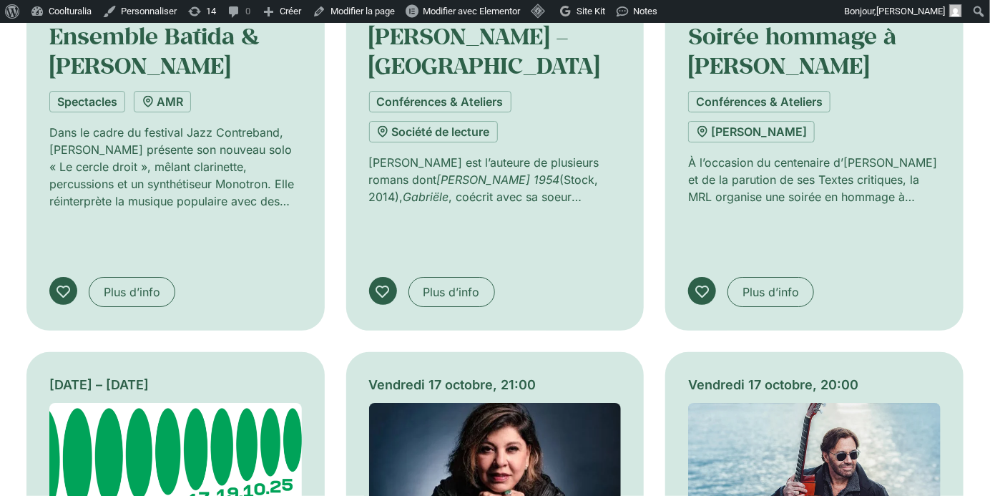
scroll to position [55427, 0]
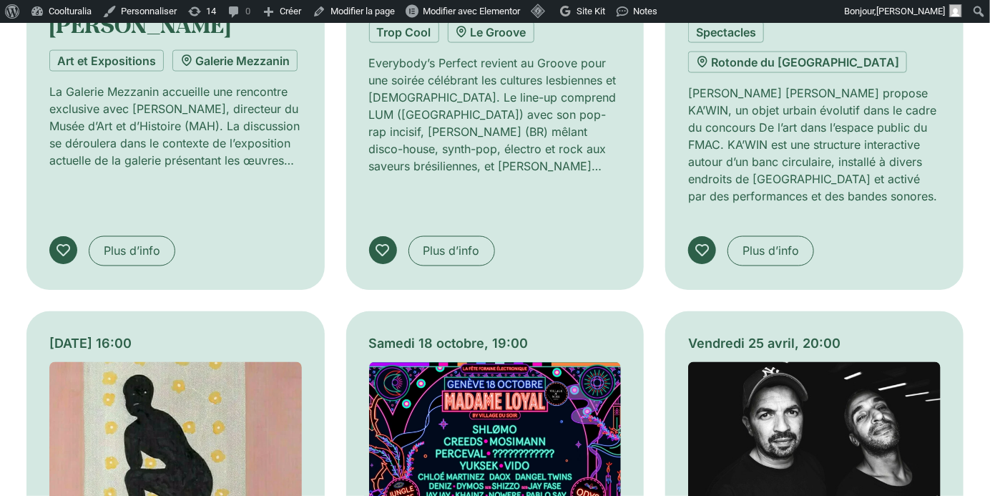
scroll to position [56664, 0]
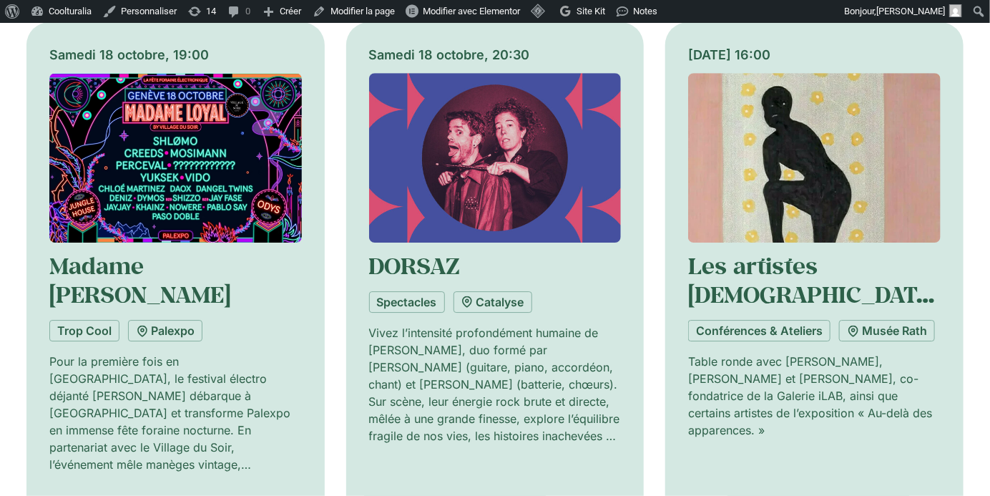
scroll to position [57434, 0]
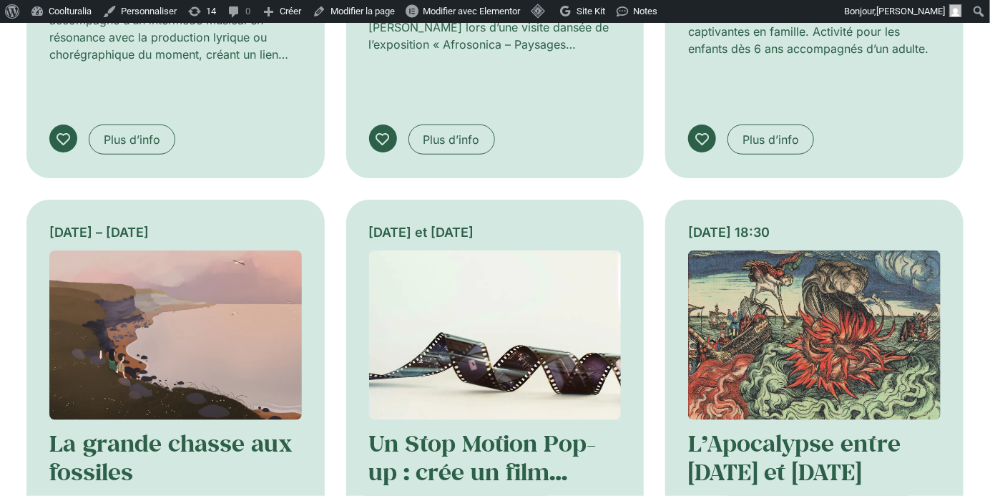
scroll to position [58632, 0]
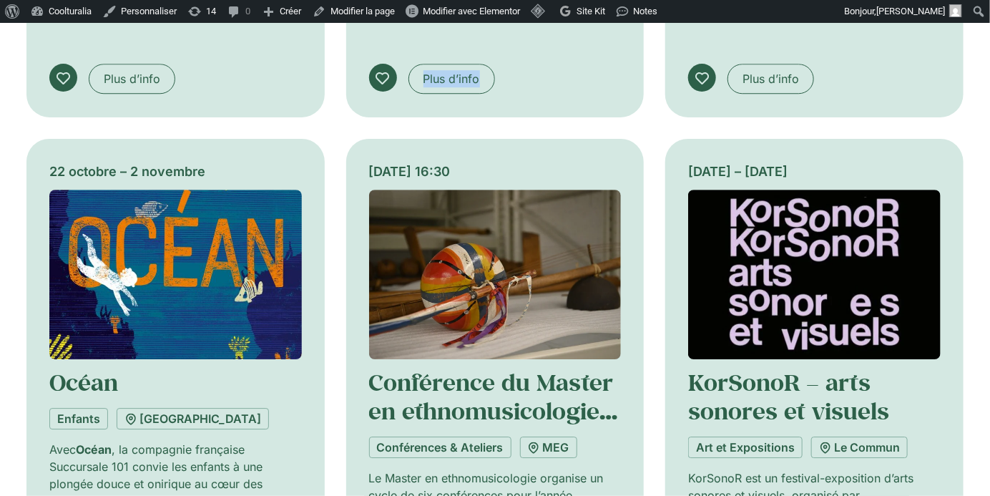
scroll to position [59558, 0]
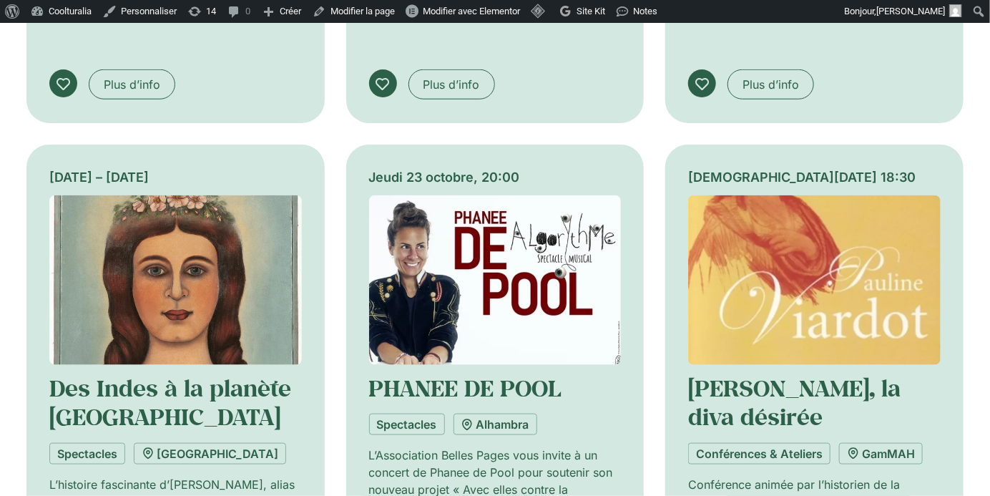
scroll to position [60673, 0]
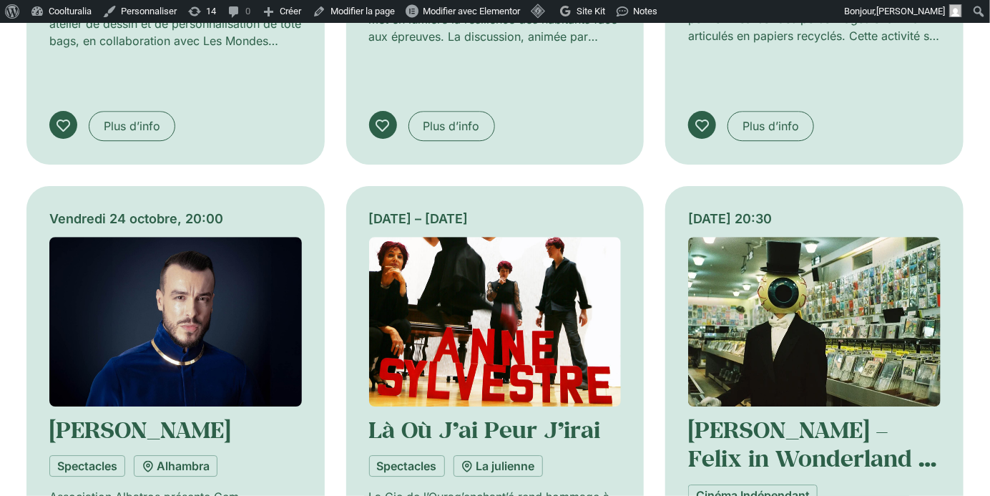
scroll to position [61740, 0]
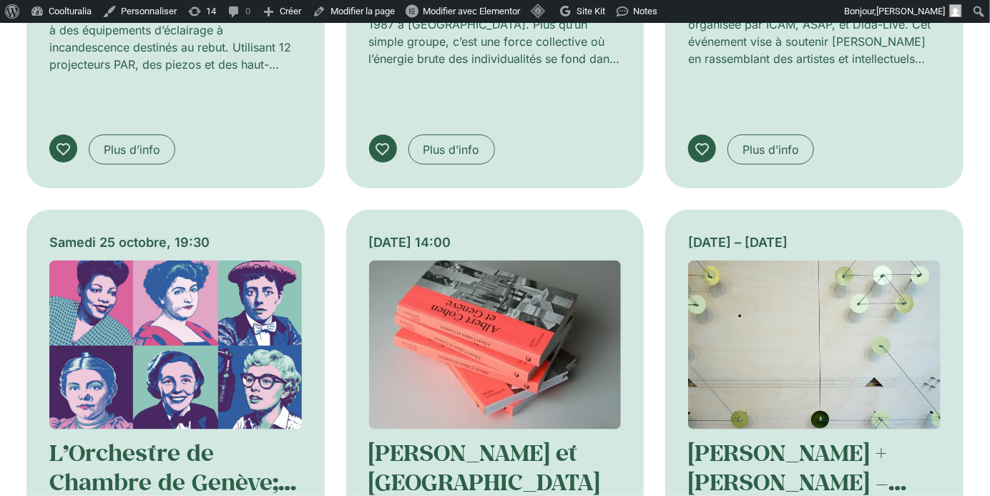
scroll to position [62815, 0]
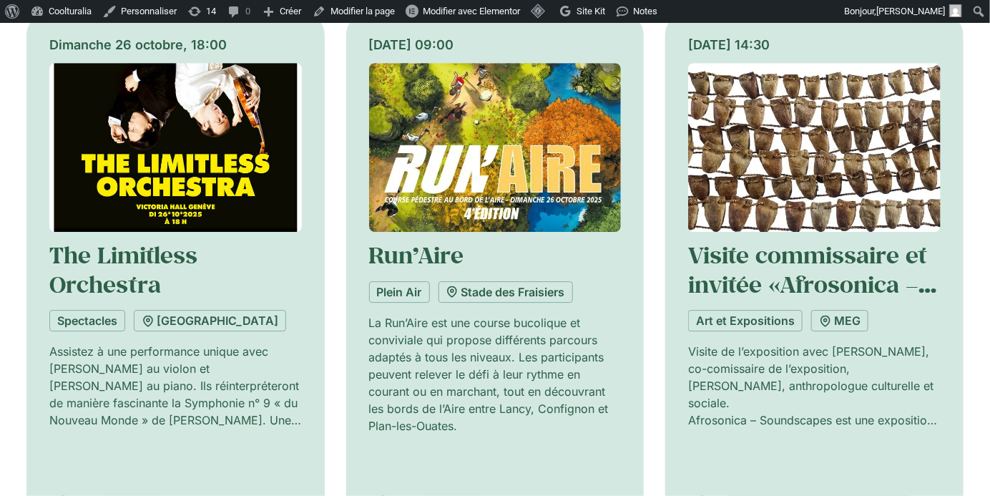
scroll to position [63953, 0]
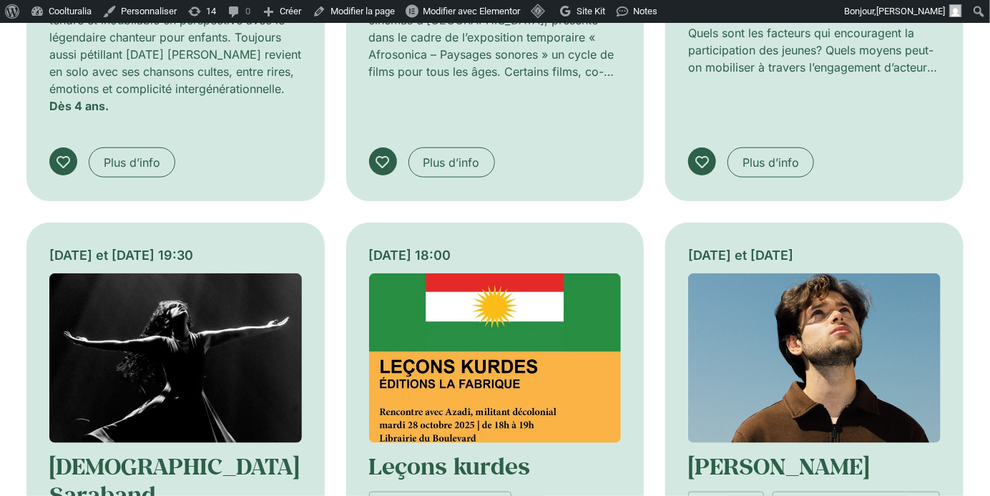
scroll to position [65054, 0]
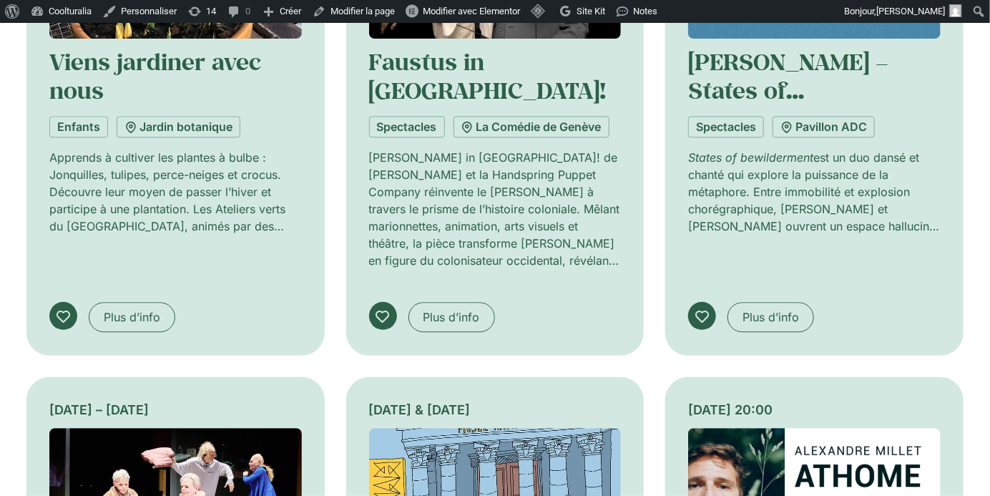
scroll to position [66028, 0]
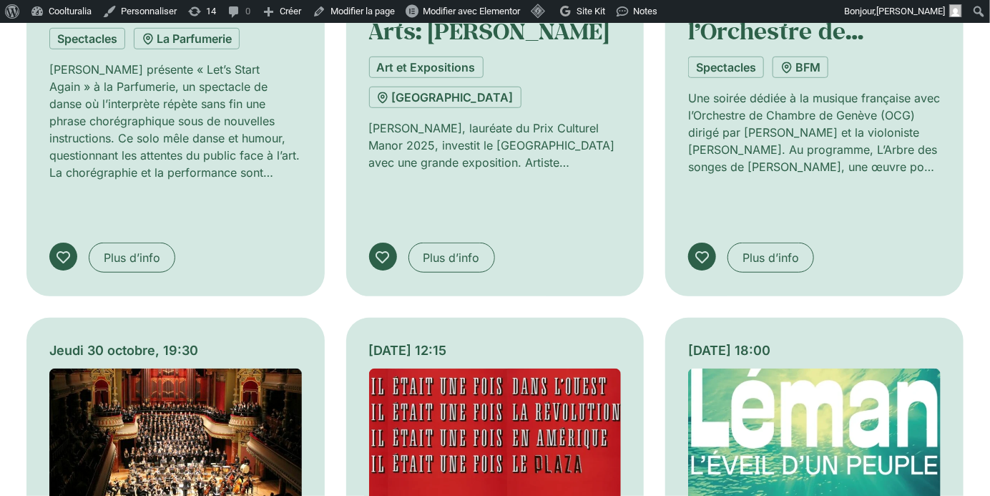
scroll to position [67194, 0]
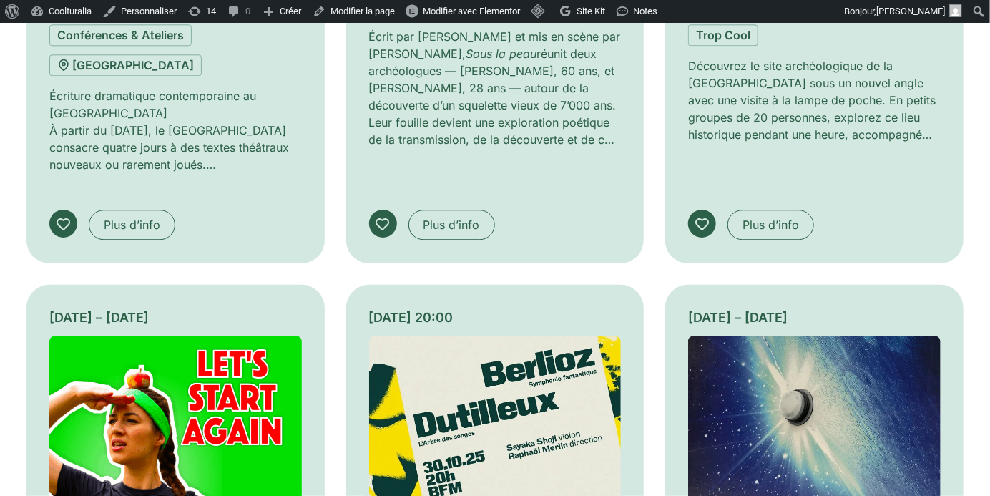
scroll to position [68342, 0]
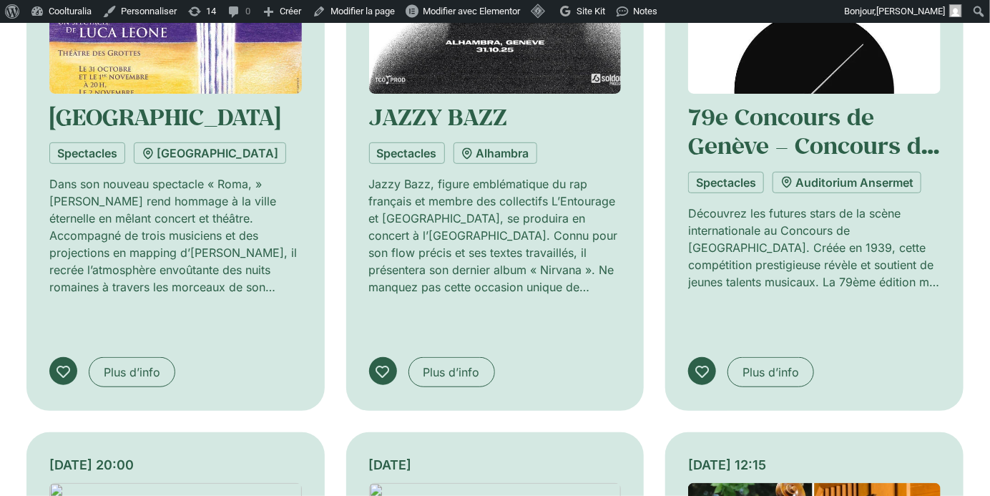
scroll to position [69313, 0]
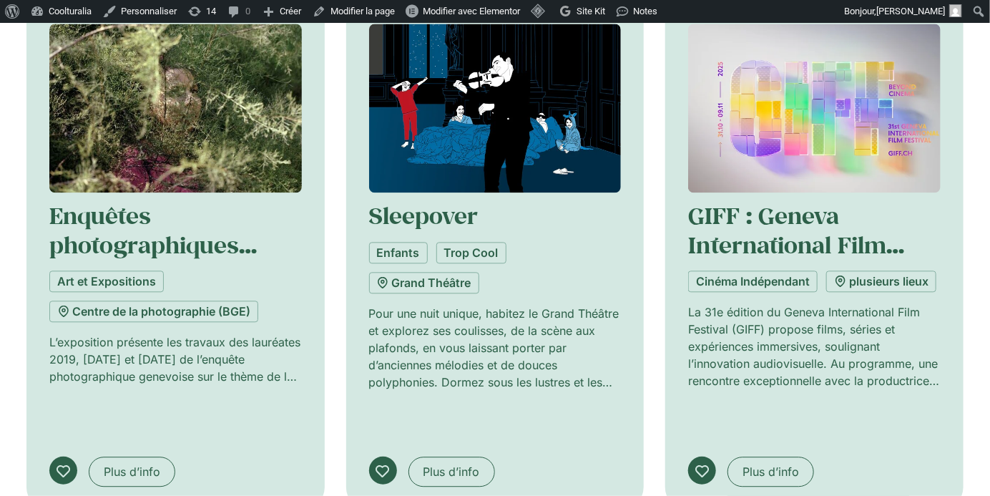
scroll to position [70372, 0]
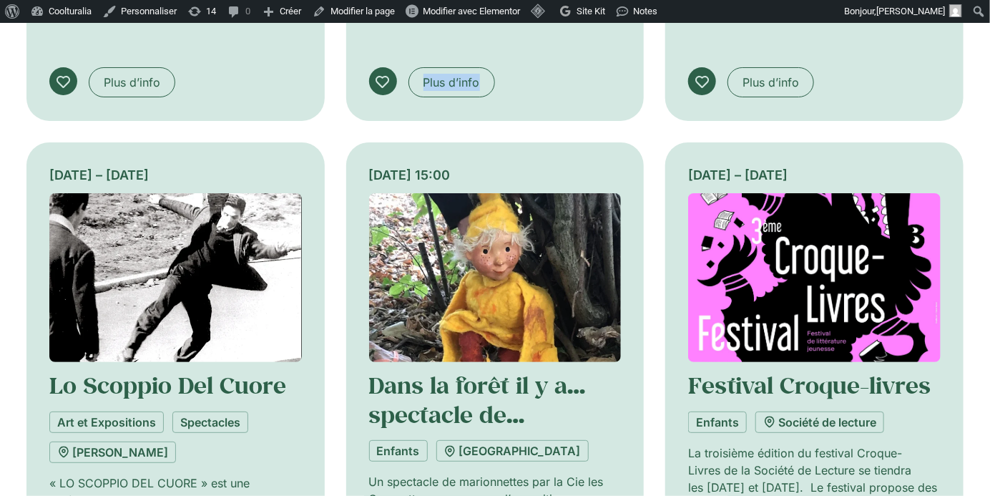
scroll to position [71299, 0]
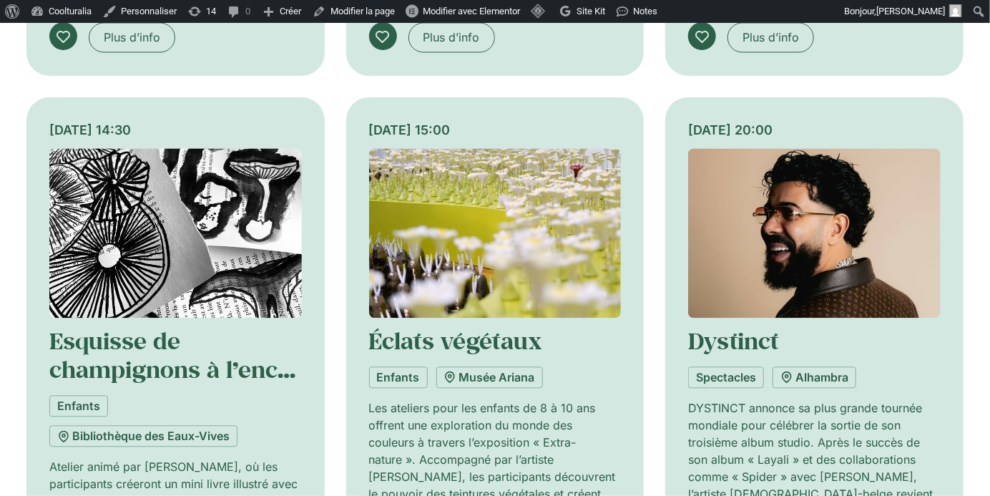
scroll to position [72442, 0]
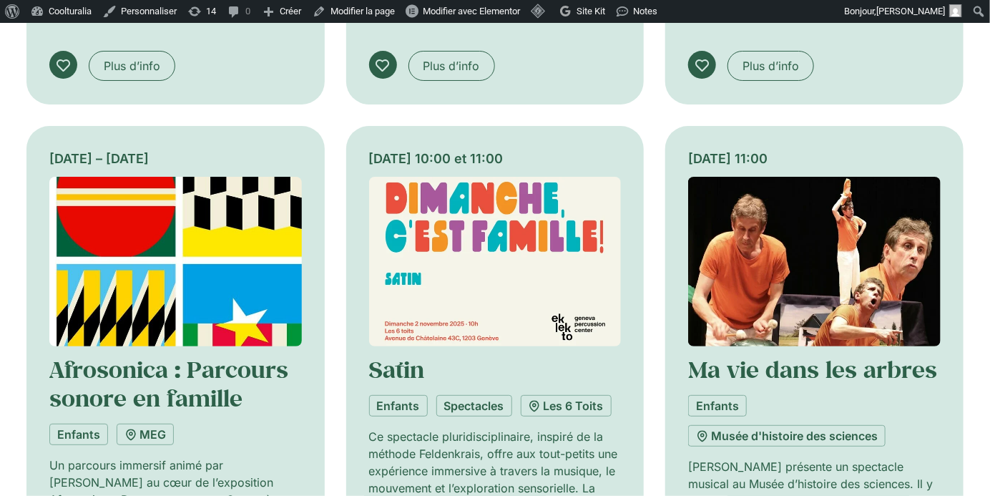
scroll to position [73537, 0]
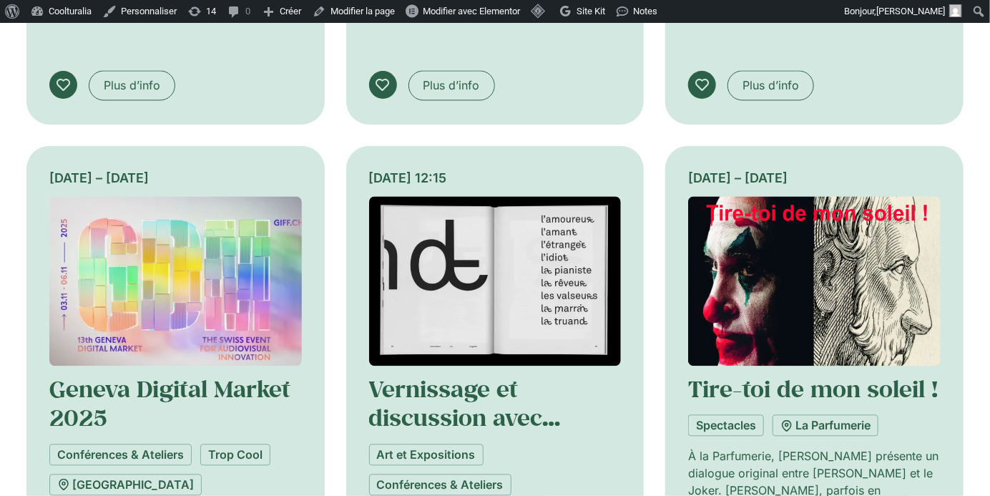
scroll to position [74457, 0]
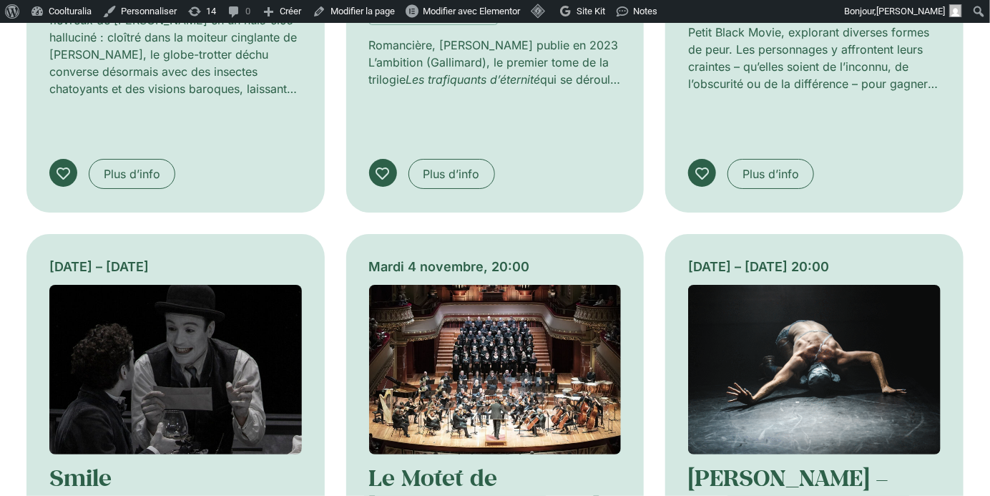
scroll to position [75656, 0]
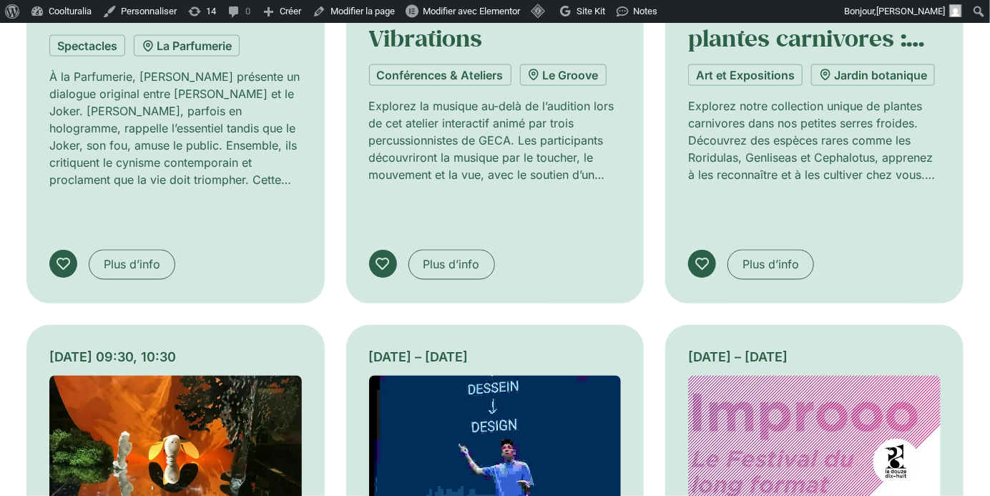
scroll to position [76689, 0]
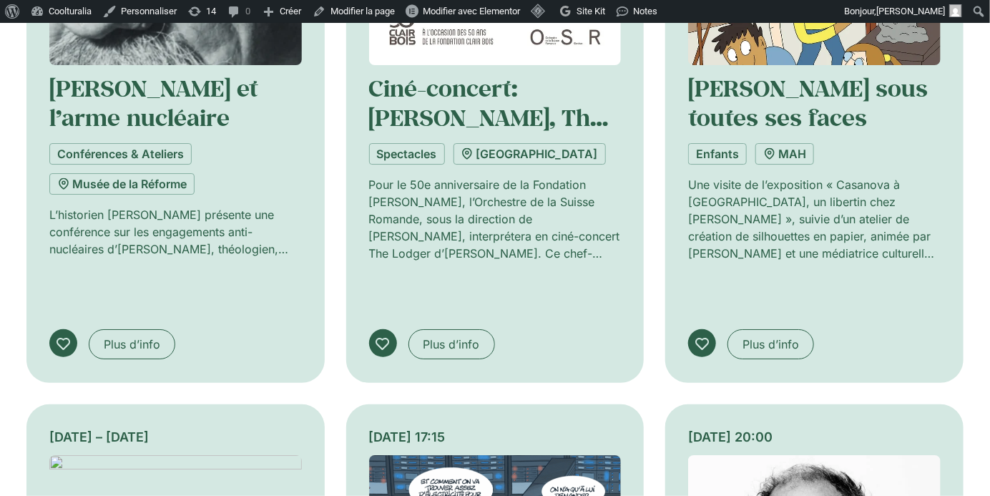
scroll to position [77723, 0]
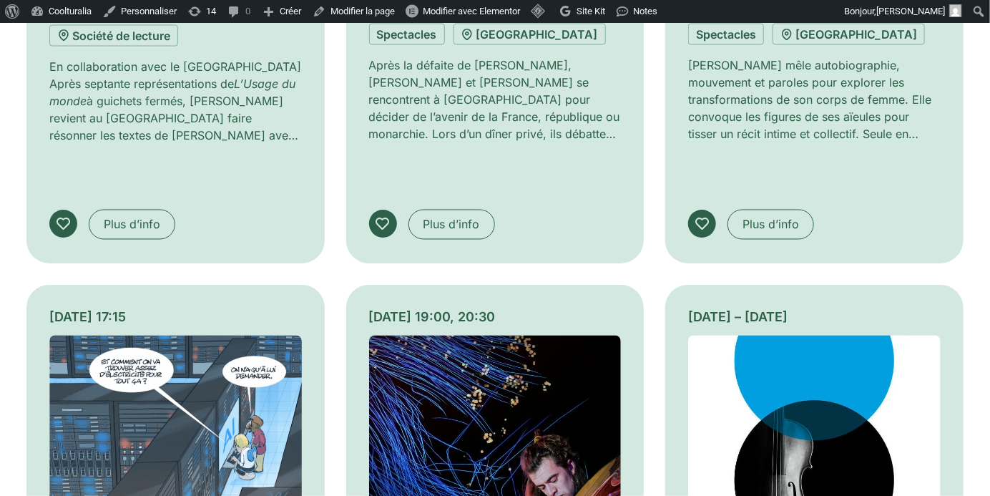
scroll to position [78960, 0]
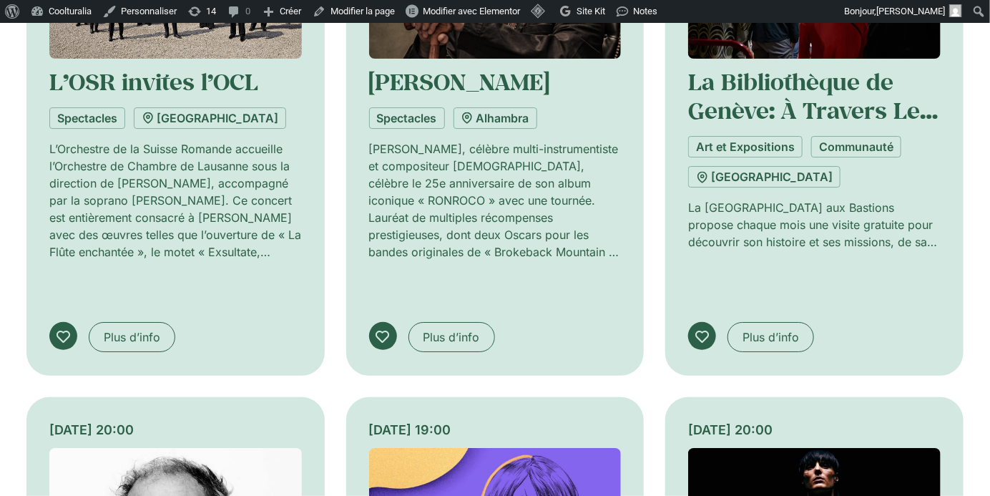
scroll to position [79988, 0]
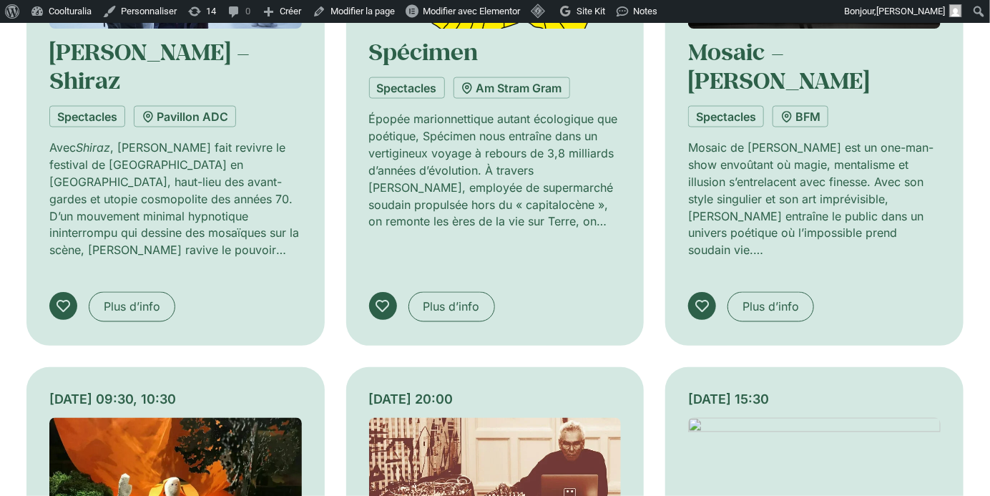
scroll to position [81111, 0]
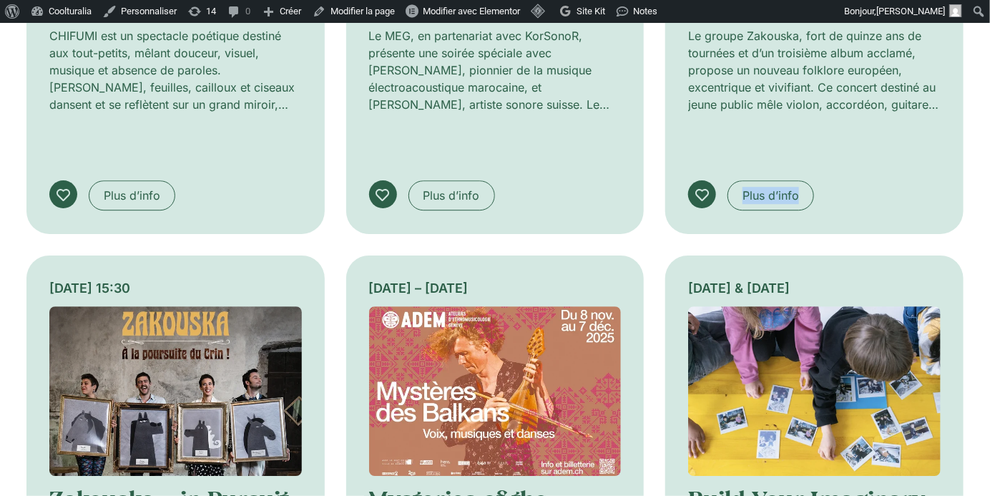
scroll to position [81782, 0]
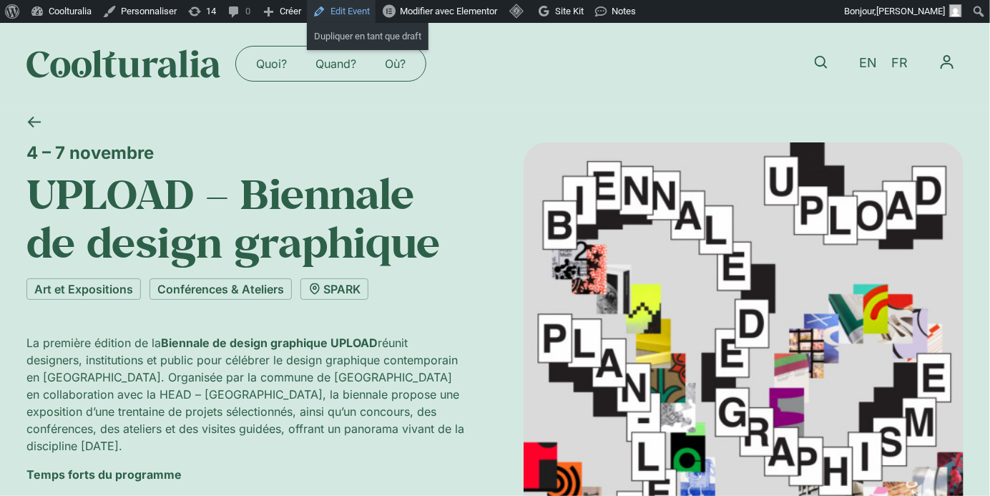
click at [365, 11] on link "Edit Event" at bounding box center [341, 11] width 69 height 23
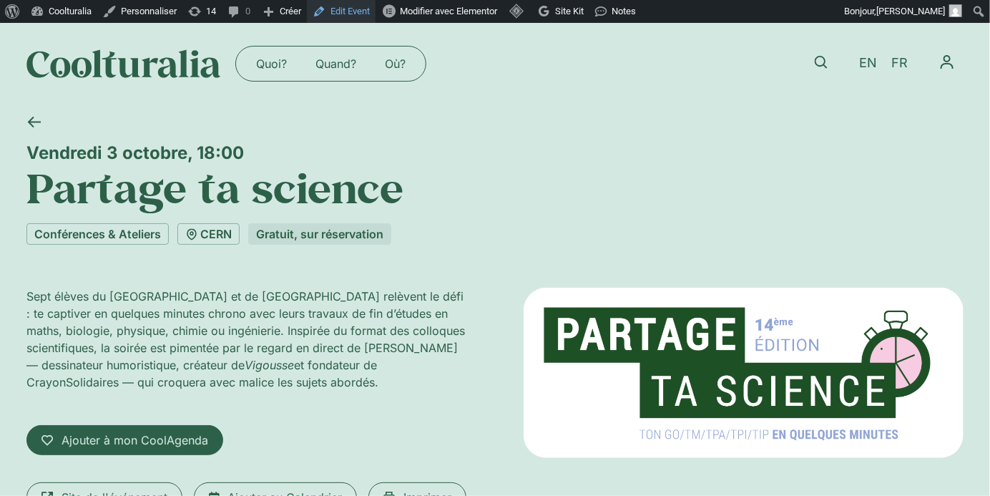
click at [370, 10] on link "Edit Event" at bounding box center [341, 11] width 69 height 23
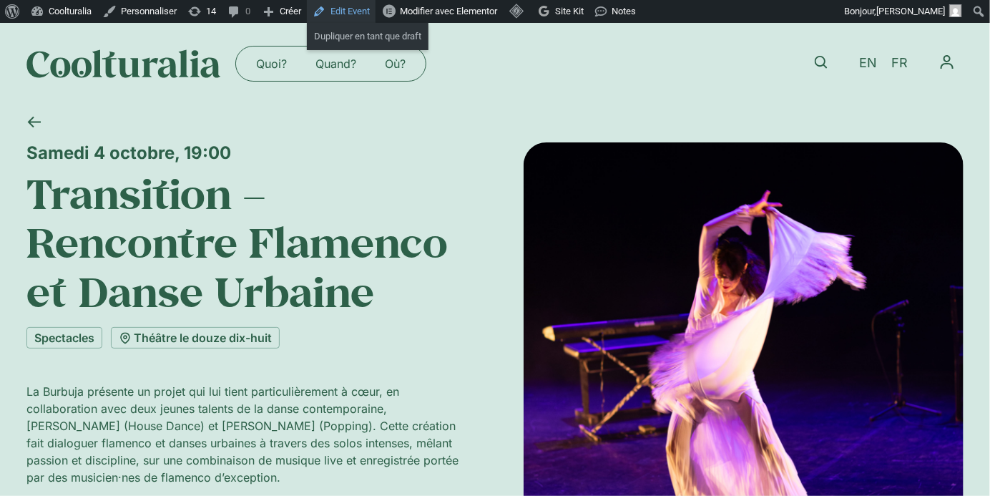
click at [376, 3] on link "Edit Event" at bounding box center [341, 11] width 69 height 23
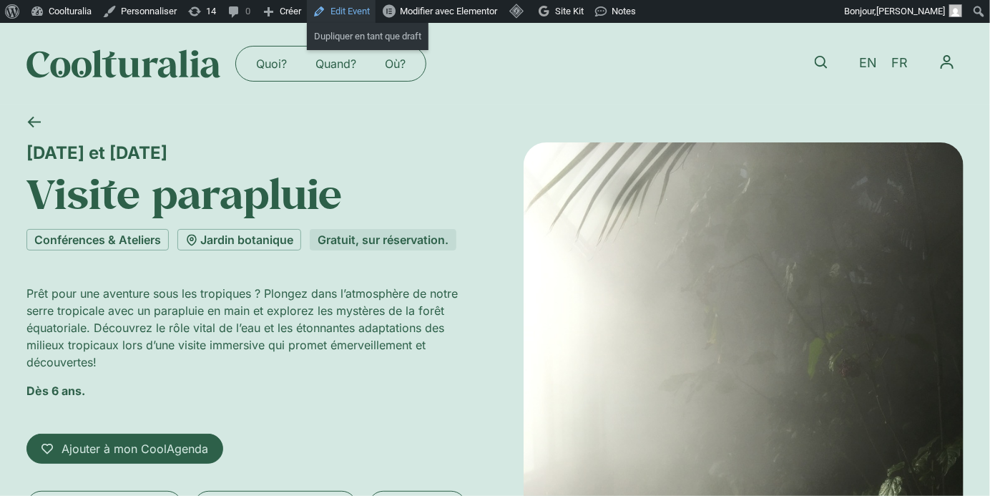
click at [338, 7] on link "Edit Event" at bounding box center [341, 11] width 69 height 23
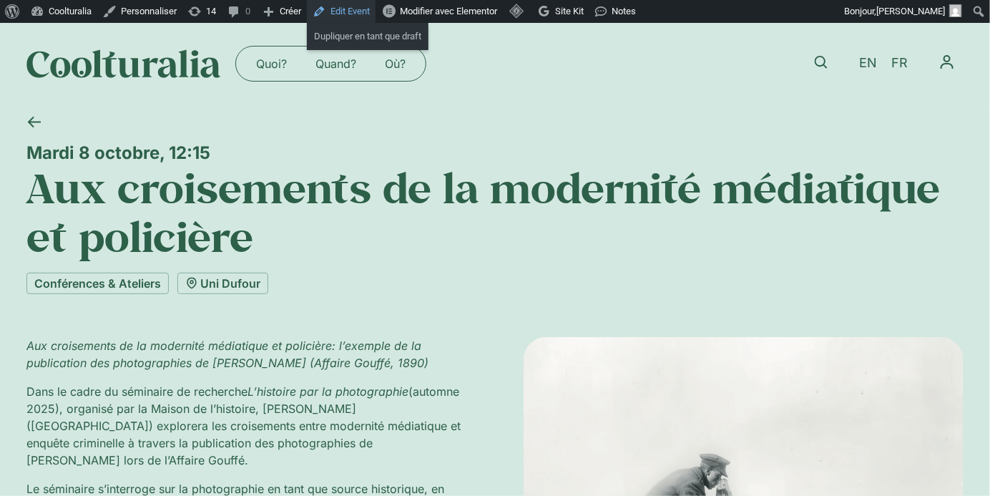
click at [350, 9] on link "Edit Event" at bounding box center [341, 11] width 69 height 23
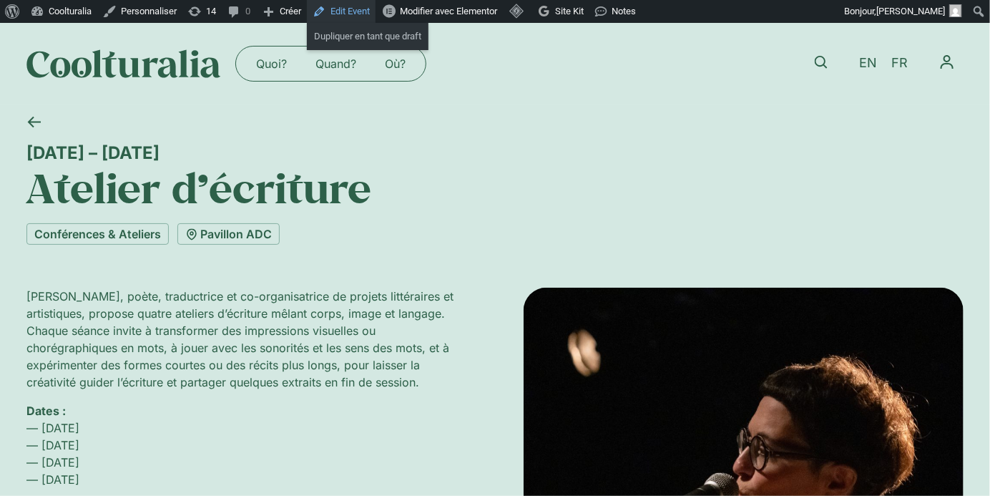
click at [343, 11] on link "Edit Event" at bounding box center [341, 11] width 69 height 23
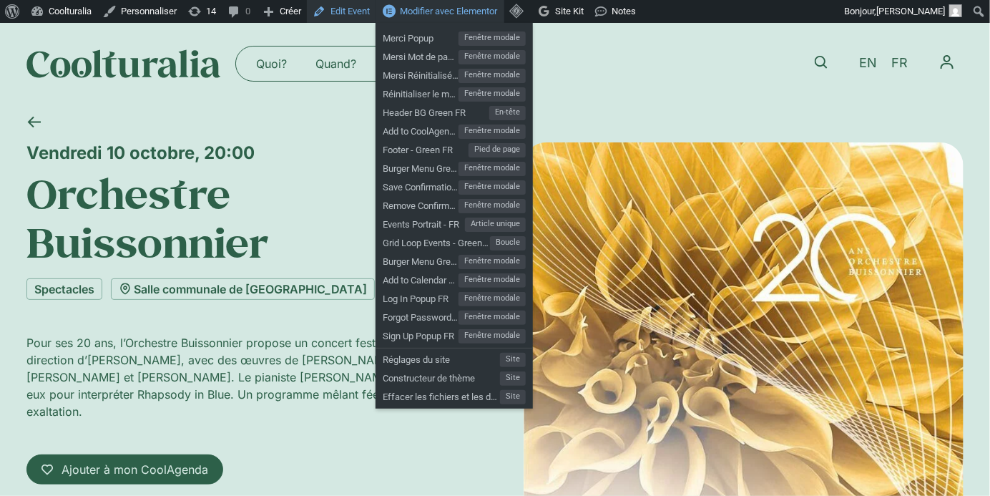
click at [363, 19] on link "Edit Event" at bounding box center [341, 11] width 69 height 23
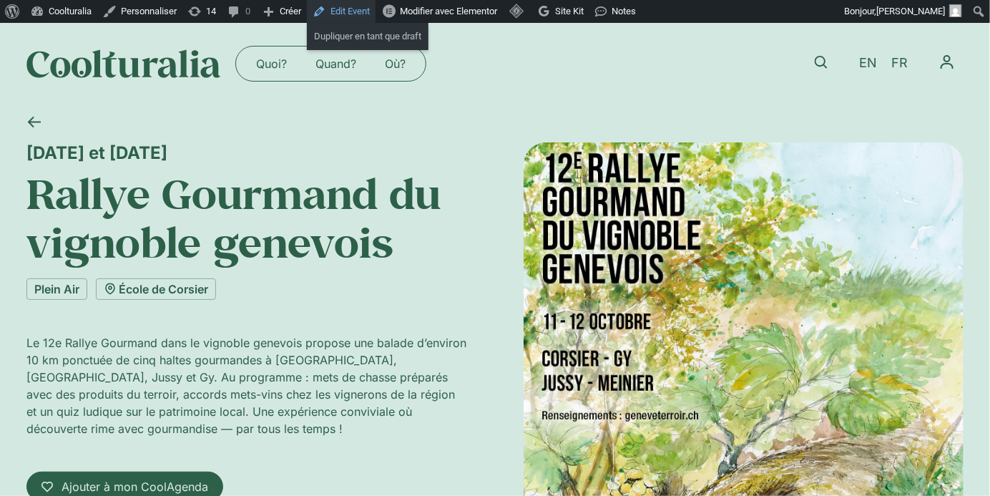
click at [368, 12] on link "Edit Event" at bounding box center [341, 11] width 69 height 23
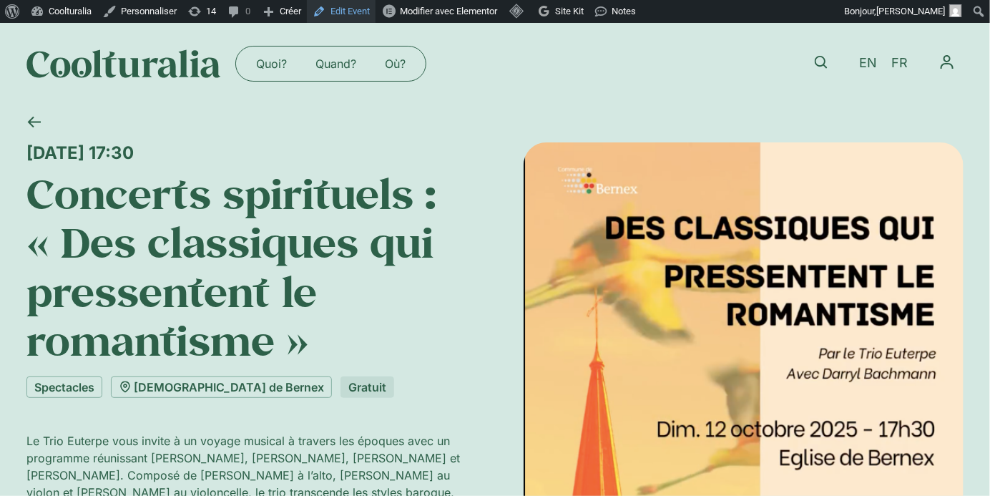
click at [359, 7] on link "Edit Event" at bounding box center [341, 11] width 69 height 23
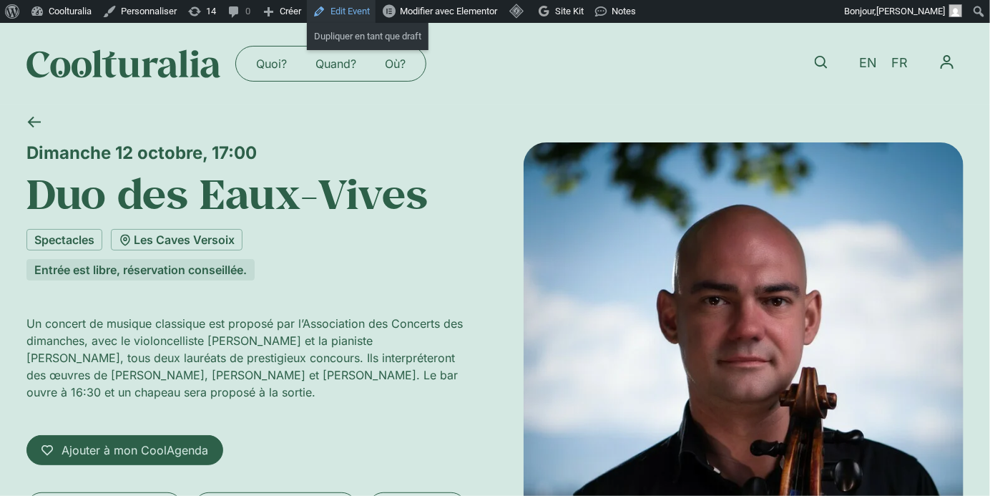
click at [358, 6] on link "Edit Event" at bounding box center [341, 11] width 69 height 23
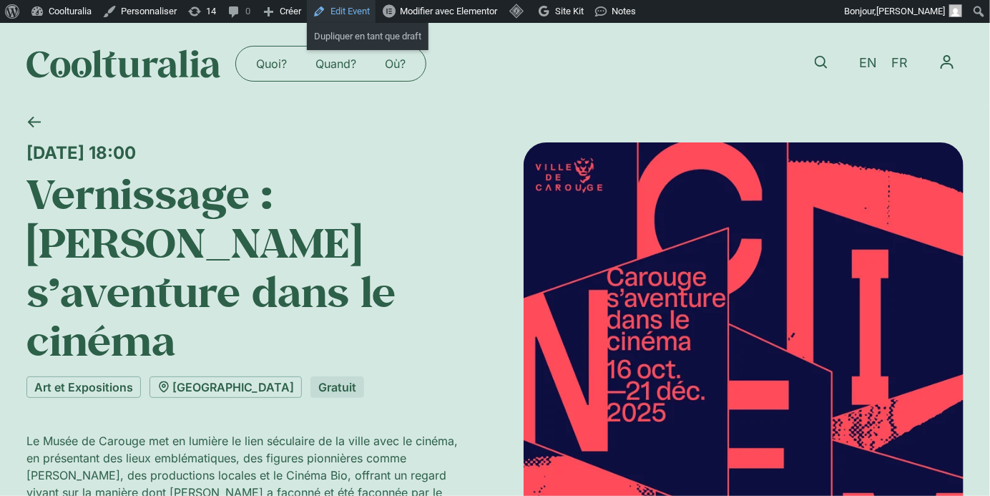
click at [344, 9] on link "Edit Event" at bounding box center [341, 11] width 69 height 23
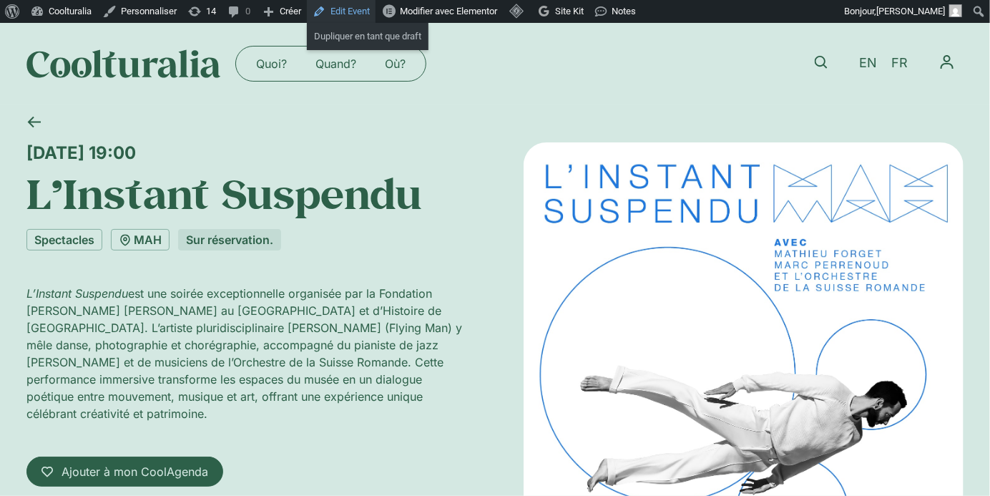
click at [356, 9] on link "Edit Event" at bounding box center [341, 11] width 69 height 23
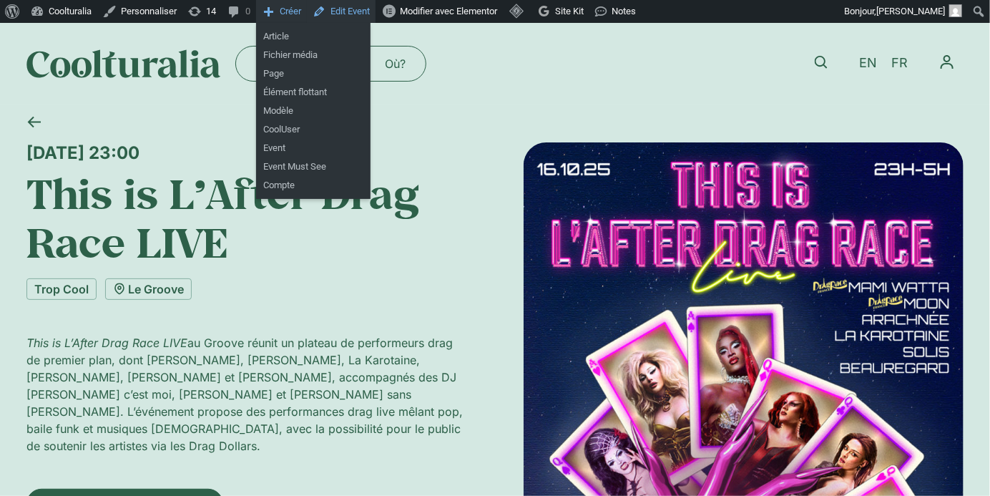
click at [359, 17] on link "Edit Event" at bounding box center [341, 11] width 69 height 23
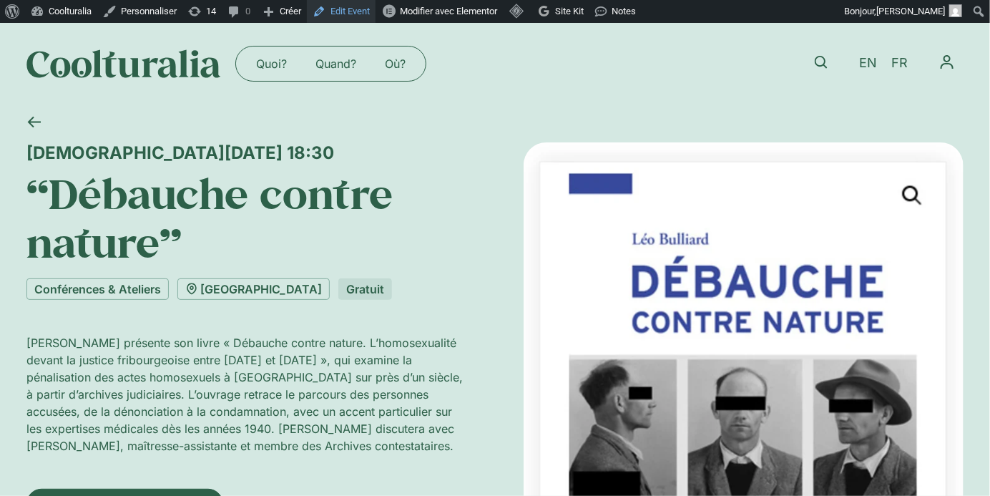
click at [365, 6] on link "Edit Event" at bounding box center [341, 11] width 69 height 23
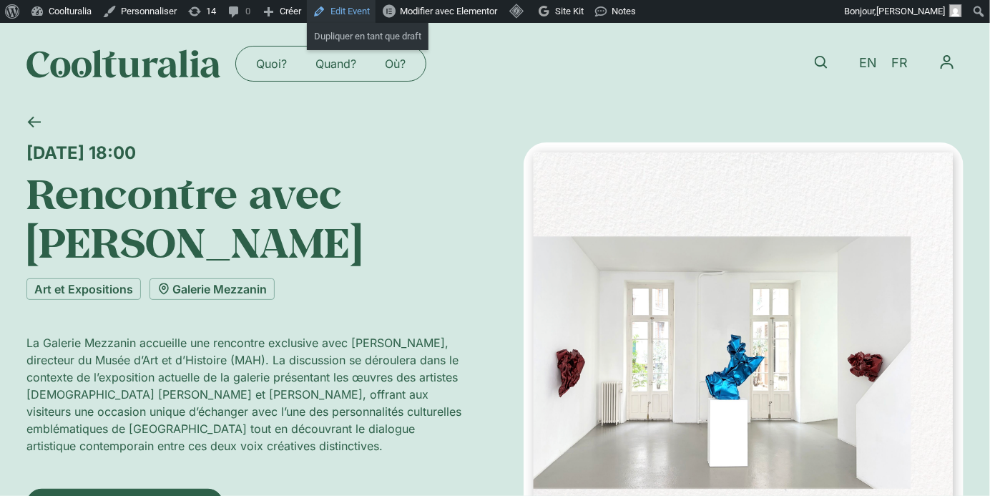
click at [363, 9] on link "Edit Event" at bounding box center [341, 11] width 69 height 23
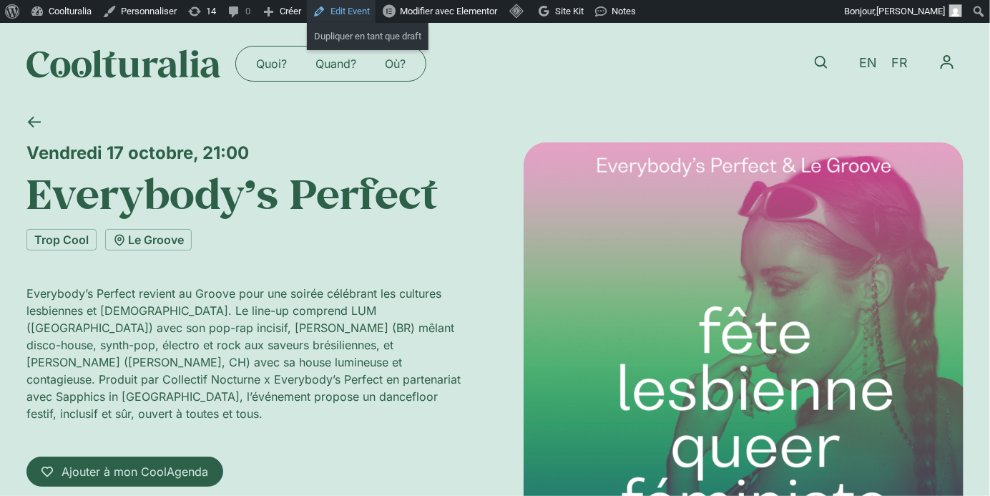
click at [368, 6] on link "Edit Event" at bounding box center [341, 11] width 69 height 23
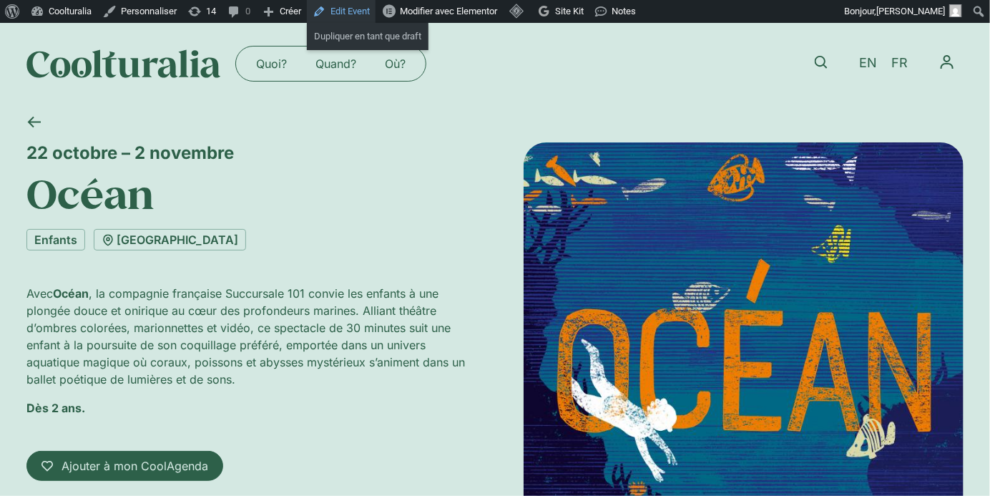
click at [353, 7] on link "Edit Event" at bounding box center [341, 11] width 69 height 23
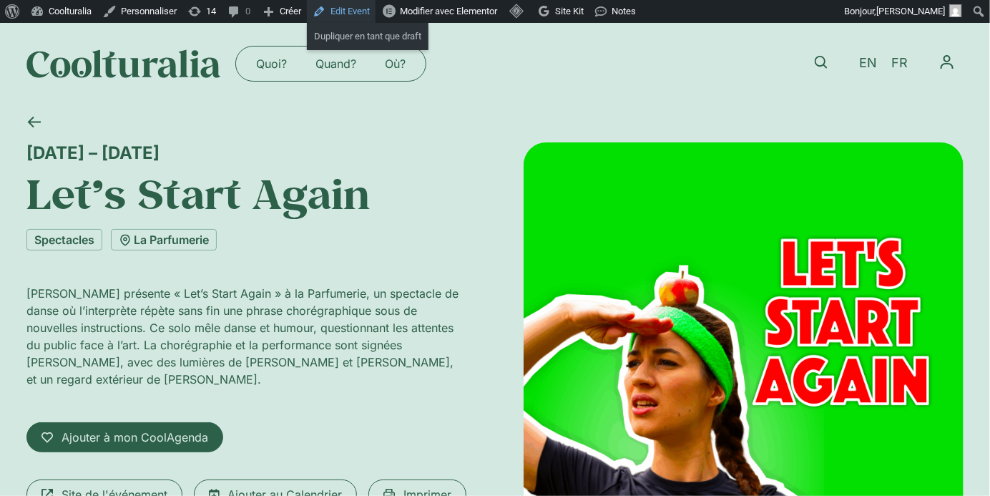
click at [364, 10] on link "Edit Event" at bounding box center [341, 11] width 69 height 23
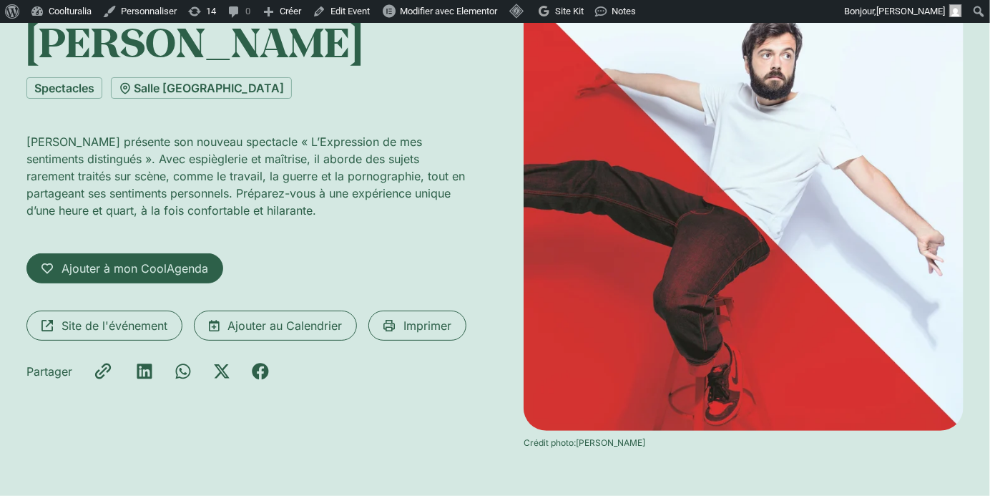
scroll to position [44, 0]
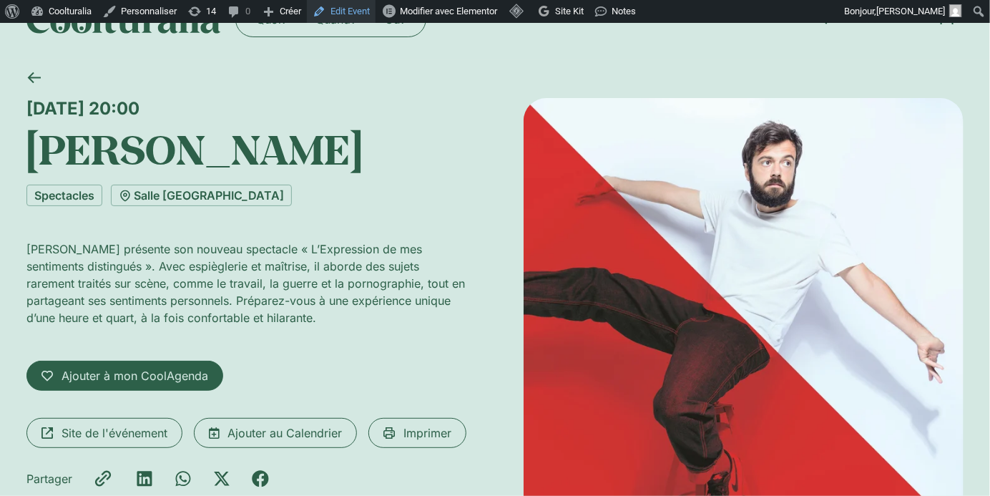
click at [371, 10] on link "Edit Event" at bounding box center [341, 11] width 69 height 23
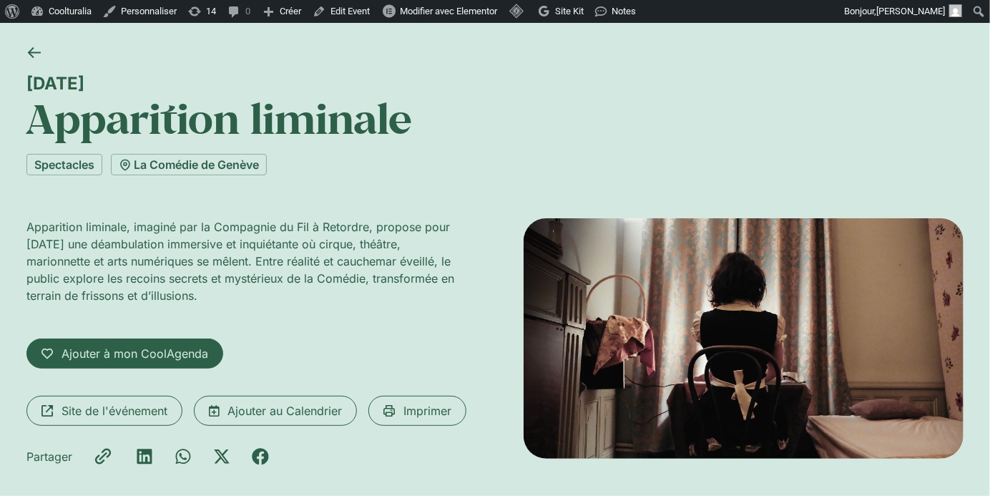
scroll to position [72, 0]
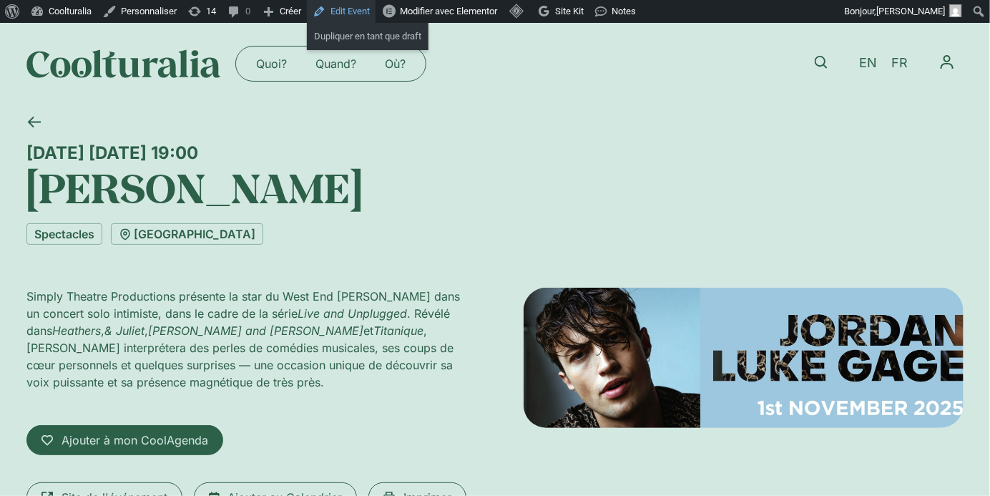
click at [352, 11] on link "Edit Event" at bounding box center [341, 11] width 69 height 23
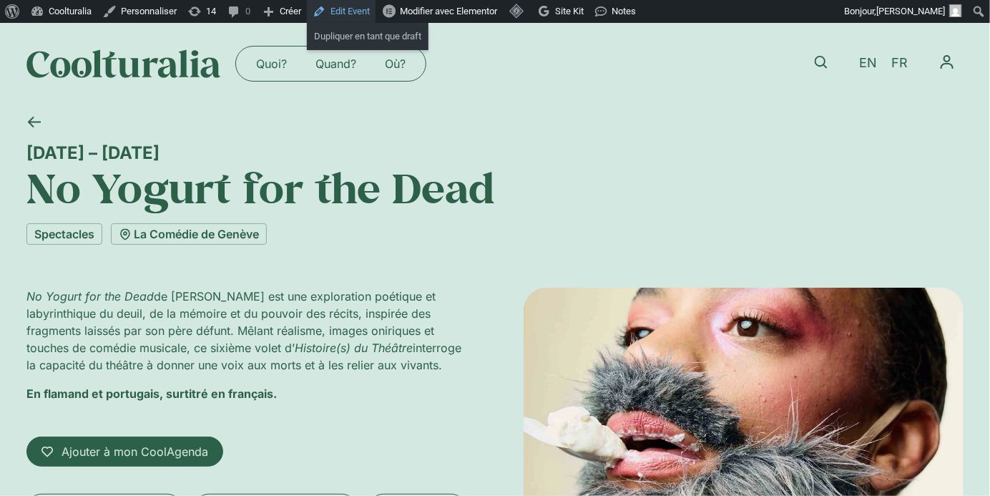
click at [366, 13] on link "Edit Event" at bounding box center [341, 11] width 69 height 23
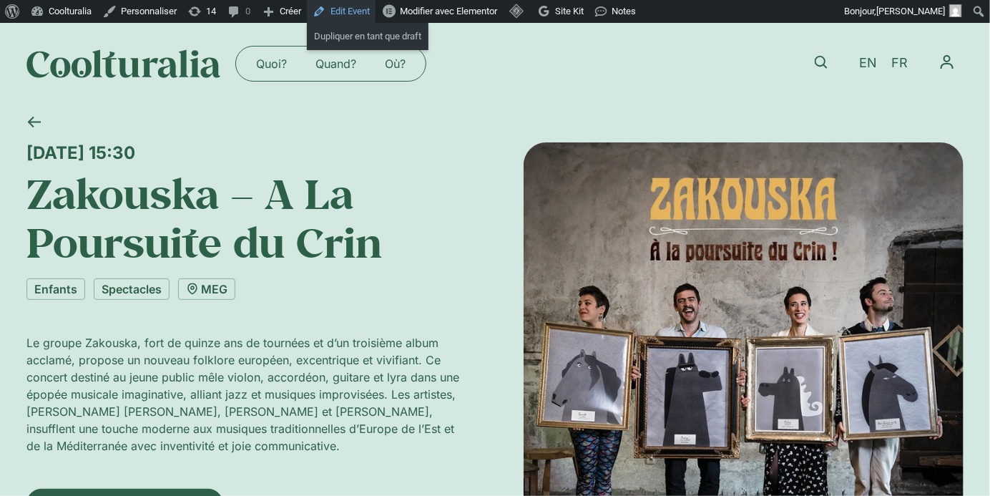
click at [354, 5] on link "Edit Event" at bounding box center [341, 11] width 69 height 23
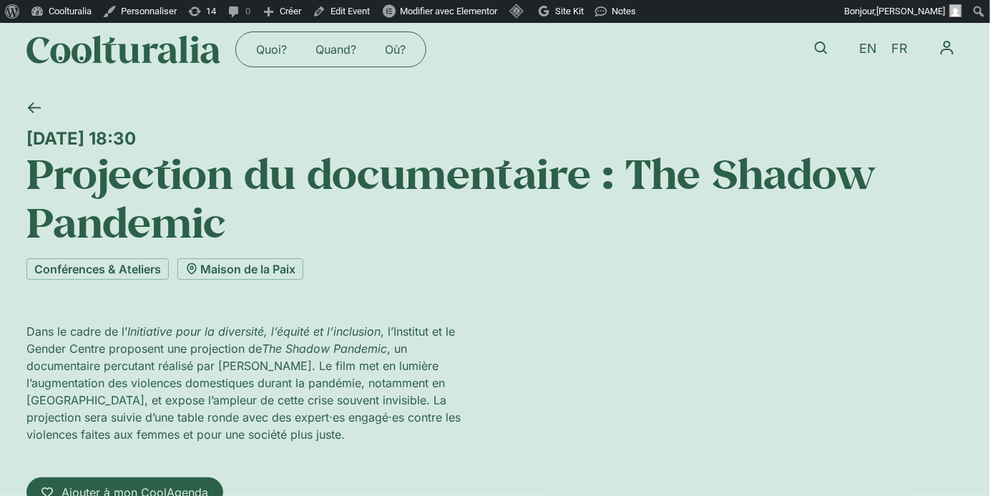
scroll to position [11, 0]
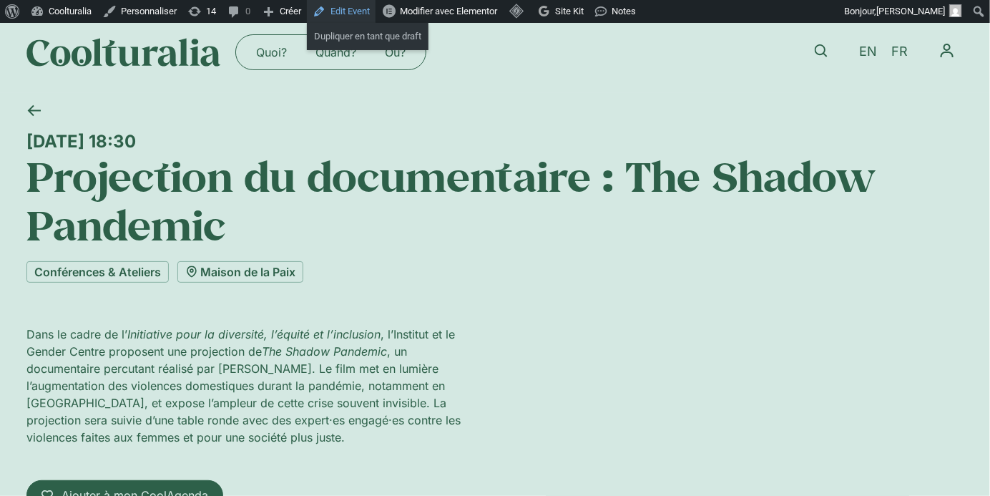
click at [350, 11] on link "Edit Event" at bounding box center [341, 11] width 69 height 23
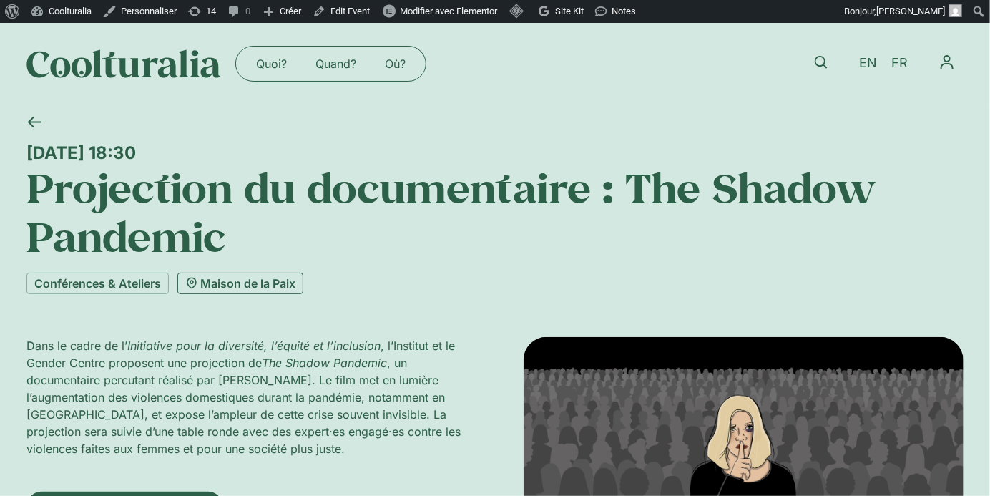
click at [246, 289] on link "Maison de la Paix" at bounding box center [240, 283] width 126 height 21
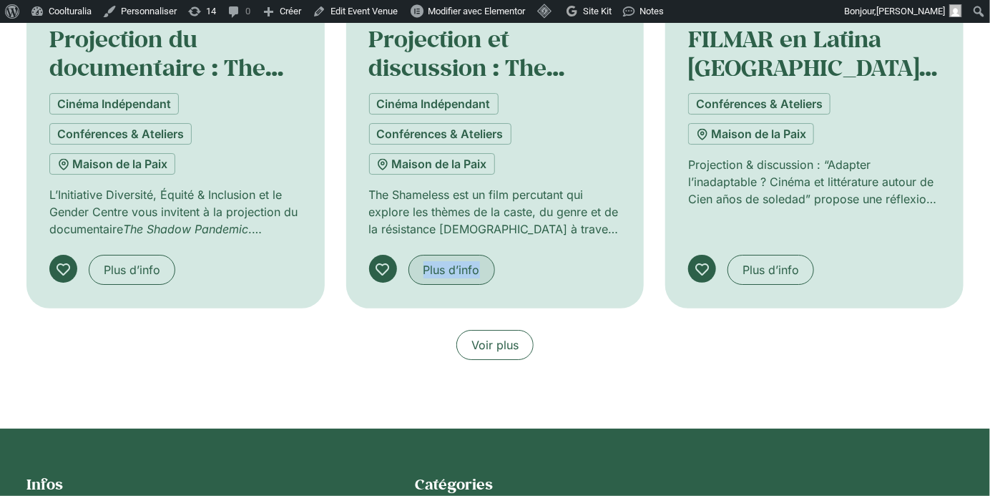
scroll to position [1978, 0]
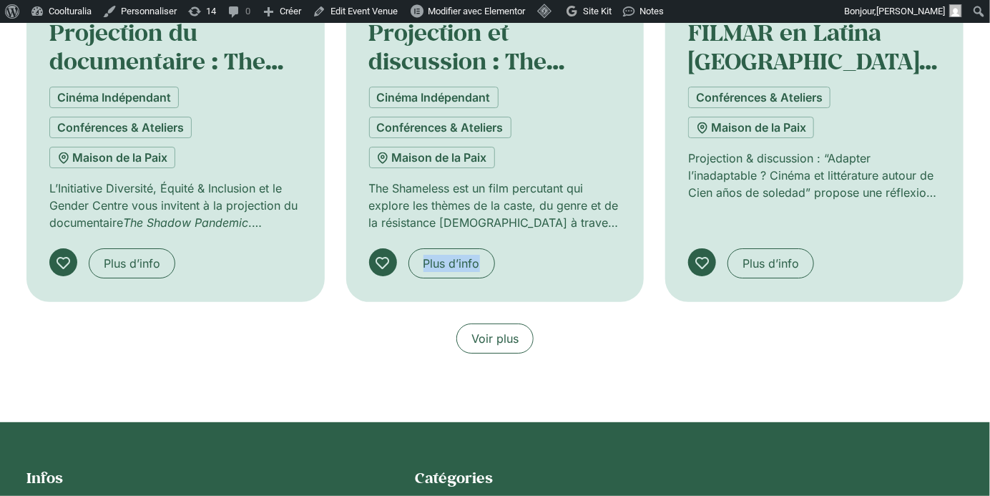
click at [511, 330] on span "Voir plus" at bounding box center [494, 338] width 47 height 17
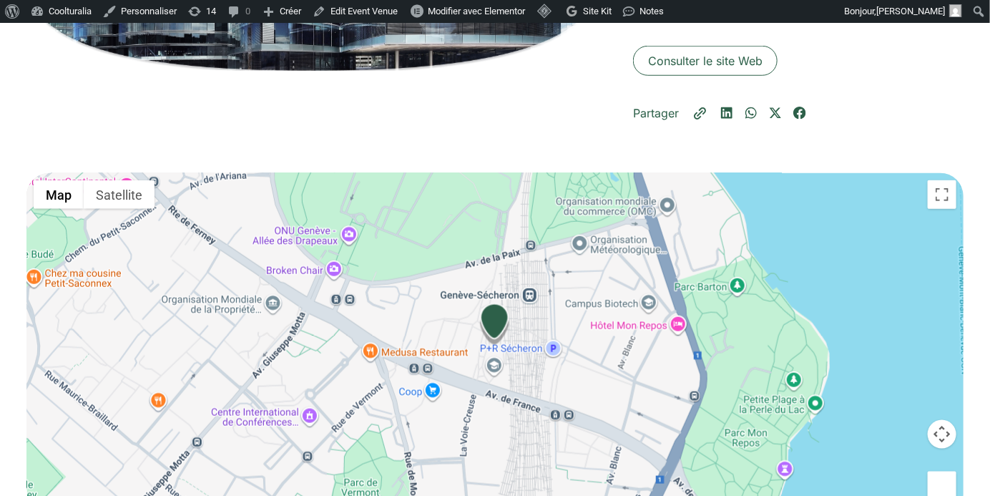
scroll to position [0, 0]
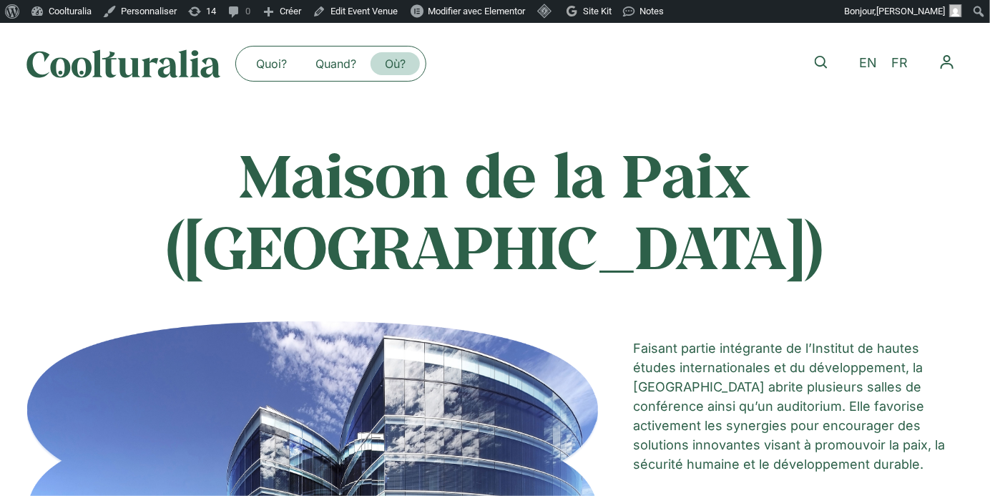
click at [396, 66] on link "Où?" at bounding box center [395, 63] width 49 height 23
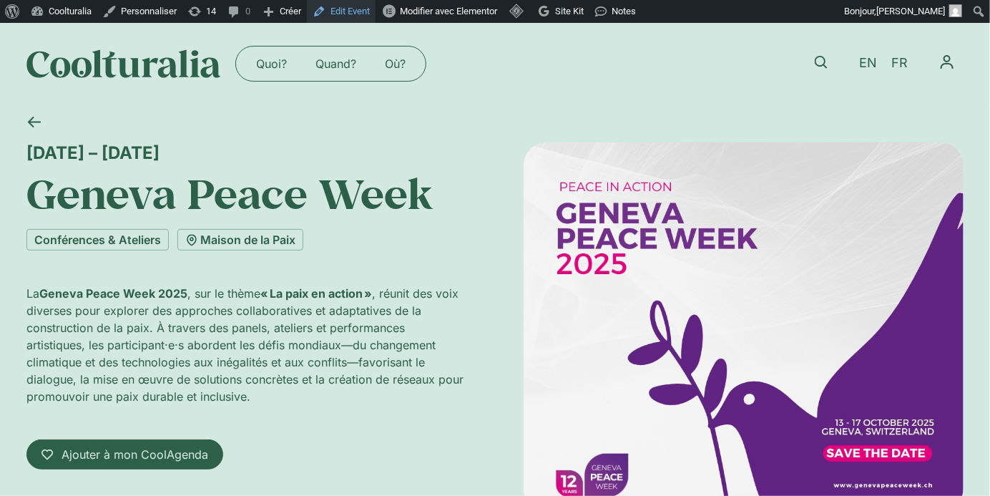
click at [364, 8] on link "Edit Event" at bounding box center [341, 11] width 69 height 23
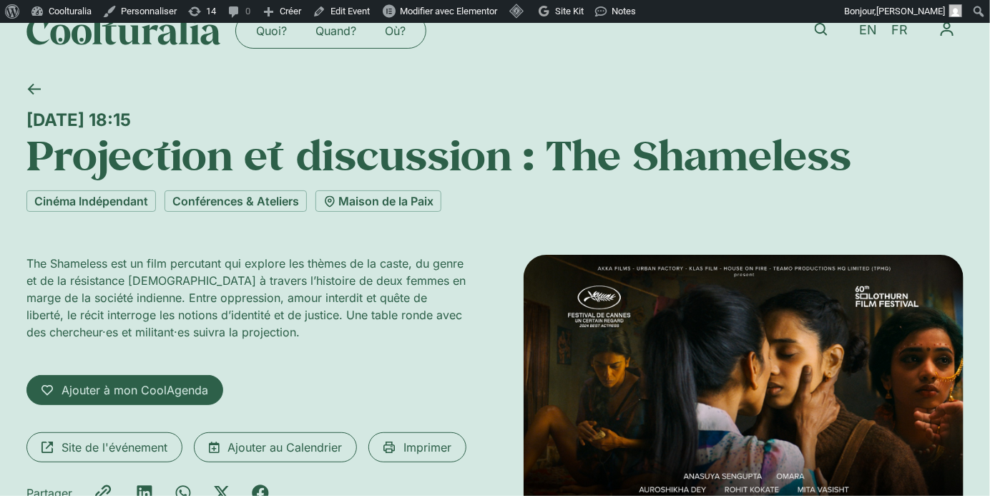
scroll to position [44, 0]
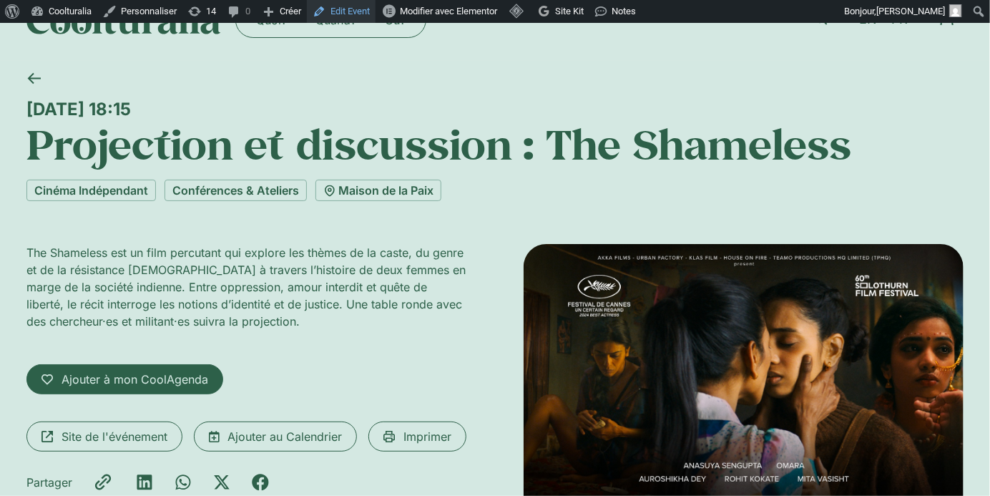
click at [353, 4] on link "Edit Event" at bounding box center [341, 11] width 69 height 23
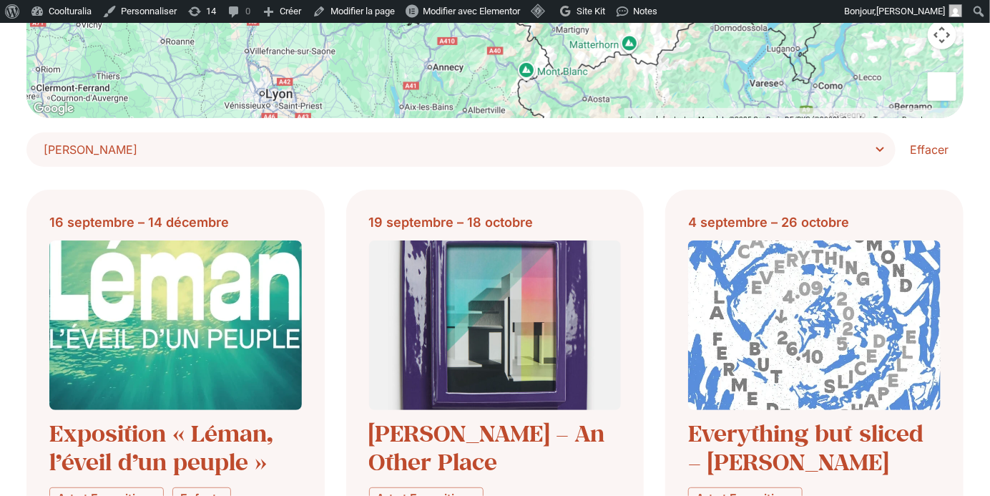
scroll to position [346, 0]
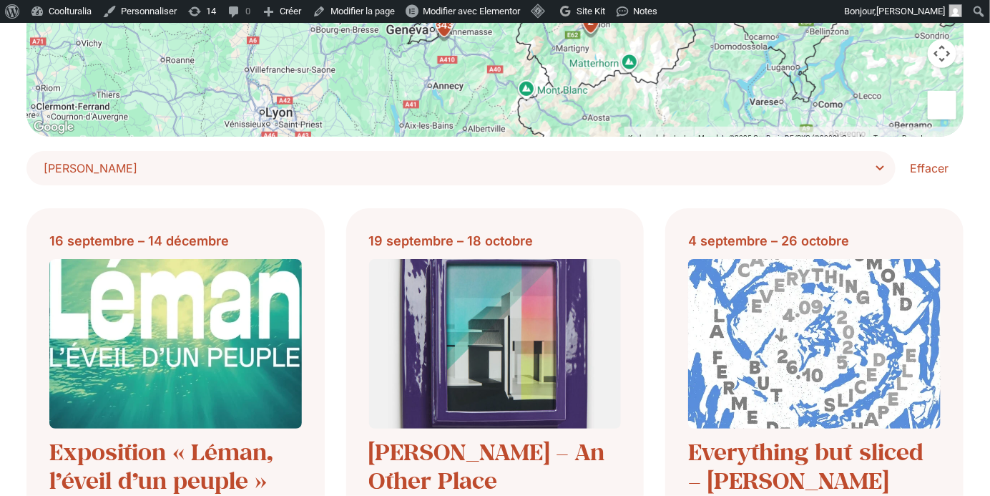
click at [881, 166] on span "[PERSON_NAME]" at bounding box center [466, 168] width 845 height 20
click at [0, 0] on select "**********" at bounding box center [0, 0] width 0 height 0
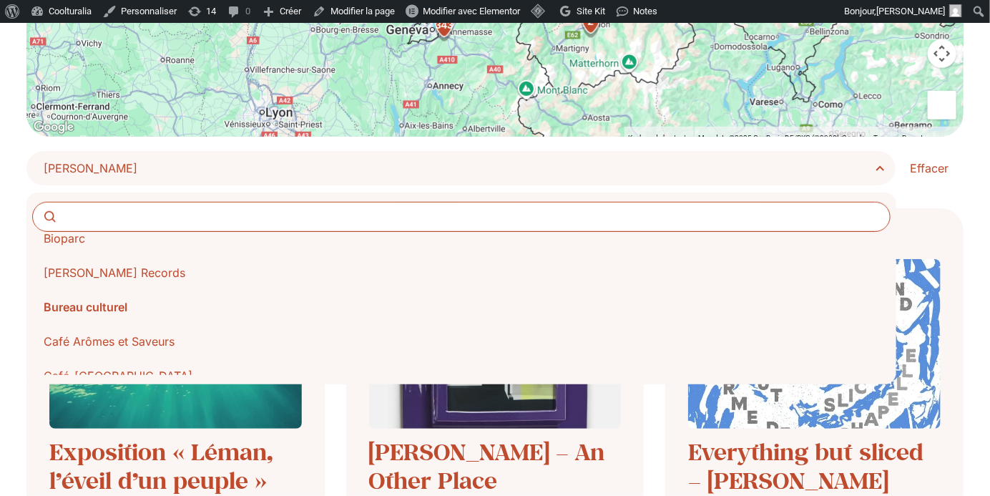
scroll to position [1317, 0]
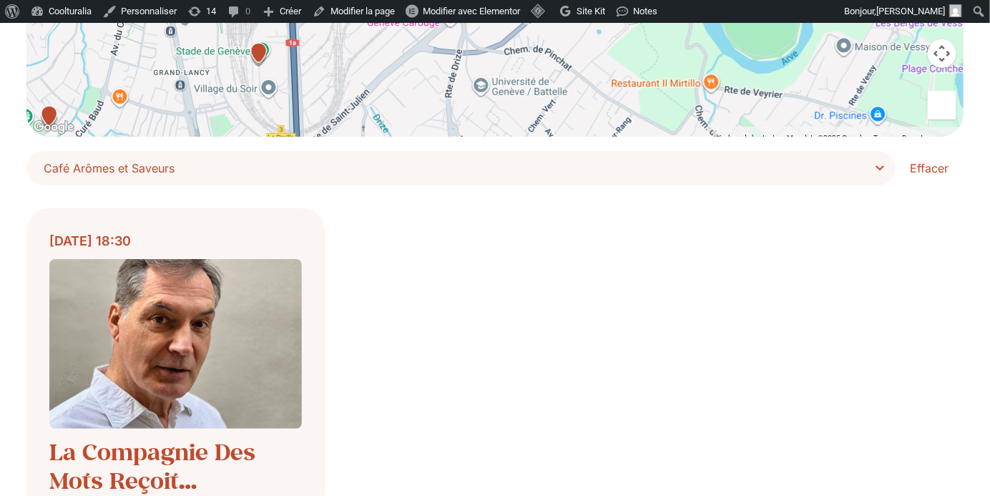
scroll to position [361, 0]
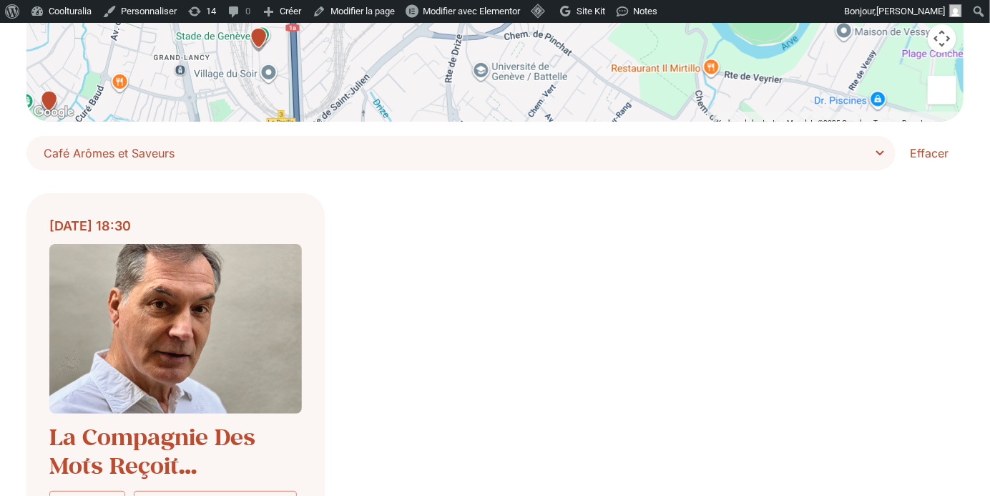
click at [823, 147] on span "Café Arômes et Saveurs" at bounding box center [466, 153] width 845 height 20
click at [0, 0] on select "**********" at bounding box center [0, 0] width 0 height 0
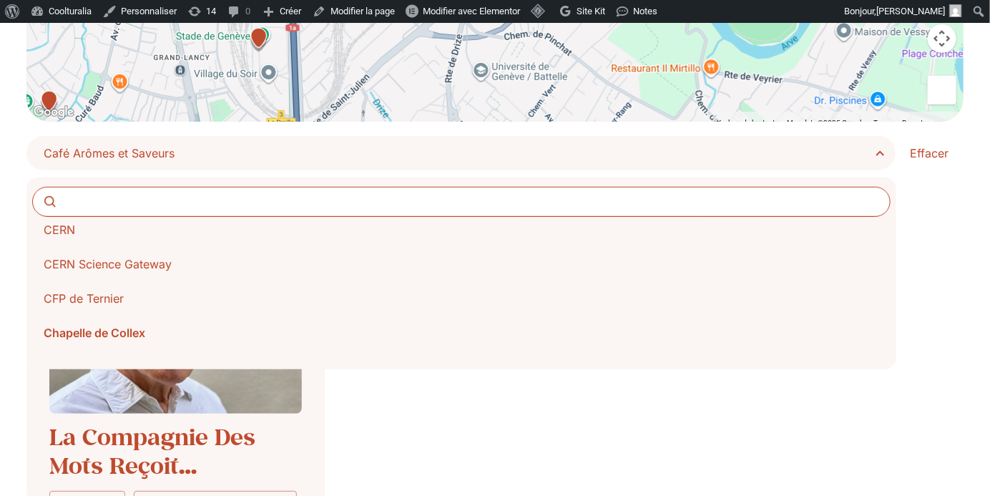
scroll to position [1963, 0]
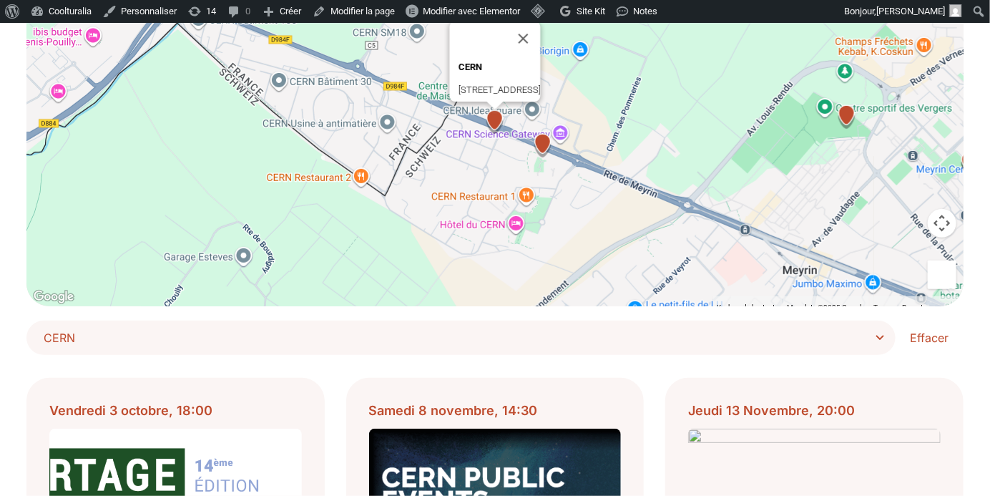
scroll to position [405, 0]
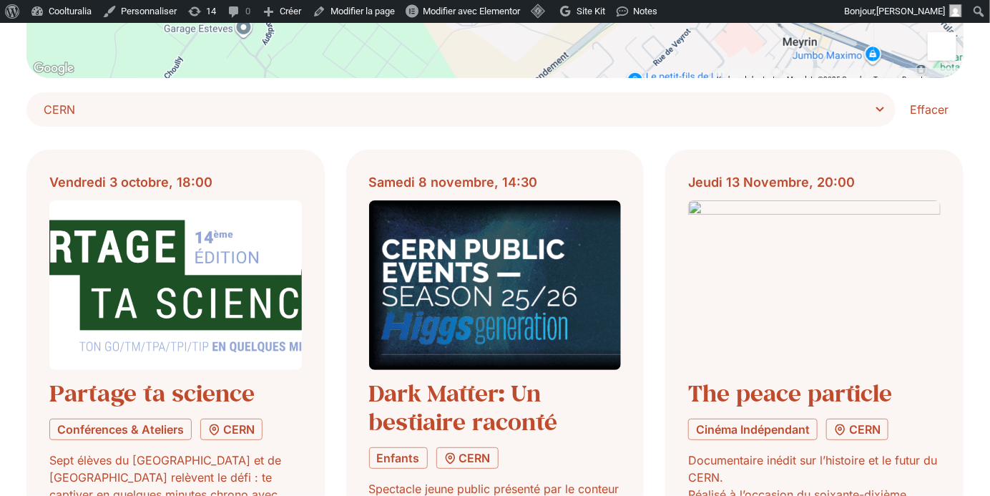
click at [799, 112] on span "CERN" at bounding box center [466, 109] width 845 height 20
click at [0, 0] on select "**********" at bounding box center [0, 0] width 0 height 0
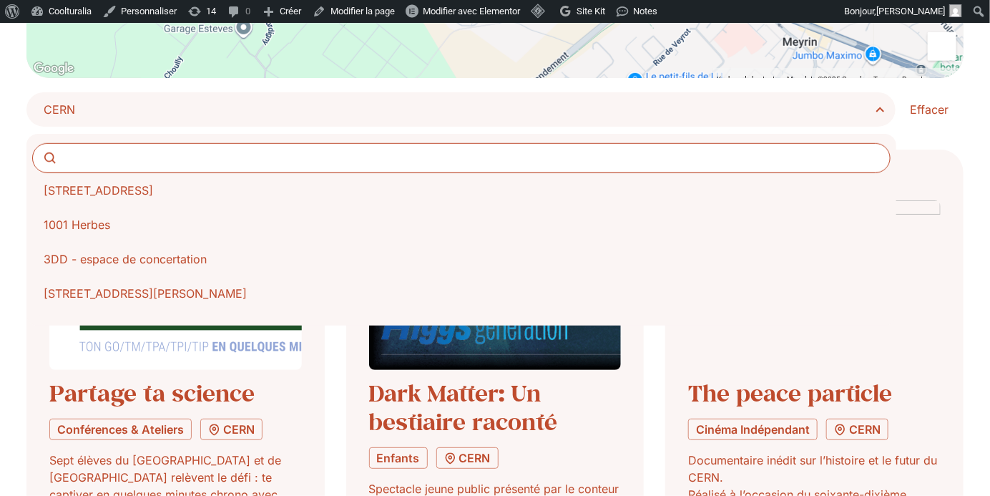
scroll to position [1922, 0]
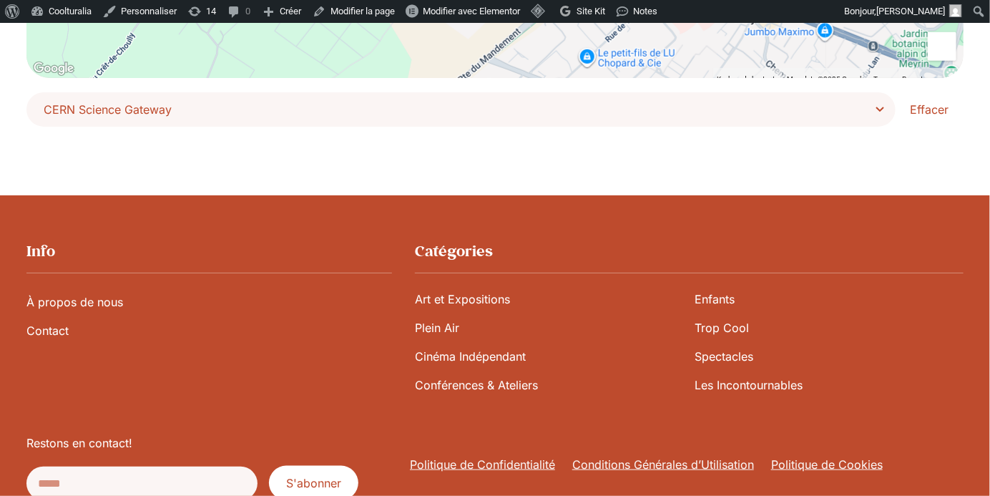
click at [869, 105] on span "CERN Science Gateway" at bounding box center [466, 109] width 845 height 20
click at [0, 0] on select "**********" at bounding box center [0, 0] width 0 height 0
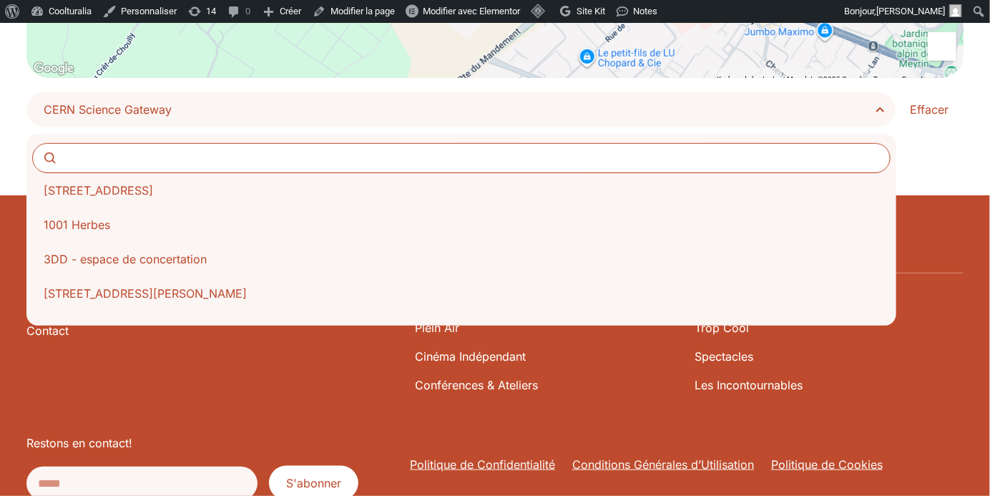
scroll to position [1956, 0]
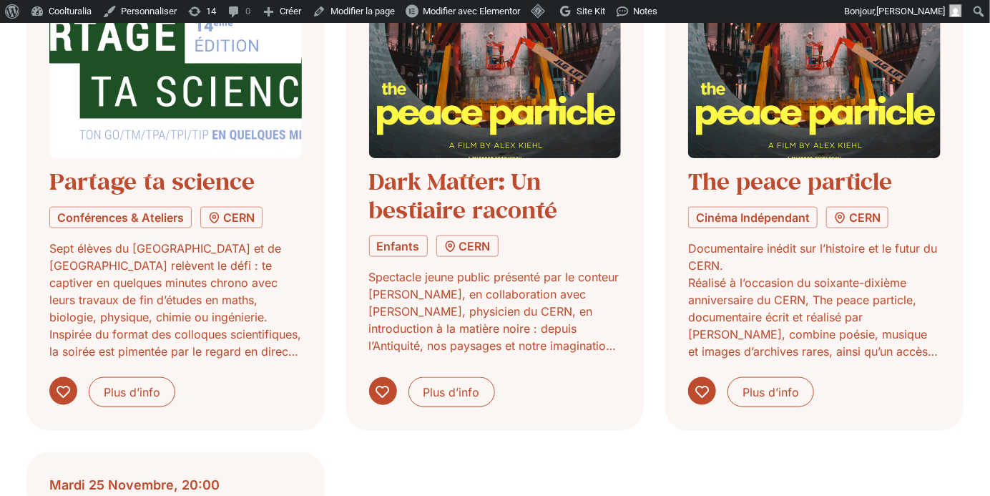
scroll to position [617, 0]
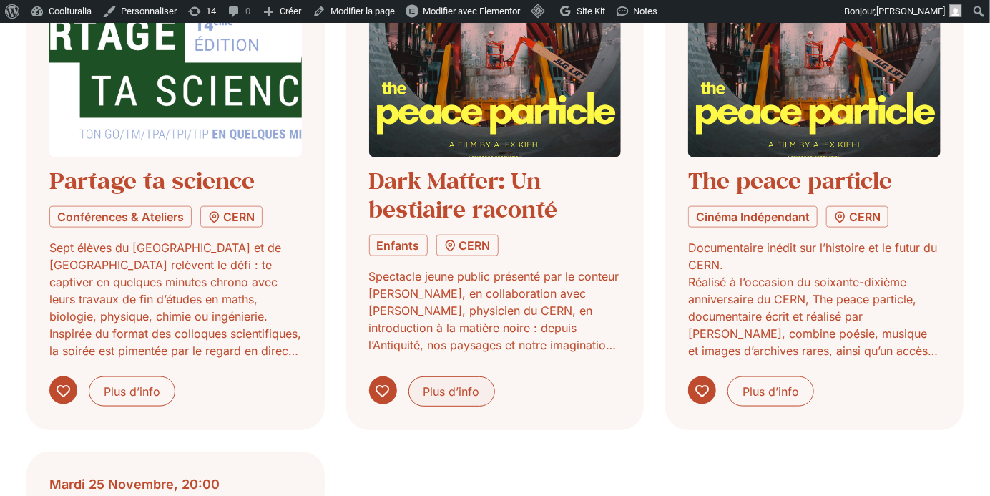
click at [460, 391] on span "Plus d’info" at bounding box center [451, 391] width 57 height 17
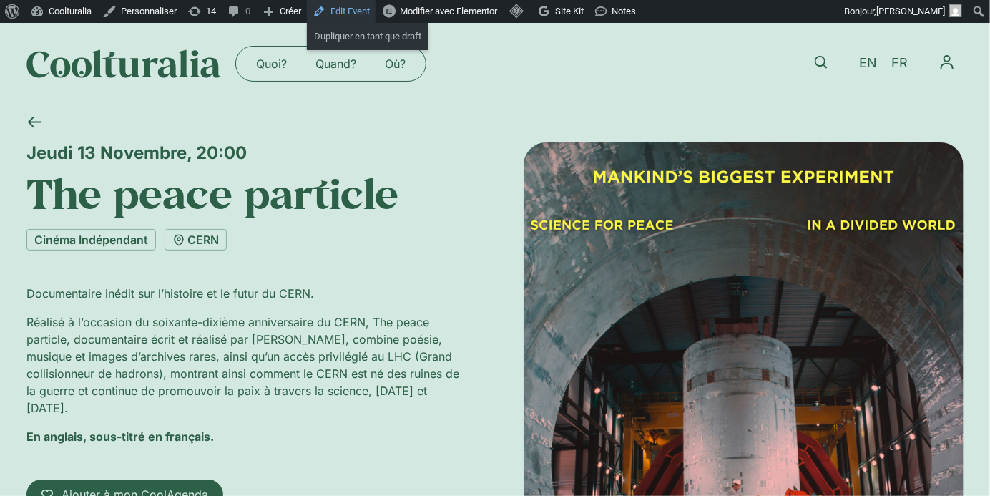
click at [344, 12] on link "Edit Event" at bounding box center [341, 11] width 69 height 23
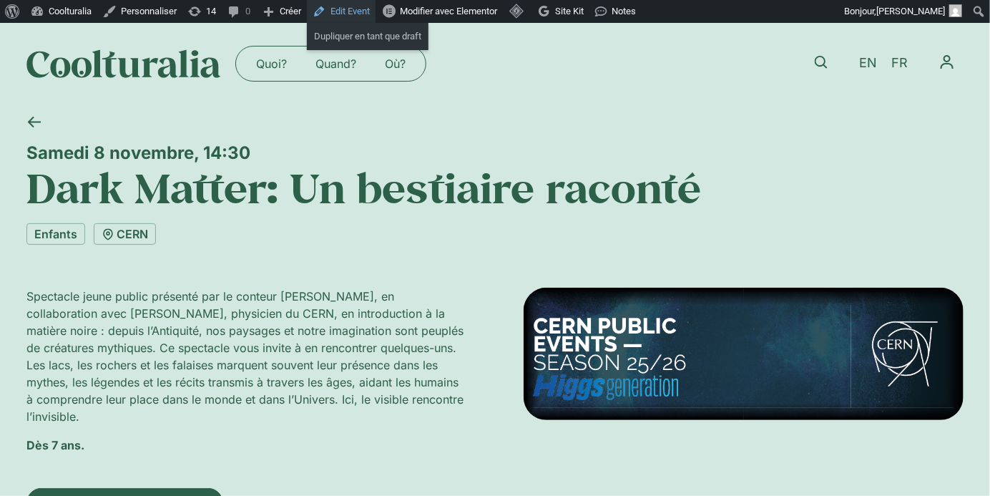
click at [363, 9] on link "Edit Event" at bounding box center [341, 11] width 69 height 23
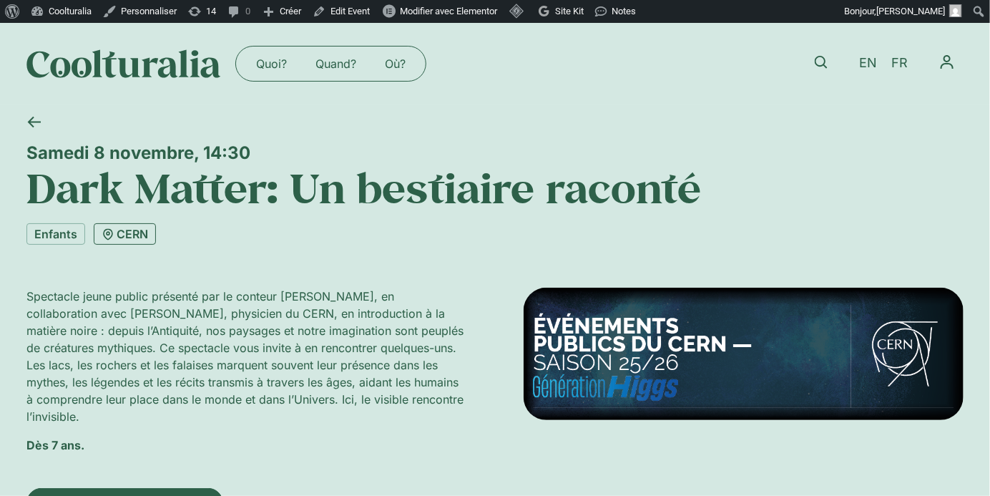
click at [142, 234] on link "CERN" at bounding box center [125, 233] width 62 height 21
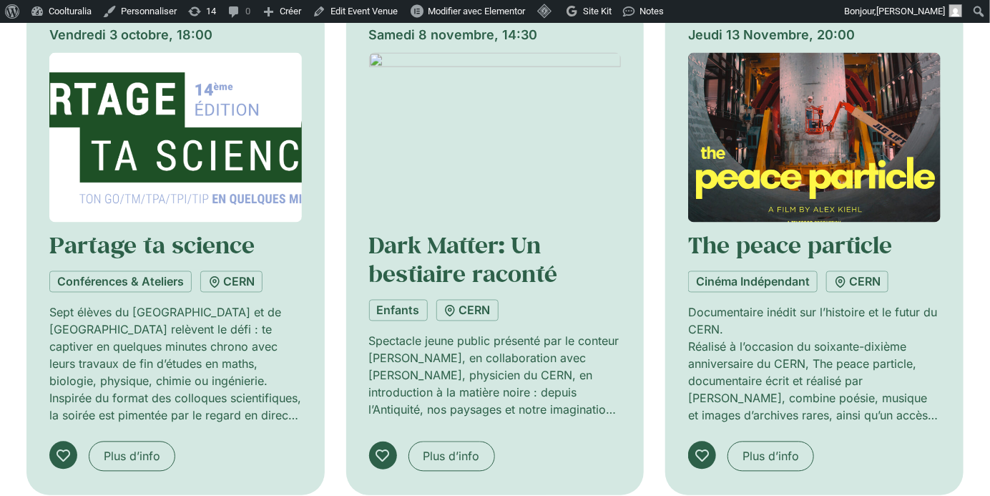
scroll to position [1019, 0]
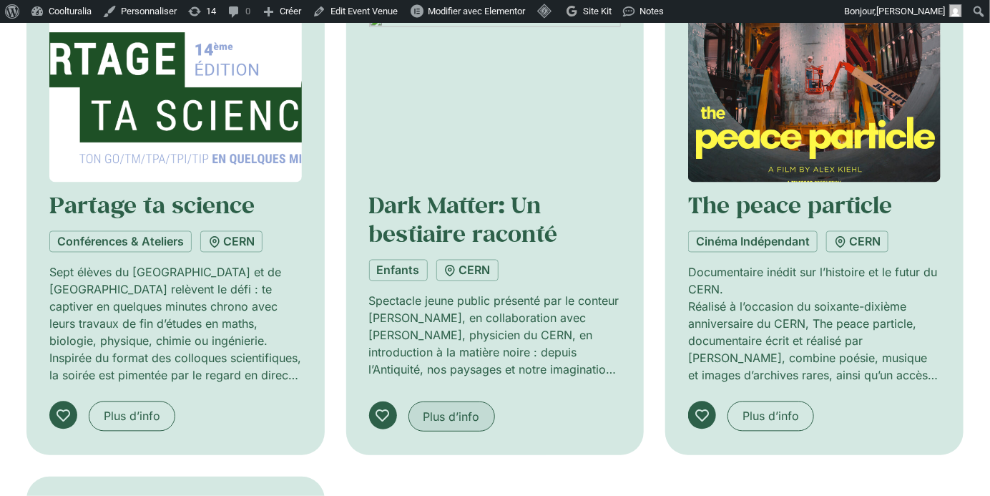
click at [454, 411] on span "Plus d’info" at bounding box center [451, 416] width 57 height 17
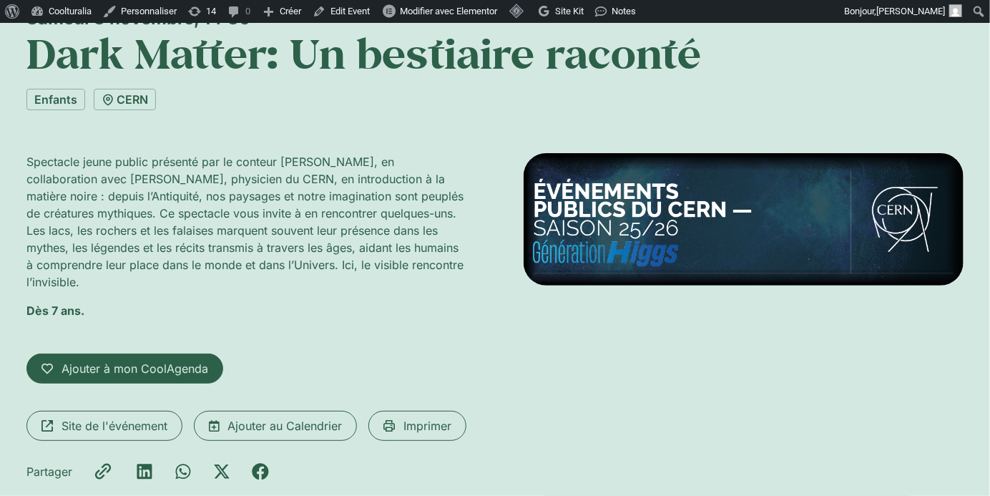
scroll to position [136, 0]
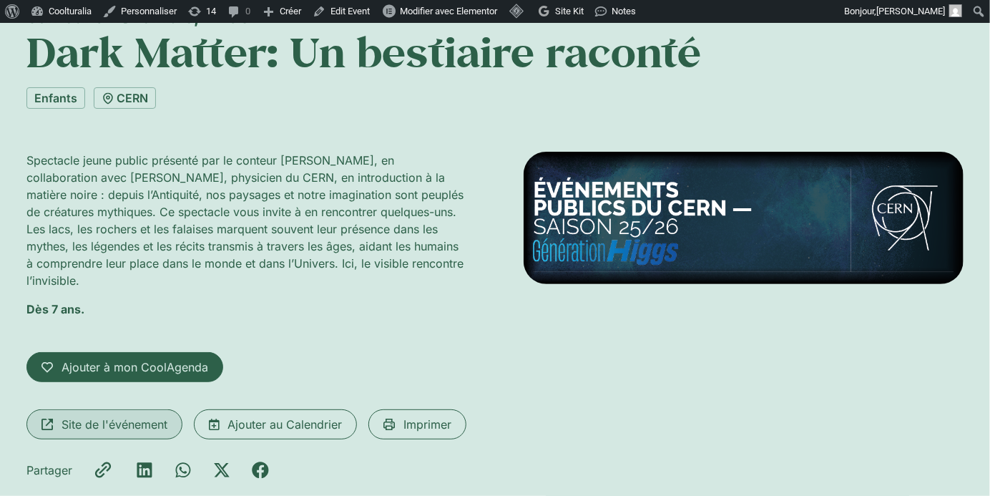
click at [122, 418] on span "Site de l'événement" at bounding box center [115, 424] width 106 height 17
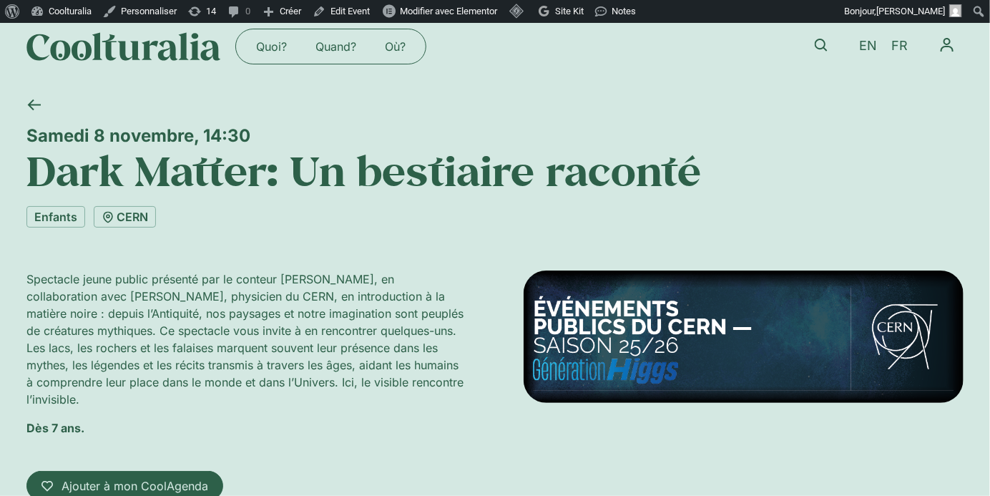
scroll to position [16, 0]
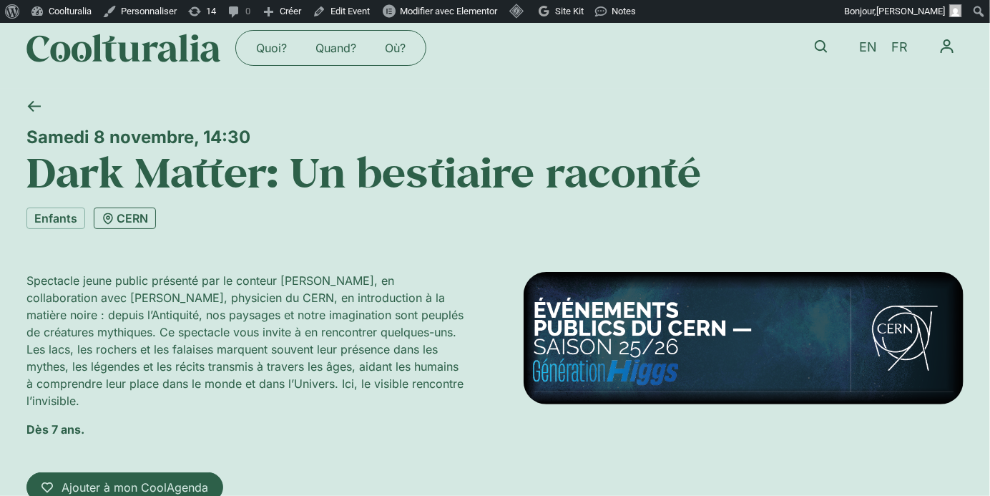
click at [136, 214] on link "CERN" at bounding box center [125, 217] width 62 height 21
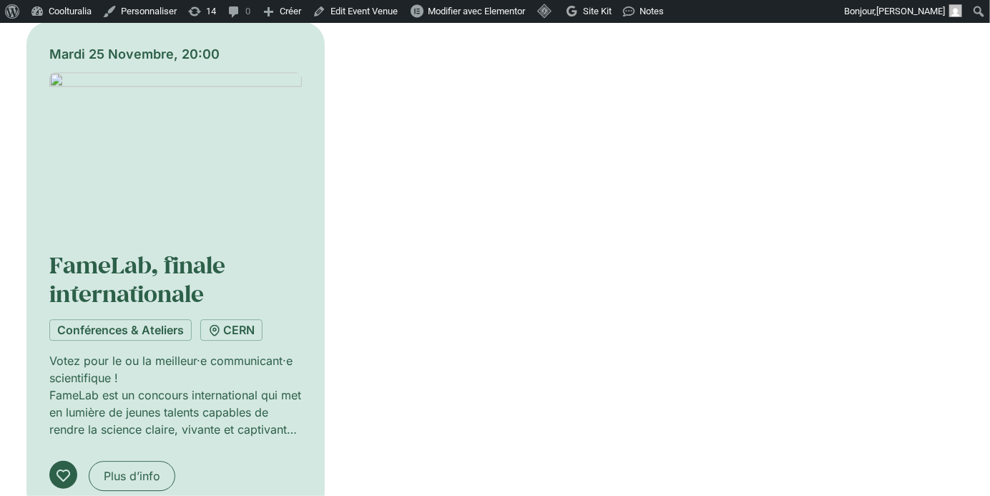
scroll to position [1477, 0]
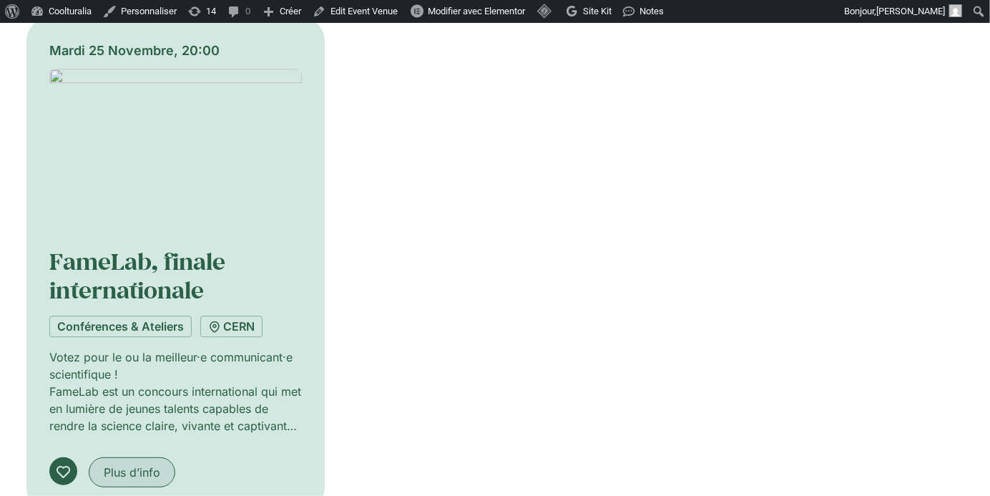
click at [128, 457] on link "Plus d’info" at bounding box center [132, 472] width 87 height 30
click at [143, 468] on span "Plus d’info" at bounding box center [132, 471] width 57 height 17
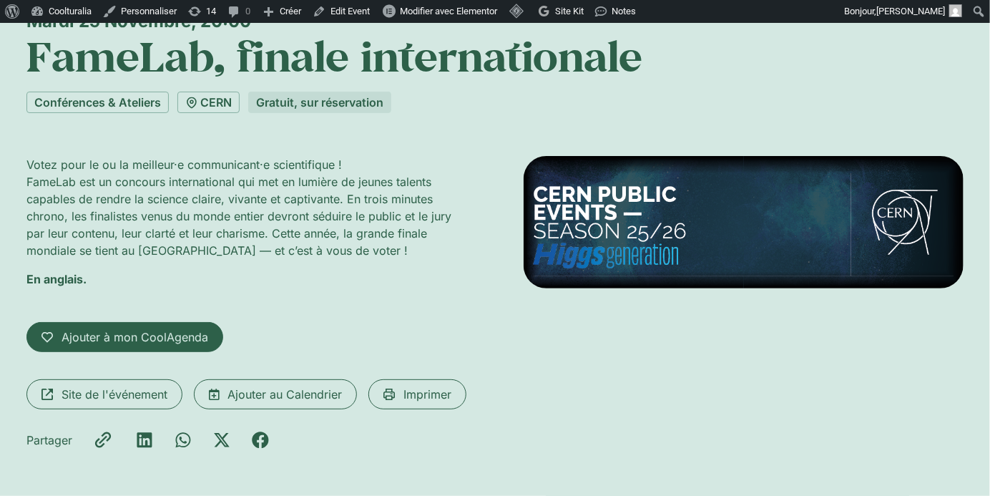
scroll to position [139, 0]
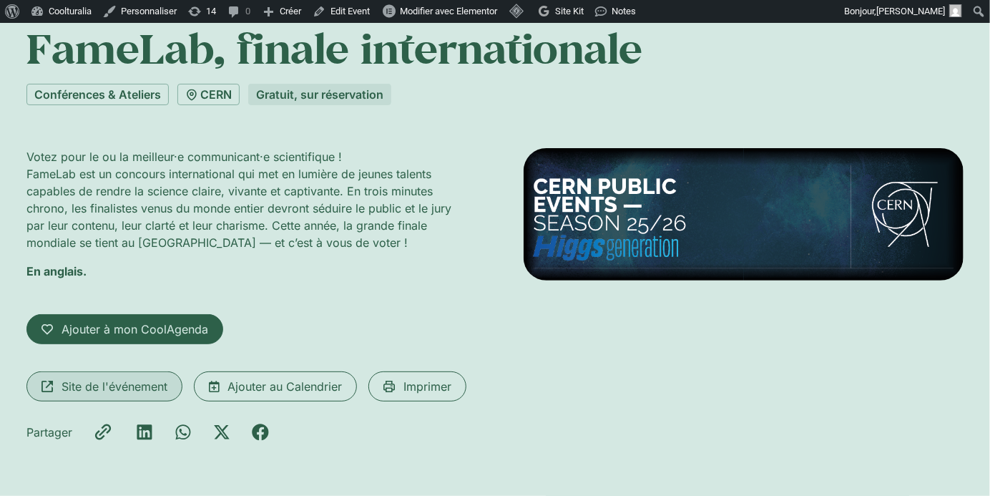
click at [113, 391] on span "Site de l'événement" at bounding box center [115, 386] width 106 height 17
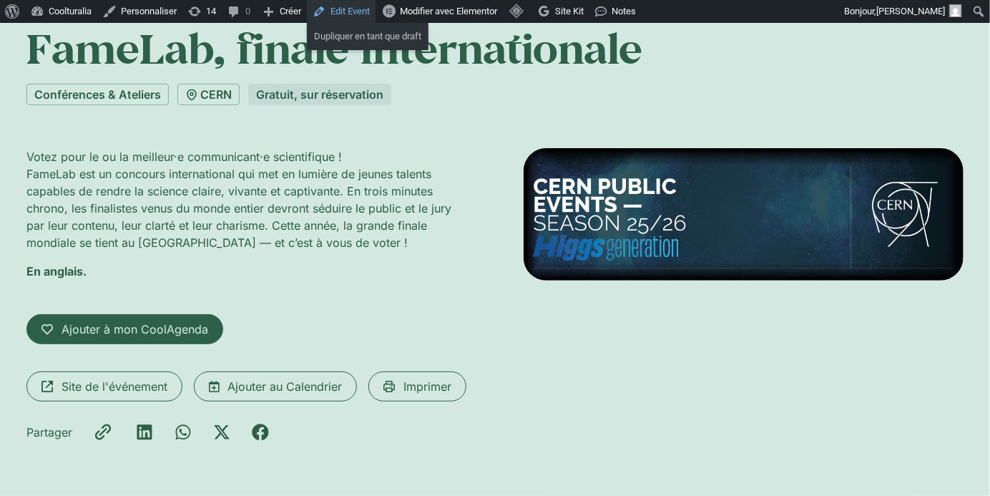
click at [347, 11] on link "Edit Event" at bounding box center [341, 11] width 69 height 23
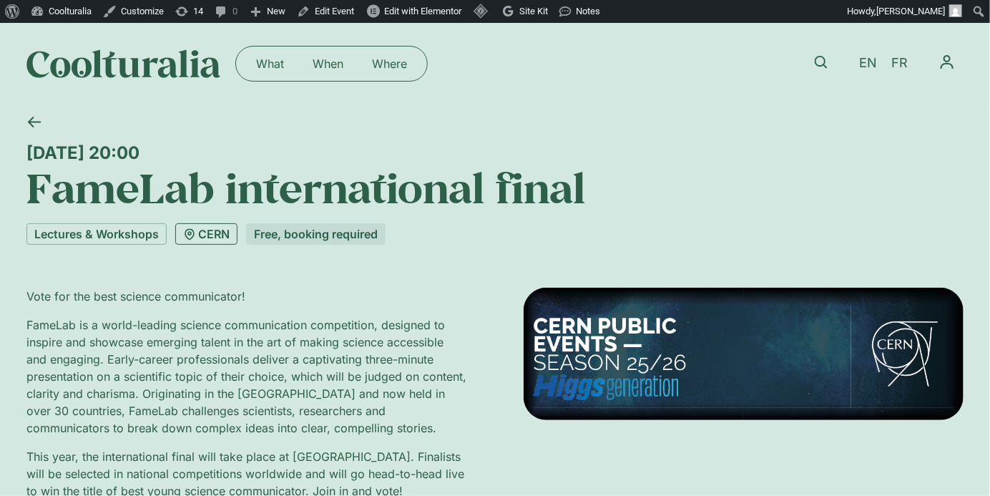
click at [225, 230] on link "CERN" at bounding box center [206, 233] width 62 height 21
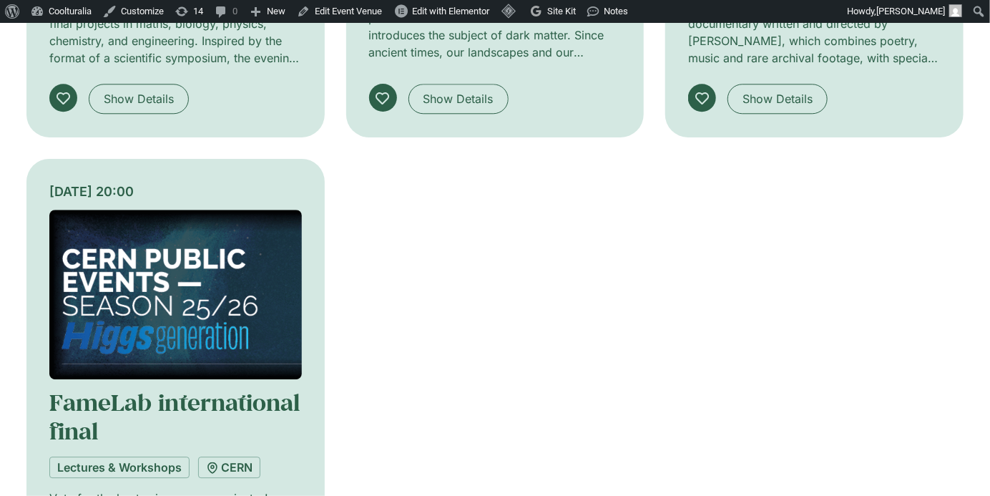
scroll to position [1276, 0]
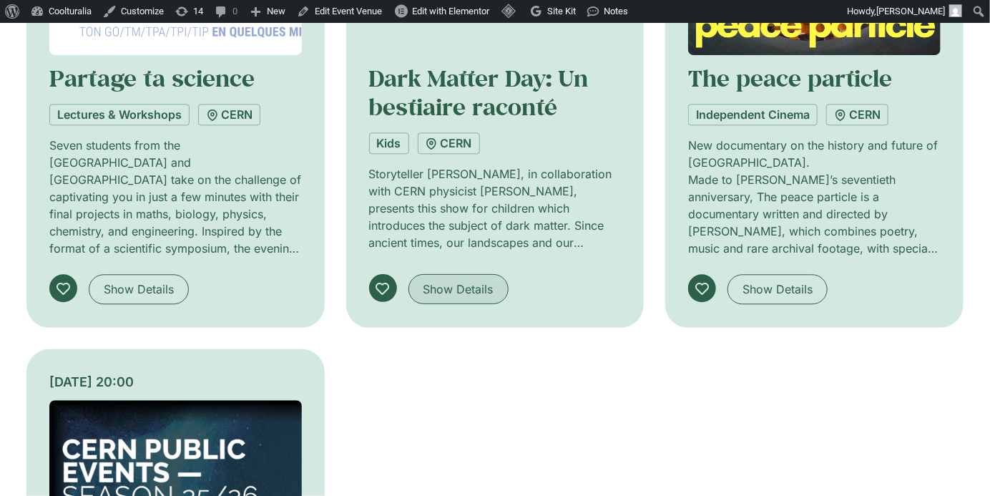
click at [463, 283] on span "Show Details" at bounding box center [458, 288] width 70 height 17
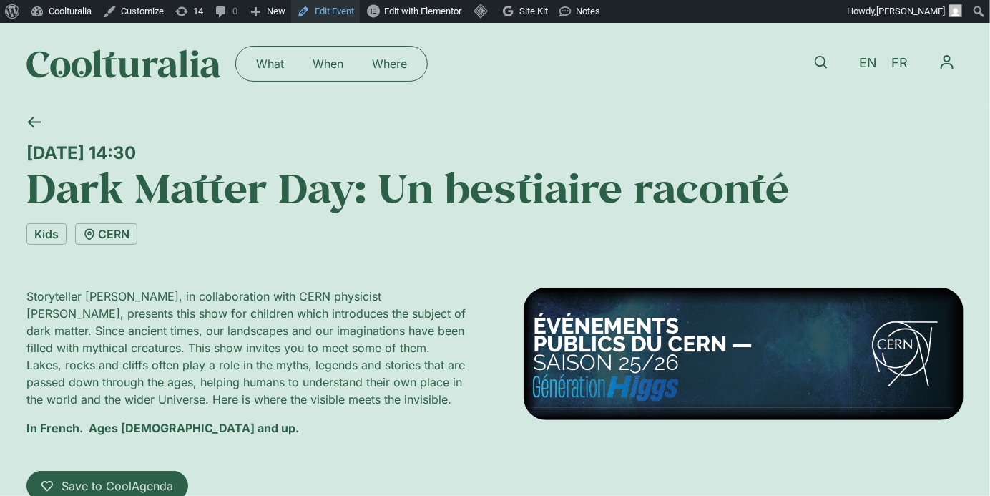
click at [339, 11] on link "Edit Event" at bounding box center [325, 11] width 69 height 23
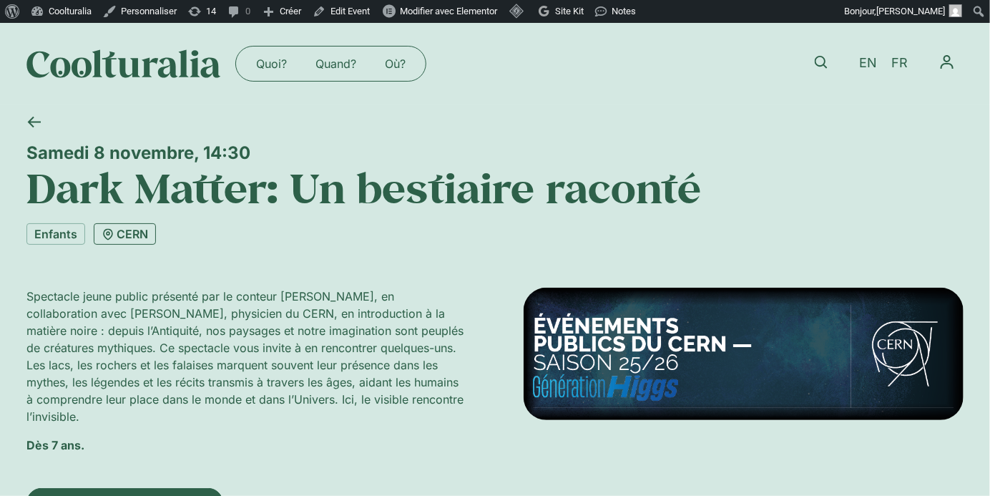
click at [137, 230] on link "CERN" at bounding box center [125, 233] width 62 height 21
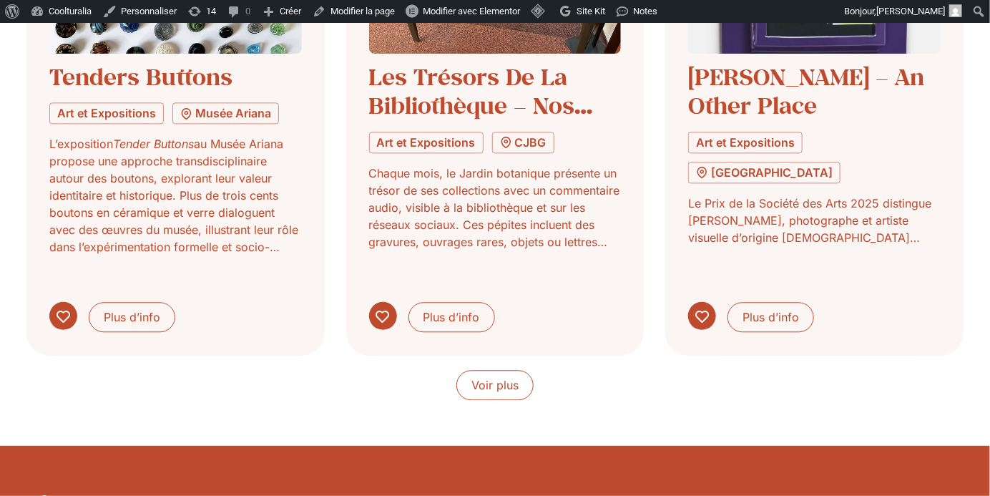
scroll to position [1266, 0]
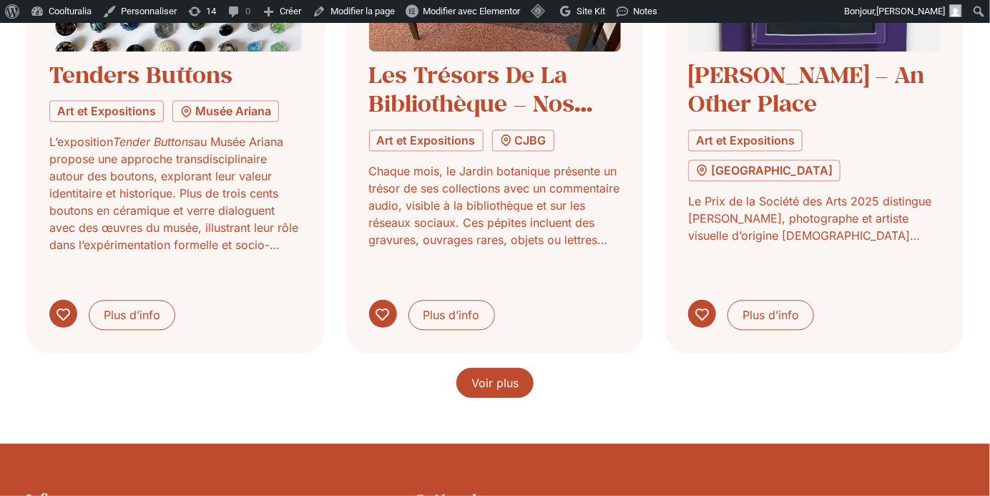
click at [525, 368] on link "Voir plus" at bounding box center [494, 383] width 77 height 30
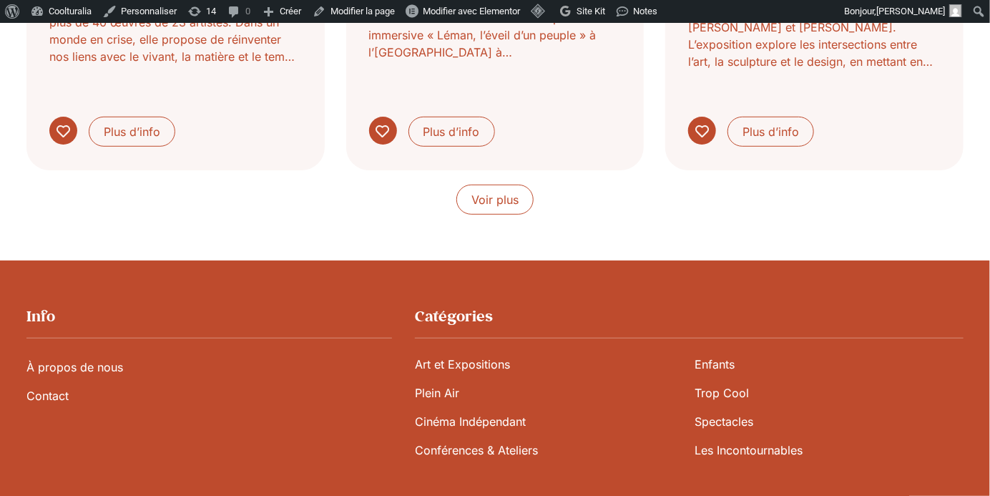
scroll to position [2539, 0]
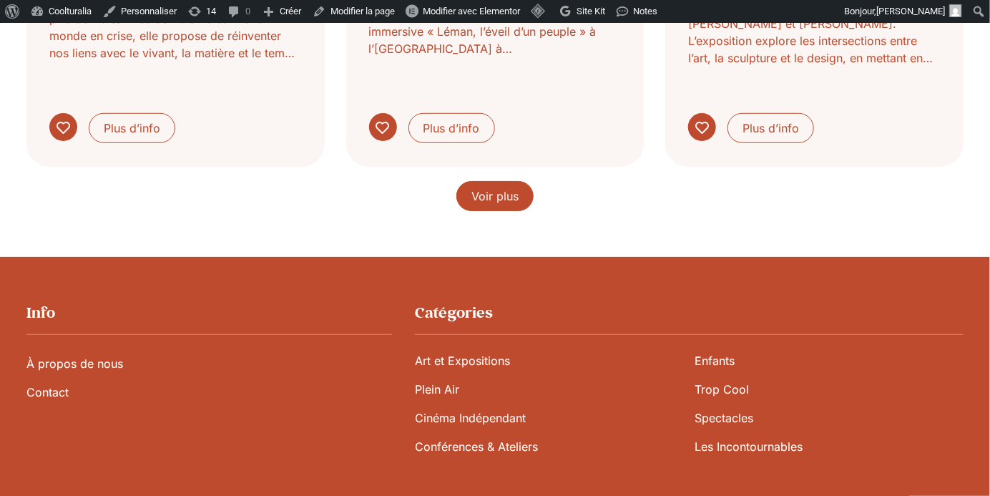
click at [497, 181] on link "Voir plus" at bounding box center [494, 196] width 77 height 30
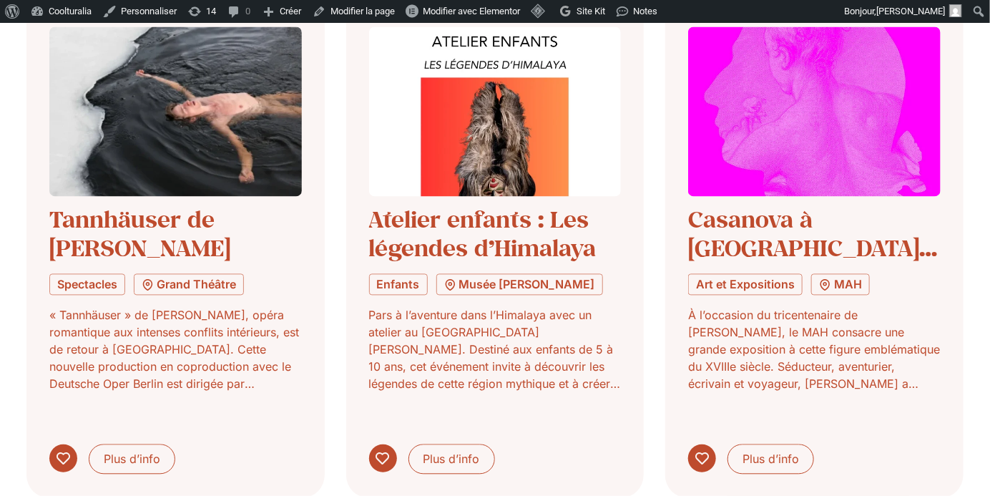
scroll to position [3334, 0]
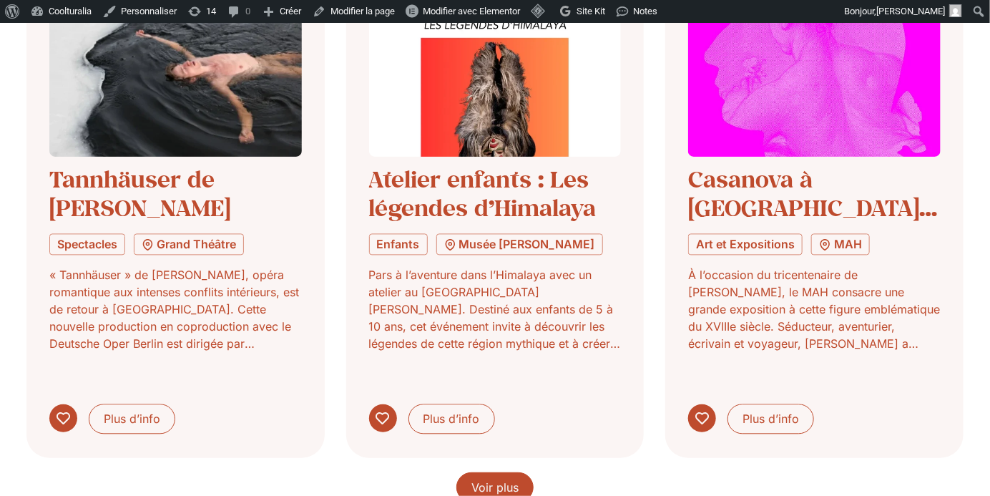
click at [509, 479] on span "Voir plus" at bounding box center [494, 487] width 47 height 17
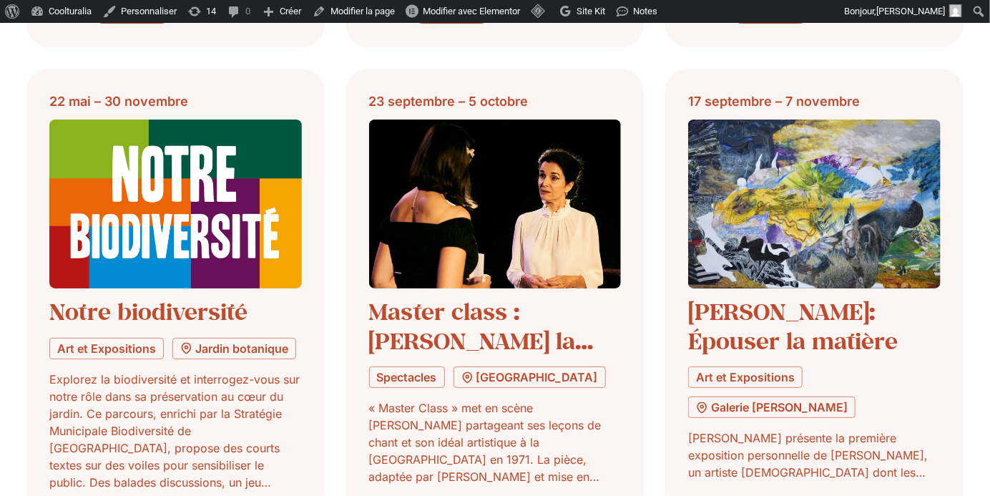
scroll to position [4294, 0]
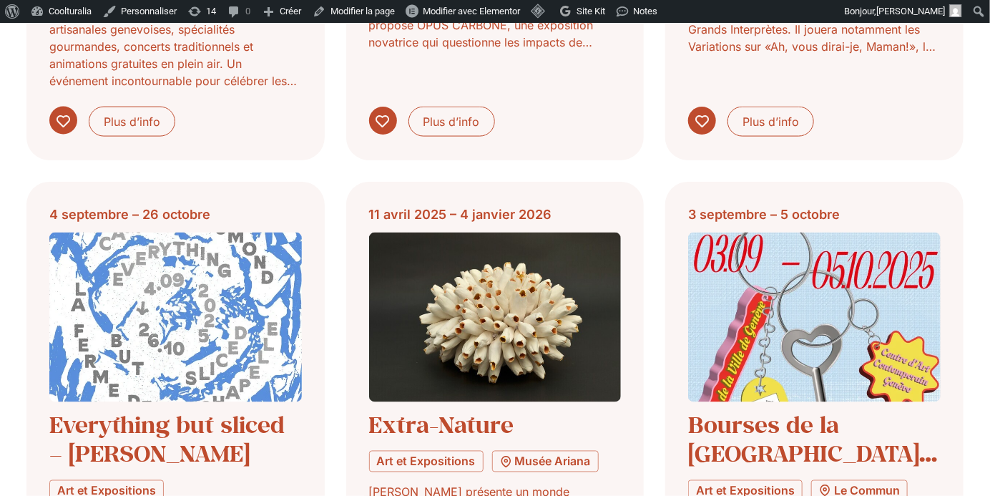
scroll to position [5291, 0]
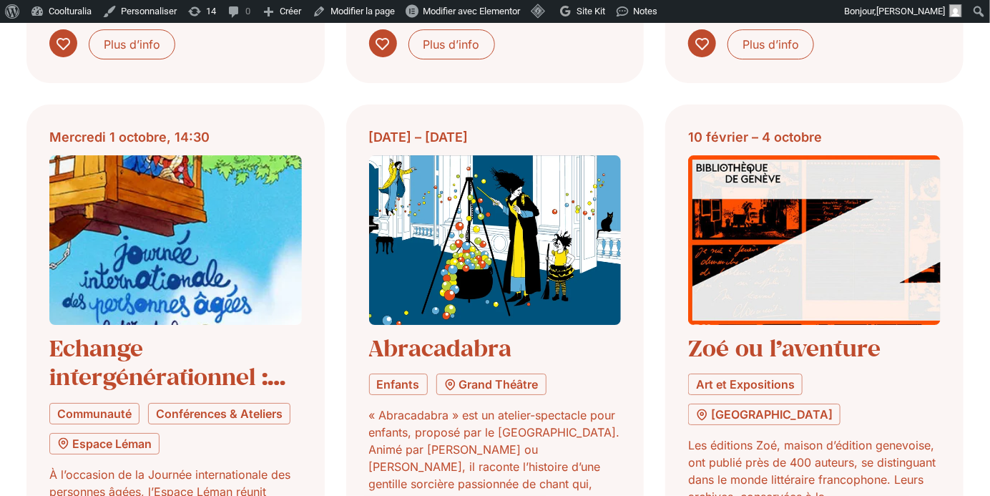
scroll to position [6477, 0]
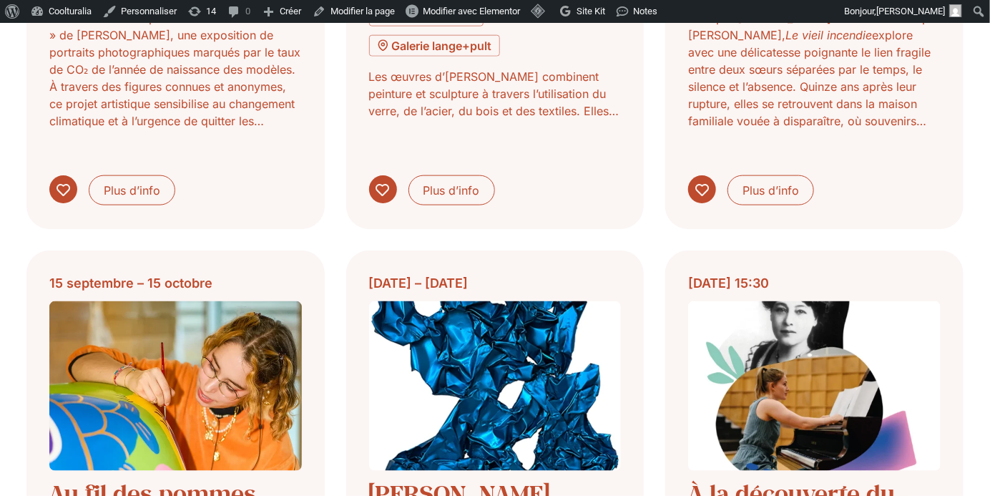
scroll to position [7366, 0]
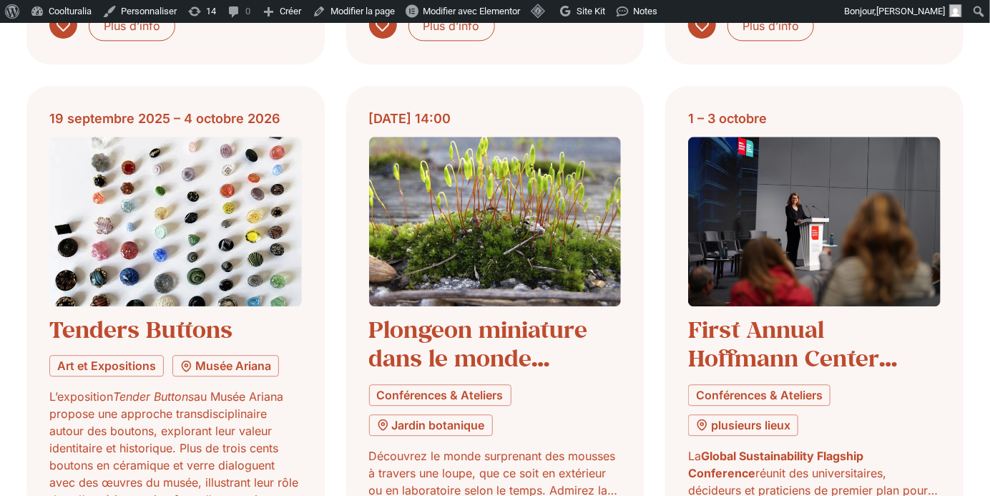
scroll to position [8307, 0]
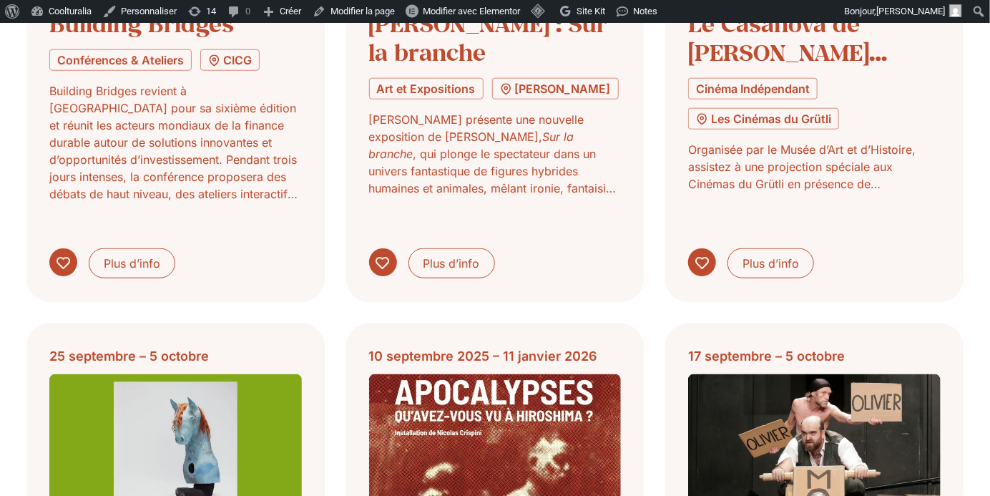
scroll to position [9478, 0]
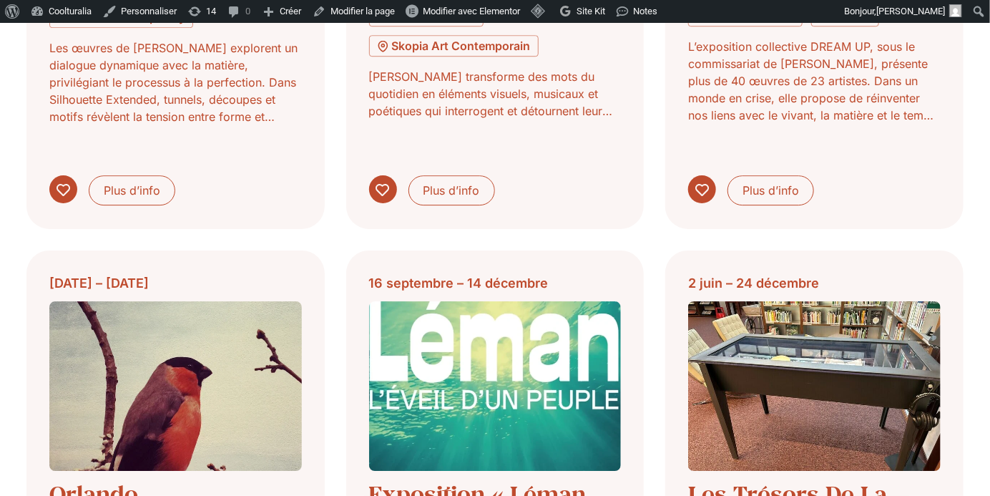
scroll to position [10640, 0]
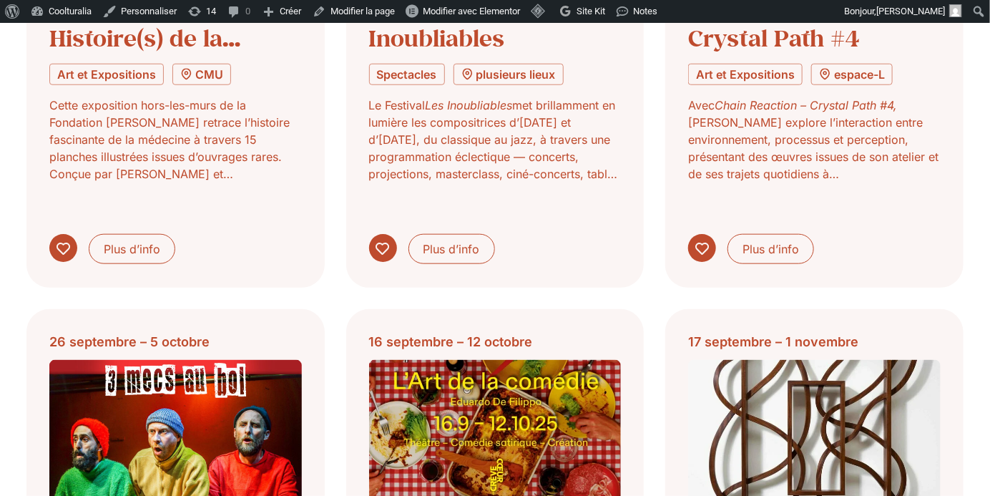
scroll to position [11664, 0]
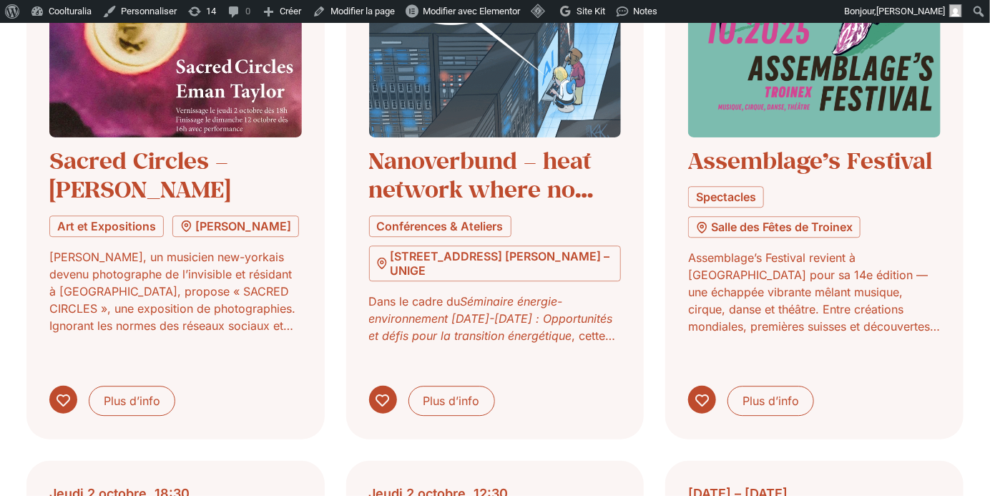
scroll to position [12608, 0]
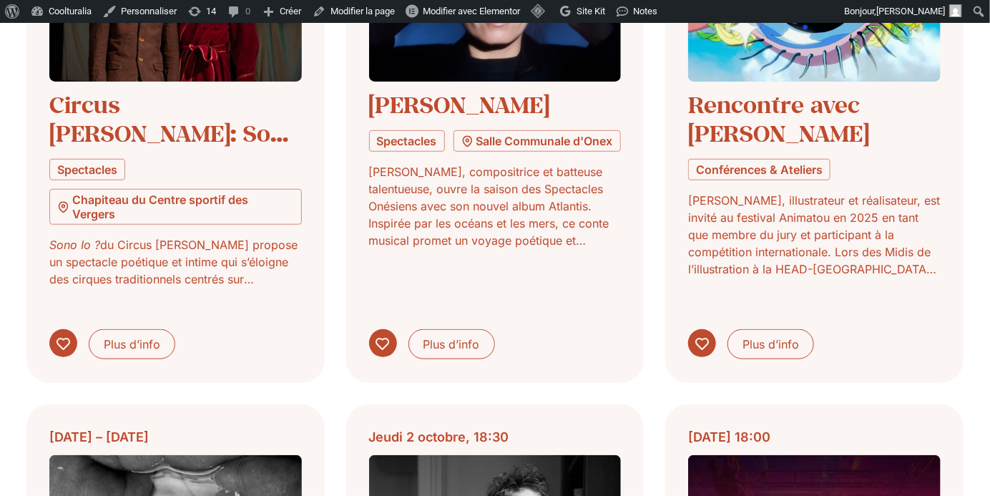
scroll to position [13742, 0]
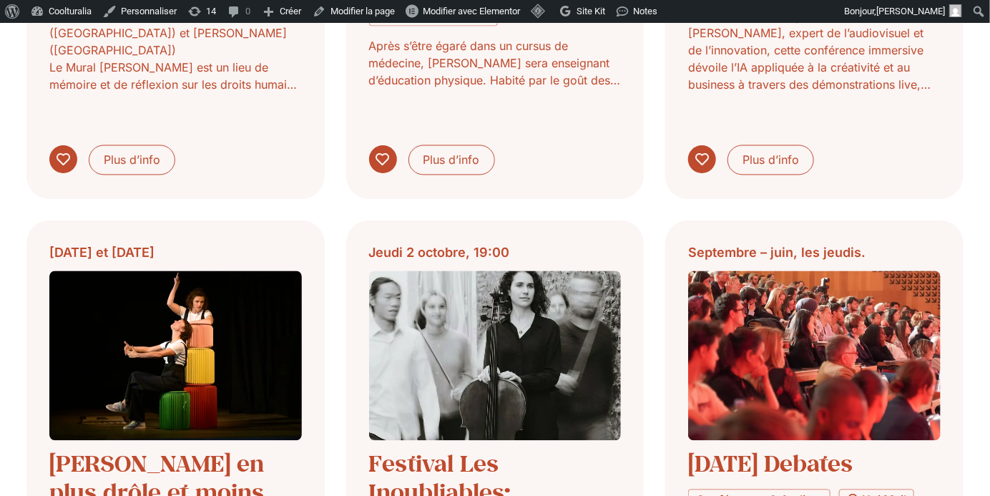
scroll to position [14693, 0]
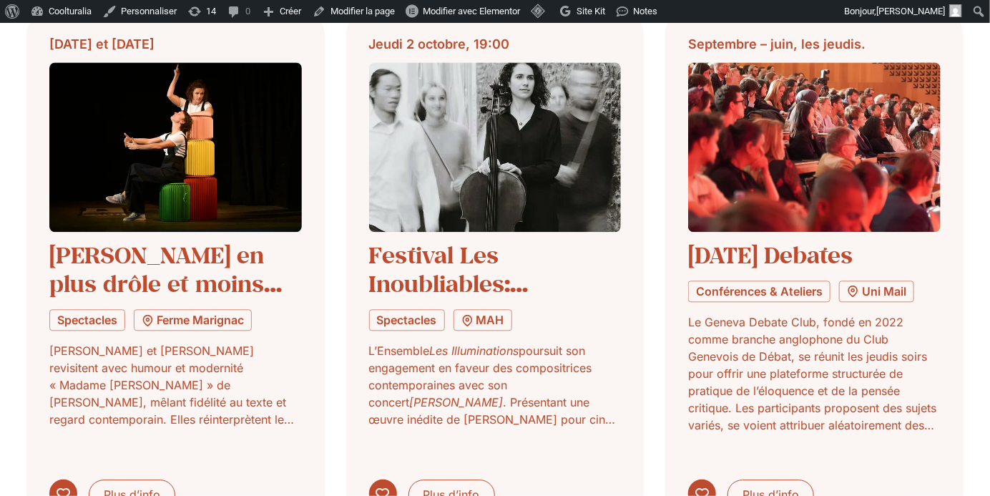
scroll to position [14690, 0]
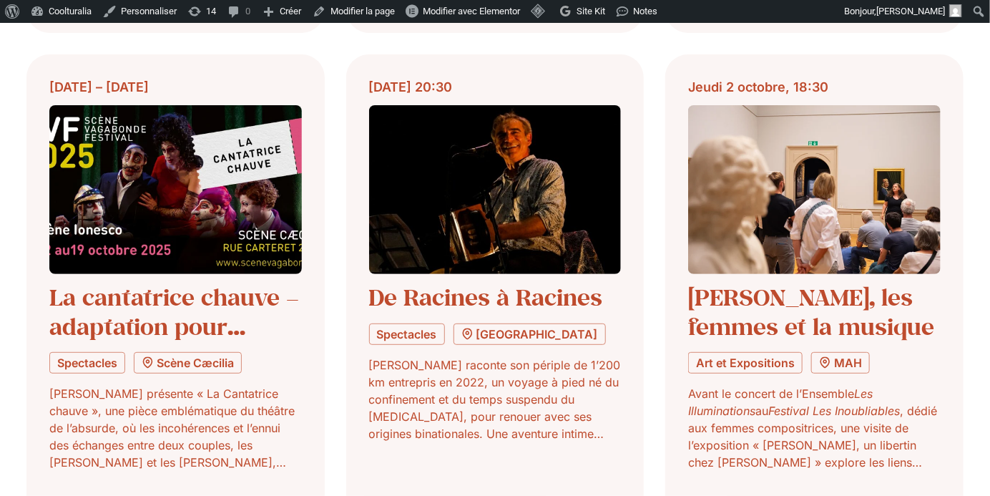
scroll to position [15709, 0]
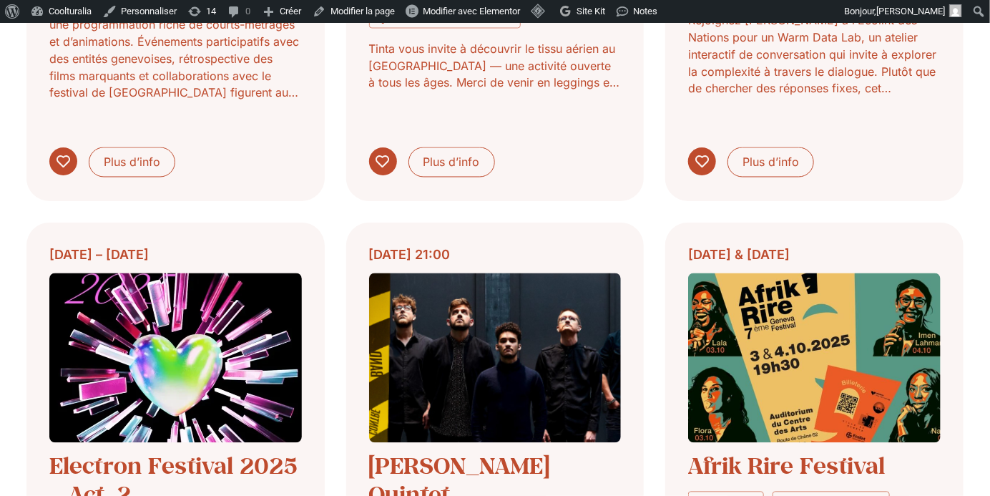
scroll to position [16630, 0]
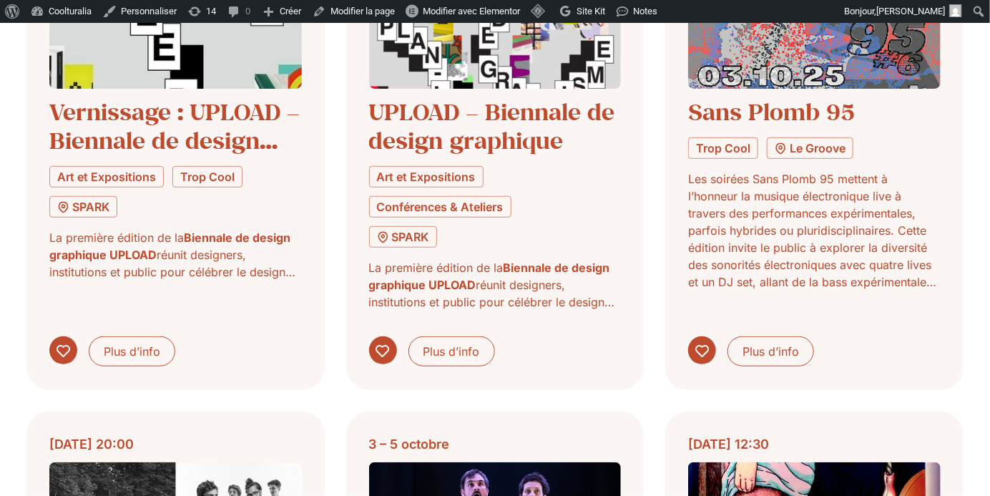
scroll to position [18246, 0]
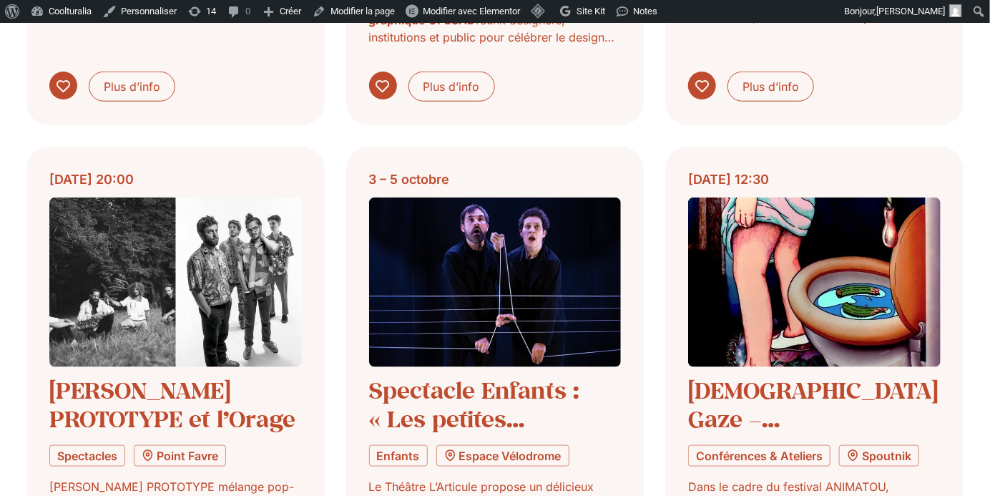
scroll to position [18362, 0]
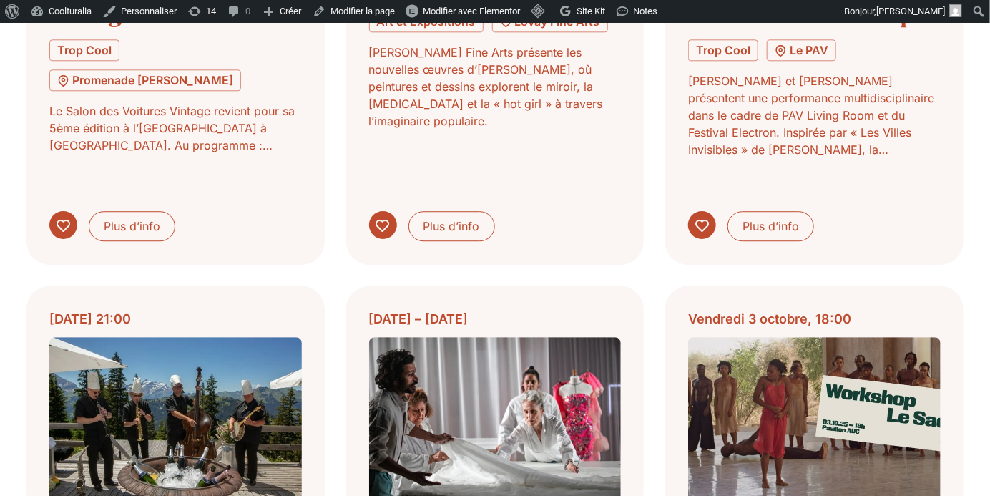
scroll to position [19325, 0]
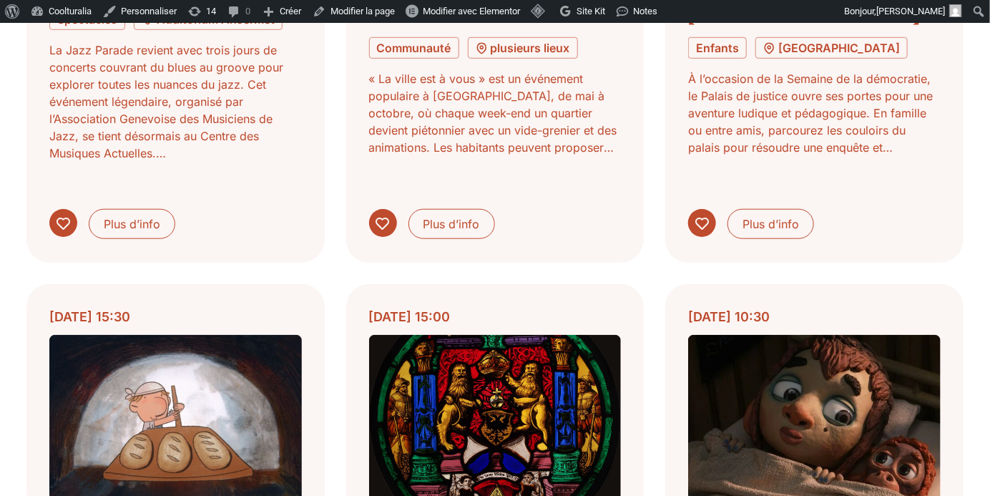
scroll to position [20423, 0]
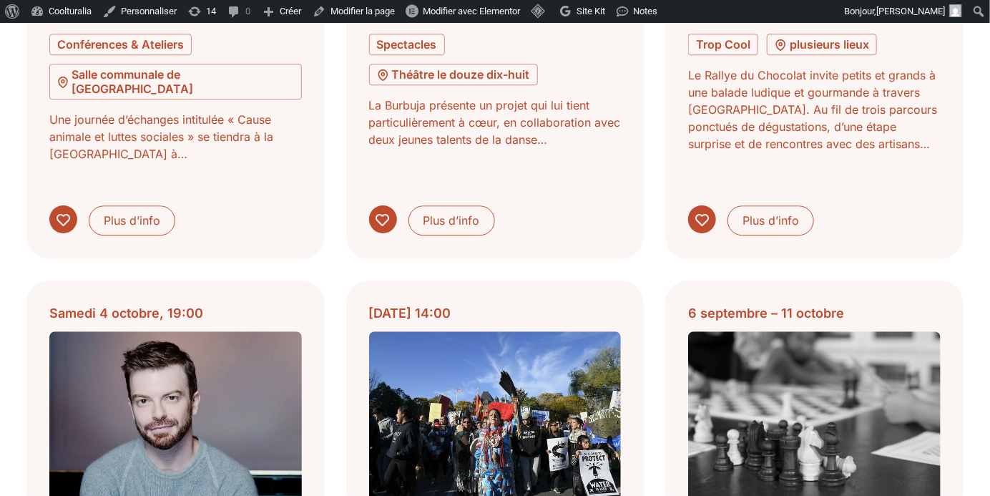
scroll to position [21507, 0]
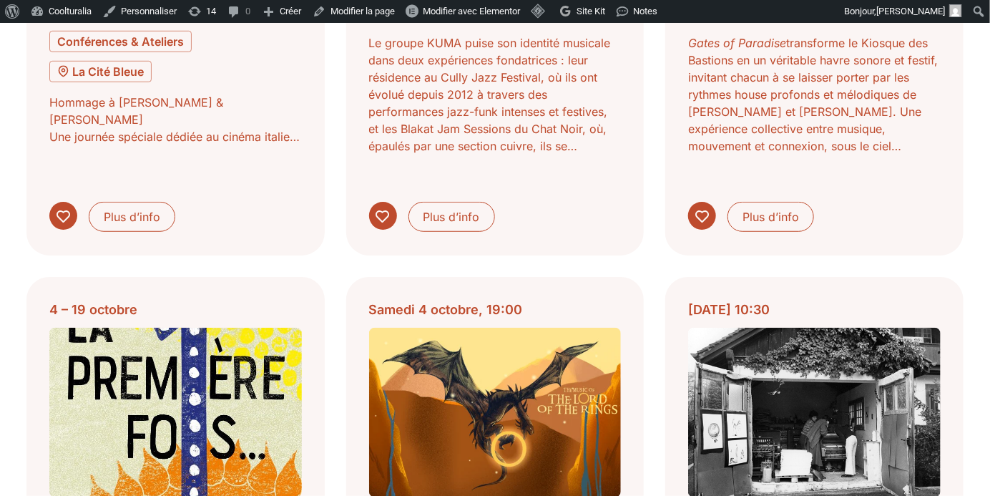
scroll to position [22632, 0]
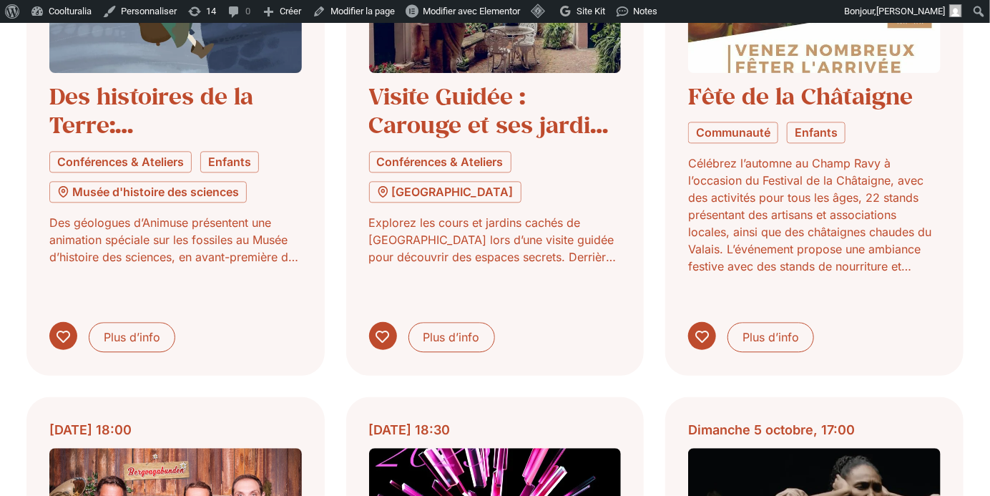
scroll to position [23576, 0]
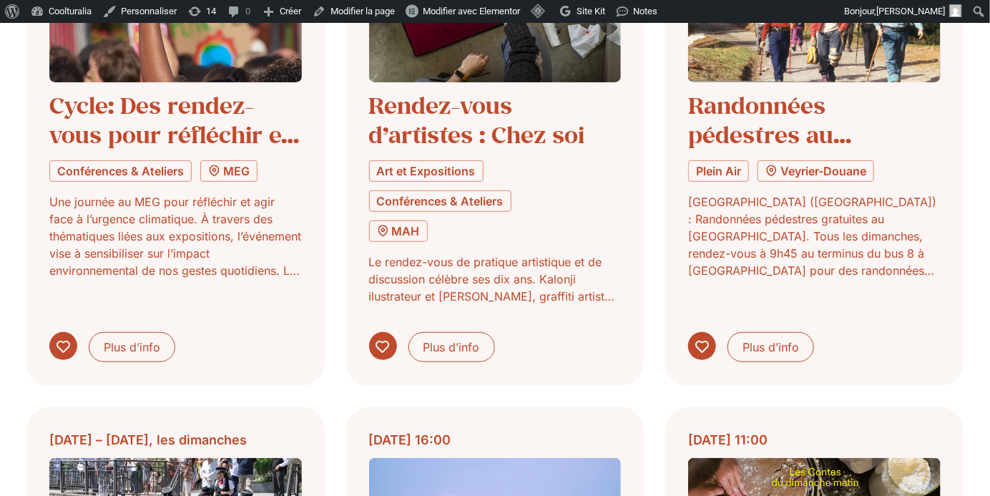
scroll to position [24647, 0]
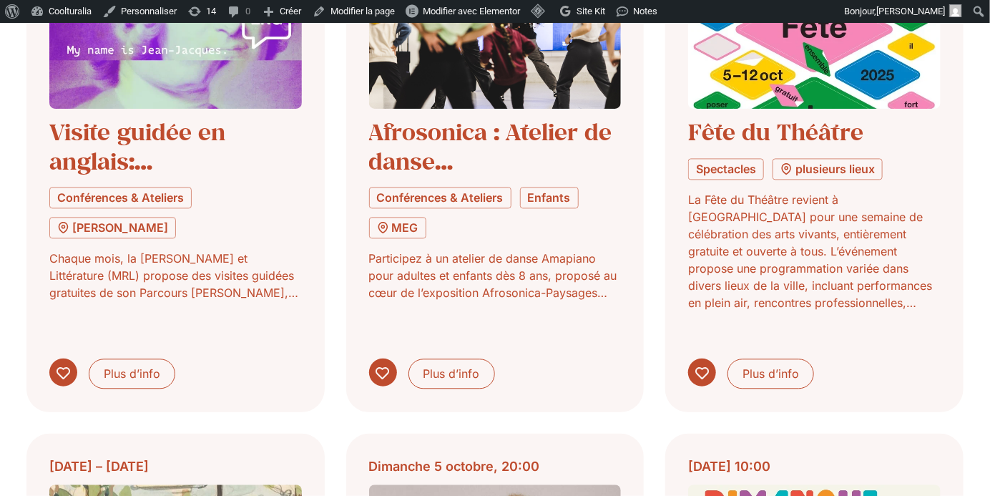
scroll to position [25715, 0]
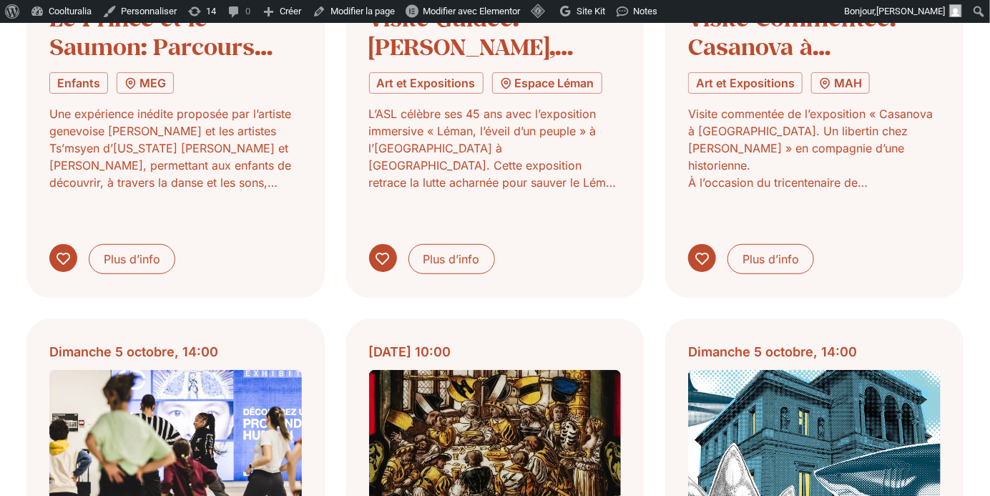
scroll to position [26943, 0]
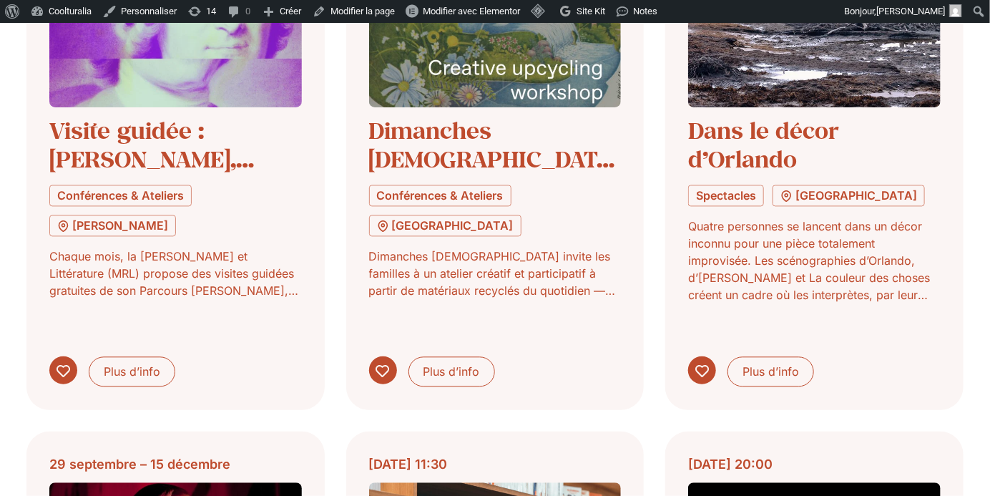
scroll to position [27893, 0]
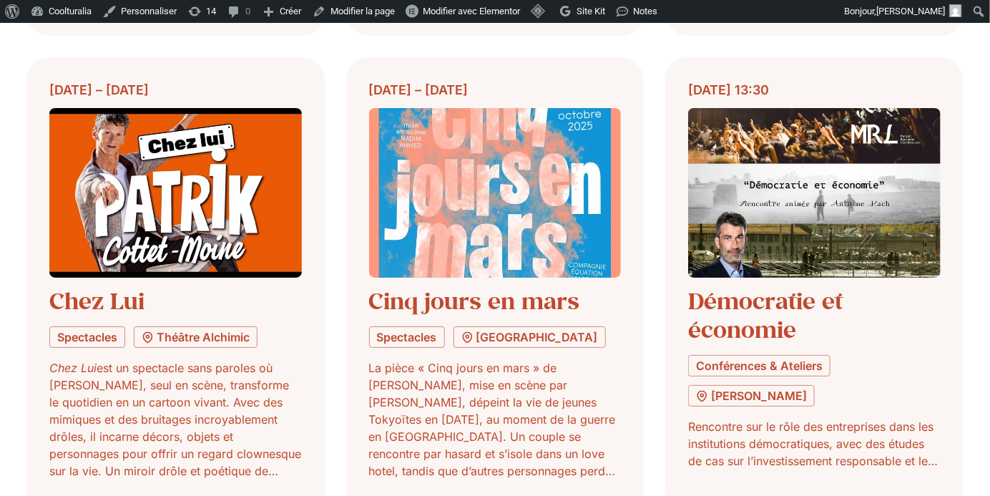
scroll to position [28810, 0]
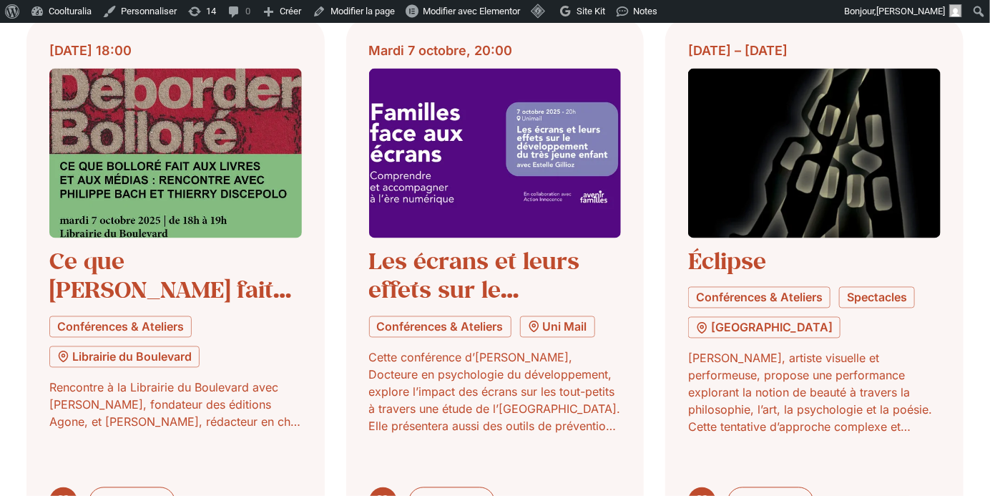
scroll to position [29936, 0]
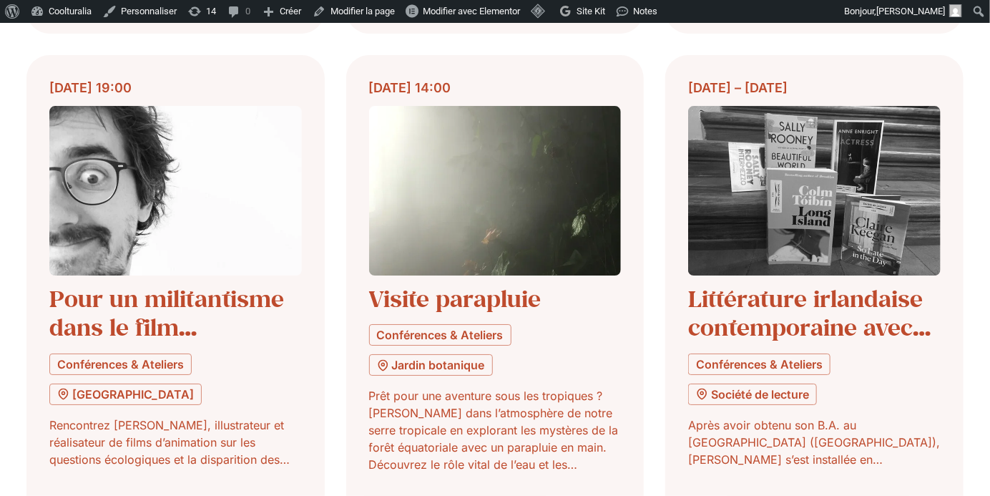
scroll to position [30988, 0]
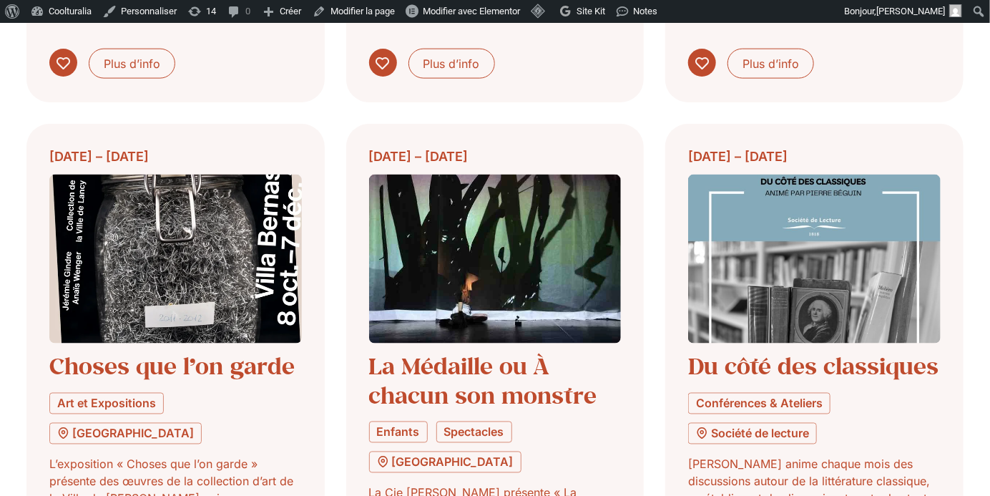
scroll to position [32006, 0]
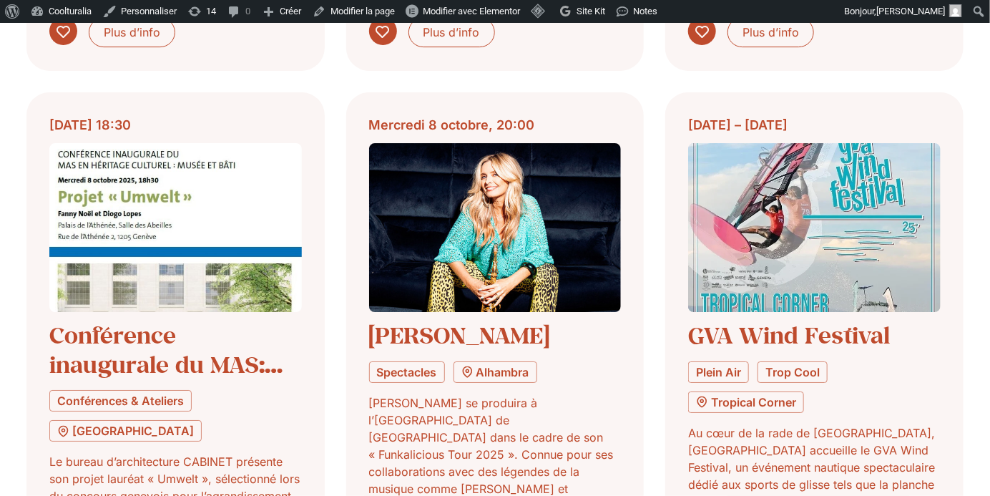
scroll to position [33126, 0]
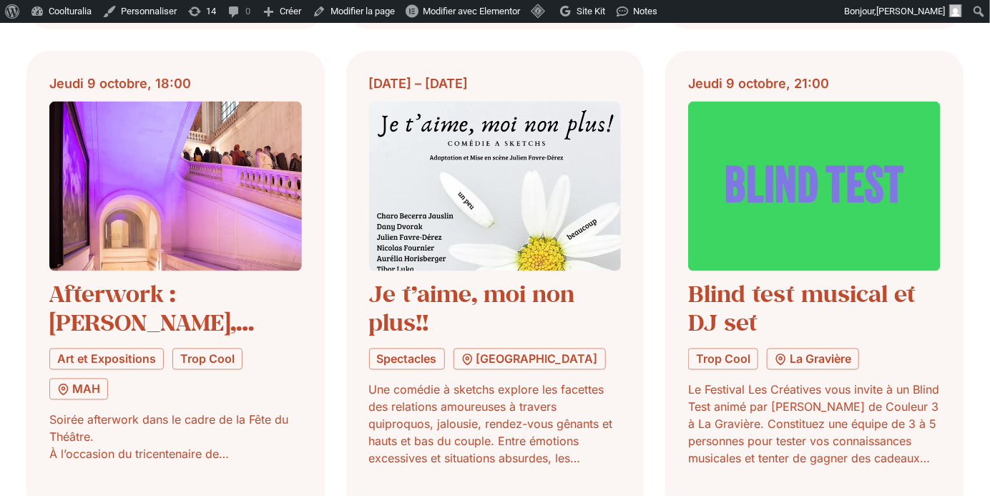
scroll to position [34261, 0]
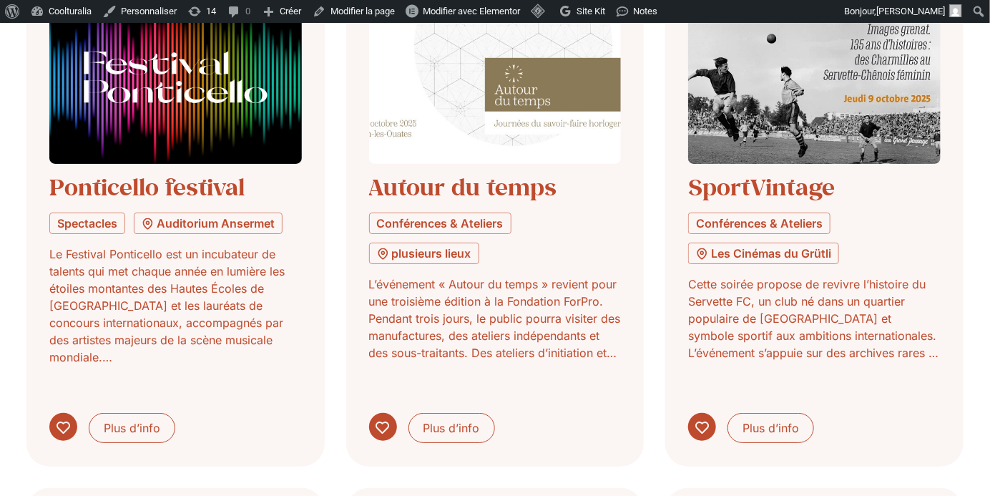
scroll to position [35512, 0]
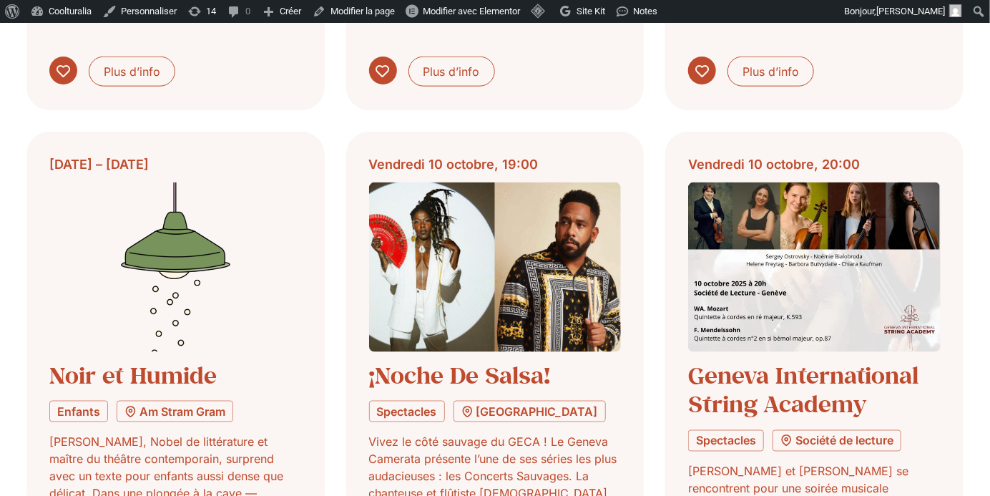
scroll to position [36356, 0]
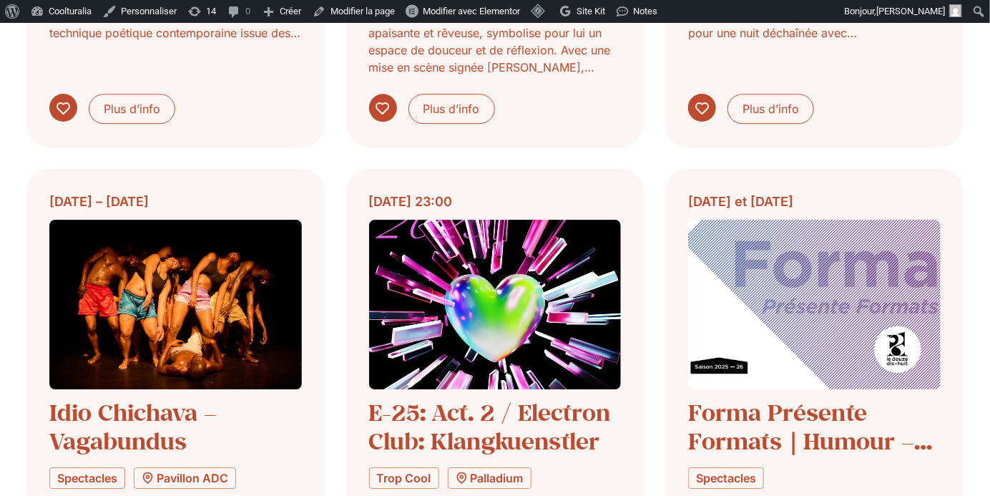
scroll to position [37420, 0]
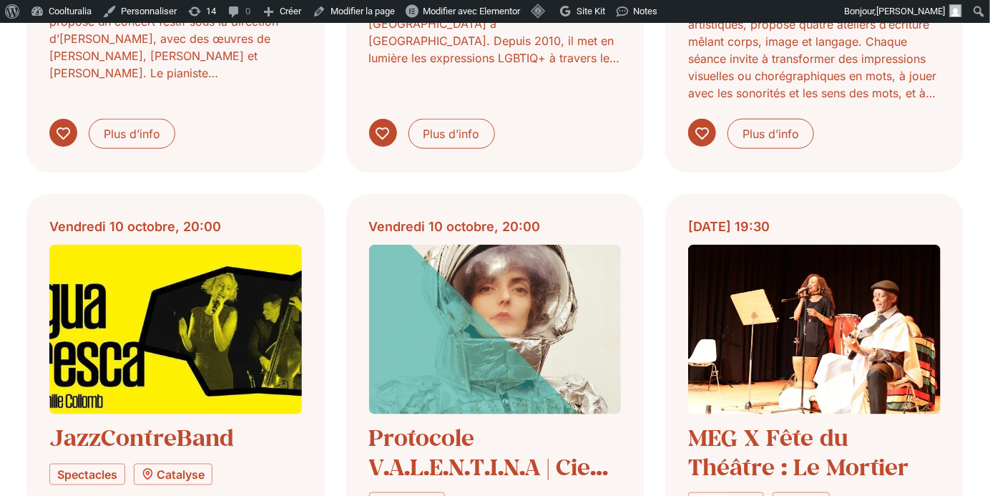
scroll to position [38469, 0]
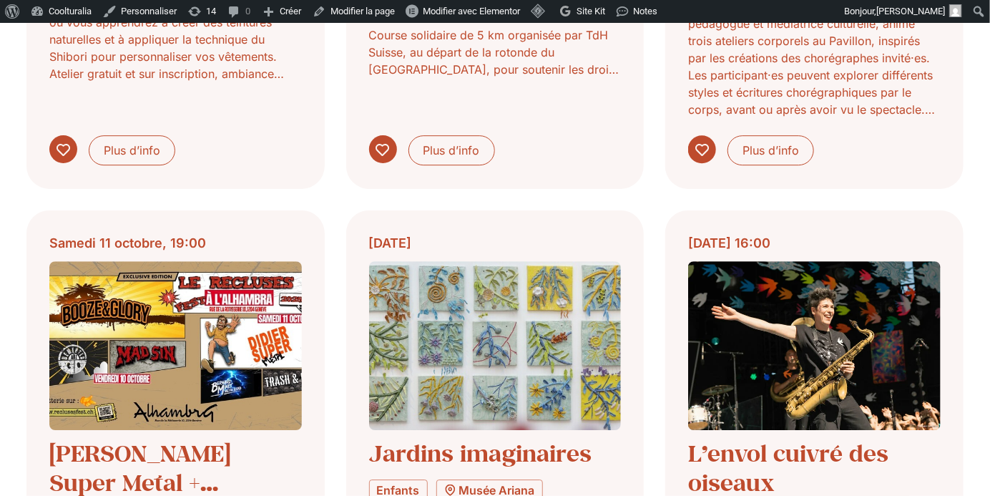
scroll to position [39551, 0]
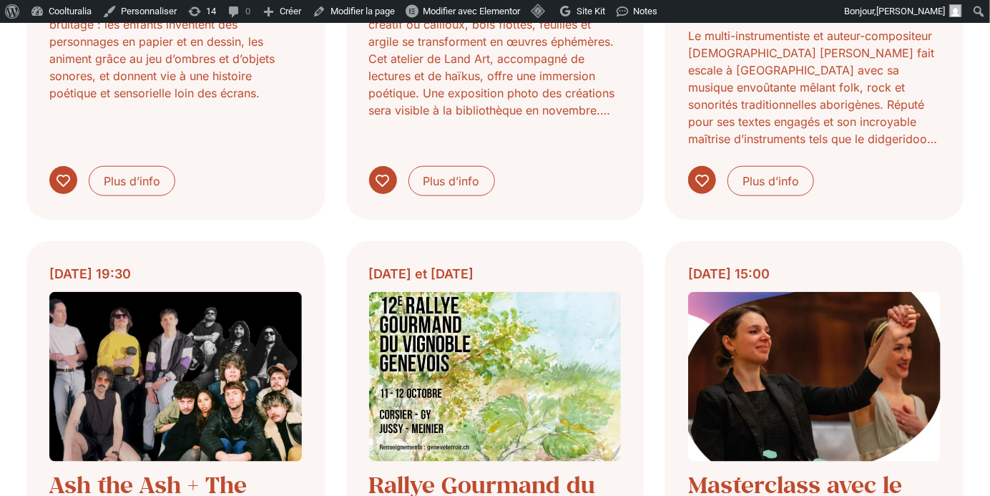
scroll to position [40598, 0]
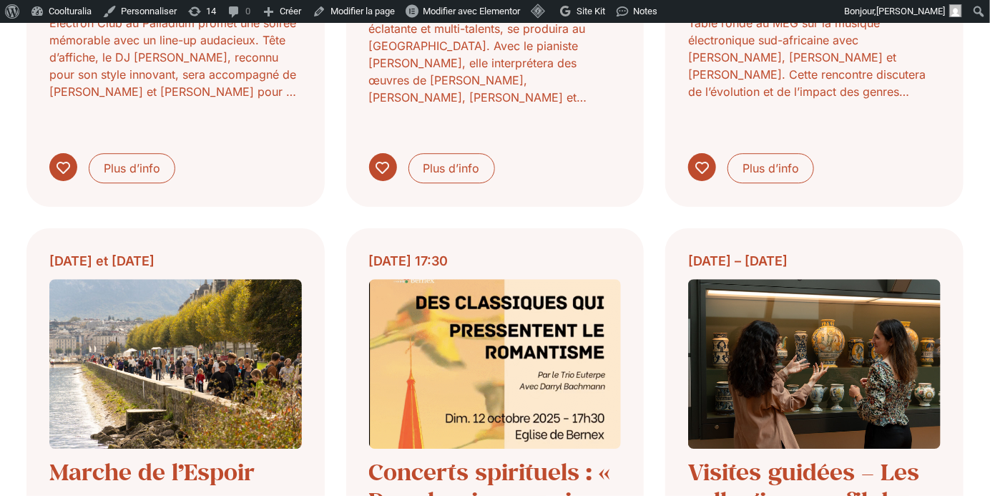
scroll to position [41720, 0]
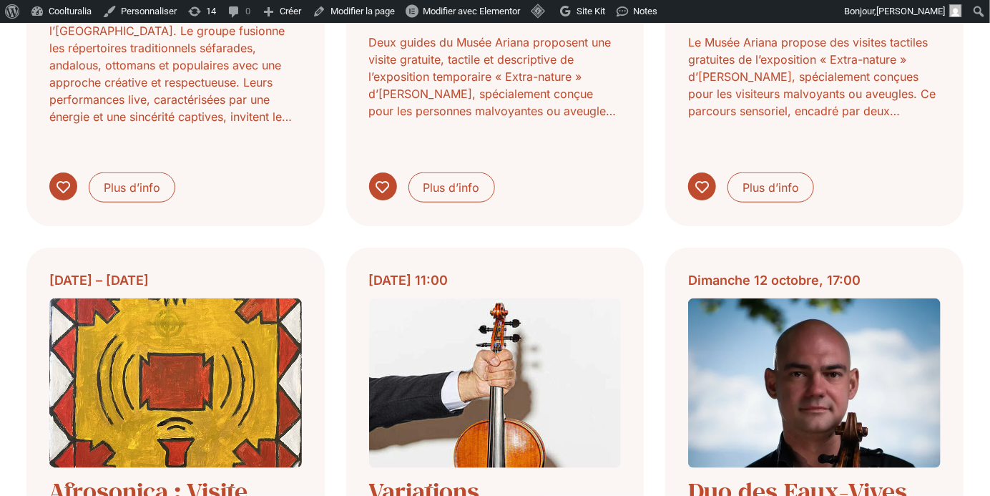
scroll to position [42790, 0]
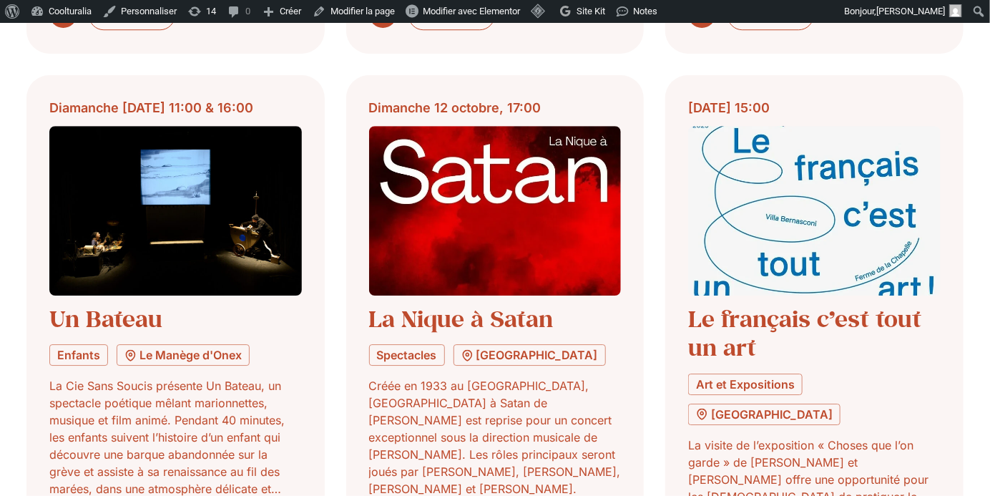
scroll to position [44040, 0]
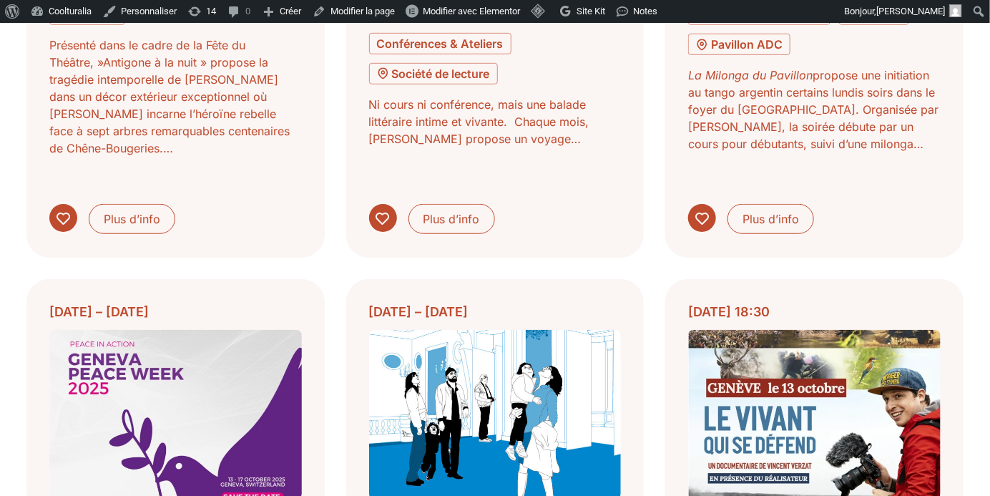
scroll to position [44920, 0]
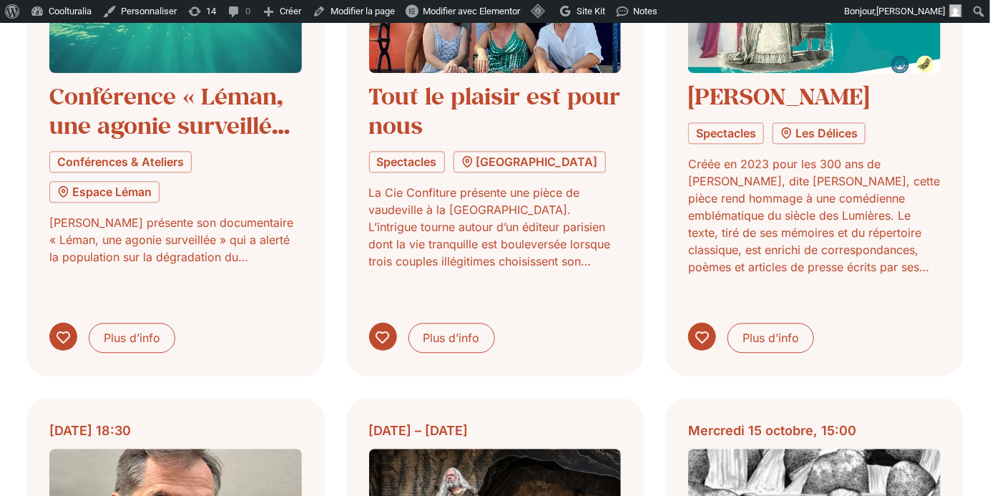
scroll to position [45887, 0]
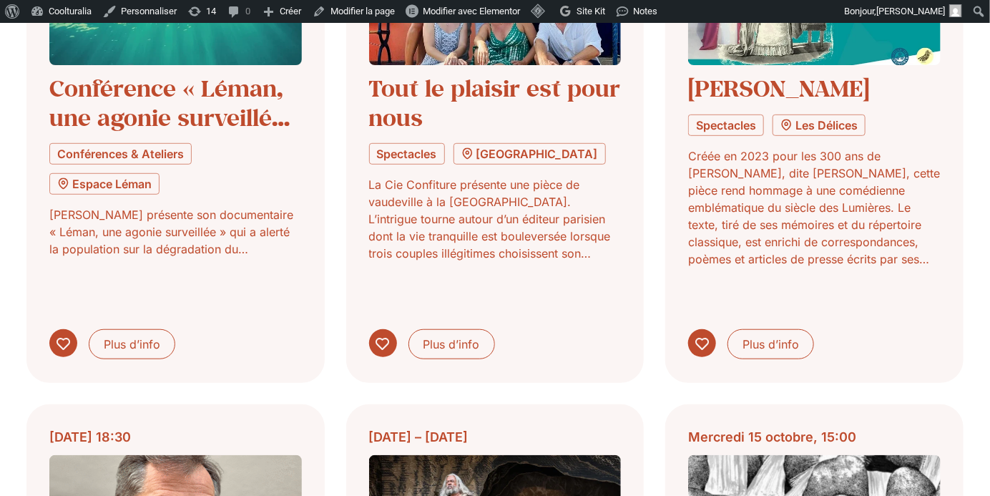
scroll to position [47090, 0]
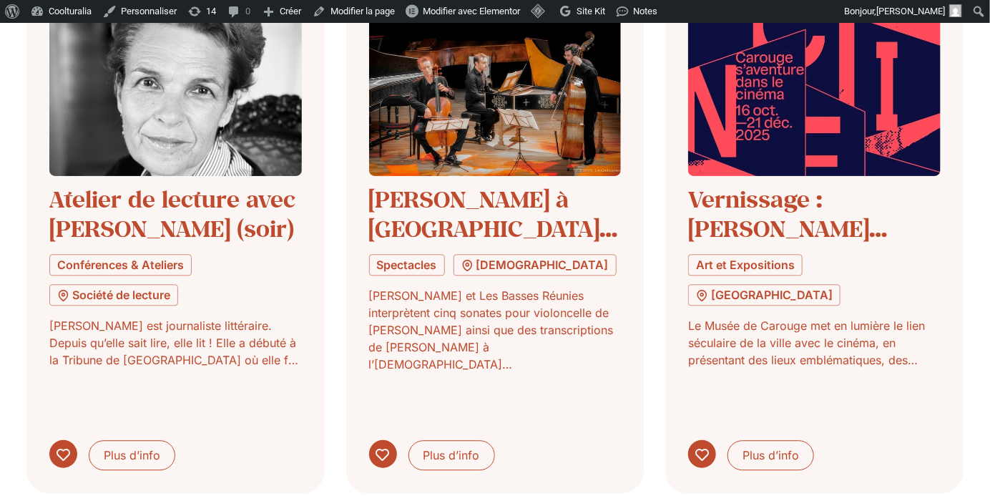
scroll to position [48142, 0]
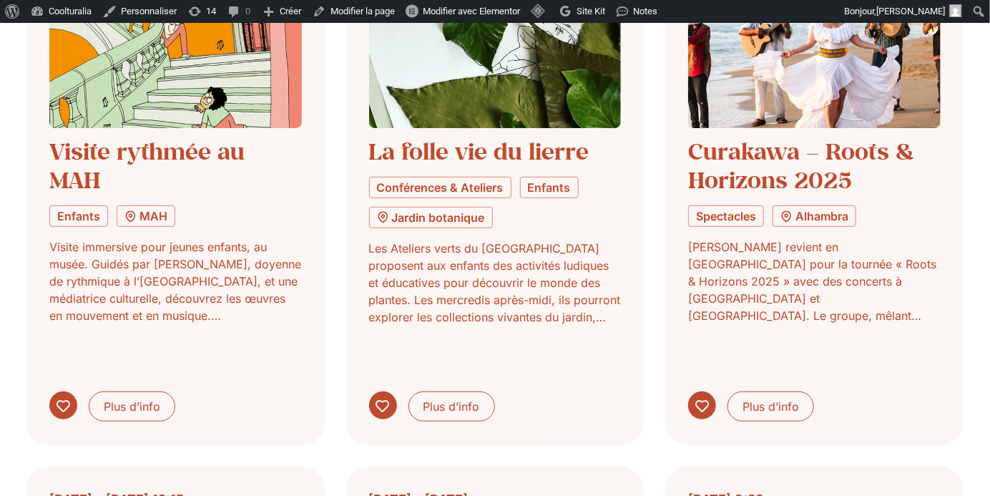
scroll to position [49260, 0]
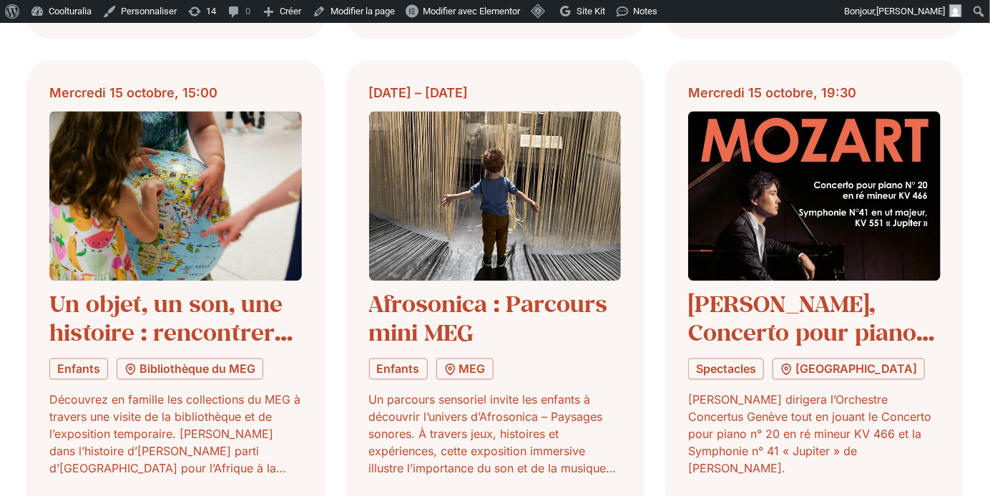
scroll to position [50218, 0]
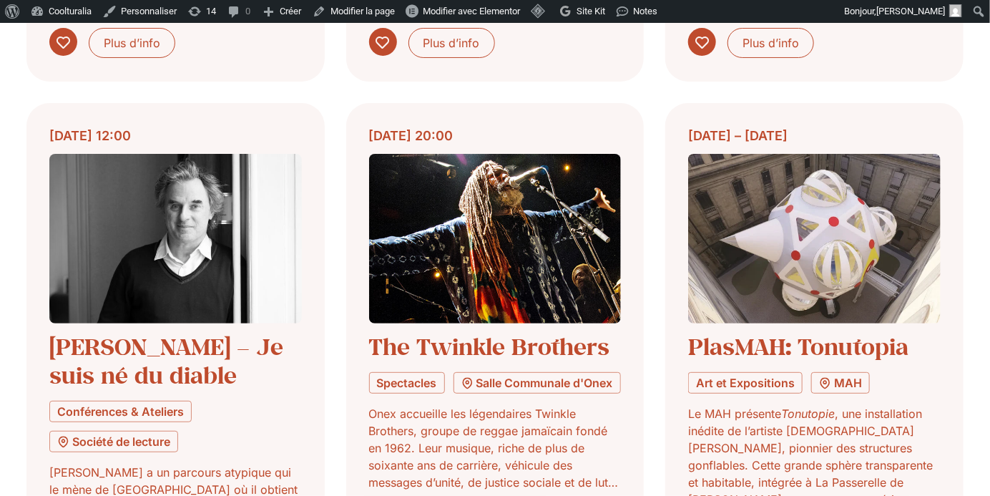
scroll to position [51348, 0]
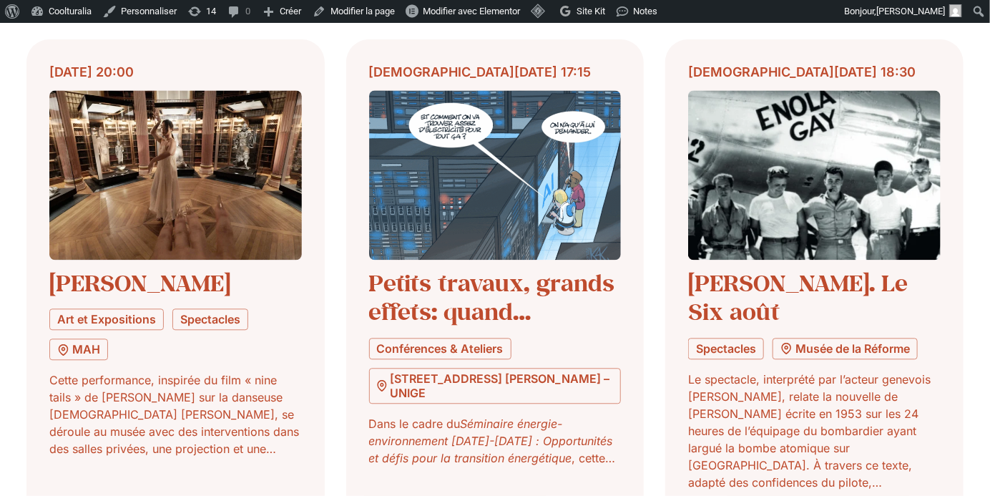
scroll to position [52524, 0]
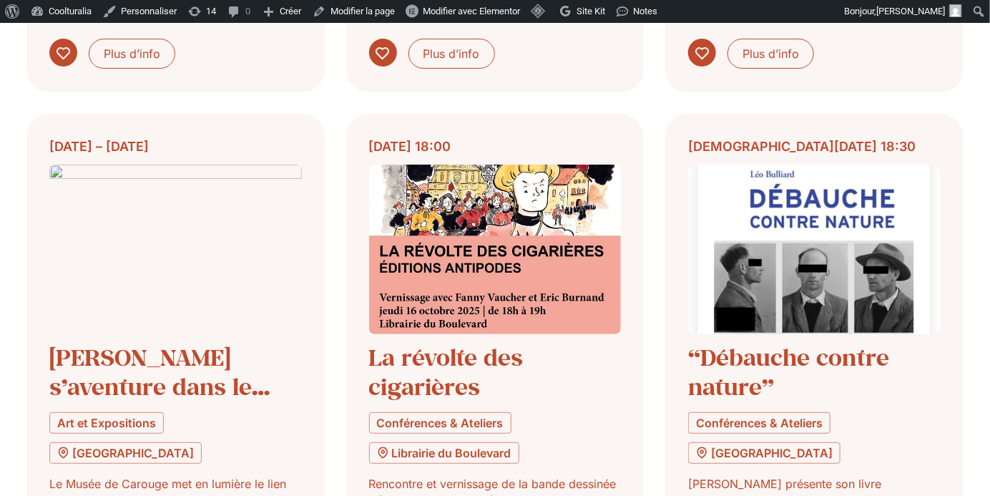
scroll to position [53531, 0]
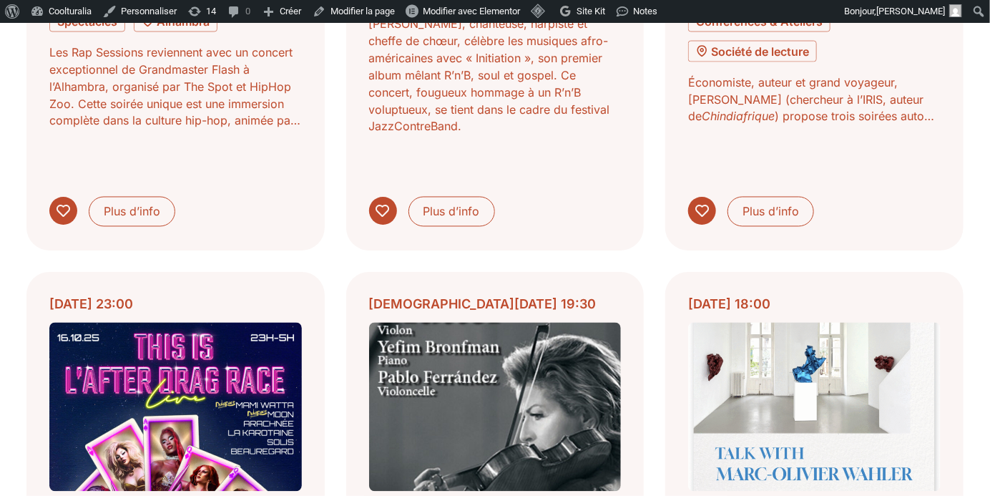
scroll to position [54476, 0]
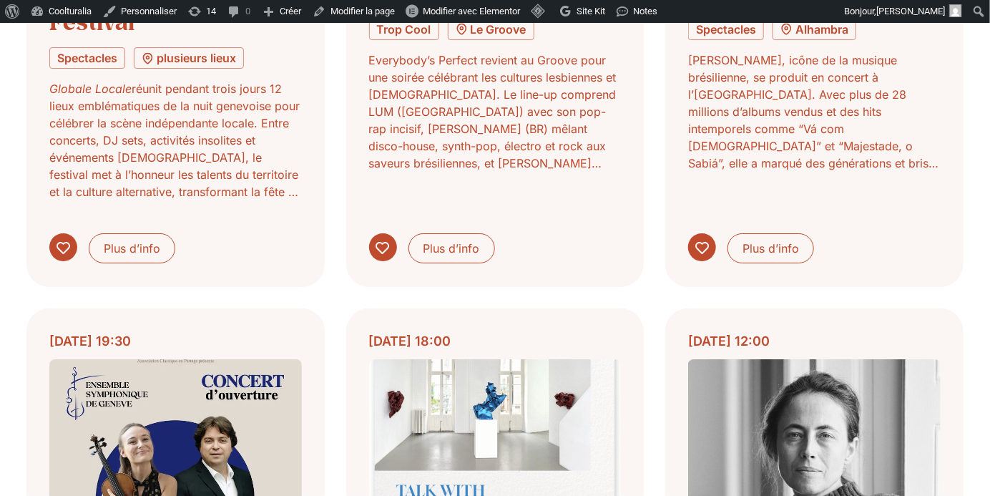
scroll to position [55586, 0]
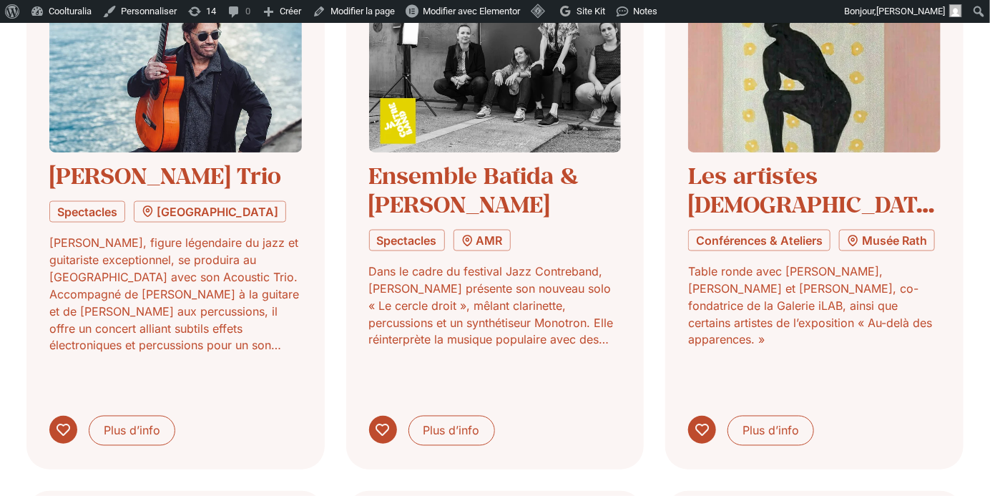
scroll to position [56722, 0]
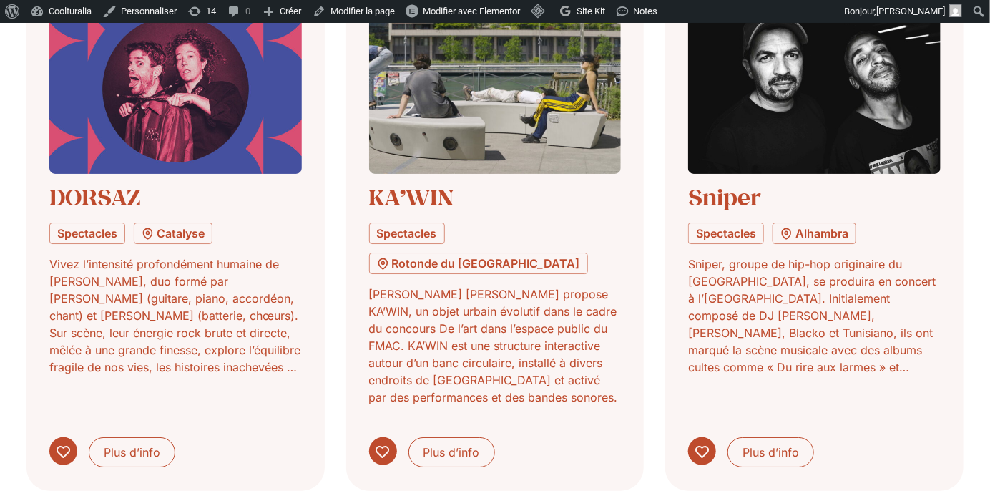
scroll to position [57656, 0]
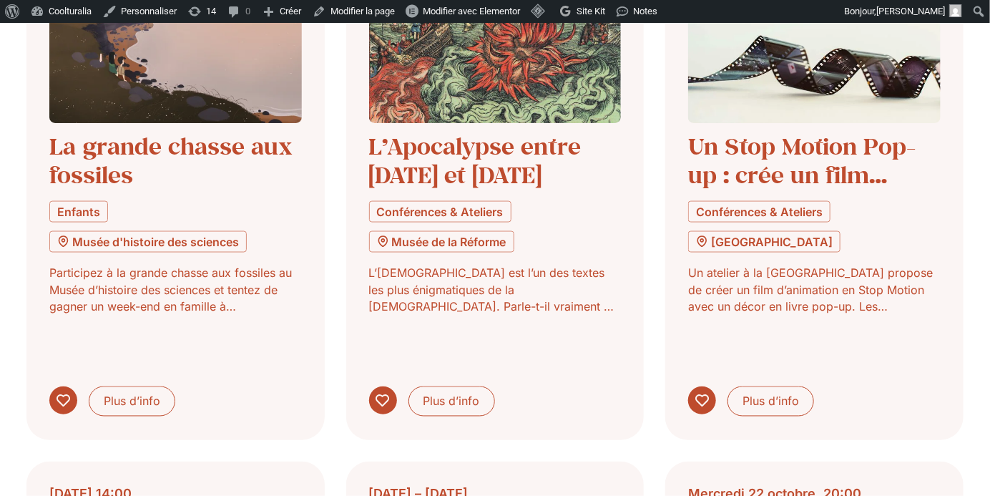
scroll to position [58835, 0]
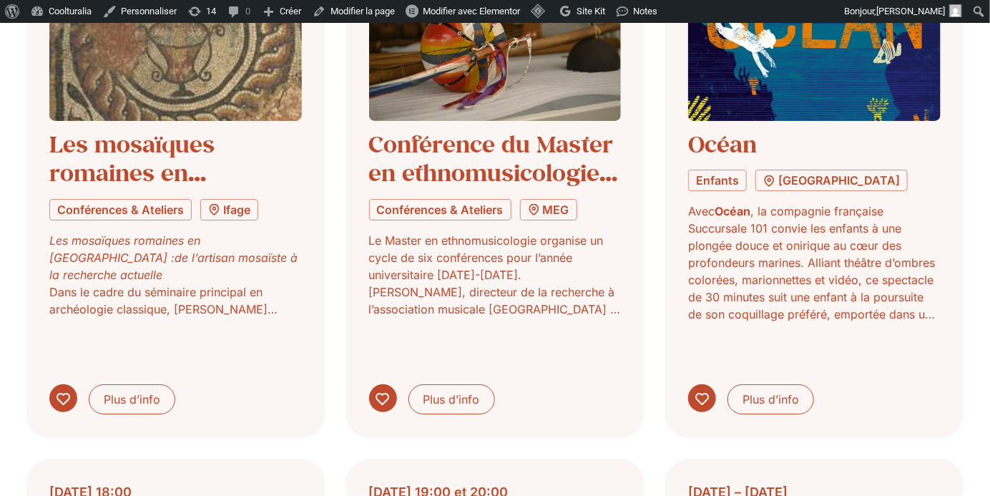
scroll to position [59886, 0]
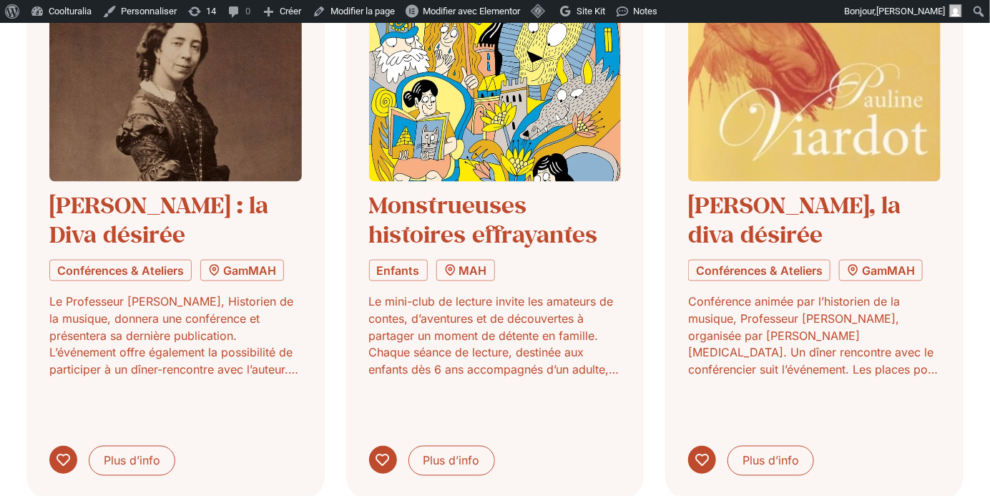
scroll to position [60960, 0]
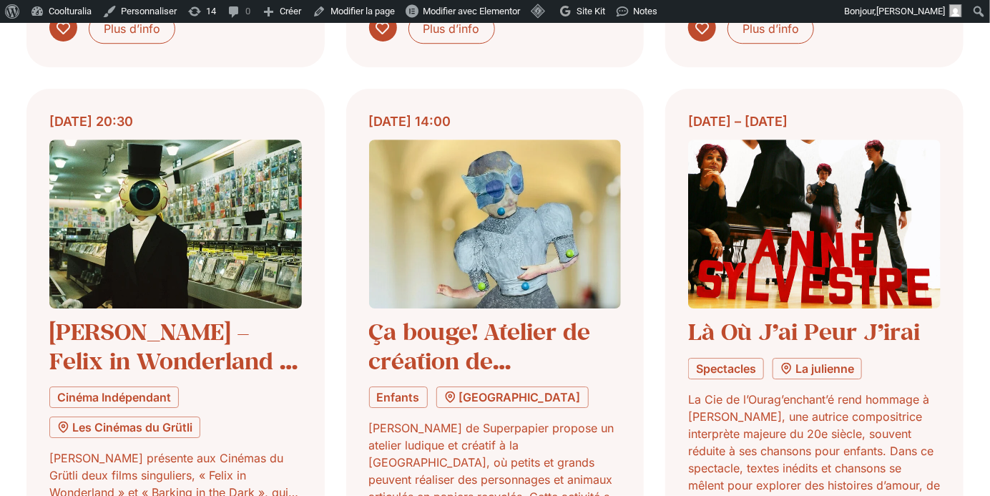
scroll to position [62042, 0]
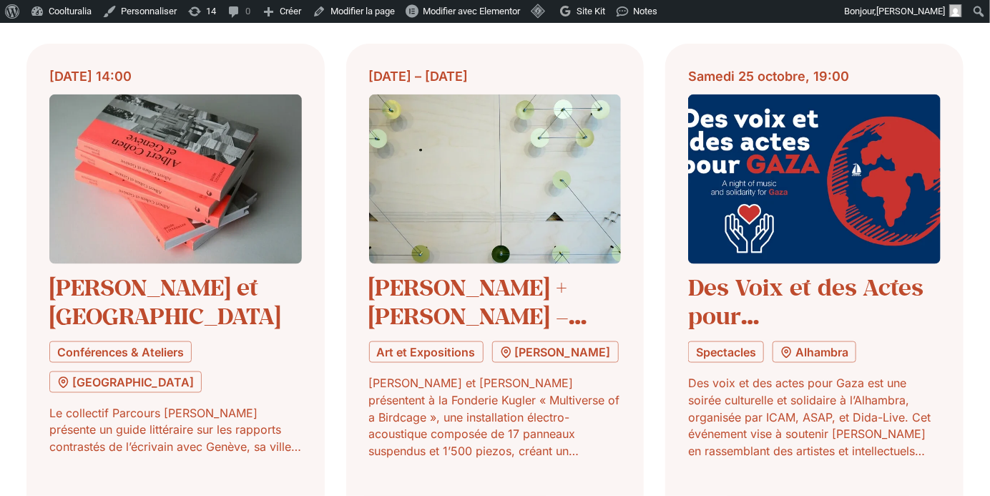
scroll to position [63097, 0]
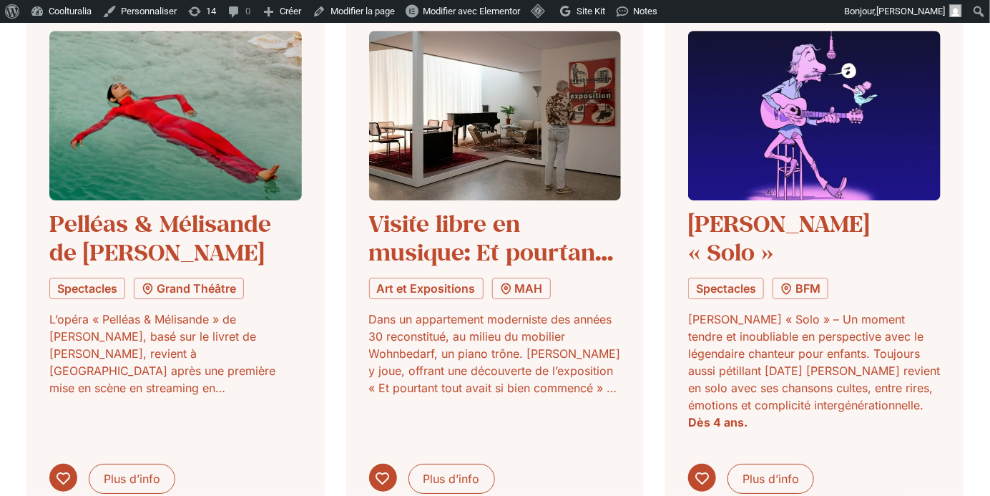
scroll to position [64271, 0]
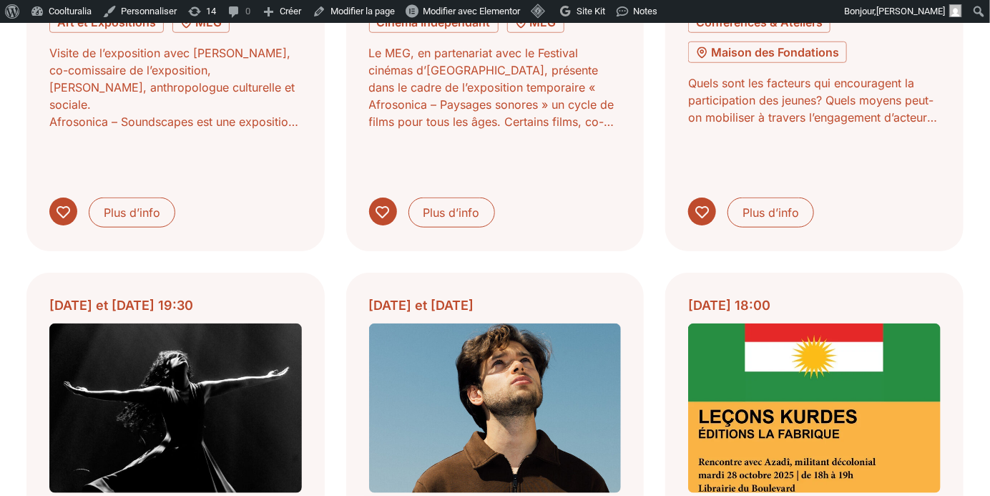
scroll to position [65111, 0]
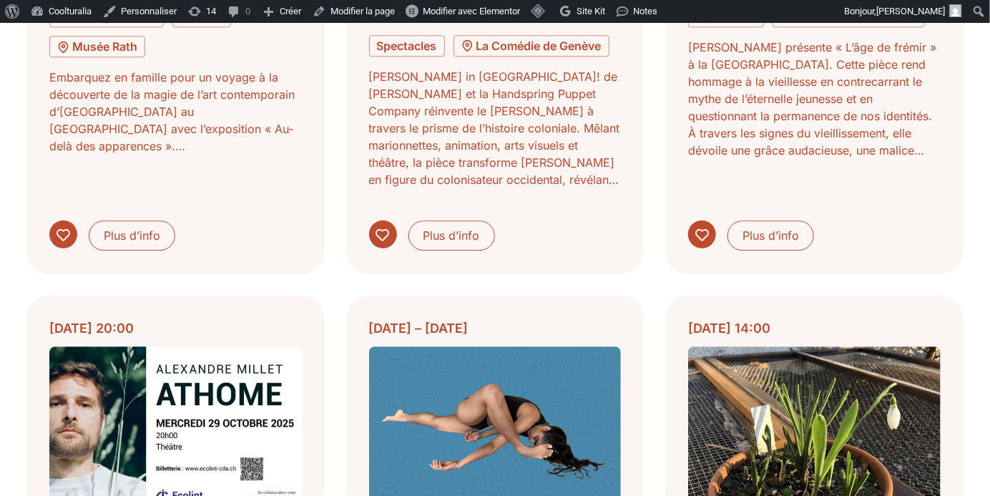
scroll to position [66264, 0]
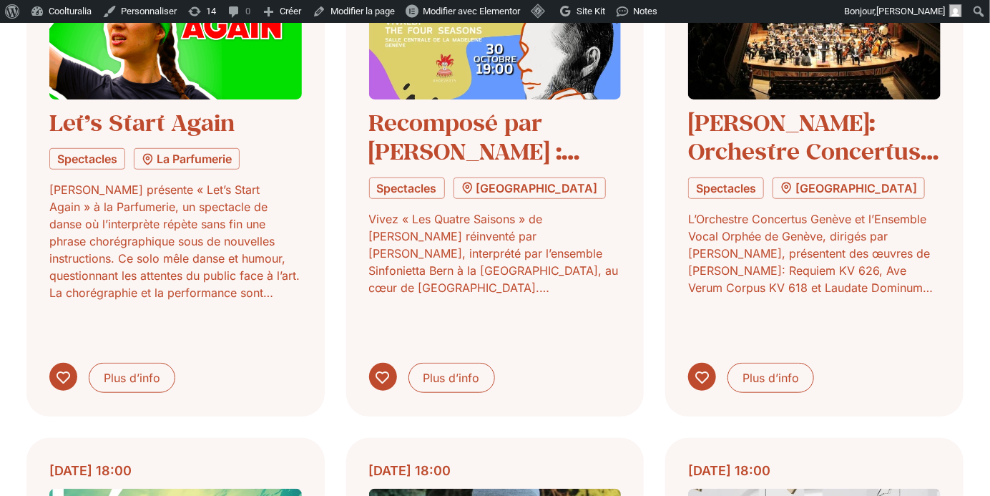
scroll to position [67163, 0]
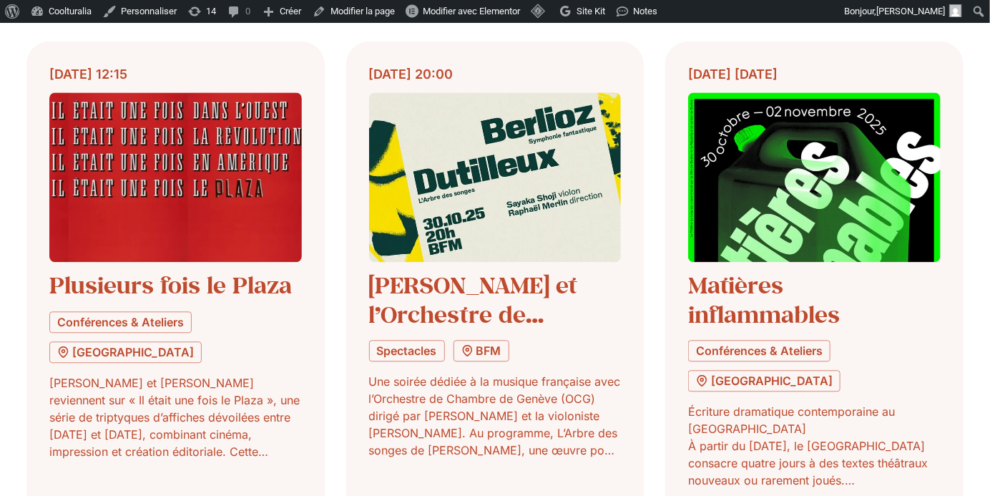
scroll to position [68133, 0]
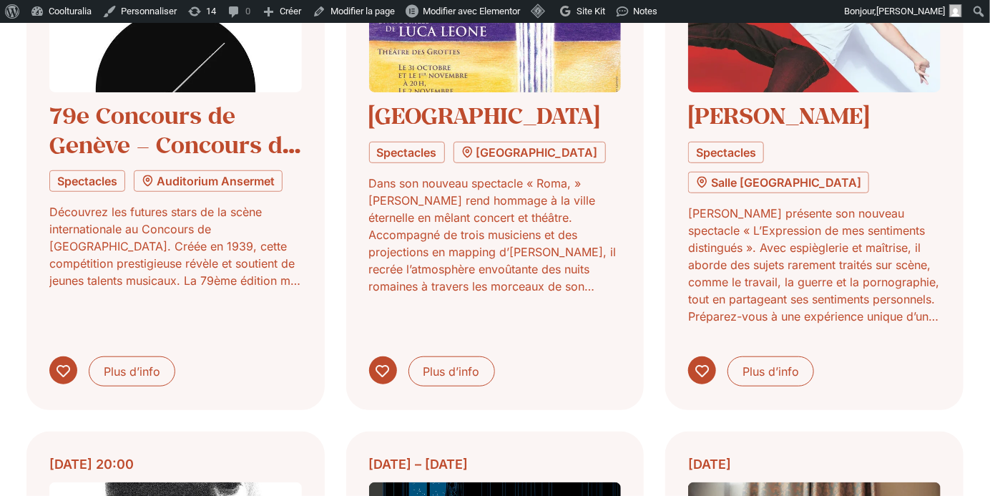
scroll to position [69433, 0]
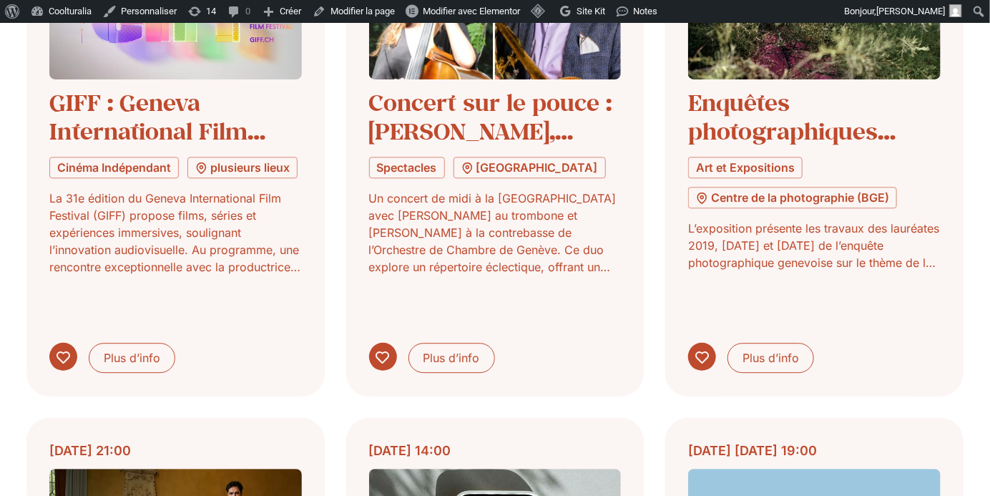
scroll to position [70578, 0]
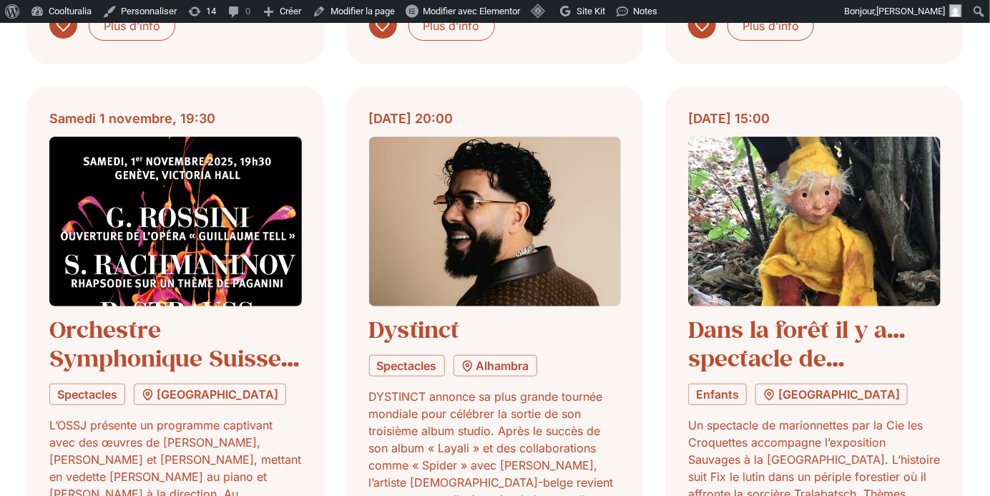
scroll to position [71428, 0]
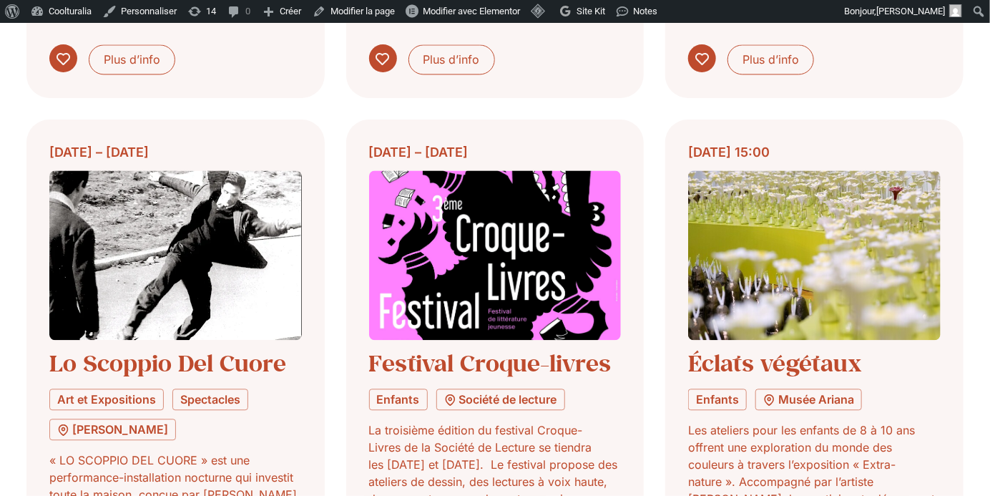
scroll to position [72519, 0]
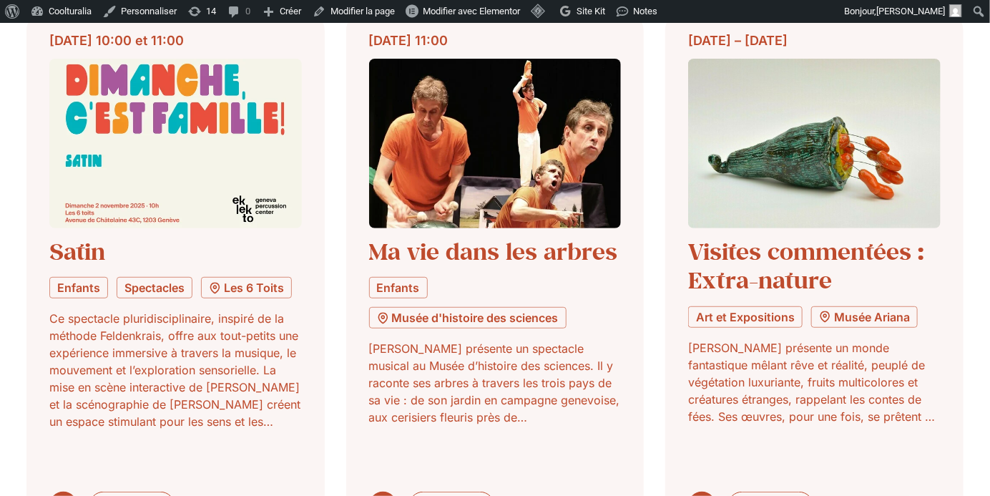
scroll to position [73791, 0]
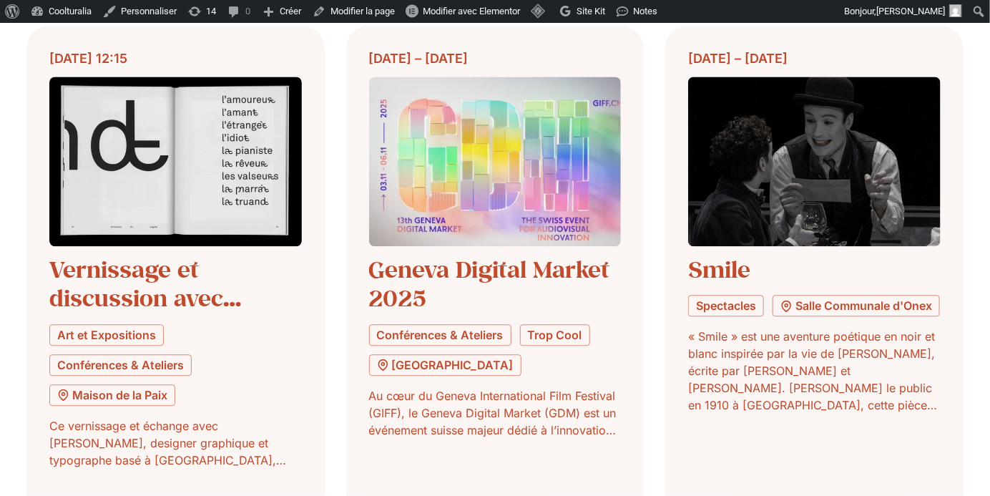
scroll to position [74862, 0]
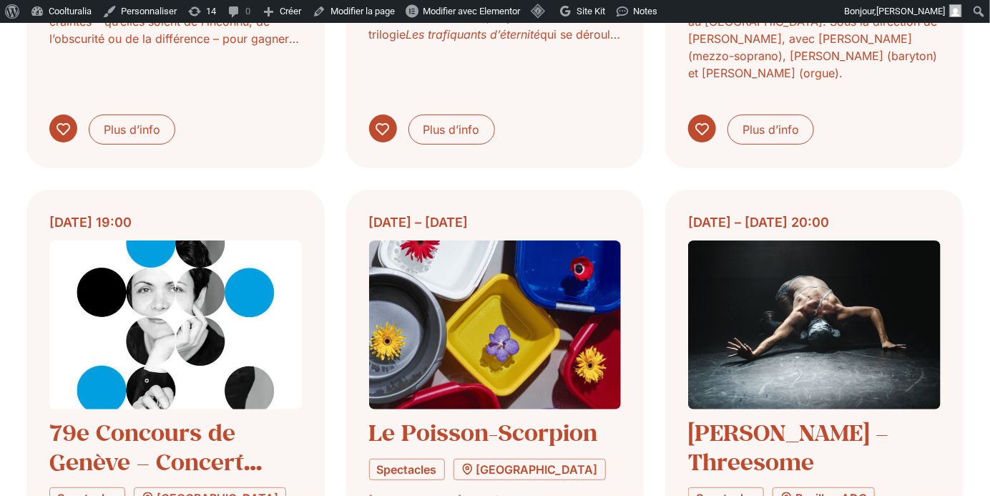
scroll to position [75809, 0]
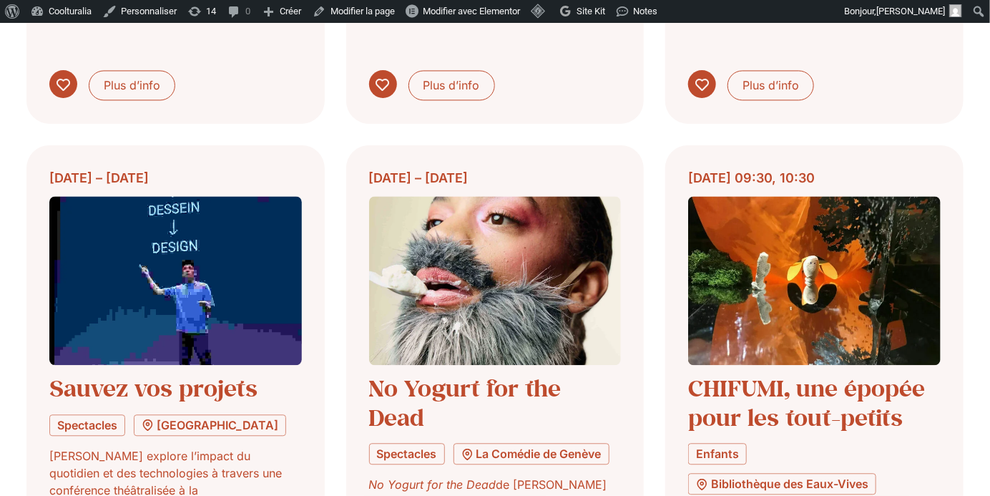
scroll to position [76959, 0]
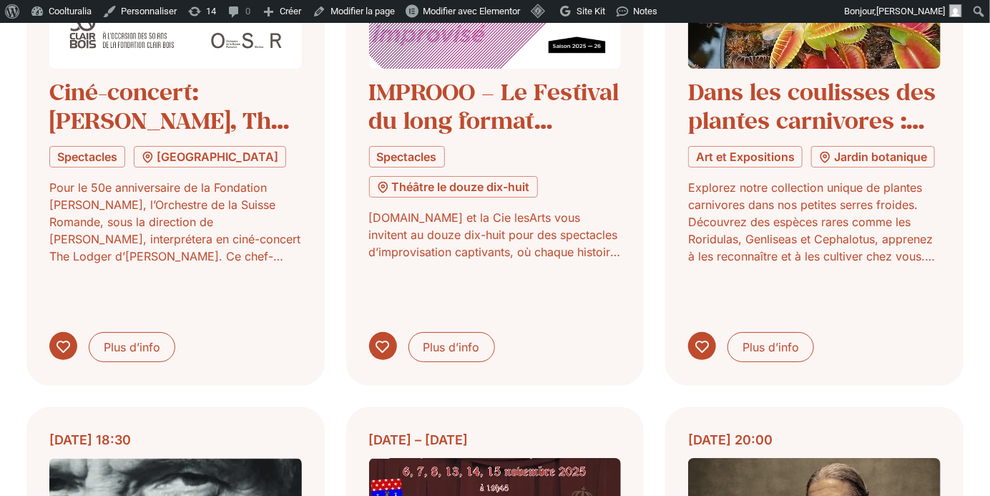
scroll to position [77808, 0]
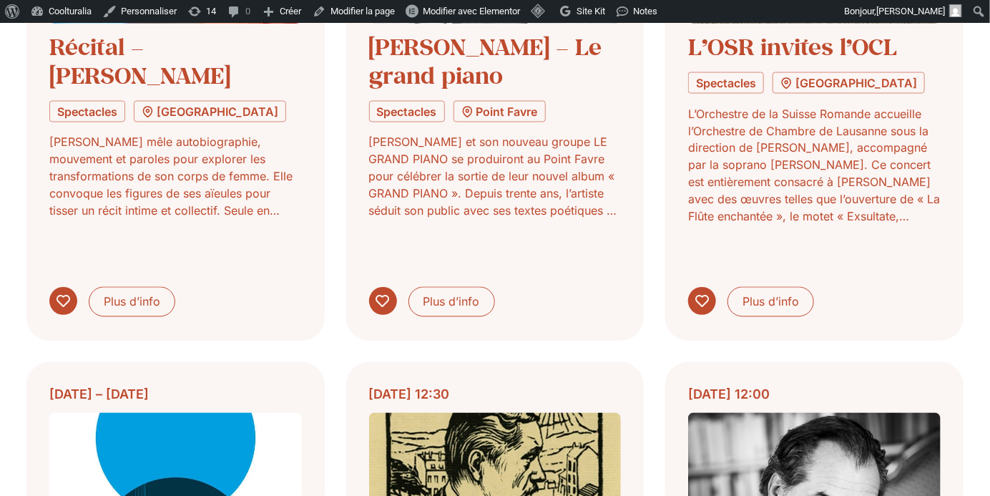
scroll to position [79027, 0]
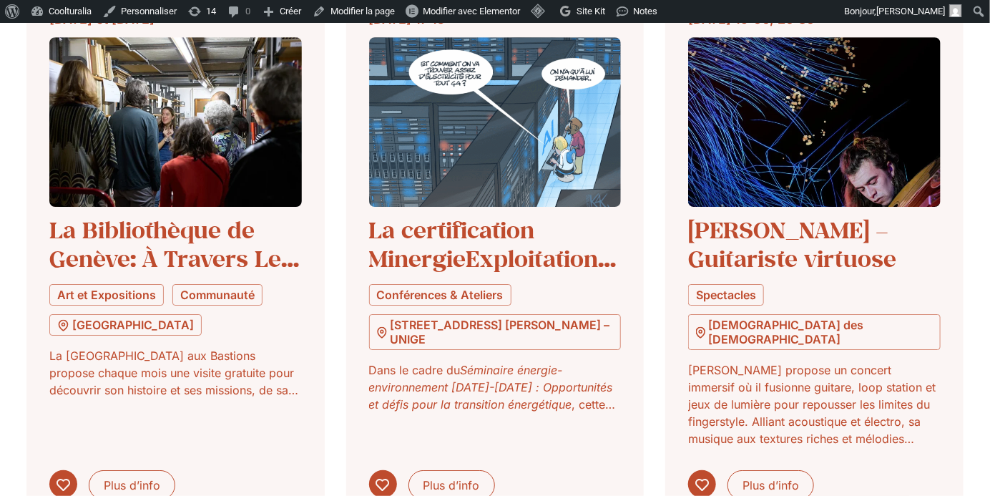
scroll to position [79914, 0]
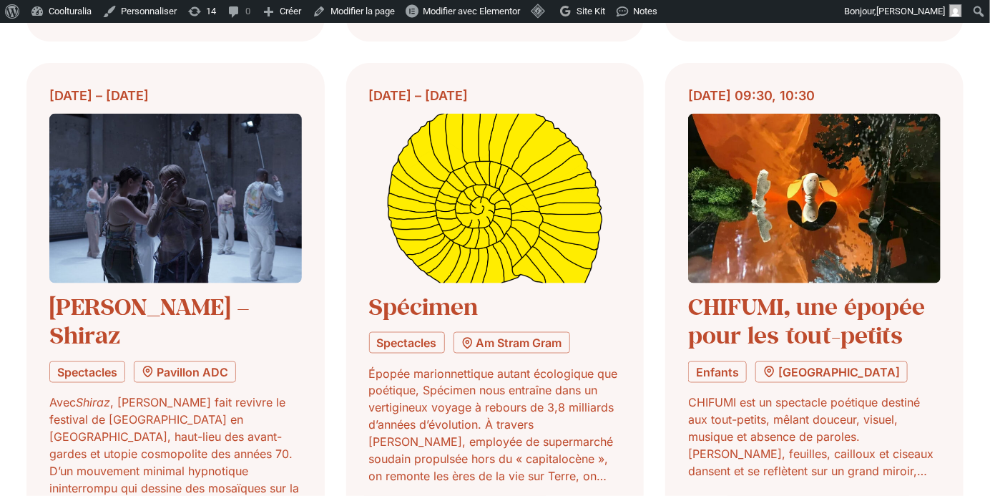
scroll to position [80942, 0]
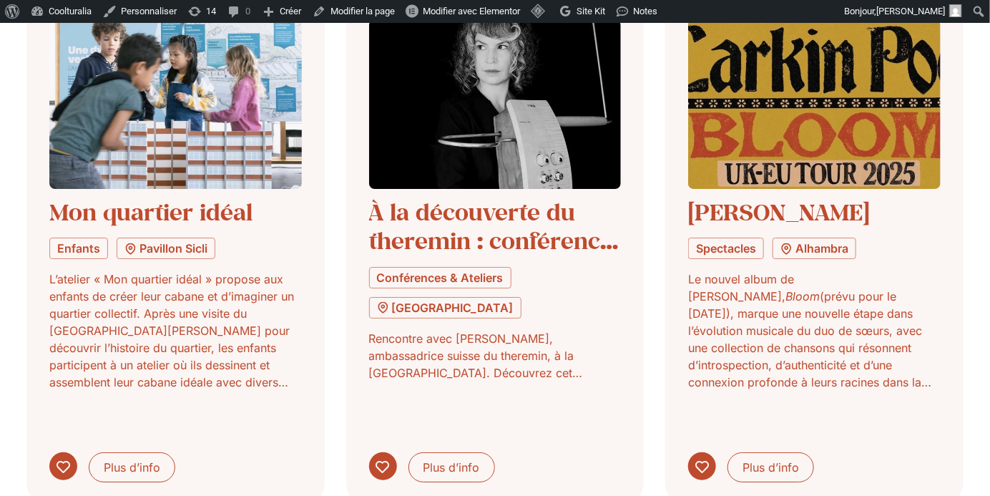
scroll to position [82129, 0]
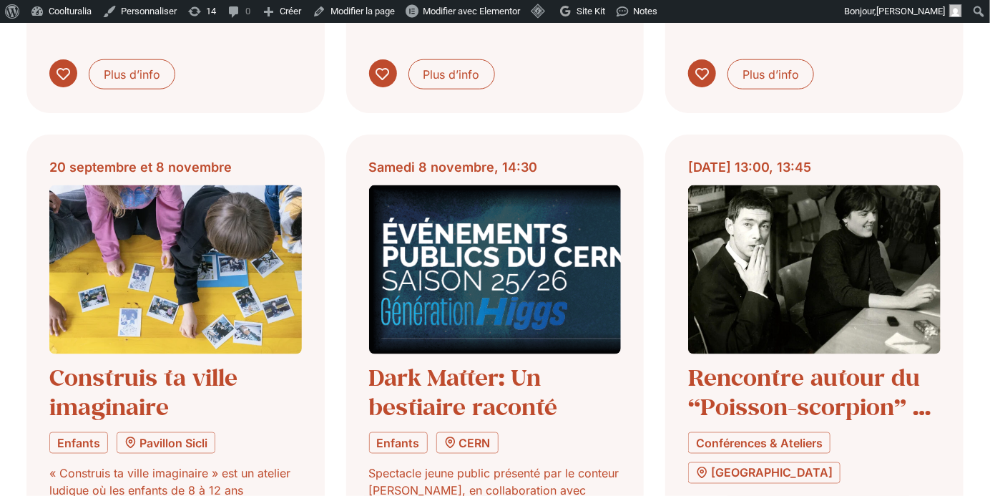
scroll to position [83101, 0]
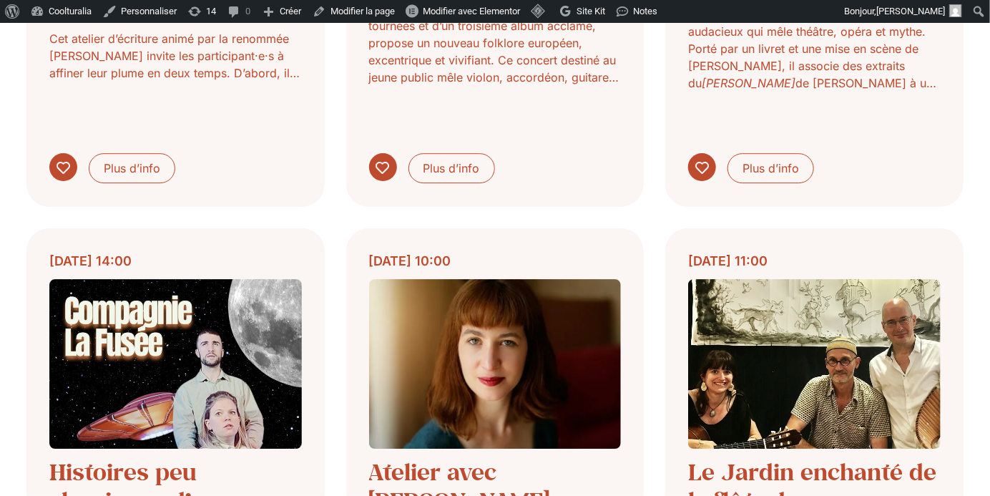
scroll to position [84131, 0]
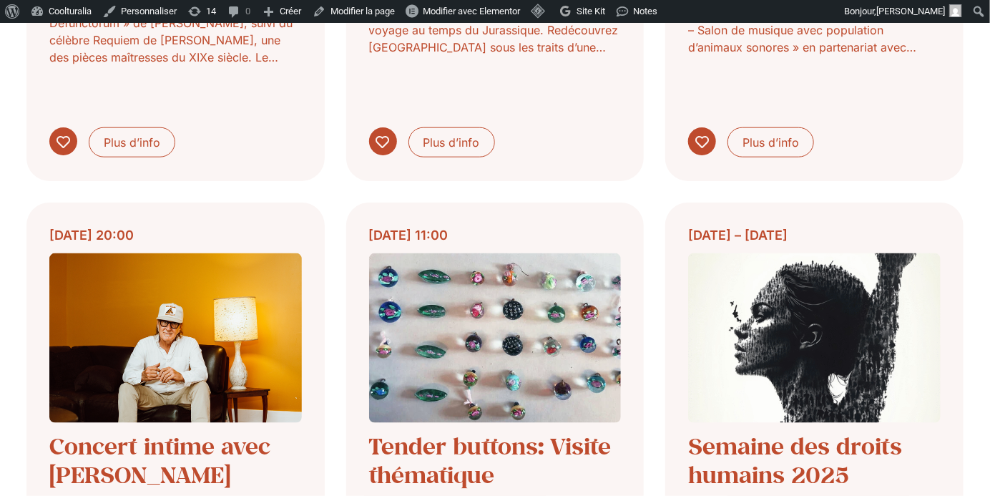
scroll to position [85280, 0]
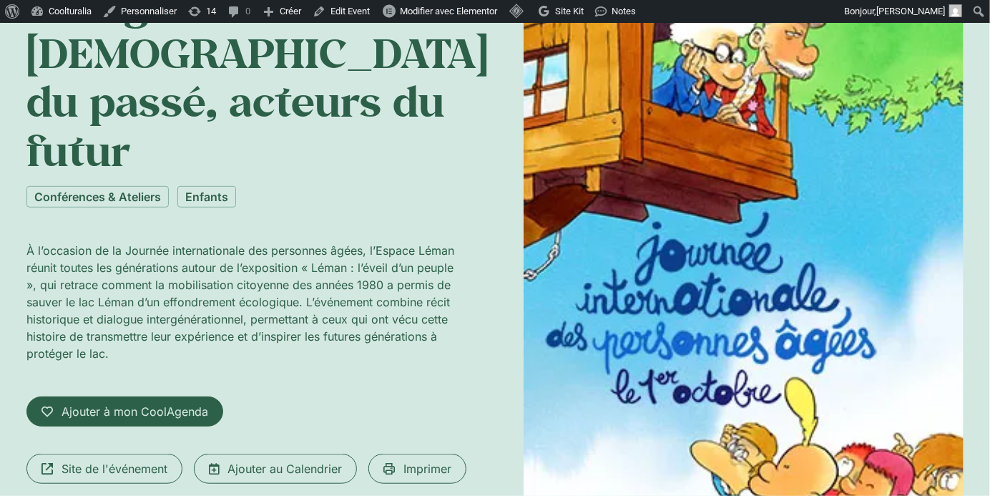
scroll to position [240, 0]
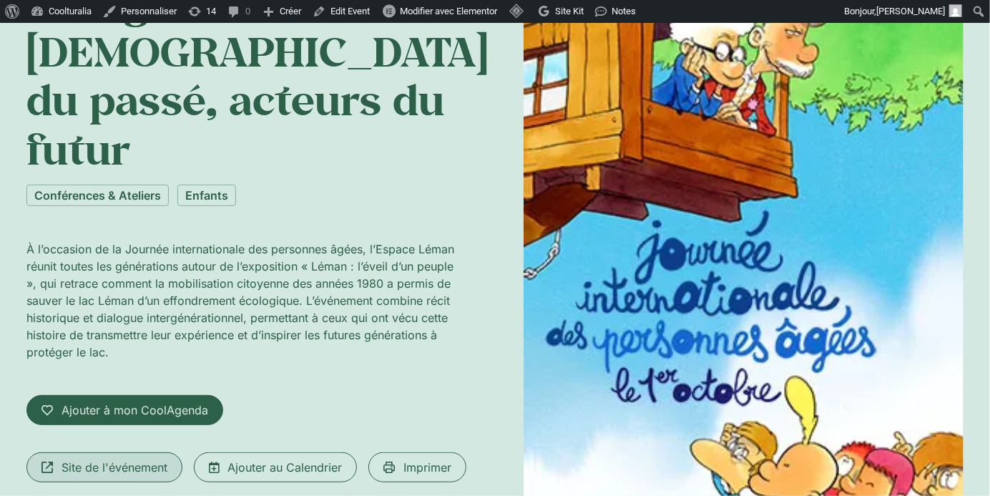
click at [115, 458] on span "Site de l'événement" at bounding box center [115, 466] width 106 height 17
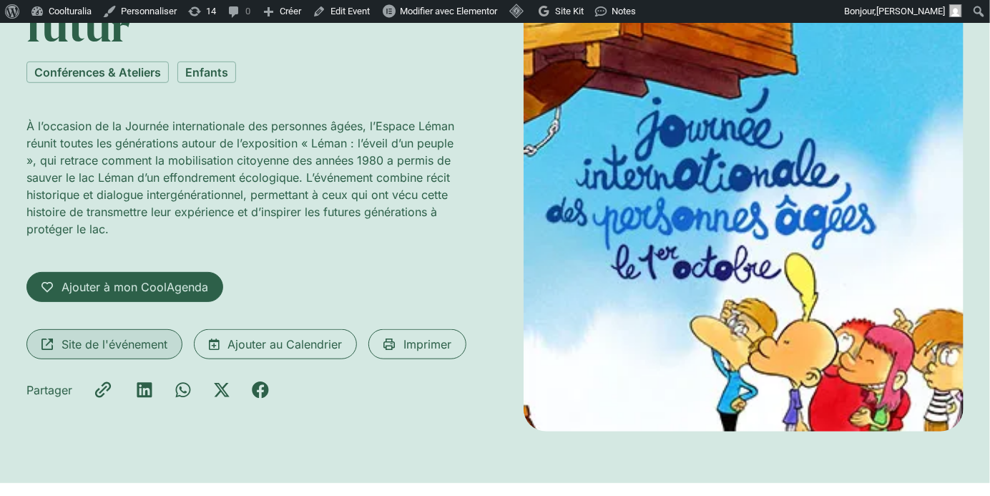
scroll to position [377, 0]
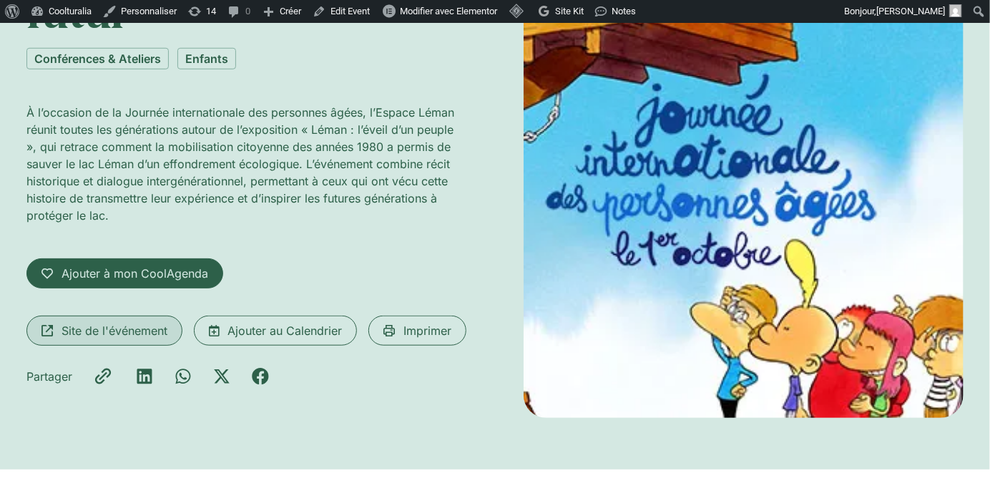
click at [142, 322] on span "Site de l'événement" at bounding box center [115, 330] width 106 height 17
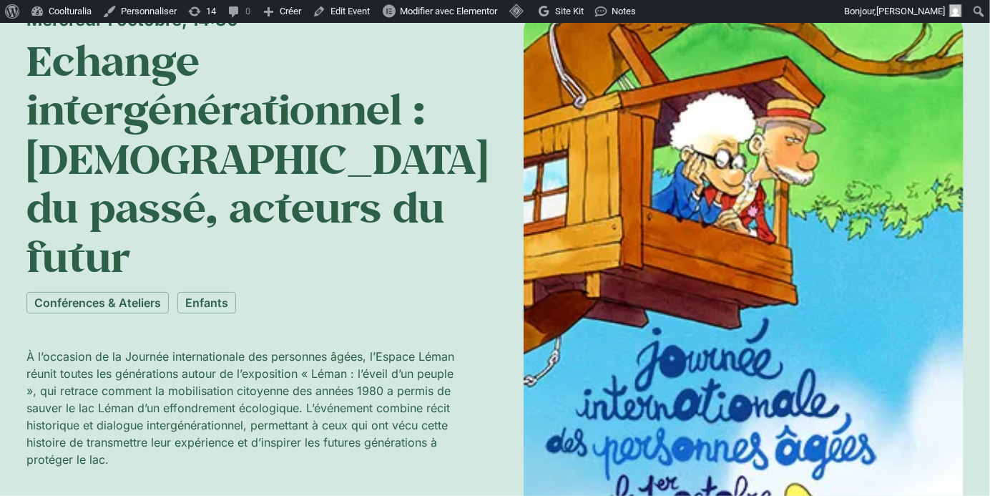
scroll to position [136, 0]
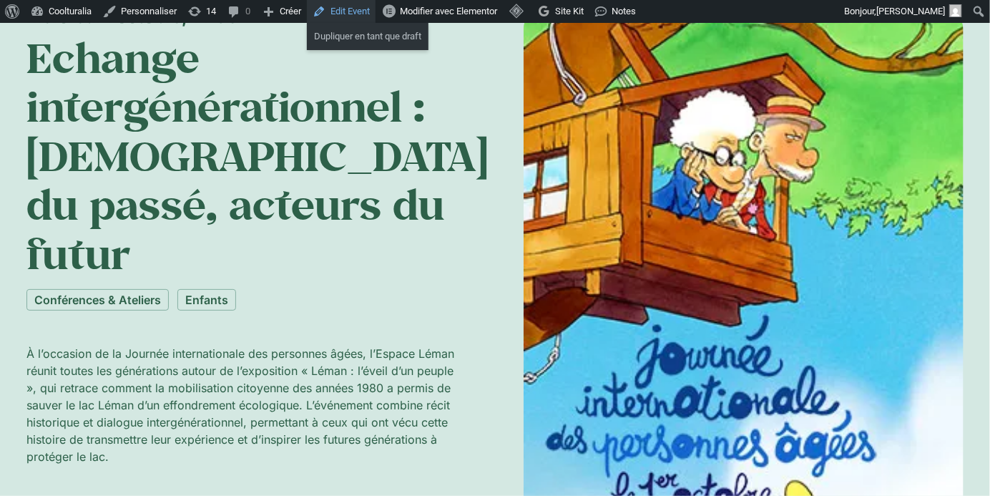
click at [368, 11] on link "Edit Event" at bounding box center [341, 11] width 69 height 23
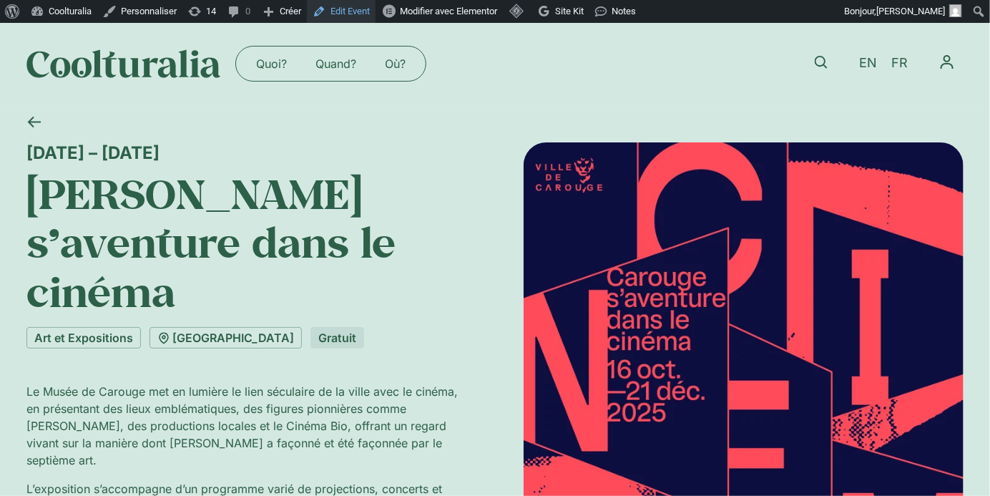
click at [359, 13] on link "Edit Event" at bounding box center [341, 11] width 69 height 23
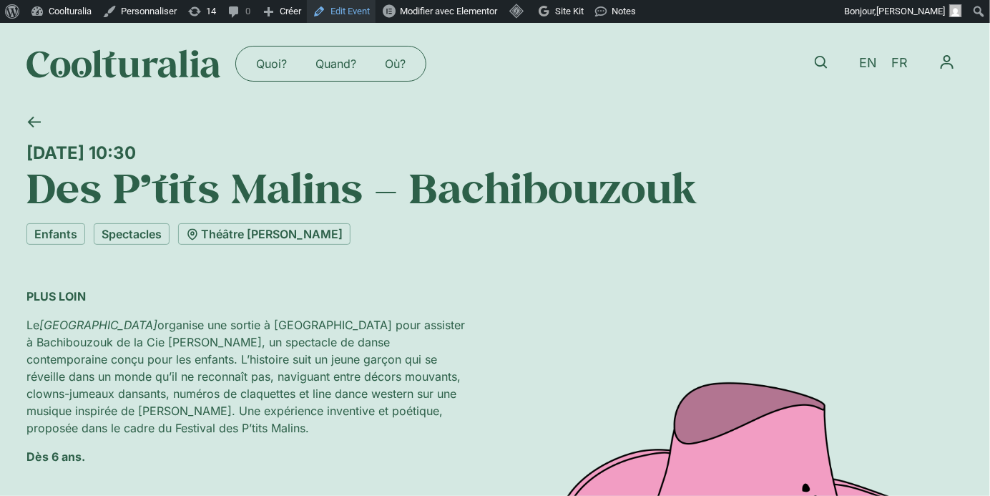
click at [351, 14] on link "Edit Event" at bounding box center [341, 11] width 69 height 23
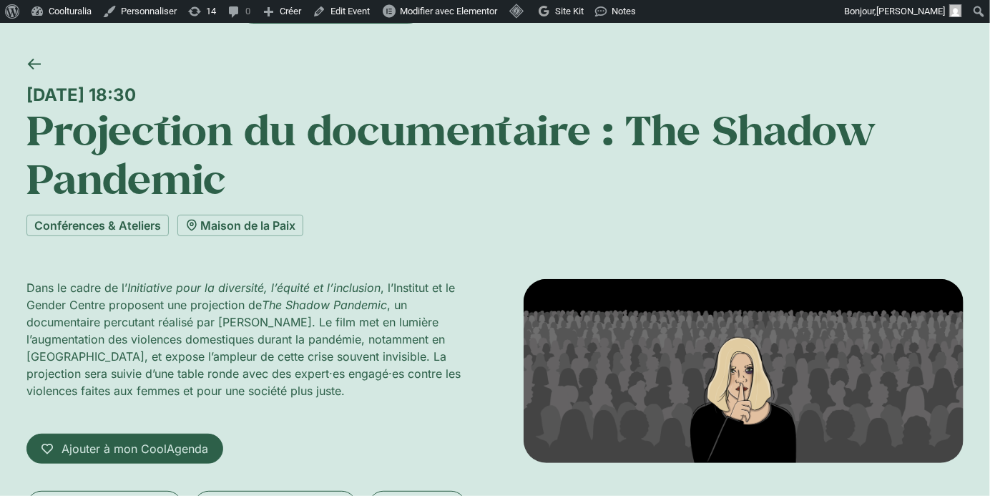
scroll to position [37, 0]
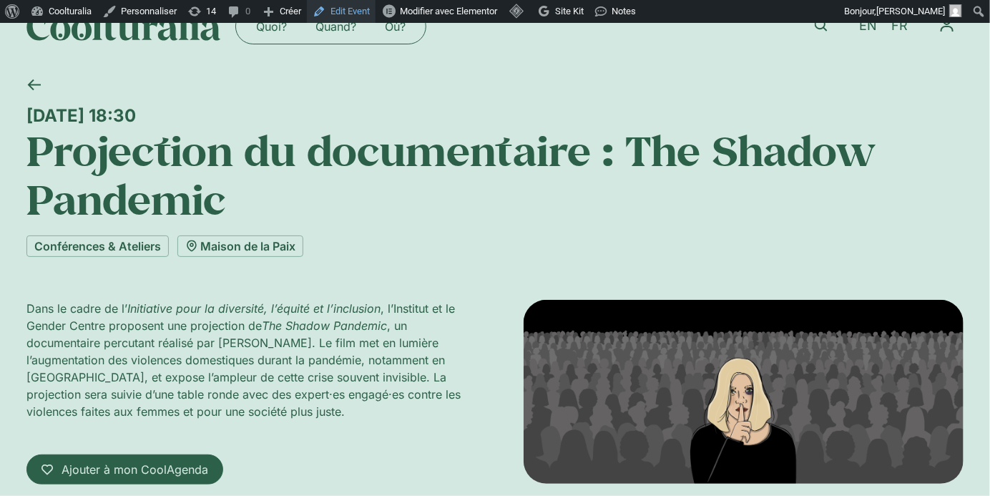
click at [365, 7] on link "Edit Event" at bounding box center [341, 11] width 69 height 23
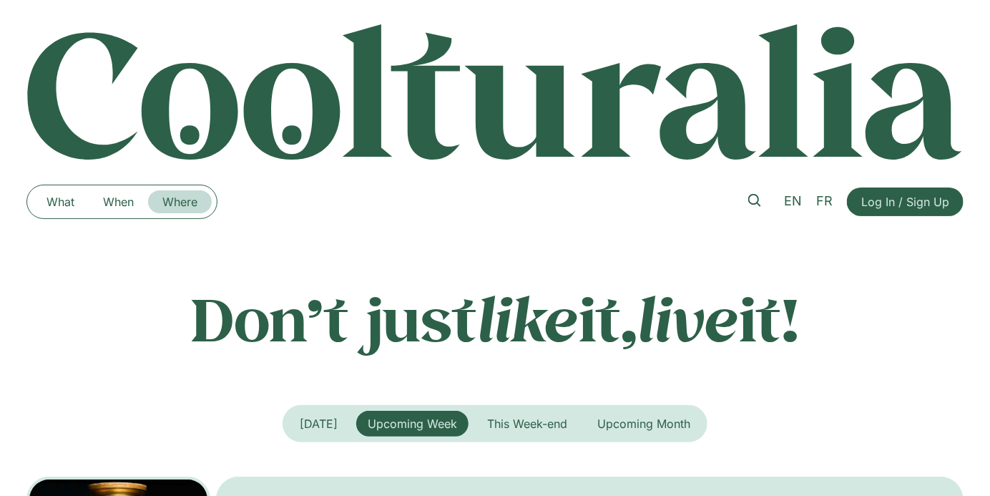
click at [169, 204] on link "Where" at bounding box center [180, 201] width 64 height 23
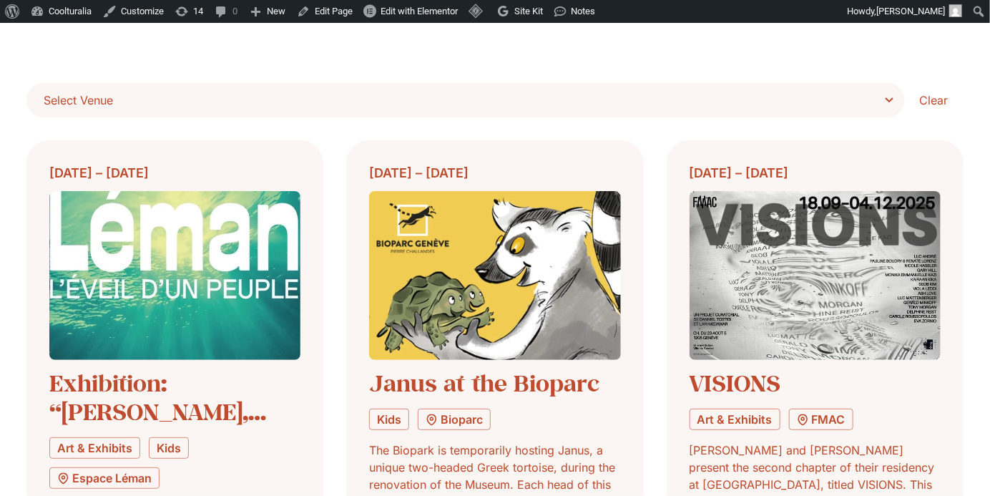
scroll to position [484, 0]
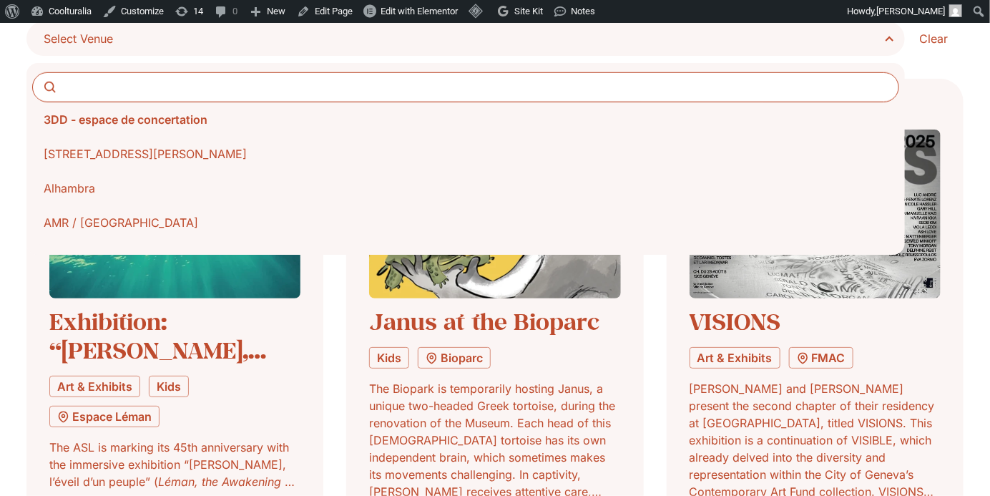
click at [856, 45] on span "Select Venue" at bounding box center [471, 39] width 854 height 20
click at [0, 0] on select "**********" at bounding box center [0, 0] width 0 height 0
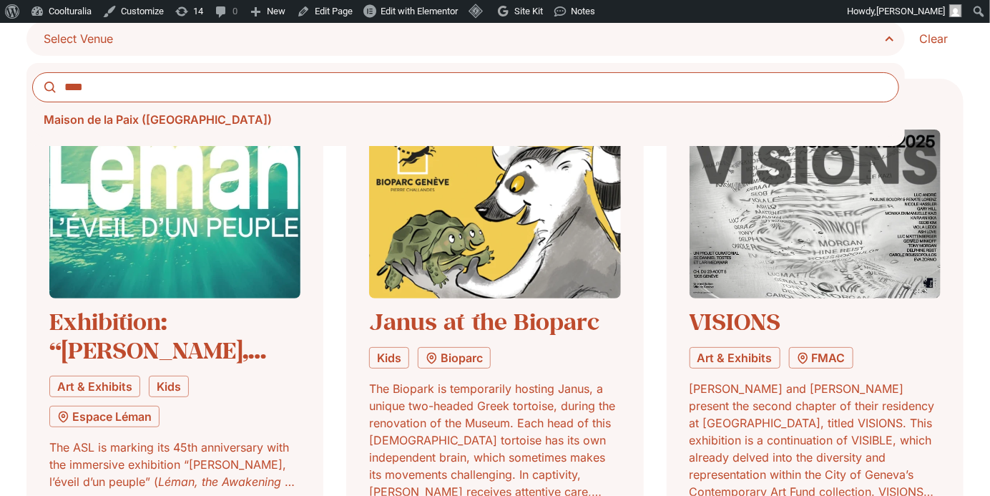
type input "****"
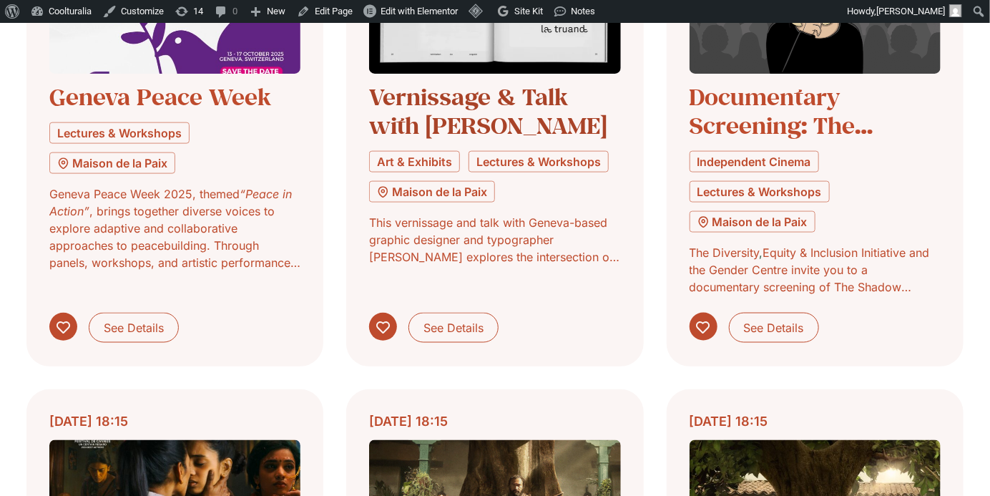
scroll to position [701, 0]
